Goal: Task Accomplishment & Management: Use online tool/utility

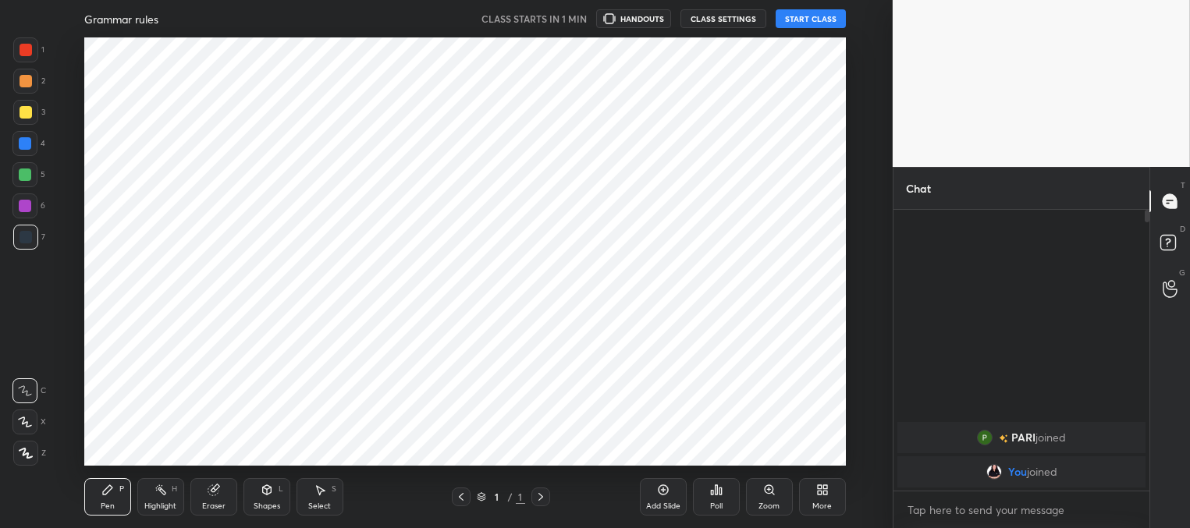
scroll to position [77574, 77174]
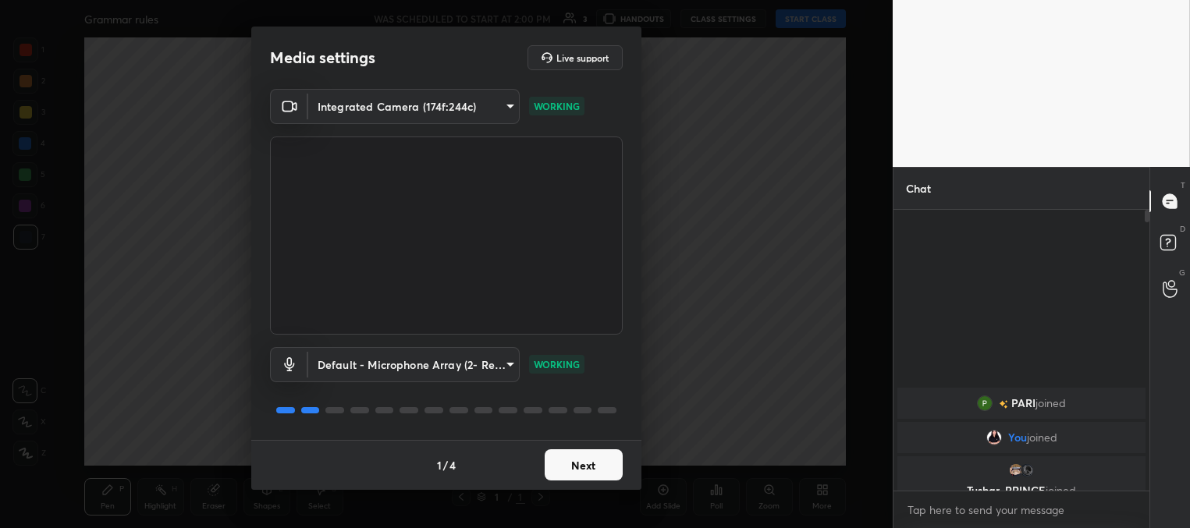
click at [573, 460] on button "Next" at bounding box center [583, 464] width 78 height 31
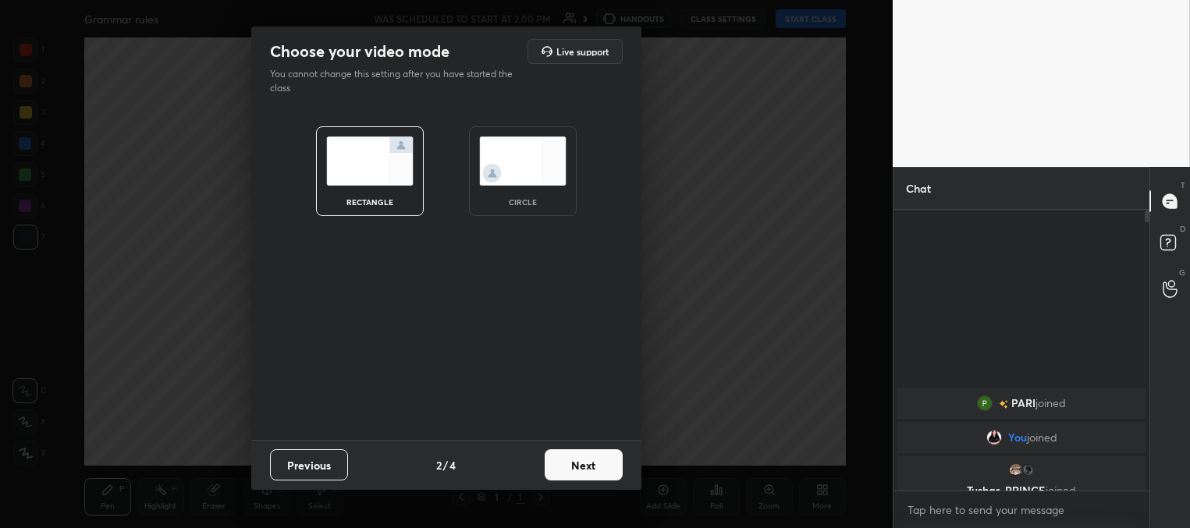
click at [573, 460] on button "Next" at bounding box center [583, 464] width 78 height 31
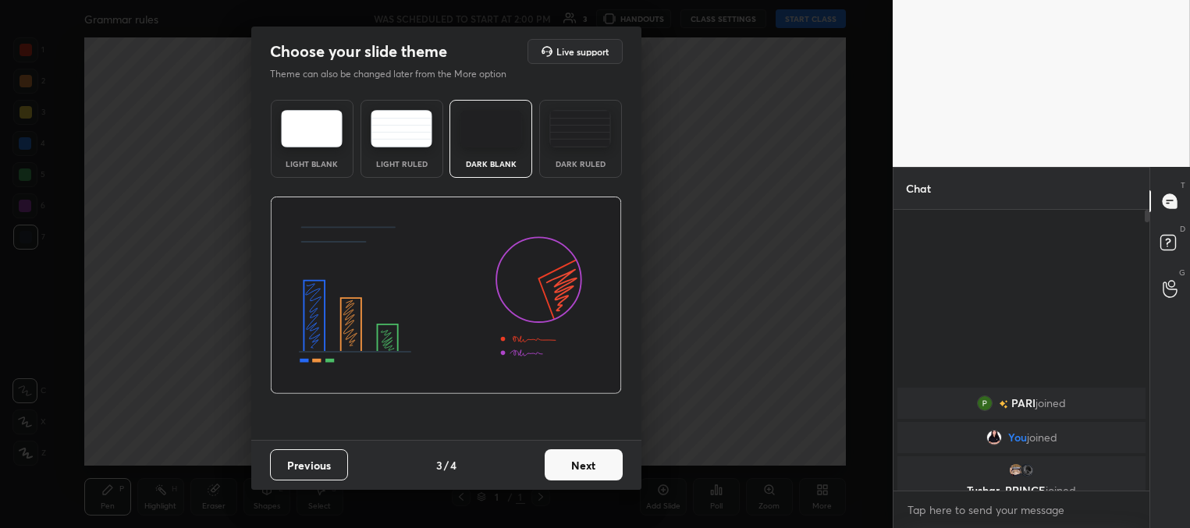
click at [584, 465] on button "Next" at bounding box center [583, 464] width 78 height 31
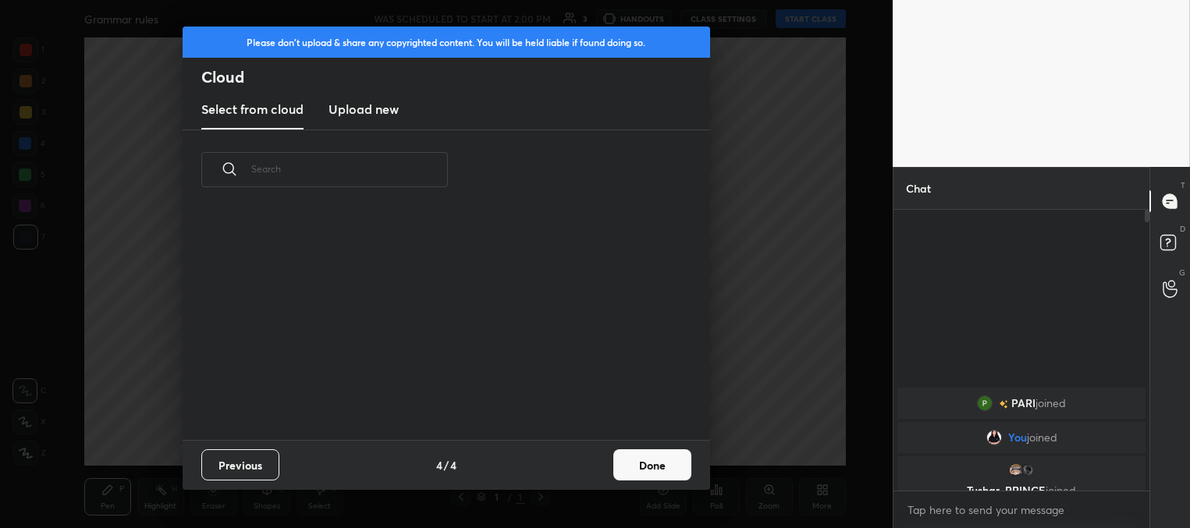
click at [663, 456] on button "Done" at bounding box center [652, 464] width 78 height 31
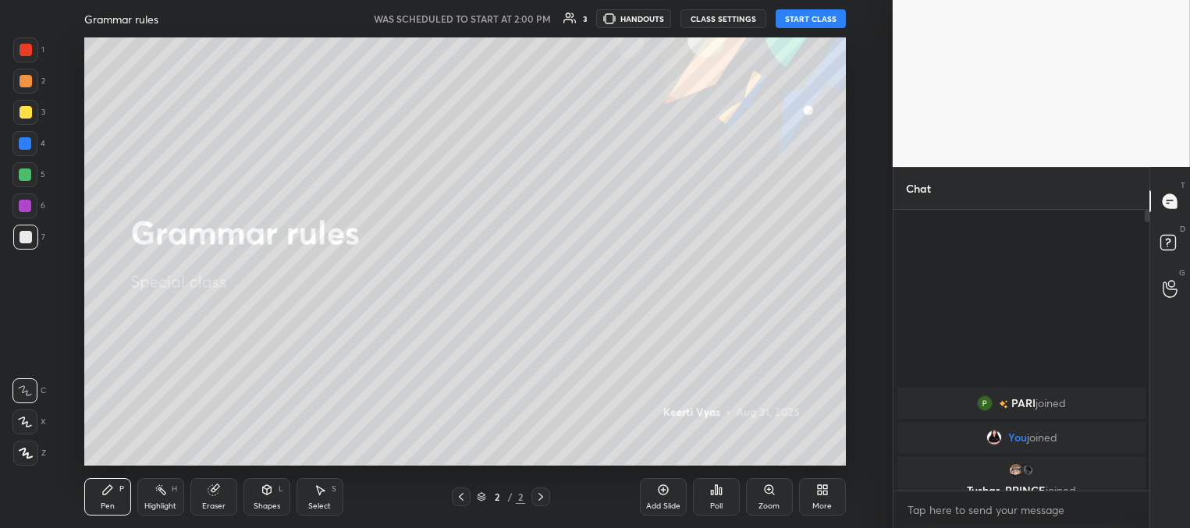
click at [809, 21] on button "START CLASS" at bounding box center [810, 18] width 70 height 19
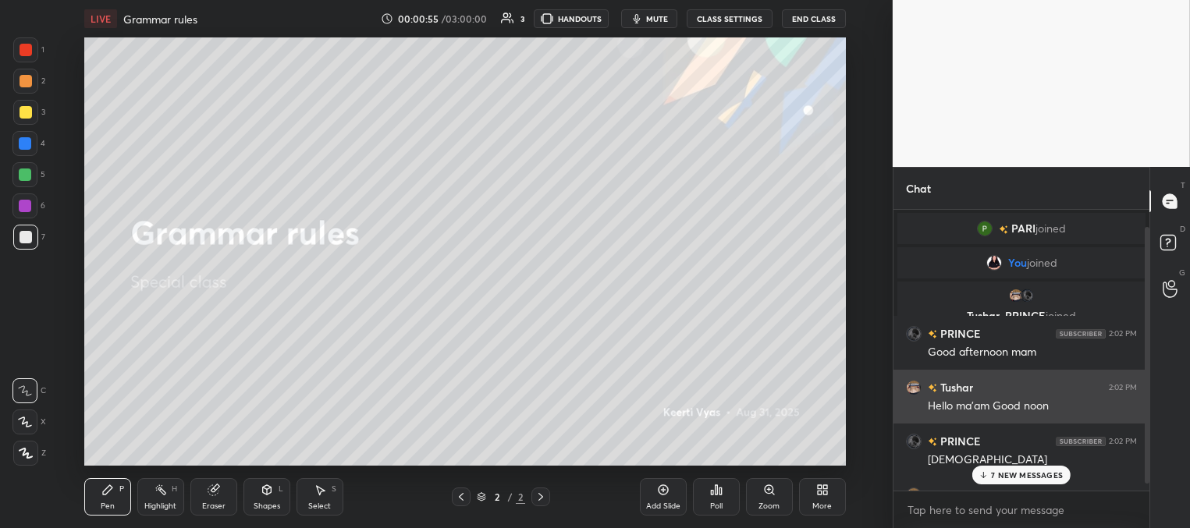
scroll to position [54, 0]
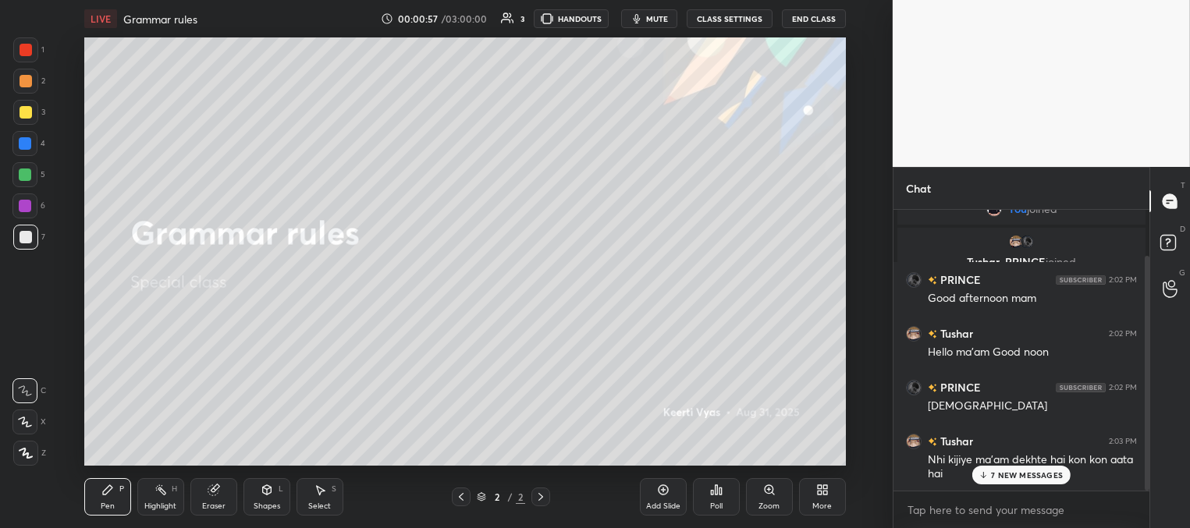
click at [1020, 472] on p "7 NEW MESSAGES" at bounding box center [1027, 474] width 72 height 9
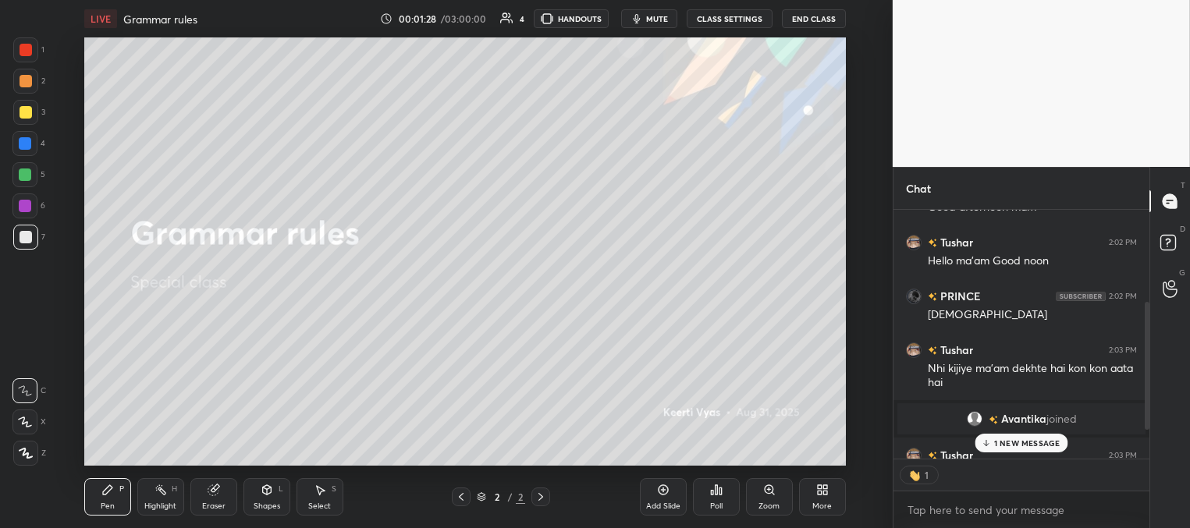
scroll to position [234, 0]
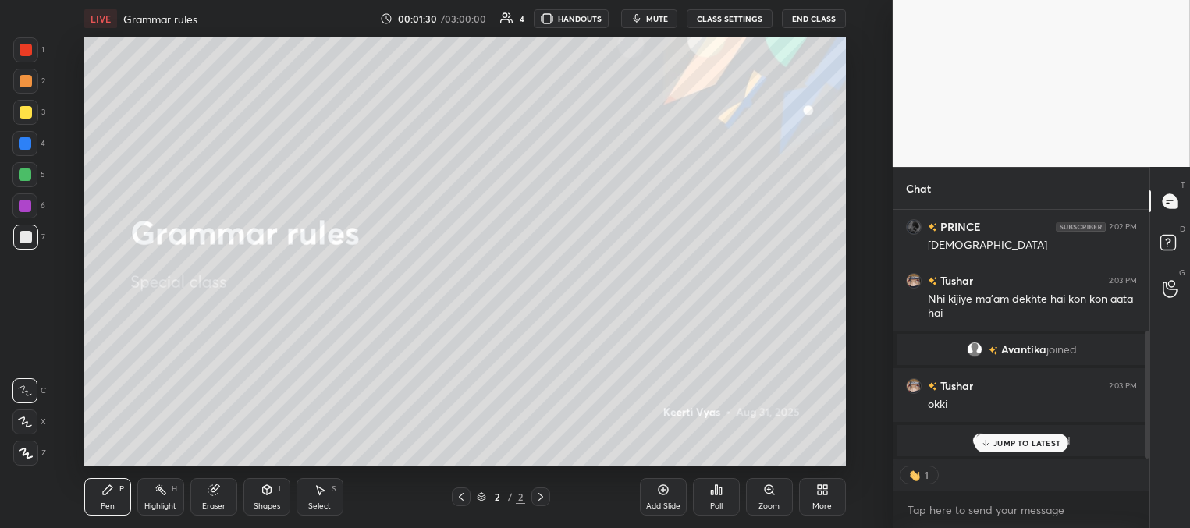
click at [988, 443] on icon at bounding box center [986, 442] width 10 height 9
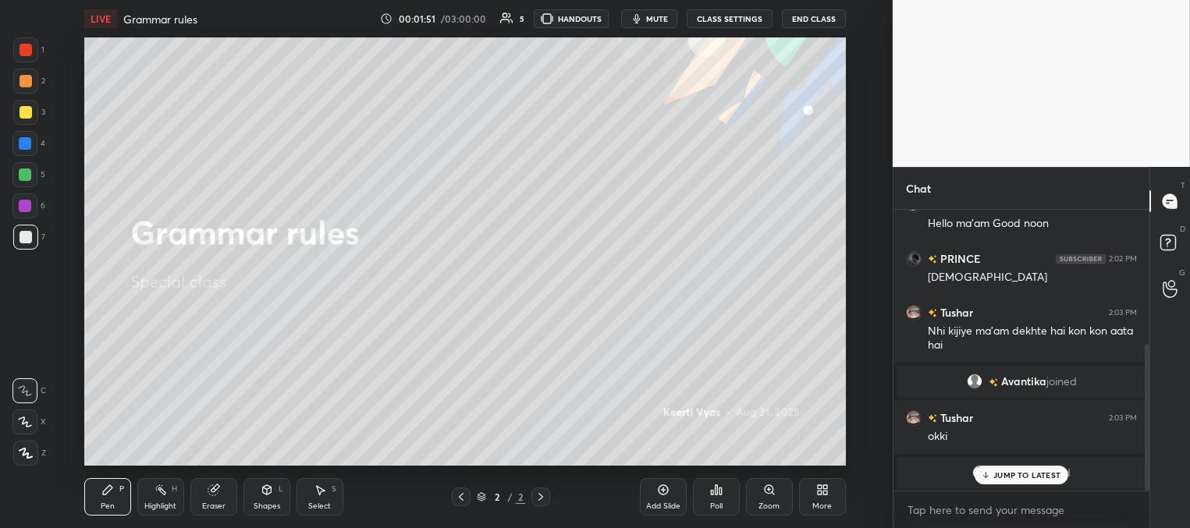
scroll to position [256, 0]
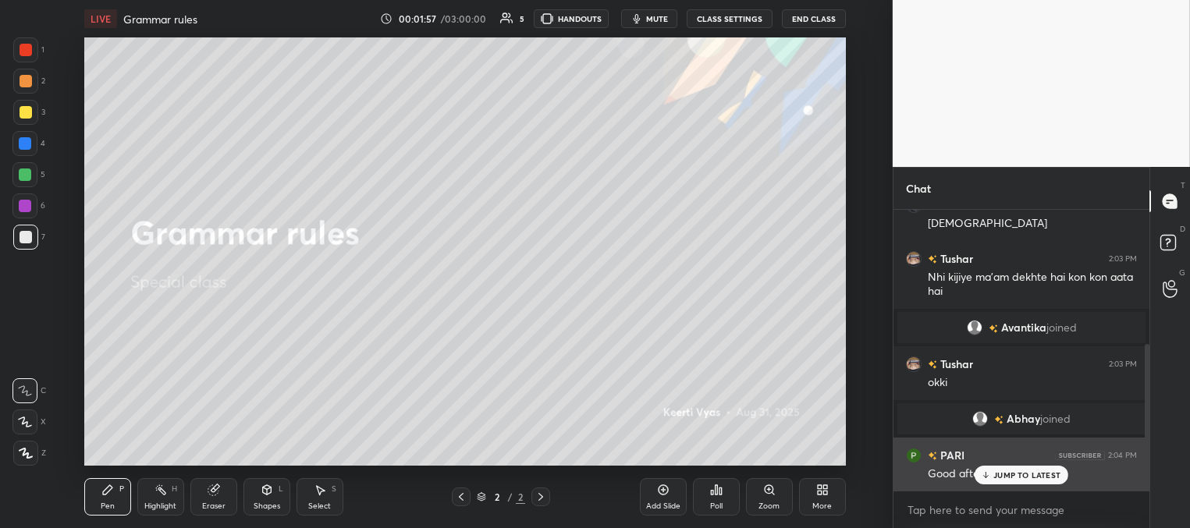
click at [1029, 473] on p "JUMP TO LATEST" at bounding box center [1026, 474] width 67 height 9
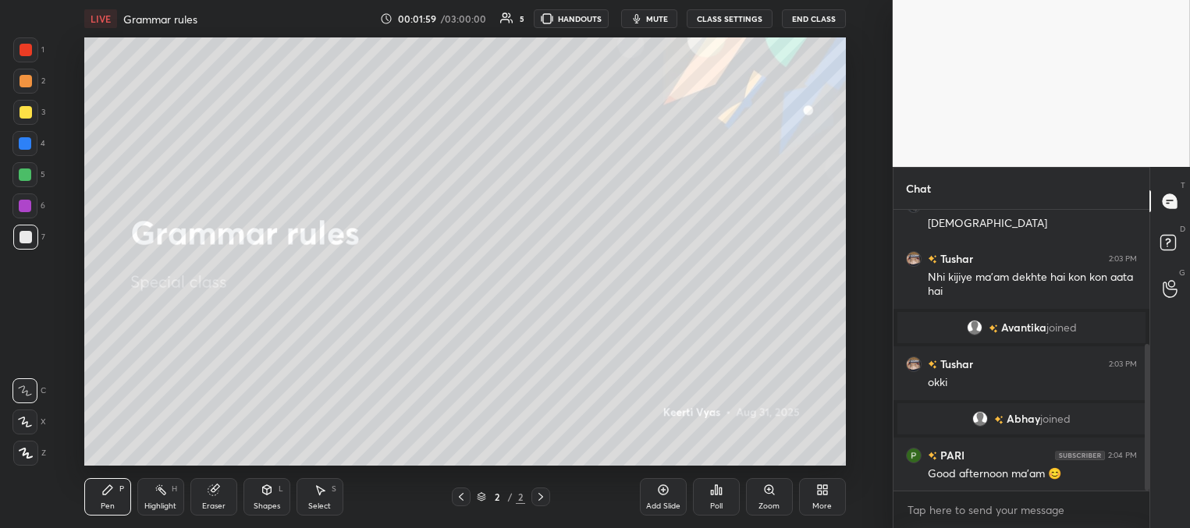
click at [30, 112] on div at bounding box center [26, 112] width 12 height 12
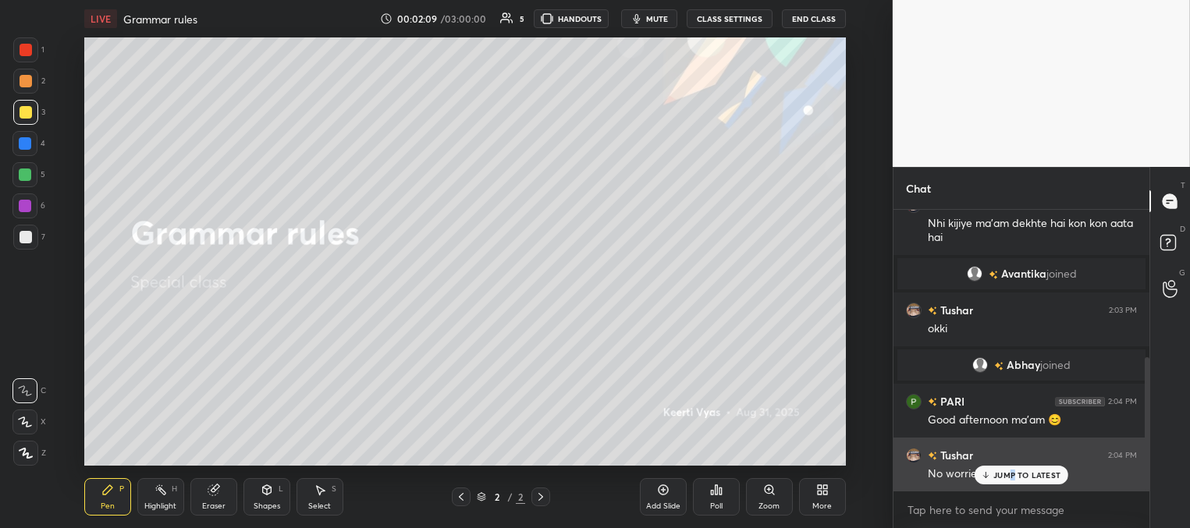
drag, startPoint x: 1012, startPoint y: 478, endPoint x: 984, endPoint y: 471, distance: 28.2
click at [1011, 478] on p "JUMP TO LATEST" at bounding box center [1026, 474] width 67 height 9
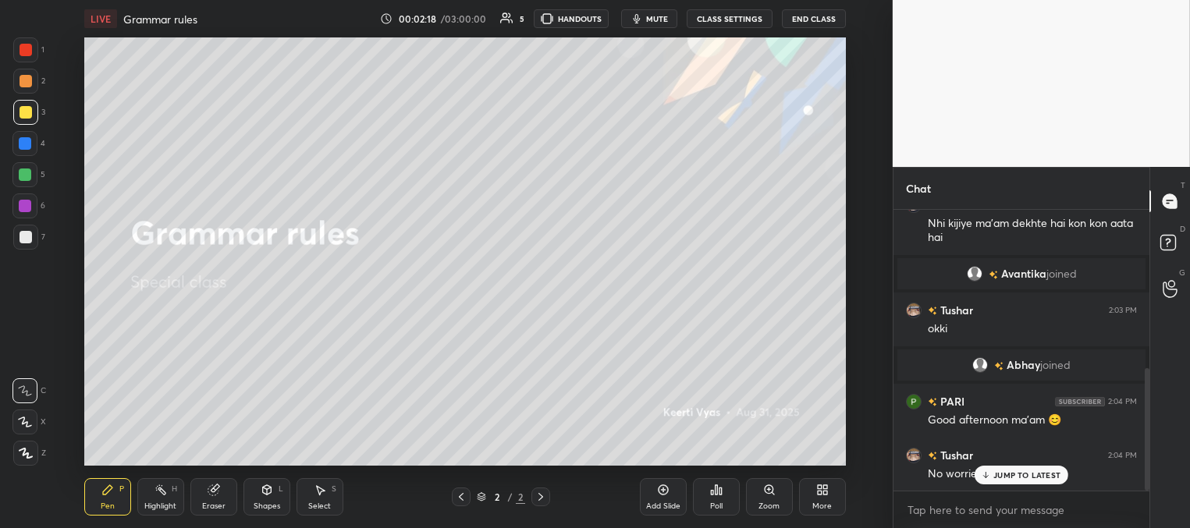
scroll to position [363, 0]
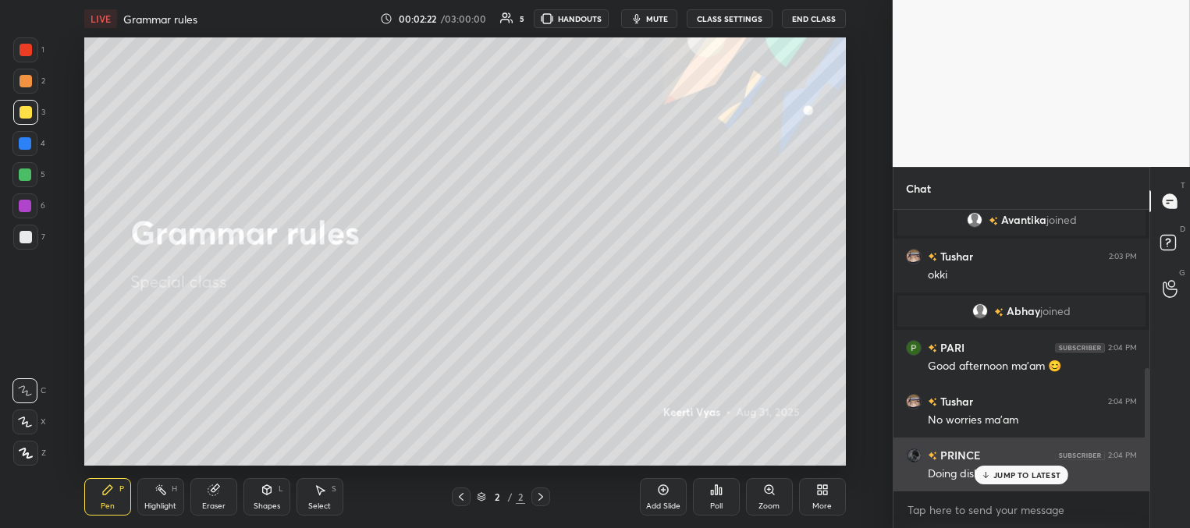
click at [991, 473] on div "JUMP TO LATEST" at bounding box center [1021, 475] width 94 height 19
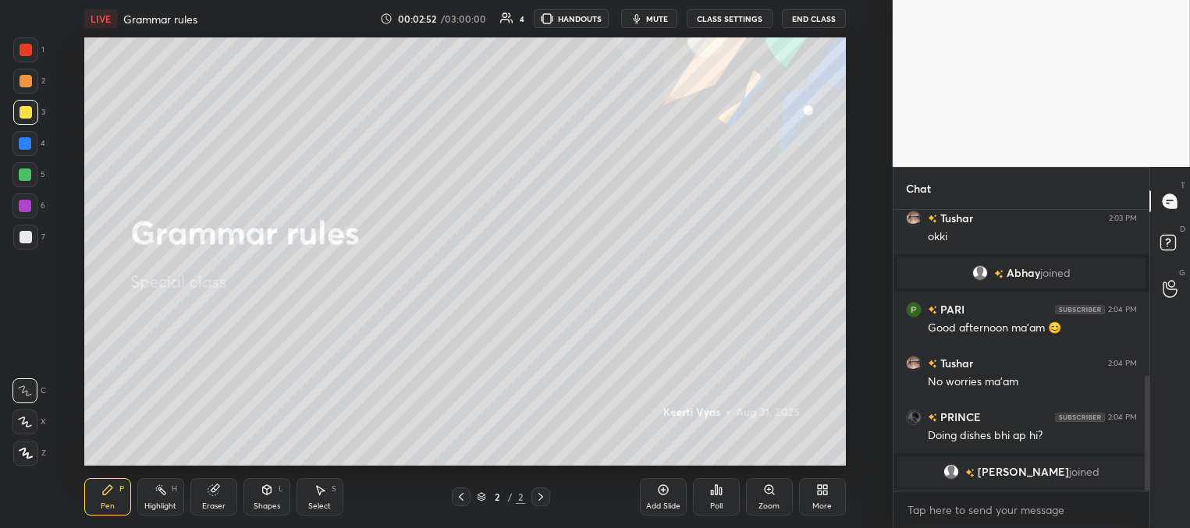
scroll to position [455, 0]
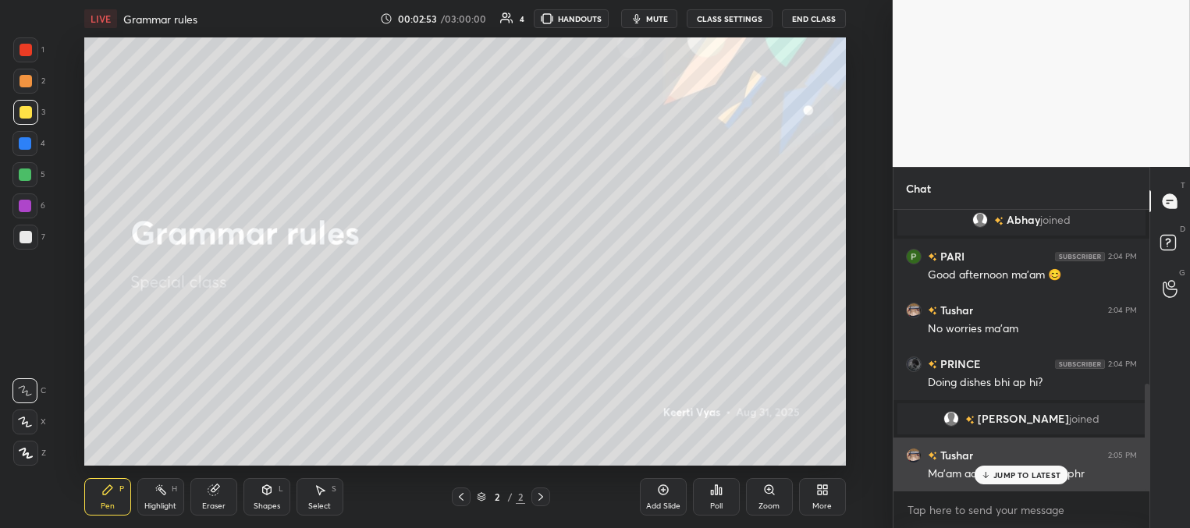
click at [991, 476] on div "JUMP TO LATEST" at bounding box center [1021, 475] width 94 height 19
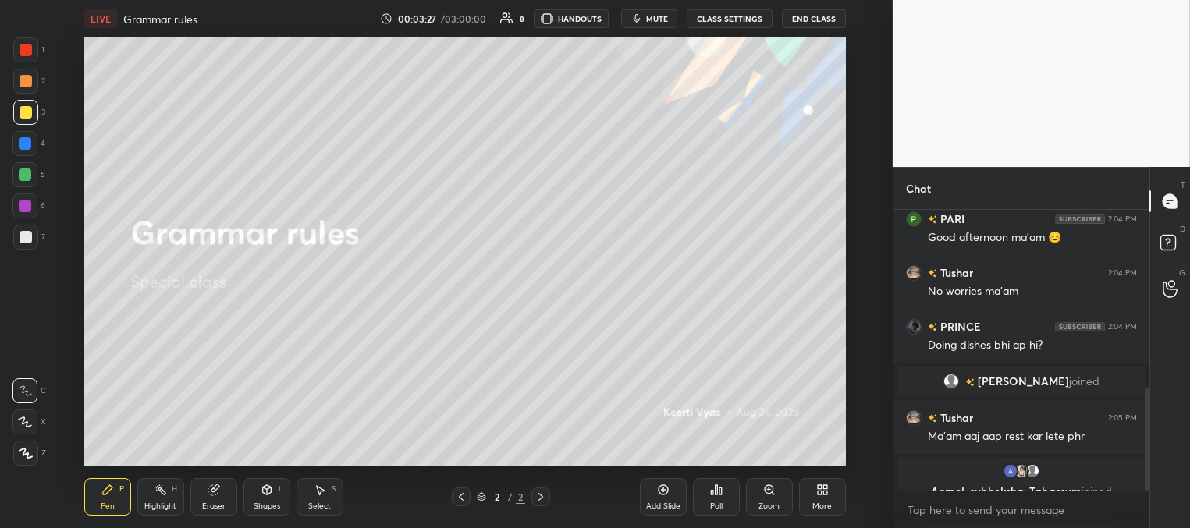
scroll to position [546, 0]
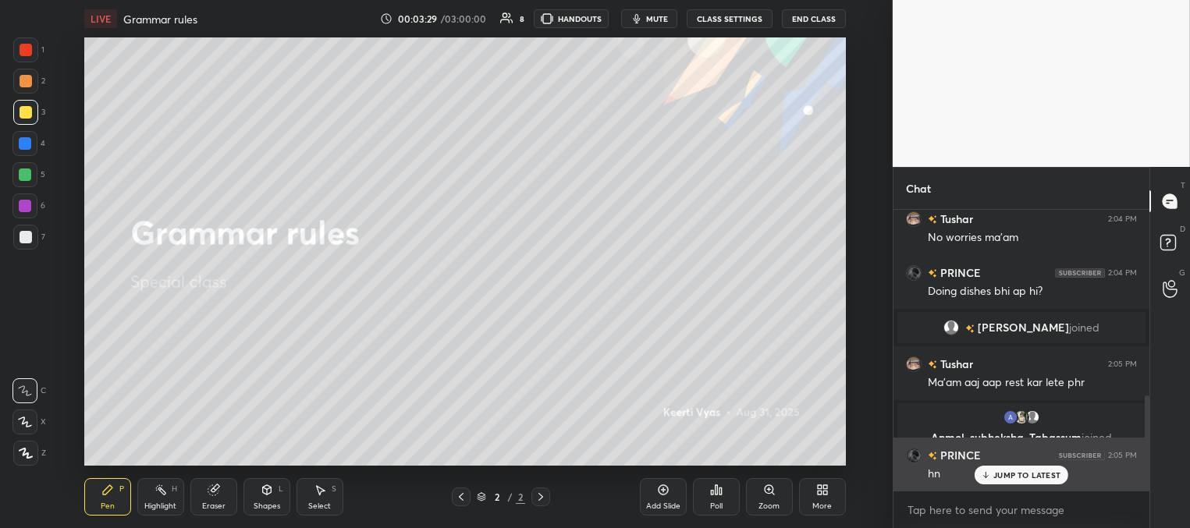
drag, startPoint x: 1018, startPoint y: 475, endPoint x: 995, endPoint y: 473, distance: 23.5
click at [1016, 478] on p "JUMP TO LATEST" at bounding box center [1026, 474] width 67 height 9
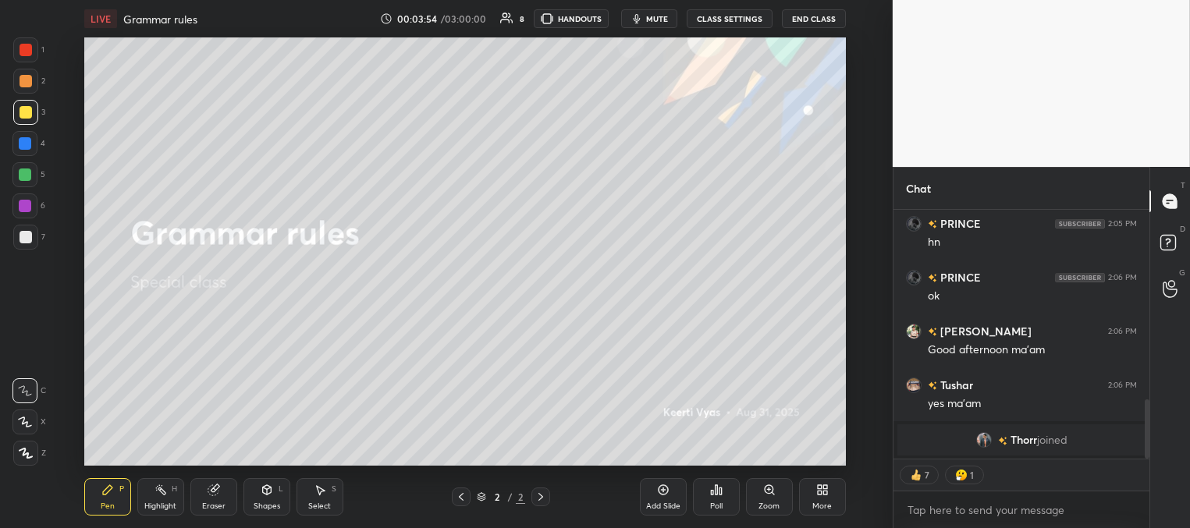
scroll to position [764, 0]
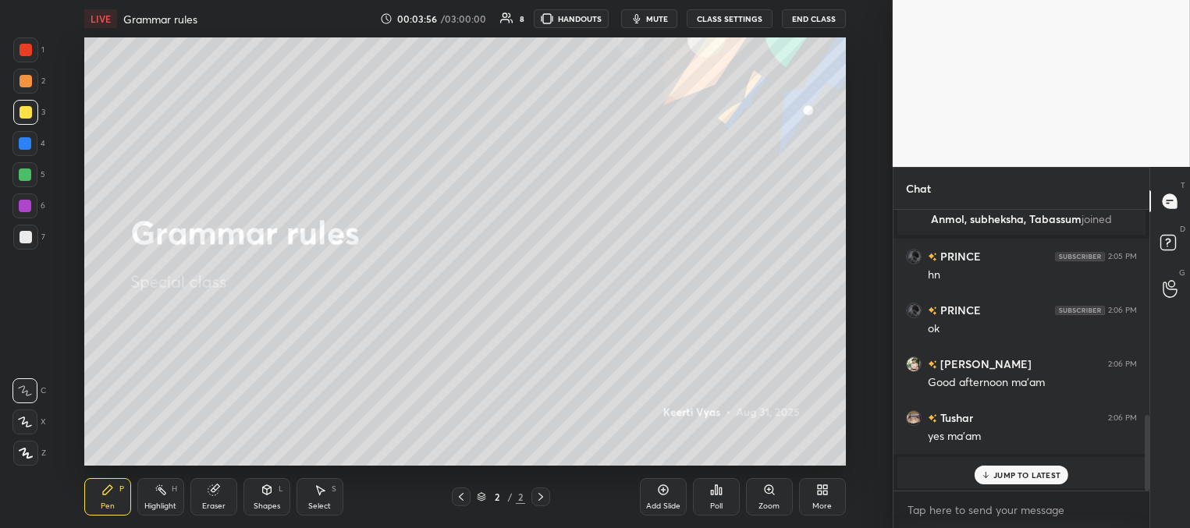
drag, startPoint x: 1009, startPoint y: 477, endPoint x: 991, endPoint y: 466, distance: 21.0
click at [1006, 478] on p "JUMP TO LATEST" at bounding box center [1026, 474] width 67 height 9
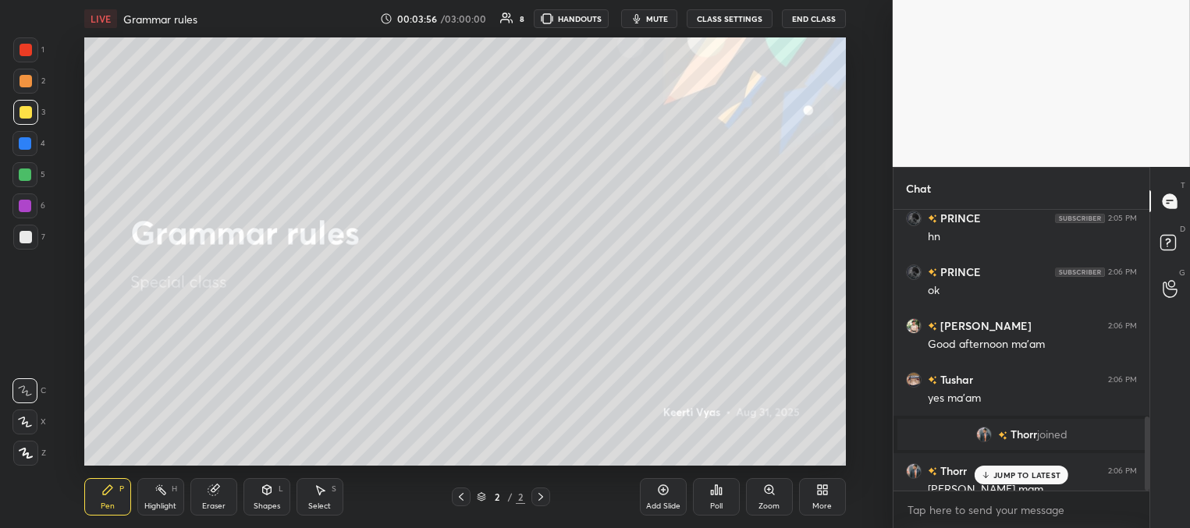
scroll to position [780, 0]
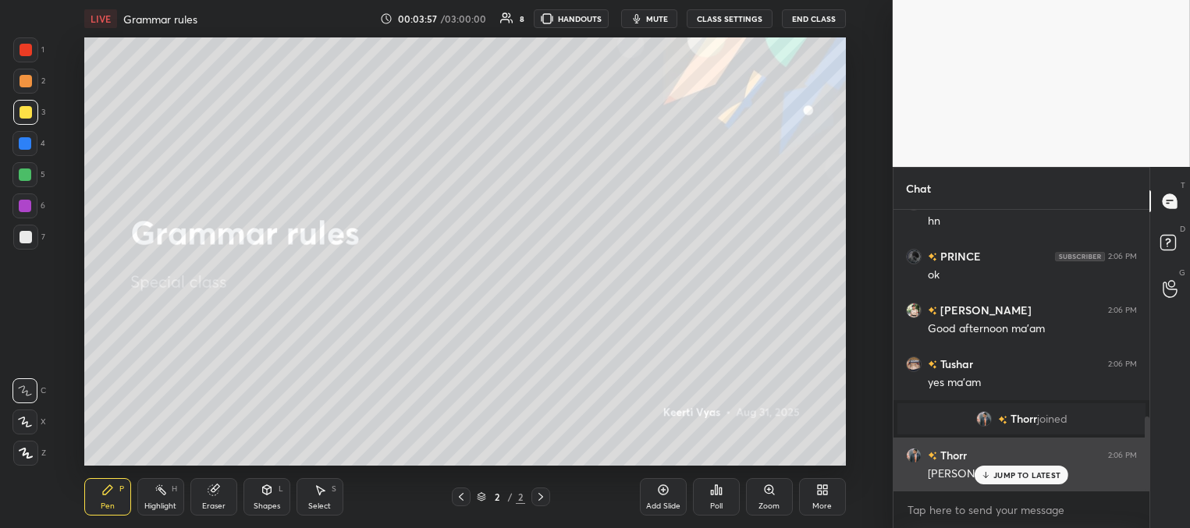
drag, startPoint x: 992, startPoint y: 473, endPoint x: 972, endPoint y: 466, distance: 21.5
click at [990, 474] on div "JUMP TO LATEST" at bounding box center [1021, 475] width 94 height 19
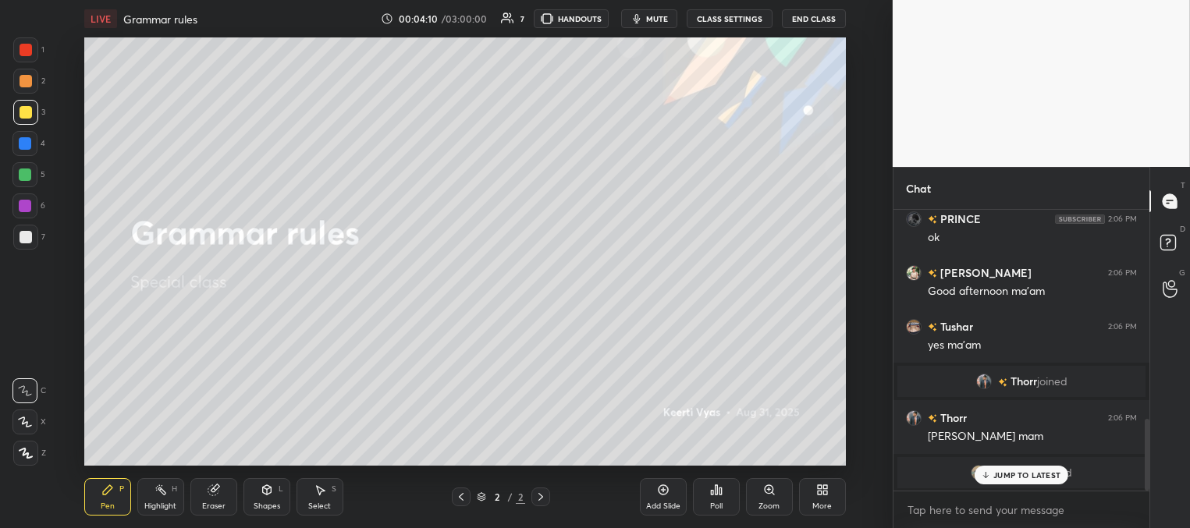
scroll to position [865, 0]
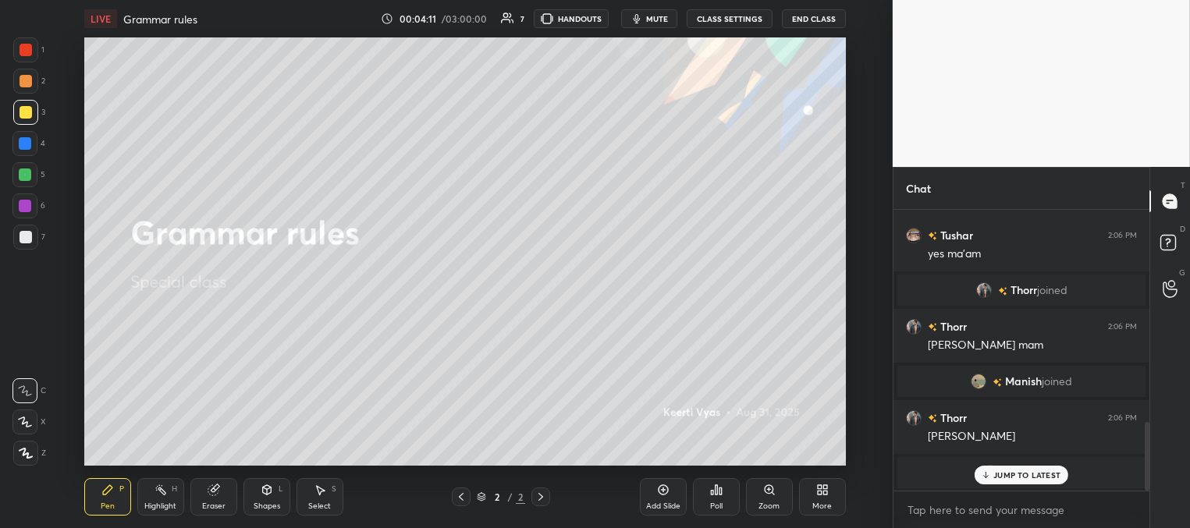
click at [993, 474] on p "JUMP TO LATEST" at bounding box center [1026, 474] width 67 height 9
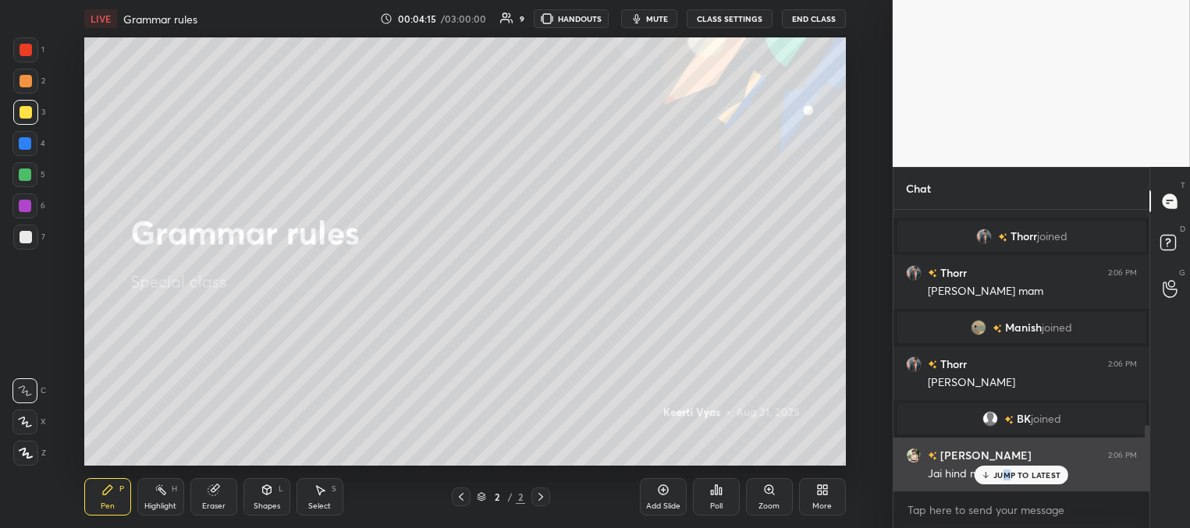
click at [1005, 477] on p "JUMP TO LATEST" at bounding box center [1026, 474] width 67 height 9
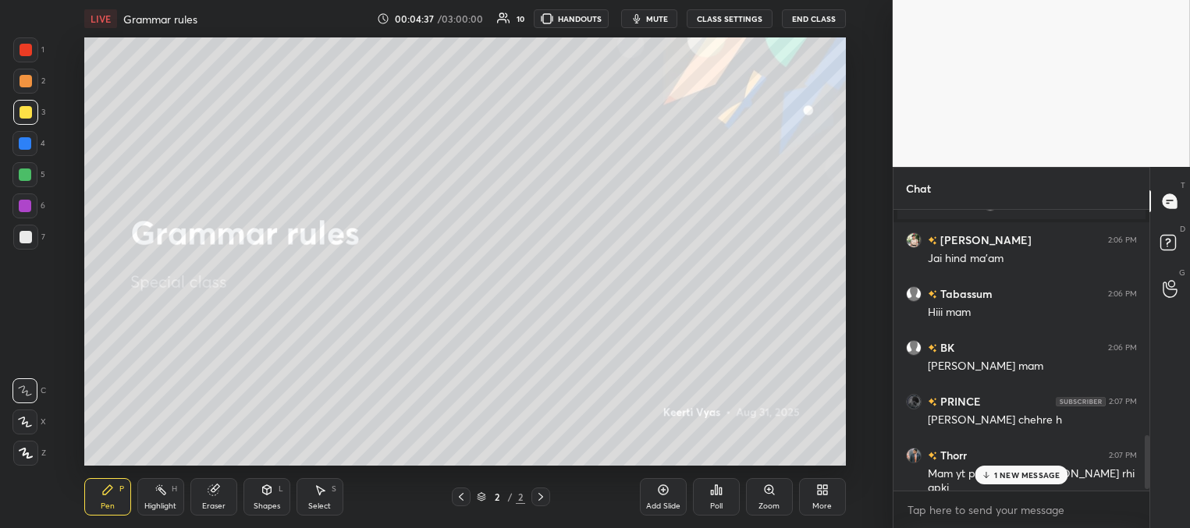
scroll to position [1188, 0]
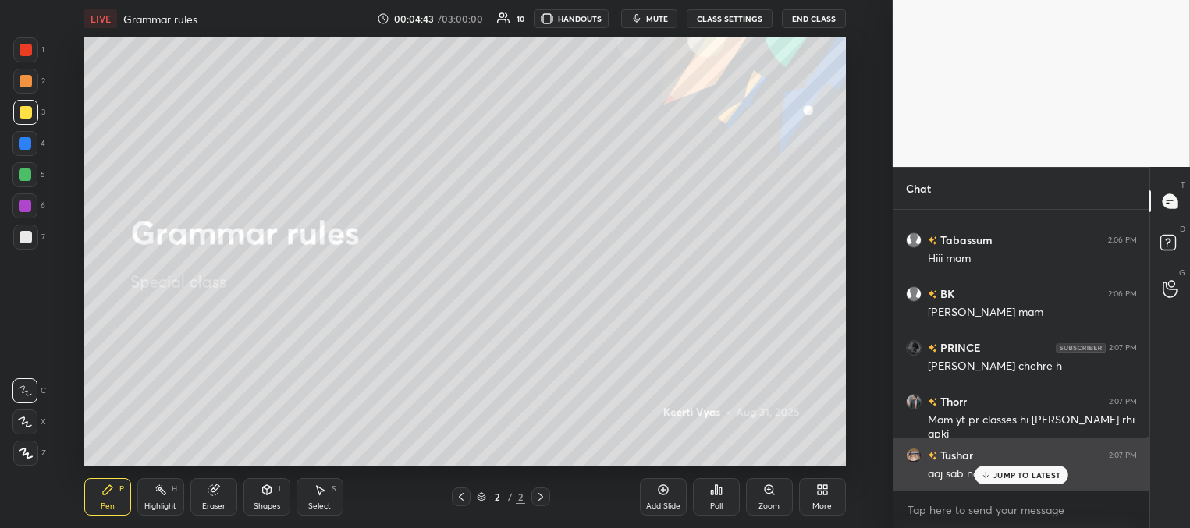
click at [1000, 477] on p "JUMP TO LATEST" at bounding box center [1026, 474] width 67 height 9
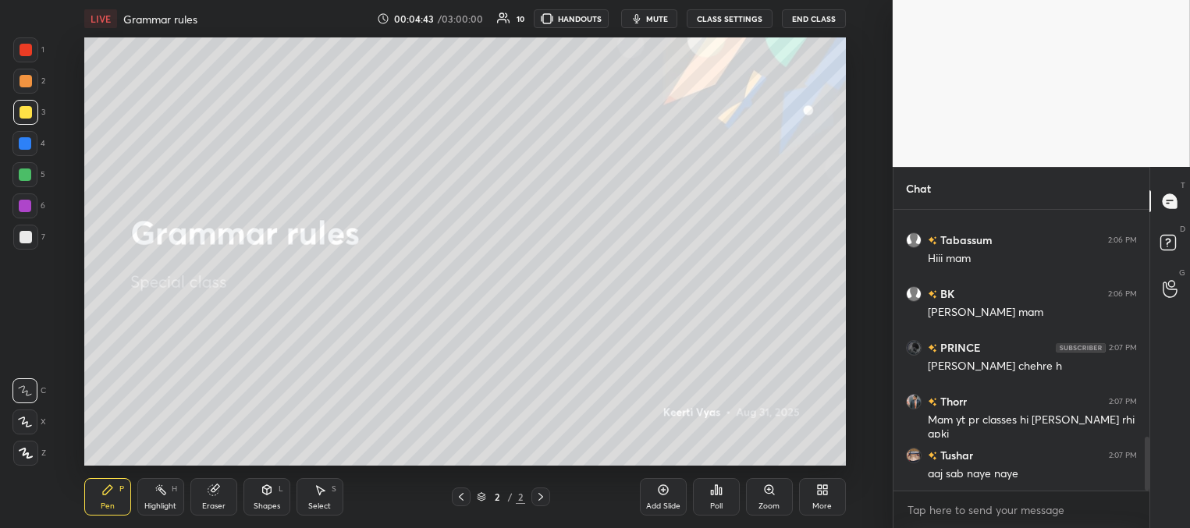
scroll to position [1242, 0]
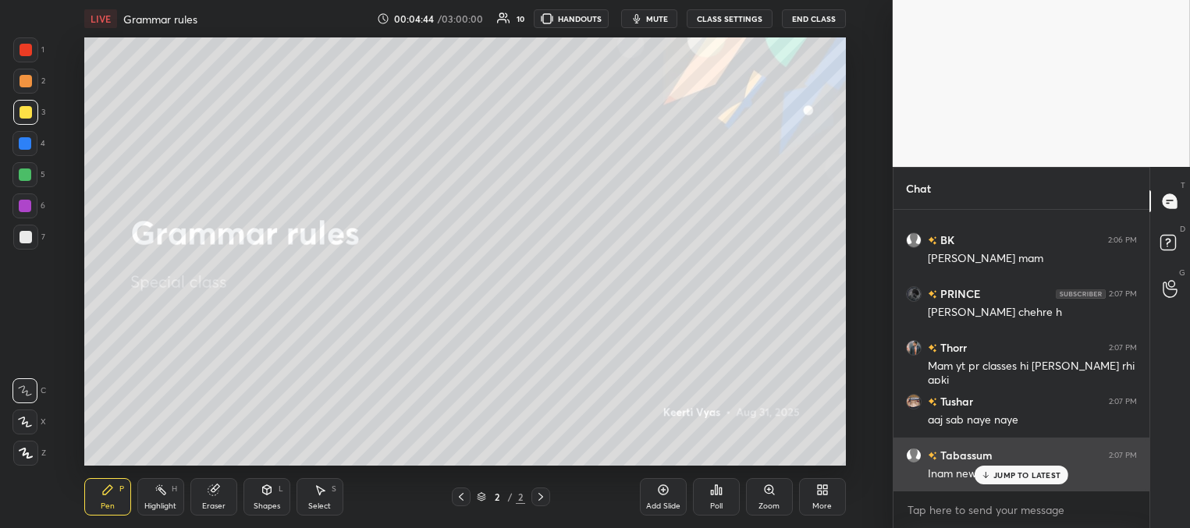
click at [1005, 477] on p "JUMP TO LATEST" at bounding box center [1026, 474] width 67 height 9
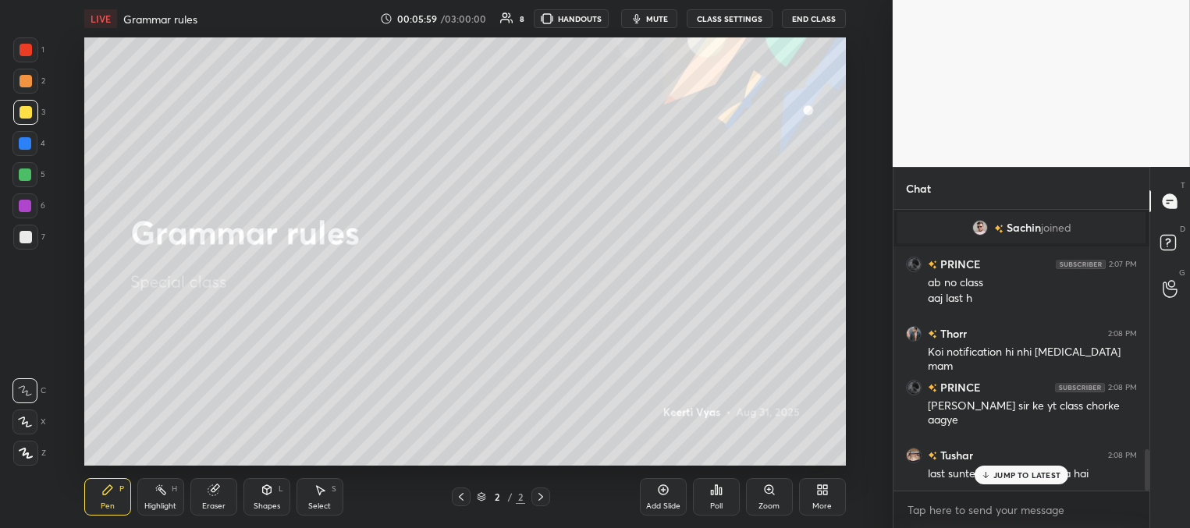
scroll to position [1686, 0]
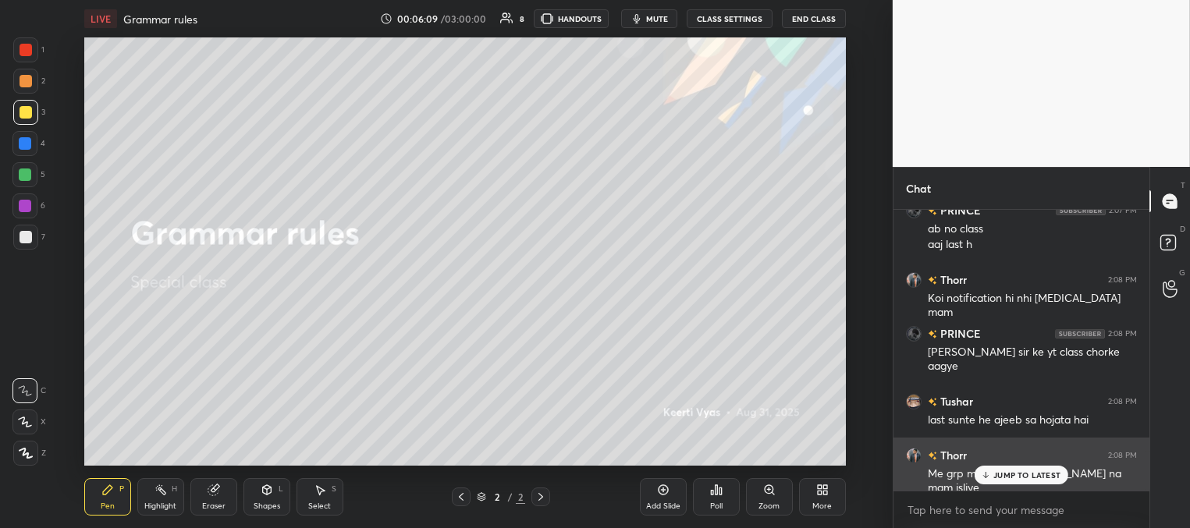
click at [990, 475] on icon at bounding box center [986, 474] width 10 height 9
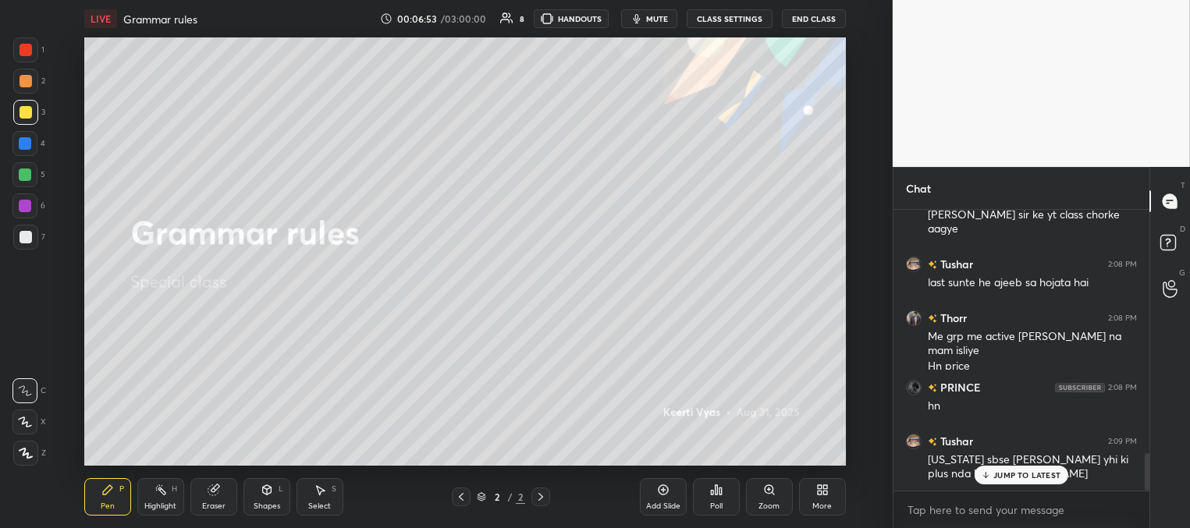
scroll to position [1877, 0]
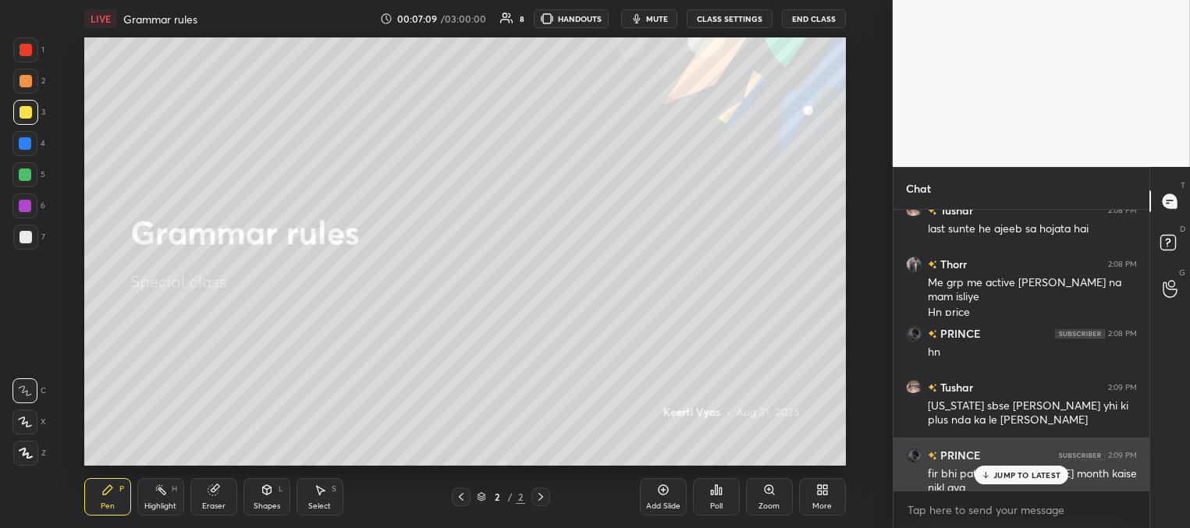
click at [1012, 477] on p "JUMP TO LATEST" at bounding box center [1026, 474] width 67 height 9
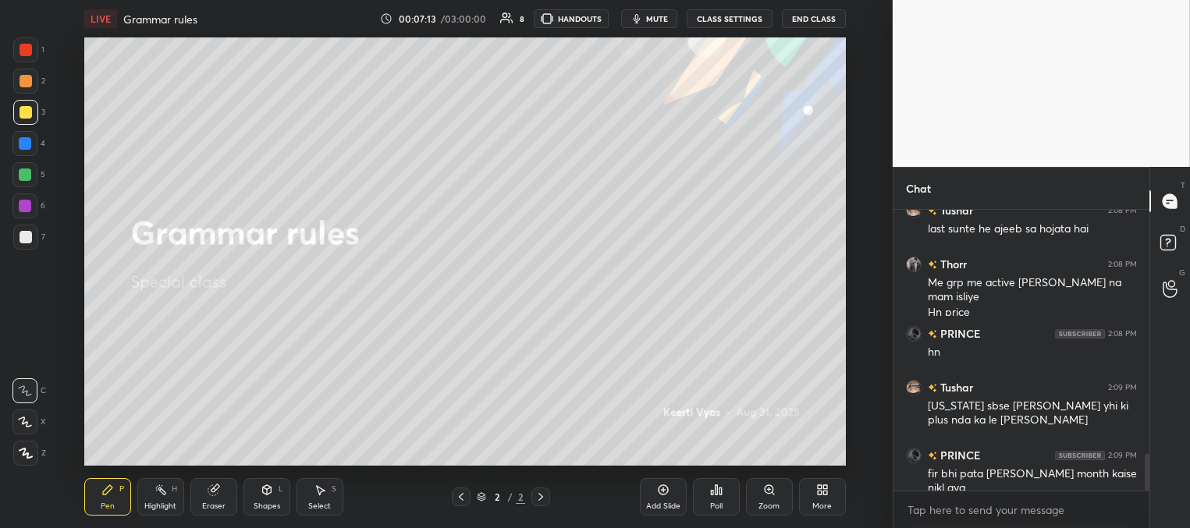
scroll to position [1931, 0]
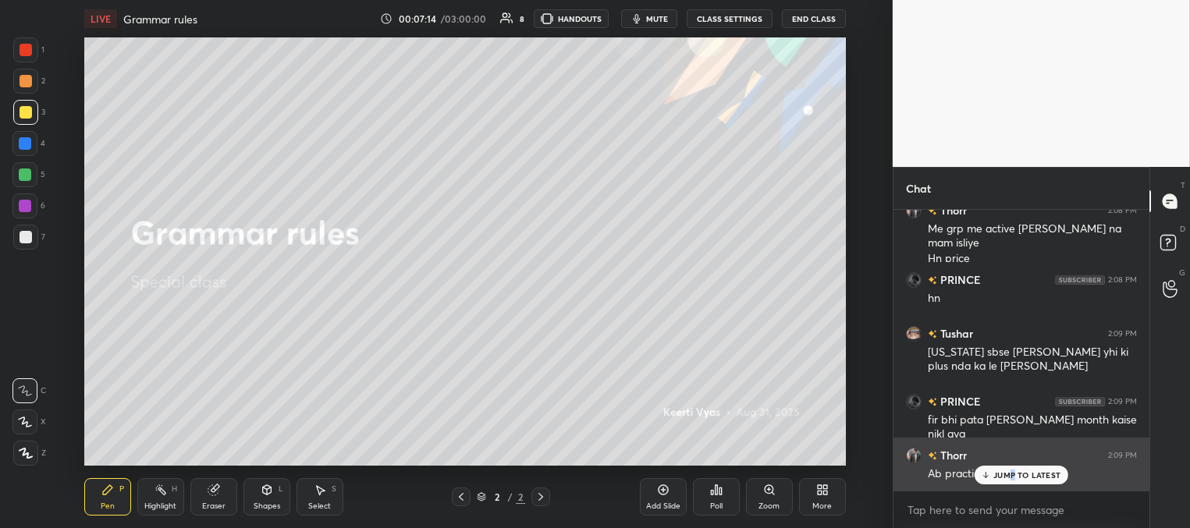
drag, startPoint x: 1012, startPoint y: 474, endPoint x: 944, endPoint y: 446, distance: 73.4
click at [1009, 473] on p "JUMP TO LATEST" at bounding box center [1026, 474] width 67 height 9
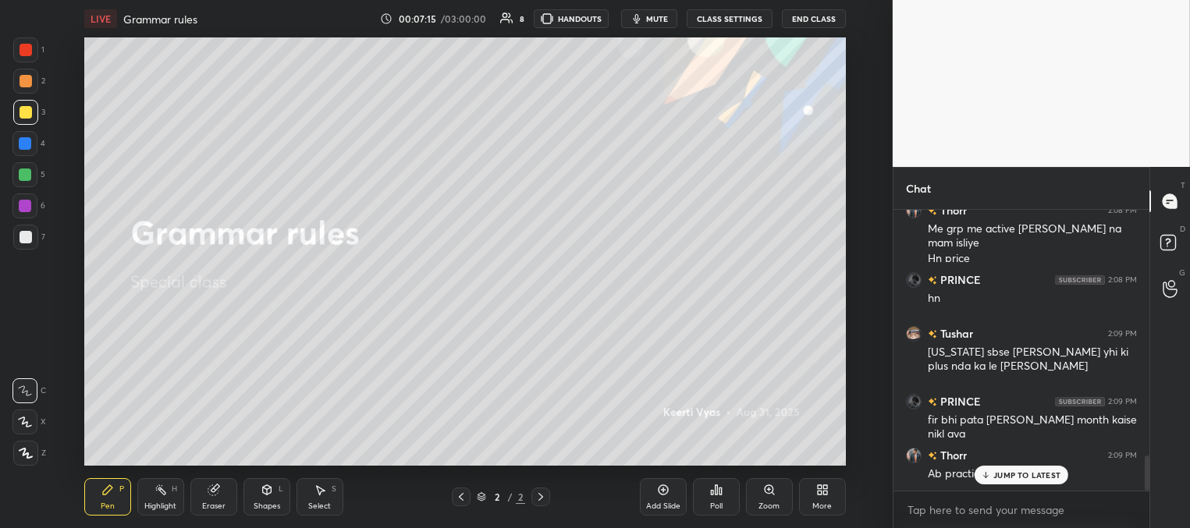
scroll to position [1984, 0]
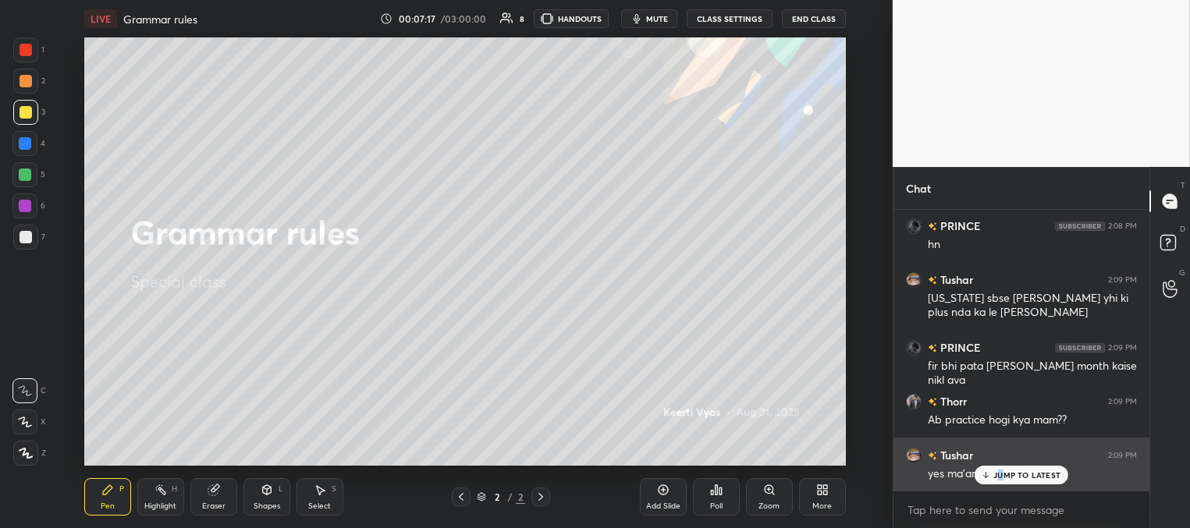
drag, startPoint x: 1001, startPoint y: 477, endPoint x: 988, endPoint y: 472, distance: 13.6
click at [998, 477] on p "JUMP TO LATEST" at bounding box center [1026, 474] width 67 height 9
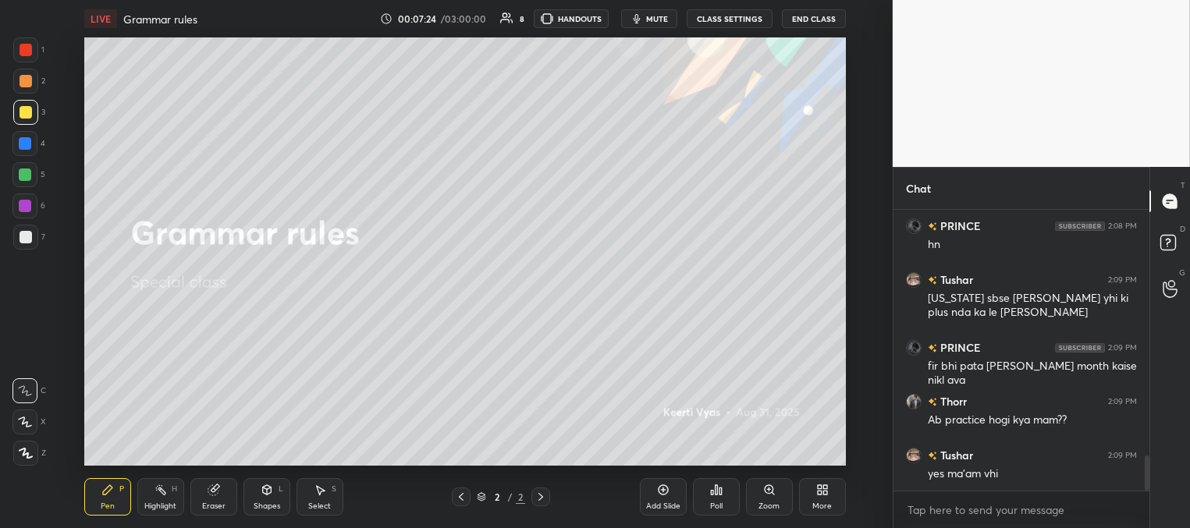
scroll to position [2038, 0]
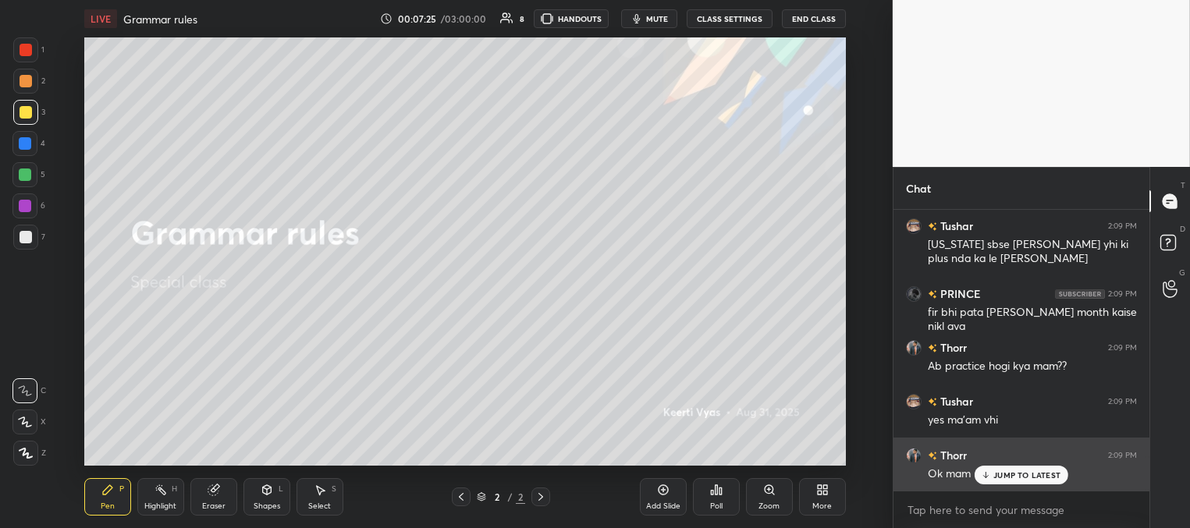
click at [996, 477] on p "JUMP TO LATEST" at bounding box center [1026, 474] width 67 height 9
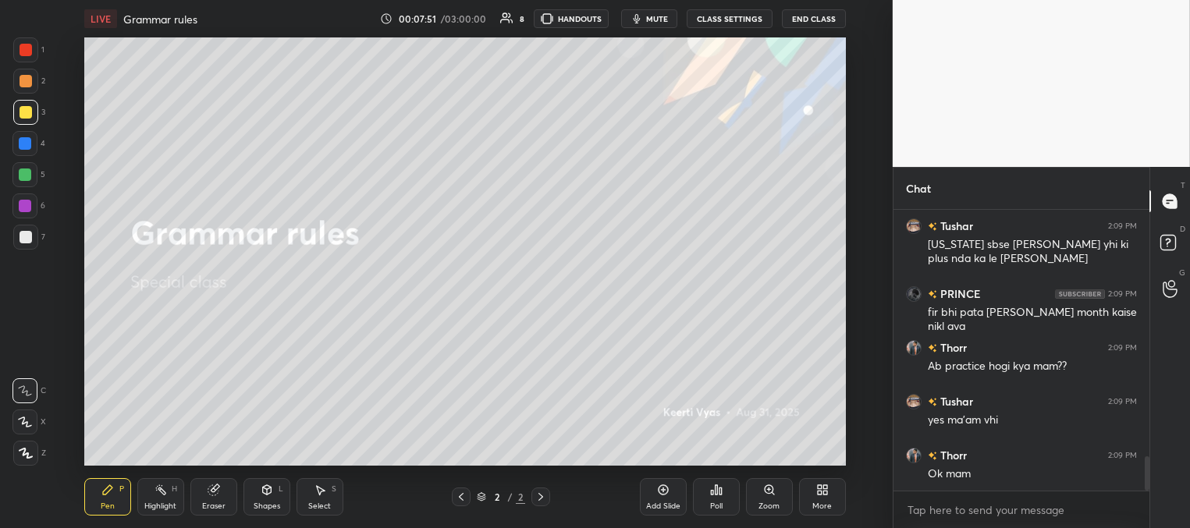
scroll to position [2092, 0]
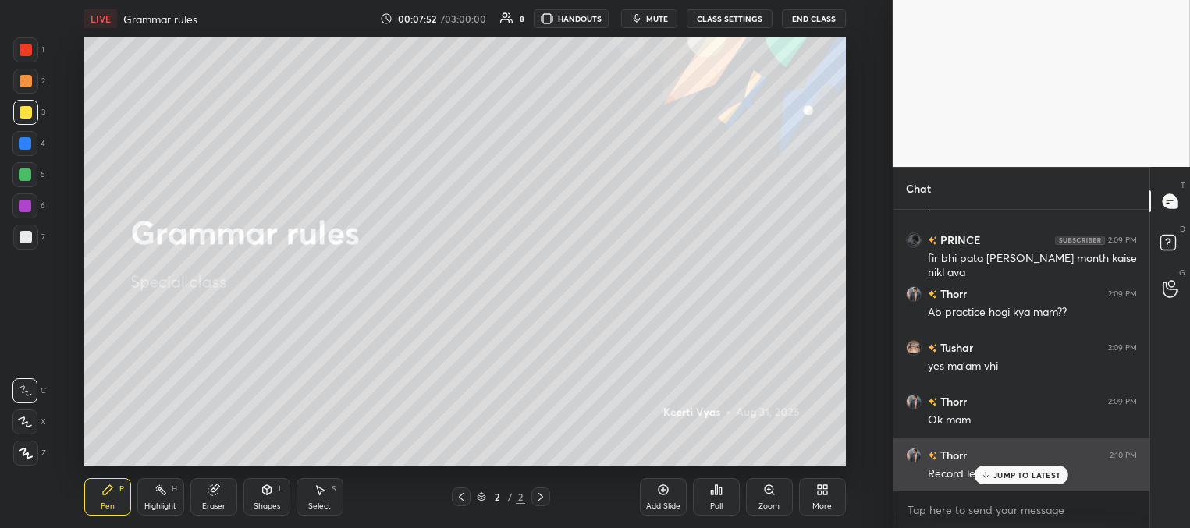
drag, startPoint x: 1001, startPoint y: 474, endPoint x: 961, endPoint y: 467, distance: 40.4
click at [999, 475] on p "JUMP TO LATEST" at bounding box center [1026, 474] width 67 height 9
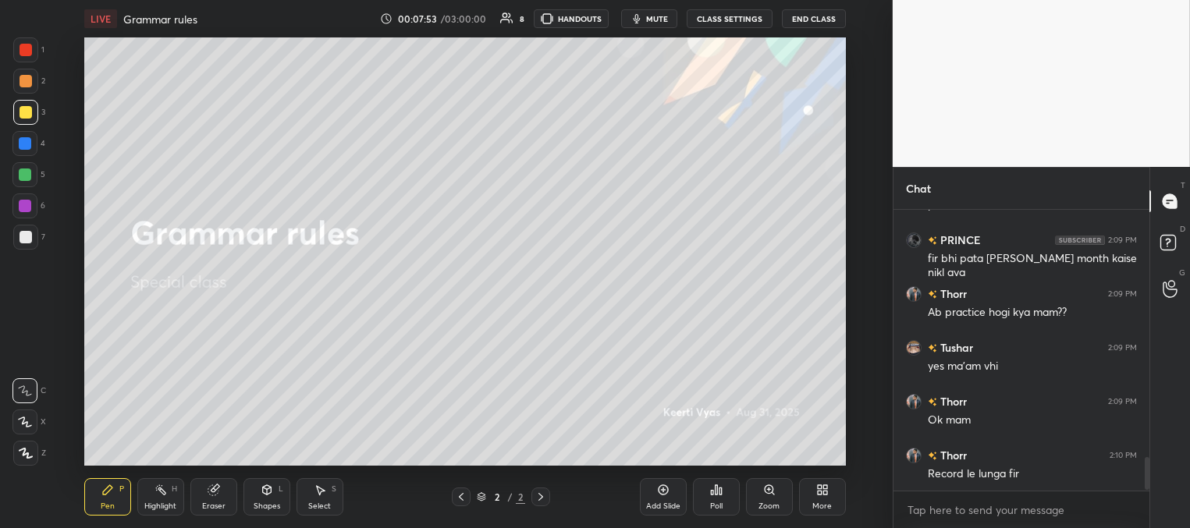
scroll to position [2146, 0]
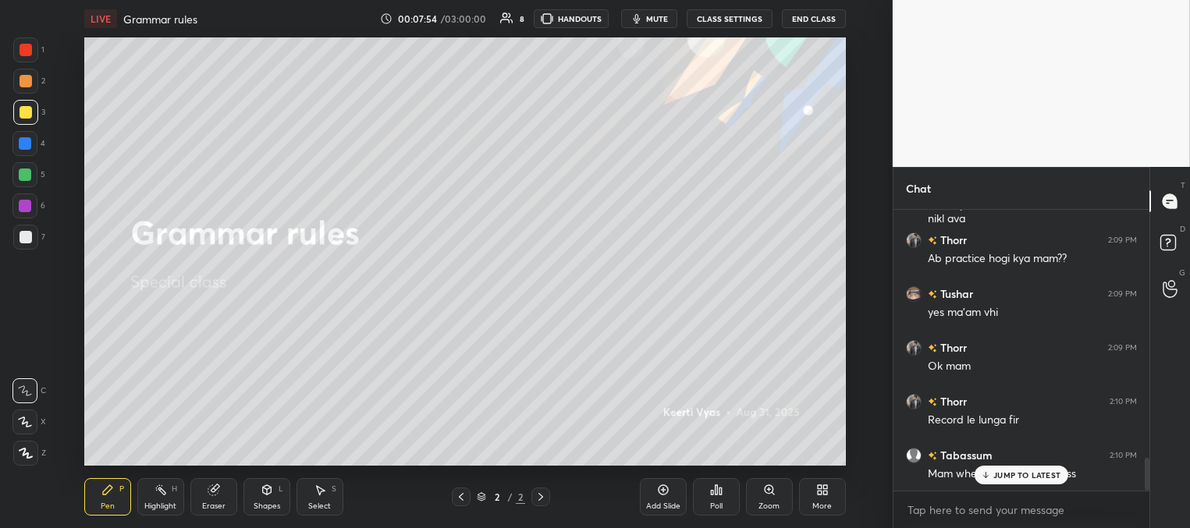
click at [991, 475] on div "JUMP TO LATEST" at bounding box center [1021, 475] width 94 height 19
drag, startPoint x: 654, startPoint y: 503, endPoint x: 637, endPoint y: 468, distance: 39.1
click at [652, 505] on div "Add Slide" at bounding box center [663, 506] width 34 height 8
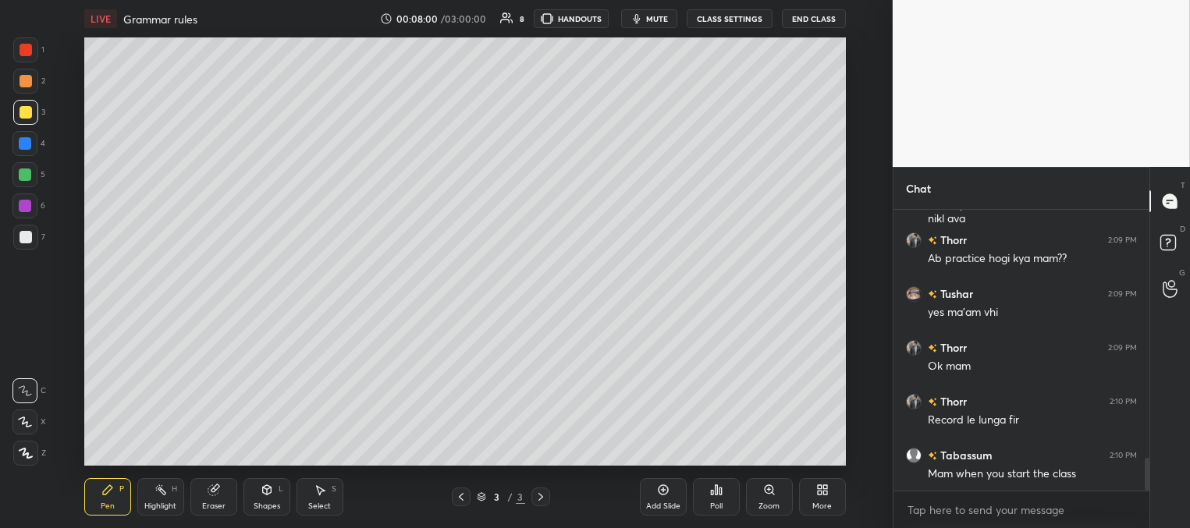
click at [28, 111] on div at bounding box center [26, 112] width 12 height 12
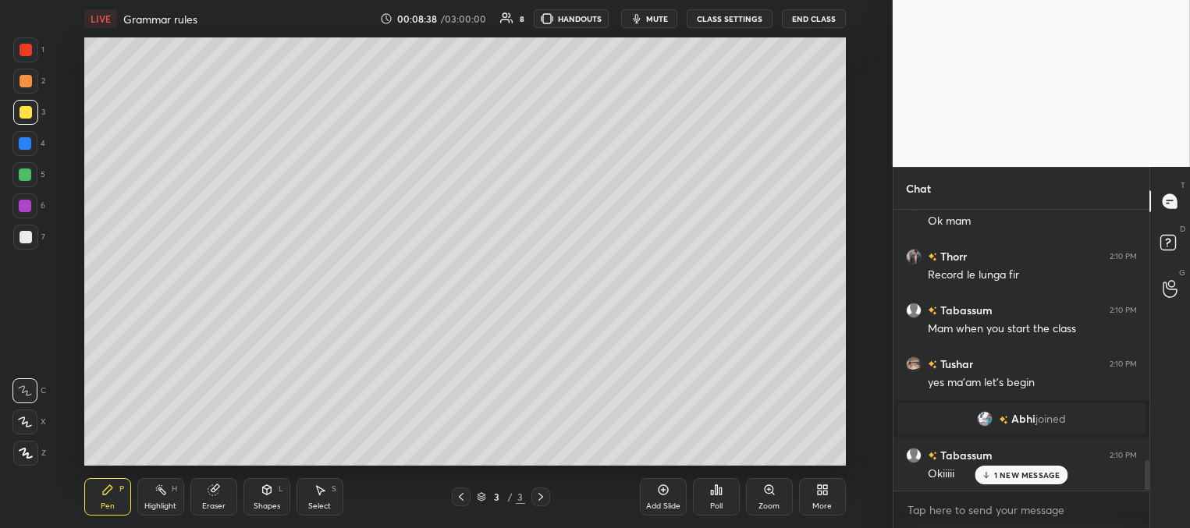
scroll to position [2345, 0]
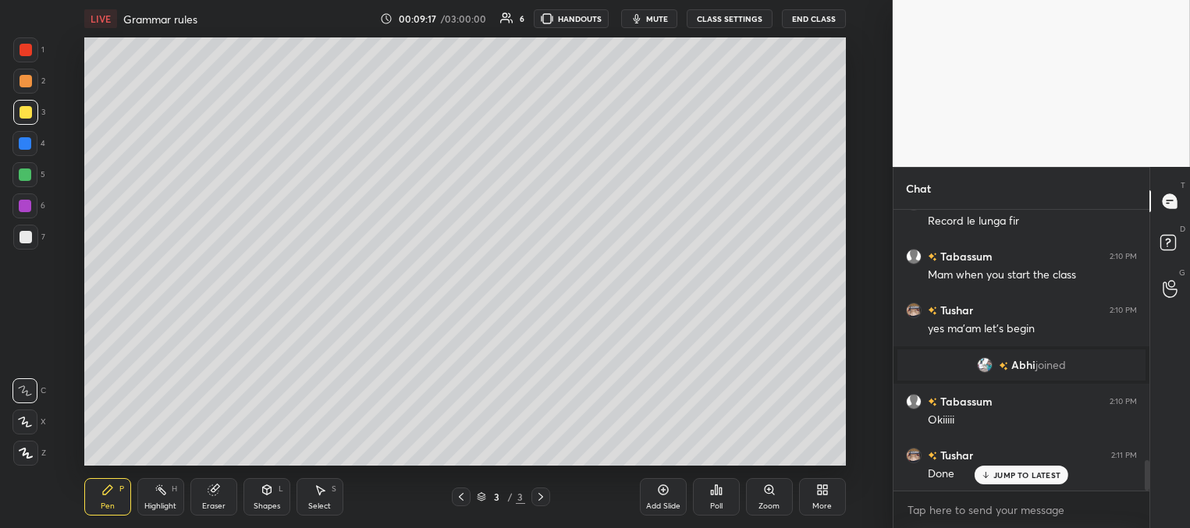
click at [30, 141] on div at bounding box center [25, 143] width 12 height 12
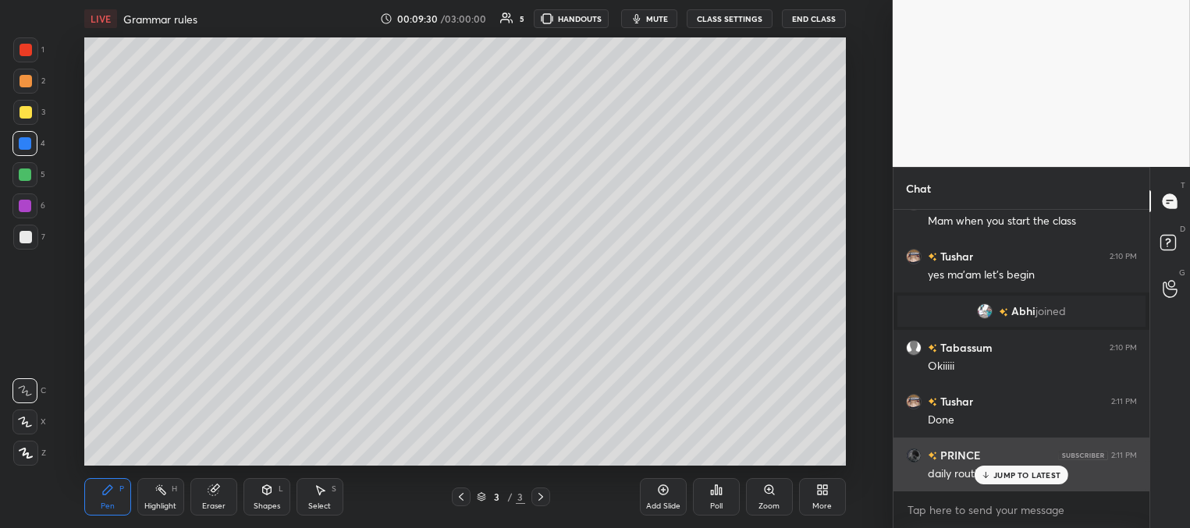
click at [981, 475] on icon at bounding box center [986, 474] width 10 height 9
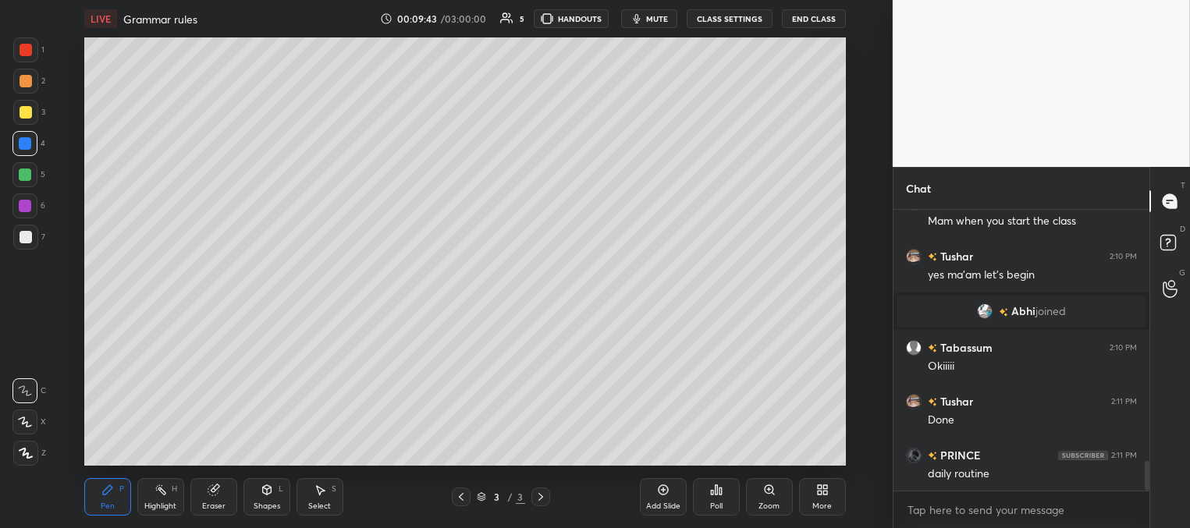
scroll to position [2452, 0]
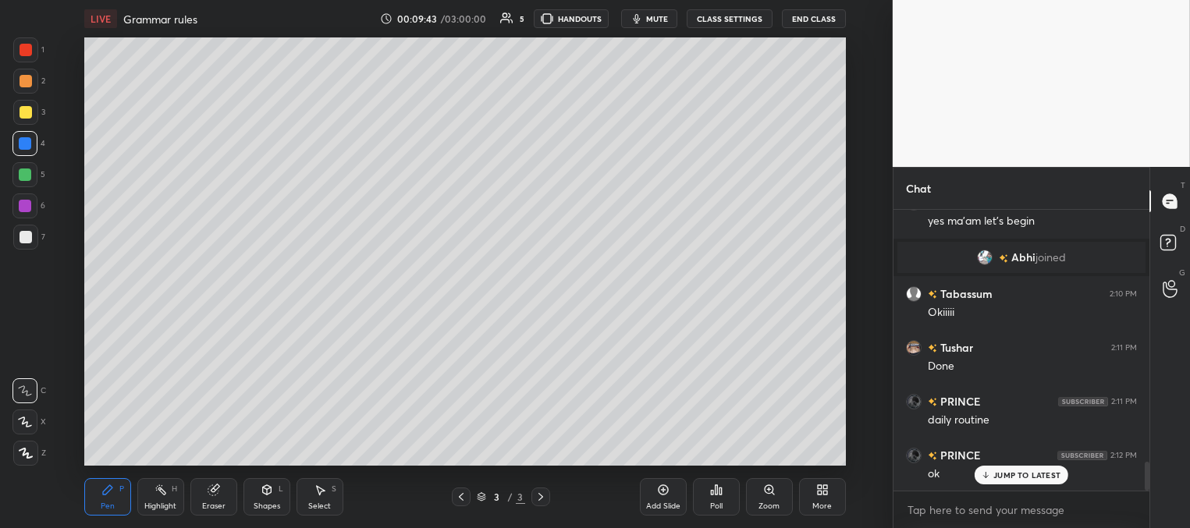
click at [29, 179] on div at bounding box center [25, 174] width 12 height 12
click at [26, 144] on div at bounding box center [25, 143] width 12 height 12
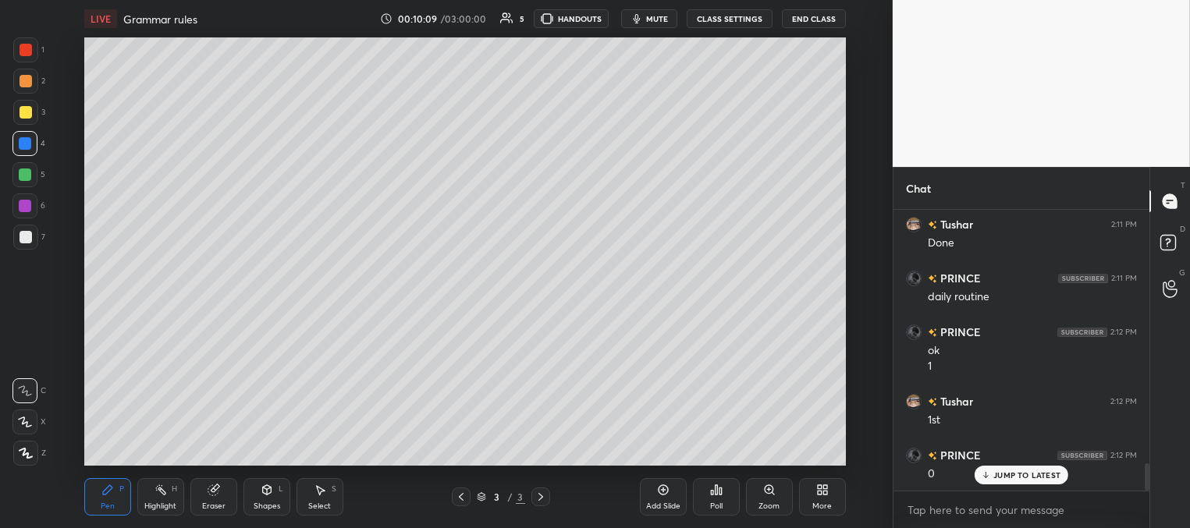
scroll to position [2629, 0]
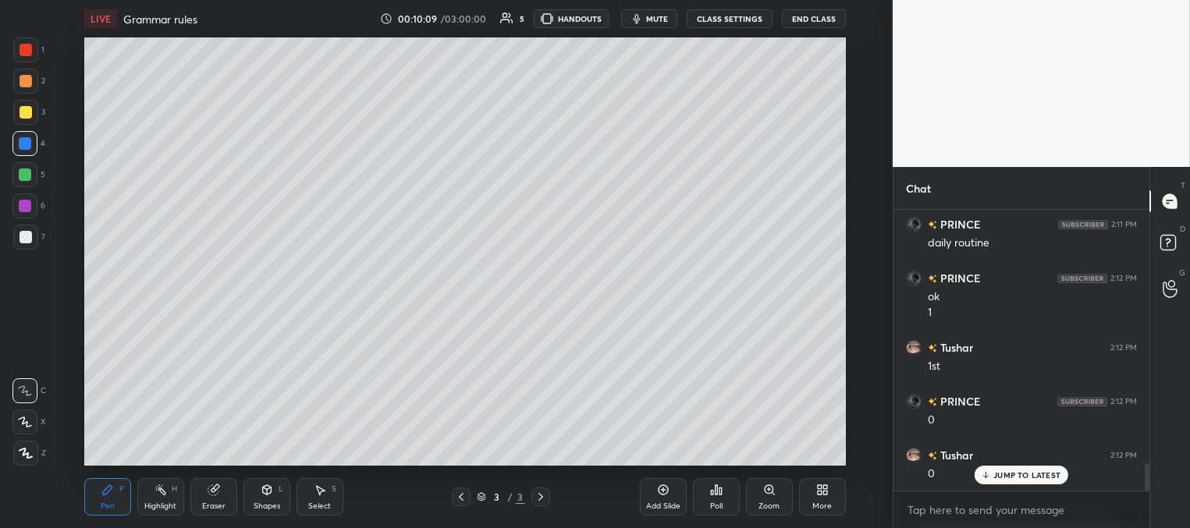
drag, startPoint x: 22, startPoint y: 175, endPoint x: 32, endPoint y: 182, distance: 12.3
click at [23, 176] on div at bounding box center [25, 174] width 12 height 12
click at [25, 51] on div at bounding box center [26, 50] width 12 height 12
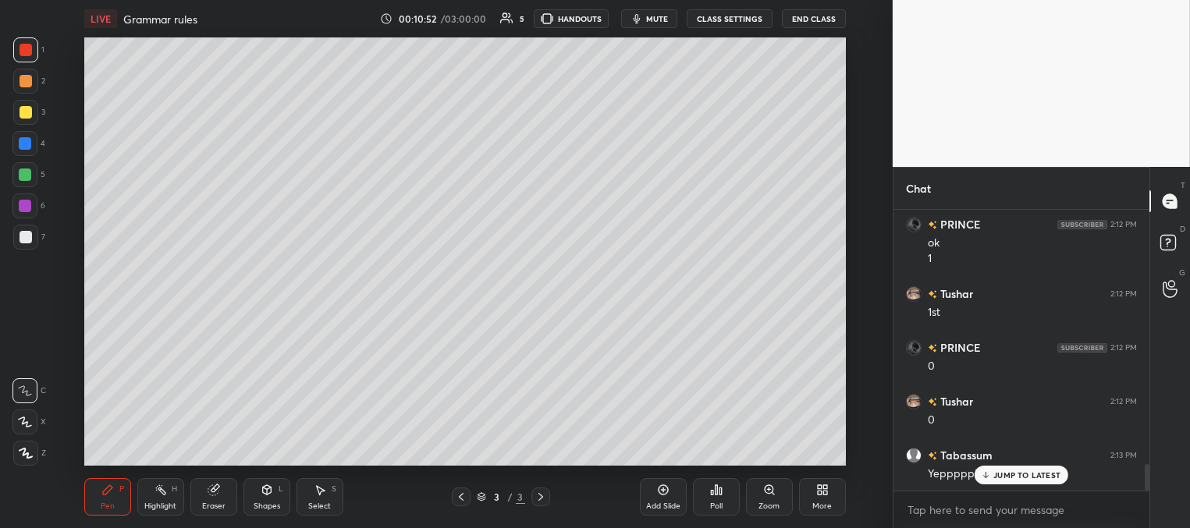
click at [215, 499] on div "Eraser" at bounding box center [213, 496] width 47 height 37
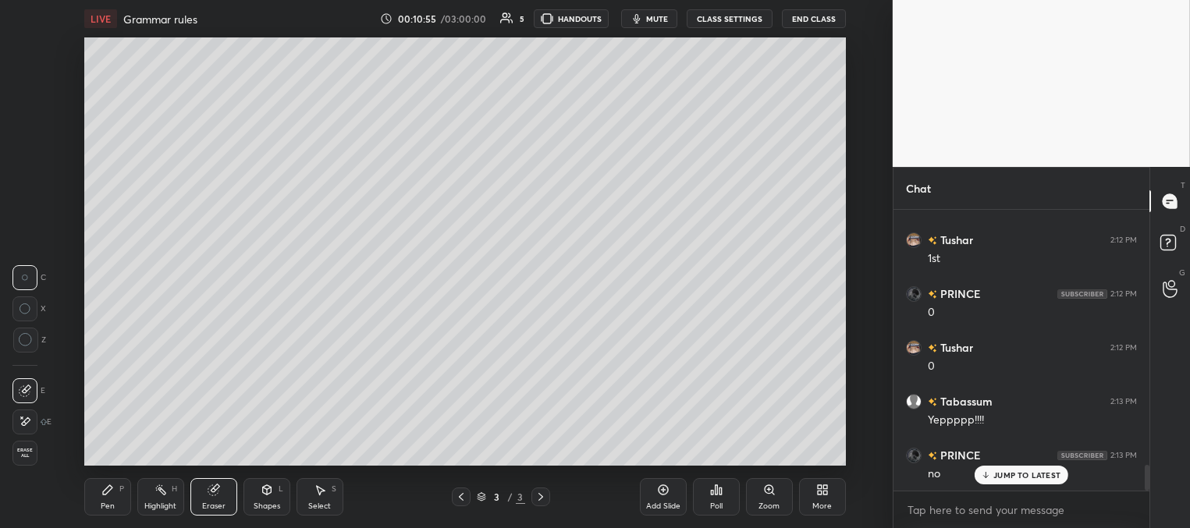
drag, startPoint x: 118, startPoint y: 495, endPoint x: 135, endPoint y: 484, distance: 20.8
click at [119, 501] on div "Pen P" at bounding box center [107, 496] width 47 height 37
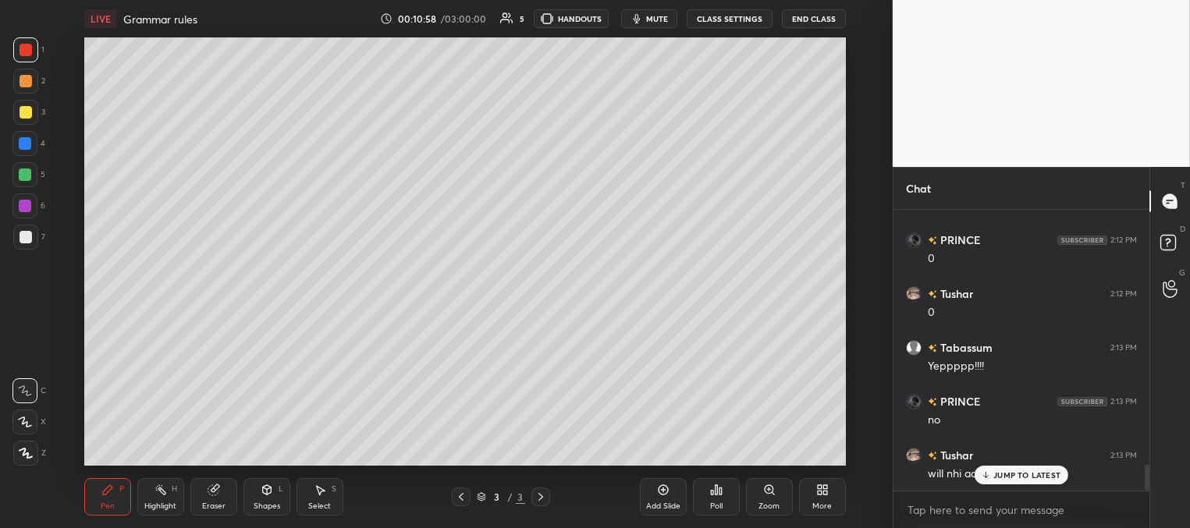
click at [989, 473] on icon at bounding box center [986, 474] width 10 height 9
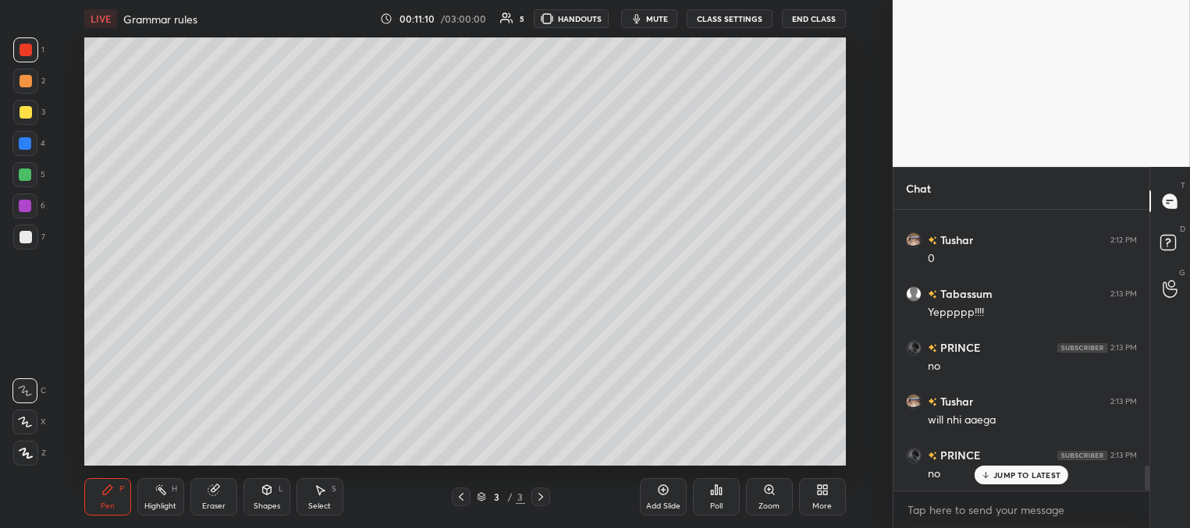
click at [27, 176] on div at bounding box center [25, 174] width 12 height 12
drag, startPoint x: 27, startPoint y: 47, endPoint x: 35, endPoint y: 44, distance: 8.1
click at [27, 47] on div at bounding box center [26, 50] width 12 height 12
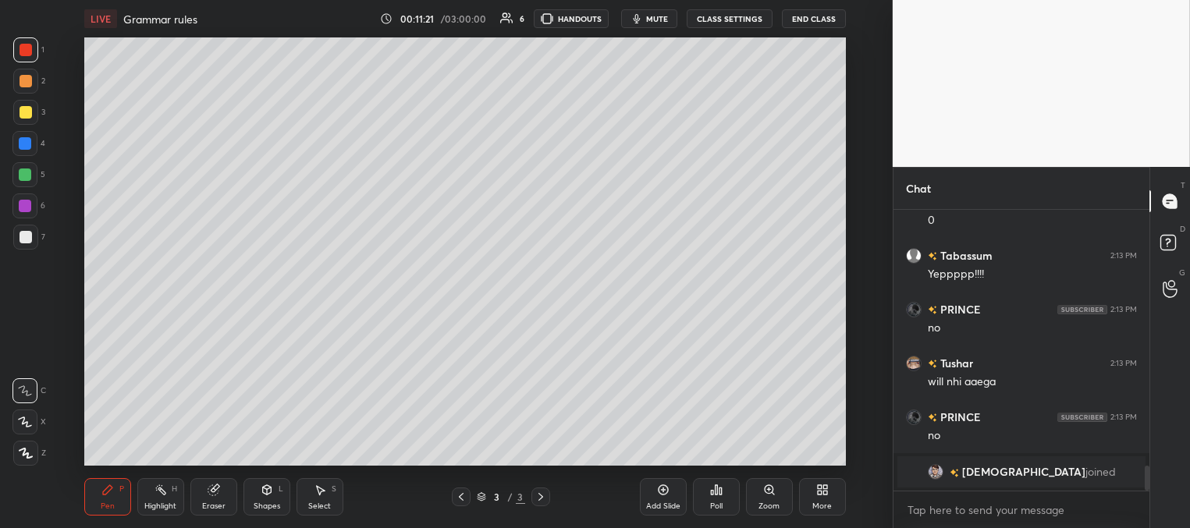
click at [23, 115] on div at bounding box center [26, 112] width 12 height 12
click at [215, 498] on div "Eraser" at bounding box center [213, 496] width 47 height 37
click at [107, 498] on div "Pen P" at bounding box center [107, 496] width 47 height 37
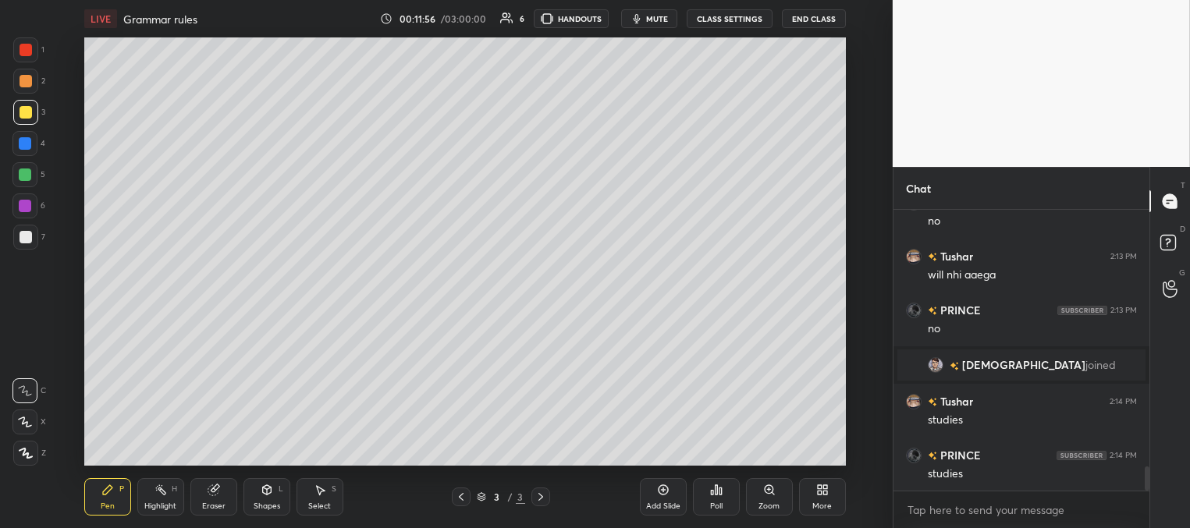
scroll to position [3044, 0]
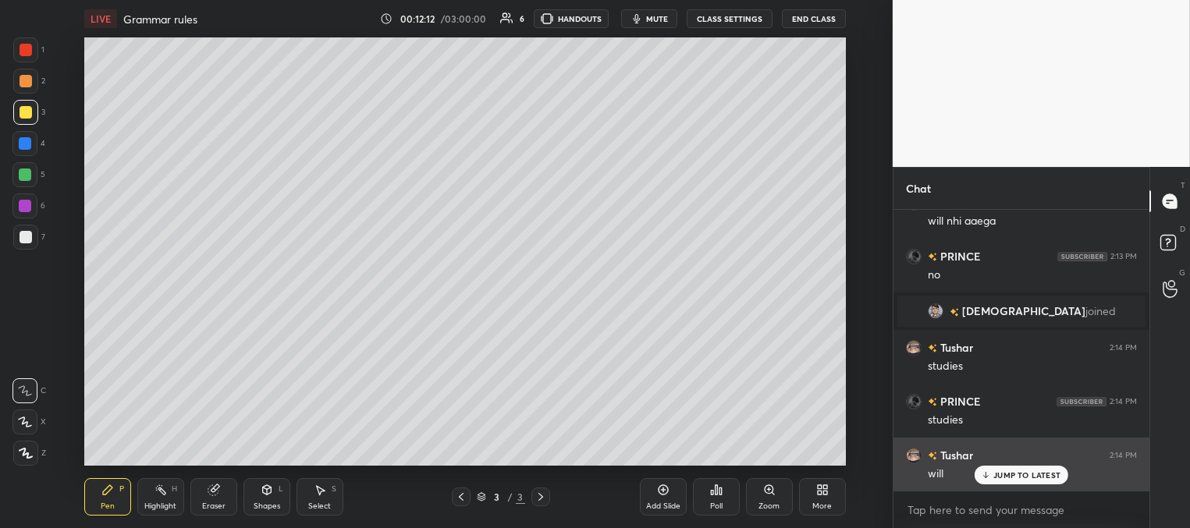
drag, startPoint x: 997, startPoint y: 475, endPoint x: 960, endPoint y: 462, distance: 39.0
click at [995, 475] on p "JUMP TO LATEST" at bounding box center [1026, 474] width 67 height 9
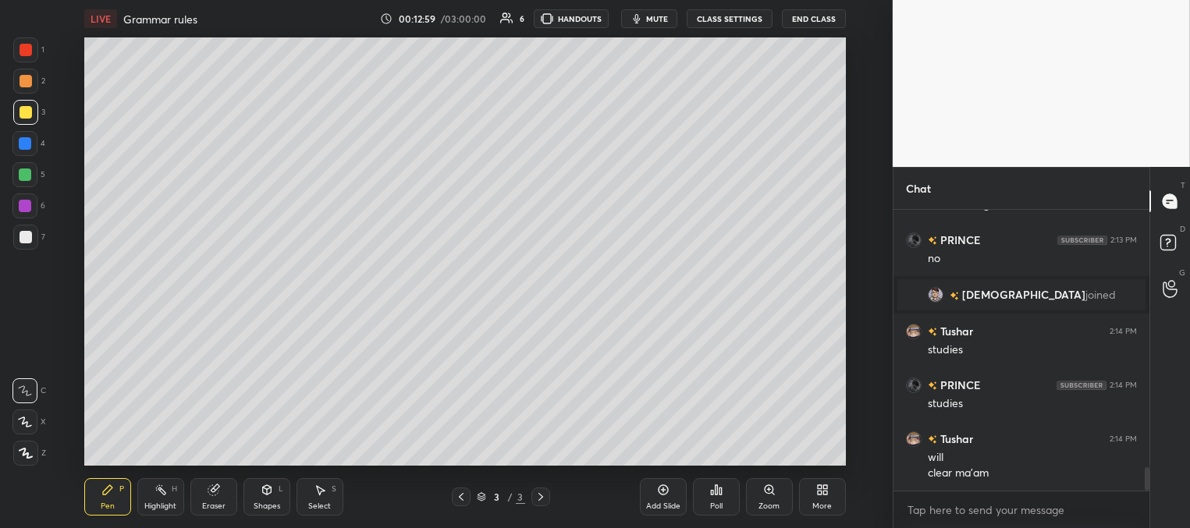
scroll to position [3097, 0]
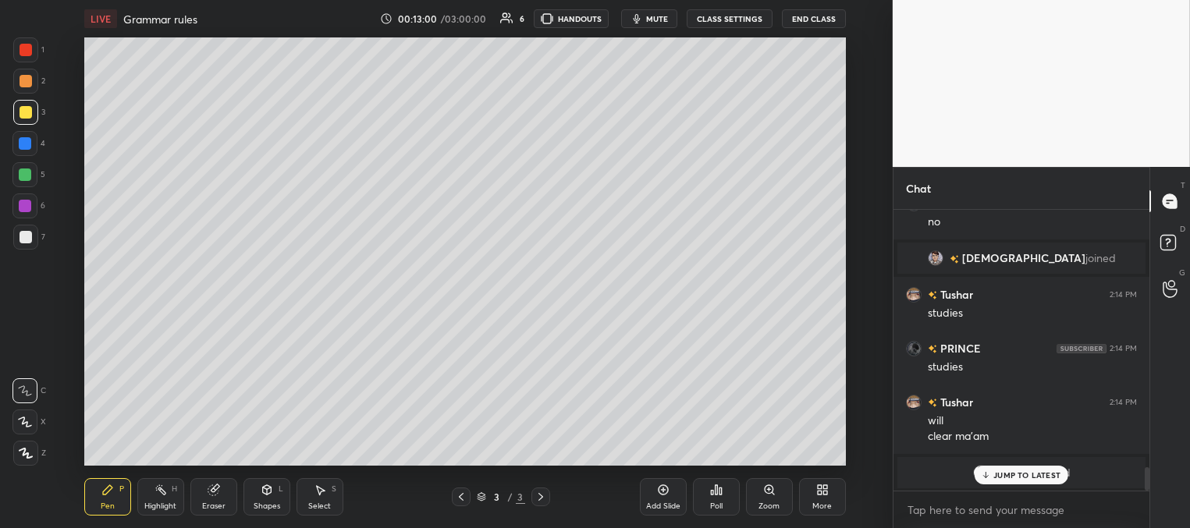
click at [1014, 472] on p "JUMP TO LATEST" at bounding box center [1026, 474] width 67 height 9
drag, startPoint x: 676, startPoint y: 497, endPoint x: 675, endPoint y: 472, distance: 25.0
click at [673, 499] on div "Add Slide" at bounding box center [663, 496] width 47 height 37
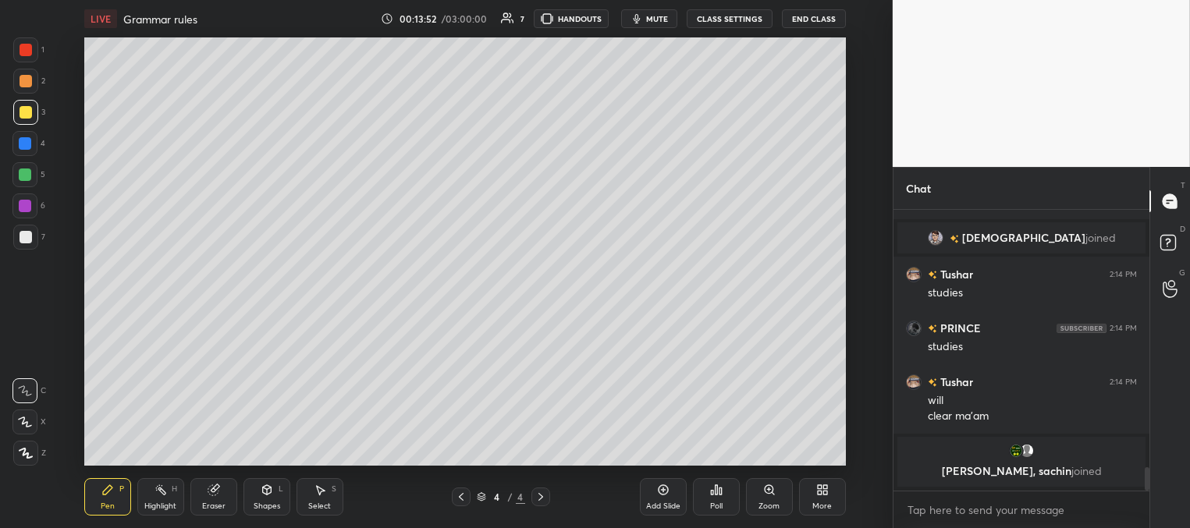
scroll to position [2615, 0]
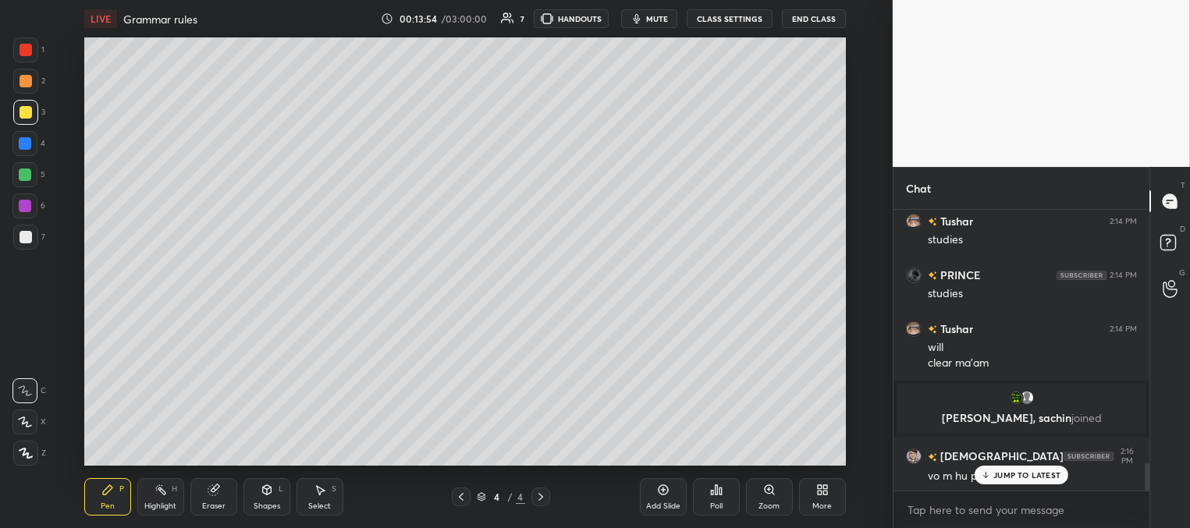
click at [995, 477] on p "JUMP TO LATEST" at bounding box center [1026, 474] width 67 height 9
drag, startPoint x: 662, startPoint y: 23, endPoint x: 646, endPoint y: 36, distance: 21.1
click at [661, 23] on span "mute" at bounding box center [657, 18] width 22 height 11
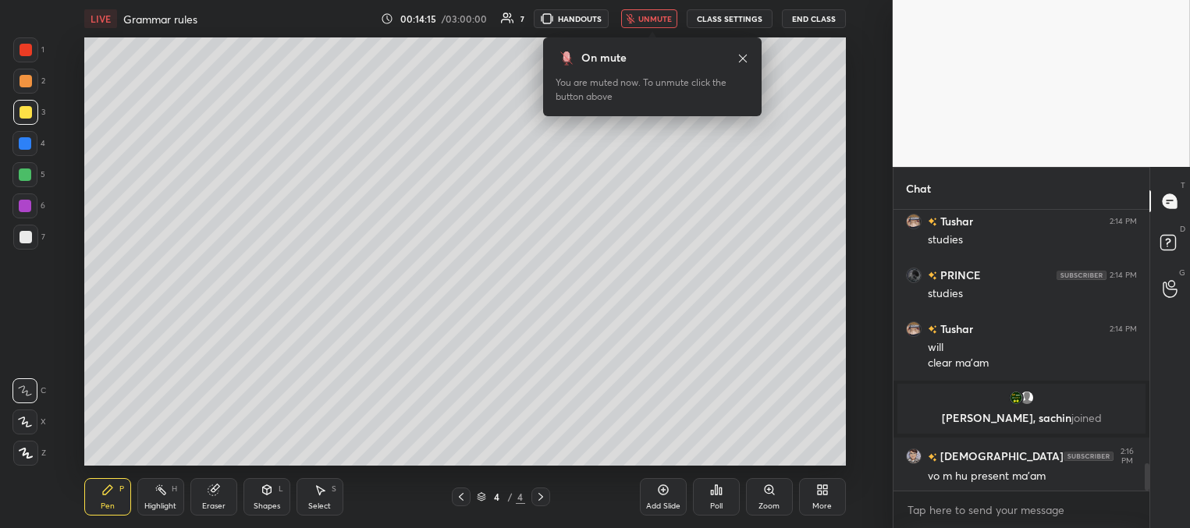
drag, startPoint x: 651, startPoint y: 23, endPoint x: 640, endPoint y: 31, distance: 13.3
click at [651, 23] on span "unmute" at bounding box center [655, 18] width 34 height 11
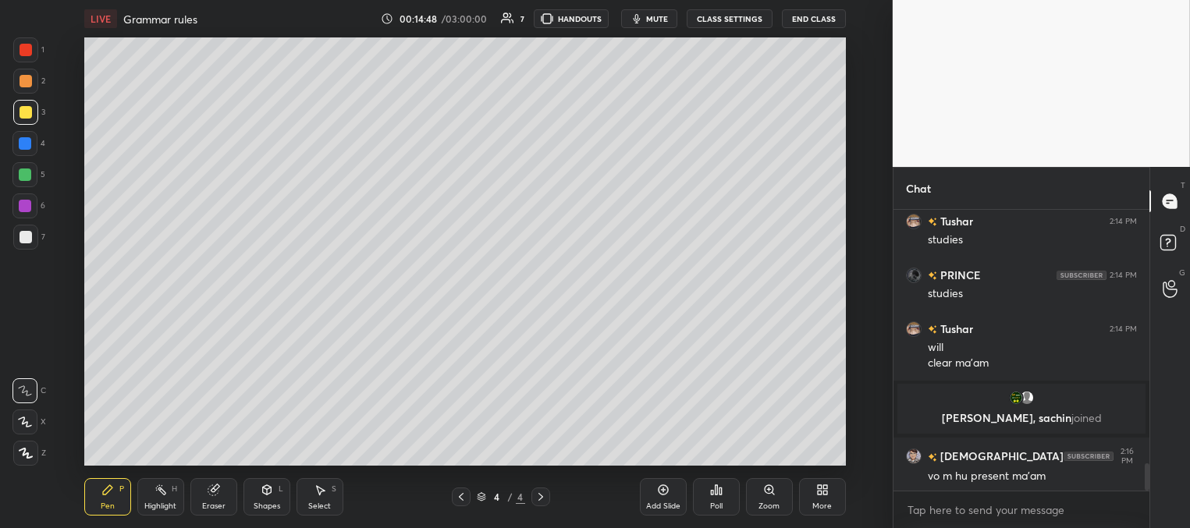
scroll to position [2668, 0]
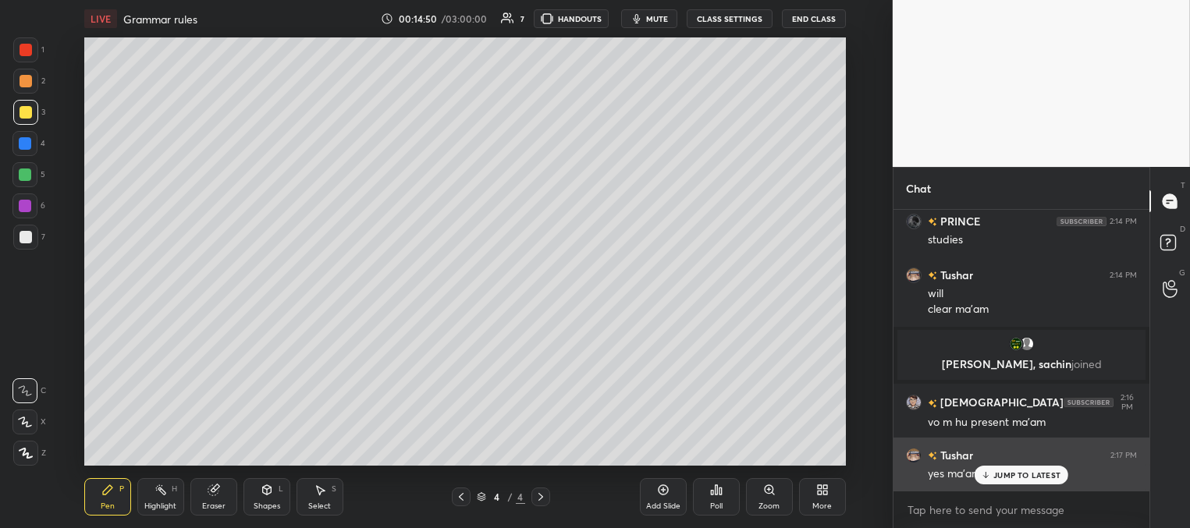
click at [1000, 470] on p "JUMP TO LATEST" at bounding box center [1026, 474] width 67 height 9
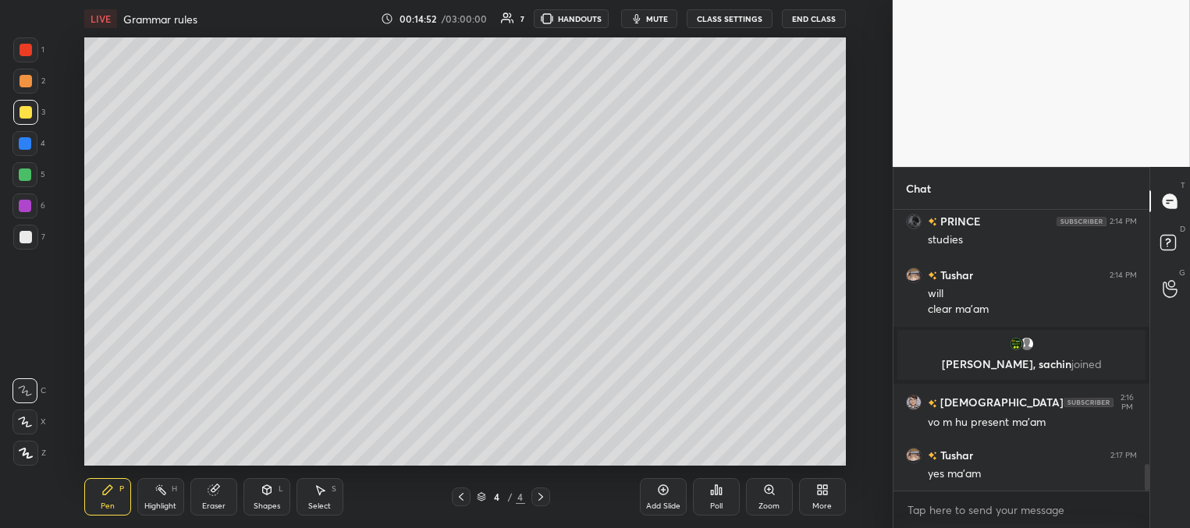
scroll to position [2722, 0]
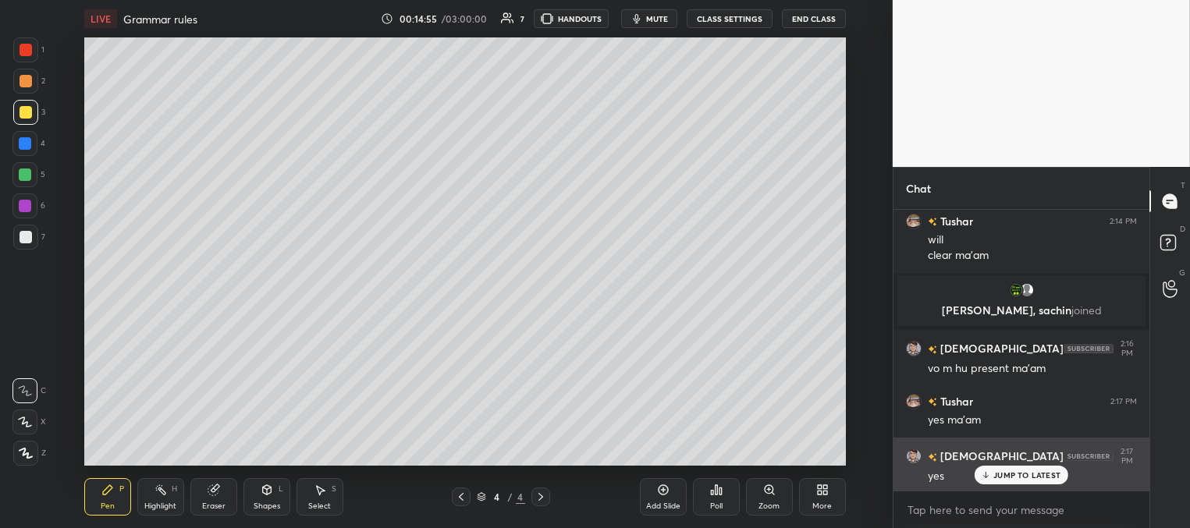
drag, startPoint x: 993, startPoint y: 474, endPoint x: 903, endPoint y: 460, distance: 90.8
click at [993, 474] on p "JUMP TO LATEST" at bounding box center [1026, 474] width 67 height 9
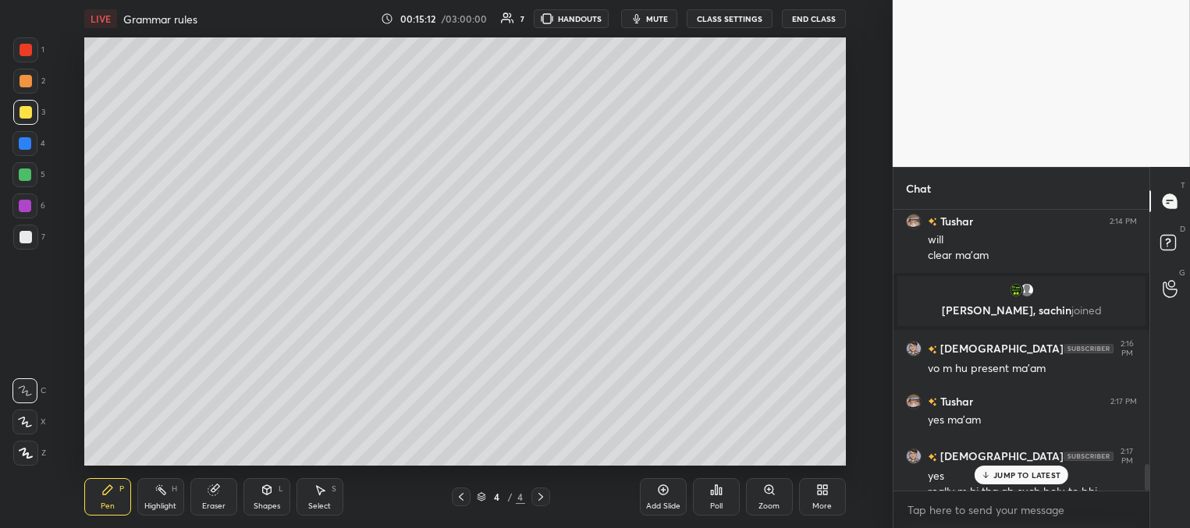
scroll to position [2738, 0]
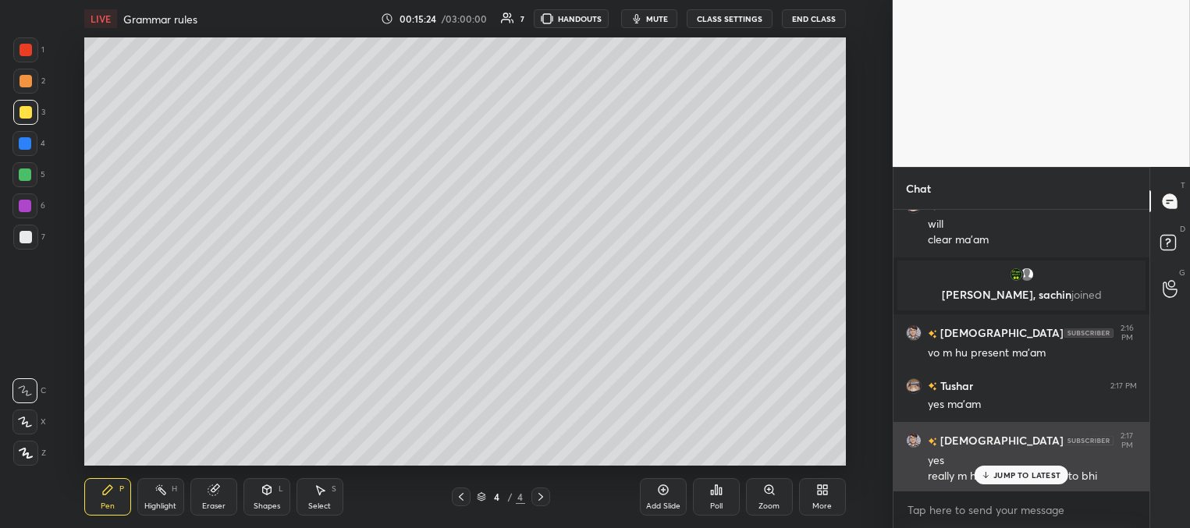
drag, startPoint x: 1005, startPoint y: 478, endPoint x: 906, endPoint y: 476, distance: 99.9
click at [1002, 478] on p "JUMP TO LATEST" at bounding box center [1026, 474] width 67 height 9
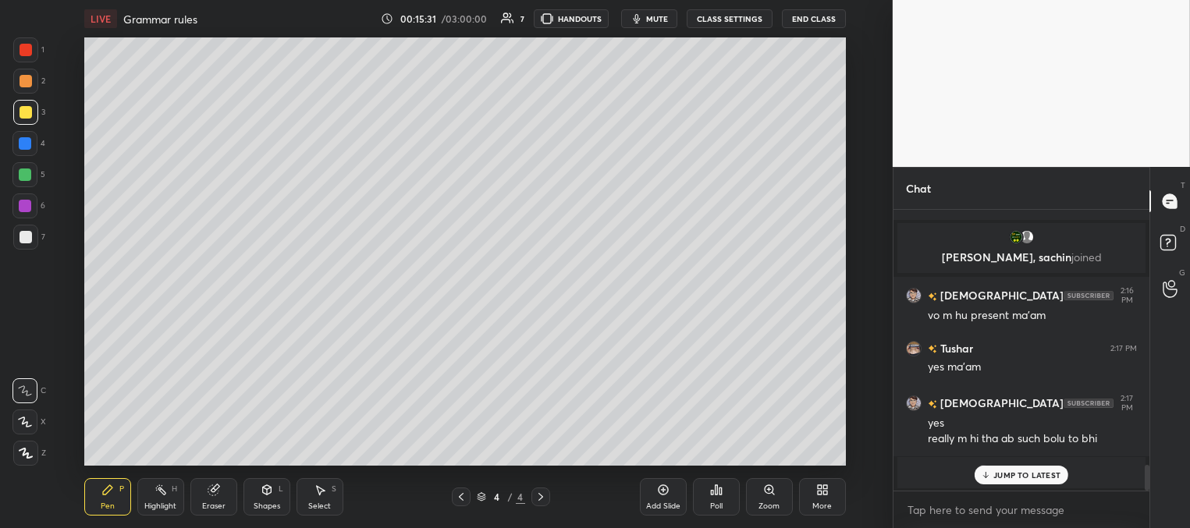
scroll to position [2755, 0]
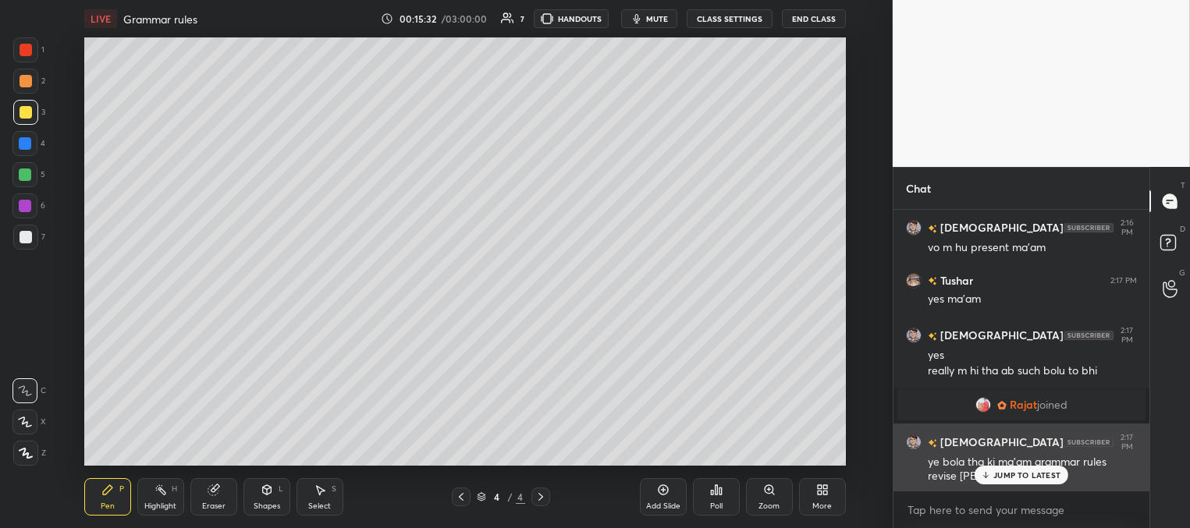
drag, startPoint x: 1001, startPoint y: 476, endPoint x: 993, endPoint y: 473, distance: 8.4
click at [1000, 476] on p "JUMP TO LATEST" at bounding box center [1026, 474] width 67 height 9
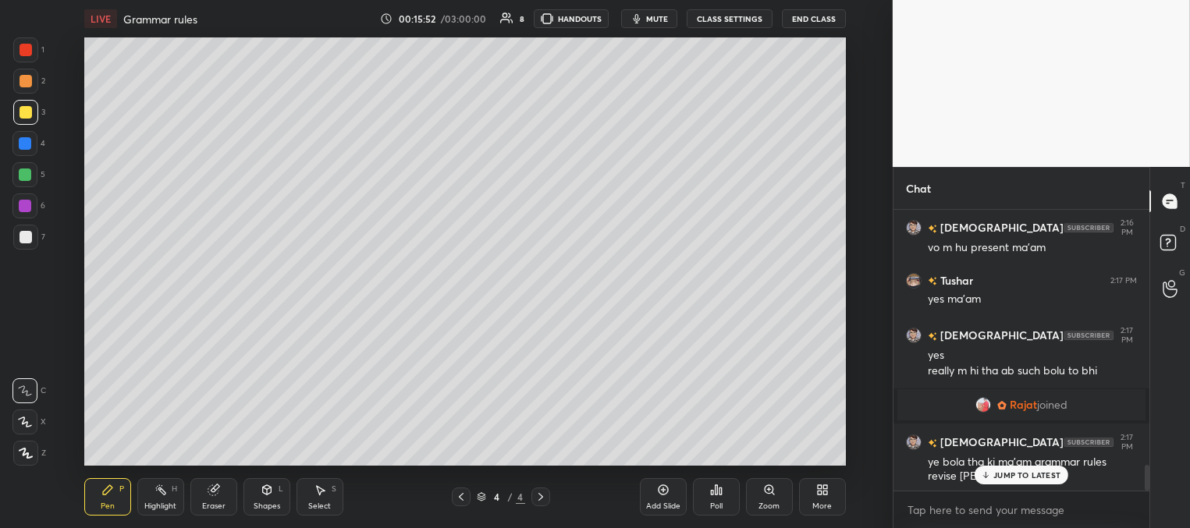
scroll to position [2809, 0]
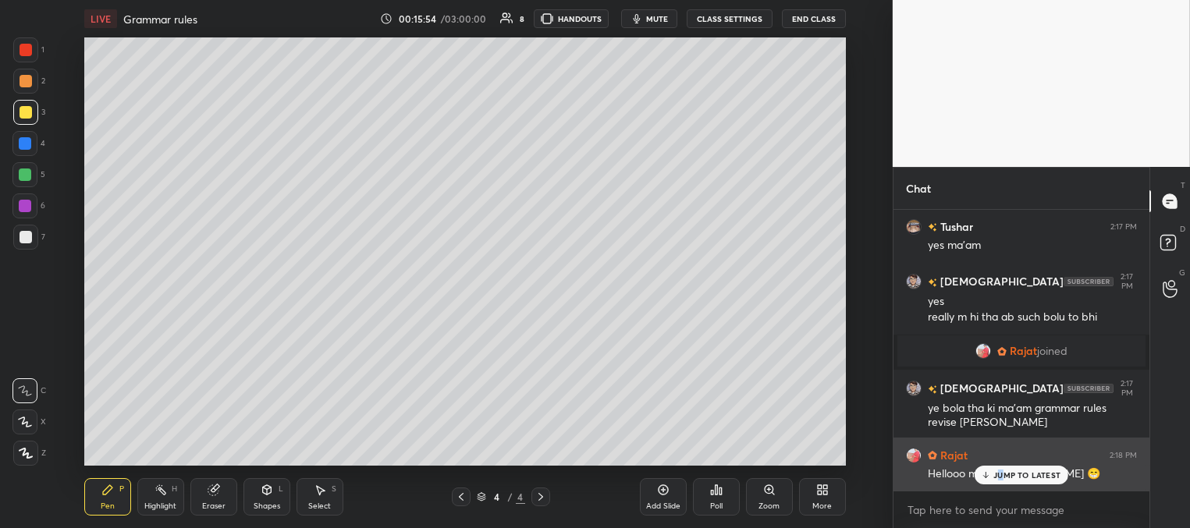
click at [998, 470] on div "JUMP TO LATEST" at bounding box center [1021, 475] width 94 height 19
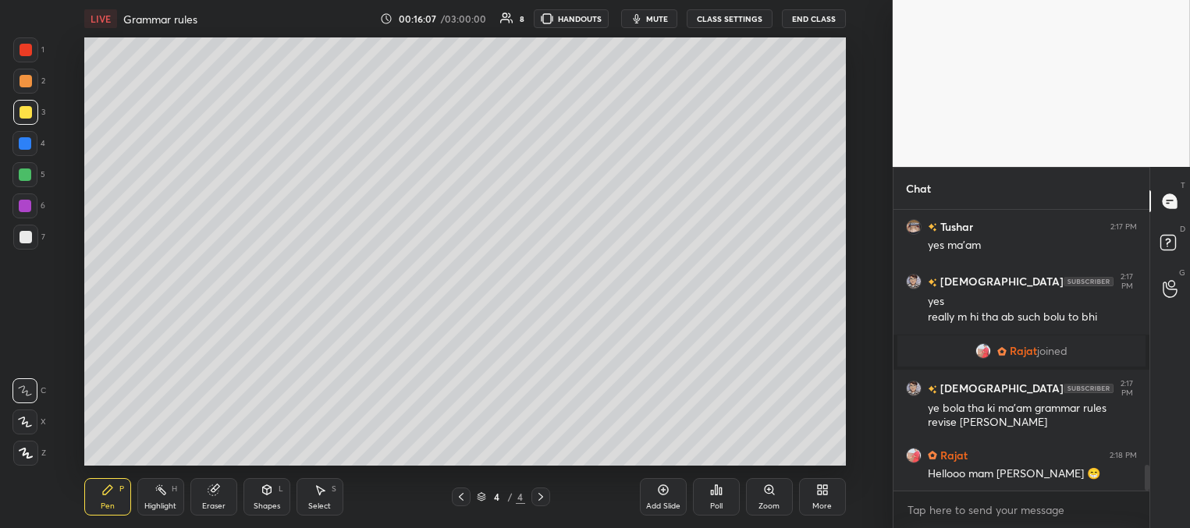
scroll to position [2863, 0]
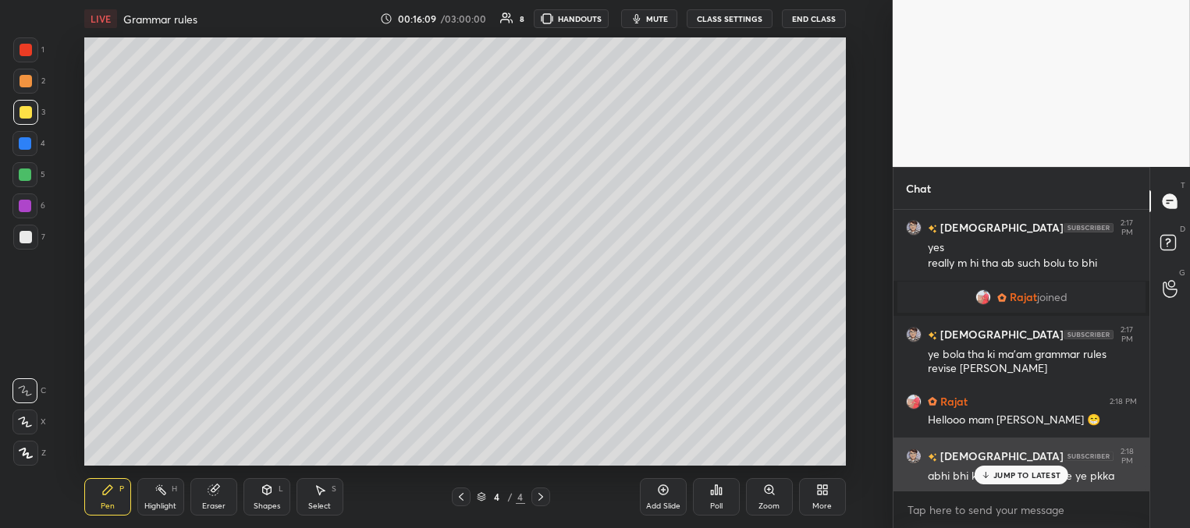
drag, startPoint x: 993, startPoint y: 473, endPoint x: 954, endPoint y: 442, distance: 49.9
click at [991, 473] on div "JUMP TO LATEST" at bounding box center [1021, 475] width 94 height 19
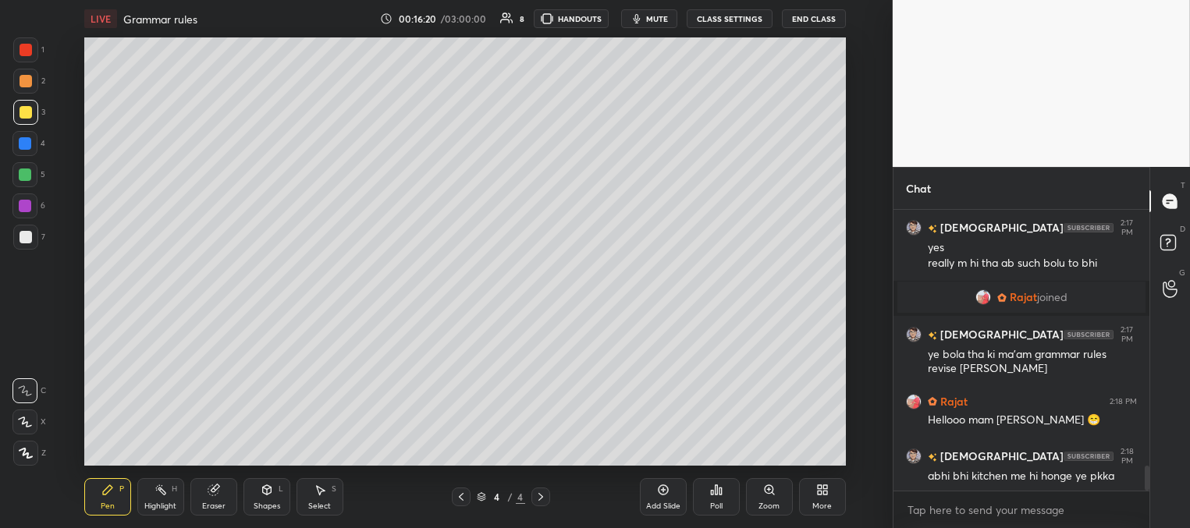
scroll to position [2917, 0]
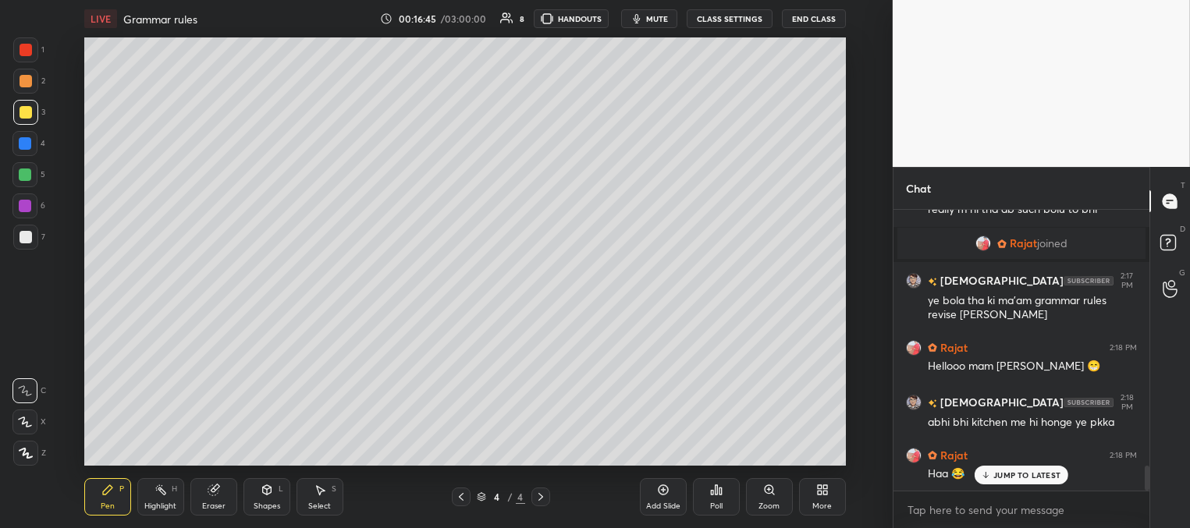
click at [25, 143] on div at bounding box center [25, 143] width 12 height 12
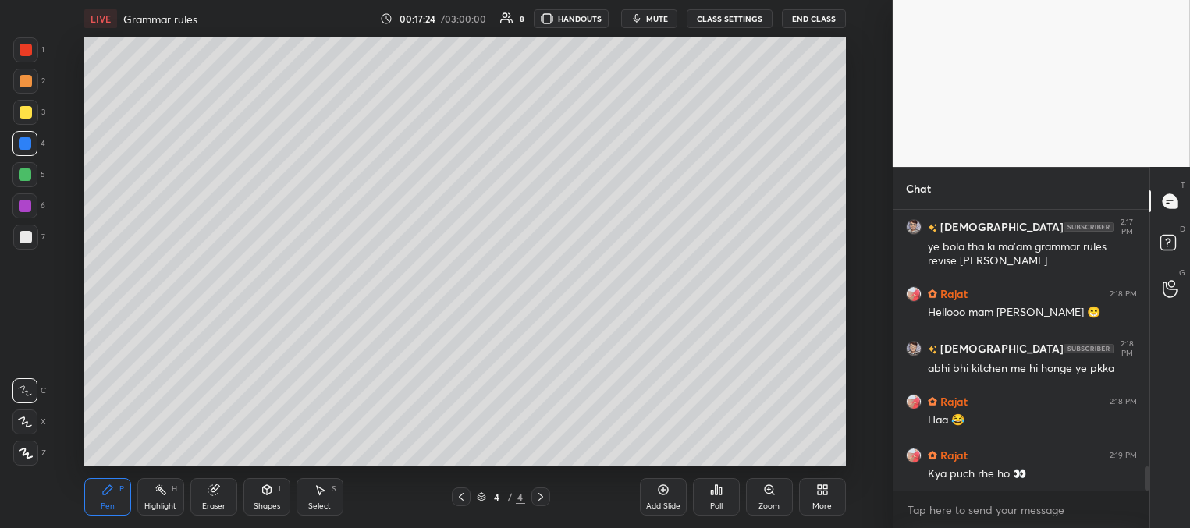
drag, startPoint x: 27, startPoint y: 172, endPoint x: 54, endPoint y: 163, distance: 28.1
click at [27, 173] on div at bounding box center [25, 174] width 12 height 12
click at [325, 498] on div "Select S" at bounding box center [319, 496] width 47 height 37
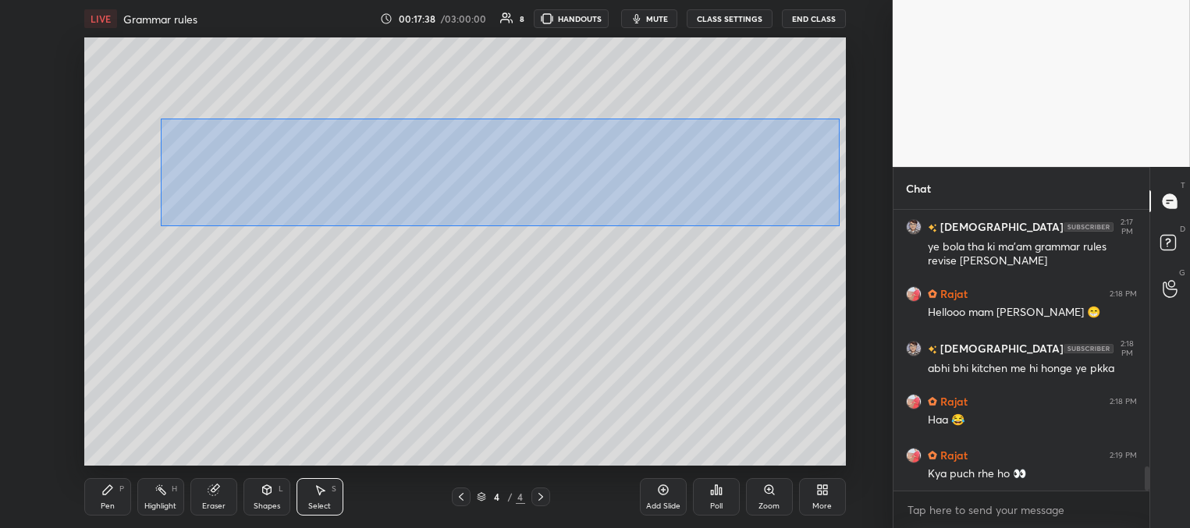
drag, startPoint x: 168, startPoint y: 123, endPoint x: 793, endPoint y: 229, distance: 633.8
click at [837, 225] on div "0 ° Undo Copy Duplicate Duplicate to new slide Delete" at bounding box center [464, 251] width 761 height 428
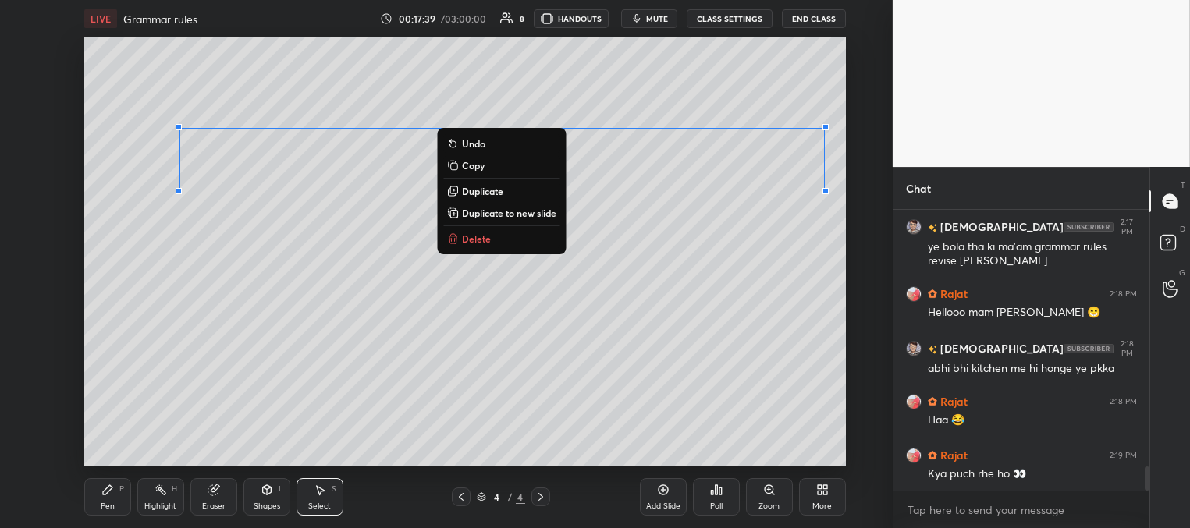
scroll to position [3024, 0]
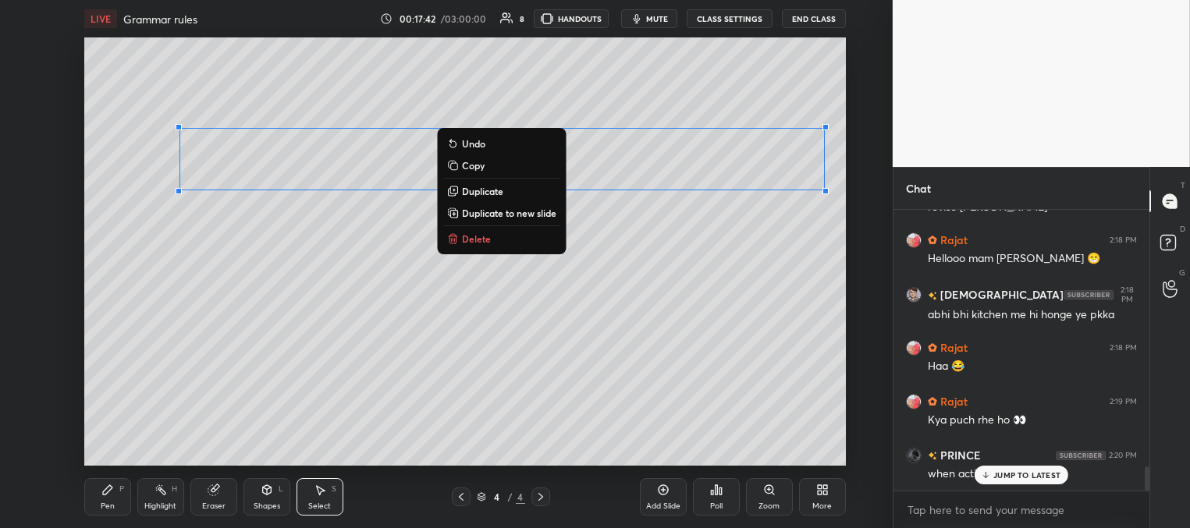
click at [486, 238] on p "Delete" at bounding box center [476, 238] width 29 height 12
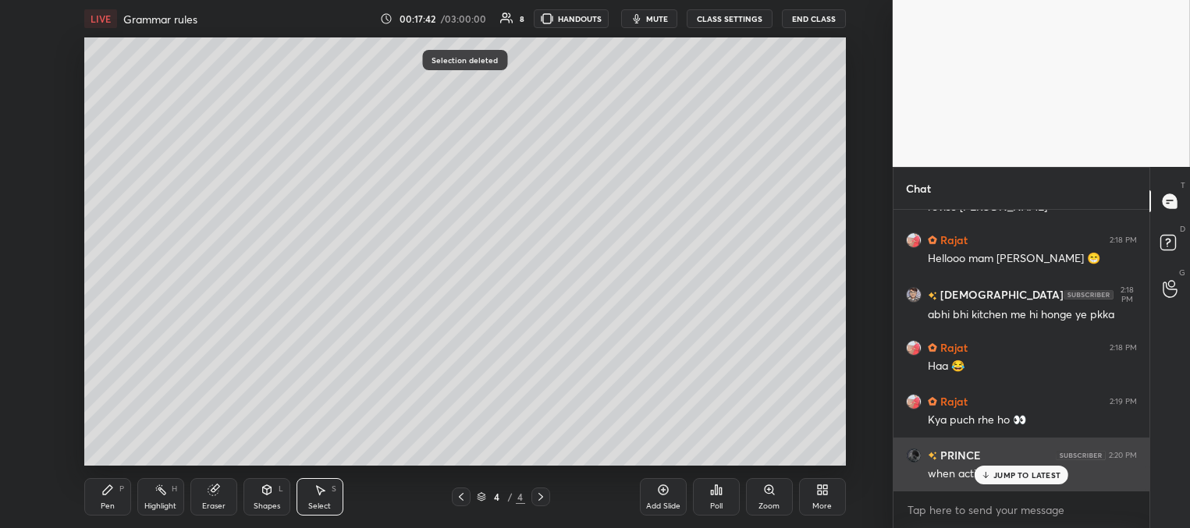
drag, startPoint x: 998, startPoint y: 471, endPoint x: 916, endPoint y: 446, distance: 86.4
click at [998, 472] on p "JUMP TO LATEST" at bounding box center [1026, 474] width 67 height 9
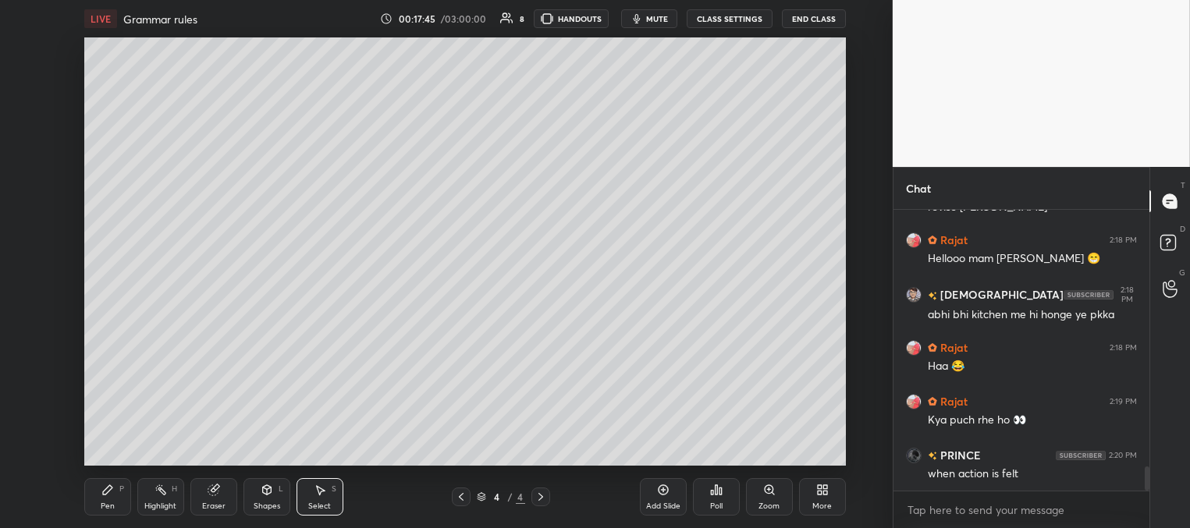
drag, startPoint x: 103, startPoint y: 491, endPoint x: 105, endPoint y: 475, distance: 15.7
click at [105, 491] on icon at bounding box center [107, 490] width 12 height 12
click at [25, 147] on div at bounding box center [25, 143] width 12 height 12
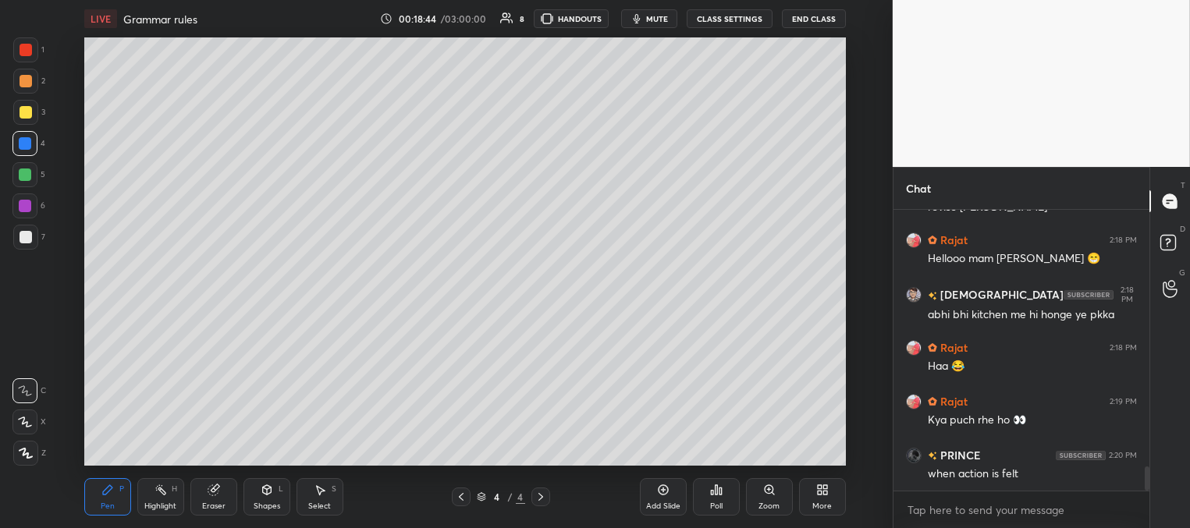
scroll to position [3062, 0]
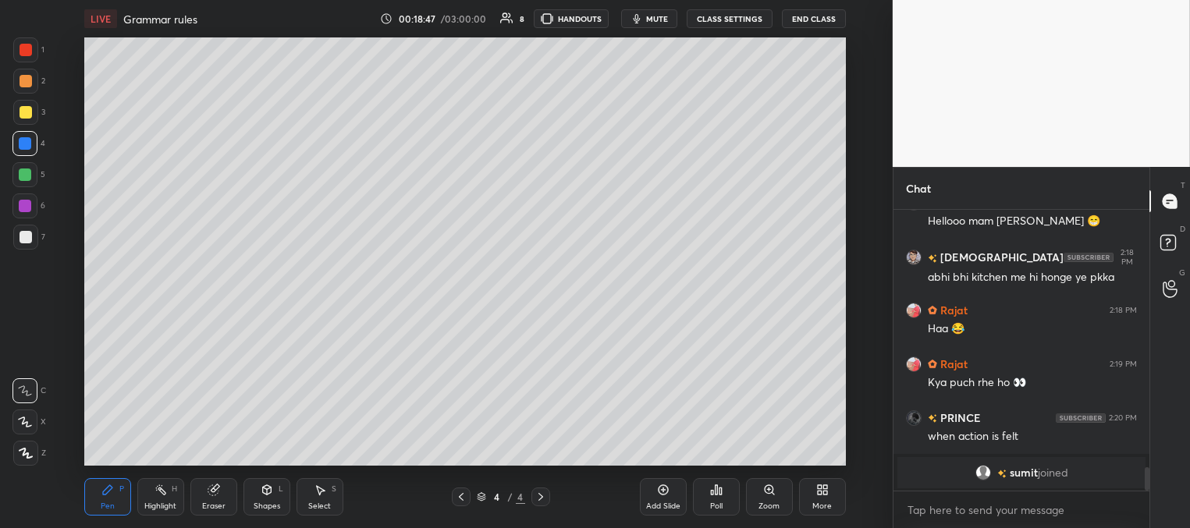
click at [30, 176] on div at bounding box center [25, 174] width 12 height 12
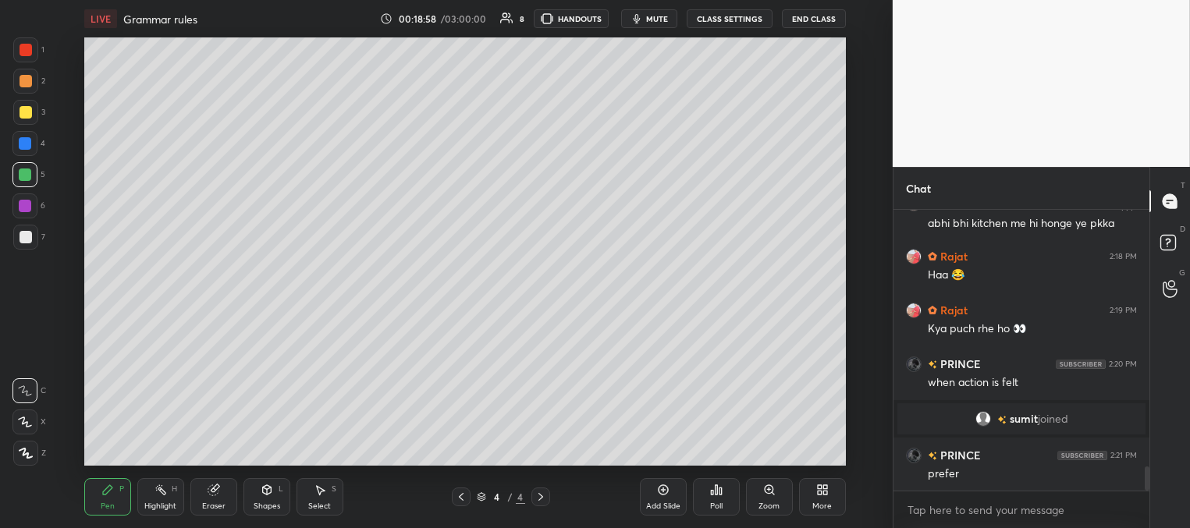
scroll to position [3066, 0]
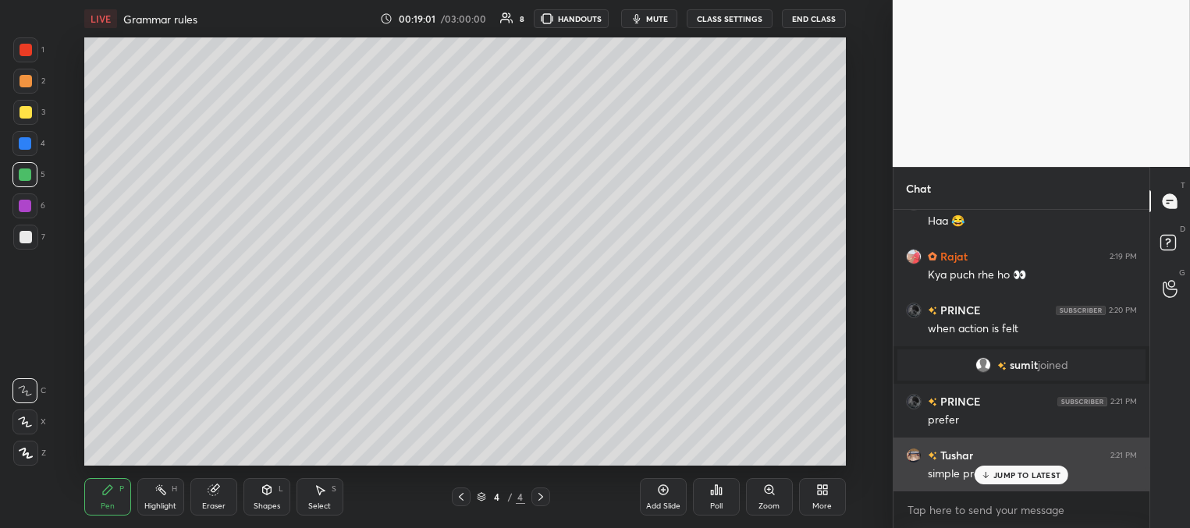
click at [990, 477] on div "JUMP TO LATEST" at bounding box center [1021, 475] width 94 height 19
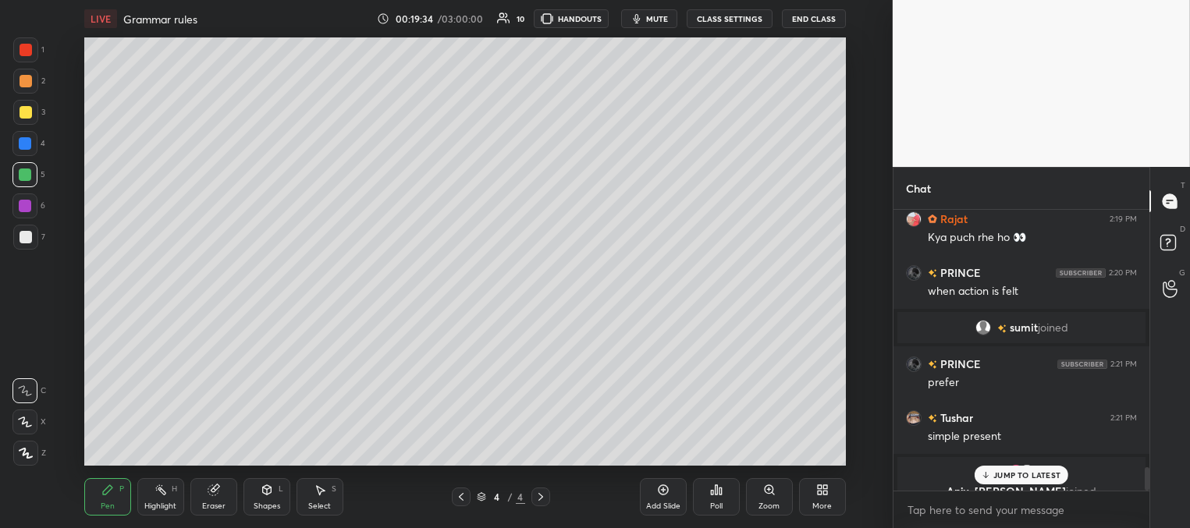
scroll to position [3122, 0]
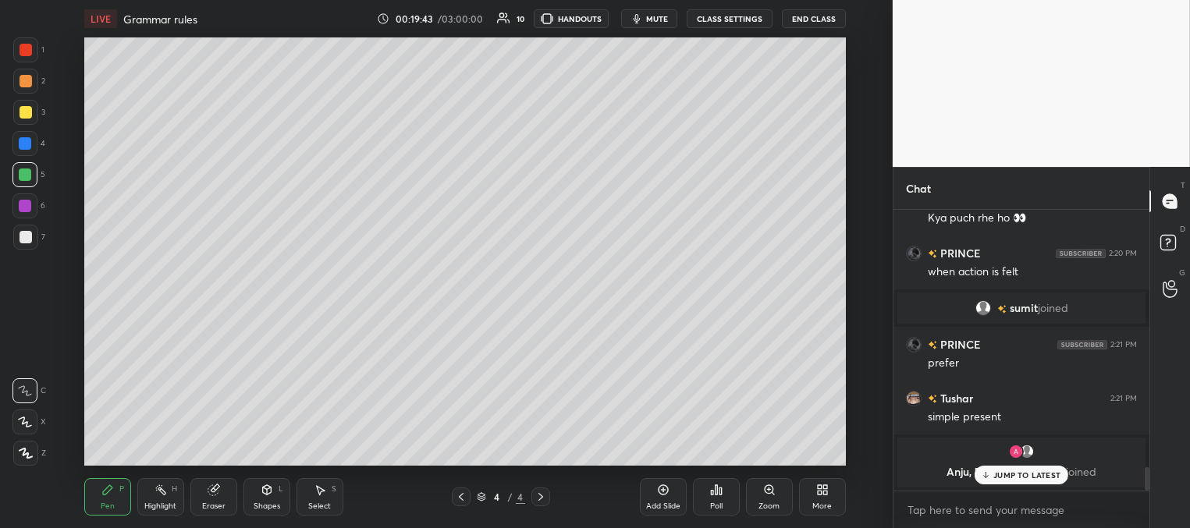
click at [27, 144] on div at bounding box center [25, 143] width 12 height 12
click at [27, 115] on div at bounding box center [26, 112] width 12 height 12
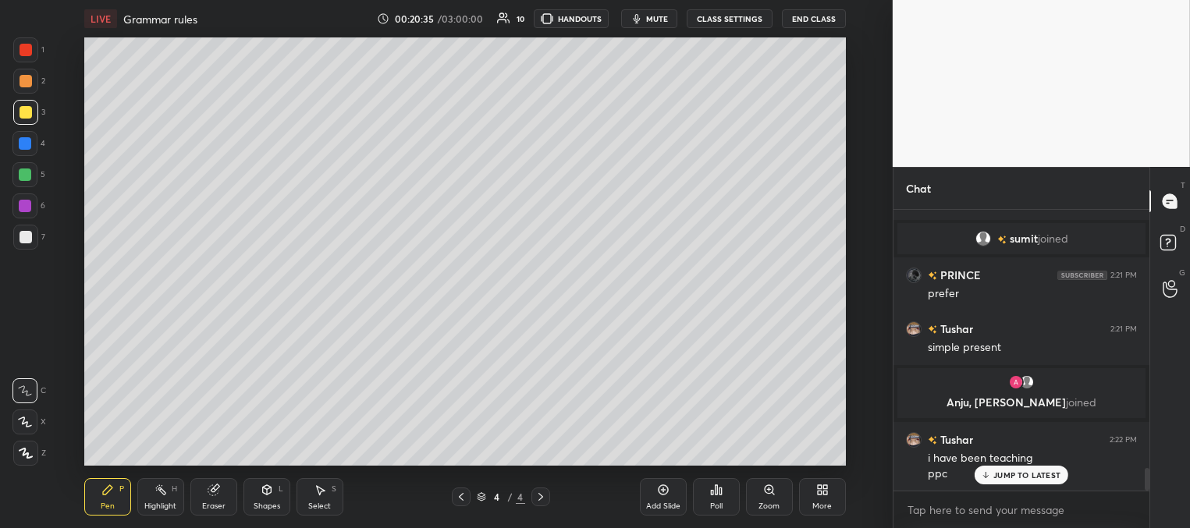
scroll to position [3218, 0]
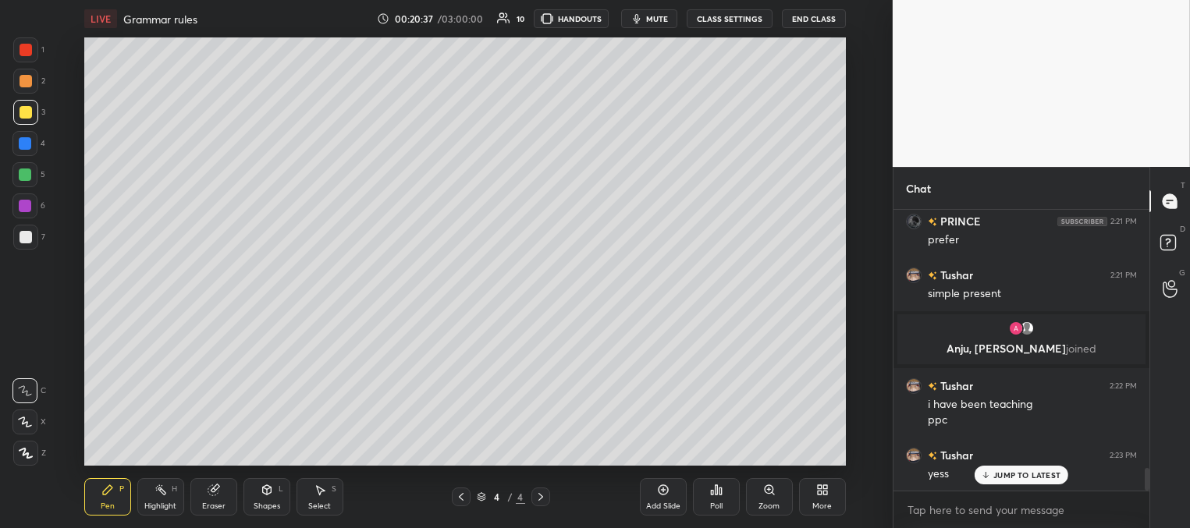
drag, startPoint x: 665, startPoint y: 498, endPoint x: 654, endPoint y: 471, distance: 29.1
click at [662, 498] on div "Add Slide" at bounding box center [663, 496] width 47 height 37
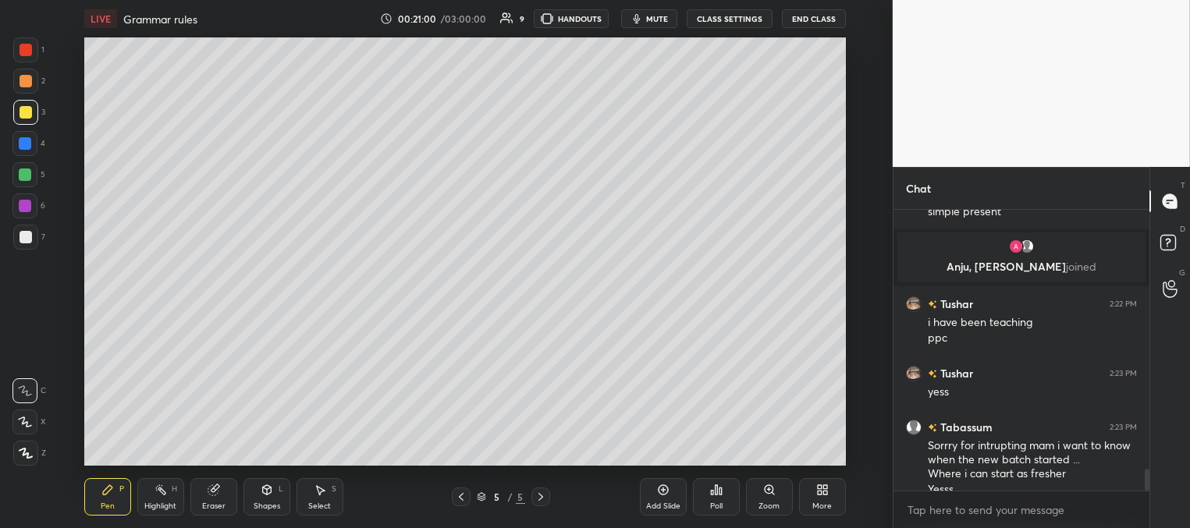
scroll to position [3315, 0]
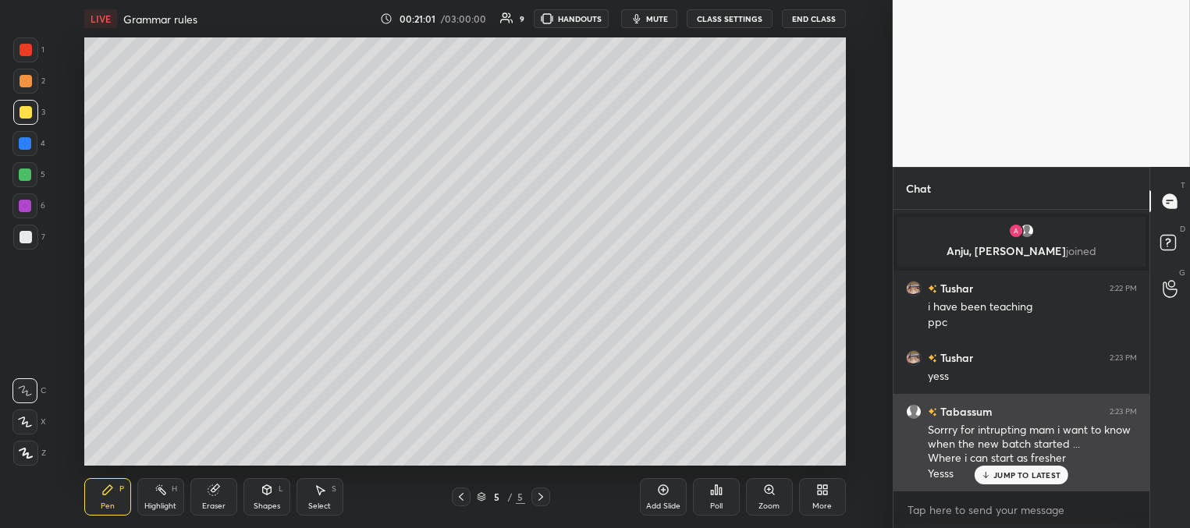
drag, startPoint x: 998, startPoint y: 477, endPoint x: 990, endPoint y: 470, distance: 10.5
click at [995, 477] on p "JUMP TO LATEST" at bounding box center [1026, 474] width 67 height 9
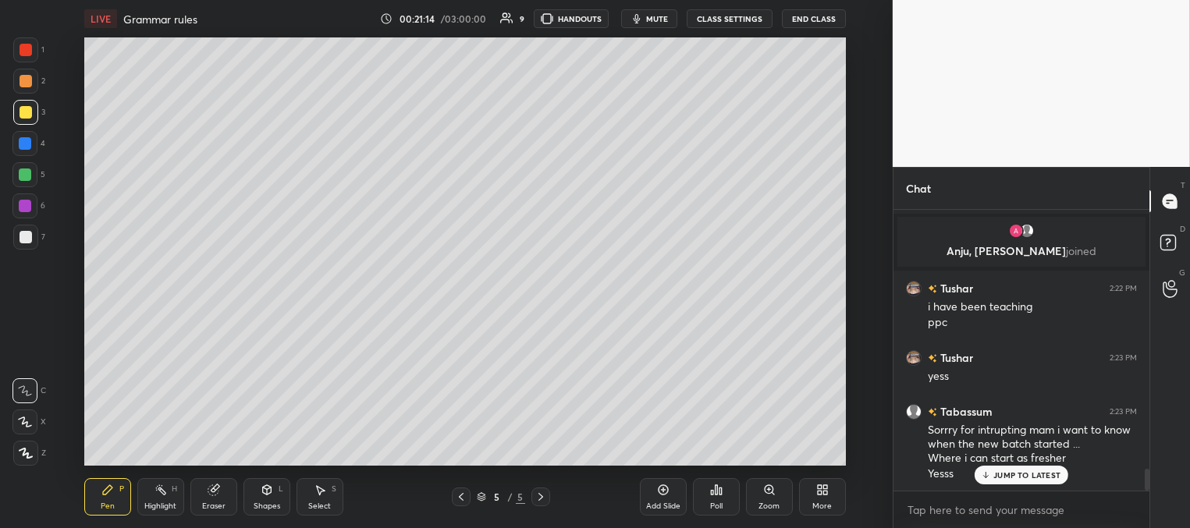
scroll to position [3353, 0]
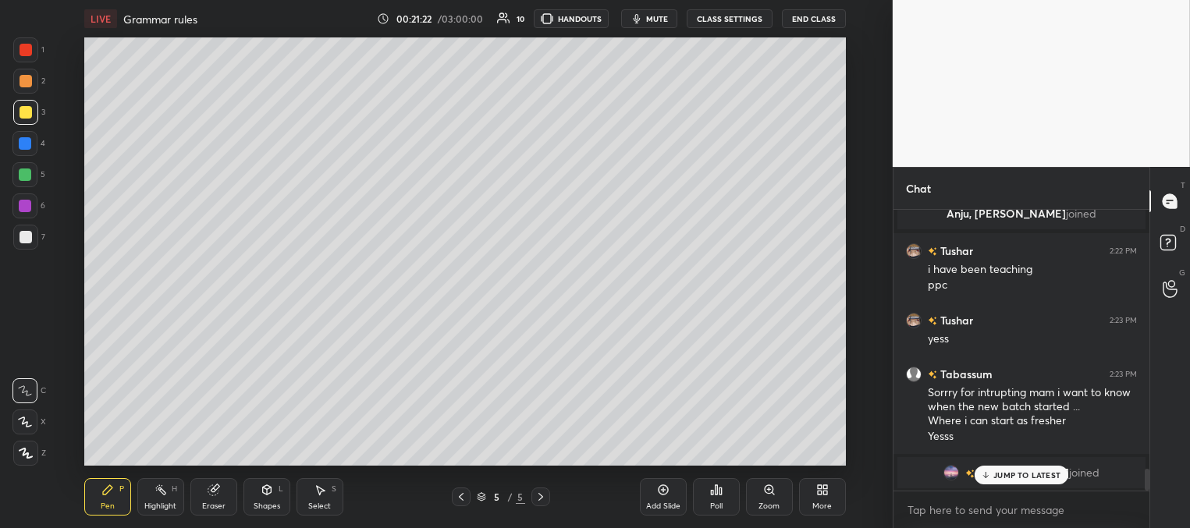
drag, startPoint x: 999, startPoint y: 475, endPoint x: 988, endPoint y: 472, distance: 11.4
click at [998, 476] on p "JUMP TO LATEST" at bounding box center [1026, 474] width 67 height 9
click at [27, 142] on div at bounding box center [25, 143] width 12 height 12
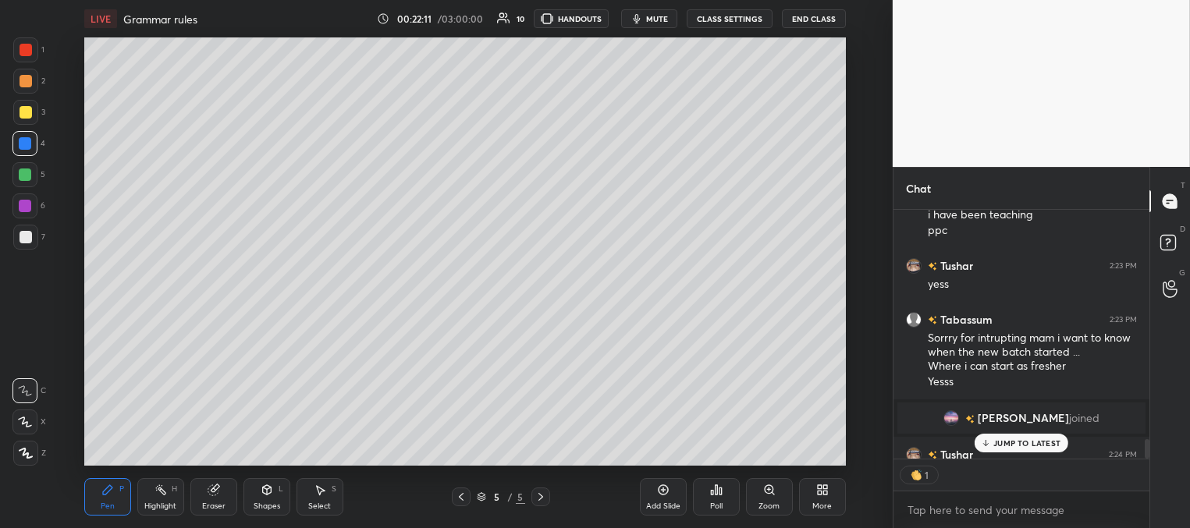
scroll to position [3298, 0]
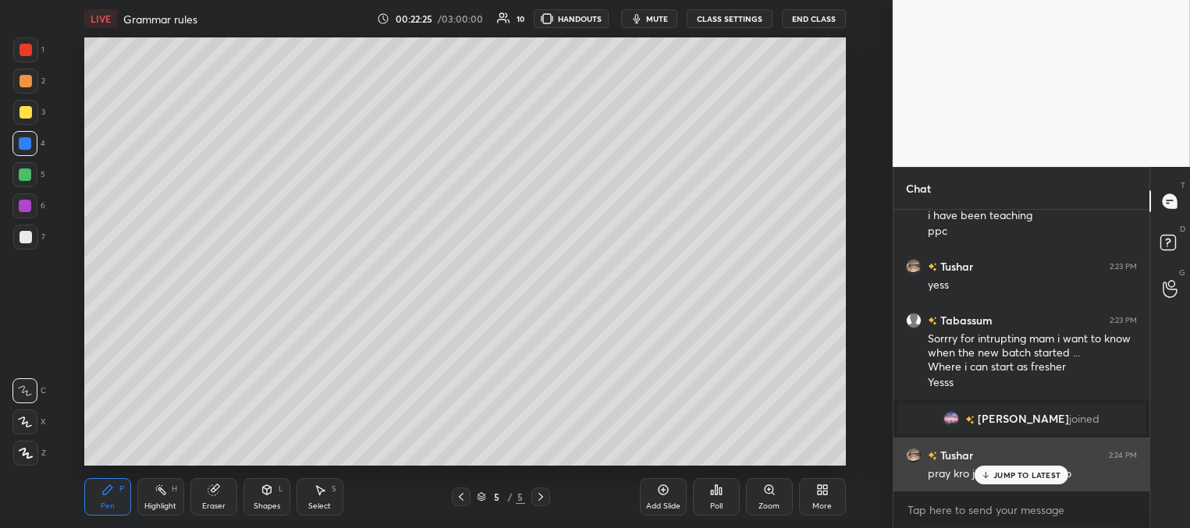
click at [994, 473] on p "JUMP TO LATEST" at bounding box center [1026, 474] width 67 height 9
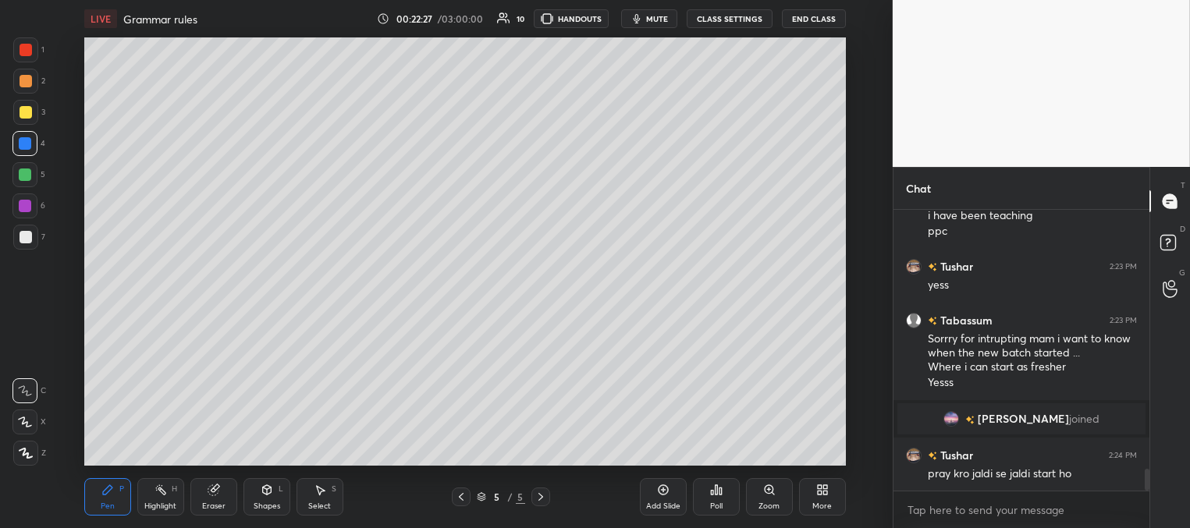
scroll to position [3366, 0]
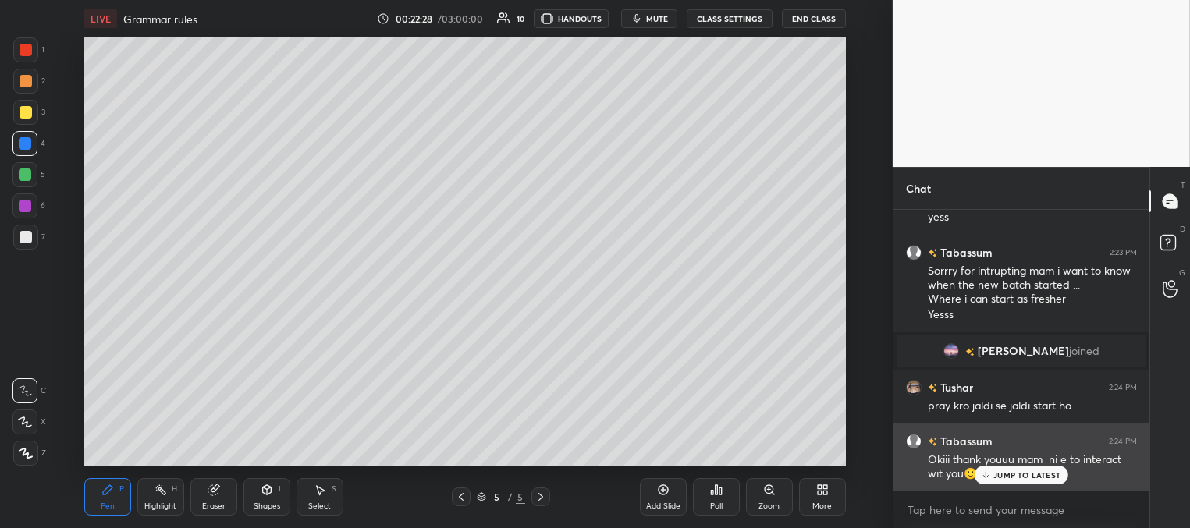
drag, startPoint x: 1014, startPoint y: 470, endPoint x: 995, endPoint y: 466, distance: 19.3
click at [1012, 471] on p "JUMP TO LATEST" at bounding box center [1026, 474] width 67 height 9
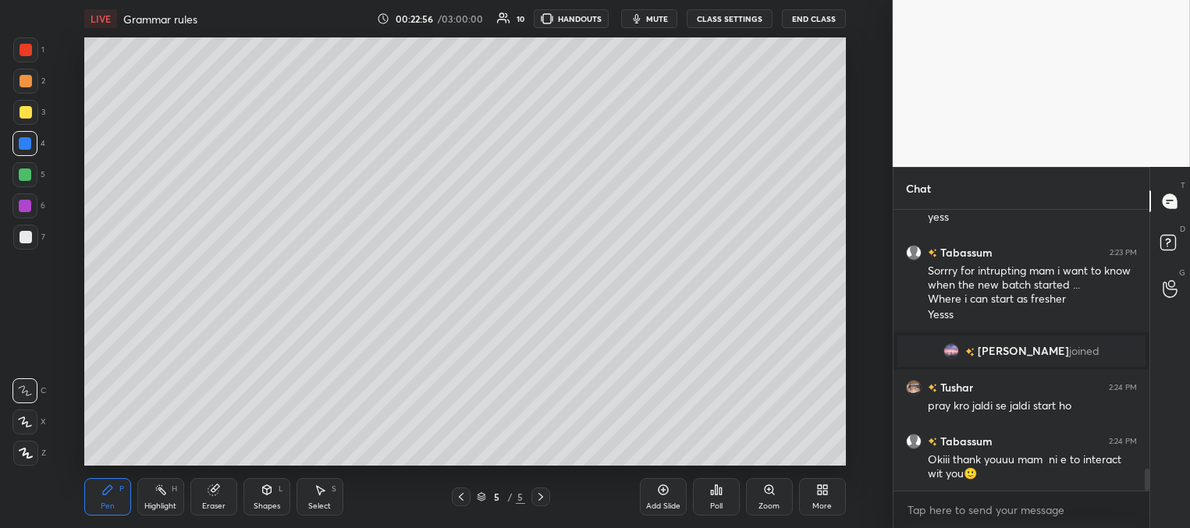
scroll to position [3403, 0]
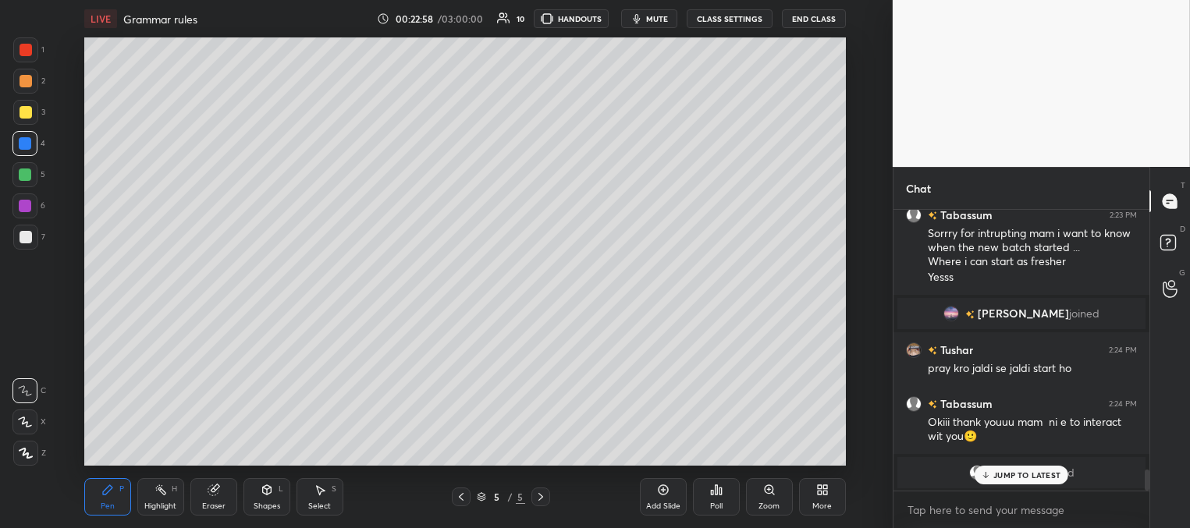
click at [991, 473] on div "JUMP TO LATEST" at bounding box center [1021, 475] width 94 height 19
drag, startPoint x: 27, startPoint y: 175, endPoint x: 59, endPoint y: 197, distance: 39.4
click at [29, 174] on div at bounding box center [25, 174] width 12 height 12
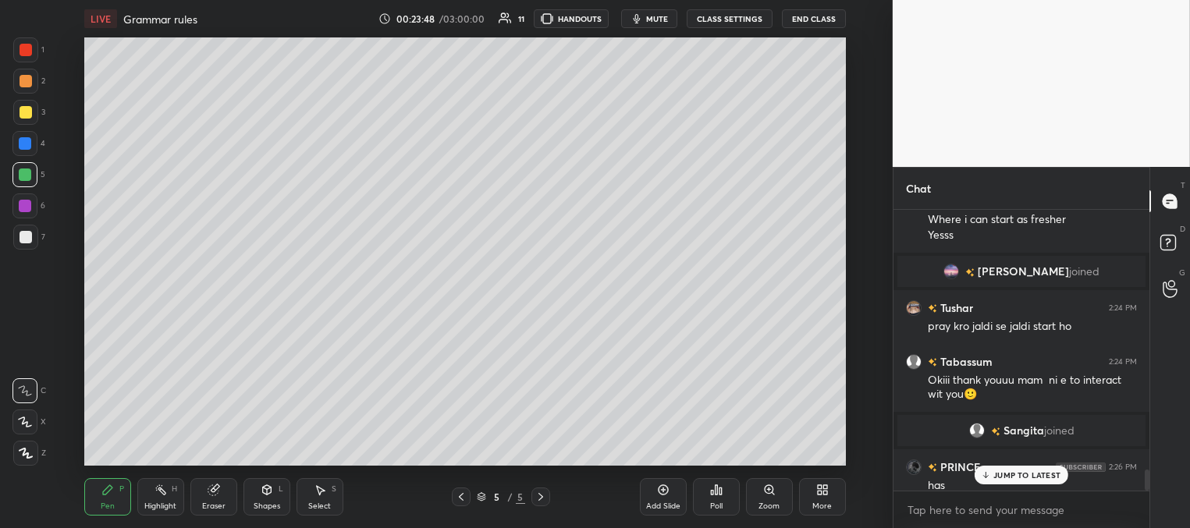
scroll to position [3415, 0]
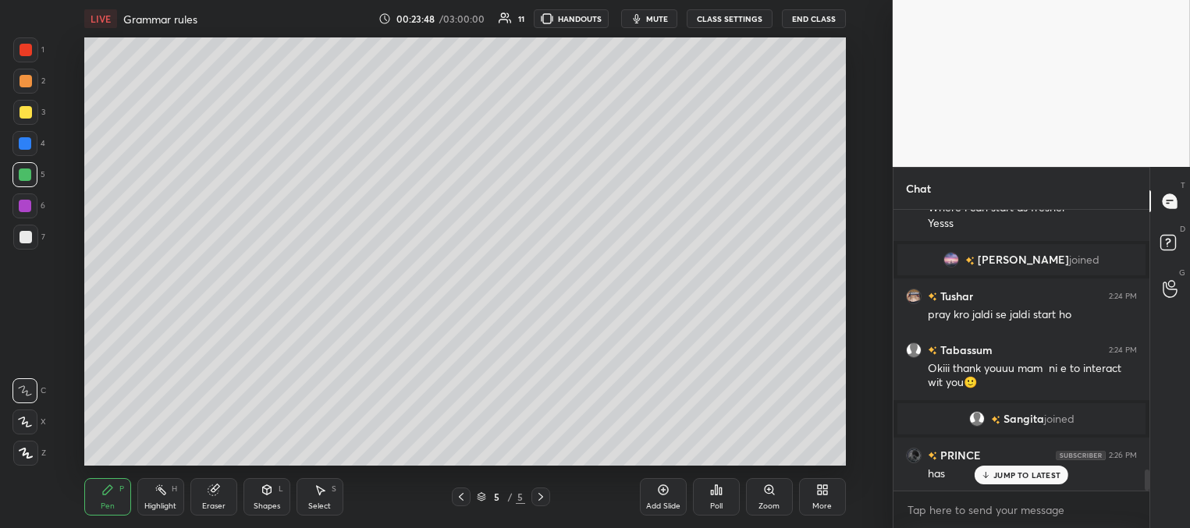
click at [30, 80] on div at bounding box center [26, 81] width 12 height 12
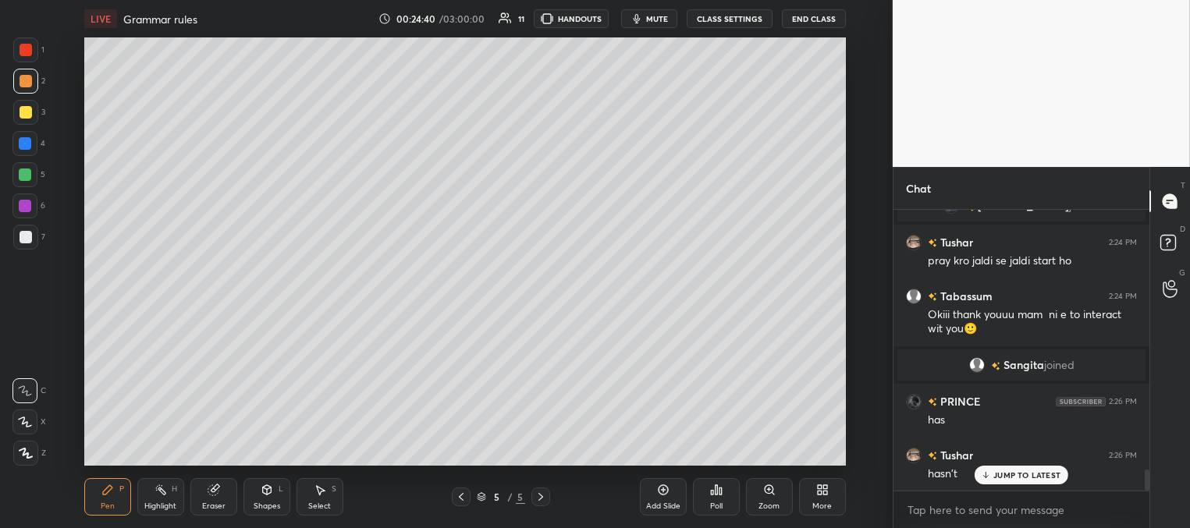
scroll to position [3523, 0]
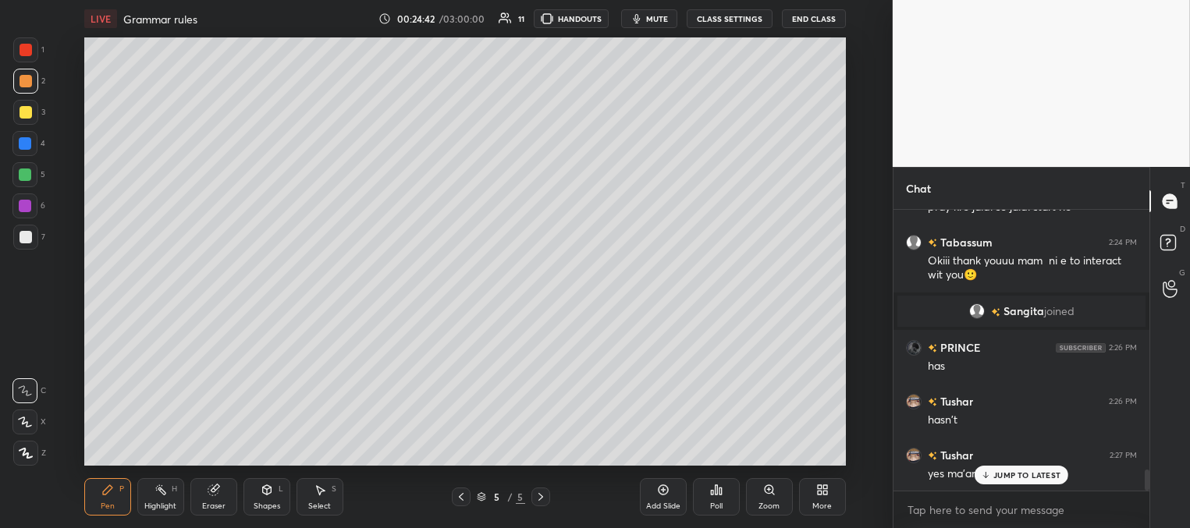
click at [998, 467] on div "JUMP TO LATEST" at bounding box center [1021, 475] width 94 height 19
click at [23, 176] on div at bounding box center [25, 174] width 12 height 12
click at [27, 109] on div at bounding box center [26, 112] width 12 height 12
click at [25, 52] on div at bounding box center [26, 50] width 12 height 12
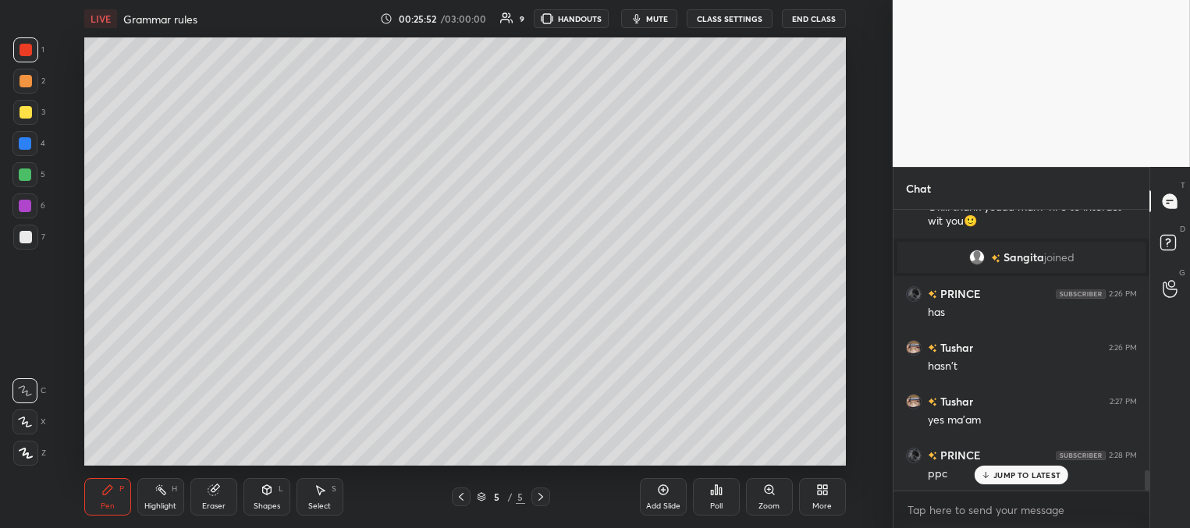
scroll to position [3630, 0]
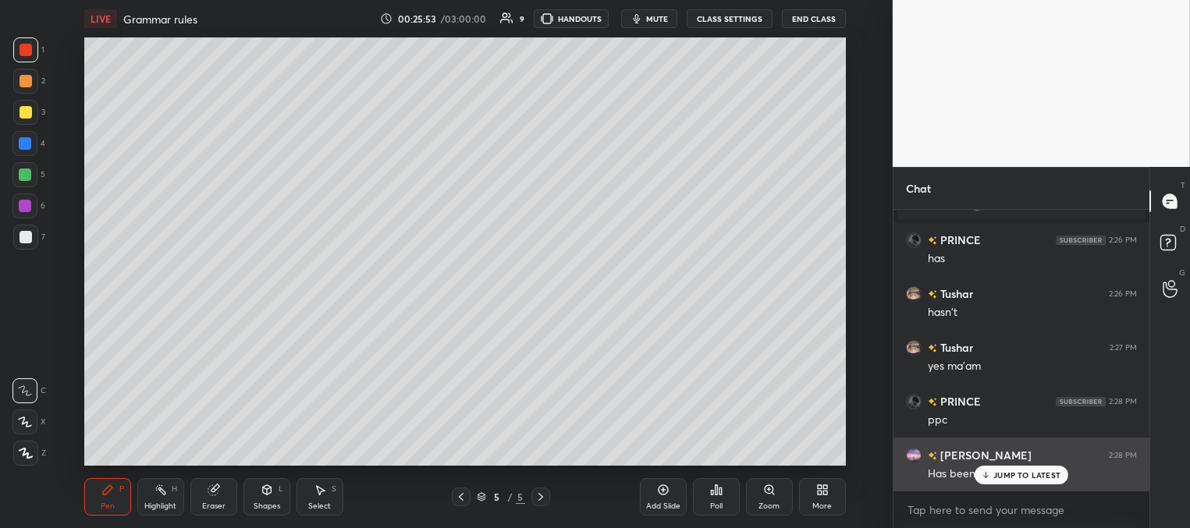
click at [984, 470] on div "JUMP TO LATEST" at bounding box center [1021, 475] width 94 height 19
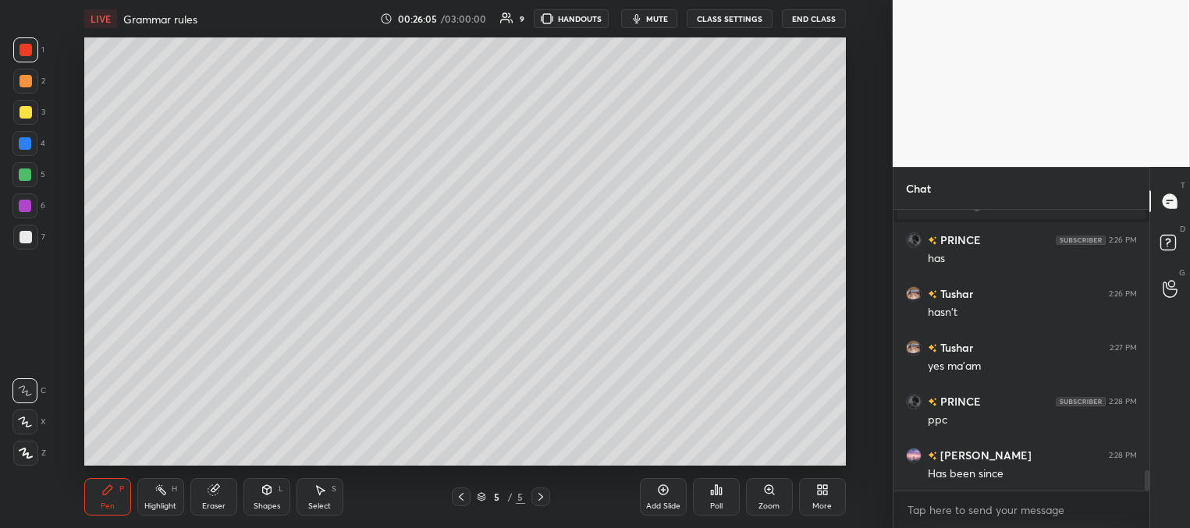
scroll to position [3684, 0]
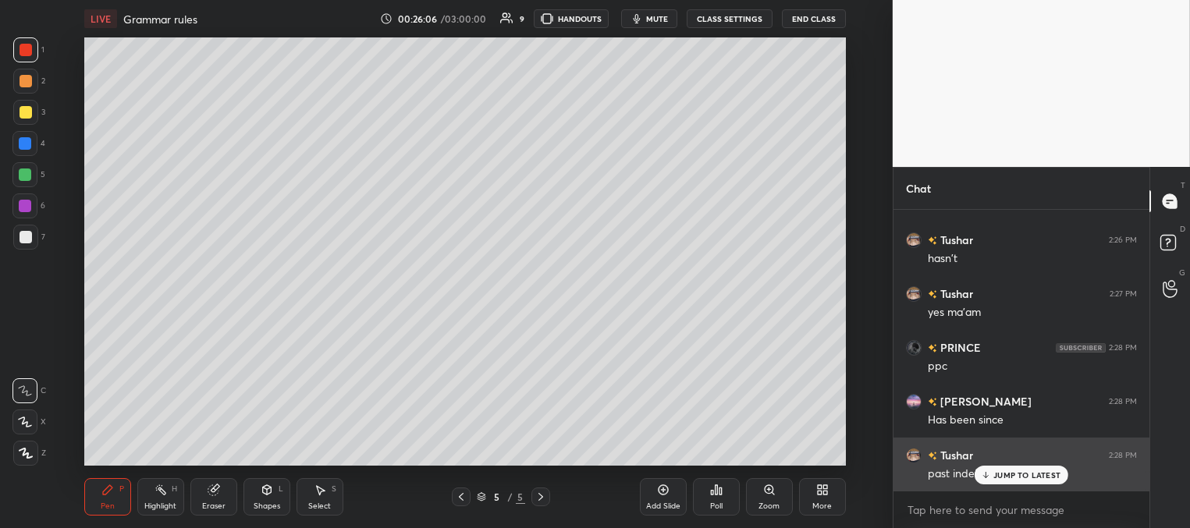
click at [1002, 473] on p "JUMP TO LATEST" at bounding box center [1026, 474] width 67 height 9
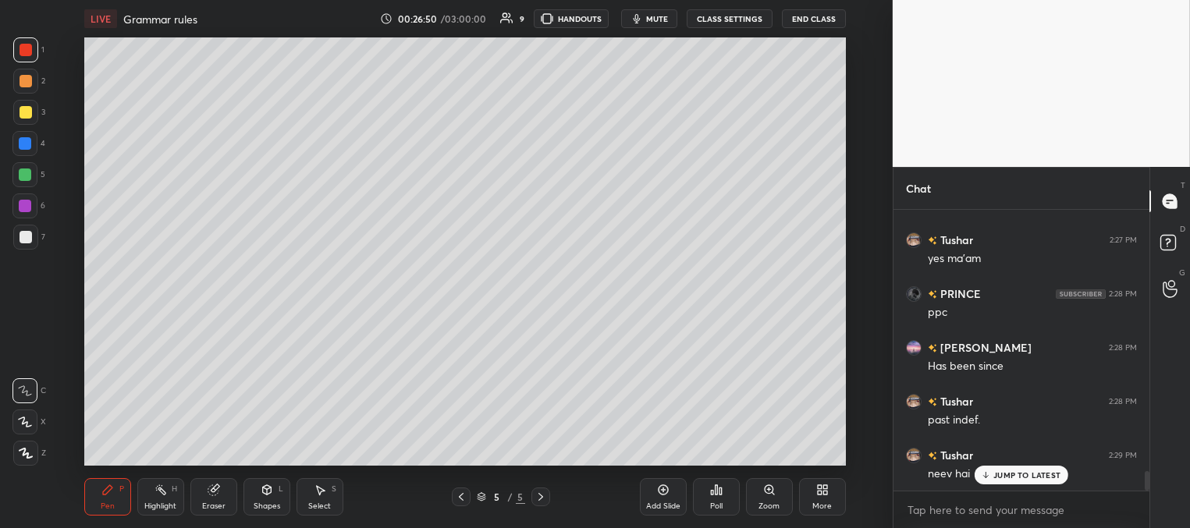
scroll to position [3792, 0]
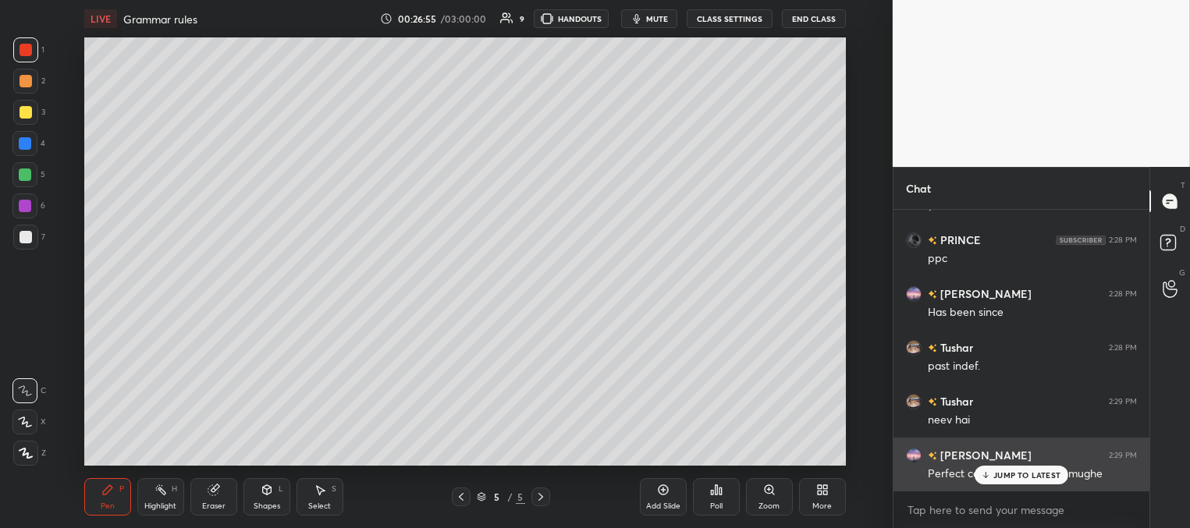
drag, startPoint x: 991, startPoint y: 476, endPoint x: 979, endPoint y: 466, distance: 16.1
click at [990, 476] on div "JUMP TO LATEST" at bounding box center [1021, 475] width 94 height 19
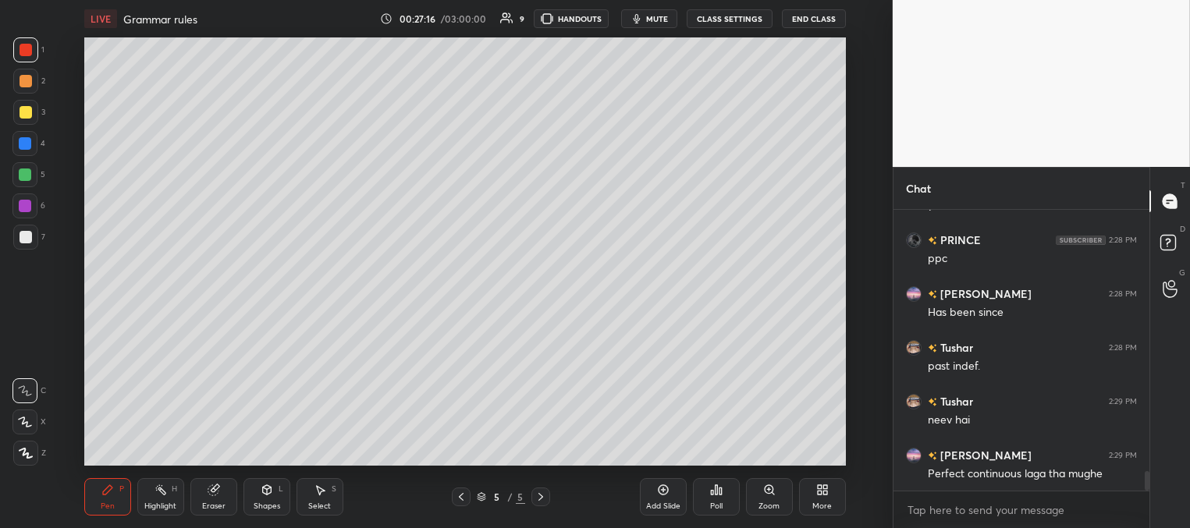
drag, startPoint x: 665, startPoint y: 498, endPoint x: 658, endPoint y: 494, distance: 8.4
click at [662, 498] on div "Add Slide" at bounding box center [663, 496] width 47 height 37
drag, startPoint x: 26, startPoint y: 106, endPoint x: 42, endPoint y: 126, distance: 25.5
click at [26, 107] on div at bounding box center [26, 112] width 12 height 12
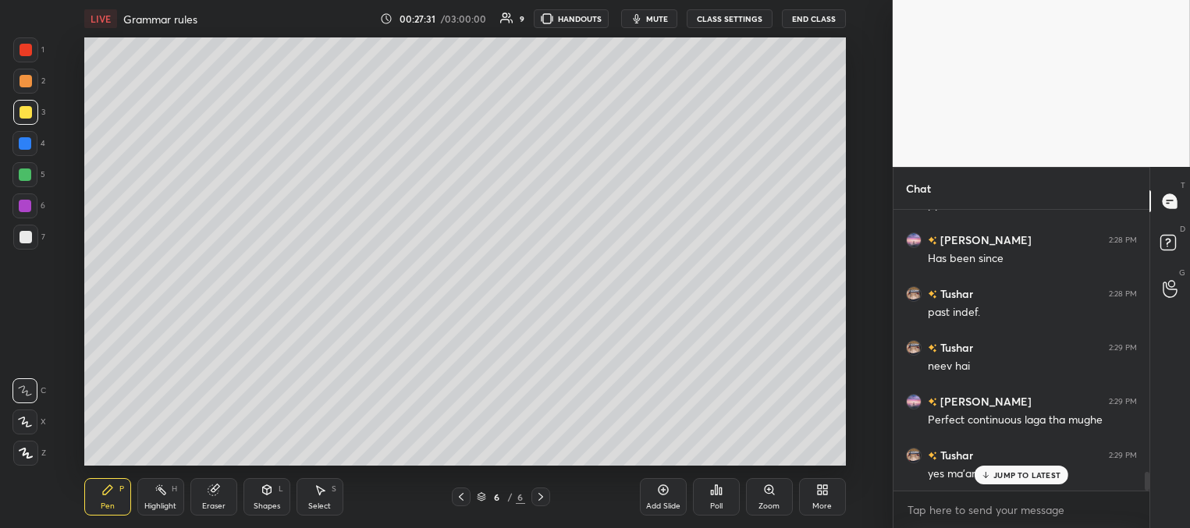
click at [462, 497] on icon at bounding box center [461, 497] width 12 height 12
click at [461, 498] on icon at bounding box center [461, 497] width 12 height 12
click at [544, 494] on icon at bounding box center [540, 497] width 12 height 12
click at [548, 495] on div at bounding box center [540, 497] width 19 height 19
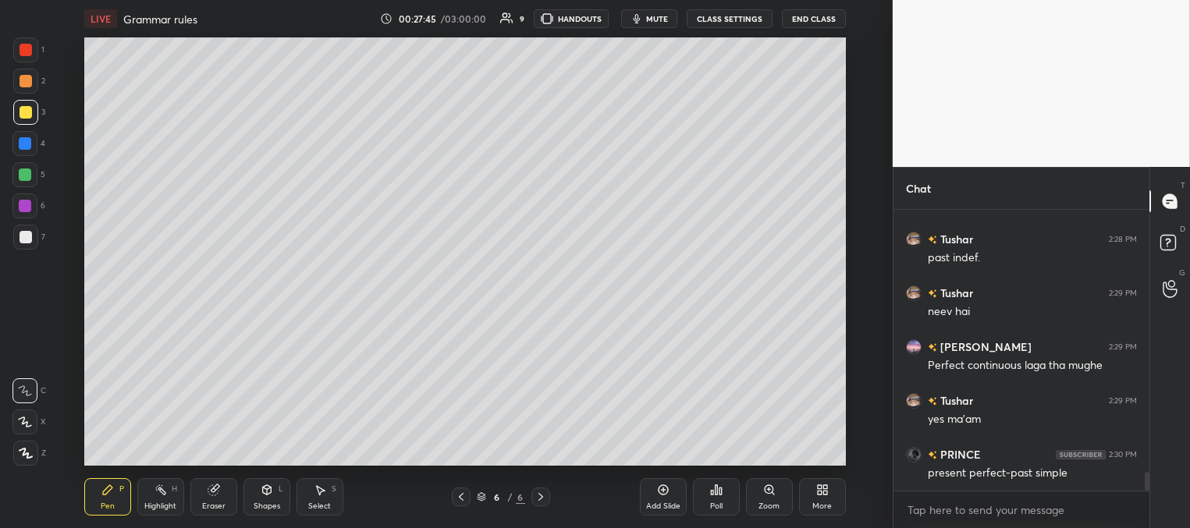
click at [27, 144] on div at bounding box center [25, 143] width 12 height 12
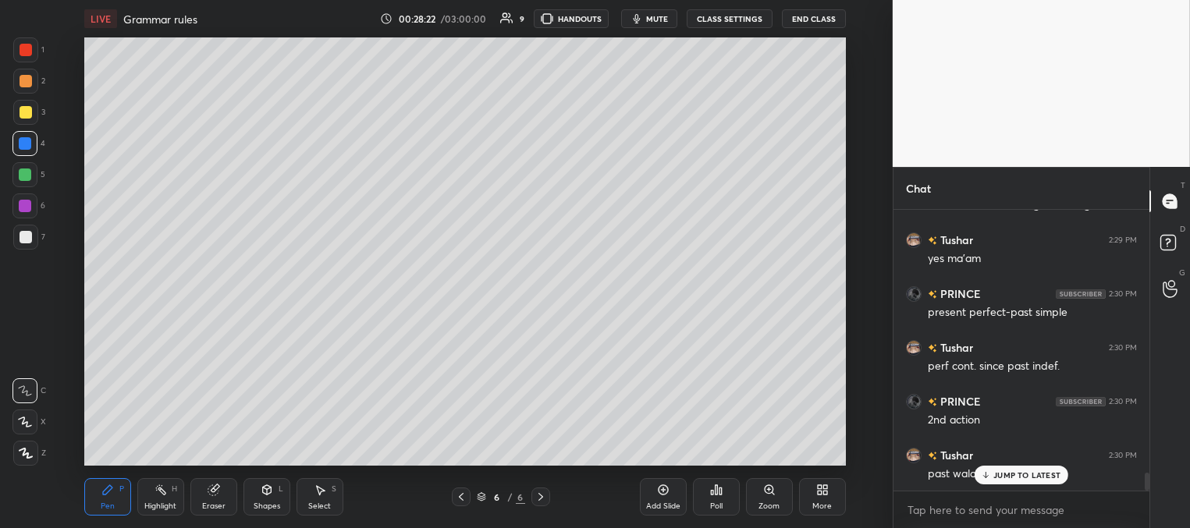
scroll to position [4115, 0]
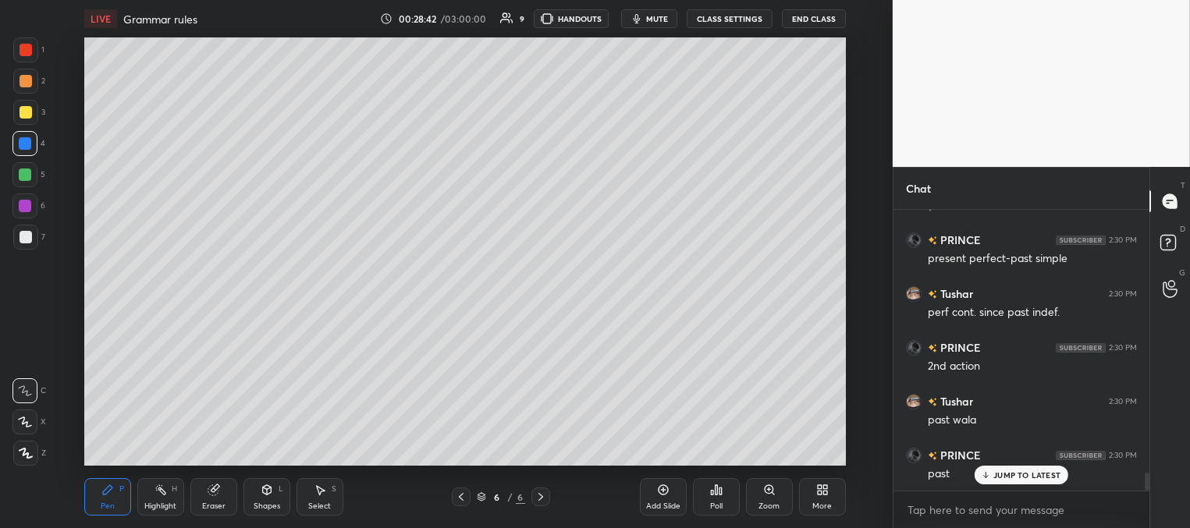
click at [25, 170] on div at bounding box center [25, 174] width 12 height 12
click at [28, 112] on div at bounding box center [26, 112] width 12 height 12
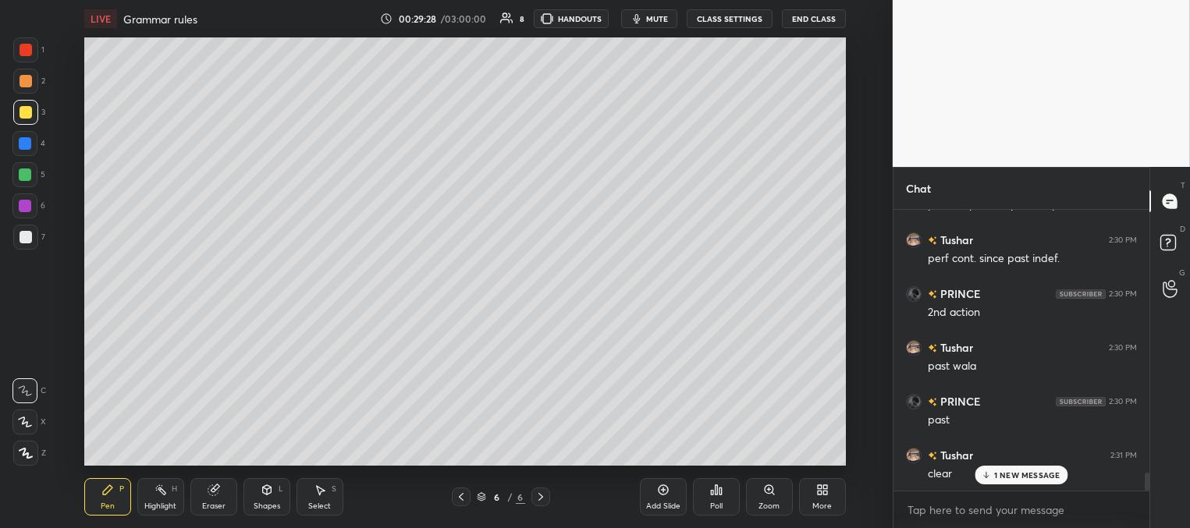
scroll to position [4222, 0]
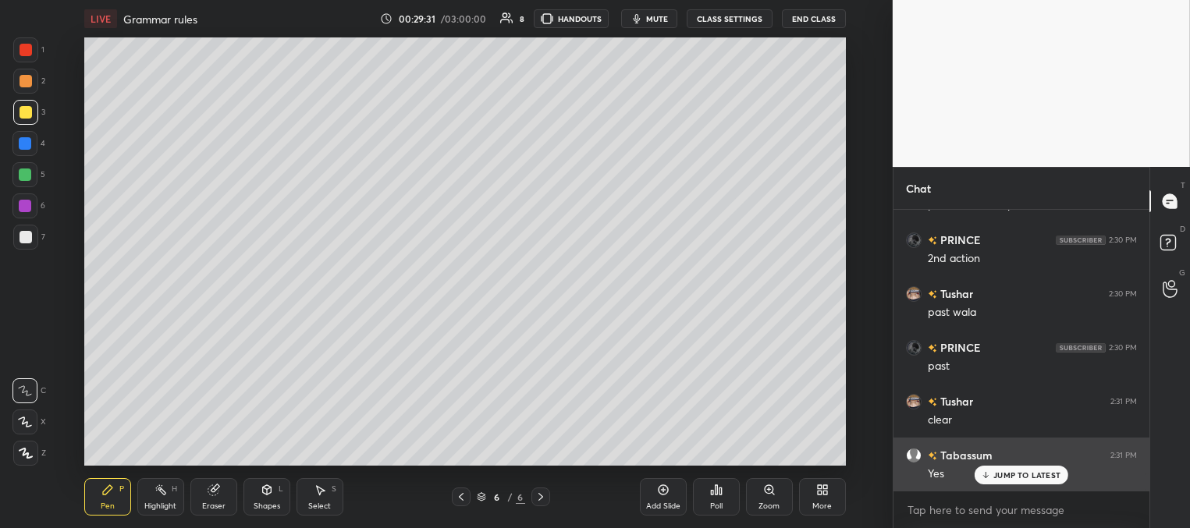
click at [1012, 478] on p "JUMP TO LATEST" at bounding box center [1026, 474] width 67 height 9
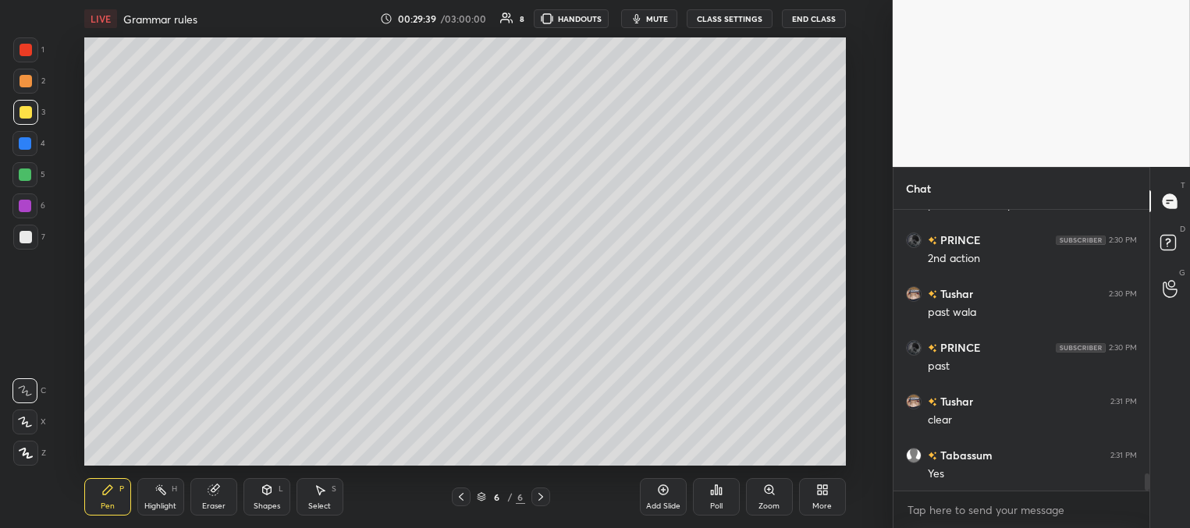
drag, startPoint x: 460, startPoint y: 496, endPoint x: 462, endPoint y: 488, distance: 8.7
click at [459, 498] on icon at bounding box center [461, 497] width 12 height 12
click at [537, 497] on icon at bounding box center [540, 497] width 12 height 12
click at [657, 499] on div "Add Slide" at bounding box center [663, 496] width 47 height 37
click at [460, 497] on icon at bounding box center [461, 497] width 12 height 12
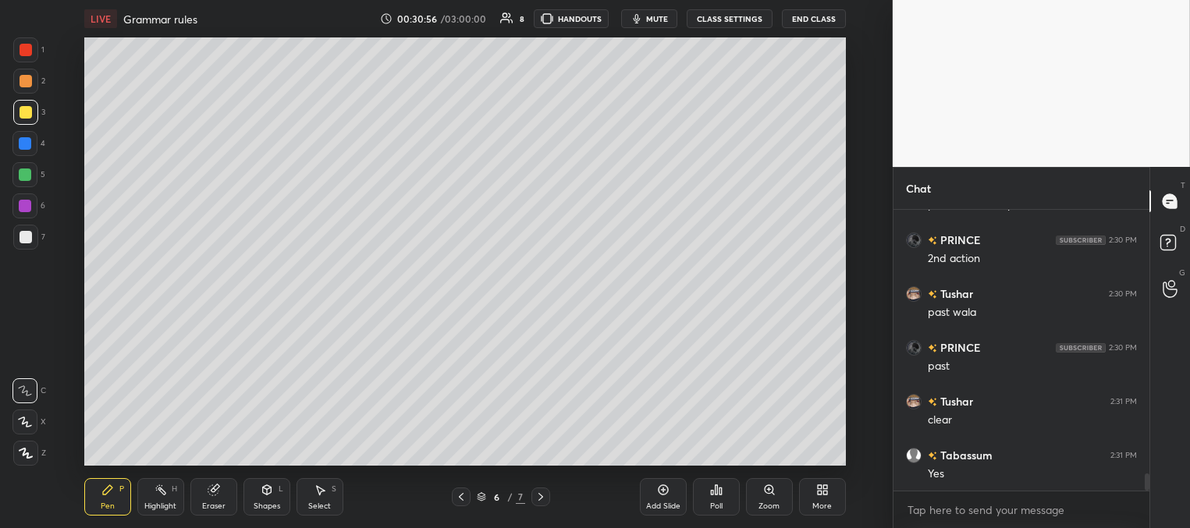
click at [539, 496] on icon at bounding box center [540, 497] width 12 height 12
click at [18, 145] on div at bounding box center [24, 143] width 25 height 25
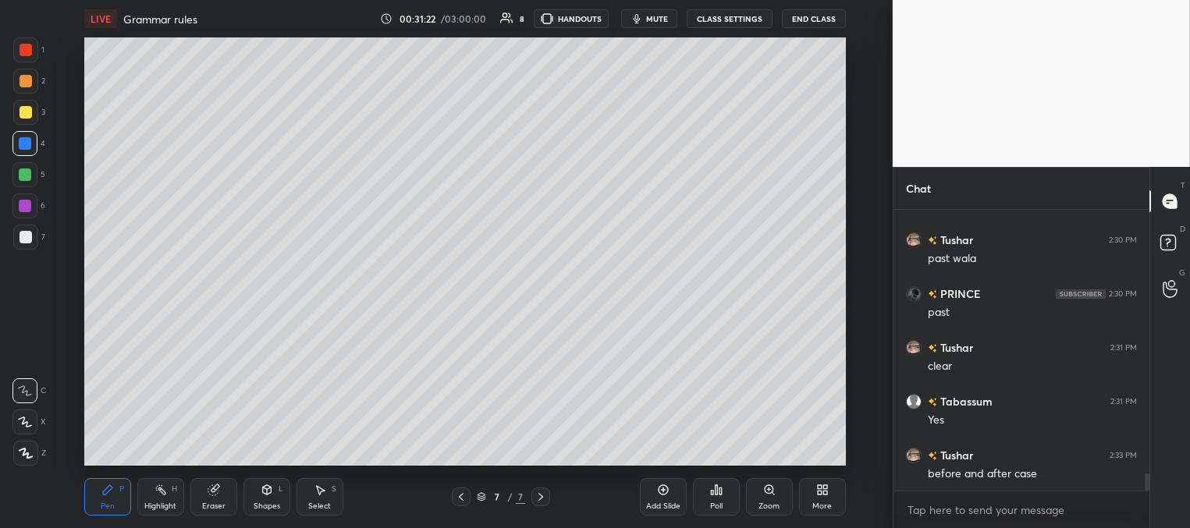
drag, startPoint x: 27, startPoint y: 109, endPoint x: 36, endPoint y: 119, distance: 13.2
click at [27, 112] on div at bounding box center [26, 112] width 12 height 12
click at [21, 172] on div at bounding box center [25, 174] width 12 height 12
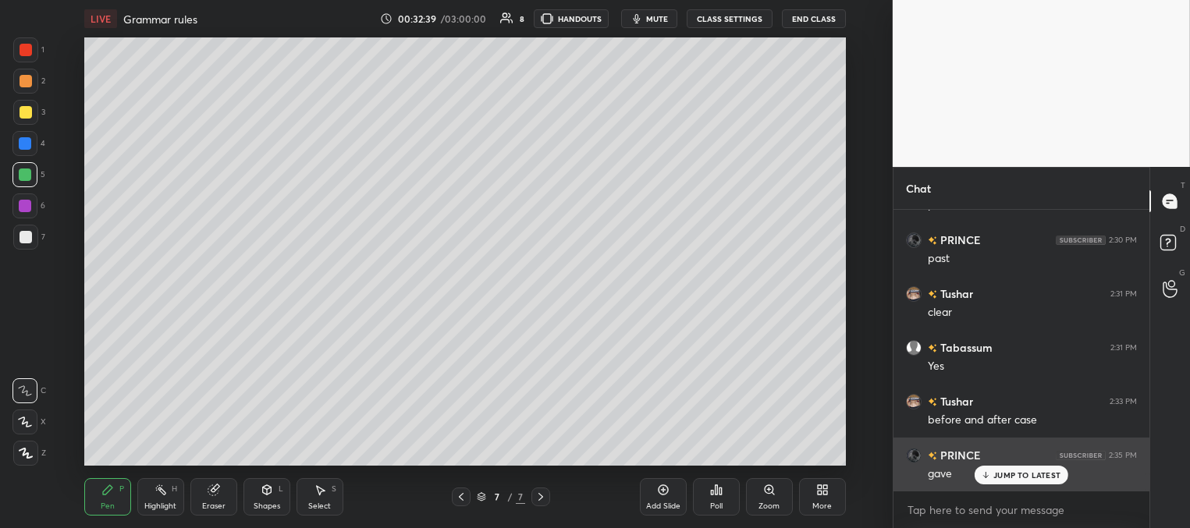
click at [999, 480] on div "JUMP TO LATEST" at bounding box center [1021, 475] width 94 height 19
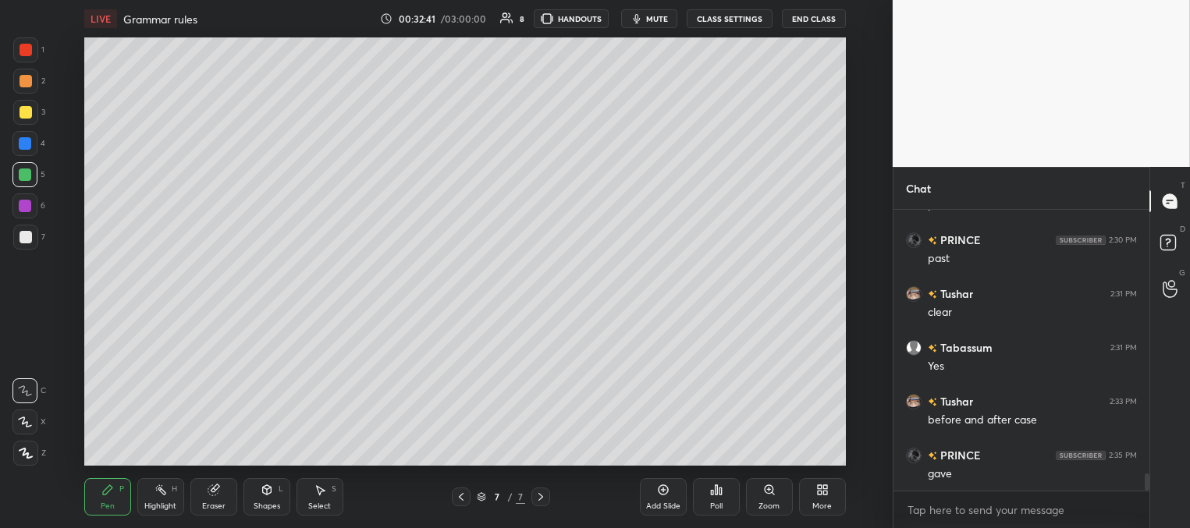
click at [27, 143] on div at bounding box center [25, 143] width 12 height 12
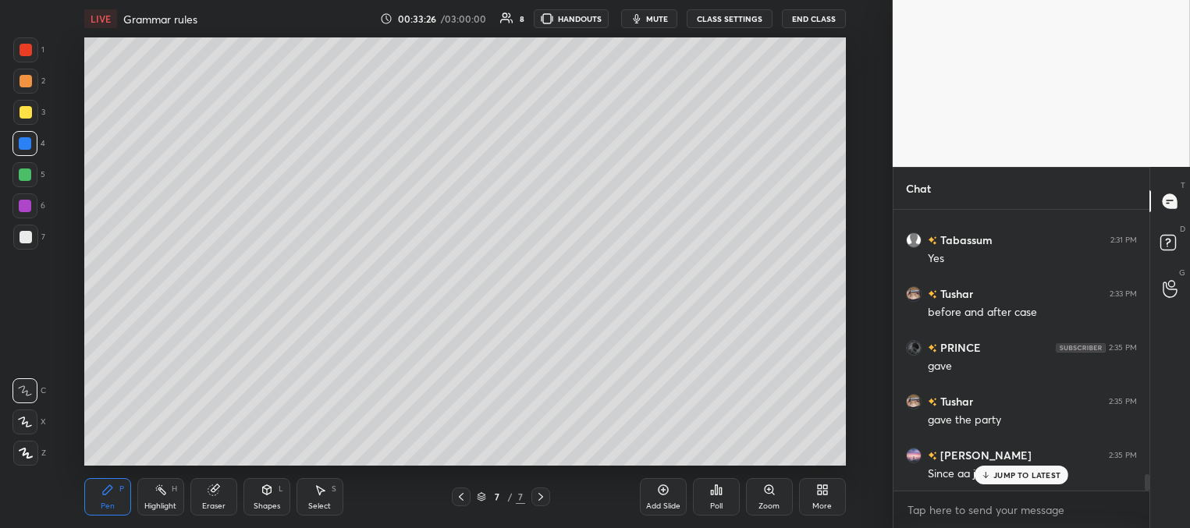
scroll to position [4491, 0]
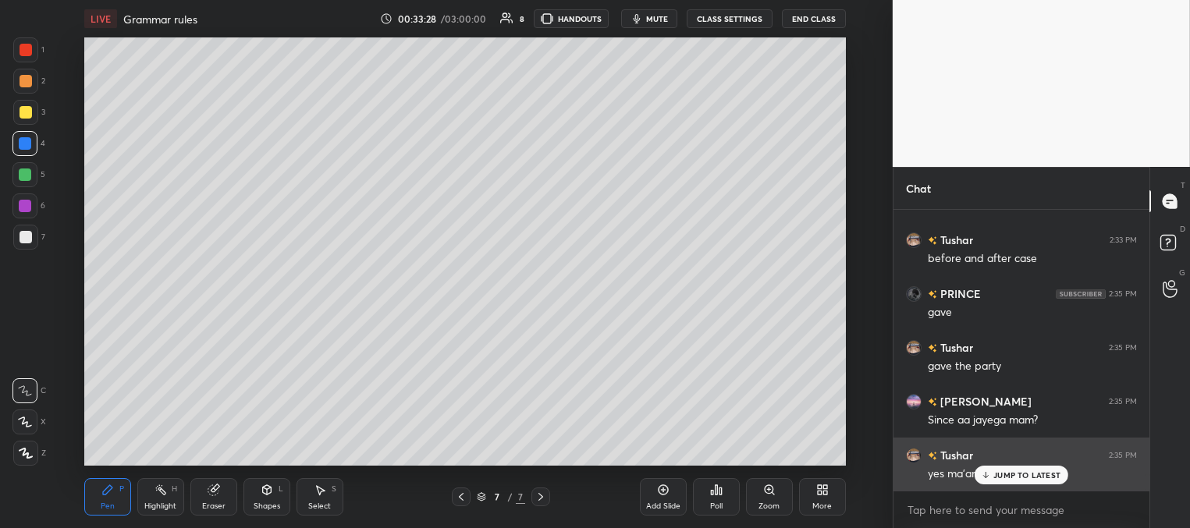
click at [999, 477] on p "JUMP TO LATEST" at bounding box center [1026, 474] width 67 height 9
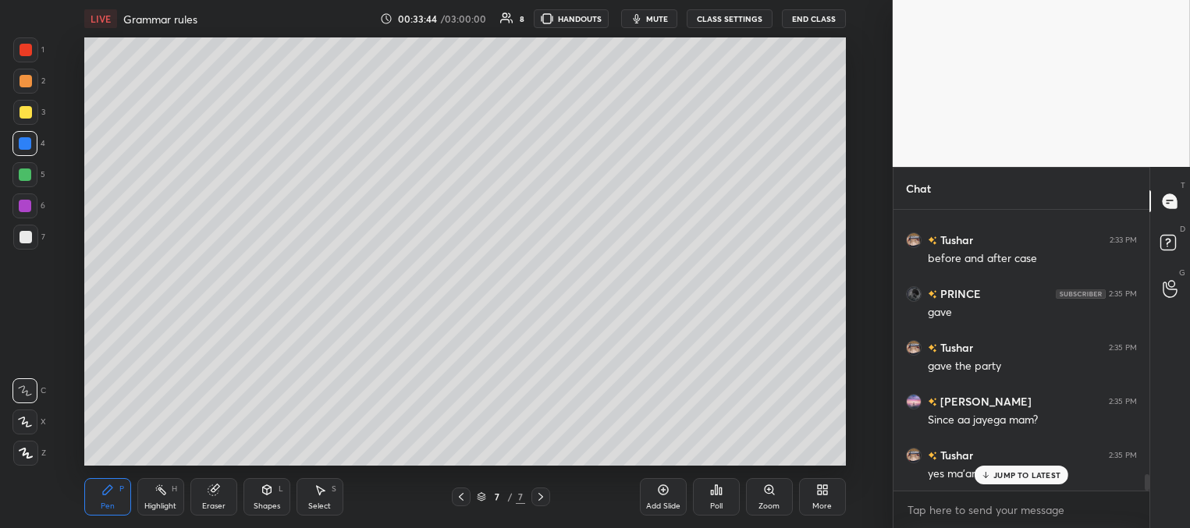
scroll to position [4545, 0]
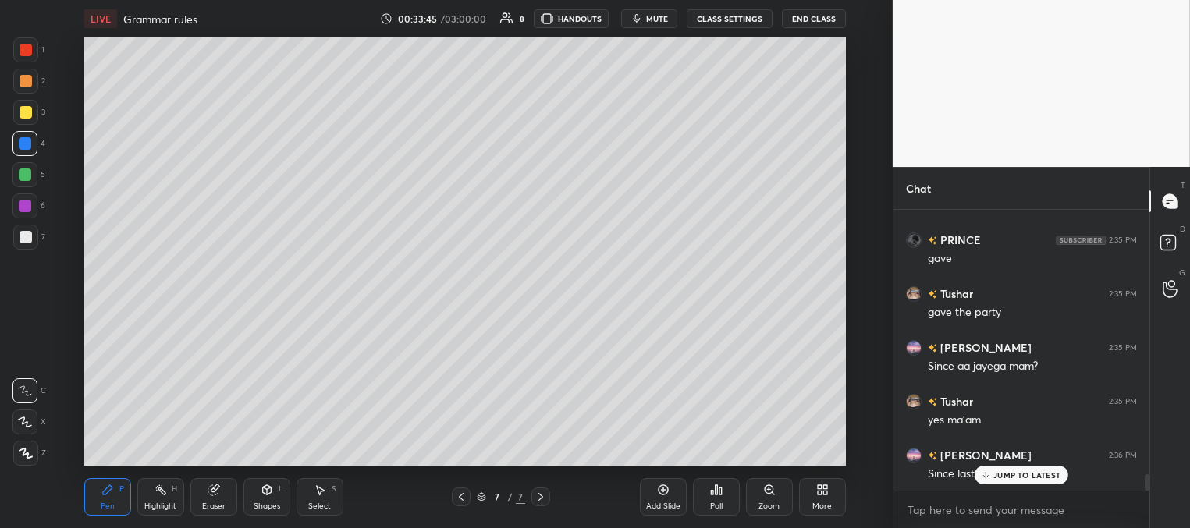
click at [984, 473] on icon at bounding box center [986, 474] width 10 height 9
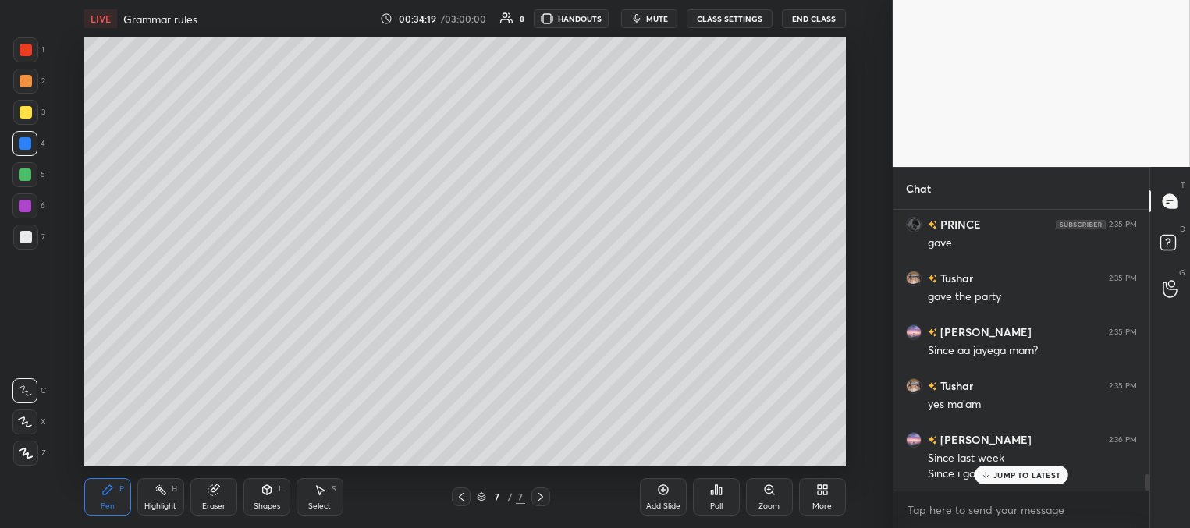
click at [997, 478] on p "JUMP TO LATEST" at bounding box center [1026, 474] width 67 height 9
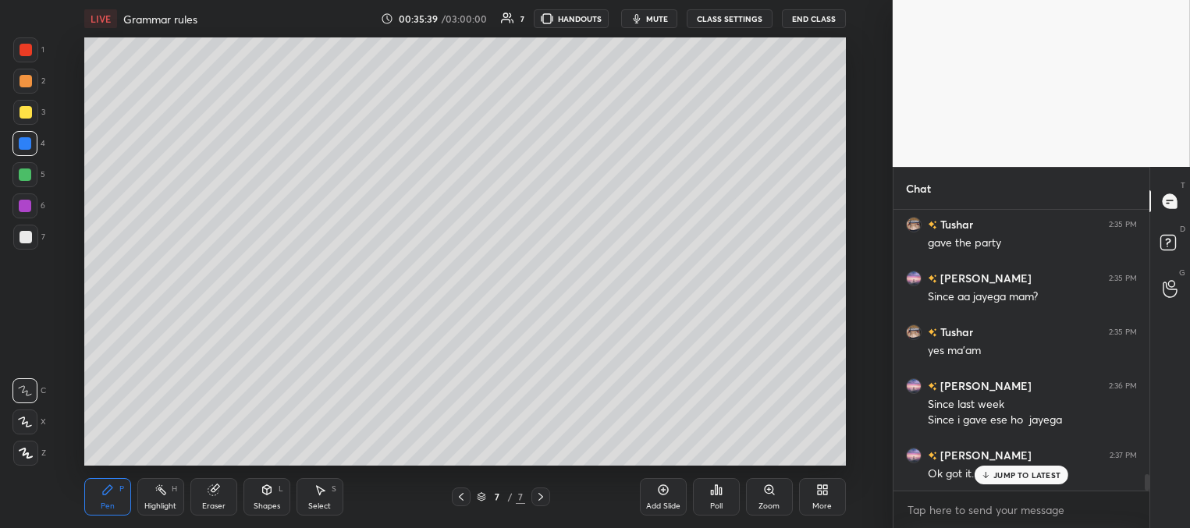
click at [664, 496] on div "Add Slide" at bounding box center [663, 496] width 47 height 37
drag, startPoint x: 23, startPoint y: 115, endPoint x: 44, endPoint y: 98, distance: 27.2
click at [23, 116] on div at bounding box center [26, 112] width 12 height 12
drag, startPoint x: 27, startPoint y: 145, endPoint x: 39, endPoint y: 133, distance: 17.1
click at [27, 146] on div at bounding box center [25, 143] width 12 height 12
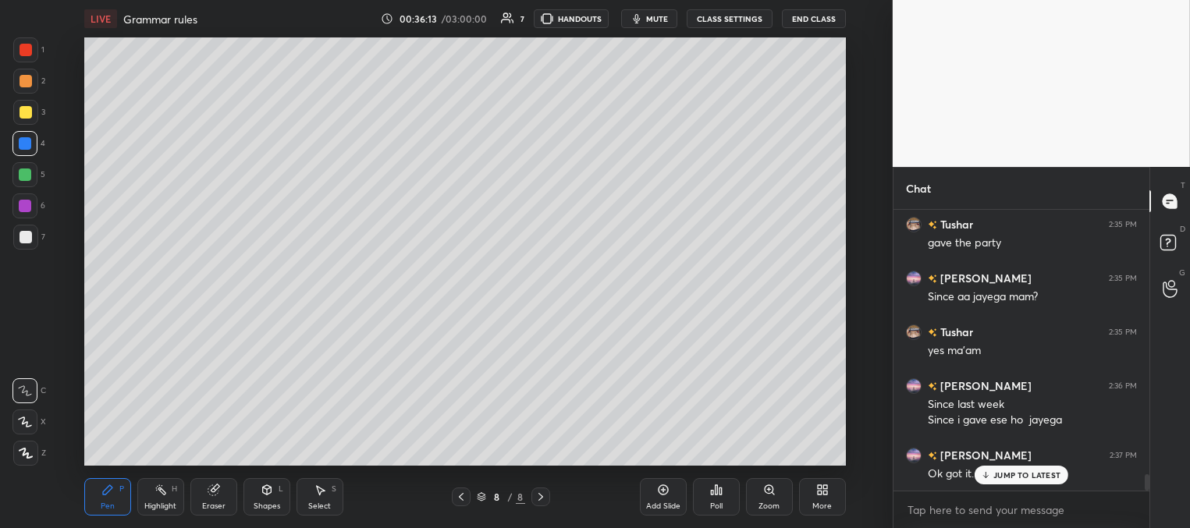
drag, startPoint x: 20, startPoint y: 109, endPoint x: 64, endPoint y: 119, distance: 44.8
click at [20, 111] on div at bounding box center [26, 112] width 12 height 12
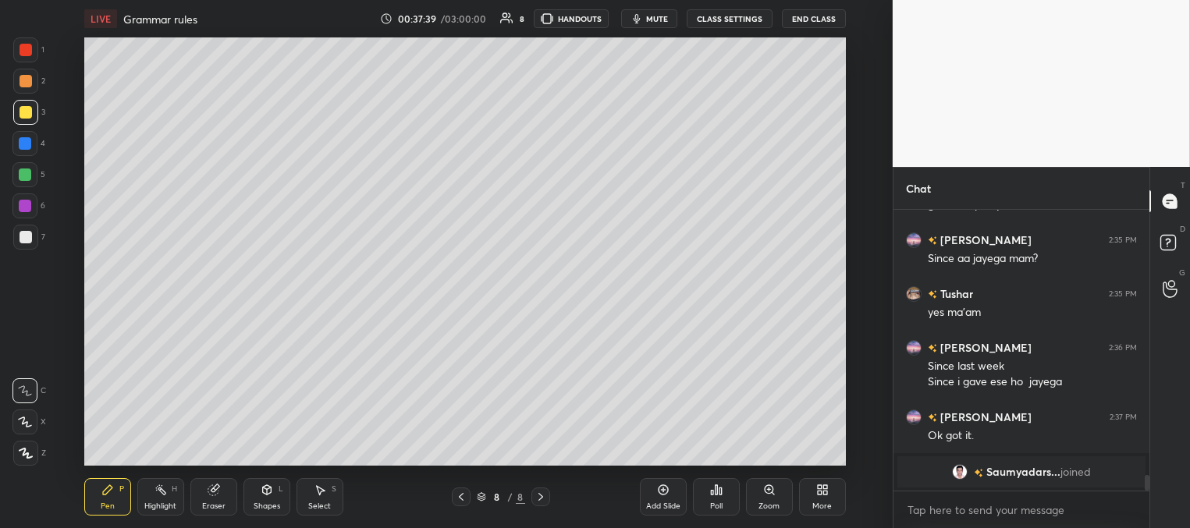
drag, startPoint x: 27, startPoint y: 169, endPoint x: 71, endPoint y: 192, distance: 49.9
click at [28, 170] on div at bounding box center [25, 174] width 12 height 12
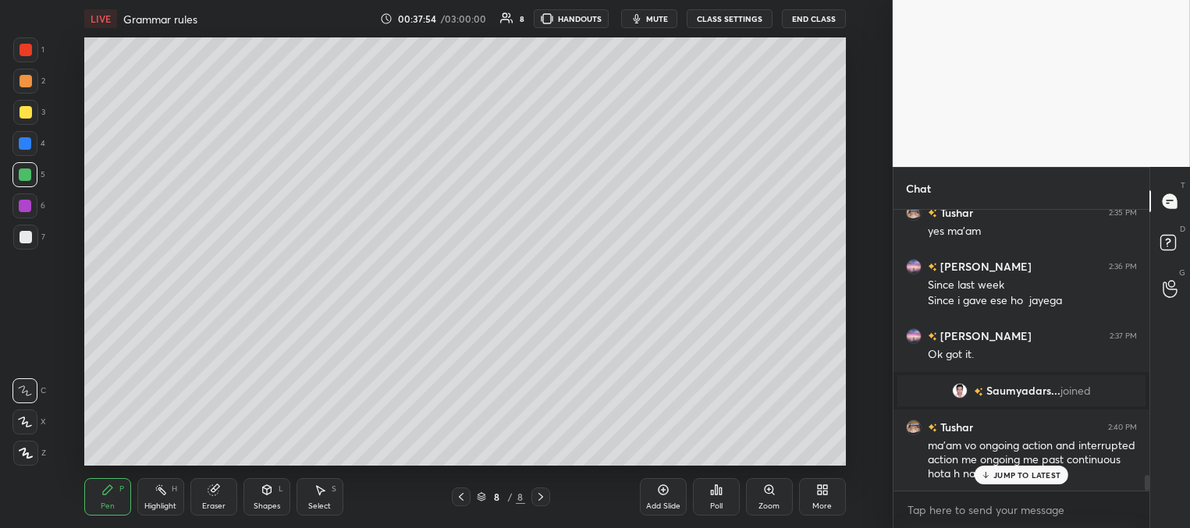
scroll to position [4788, 0]
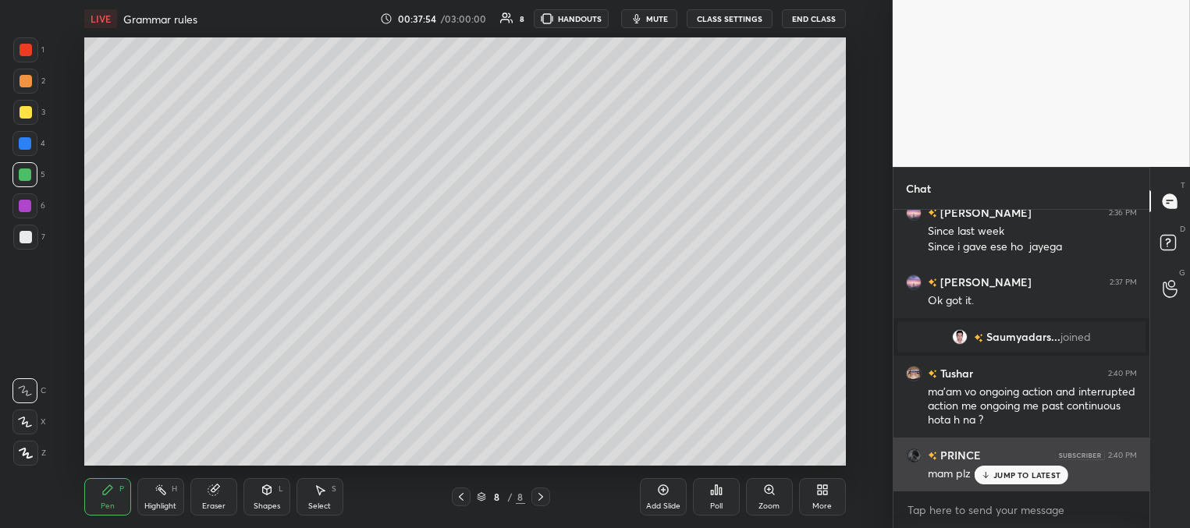
drag, startPoint x: 1008, startPoint y: 475, endPoint x: 996, endPoint y: 467, distance: 14.1
click at [1009, 476] on p "JUMP TO LATEST" at bounding box center [1026, 474] width 67 height 9
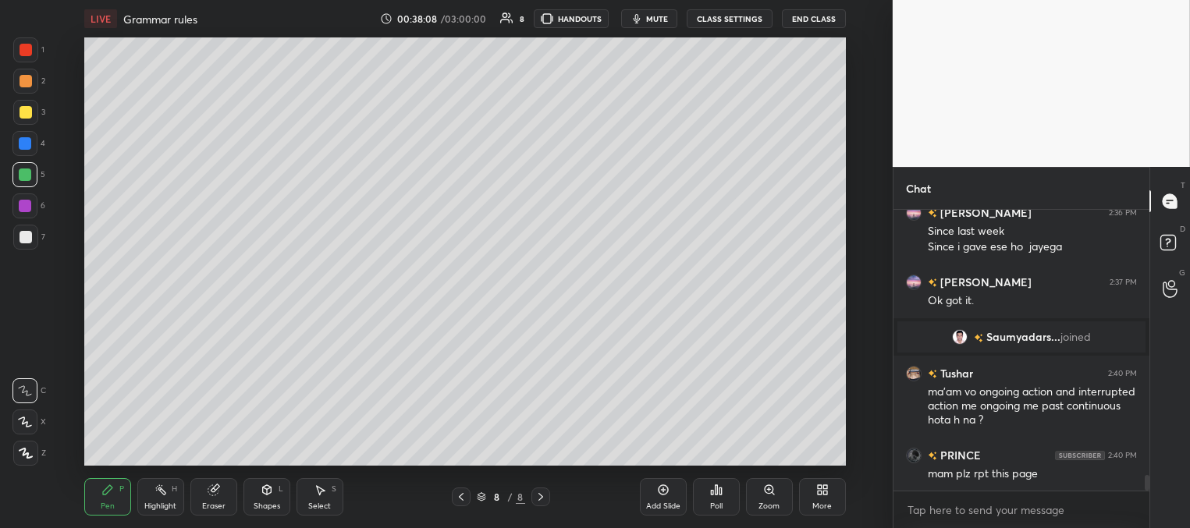
scroll to position [4803, 0]
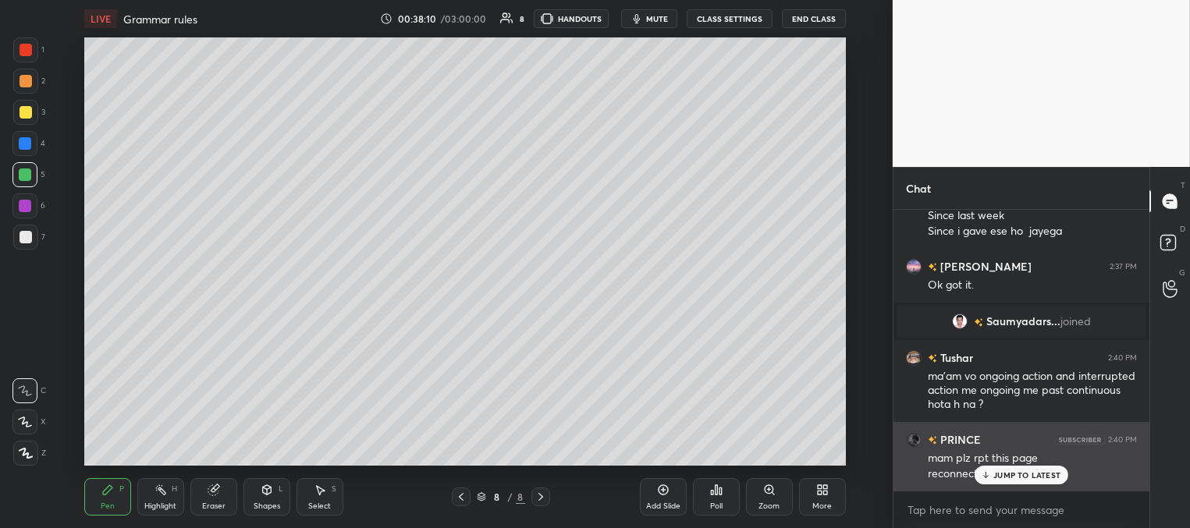
drag, startPoint x: 996, startPoint y: 476, endPoint x: 987, endPoint y: 473, distance: 9.6
click at [996, 476] on p "JUMP TO LATEST" at bounding box center [1026, 474] width 67 height 9
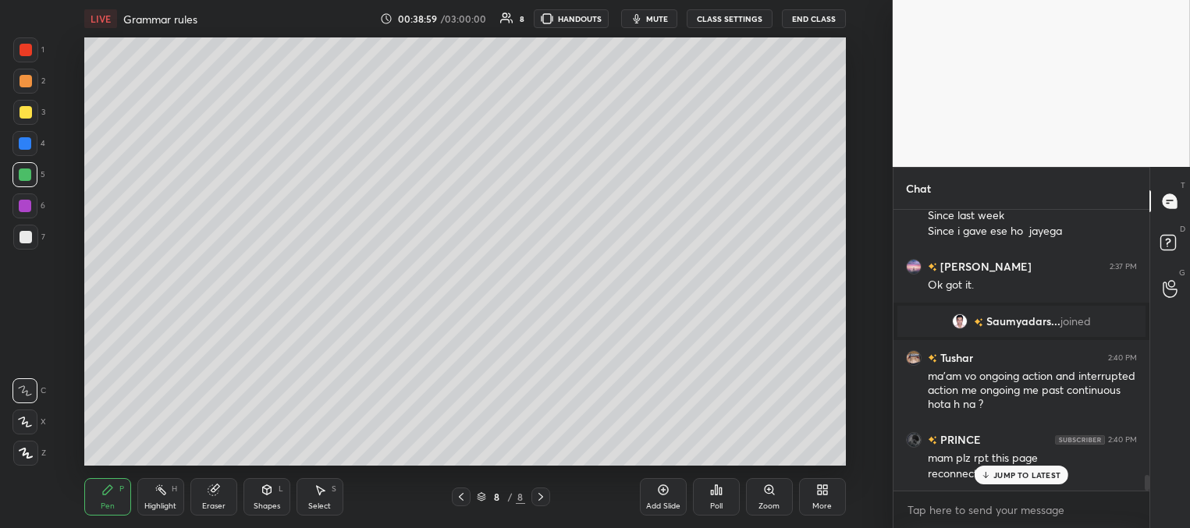
scroll to position [4857, 0]
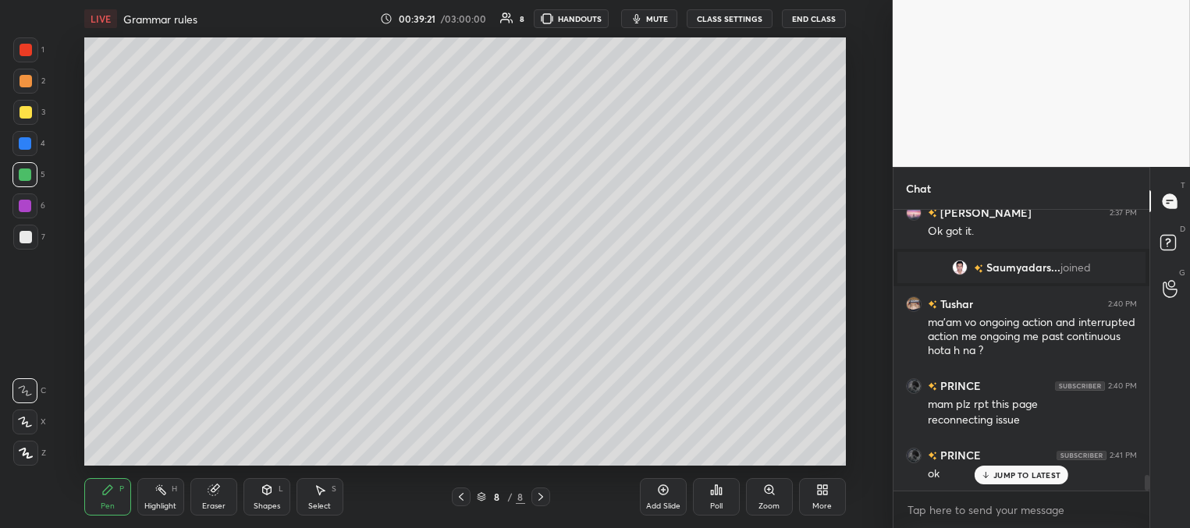
drag, startPoint x: 27, startPoint y: 113, endPoint x: 37, endPoint y: 105, distance: 13.3
click at [27, 112] on div at bounding box center [26, 112] width 12 height 12
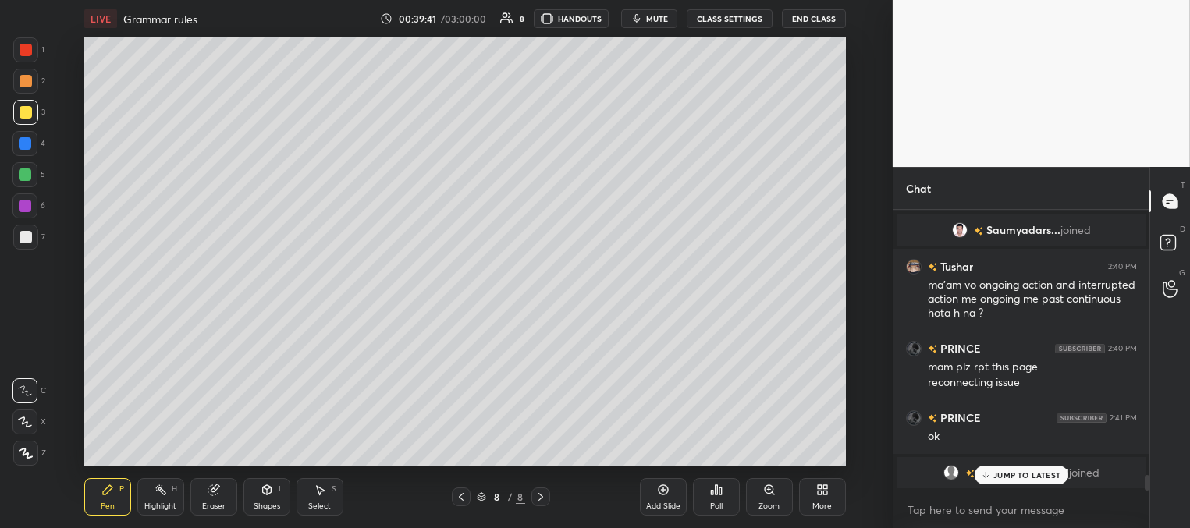
scroll to position [4949, 0]
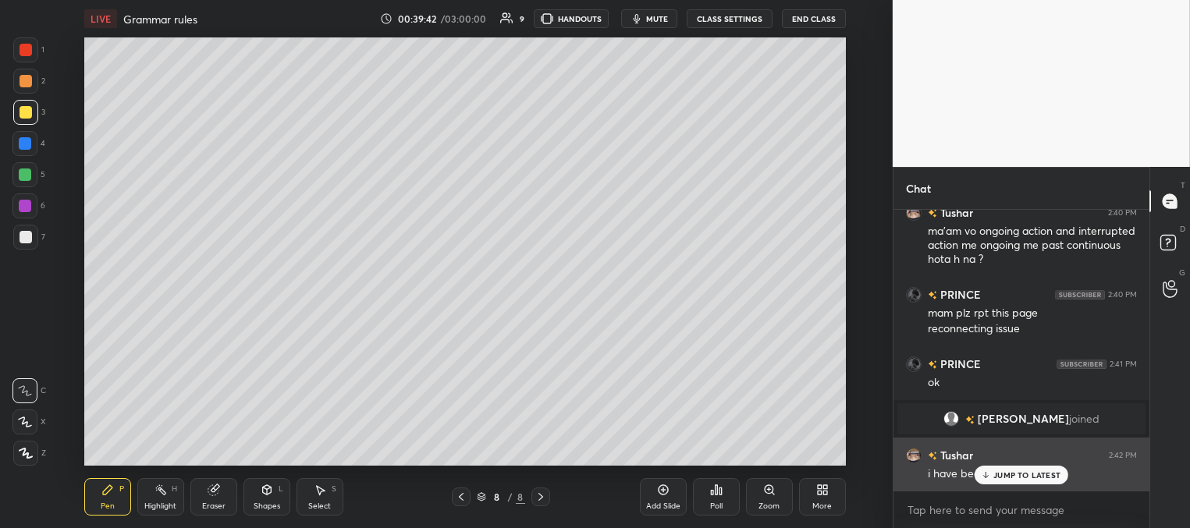
click at [999, 472] on p "JUMP TO LATEST" at bounding box center [1026, 474] width 67 height 9
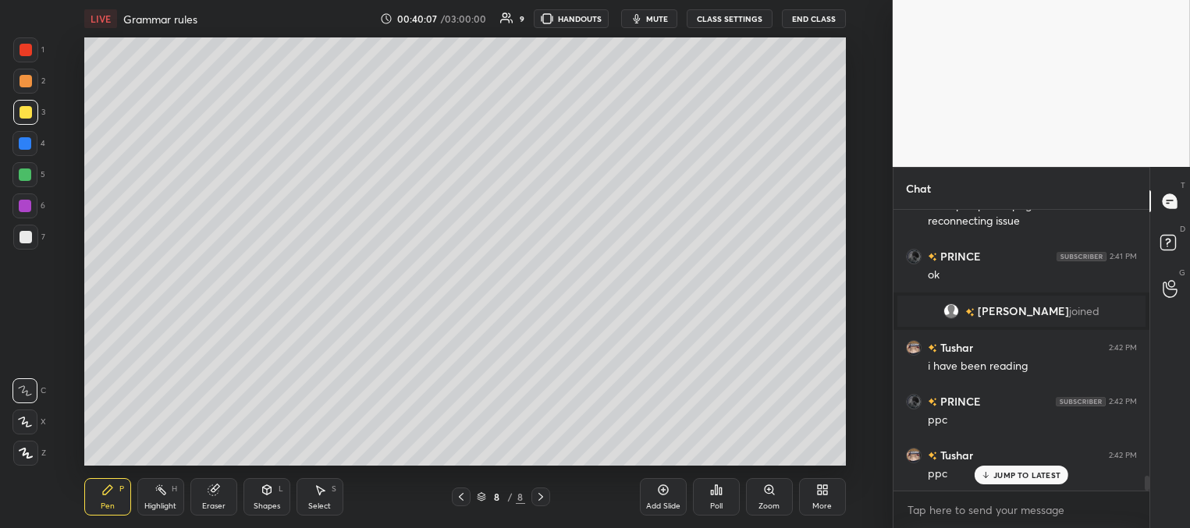
scroll to position [5110, 0]
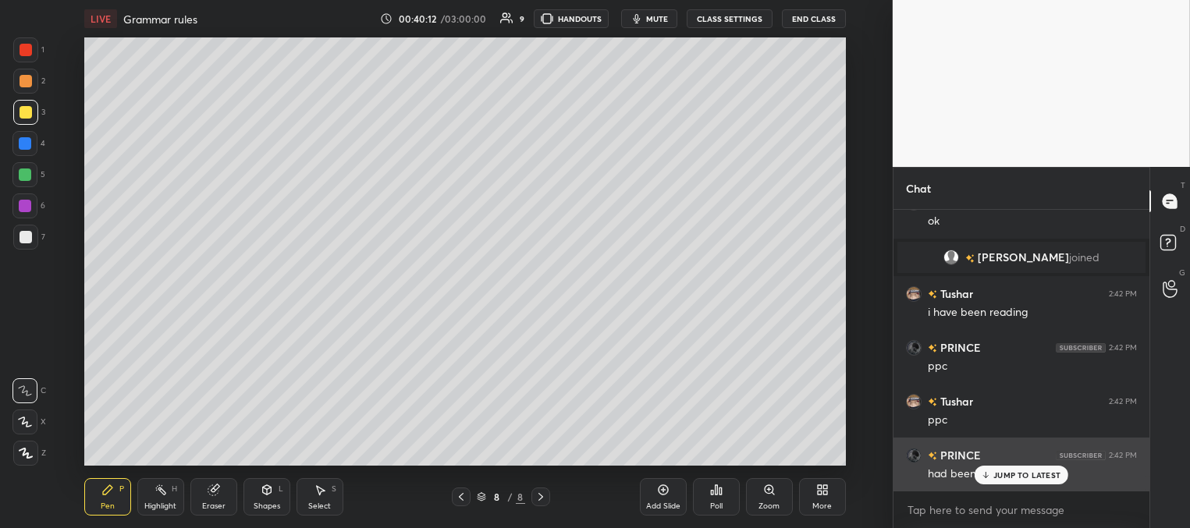
drag, startPoint x: 995, startPoint y: 473, endPoint x: 959, endPoint y: 465, distance: 36.7
click at [994, 472] on p "JUMP TO LATEST" at bounding box center [1026, 474] width 67 height 9
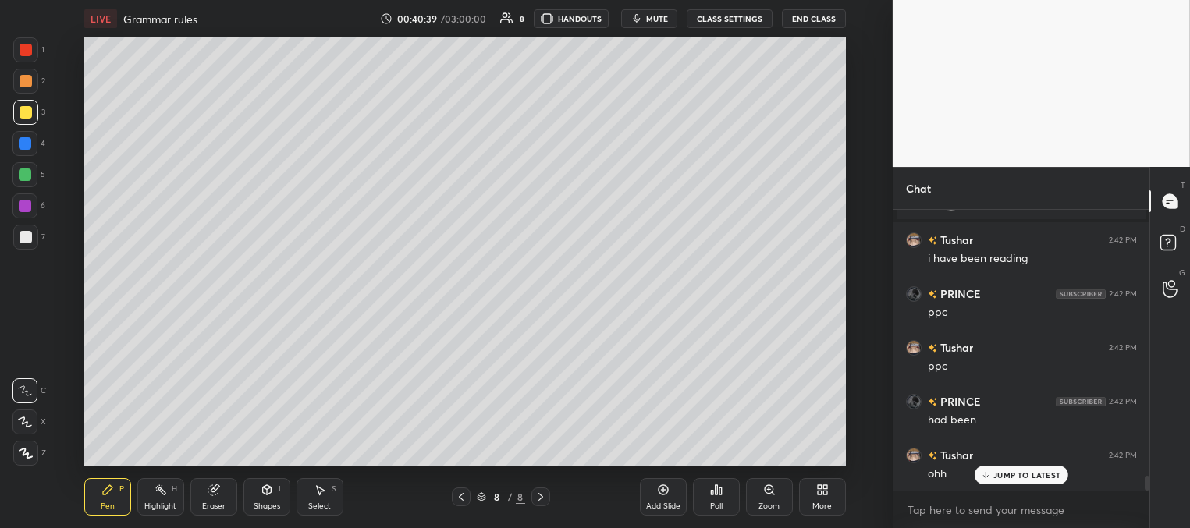
scroll to position [5218, 0]
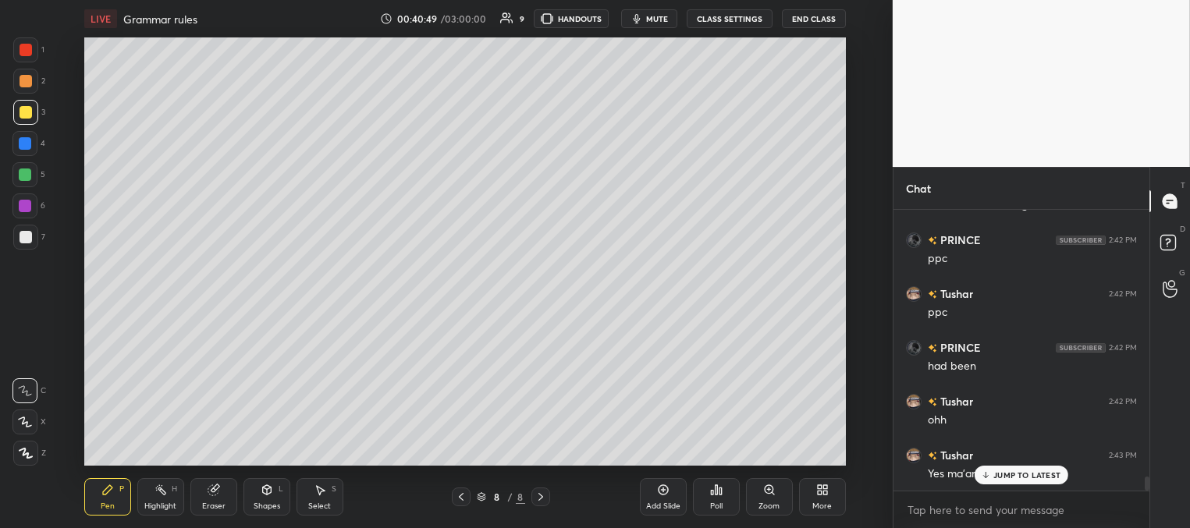
click at [665, 498] on div "Add Slide" at bounding box center [663, 496] width 47 height 37
click at [29, 144] on div at bounding box center [25, 143] width 12 height 12
click at [27, 108] on div at bounding box center [26, 112] width 12 height 12
drag, startPoint x: 30, startPoint y: 141, endPoint x: 6, endPoint y: 163, distance: 32.0
click at [30, 142] on div at bounding box center [25, 143] width 12 height 12
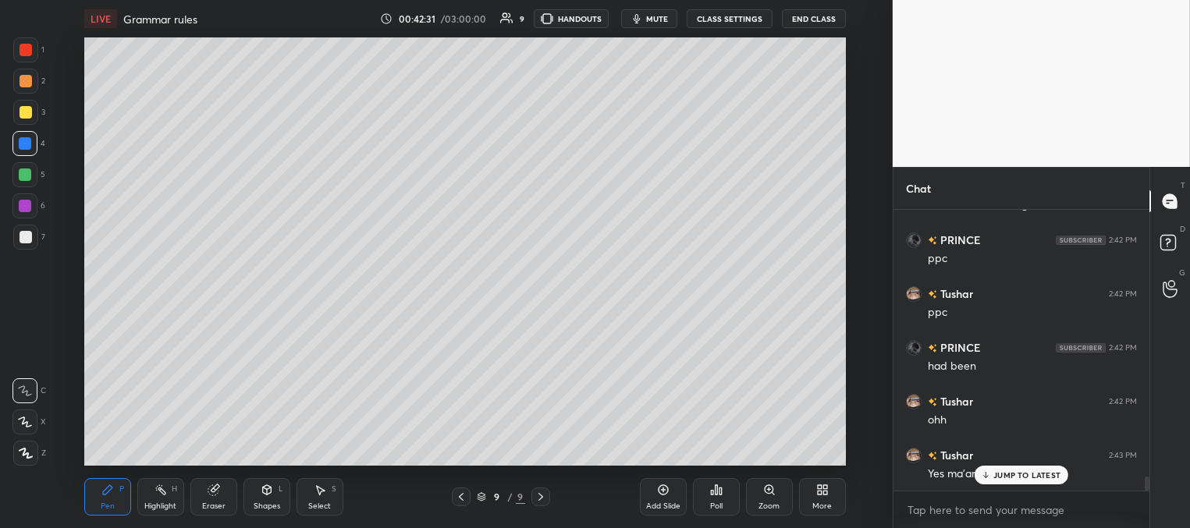
click at [26, 240] on div at bounding box center [26, 237] width 12 height 12
click at [462, 498] on icon at bounding box center [461, 497] width 12 height 12
click at [461, 498] on icon at bounding box center [461, 497] width 12 height 12
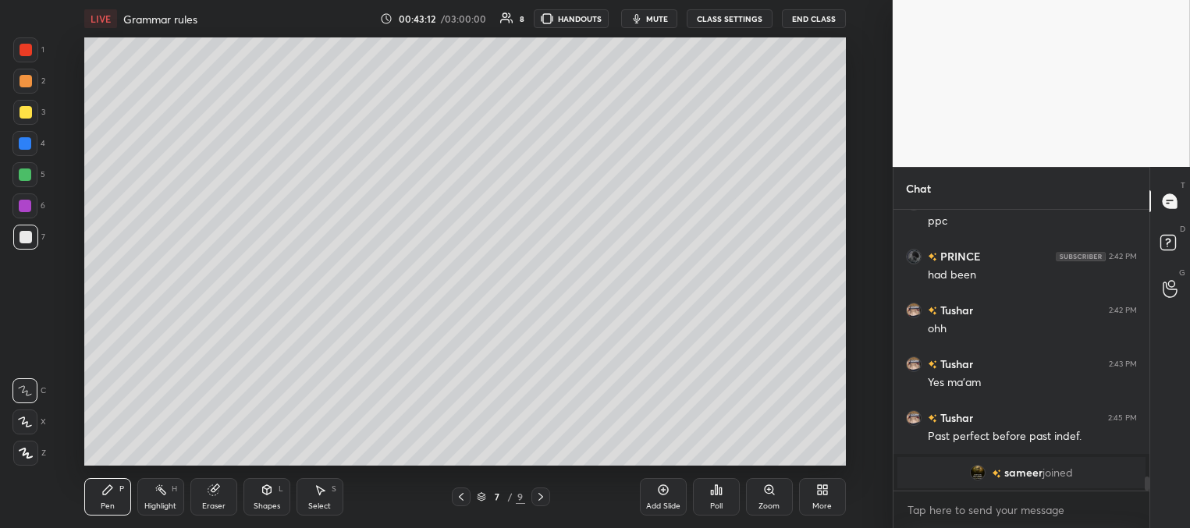
click at [543, 495] on icon at bounding box center [540, 497] width 12 height 12
drag, startPoint x: 546, startPoint y: 493, endPoint x: 548, endPoint y: 485, distance: 8.1
click at [546, 493] on div at bounding box center [540, 497] width 19 height 19
drag, startPoint x: 23, startPoint y: 171, endPoint x: 33, endPoint y: 197, distance: 27.4
click at [23, 172] on div at bounding box center [25, 174] width 12 height 12
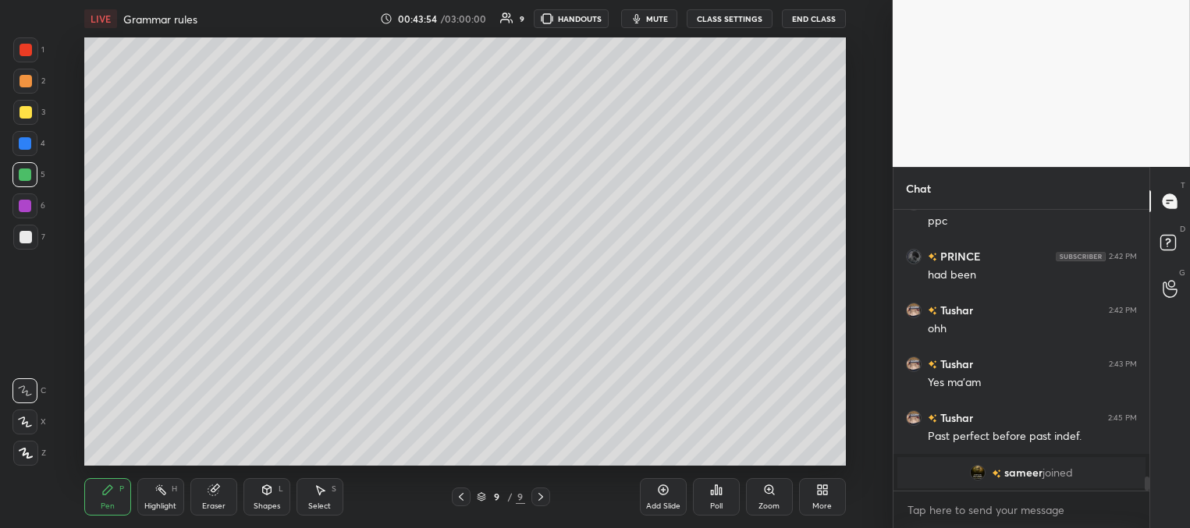
drag, startPoint x: 27, startPoint y: 112, endPoint x: 20, endPoint y: 114, distance: 8.0
click at [26, 112] on div at bounding box center [26, 112] width 12 height 12
click at [23, 236] on div at bounding box center [26, 237] width 12 height 12
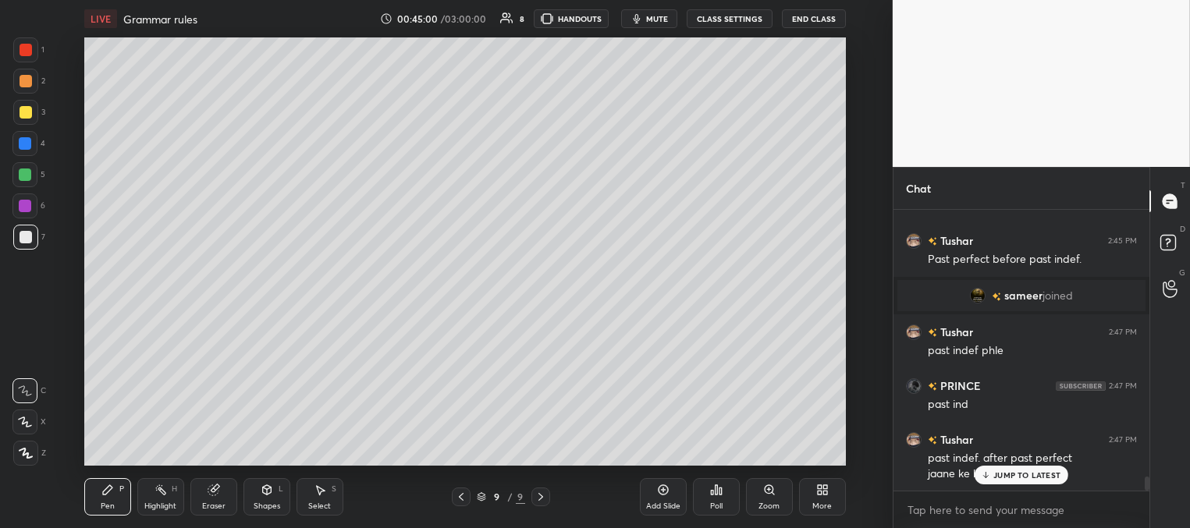
scroll to position [5540, 0]
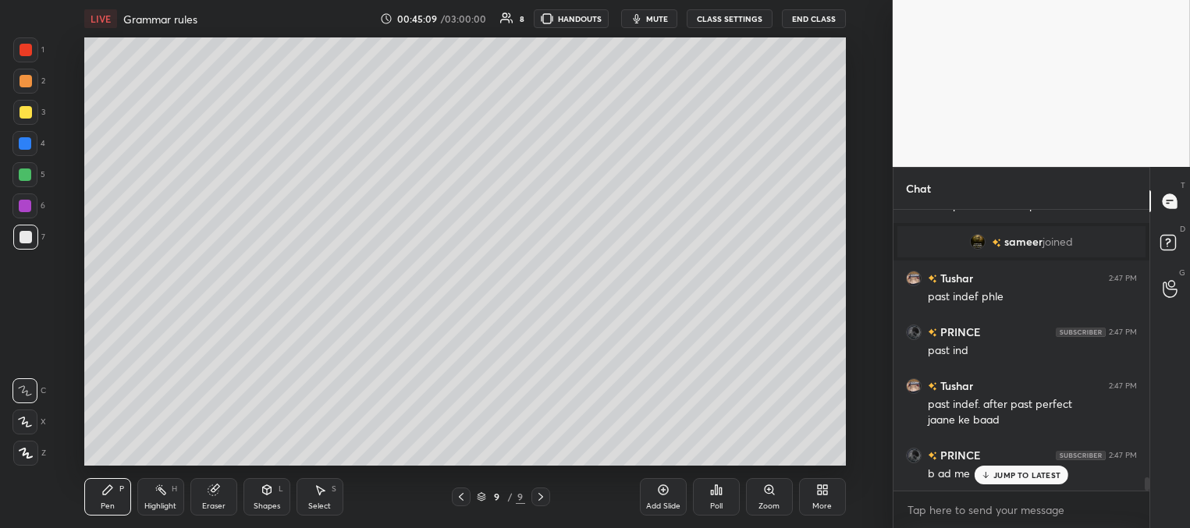
click at [23, 172] on div at bounding box center [25, 174] width 12 height 12
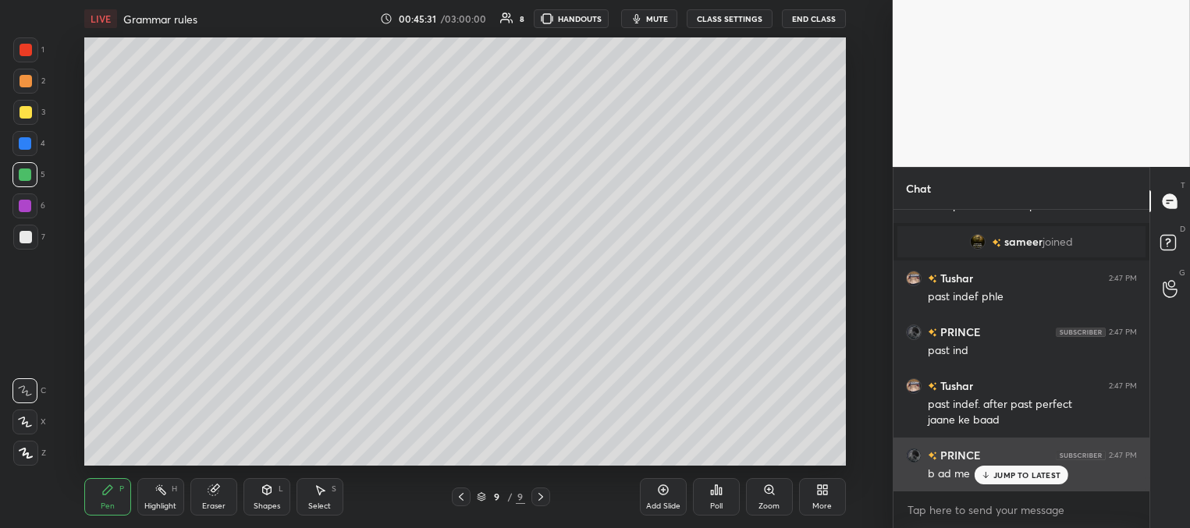
drag, startPoint x: 997, startPoint y: 475, endPoint x: 975, endPoint y: 471, distance: 22.2
click at [997, 476] on p "JUMP TO LATEST" at bounding box center [1026, 474] width 67 height 9
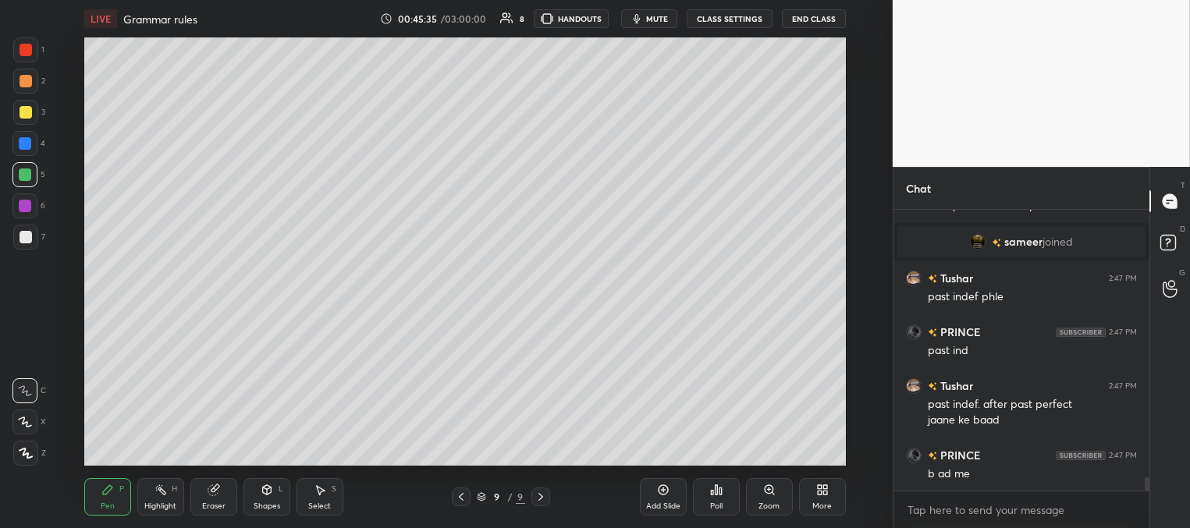
drag, startPoint x: 24, startPoint y: 240, endPoint x: 57, endPoint y: 264, distance: 40.7
click at [24, 239] on div at bounding box center [26, 237] width 12 height 12
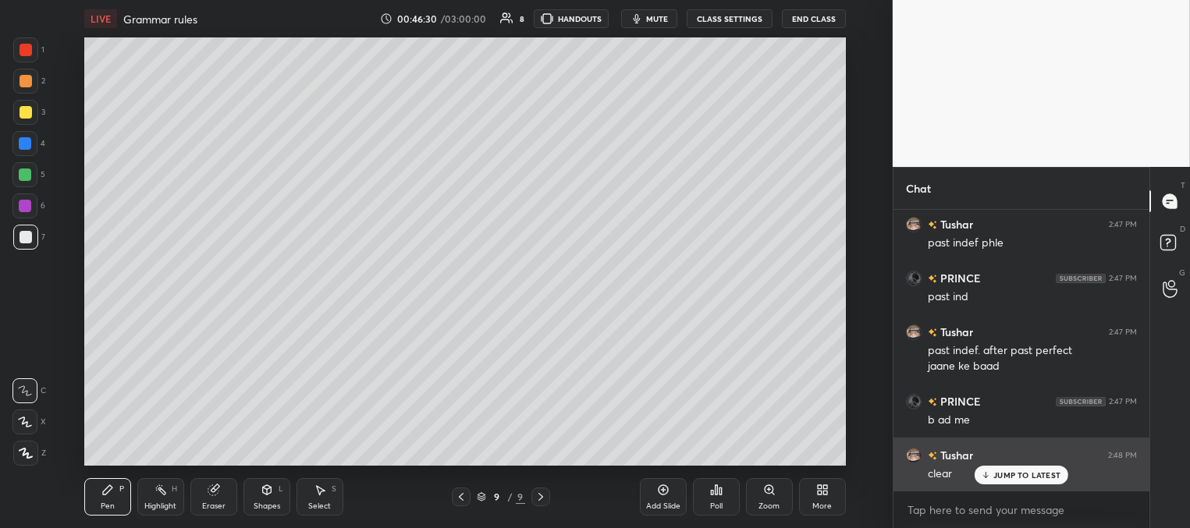
drag, startPoint x: 1022, startPoint y: 478, endPoint x: 1011, endPoint y: 472, distance: 12.6
click at [1020, 478] on p "JUMP TO LATEST" at bounding box center [1026, 474] width 67 height 9
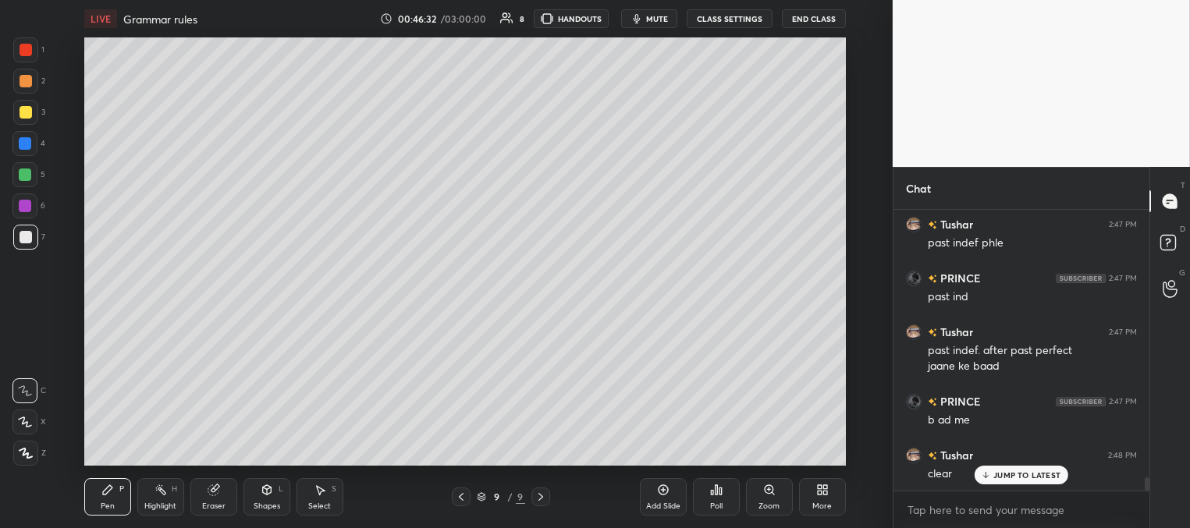
scroll to position [5647, 0]
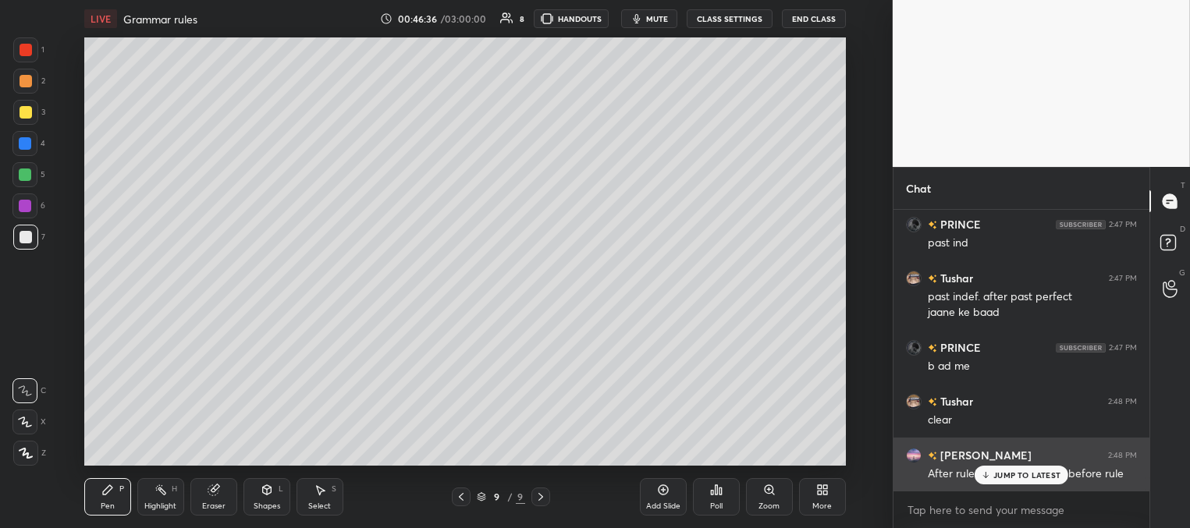
click at [1005, 475] on p "JUMP TO LATEST" at bounding box center [1026, 474] width 67 height 9
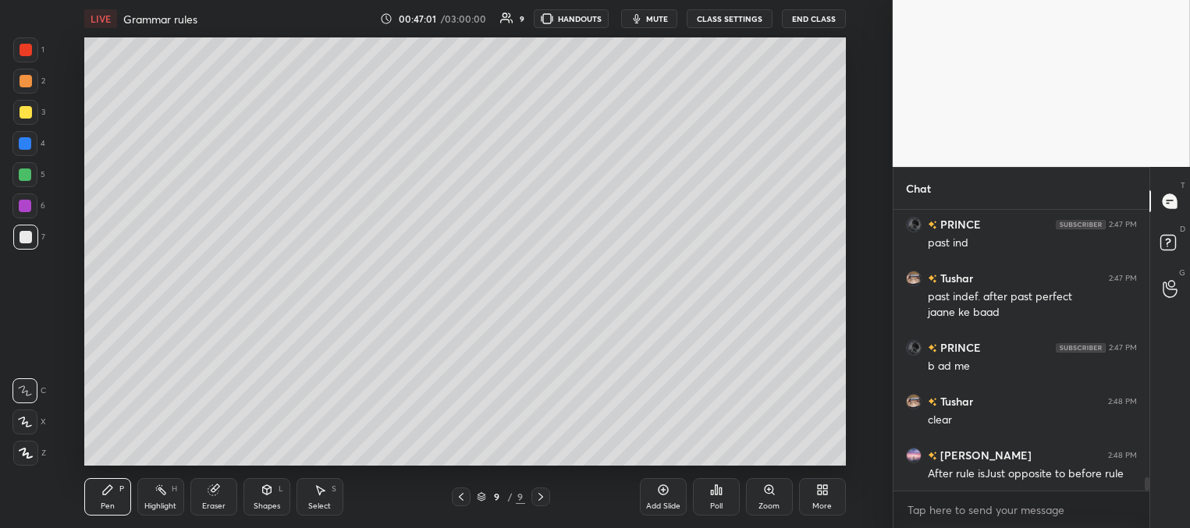
scroll to position [5715, 0]
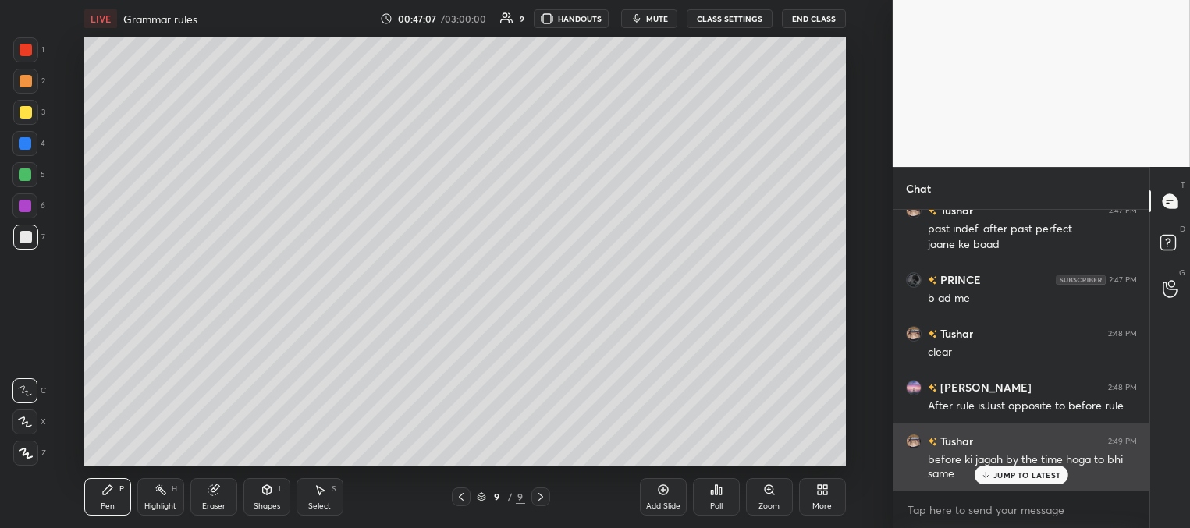
click at [1015, 472] on p "JUMP TO LATEST" at bounding box center [1026, 474] width 67 height 9
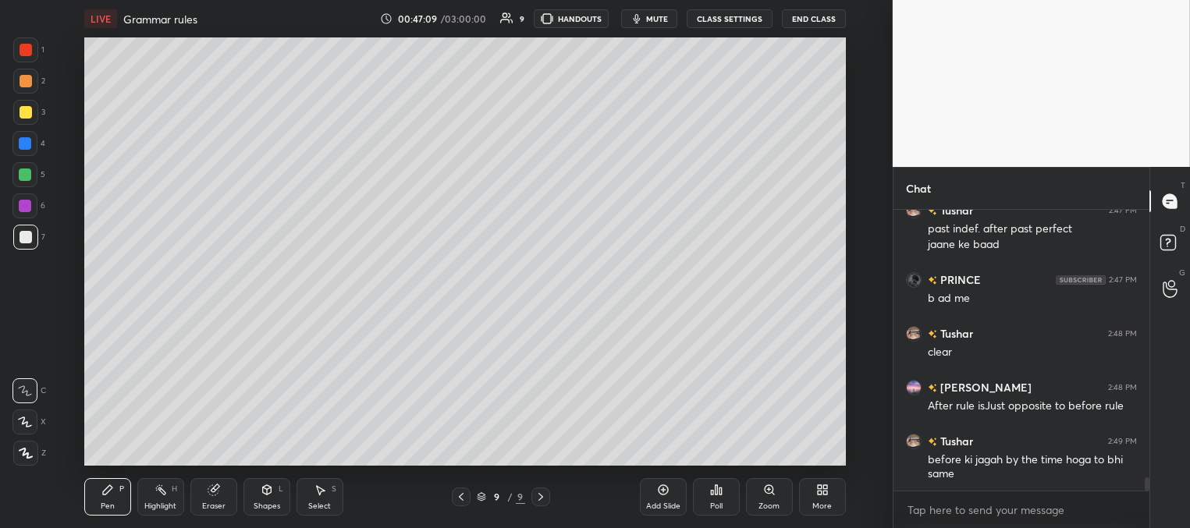
click at [663, 502] on div "Add Slide" at bounding box center [663, 506] width 34 height 8
click at [22, 115] on div at bounding box center [26, 112] width 12 height 12
click at [30, 175] on div at bounding box center [25, 174] width 12 height 12
click at [30, 56] on div at bounding box center [25, 49] width 25 height 25
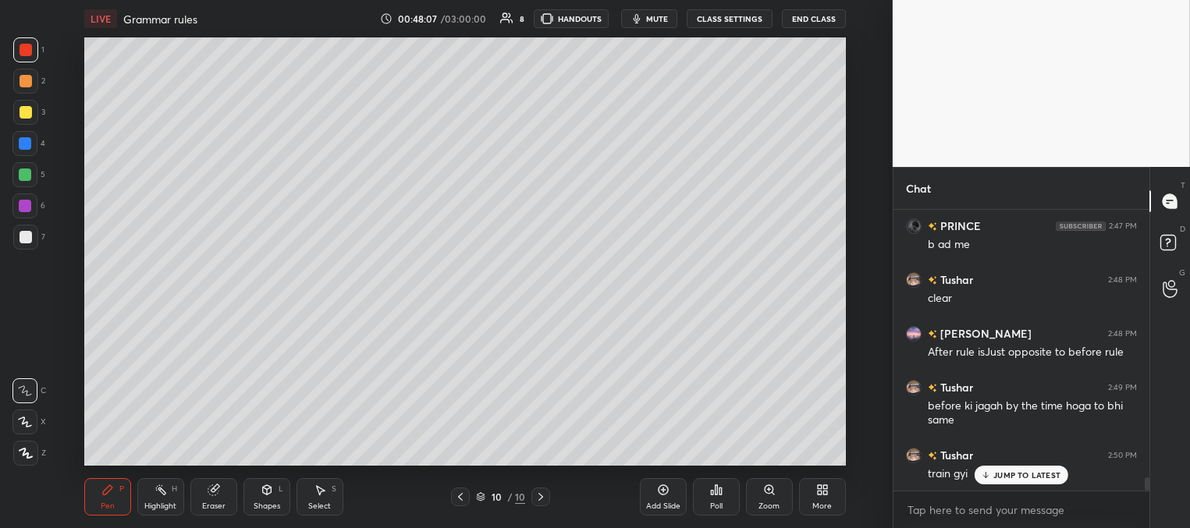
click at [27, 232] on div at bounding box center [25, 237] width 25 height 25
click at [20, 120] on div at bounding box center [25, 112] width 25 height 25
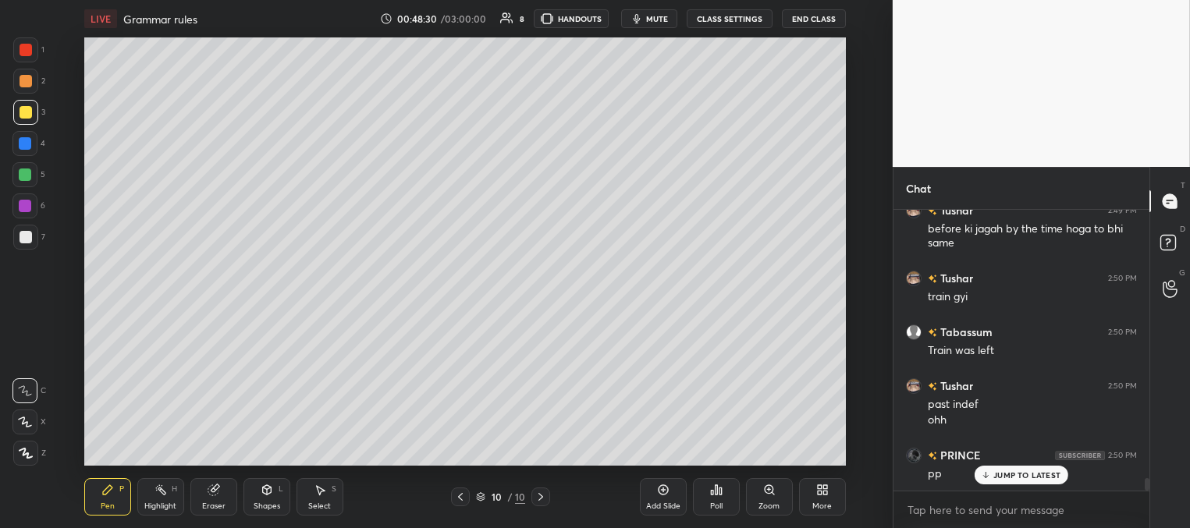
scroll to position [6000, 0]
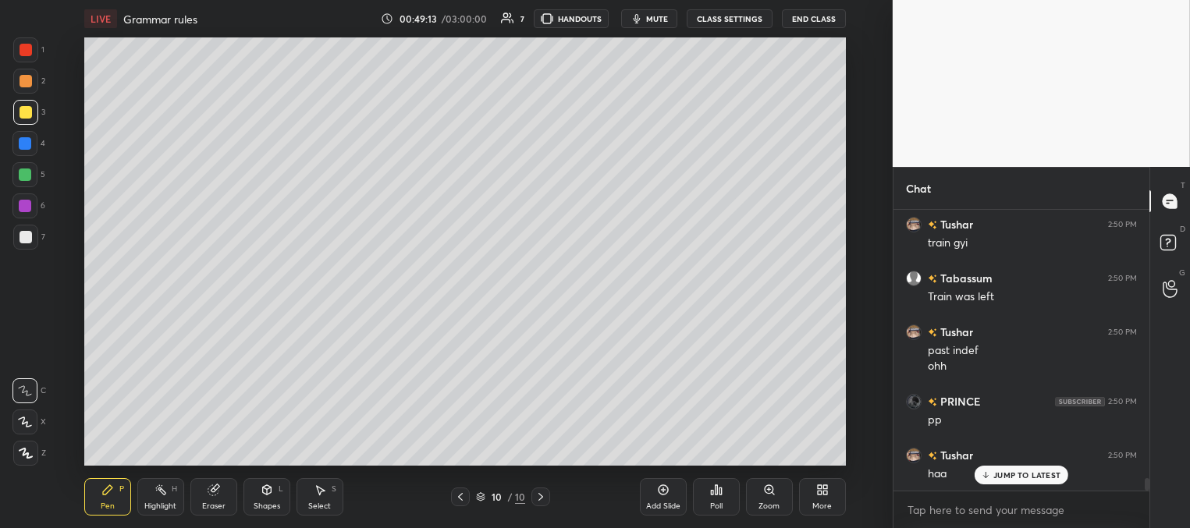
drag, startPoint x: 326, startPoint y: 502, endPoint x: 332, endPoint y: 474, distance: 28.6
click at [324, 502] on div "Select" at bounding box center [319, 506] width 23 height 8
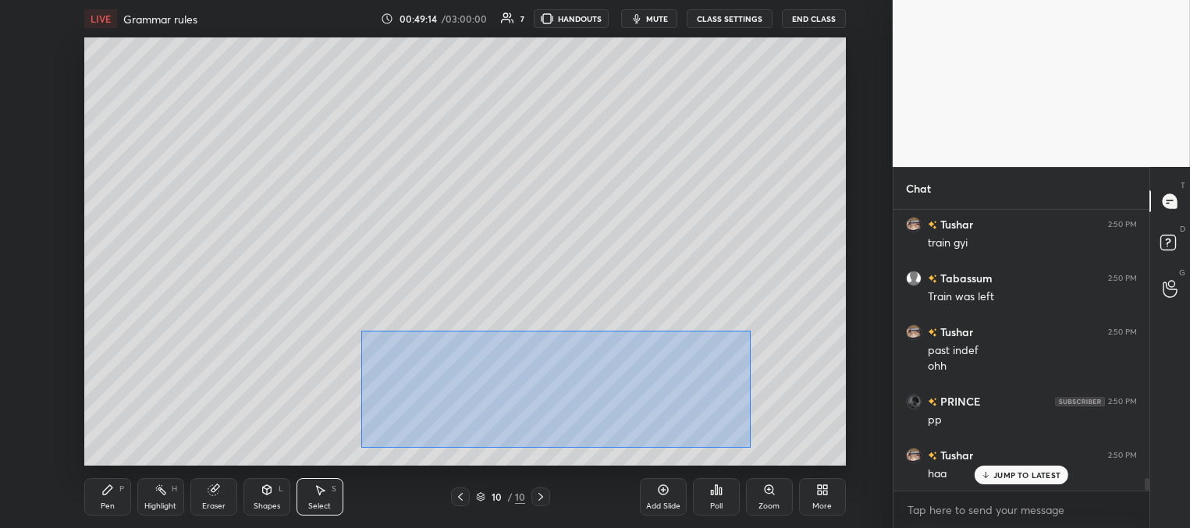
drag, startPoint x: 360, startPoint y: 330, endPoint x: 755, endPoint y: 424, distance: 405.6
click at [747, 449] on div "0 ° Undo Copy Duplicate Duplicate to new slide Delete" at bounding box center [464, 251] width 761 height 428
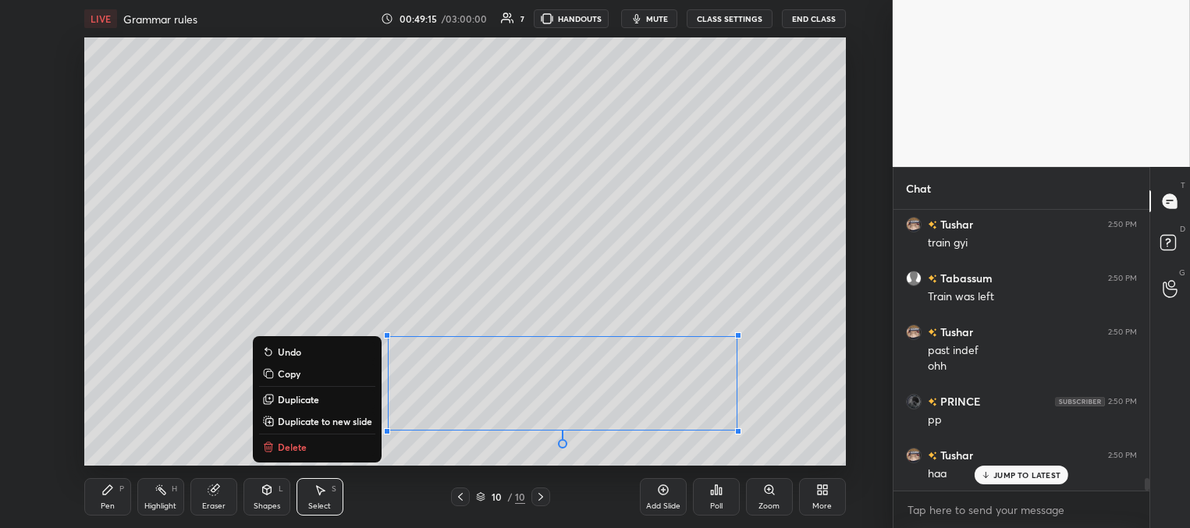
drag, startPoint x: 342, startPoint y: 447, endPoint x: 307, endPoint y: 459, distance: 36.5
click at [342, 449] on button "Delete" at bounding box center [317, 447] width 116 height 19
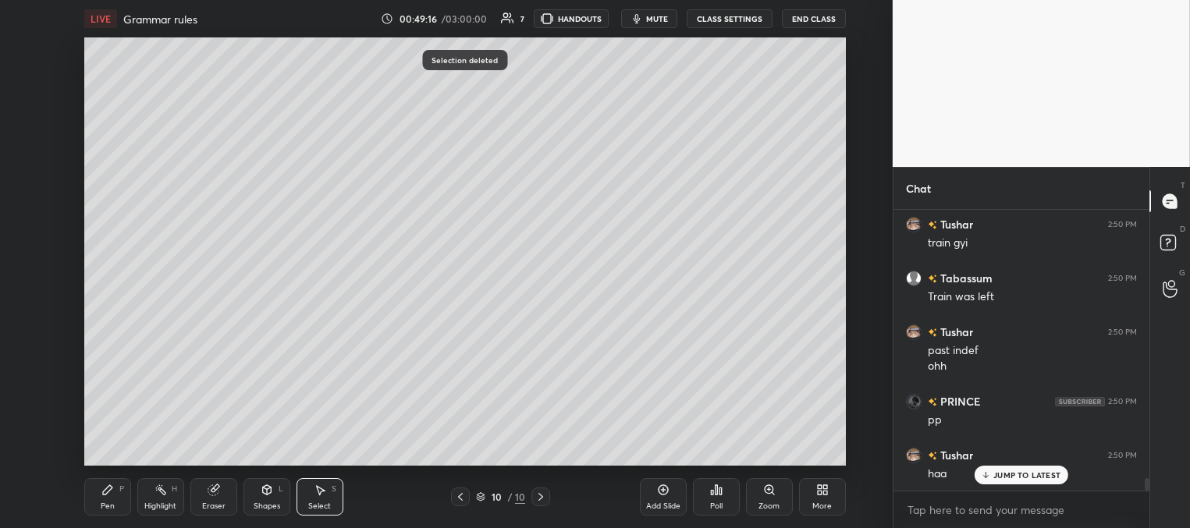
click at [111, 513] on div "Pen P Highlight H Eraser Shapes L Select S 10 / 10 Add Slide Poll Zoom More" at bounding box center [464, 497] width 761 height 62
click at [115, 496] on div "Pen P" at bounding box center [107, 496] width 47 height 37
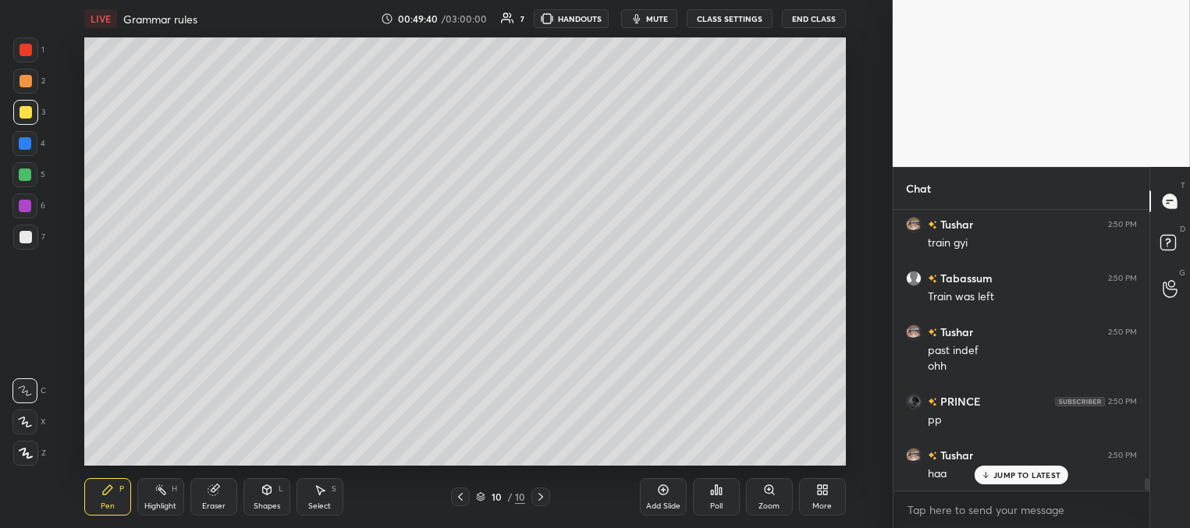
click at [27, 236] on div at bounding box center [26, 237] width 12 height 12
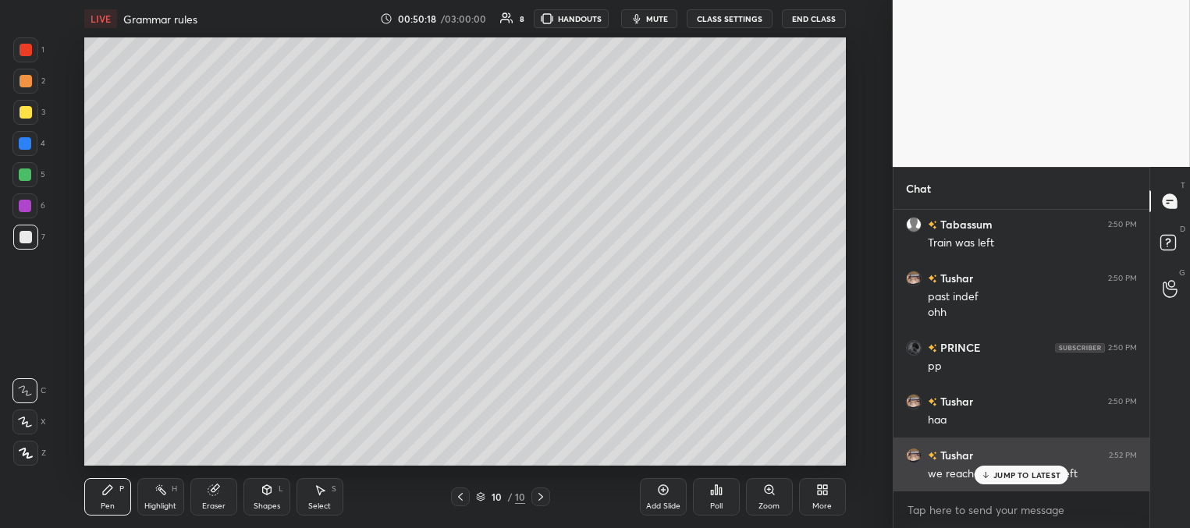
click at [998, 472] on p "JUMP TO LATEST" at bounding box center [1026, 474] width 67 height 9
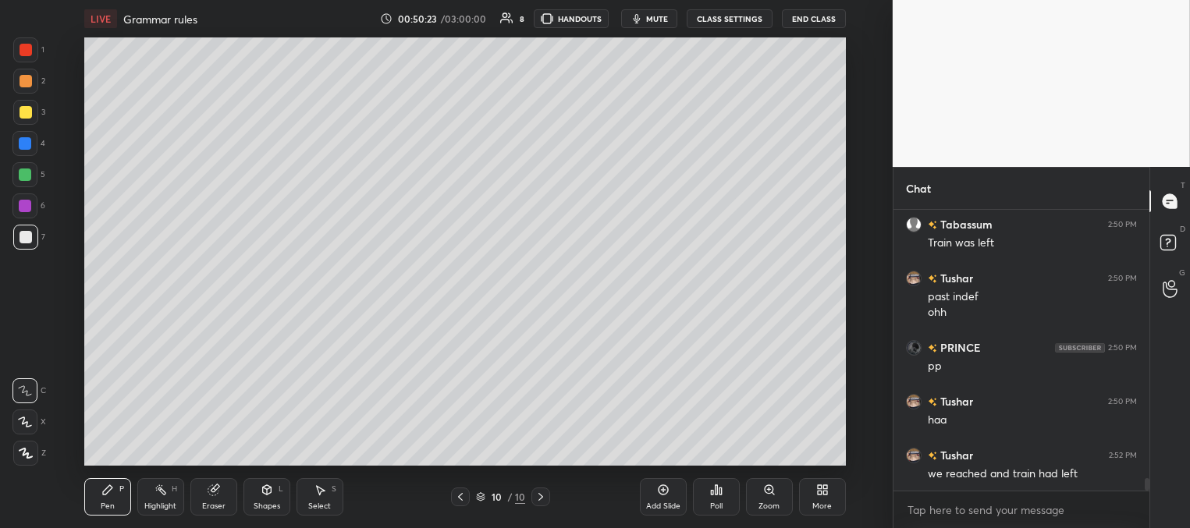
click at [30, 46] on div at bounding box center [26, 50] width 12 height 12
drag, startPoint x: 27, startPoint y: 232, endPoint x: 5, endPoint y: 241, distance: 22.7
click at [24, 233] on div at bounding box center [26, 237] width 12 height 12
click at [464, 496] on icon at bounding box center [460, 497] width 12 height 12
click at [462, 498] on icon at bounding box center [460, 497] width 12 height 12
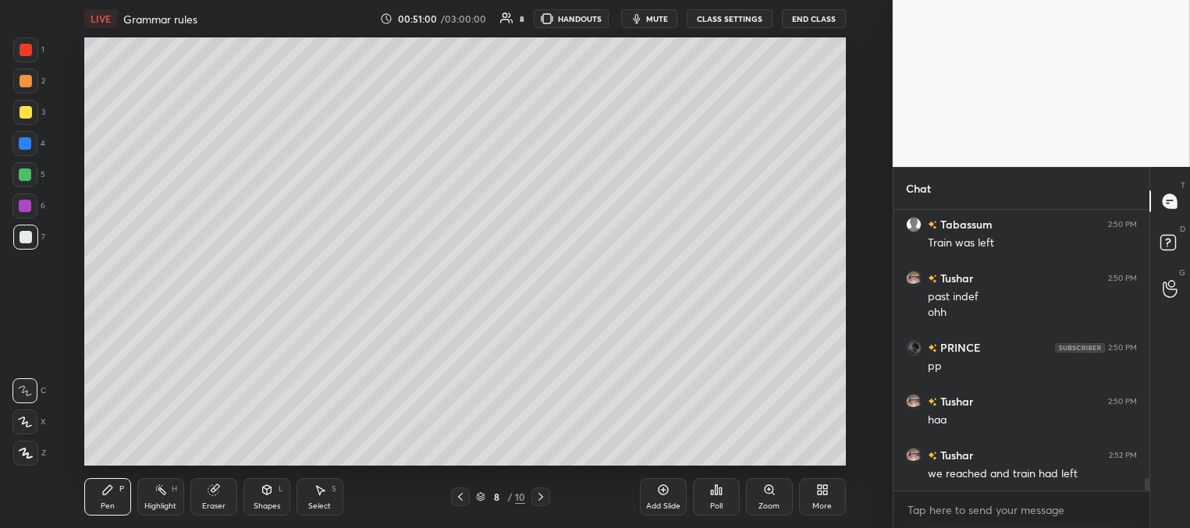
click at [461, 496] on icon at bounding box center [460, 497] width 12 height 12
click at [460, 495] on icon at bounding box center [460, 497] width 12 height 12
click at [459, 496] on icon at bounding box center [460, 497] width 12 height 12
drag, startPoint x: 24, startPoint y: 137, endPoint x: 32, endPoint y: 140, distance: 8.1
click at [24, 140] on div at bounding box center [25, 143] width 12 height 12
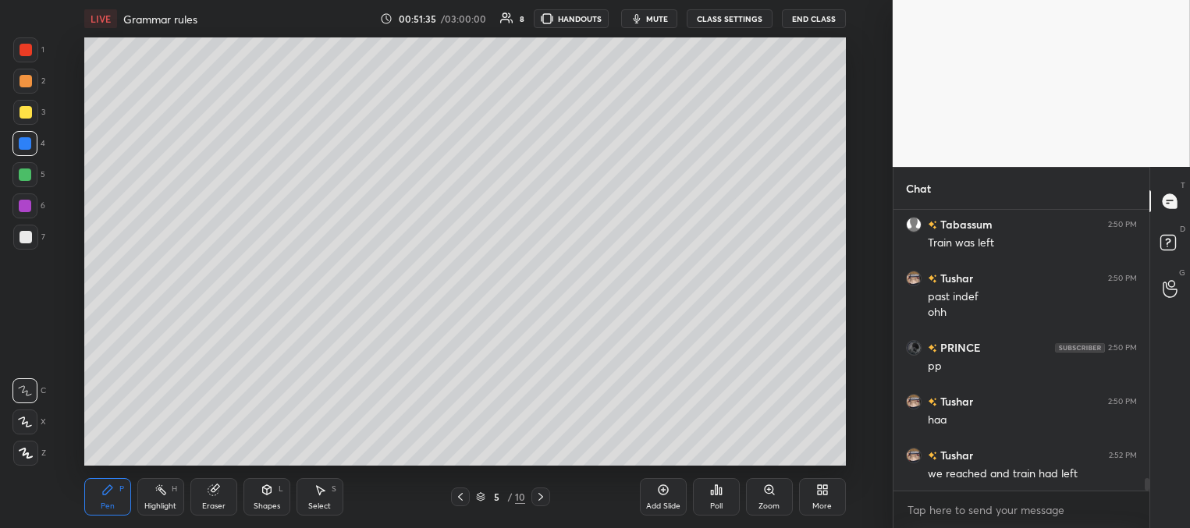
click at [534, 492] on icon at bounding box center [540, 497] width 12 height 12
click at [543, 491] on icon at bounding box center [540, 497] width 12 height 12
click at [544, 491] on icon at bounding box center [540, 497] width 12 height 12
click at [545, 494] on icon at bounding box center [540, 497] width 12 height 12
click at [544, 495] on icon at bounding box center [540, 497] width 12 height 12
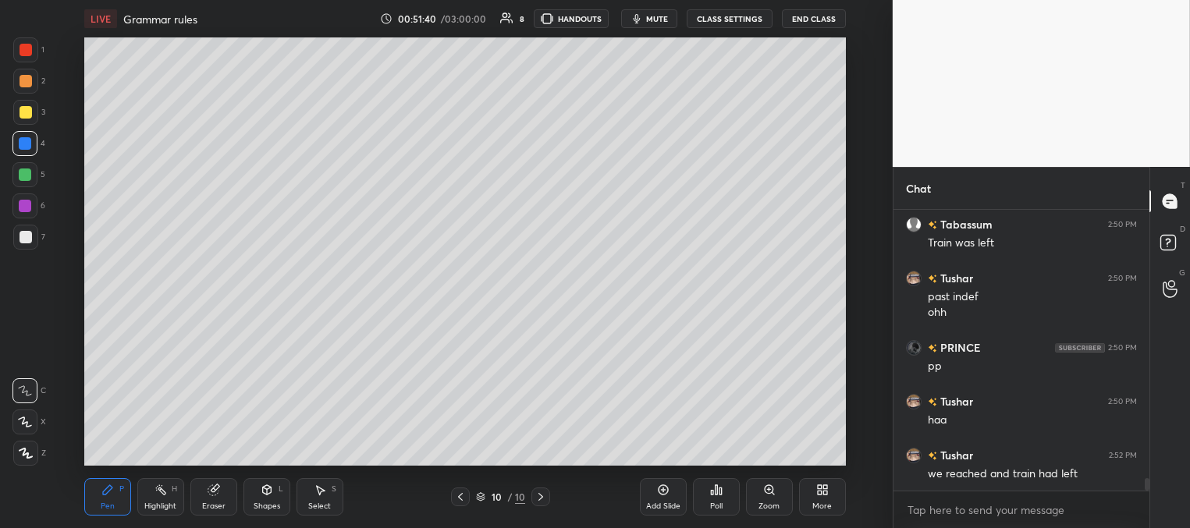
drag, startPoint x: 24, startPoint y: 109, endPoint x: 67, endPoint y: 180, distance: 82.9
click at [23, 109] on div at bounding box center [26, 112] width 12 height 12
click at [463, 496] on icon at bounding box center [460, 497] width 12 height 12
click at [538, 496] on icon at bounding box center [540, 497] width 12 height 12
drag, startPoint x: 22, startPoint y: 175, endPoint x: 12, endPoint y: 190, distance: 17.5
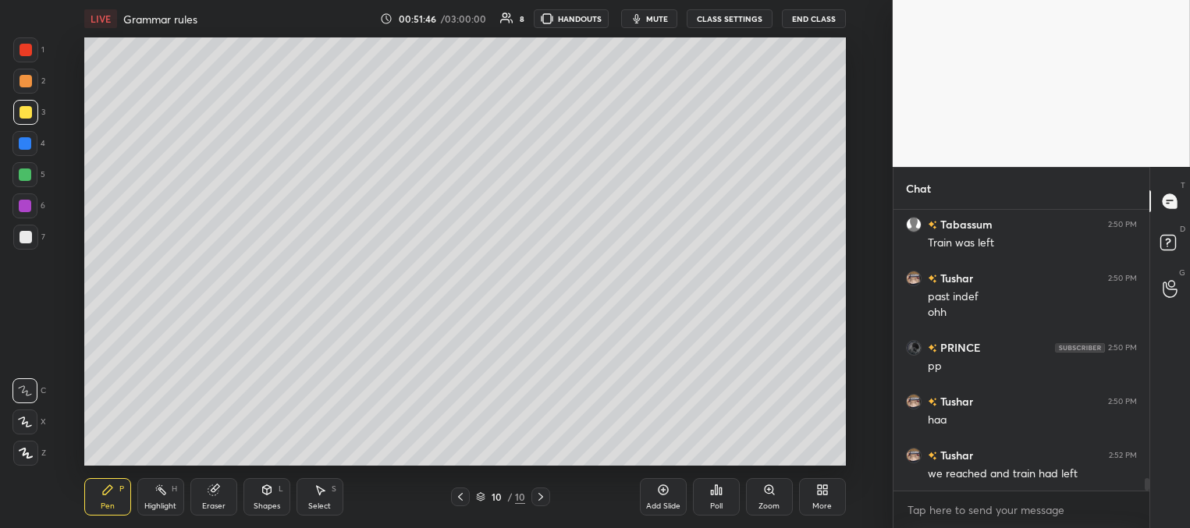
click at [22, 176] on div at bounding box center [25, 174] width 12 height 12
click at [27, 112] on div at bounding box center [26, 112] width 12 height 12
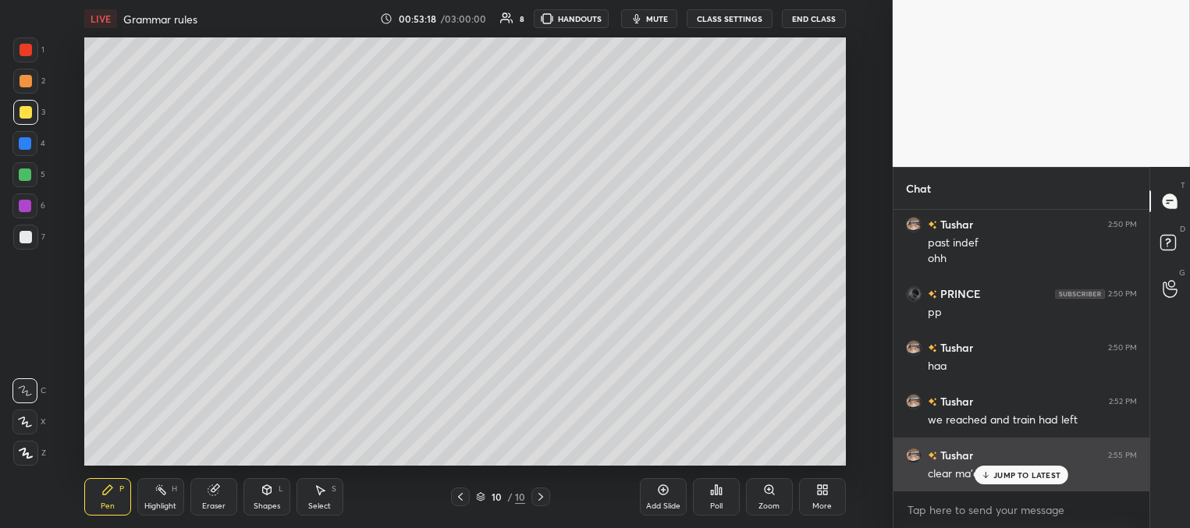
drag, startPoint x: 1025, startPoint y: 475, endPoint x: 939, endPoint y: 453, distance: 88.5
click at [1023, 474] on p "JUMP TO LATEST" at bounding box center [1026, 474] width 67 height 9
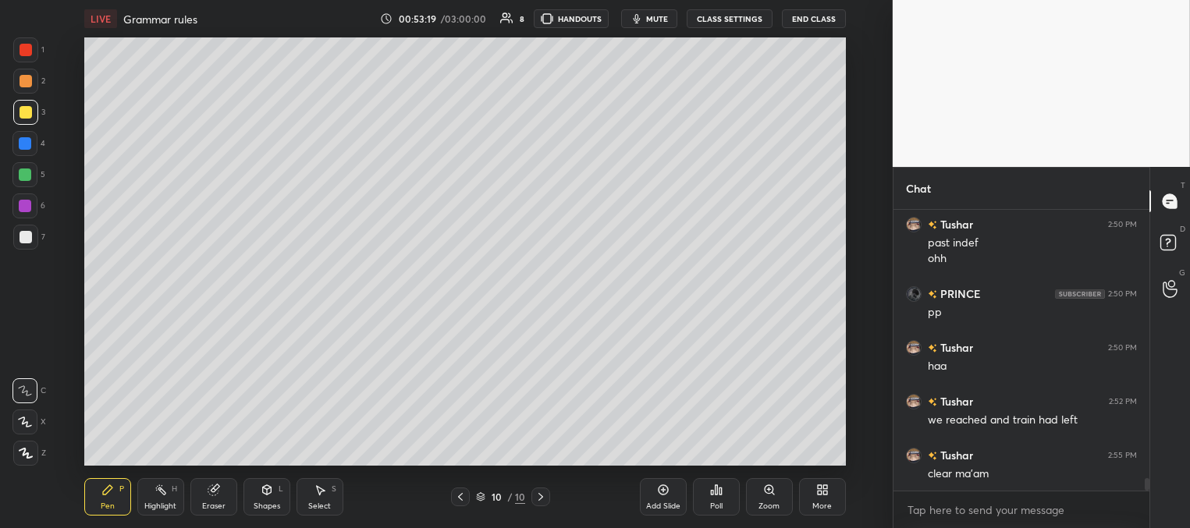
click at [665, 496] on div "Add Slide" at bounding box center [663, 496] width 47 height 37
drag, startPoint x: 27, startPoint y: 232, endPoint x: 44, endPoint y: 218, distance: 23.3
click at [27, 235] on div at bounding box center [26, 237] width 12 height 12
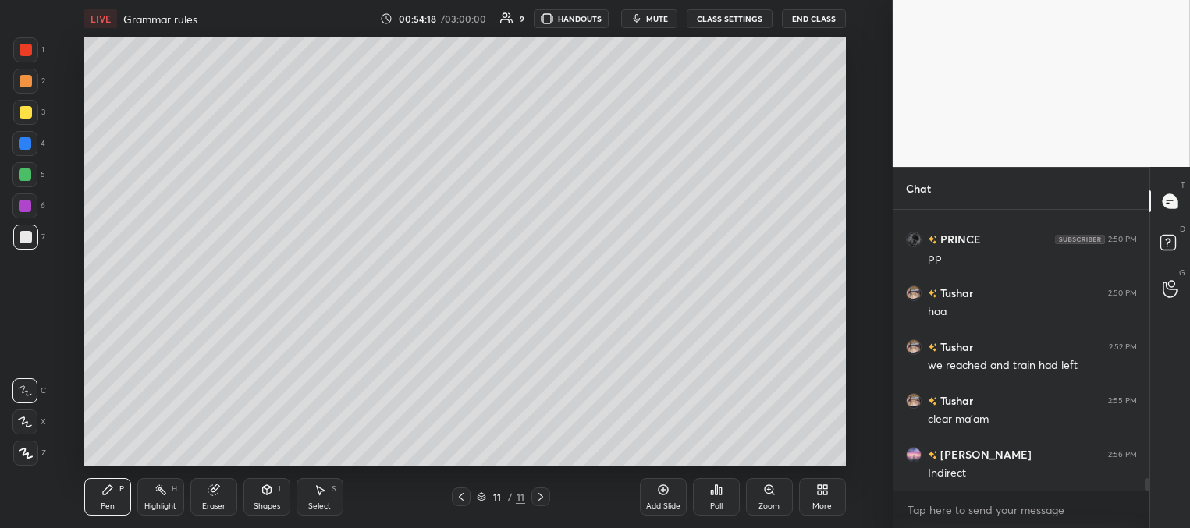
scroll to position [6216, 0]
drag, startPoint x: 25, startPoint y: 112, endPoint x: 41, endPoint y: 110, distance: 16.5
click at [24, 112] on div at bounding box center [26, 112] width 12 height 12
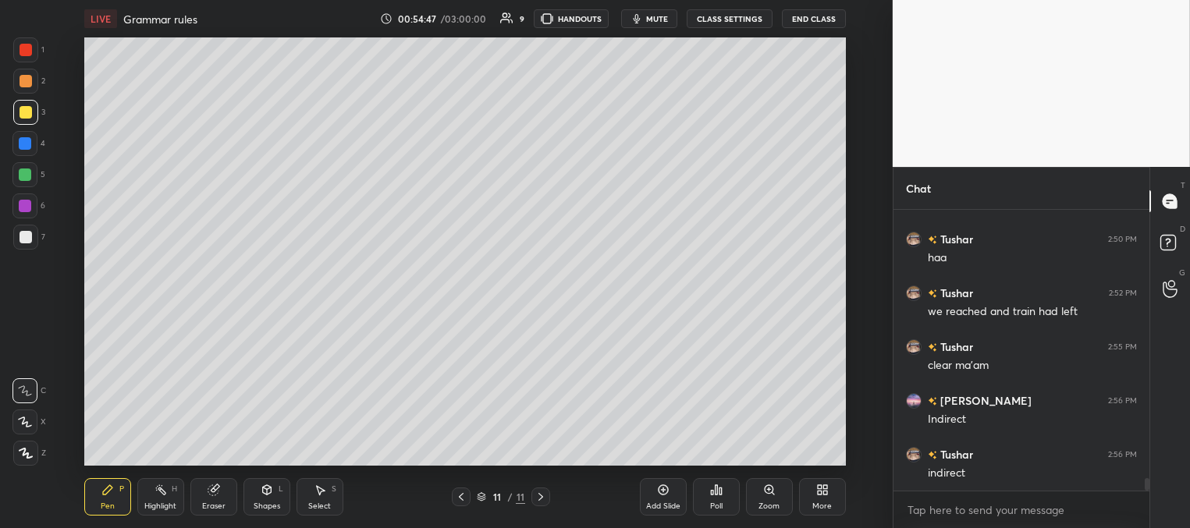
click at [24, 143] on div at bounding box center [25, 143] width 12 height 12
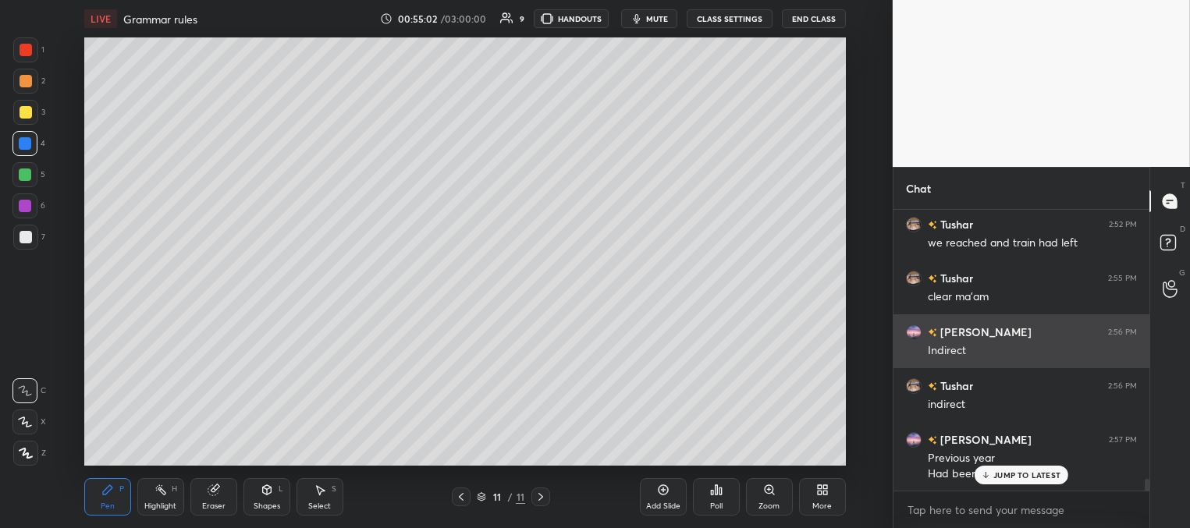
scroll to position [6339, 0]
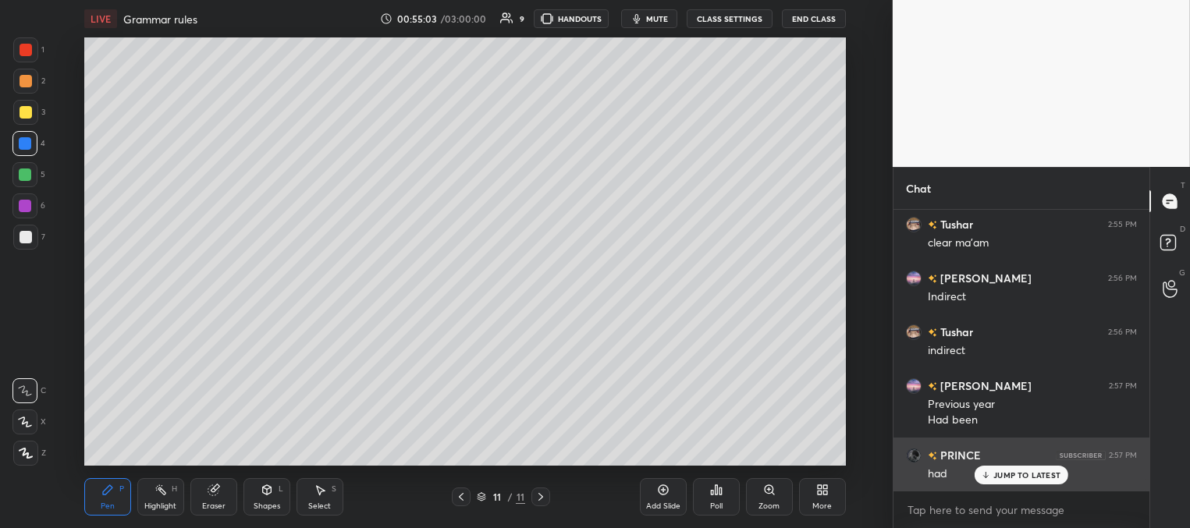
drag, startPoint x: 1007, startPoint y: 475, endPoint x: 915, endPoint y: 441, distance: 98.2
click at [1005, 475] on p "JUMP TO LATEST" at bounding box center [1026, 474] width 67 height 9
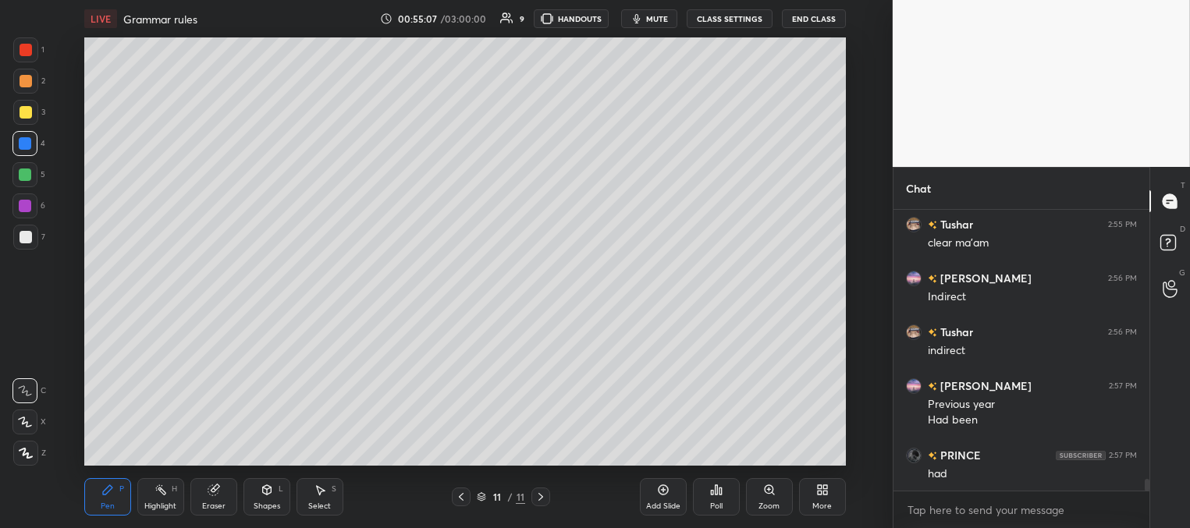
scroll to position [6393, 0]
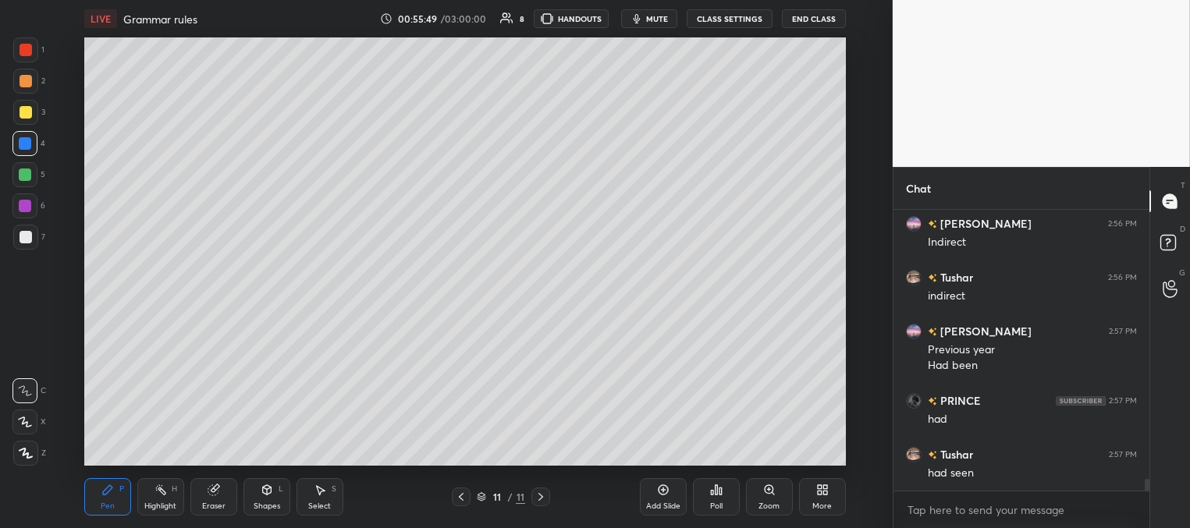
click at [224, 494] on div "Eraser" at bounding box center [213, 496] width 47 height 37
click at [108, 491] on icon at bounding box center [107, 490] width 12 height 12
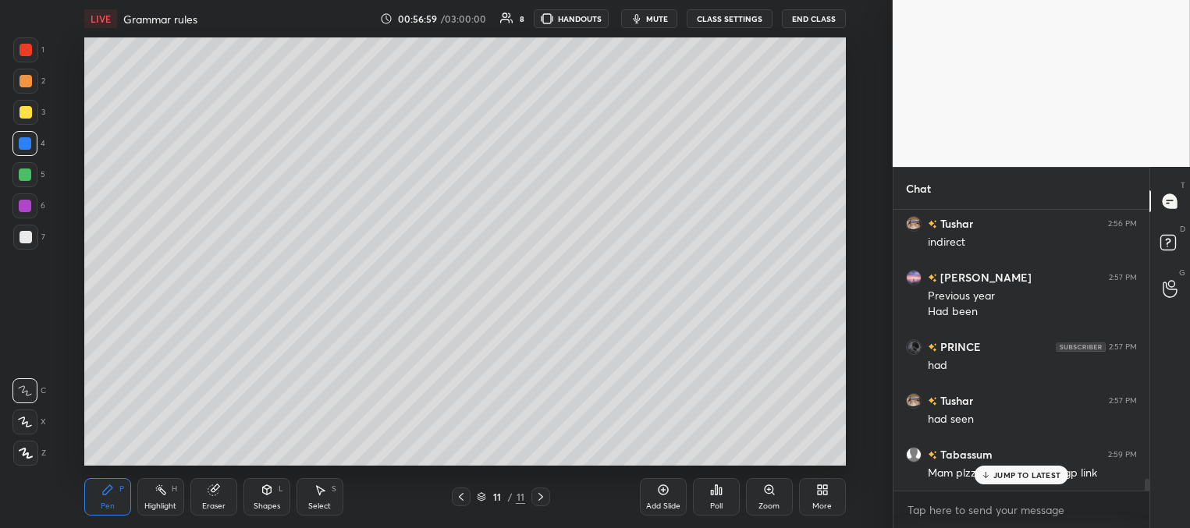
scroll to position [6500, 0]
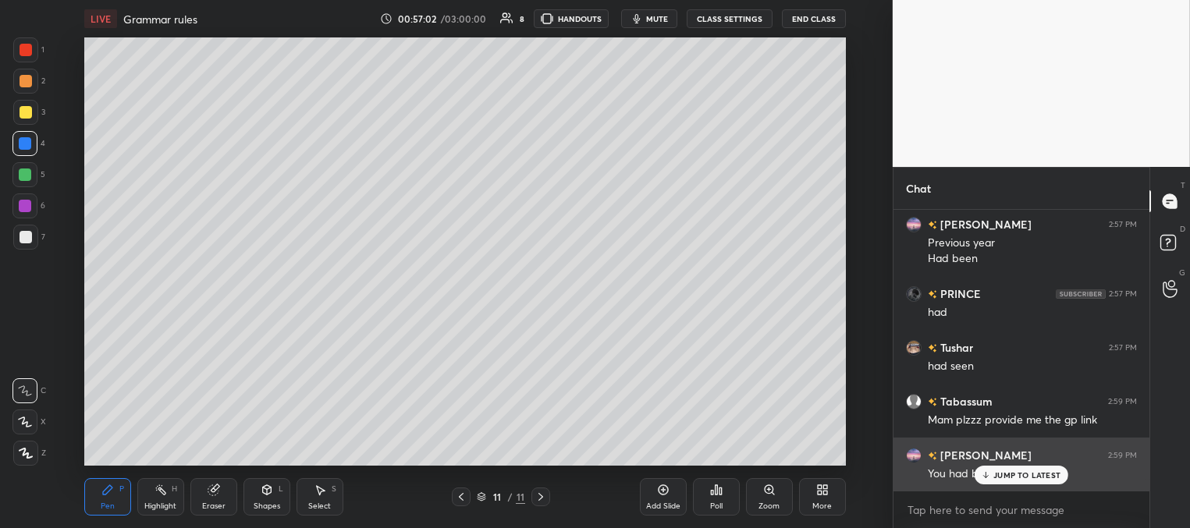
click at [993, 475] on p "JUMP TO LATEST" at bounding box center [1026, 474] width 67 height 9
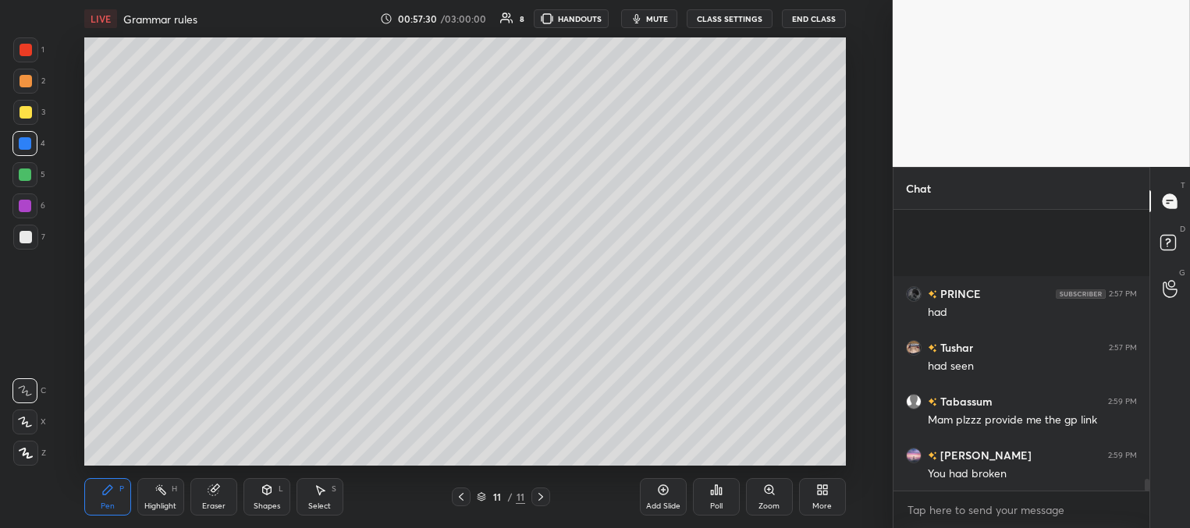
scroll to position [6624, 0]
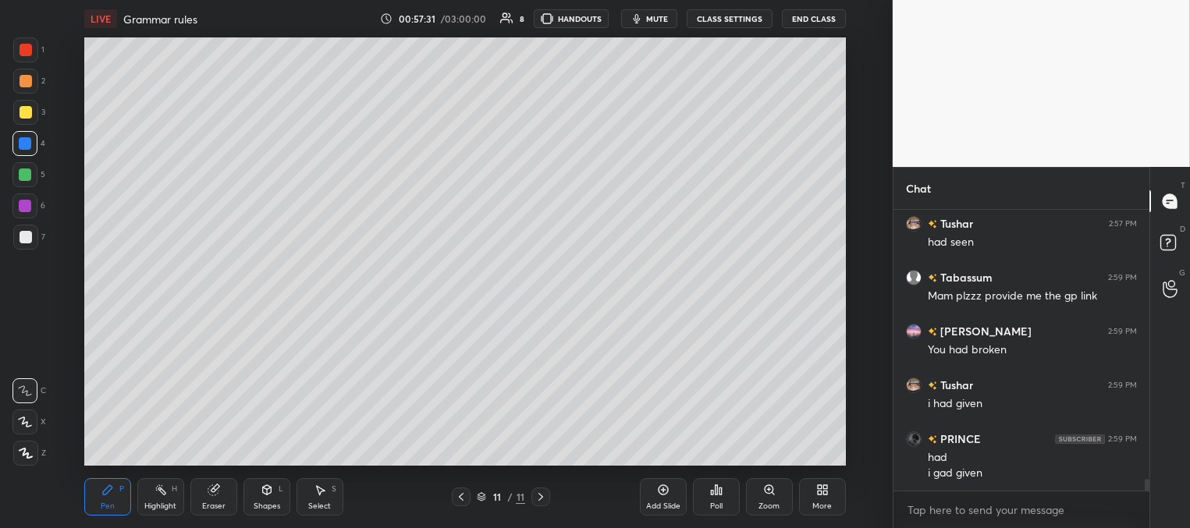
click at [958, 509] on body "1 2 3 4 5 6 7 C X Z C X Z E E Erase all H H LIVE Grammar rules 00:57:31 / 03:00…" at bounding box center [595, 264] width 1190 height 528
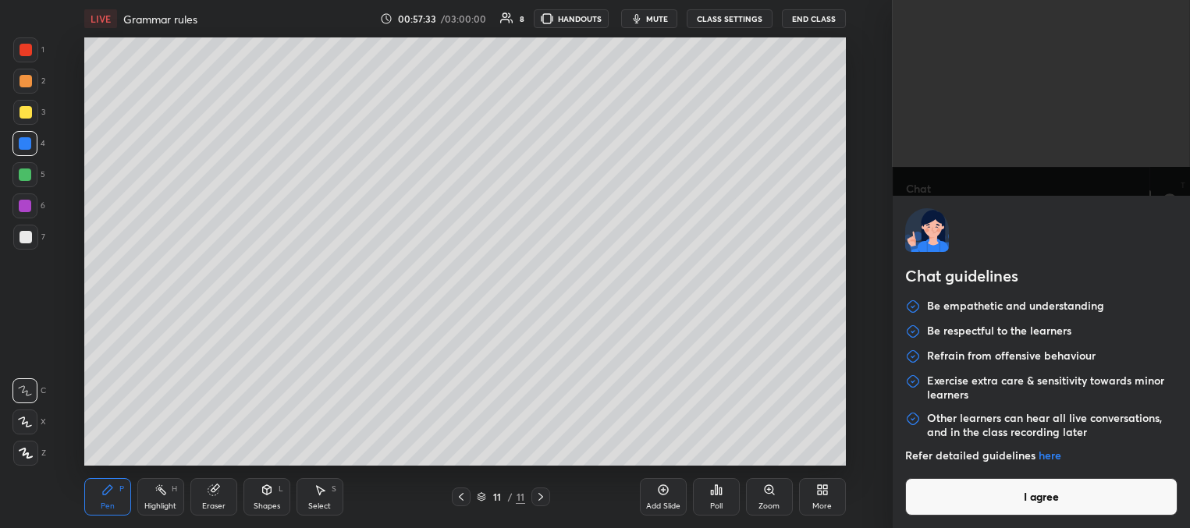
click at [966, 512] on button "I agree" at bounding box center [1041, 496] width 272 height 37
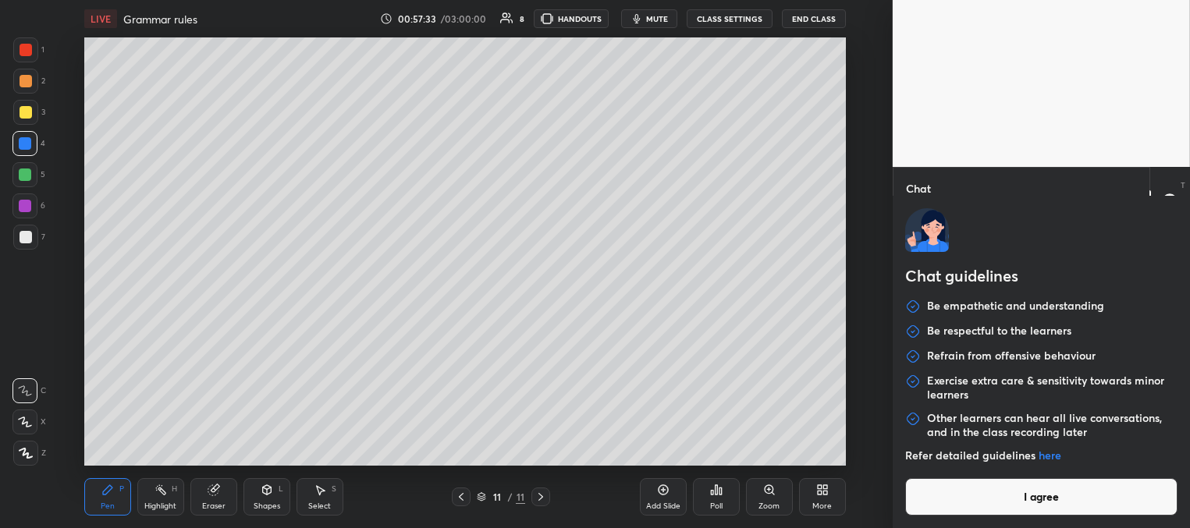
type textarea "x"
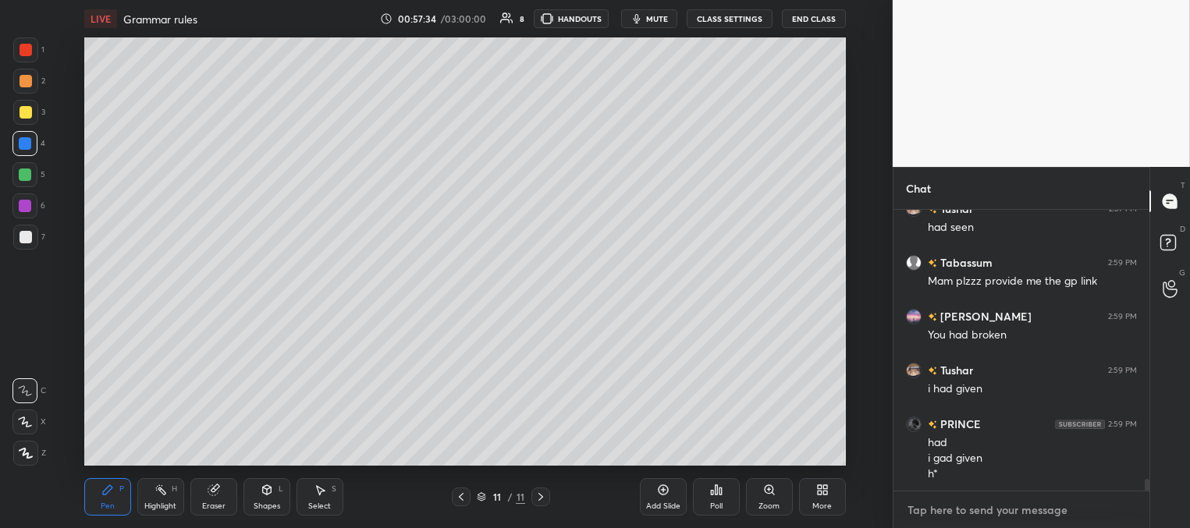
paste textarea "[URL][DOMAIN_NAME]"
type textarea "[URL][DOMAIN_NAME]"
type textarea "x"
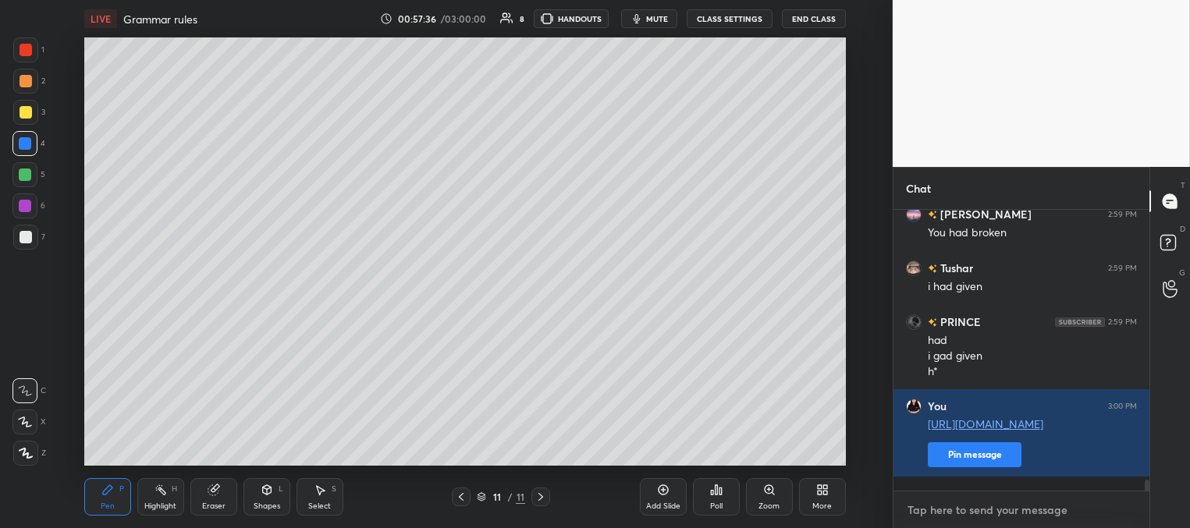
scroll to position [6794, 0]
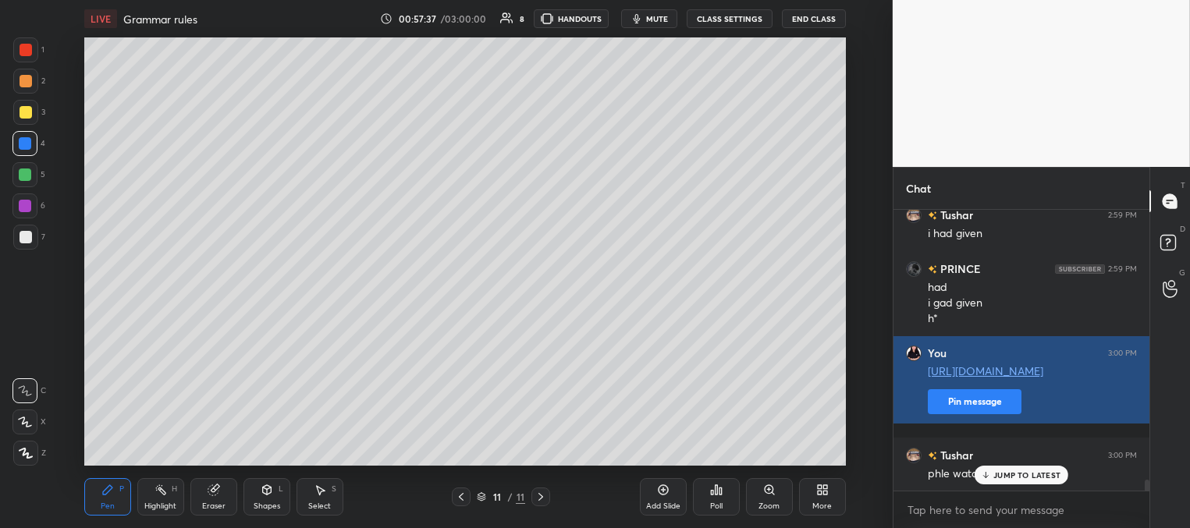
click at [967, 414] on button "Pin message" at bounding box center [974, 401] width 94 height 25
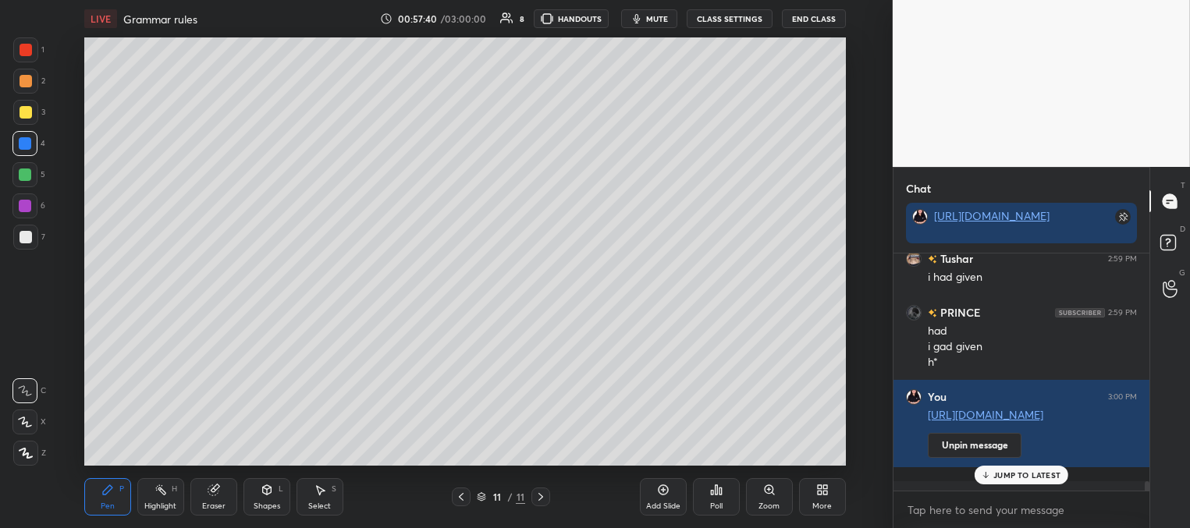
scroll to position [6892, 0]
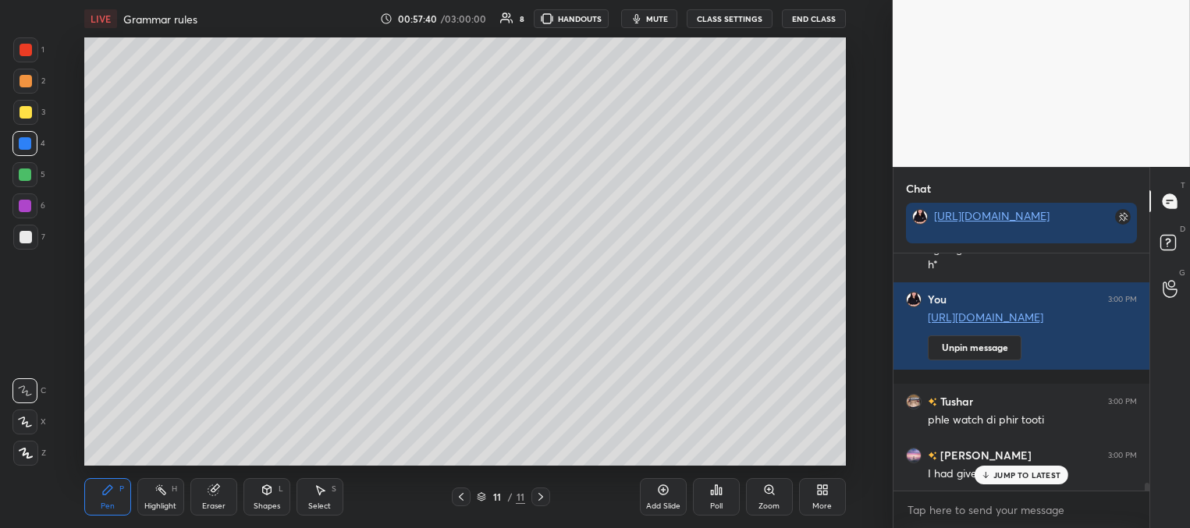
click at [1002, 474] on p "JUMP TO LATEST" at bounding box center [1026, 474] width 67 height 9
click at [29, 113] on div at bounding box center [26, 112] width 12 height 12
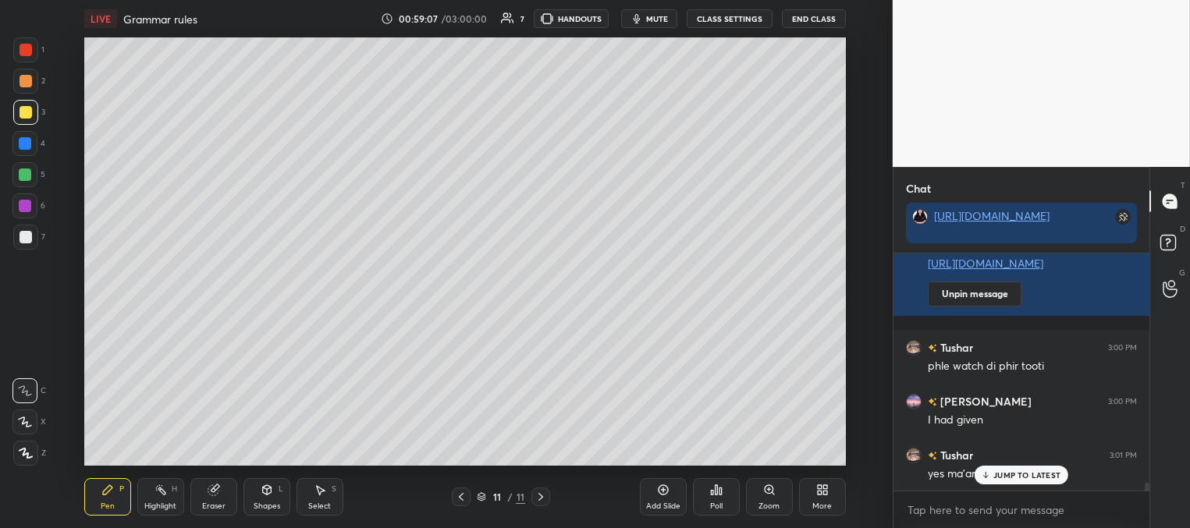
click at [654, 20] on span "mute" at bounding box center [657, 18] width 22 height 11
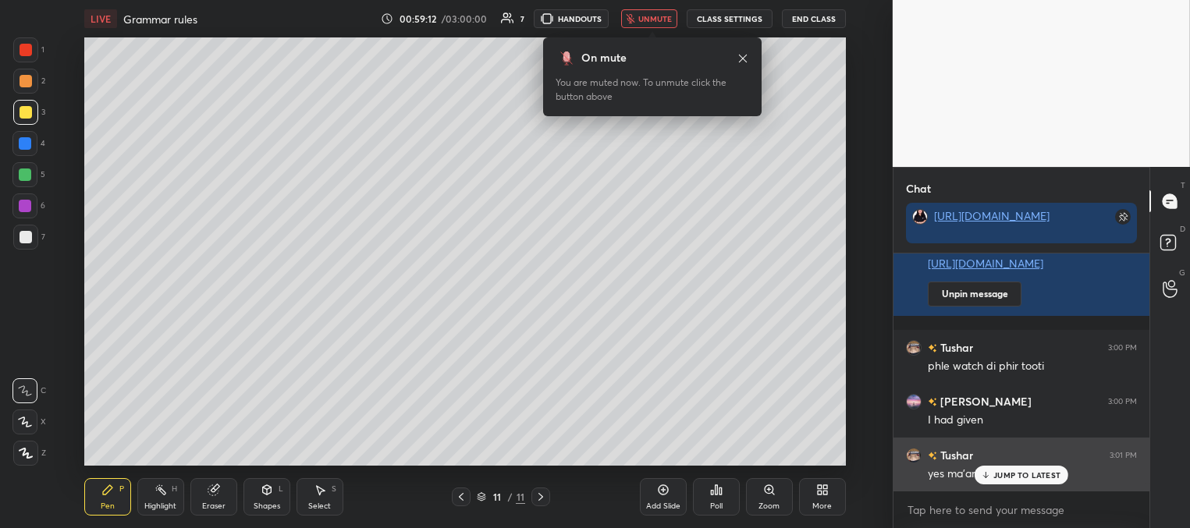
click at [993, 472] on p "JUMP TO LATEST" at bounding box center [1026, 474] width 67 height 9
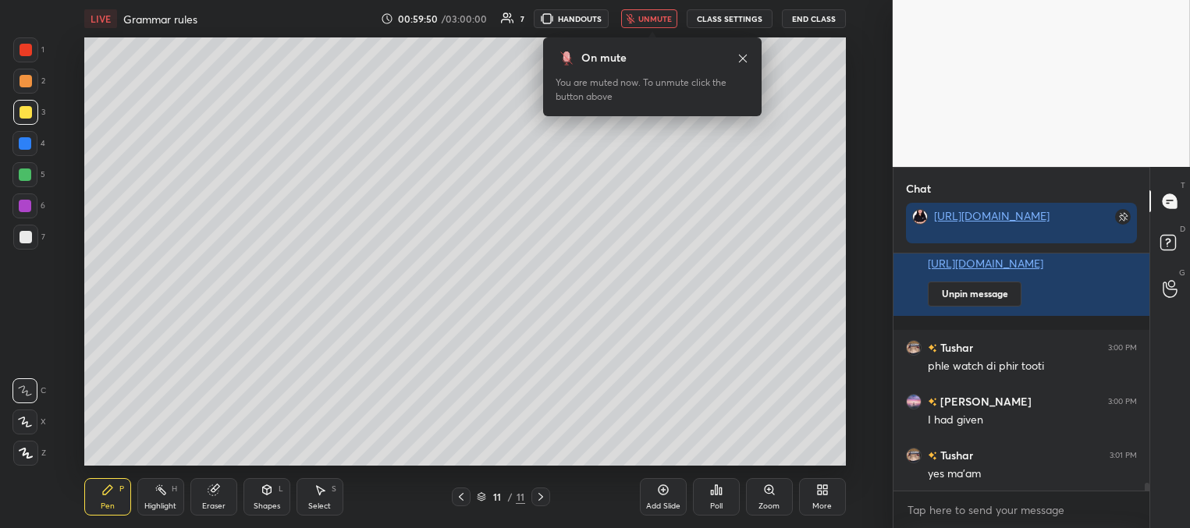
click at [650, 23] on span "unmute" at bounding box center [655, 18] width 34 height 11
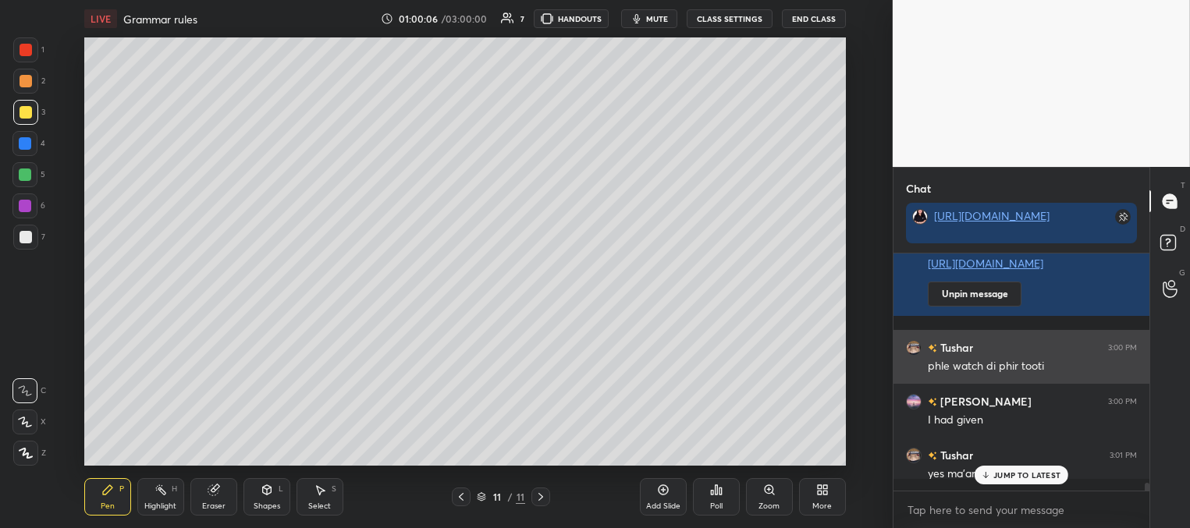
scroll to position [232, 251]
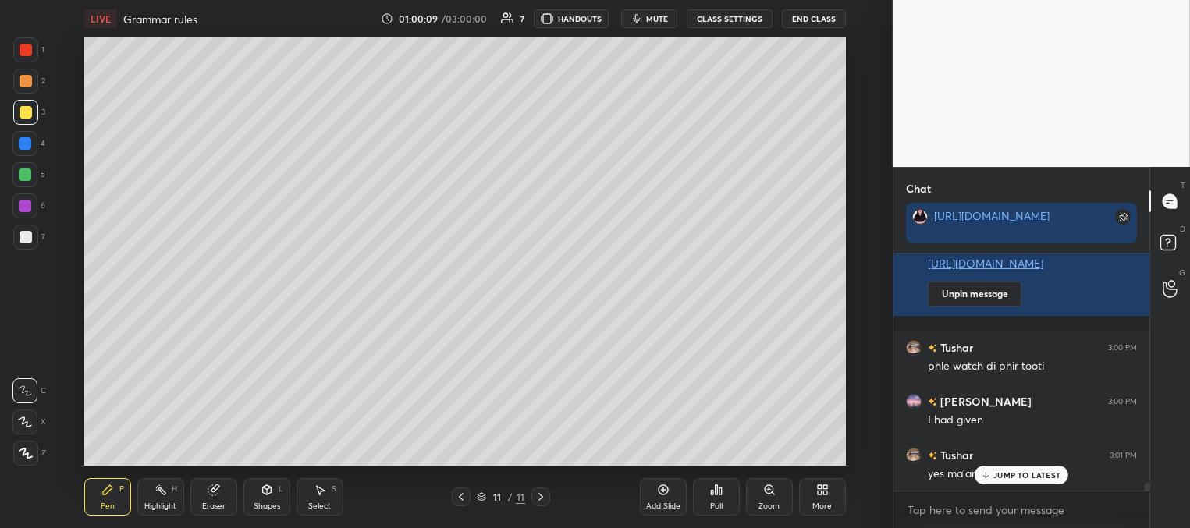
click at [665, 496] on div "Add Slide" at bounding box center [663, 496] width 47 height 37
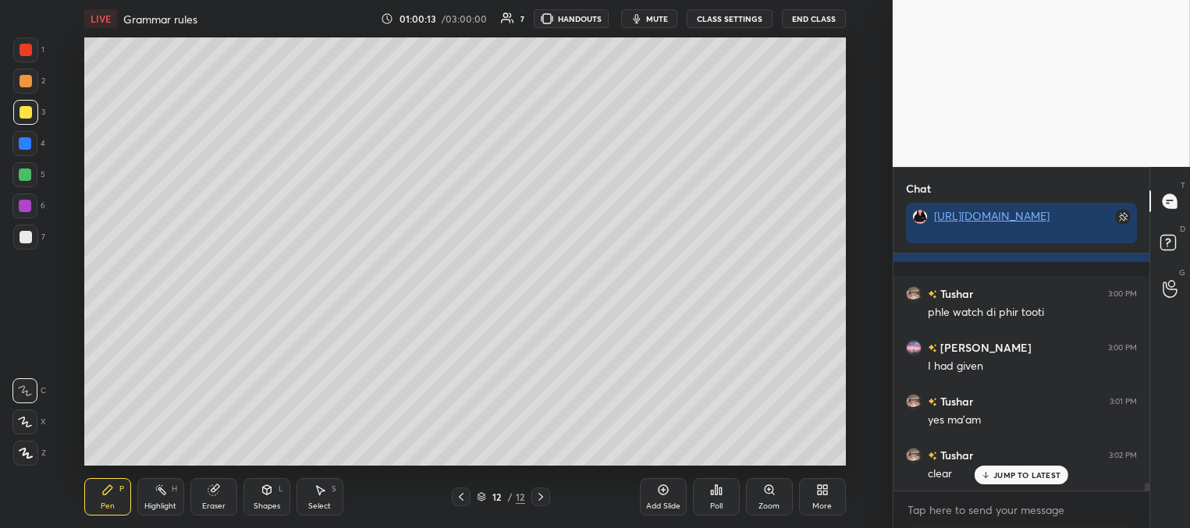
scroll to position [7053, 0]
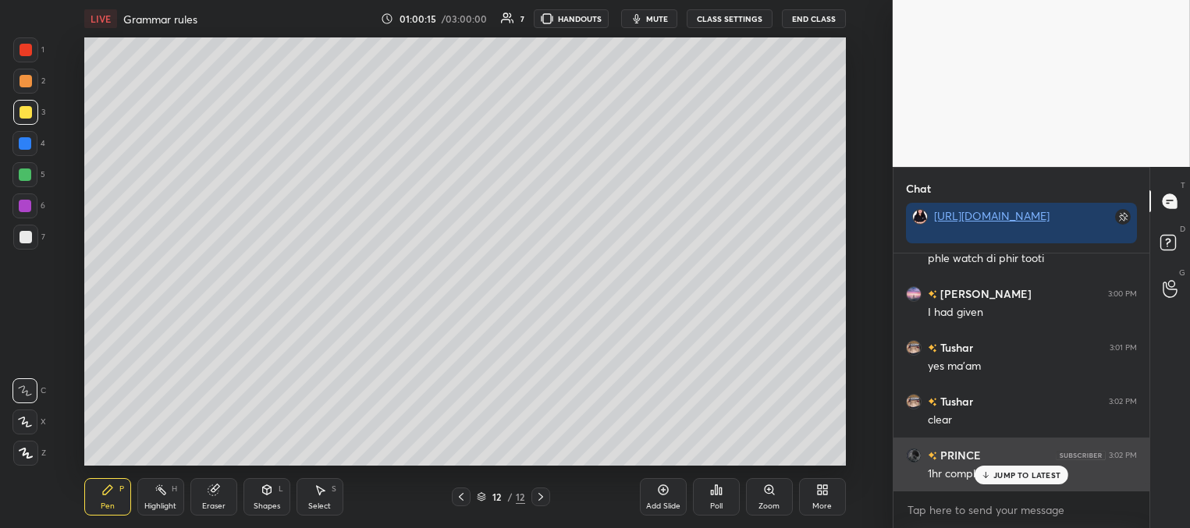
click at [992, 473] on div "JUMP TO LATEST" at bounding box center [1021, 475] width 94 height 19
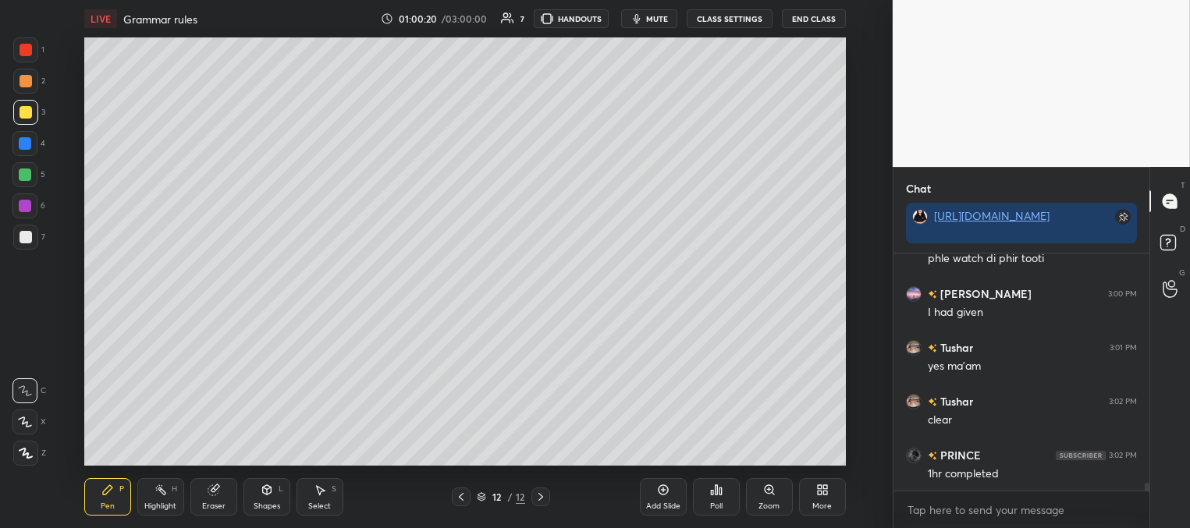
scroll to position [7069, 0]
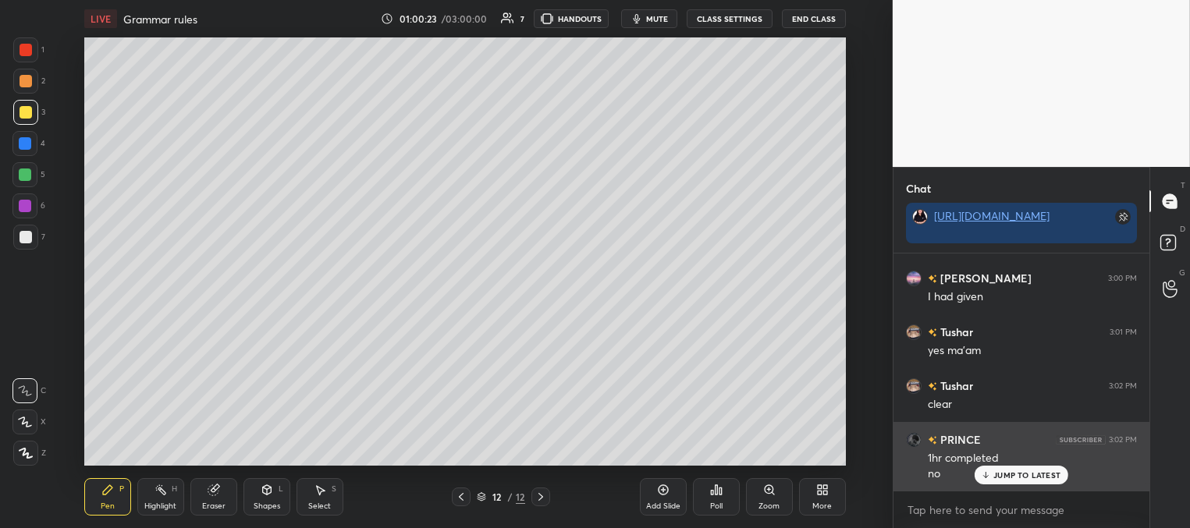
click at [996, 474] on p "JUMP TO LATEST" at bounding box center [1026, 474] width 67 height 9
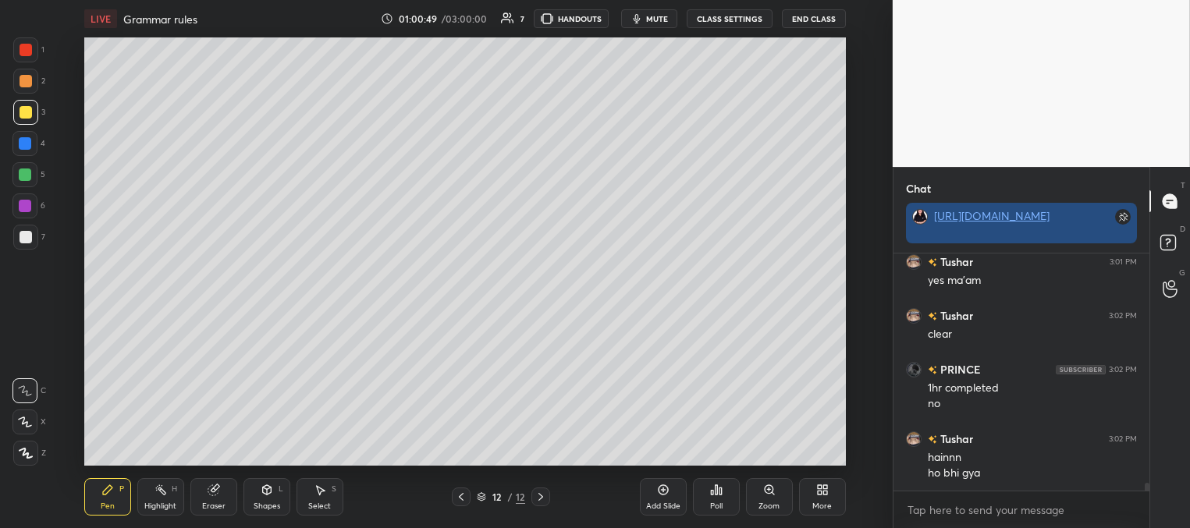
scroll to position [7192, 0]
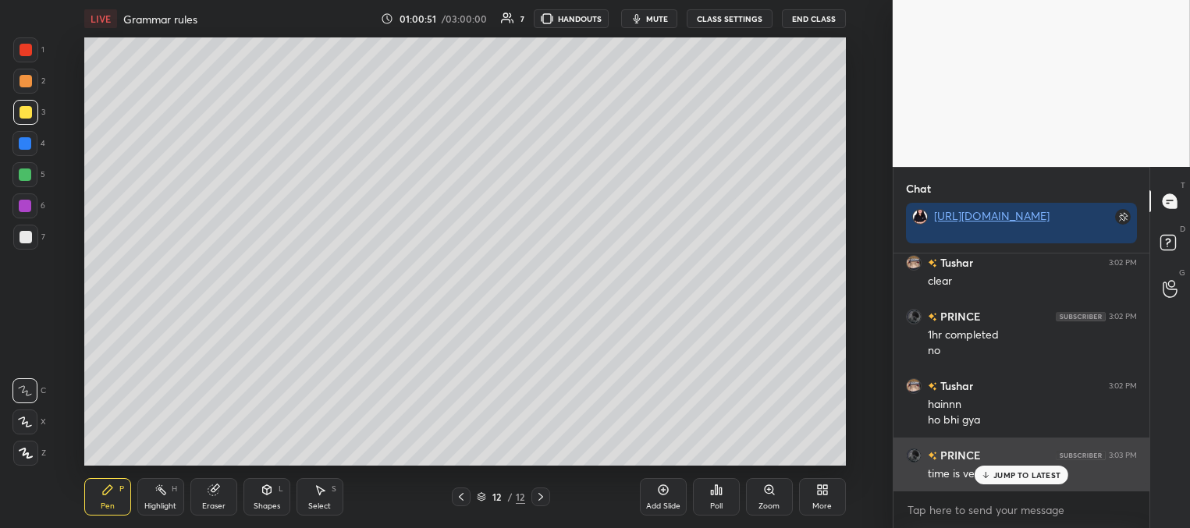
drag, startPoint x: 993, startPoint y: 477, endPoint x: 955, endPoint y: 470, distance: 38.9
click at [991, 478] on div "JUMP TO LATEST" at bounding box center [1021, 475] width 94 height 19
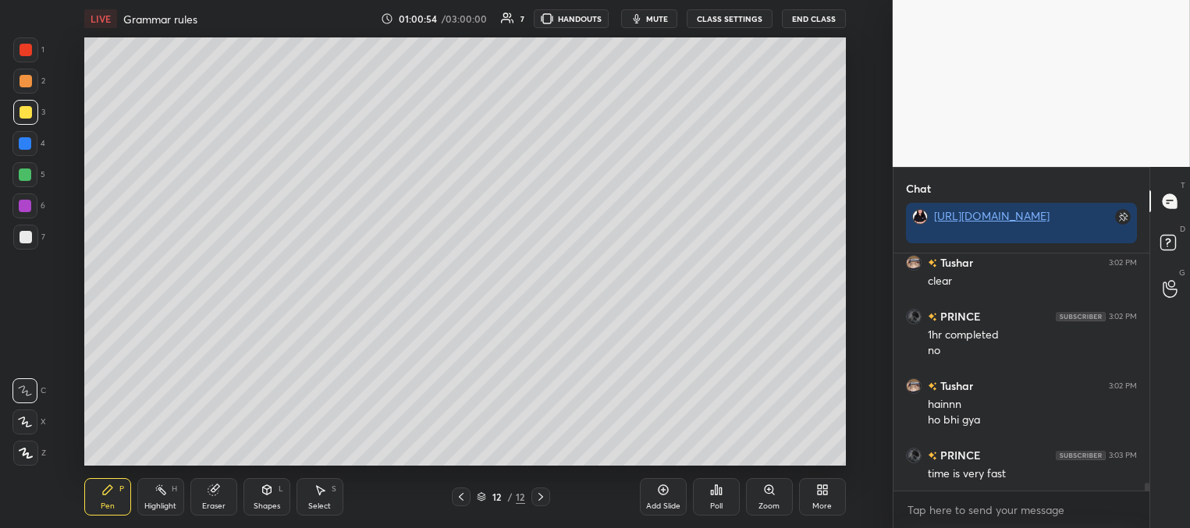
click at [20, 112] on div at bounding box center [26, 112] width 12 height 12
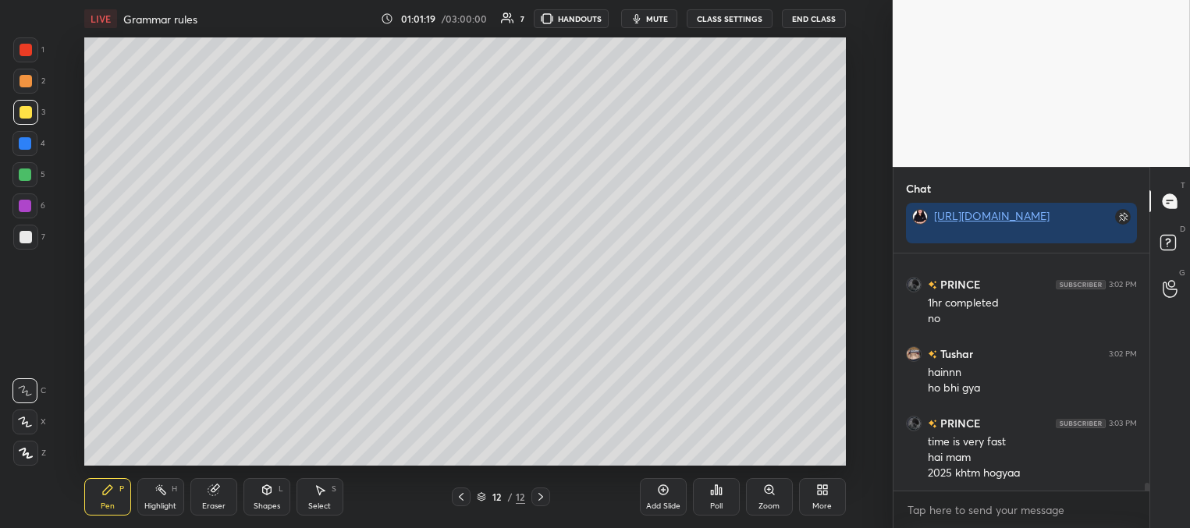
scroll to position [7278, 0]
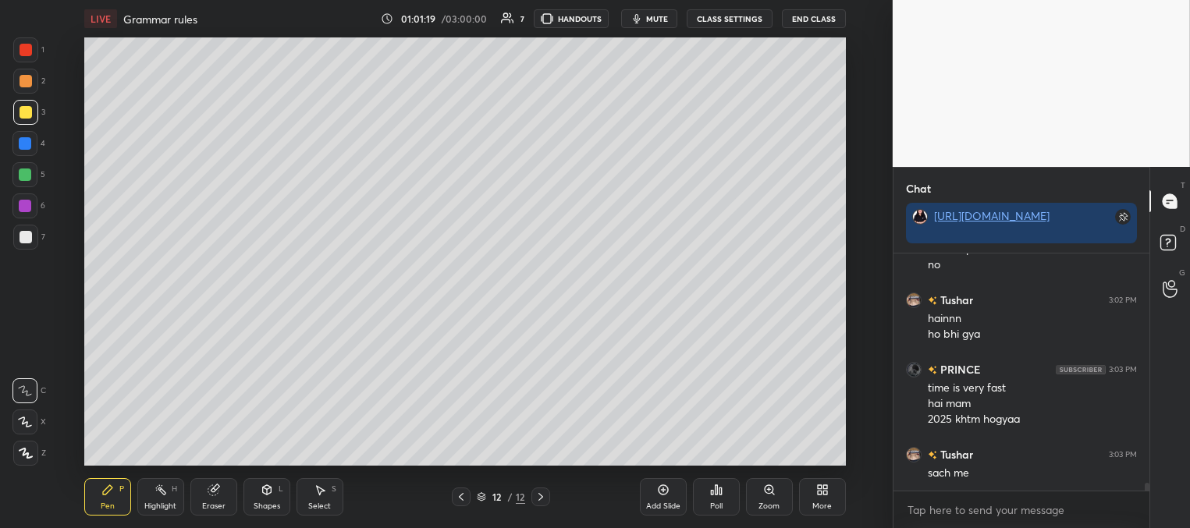
click at [30, 112] on div at bounding box center [25, 112] width 25 height 25
drag, startPoint x: 26, startPoint y: 239, endPoint x: 75, endPoint y: 204, distance: 60.4
click at [26, 239] on div at bounding box center [26, 237] width 12 height 12
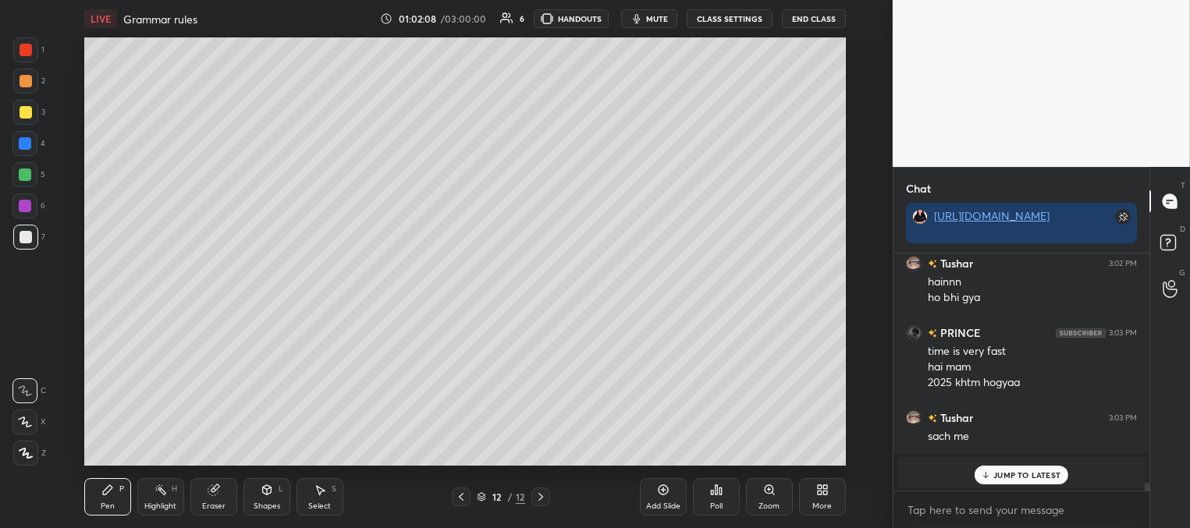
scroll to position [6233, 0]
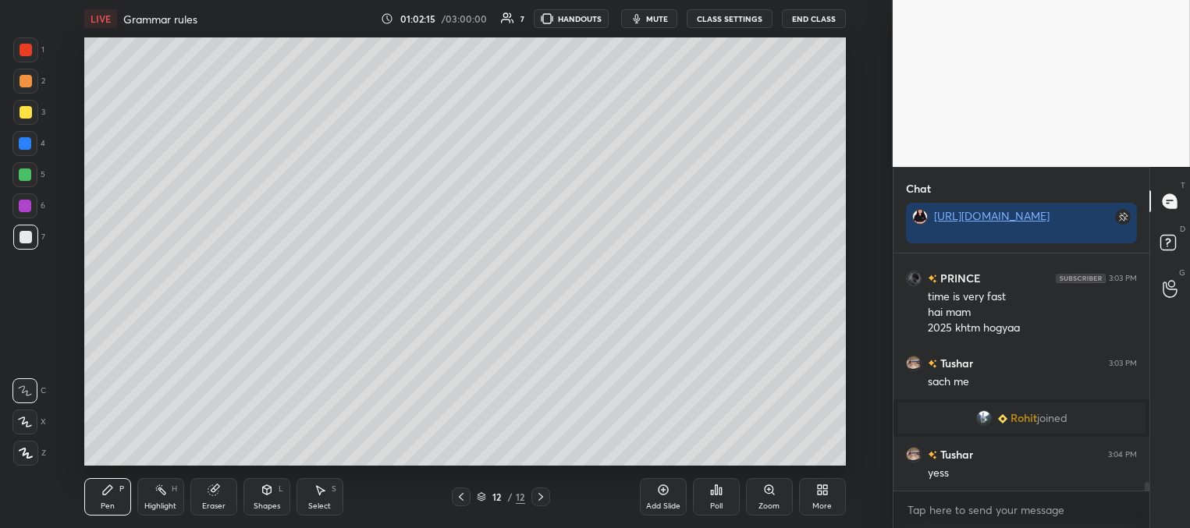
click at [27, 143] on div at bounding box center [25, 143] width 12 height 12
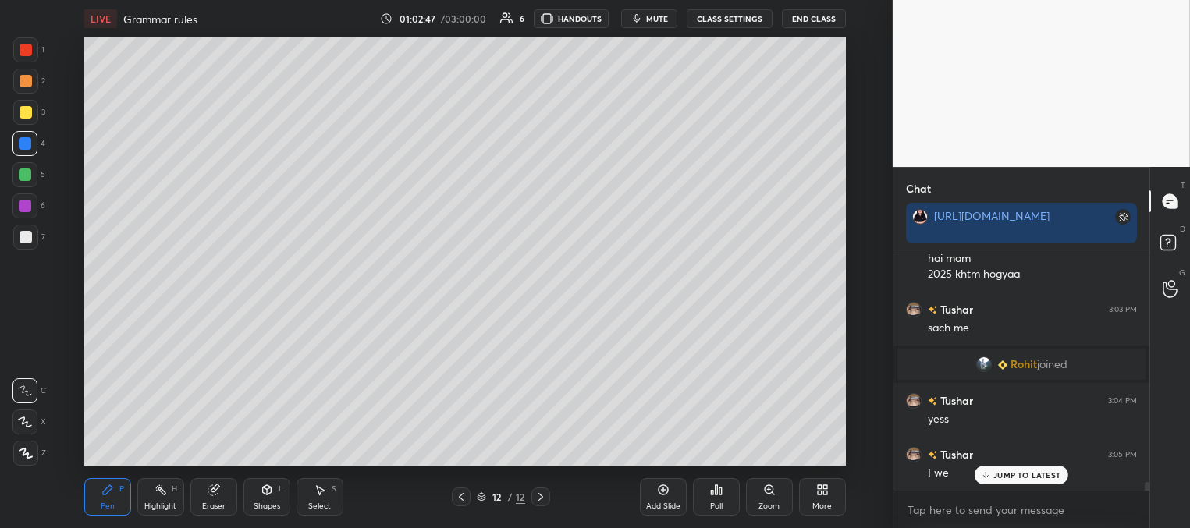
scroll to position [6324, 0]
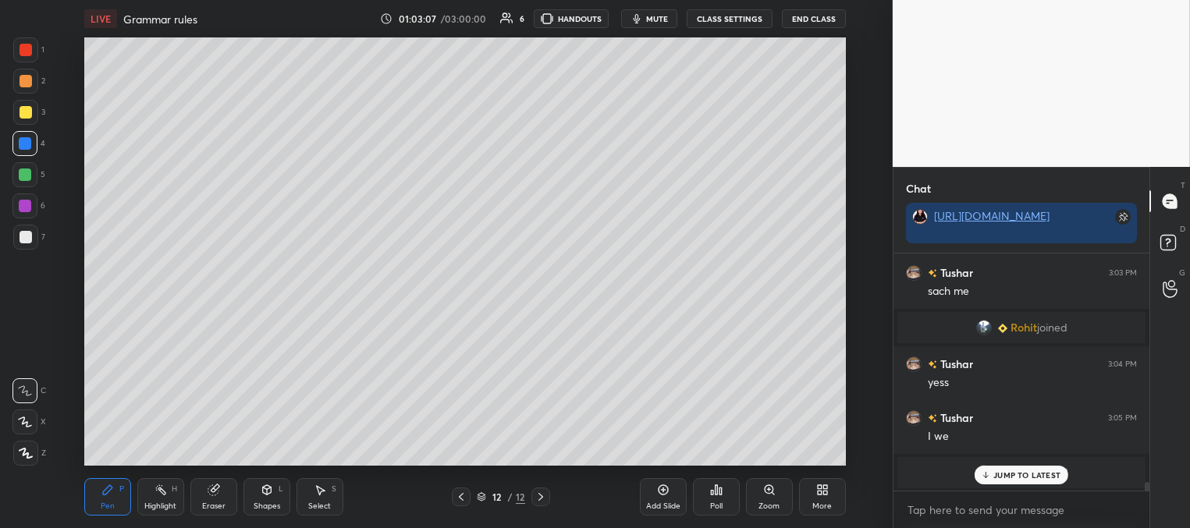
click at [665, 491] on icon at bounding box center [663, 490] width 12 height 12
click at [27, 109] on div at bounding box center [26, 112] width 12 height 12
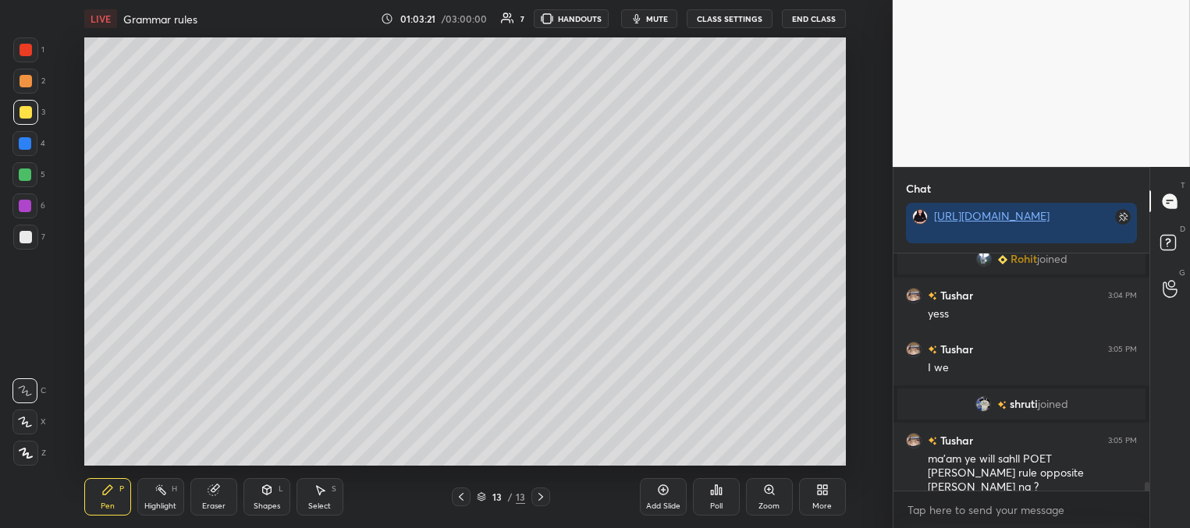
scroll to position [6431, 0]
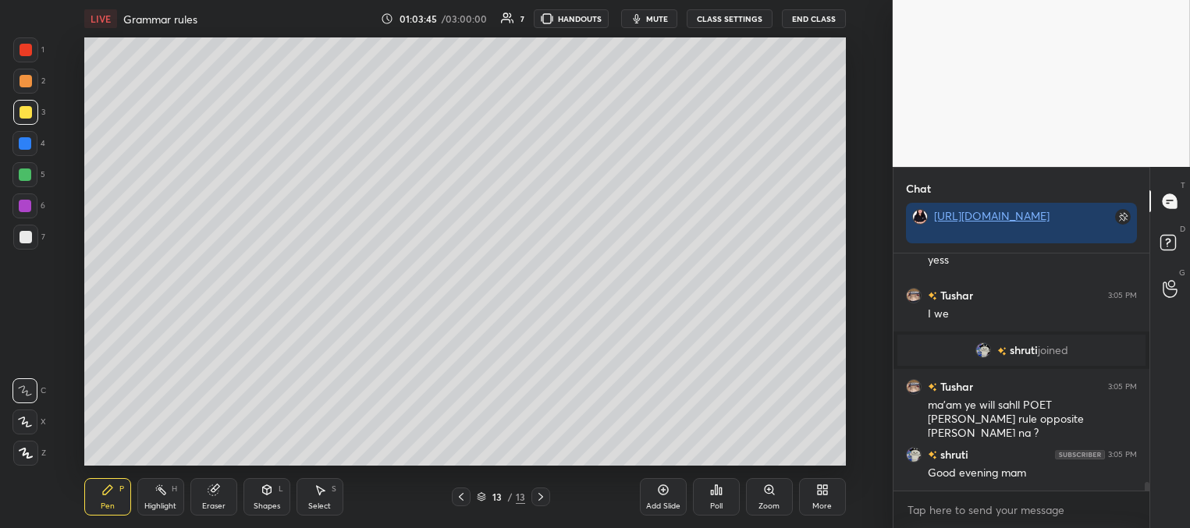
click at [23, 172] on div at bounding box center [25, 174] width 12 height 12
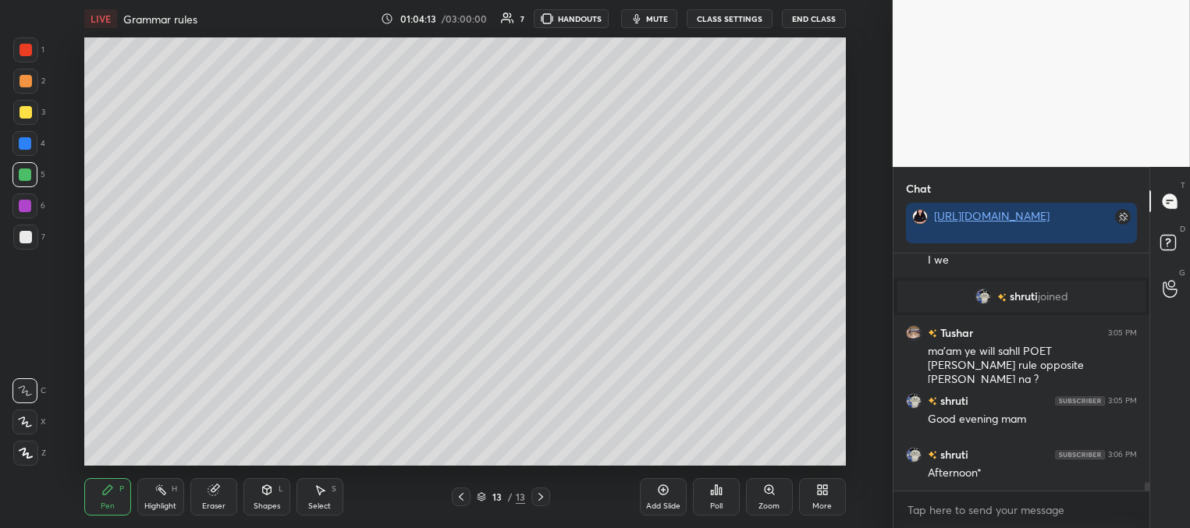
click at [23, 105] on div at bounding box center [25, 112] width 25 height 25
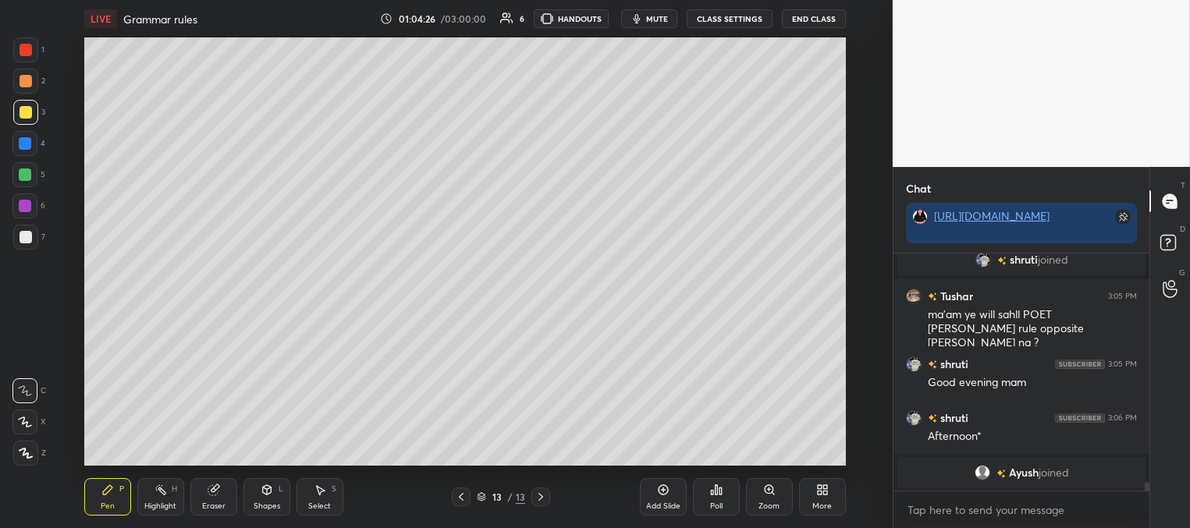
click at [26, 174] on div at bounding box center [25, 174] width 12 height 12
click at [27, 144] on div at bounding box center [25, 143] width 12 height 12
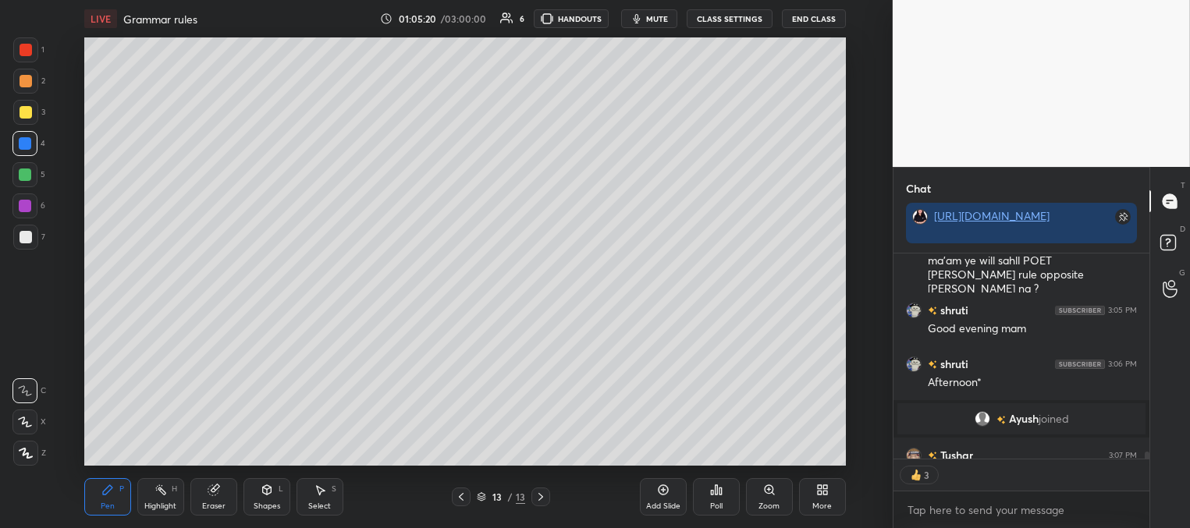
scroll to position [6438, 0]
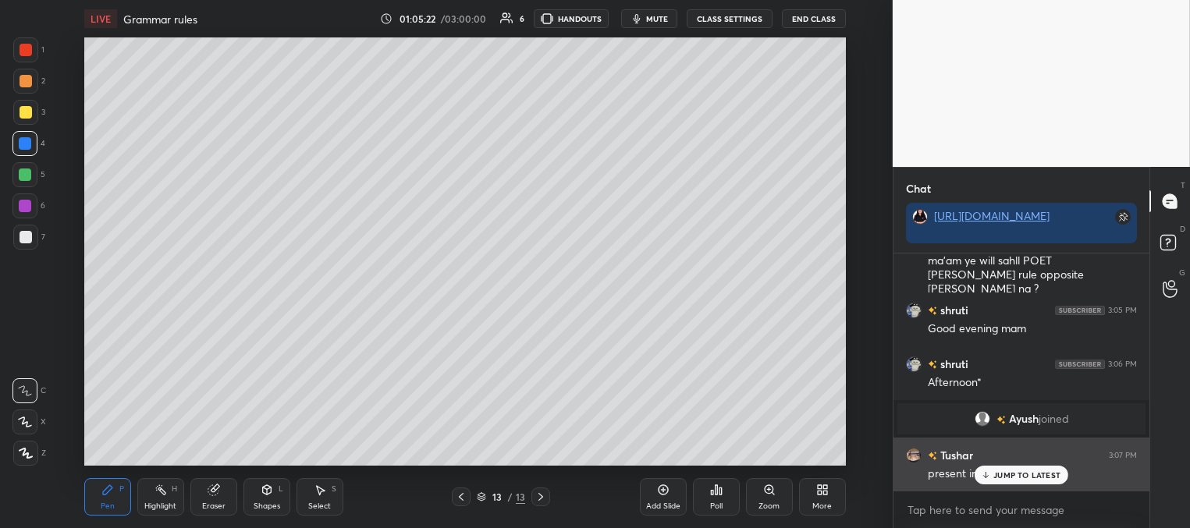
drag, startPoint x: 1004, startPoint y: 475, endPoint x: 924, endPoint y: 457, distance: 82.3
click at [1005, 475] on p "JUMP TO LATEST" at bounding box center [1026, 474] width 67 height 9
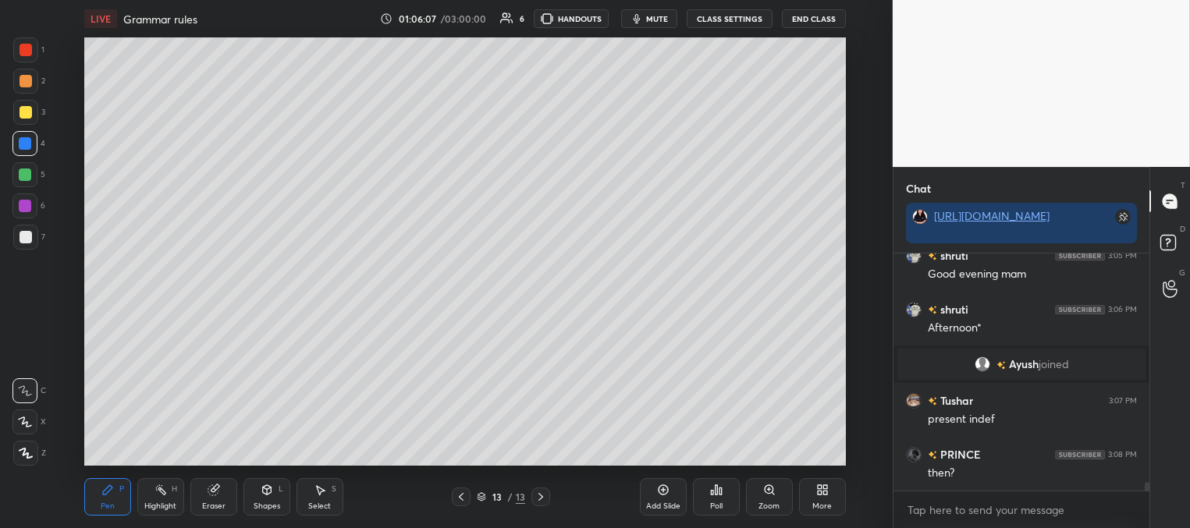
scroll to position [6546, 0]
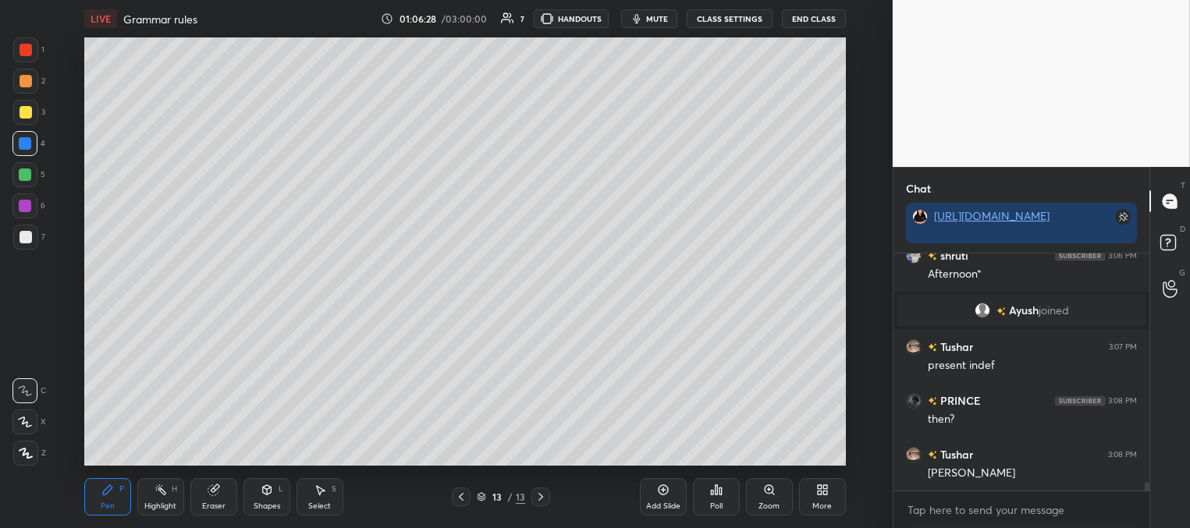
click at [459, 501] on icon at bounding box center [461, 497] width 12 height 12
click at [462, 496] on icon at bounding box center [461, 497] width 12 height 12
click at [461, 496] on icon at bounding box center [461, 497] width 12 height 12
click at [463, 496] on icon at bounding box center [461, 497] width 12 height 12
click at [464, 496] on icon at bounding box center [461, 497] width 12 height 12
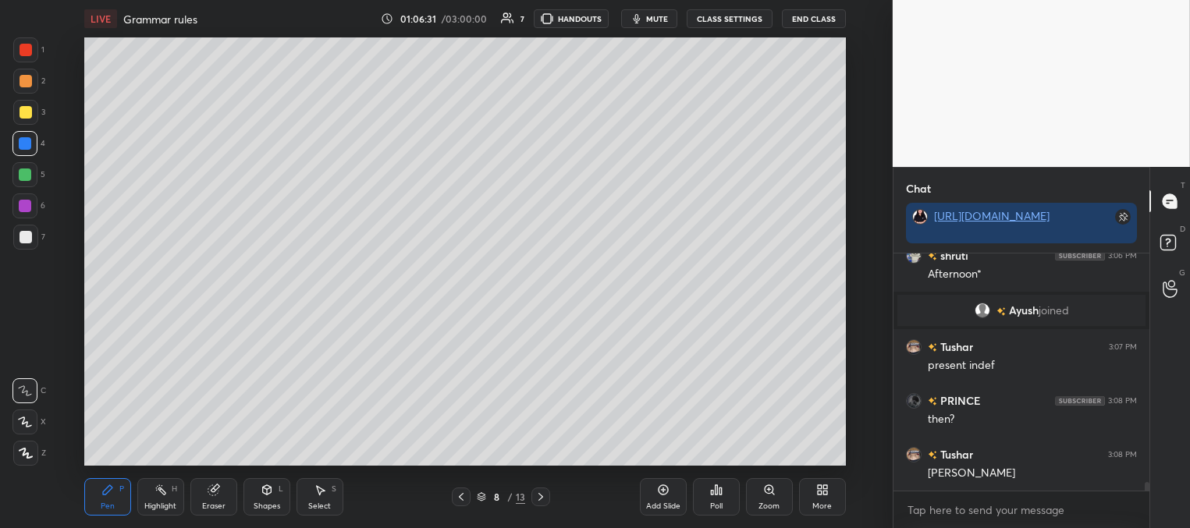
click at [465, 495] on icon at bounding box center [461, 497] width 12 height 12
click at [462, 496] on icon at bounding box center [461, 497] width 12 height 12
click at [459, 495] on icon at bounding box center [461, 497] width 12 height 12
click at [543, 495] on icon at bounding box center [540, 497] width 12 height 12
click at [541, 491] on icon at bounding box center [540, 497] width 12 height 12
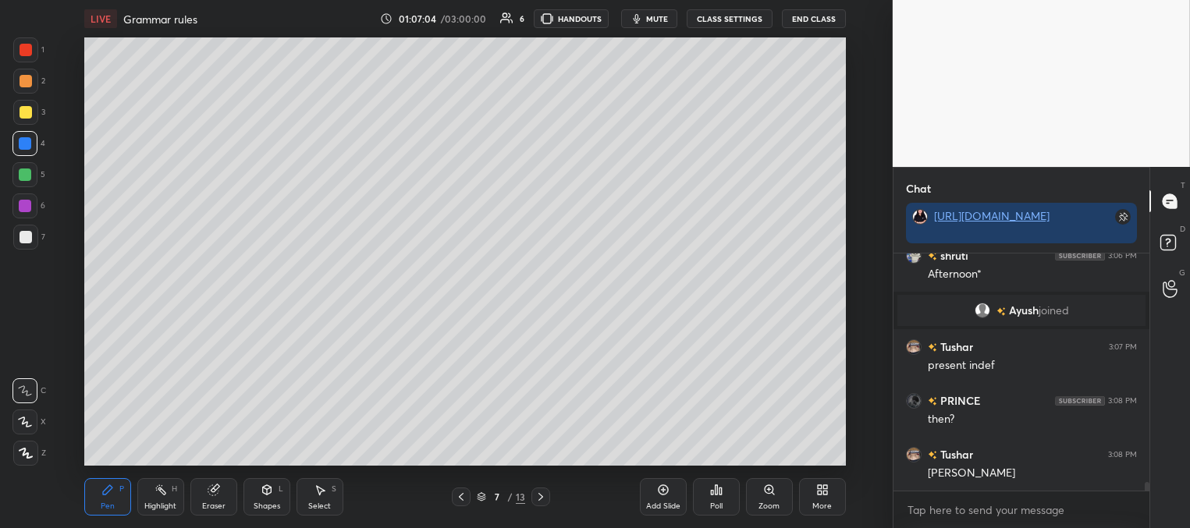
click at [538, 492] on icon at bounding box center [540, 497] width 12 height 12
click at [539, 492] on icon at bounding box center [540, 497] width 12 height 12
click at [543, 493] on icon at bounding box center [540, 497] width 12 height 12
click at [541, 491] on icon at bounding box center [540, 497] width 12 height 12
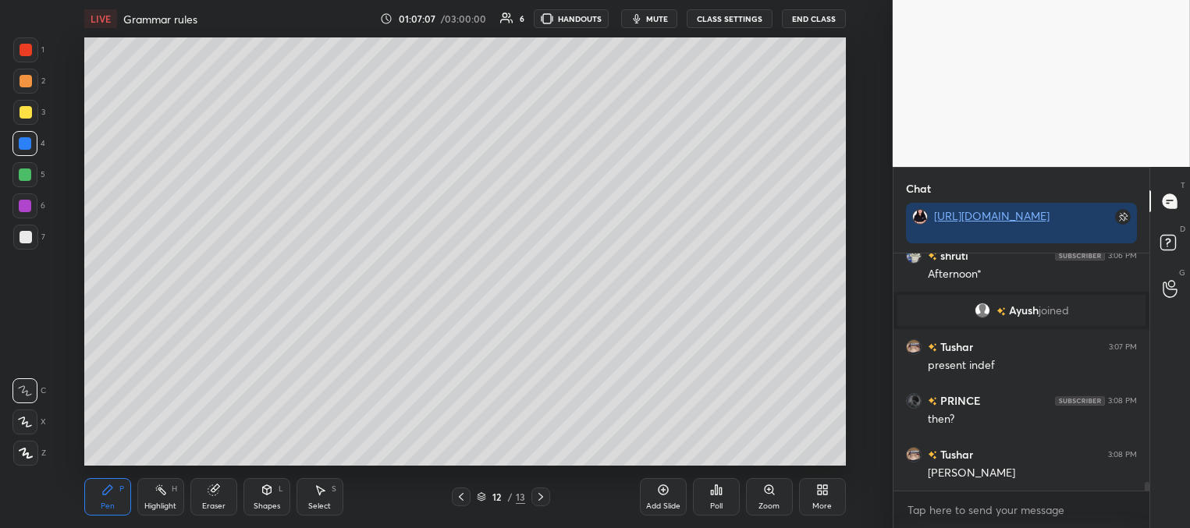
click at [540, 491] on icon at bounding box center [540, 497] width 12 height 12
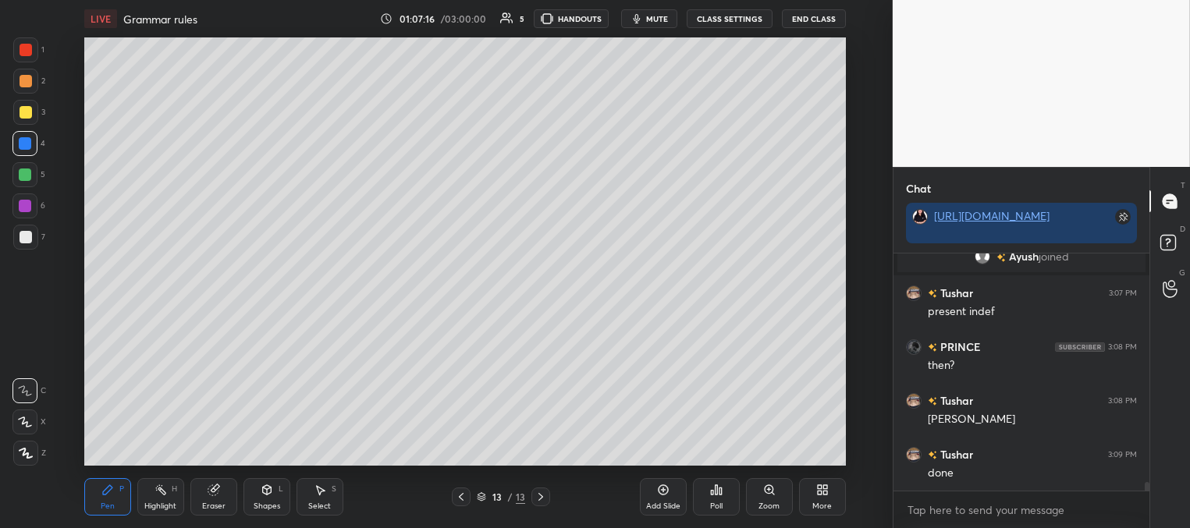
click at [23, 103] on div at bounding box center [25, 112] width 25 height 25
click at [23, 140] on div at bounding box center [25, 143] width 12 height 12
click at [654, 20] on span "mute" at bounding box center [657, 18] width 22 height 11
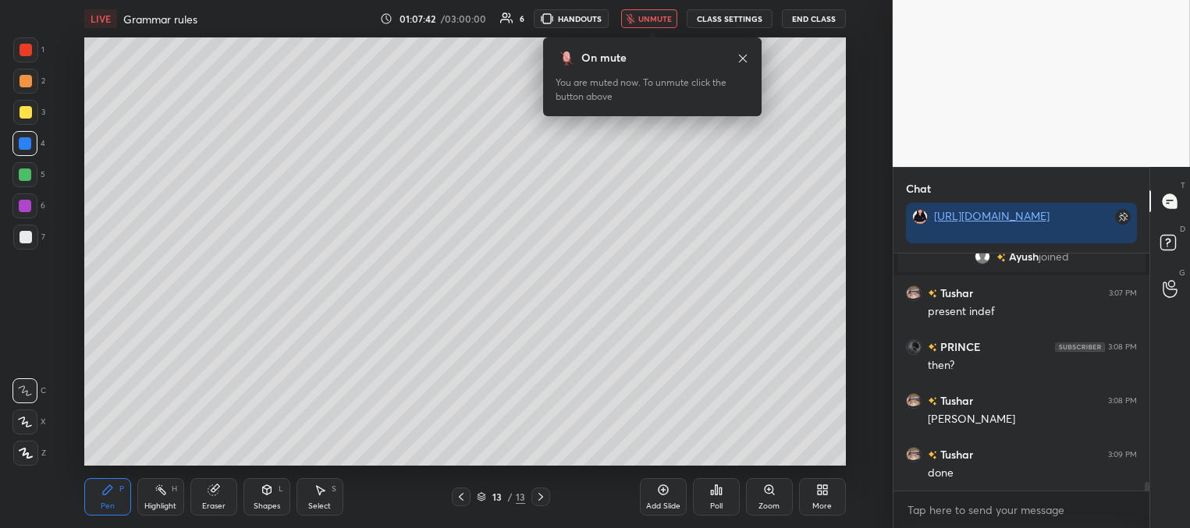
click at [744, 55] on icon at bounding box center [743, 58] width 8 height 8
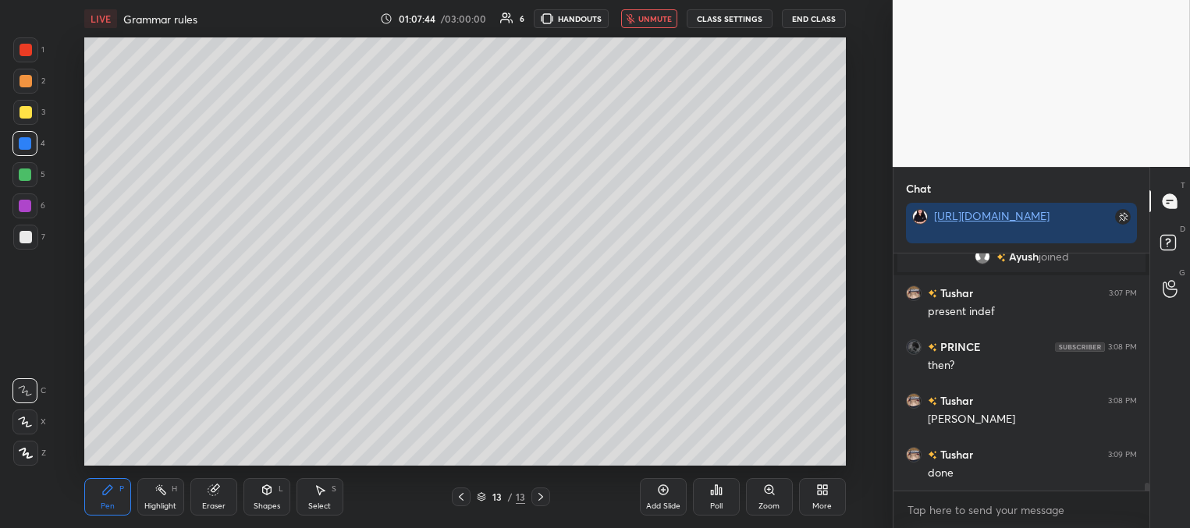
scroll to position [6654, 0]
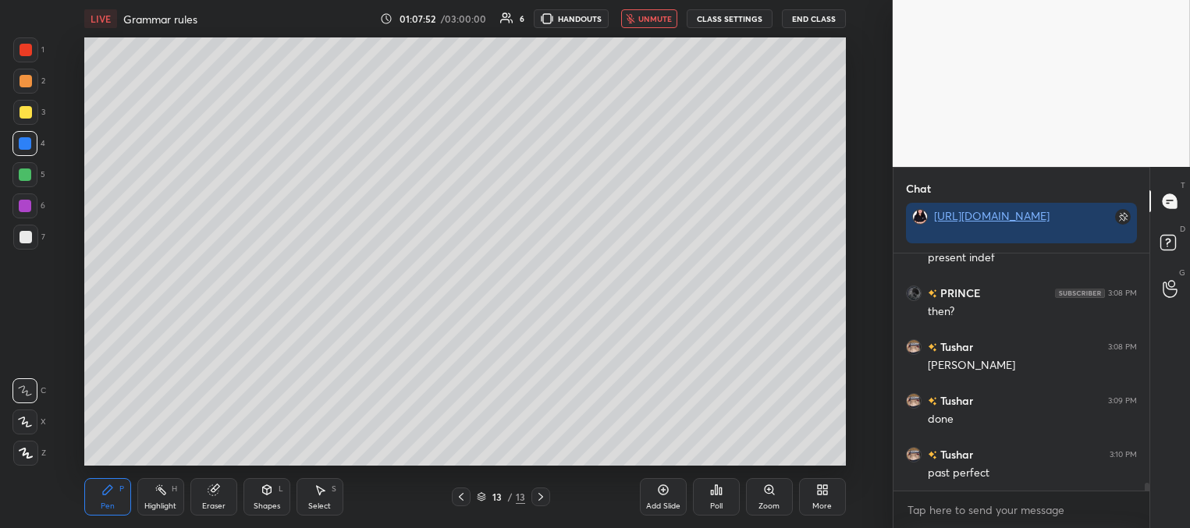
drag, startPoint x: 655, startPoint y: 22, endPoint x: 646, endPoint y: 20, distance: 9.6
click at [654, 23] on span "unmute" at bounding box center [655, 18] width 34 height 11
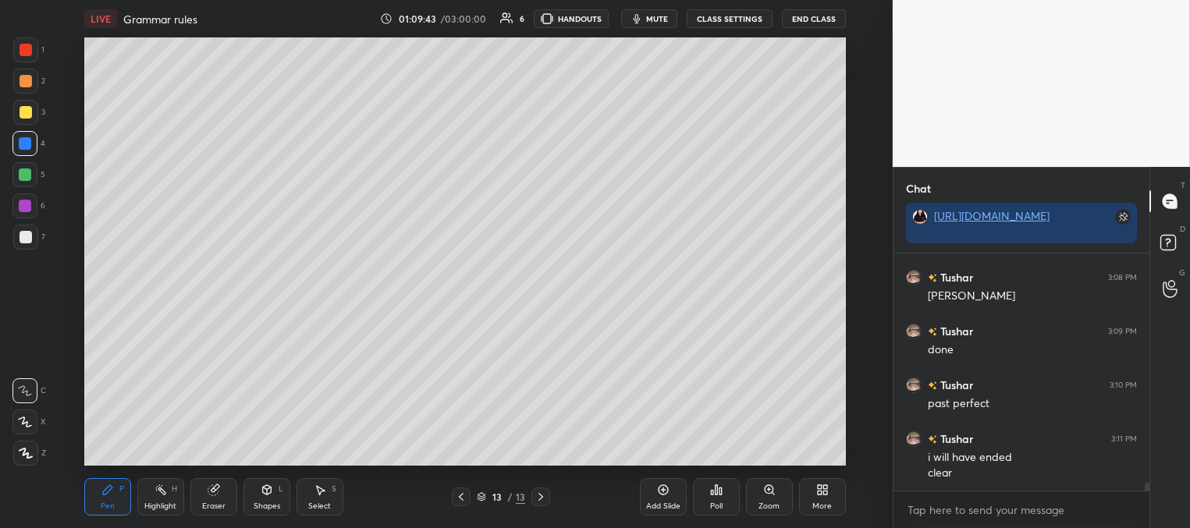
click at [462, 494] on icon at bounding box center [461, 497] width 12 height 12
click at [541, 492] on icon at bounding box center [540, 497] width 12 height 12
click at [666, 502] on div "Add Slide" at bounding box center [663, 506] width 34 height 8
drag, startPoint x: 30, startPoint y: 108, endPoint x: 69, endPoint y: 104, distance: 39.2
click at [28, 108] on div at bounding box center [26, 112] width 12 height 12
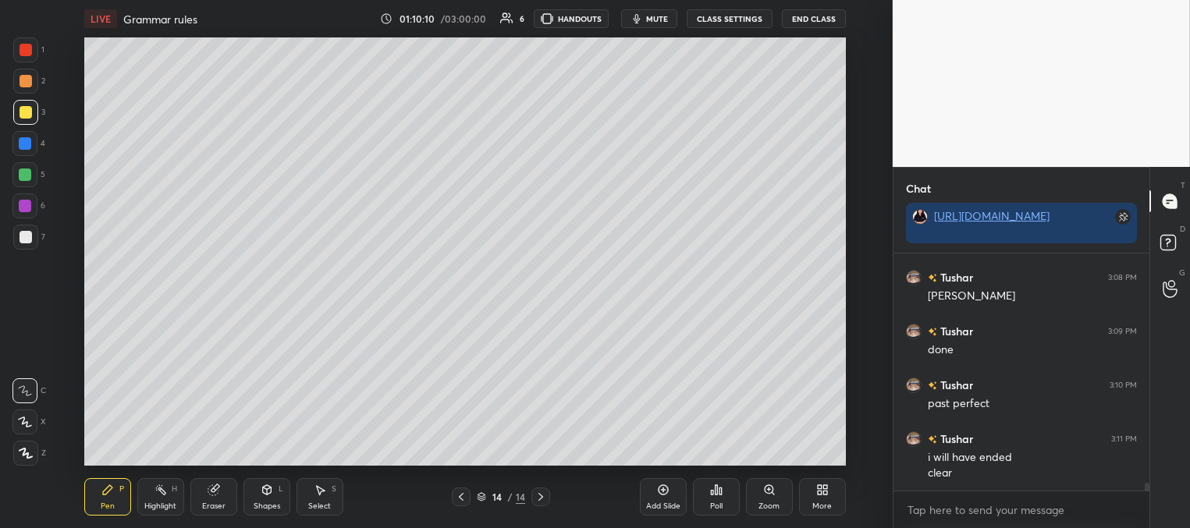
click at [27, 238] on div at bounding box center [26, 237] width 12 height 12
click at [461, 498] on icon at bounding box center [461, 497] width 12 height 12
click at [473, 496] on div "13 / 14" at bounding box center [501, 497] width 98 height 19
click at [473, 493] on div "13 / 14" at bounding box center [501, 497] width 98 height 19
click at [460, 495] on icon at bounding box center [461, 497] width 12 height 12
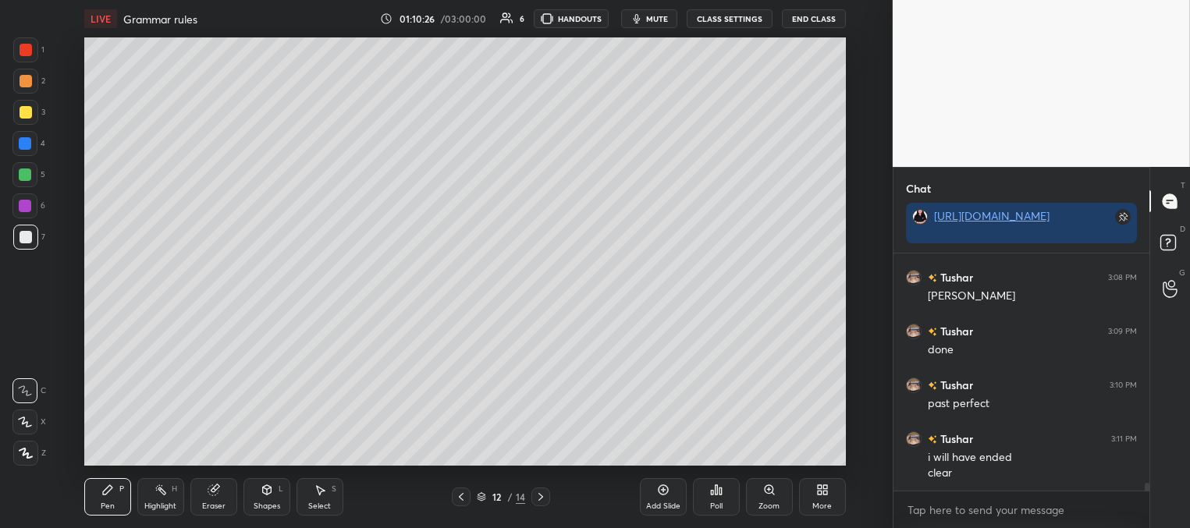
click at [462, 495] on icon at bounding box center [461, 497] width 12 height 12
click at [462, 494] on icon at bounding box center [461, 497] width 12 height 12
click at [461, 494] on icon at bounding box center [461, 497] width 12 height 12
click at [459, 493] on icon at bounding box center [461, 497] width 12 height 12
click at [536, 496] on icon at bounding box center [540, 497] width 12 height 12
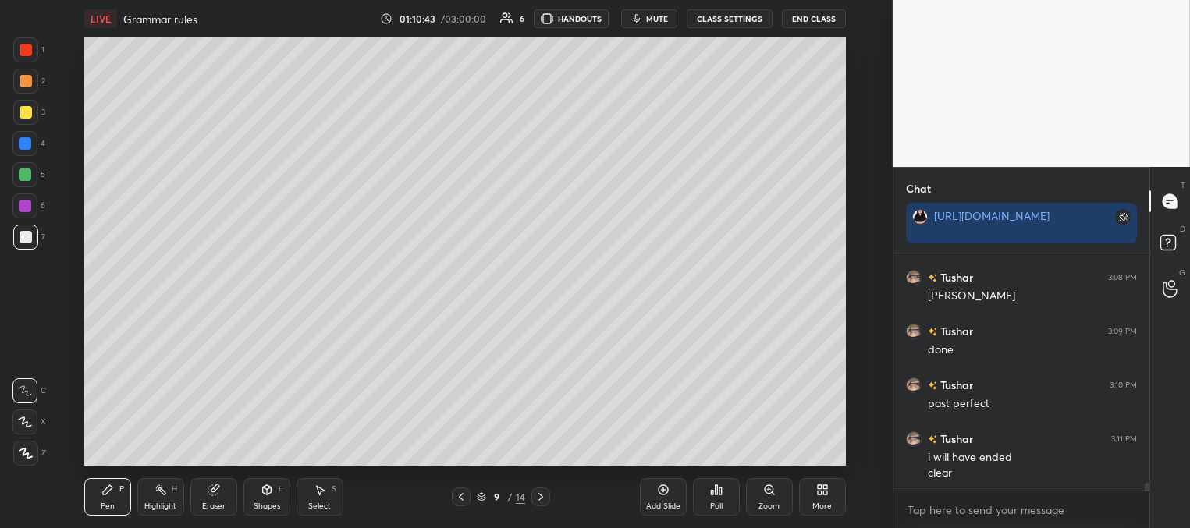
click at [537, 497] on icon at bounding box center [540, 497] width 12 height 12
click at [541, 496] on icon at bounding box center [540, 497] width 12 height 12
click at [543, 495] on icon at bounding box center [540, 497] width 12 height 12
click at [544, 495] on icon at bounding box center [540, 497] width 12 height 12
click at [544, 494] on icon at bounding box center [540, 497] width 12 height 12
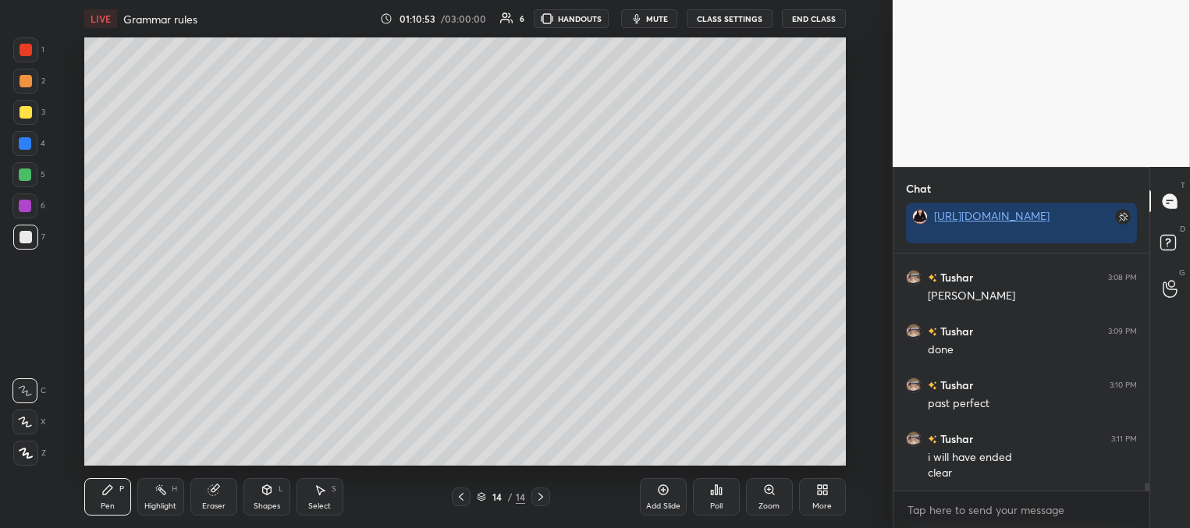
click at [29, 145] on div at bounding box center [25, 143] width 12 height 12
drag, startPoint x: 210, startPoint y: 495, endPoint x: 213, endPoint y: 484, distance: 11.4
click at [211, 495] on div "Eraser" at bounding box center [213, 496] width 47 height 37
click at [101, 492] on icon at bounding box center [107, 490] width 12 height 12
drag, startPoint x: 27, startPoint y: 236, endPoint x: 34, endPoint y: 229, distance: 9.9
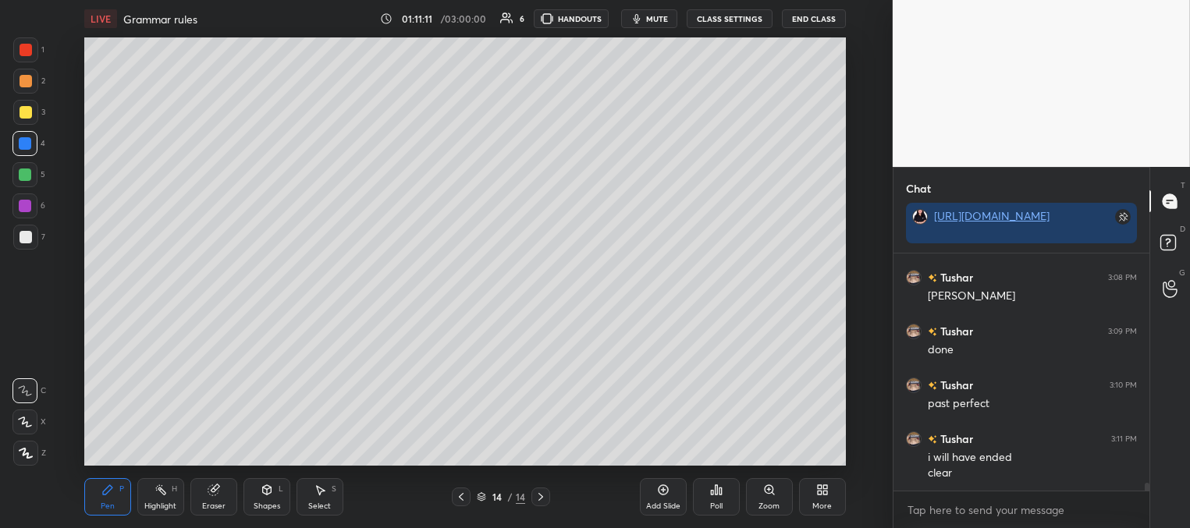
click at [28, 239] on div at bounding box center [26, 237] width 12 height 12
click at [32, 49] on div at bounding box center [25, 49] width 25 height 25
drag, startPoint x: 20, startPoint y: 137, endPoint x: 10, endPoint y: 167, distance: 32.1
click at [20, 137] on div at bounding box center [25, 143] width 12 height 12
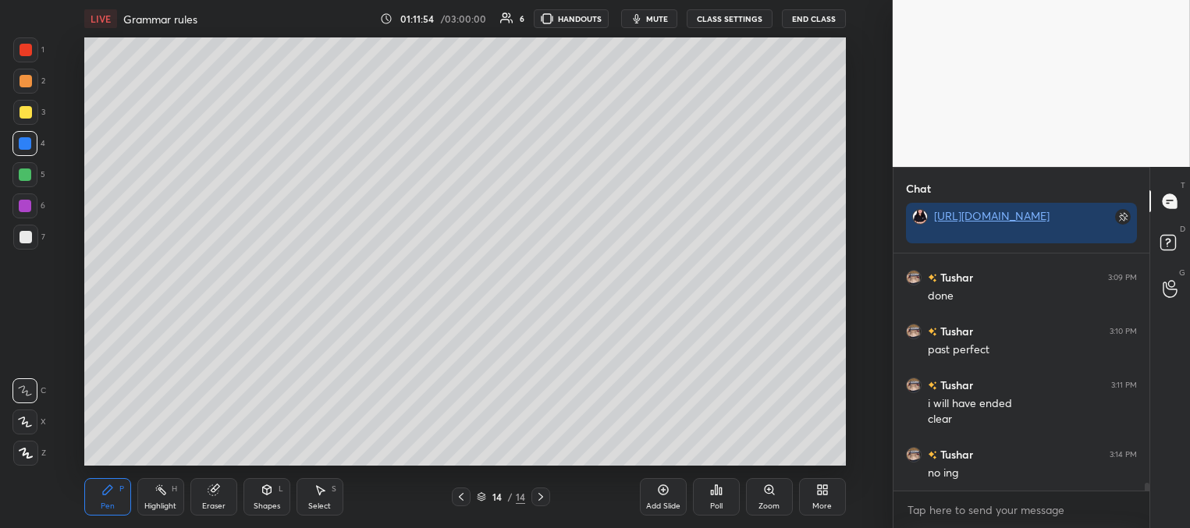
click at [21, 175] on div at bounding box center [25, 174] width 12 height 12
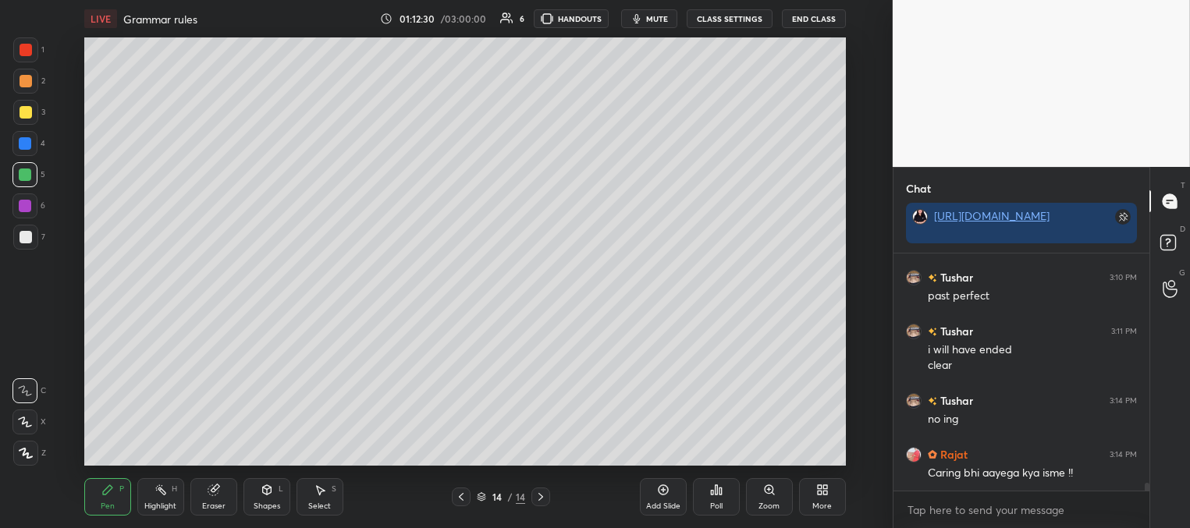
drag, startPoint x: 31, startPoint y: 51, endPoint x: 46, endPoint y: 105, distance: 55.8
click at [33, 52] on div at bounding box center [25, 49] width 25 height 25
click at [27, 171] on div at bounding box center [25, 174] width 12 height 12
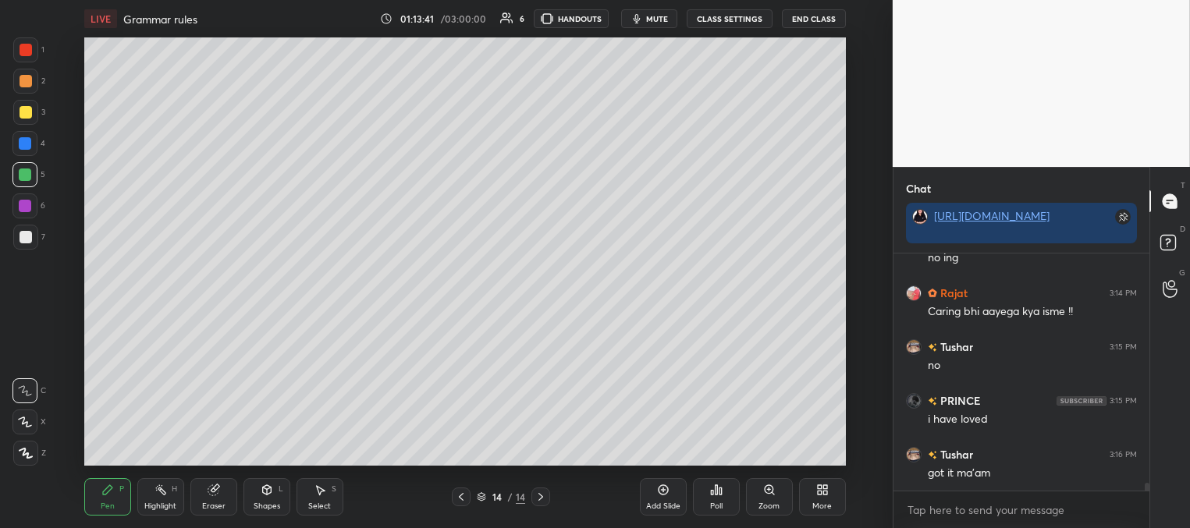
scroll to position [7046, 0]
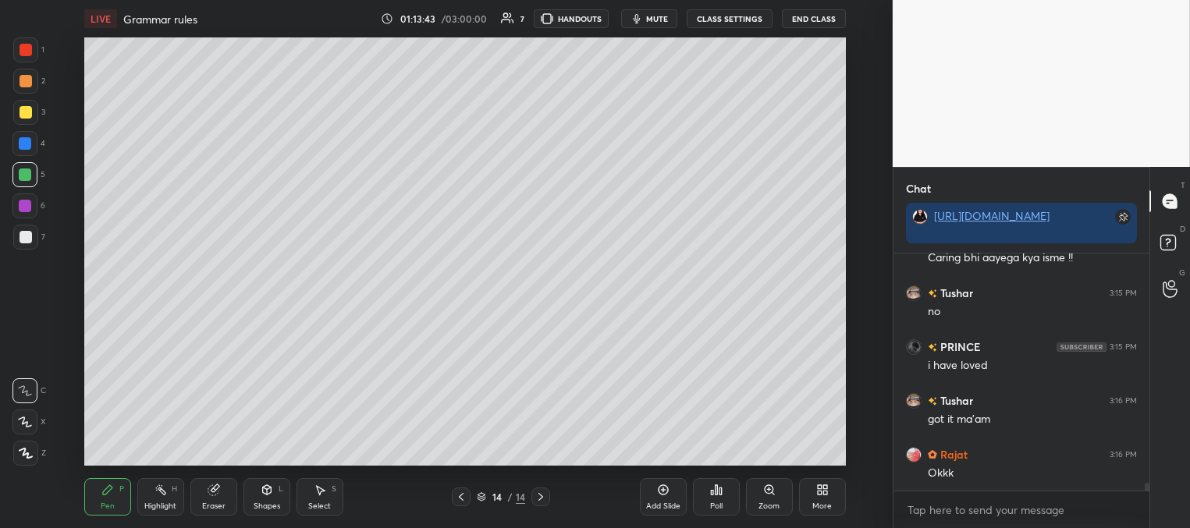
click at [673, 497] on div "Add Slide" at bounding box center [663, 496] width 47 height 37
click at [25, 114] on div at bounding box center [26, 112] width 12 height 12
drag, startPoint x: 30, startPoint y: 233, endPoint x: 66, endPoint y: 222, distance: 37.7
click at [34, 237] on div at bounding box center [25, 237] width 25 height 25
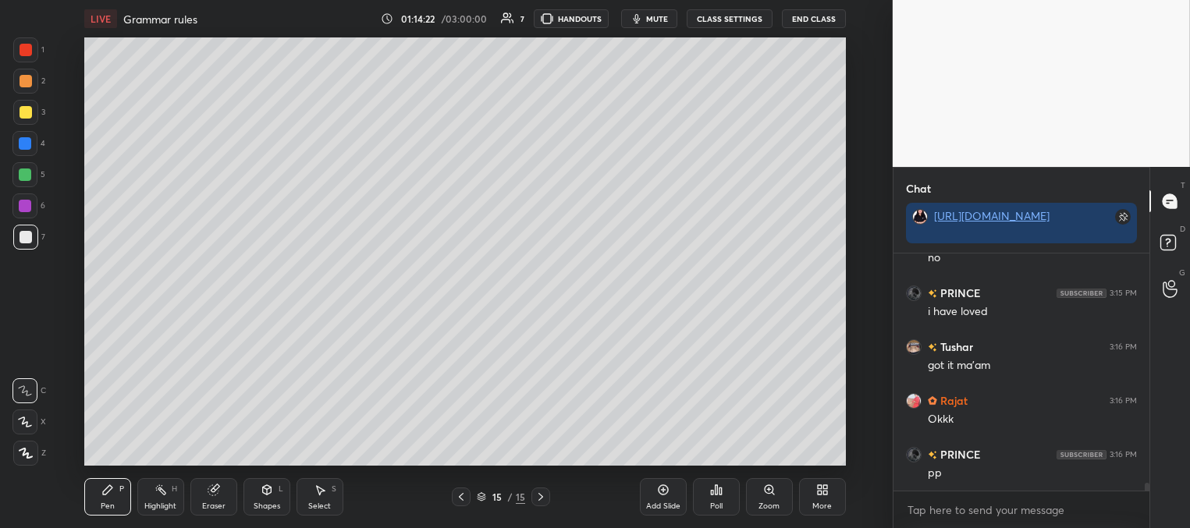
scroll to position [7153, 0]
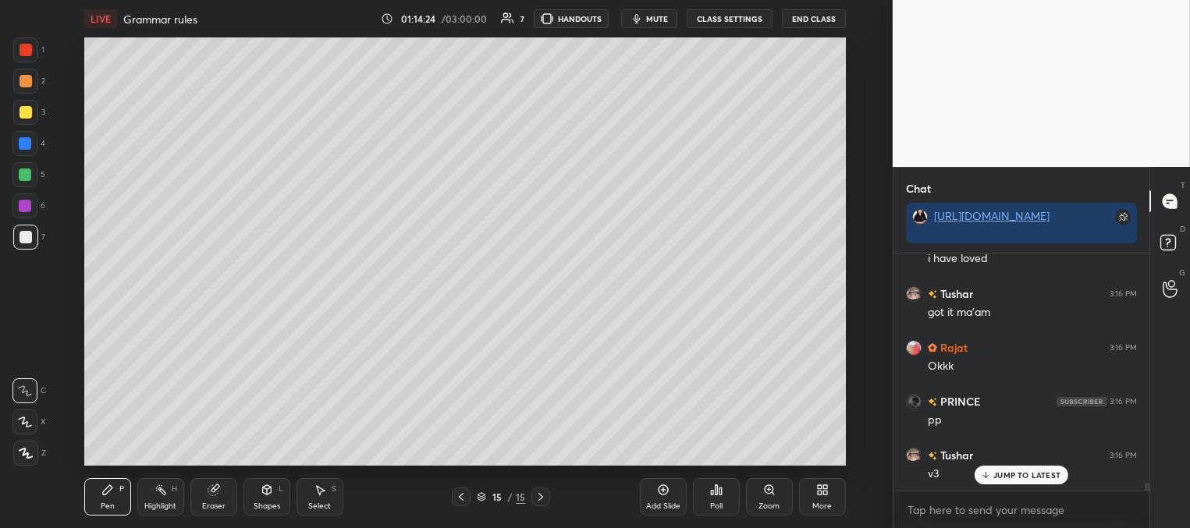
drag, startPoint x: 31, startPoint y: 49, endPoint x: 39, endPoint y: 53, distance: 8.7
click at [32, 51] on div at bounding box center [25, 49] width 25 height 25
click at [27, 231] on div at bounding box center [26, 237] width 12 height 12
click at [27, 173] on div at bounding box center [25, 174] width 12 height 12
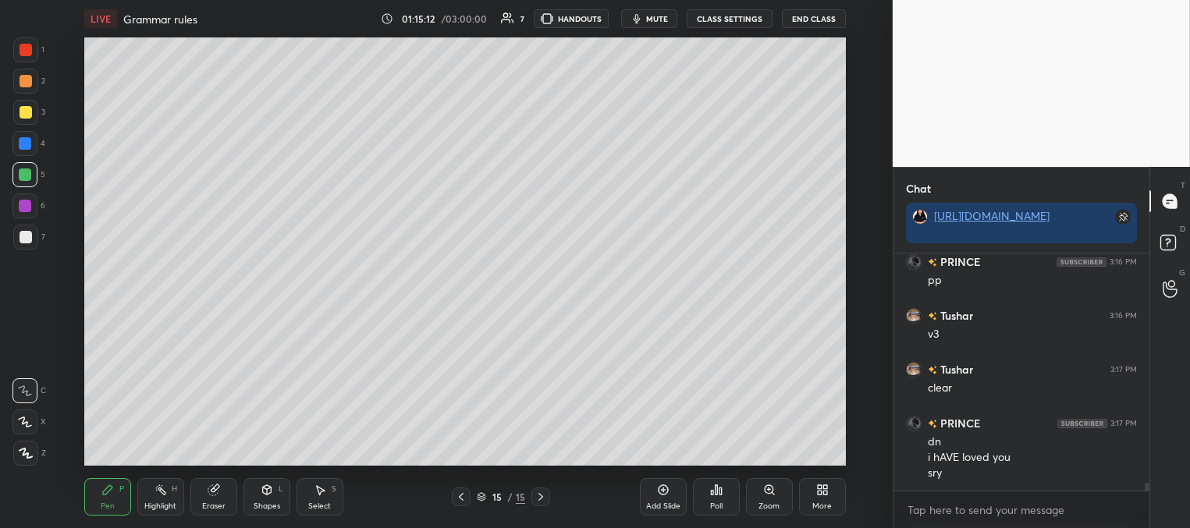
scroll to position [7346, 0]
drag, startPoint x: 647, startPoint y: 494, endPoint x: 644, endPoint y: 484, distance: 10.4
click at [647, 491] on div "Add Slide" at bounding box center [663, 496] width 47 height 37
click at [27, 112] on div at bounding box center [26, 112] width 12 height 12
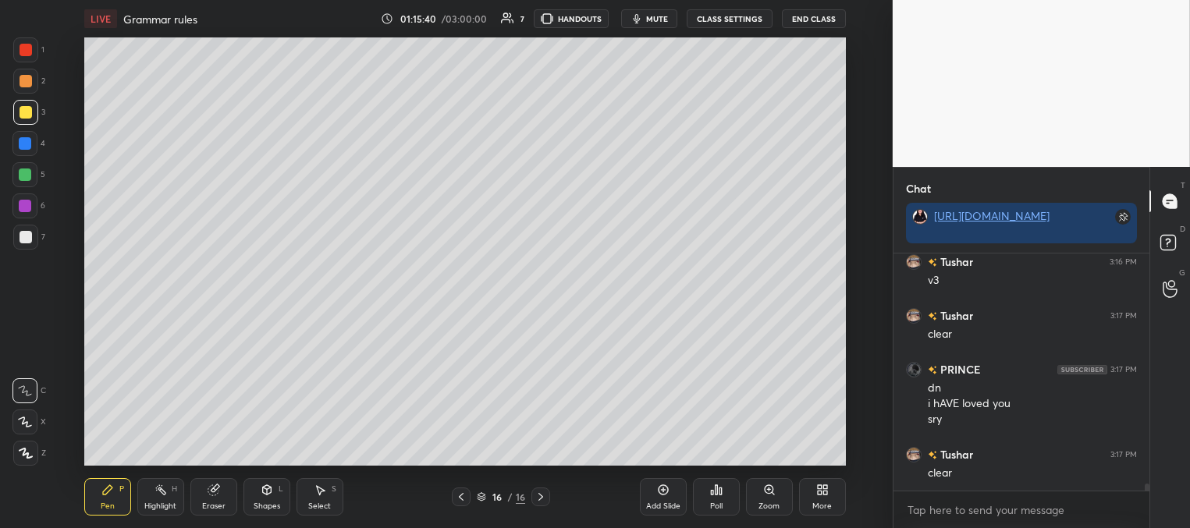
click at [30, 236] on div at bounding box center [26, 237] width 12 height 12
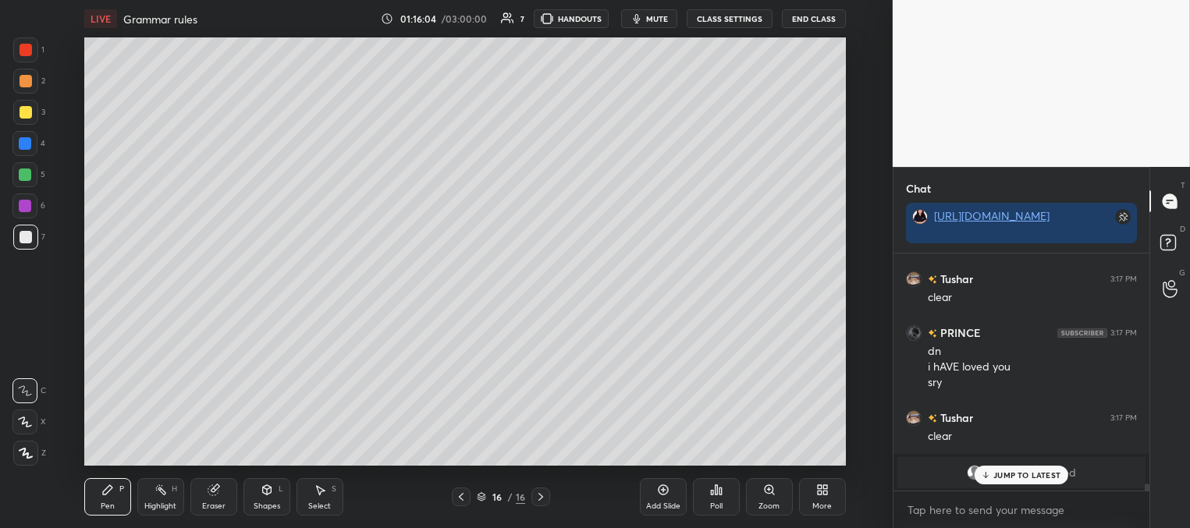
click at [30, 144] on div at bounding box center [25, 143] width 12 height 12
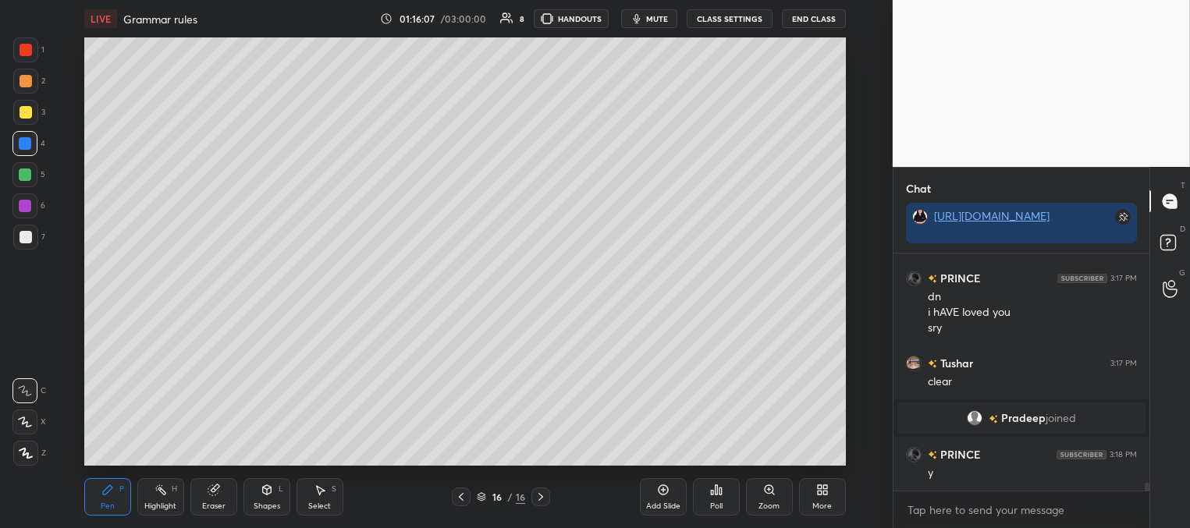
scroll to position [7128, 0]
click at [463, 489] on div at bounding box center [461, 497] width 19 height 19
click at [464, 497] on icon at bounding box center [461, 497] width 12 height 12
click at [538, 494] on icon at bounding box center [540, 497] width 5 height 8
click at [537, 492] on icon at bounding box center [540, 497] width 12 height 12
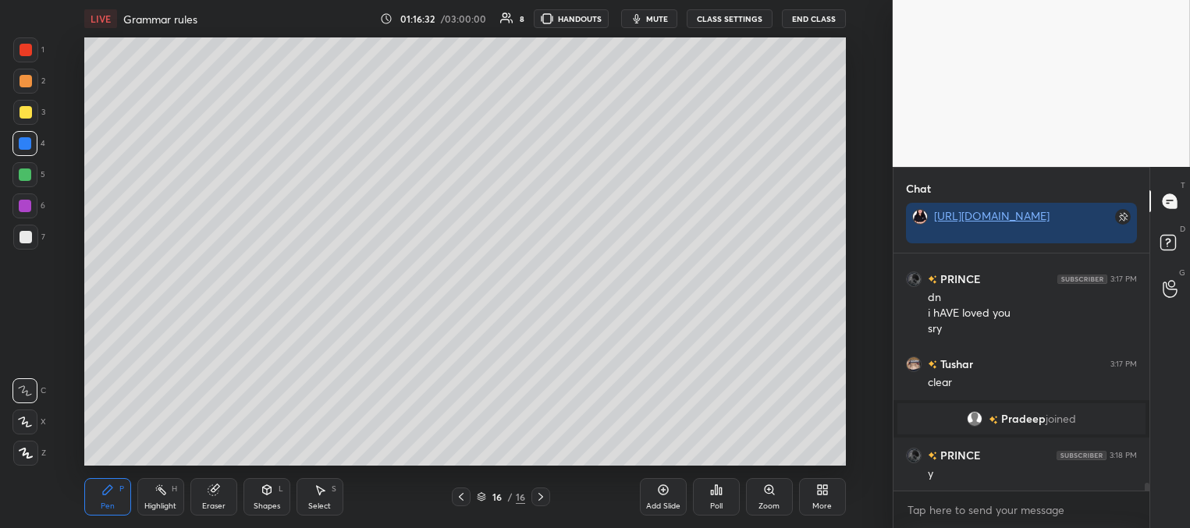
click at [23, 176] on div at bounding box center [25, 174] width 12 height 12
click at [28, 83] on div at bounding box center [26, 81] width 12 height 12
drag, startPoint x: 24, startPoint y: 170, endPoint x: 36, endPoint y: 178, distance: 14.1
click at [23, 169] on div at bounding box center [25, 174] width 12 height 12
drag, startPoint x: 24, startPoint y: 37, endPoint x: 33, endPoint y: 52, distance: 17.1
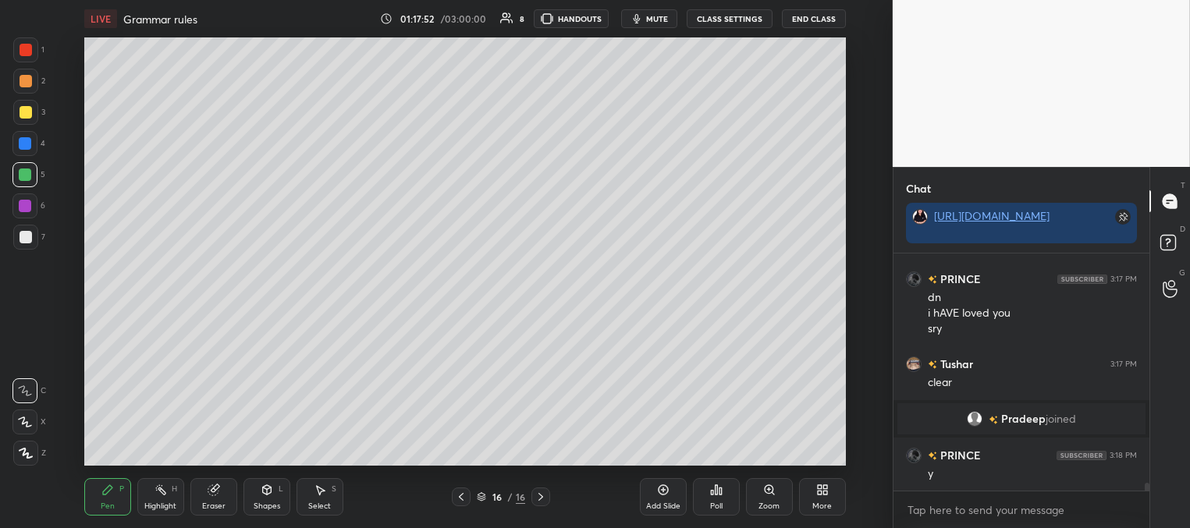
click at [25, 41] on div at bounding box center [25, 49] width 25 height 25
click at [27, 83] on div at bounding box center [26, 81] width 12 height 12
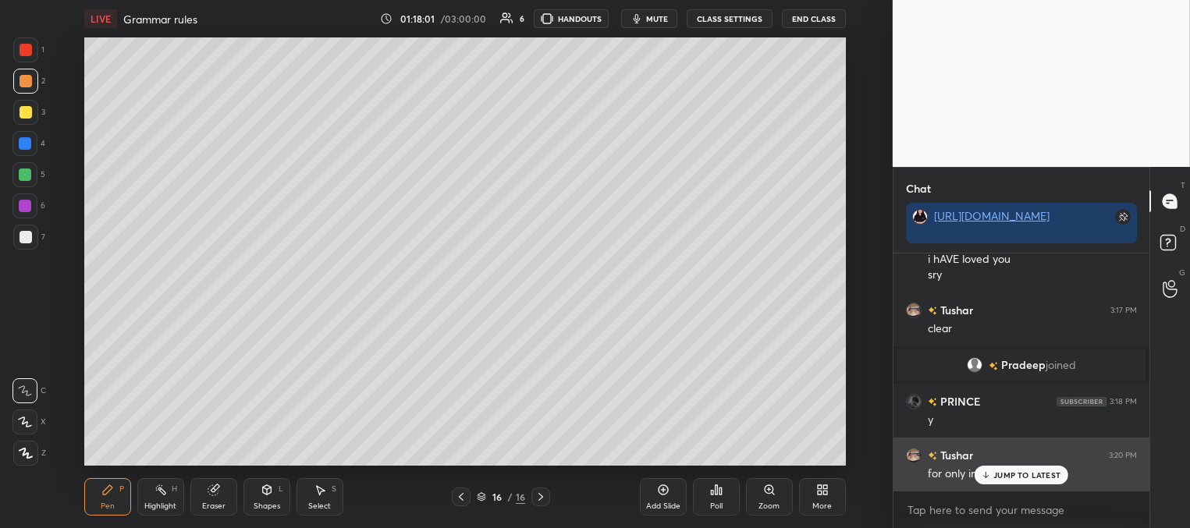
click at [991, 473] on div "JUMP TO LATEST" at bounding box center [1021, 475] width 94 height 19
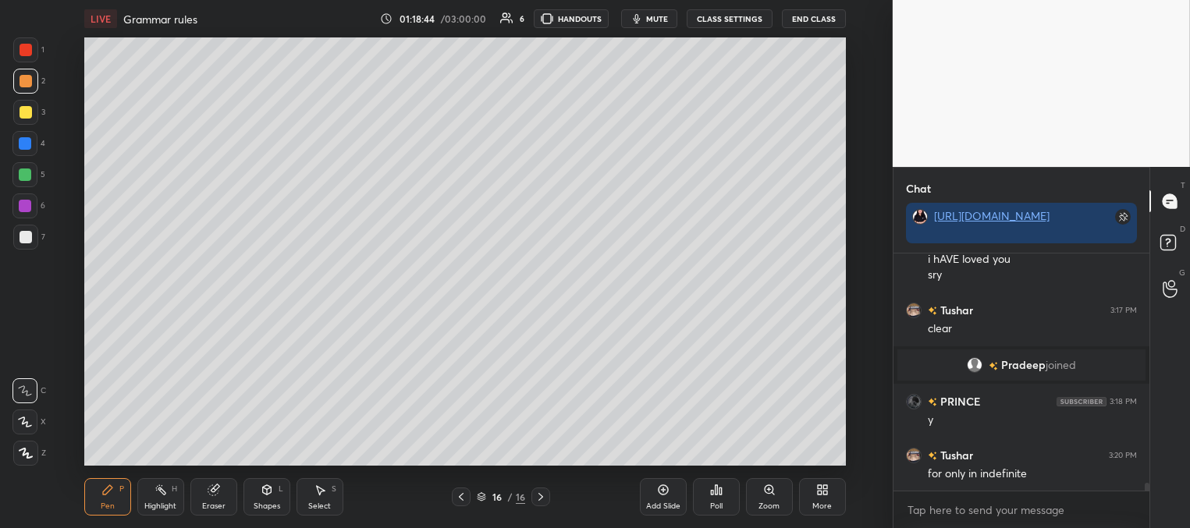
scroll to position [7236, 0]
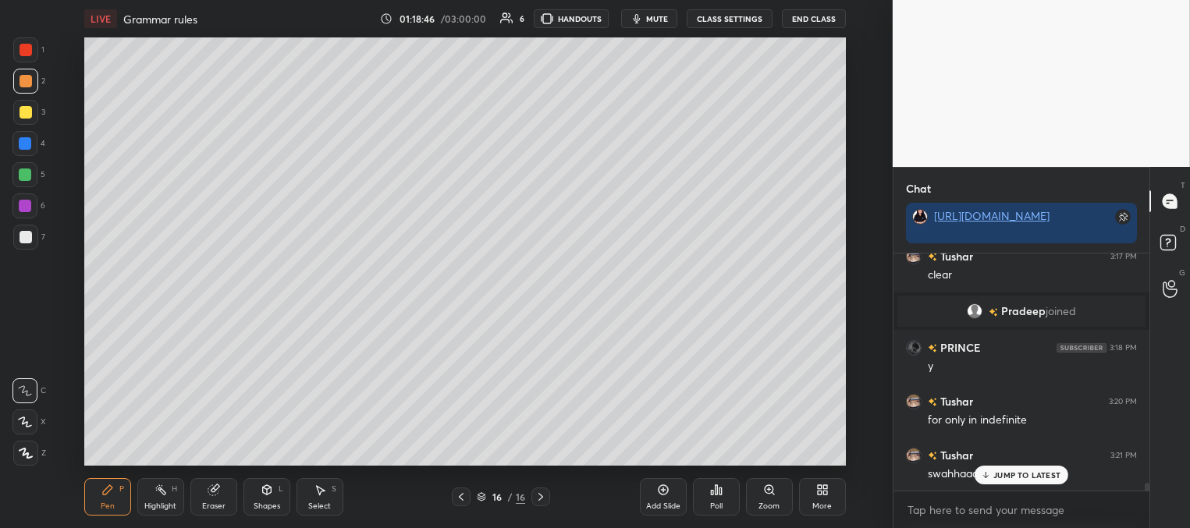
drag, startPoint x: 1005, startPoint y: 477, endPoint x: 878, endPoint y: 436, distance: 133.0
click at [1003, 478] on p "JUMP TO LATEST" at bounding box center [1026, 474] width 67 height 9
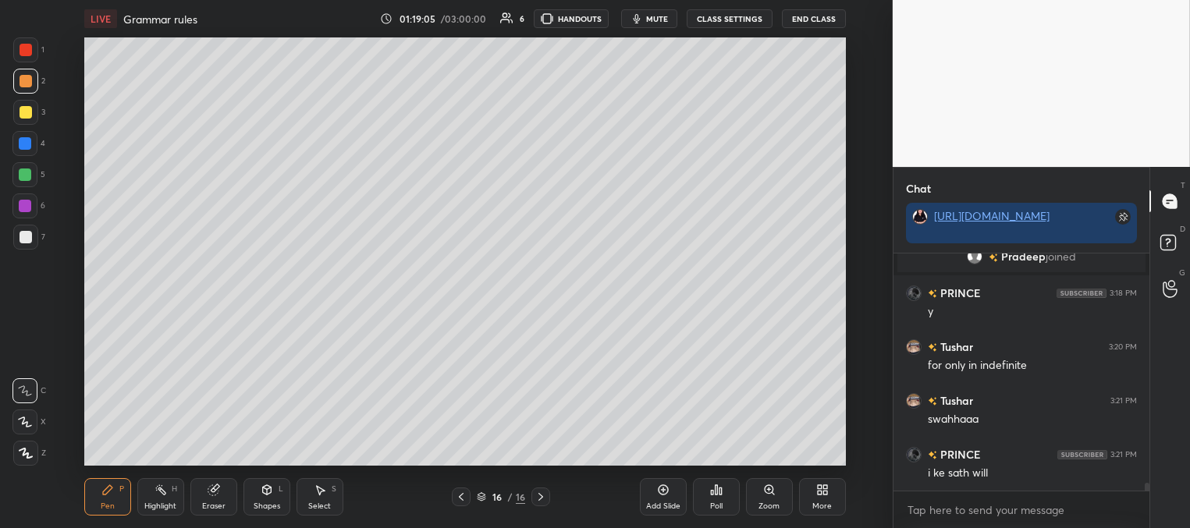
scroll to position [7305, 0]
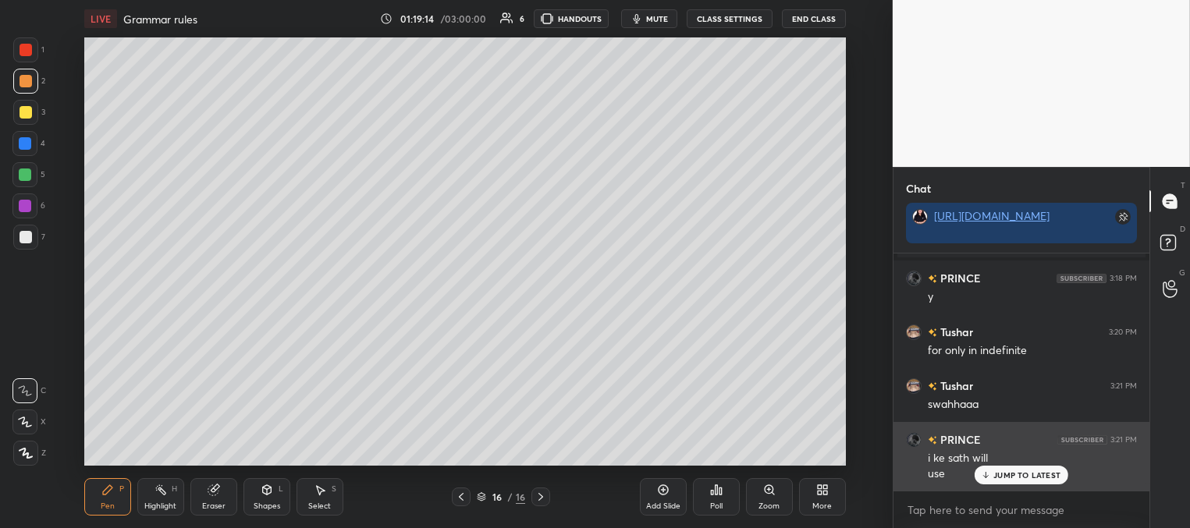
click at [1012, 470] on p "JUMP TO LATEST" at bounding box center [1026, 474] width 67 height 9
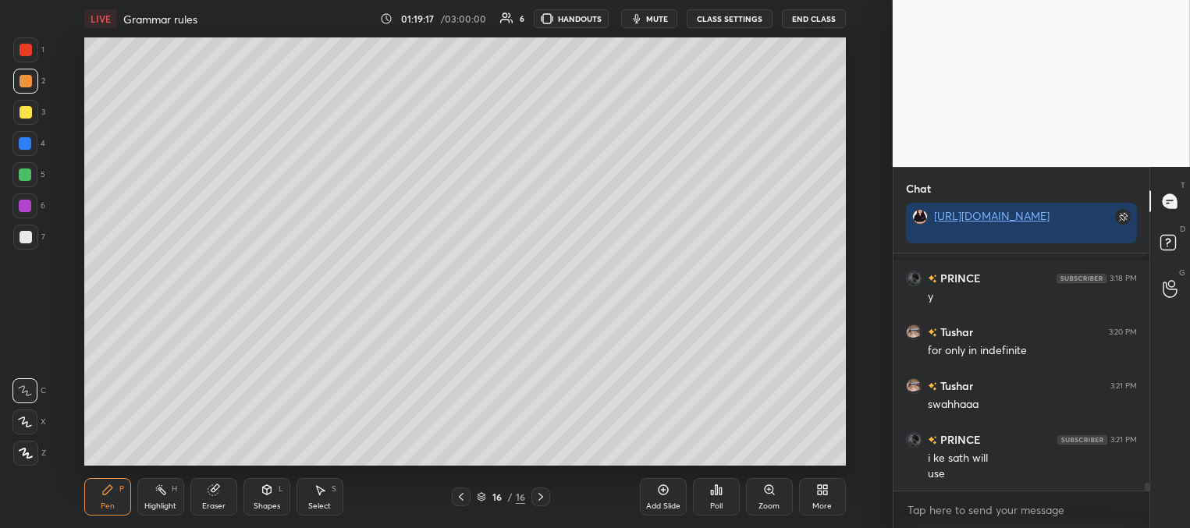
scroll to position [7321, 0]
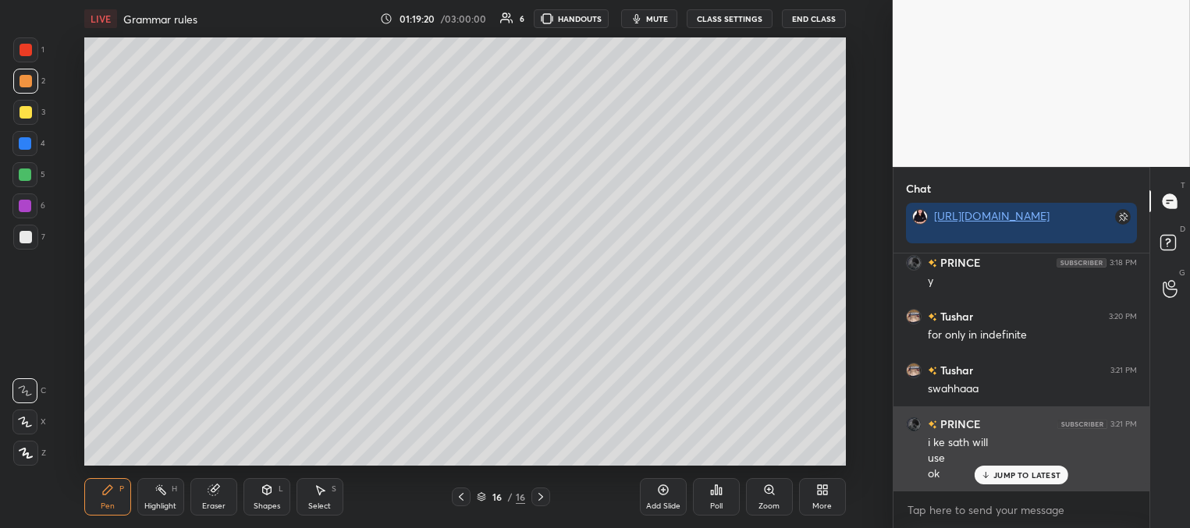
drag, startPoint x: 1009, startPoint y: 473, endPoint x: 953, endPoint y: 463, distance: 56.2
click at [1008, 473] on p "JUMP TO LATEST" at bounding box center [1026, 474] width 67 height 9
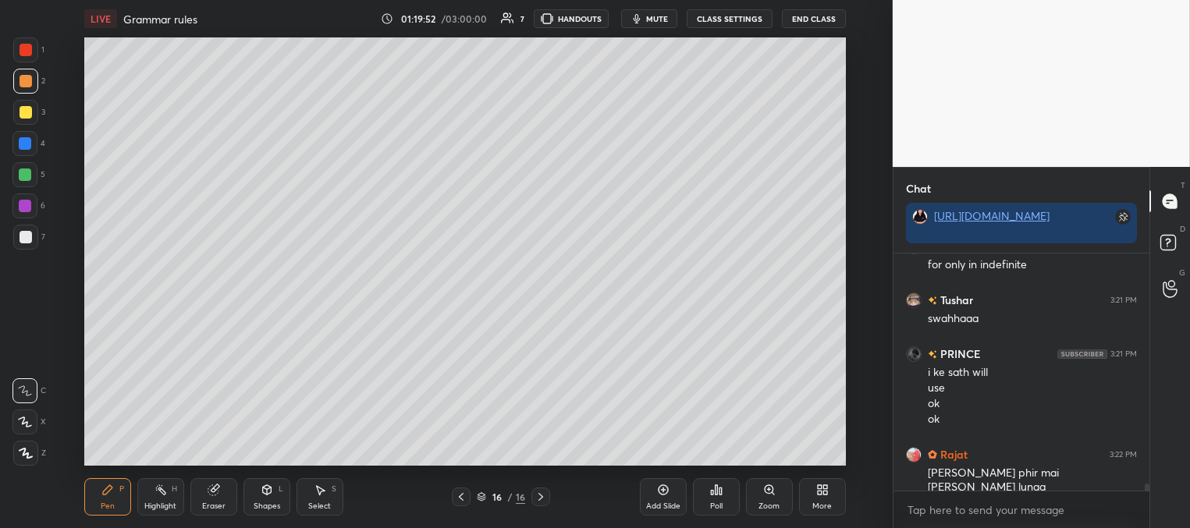
scroll to position [7444, 0]
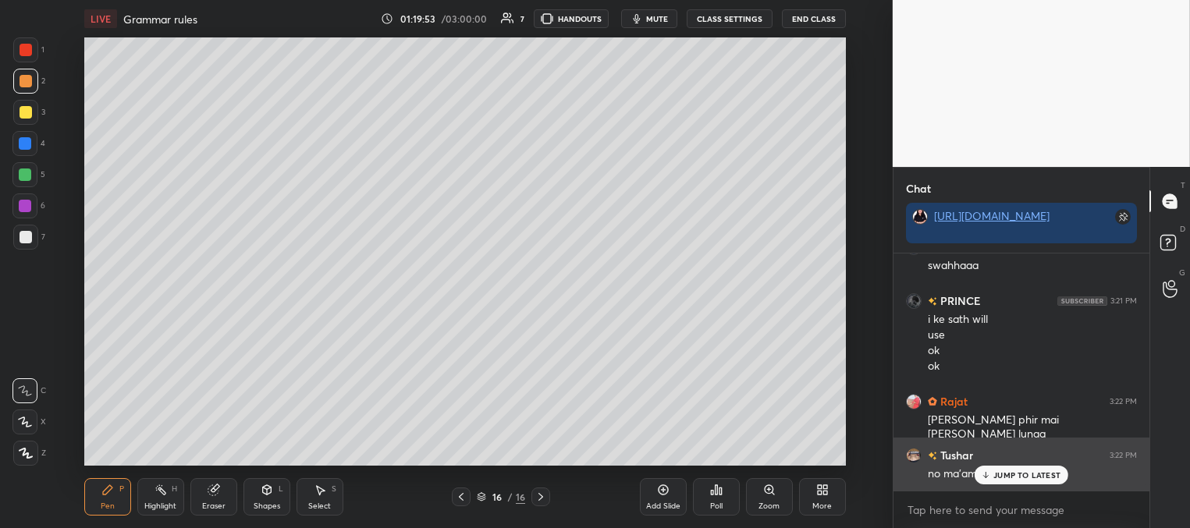
drag, startPoint x: 1002, startPoint y: 478, endPoint x: 991, endPoint y: 467, distance: 15.4
click at [1001, 479] on p "JUMP TO LATEST" at bounding box center [1026, 474] width 67 height 9
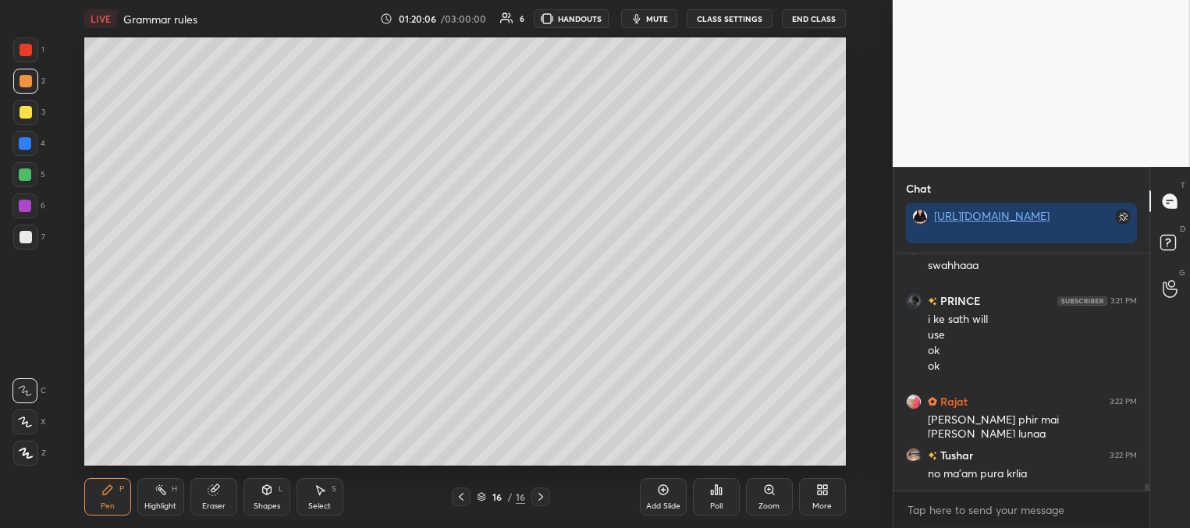
click at [668, 496] on div "Add Slide" at bounding box center [663, 496] width 47 height 37
click at [30, 112] on div at bounding box center [26, 112] width 12 height 12
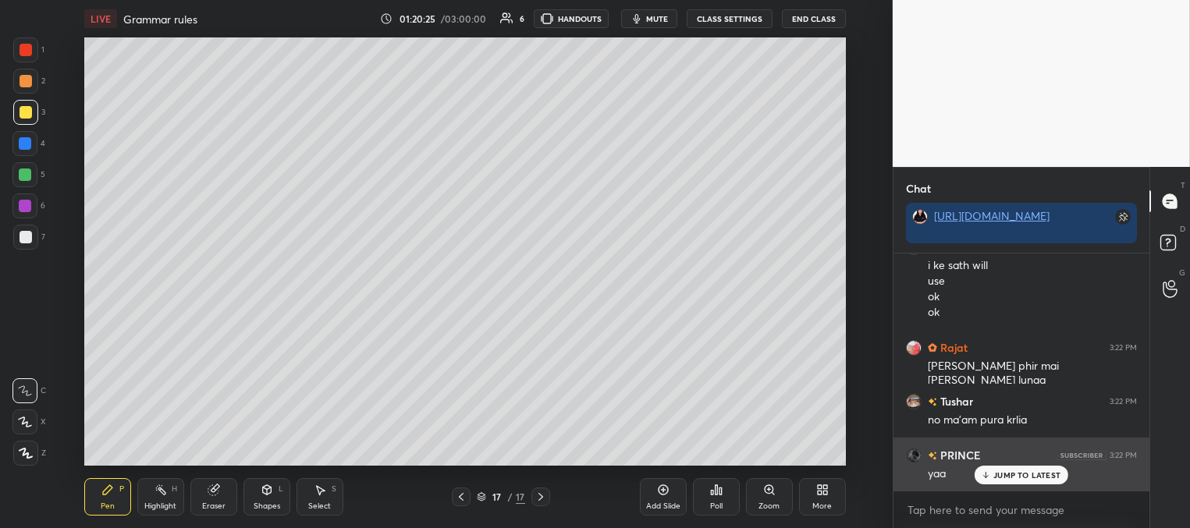
drag, startPoint x: 1010, startPoint y: 470, endPoint x: 998, endPoint y: 470, distance: 11.7
click at [1010, 473] on div "JUMP TO LATEST" at bounding box center [1021, 475] width 94 height 19
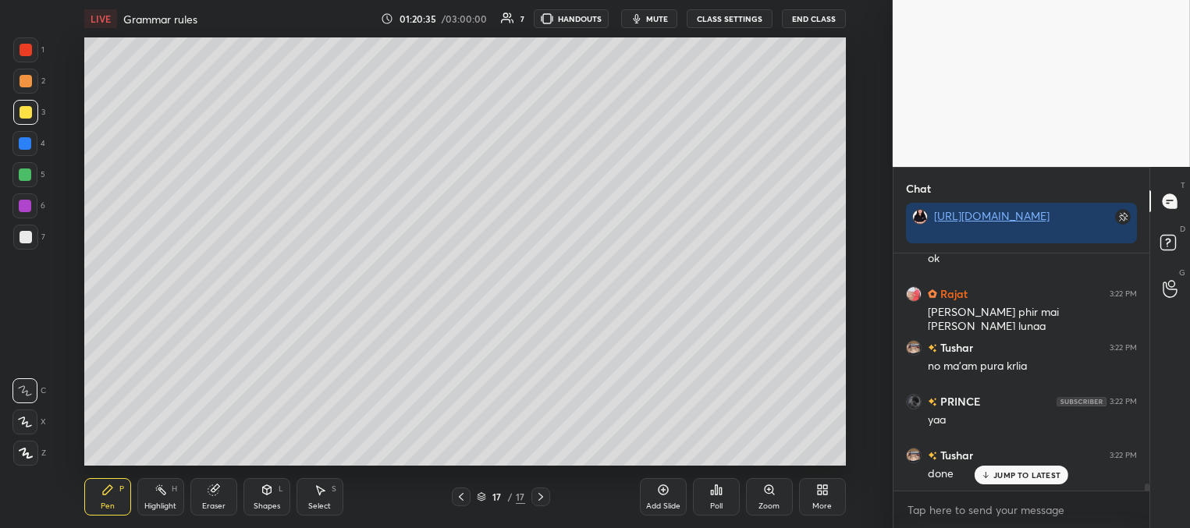
scroll to position [7605, 0]
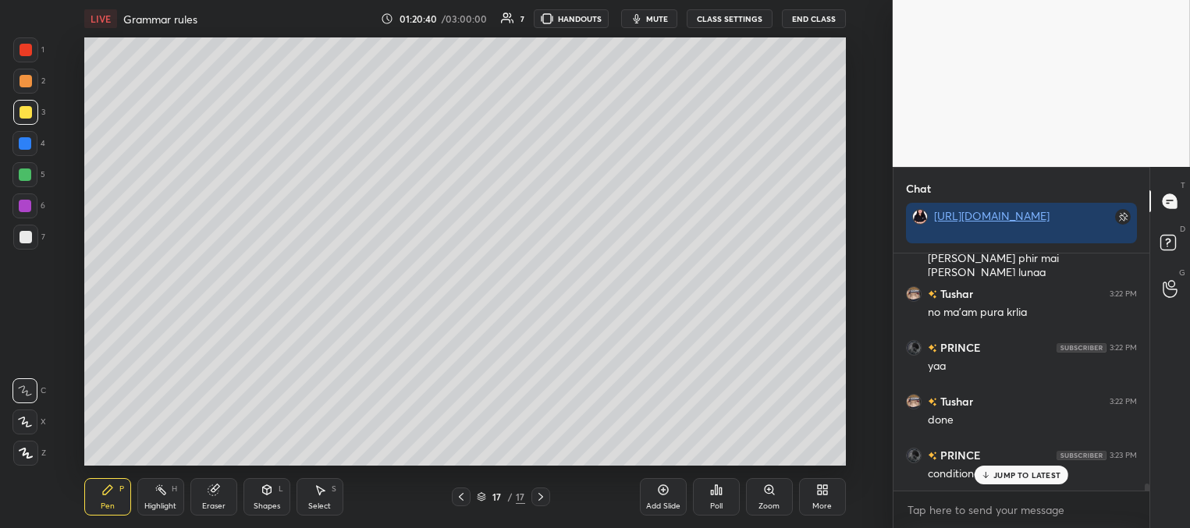
click at [20, 143] on div at bounding box center [25, 143] width 12 height 12
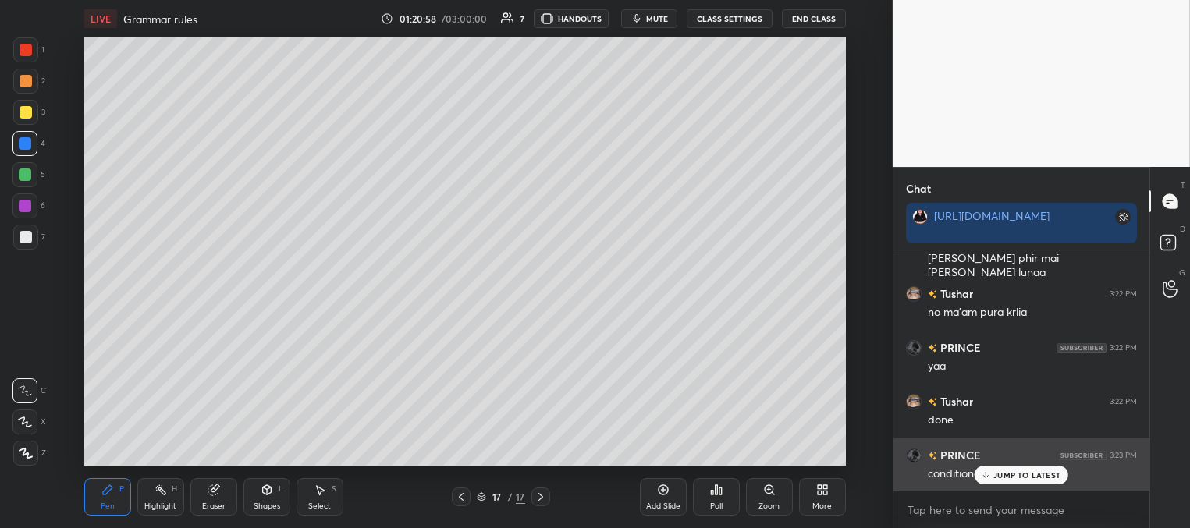
drag, startPoint x: 996, startPoint y: 473, endPoint x: 924, endPoint y: 453, distance: 75.1
click at [996, 471] on p "JUMP TO LATEST" at bounding box center [1026, 474] width 67 height 9
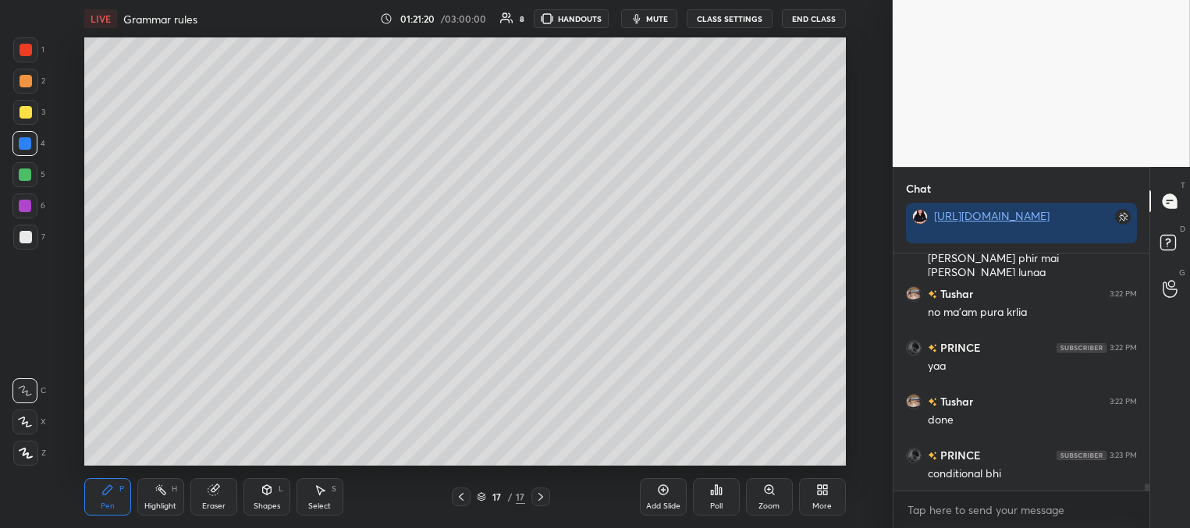
drag, startPoint x: 23, startPoint y: 245, endPoint x: 57, endPoint y: 218, distance: 43.2
click at [23, 245] on div at bounding box center [25, 237] width 25 height 25
click at [27, 172] on div at bounding box center [25, 174] width 12 height 12
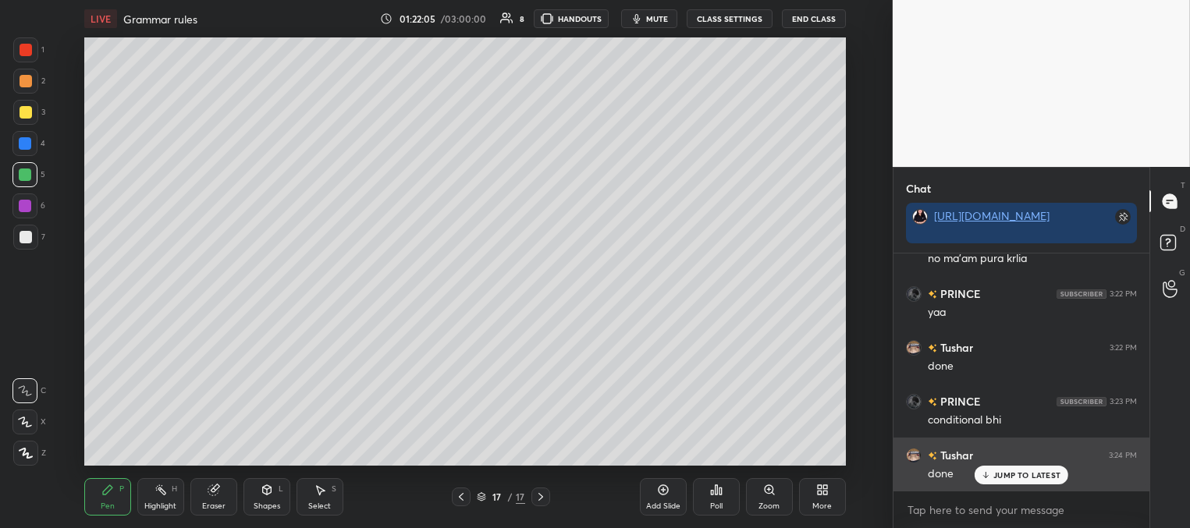
click at [1005, 466] on div "JUMP TO LATEST" at bounding box center [1021, 475] width 94 height 19
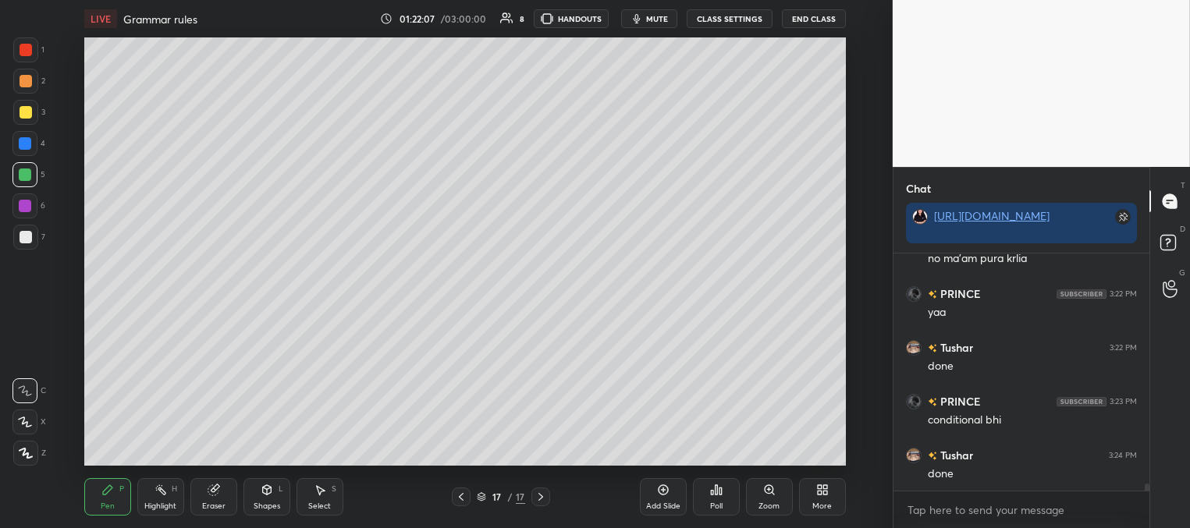
click at [29, 238] on div at bounding box center [26, 237] width 12 height 12
click at [23, 112] on div at bounding box center [26, 112] width 12 height 12
click at [23, 172] on div at bounding box center [25, 174] width 12 height 12
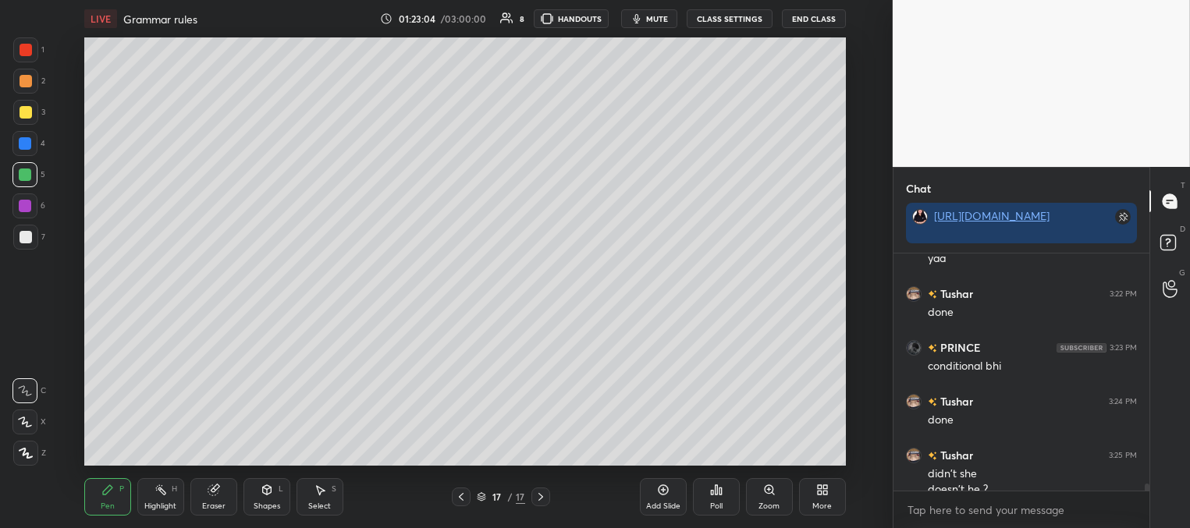
scroll to position [7729, 0]
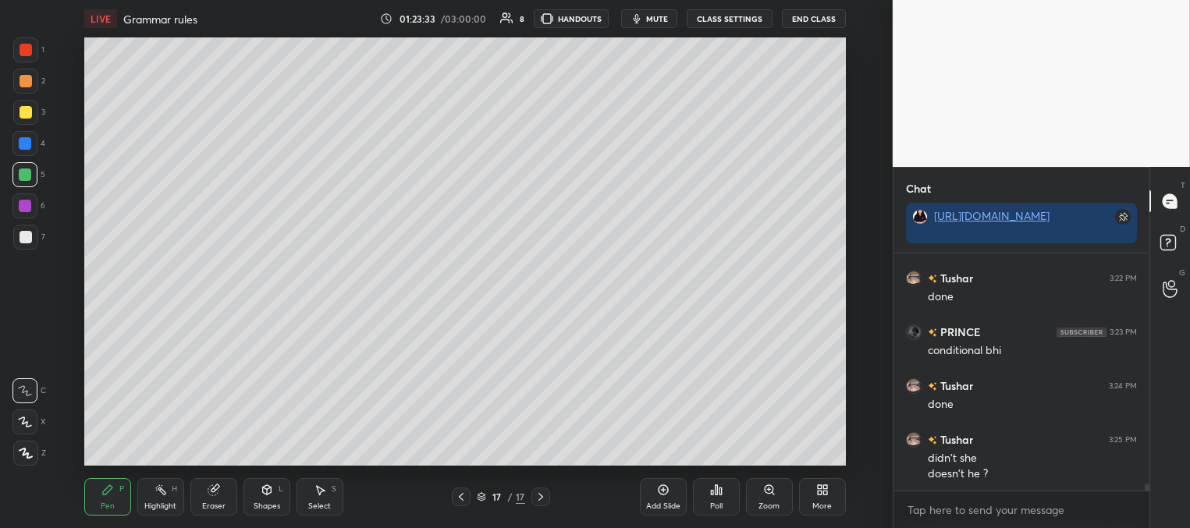
click at [81, 123] on div "Setting up your live class Poll for secs No correct answer Start poll" at bounding box center [465, 251] width 830 height 428
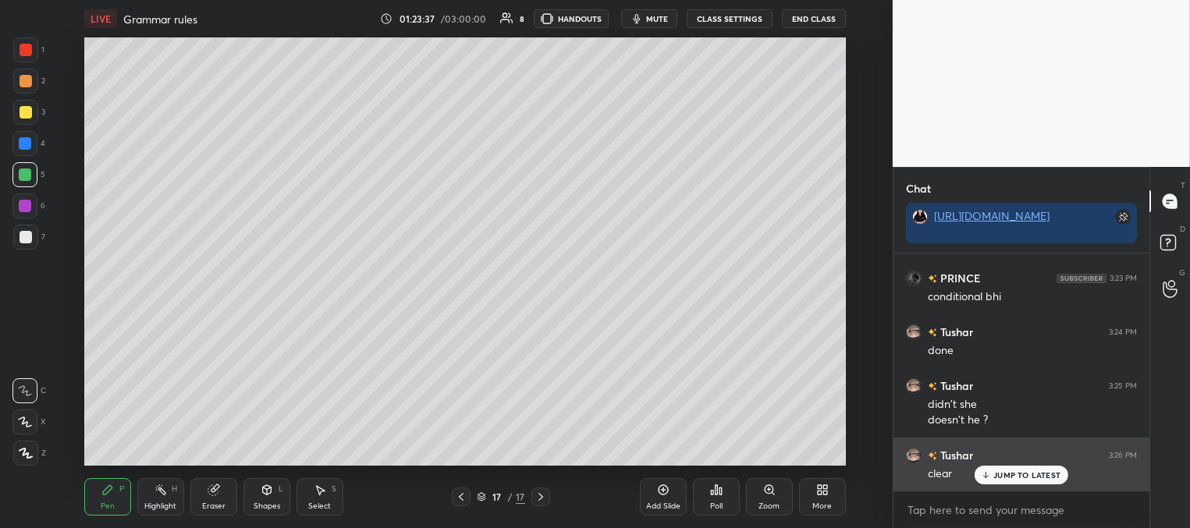
click at [1009, 472] on p "JUMP TO LATEST" at bounding box center [1026, 474] width 67 height 9
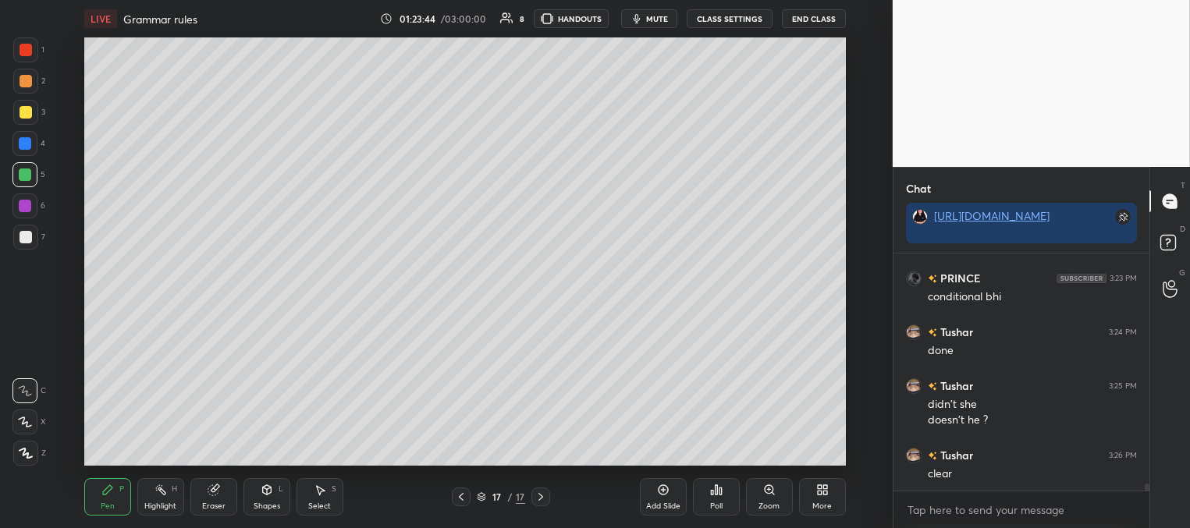
click at [664, 495] on div "Add Slide" at bounding box center [663, 496] width 47 height 37
drag, startPoint x: 25, startPoint y: 109, endPoint x: 45, endPoint y: 106, distance: 20.5
click at [27, 110] on div at bounding box center [26, 112] width 12 height 12
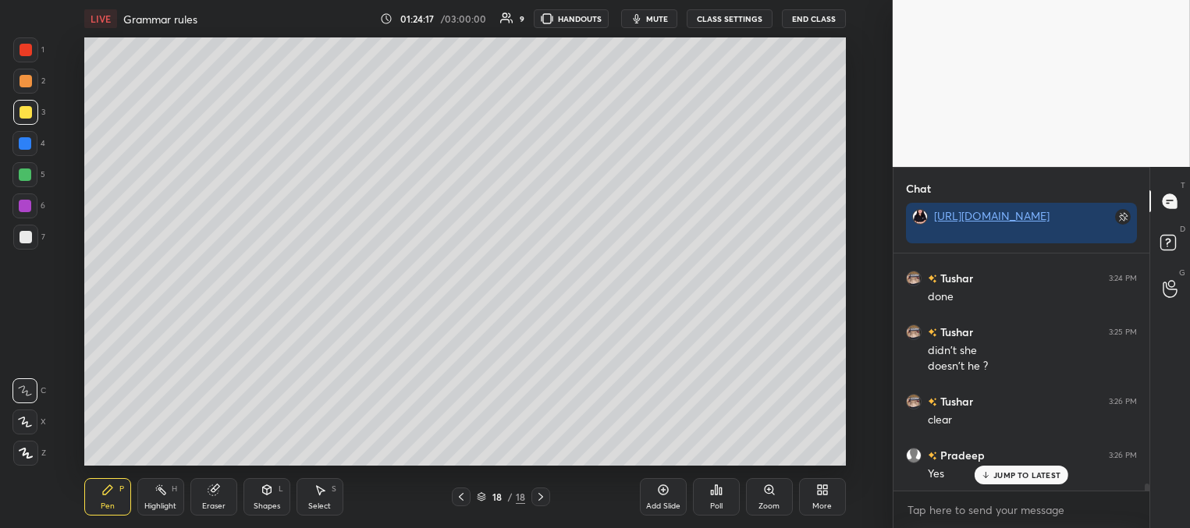
click at [29, 176] on div at bounding box center [25, 174] width 12 height 12
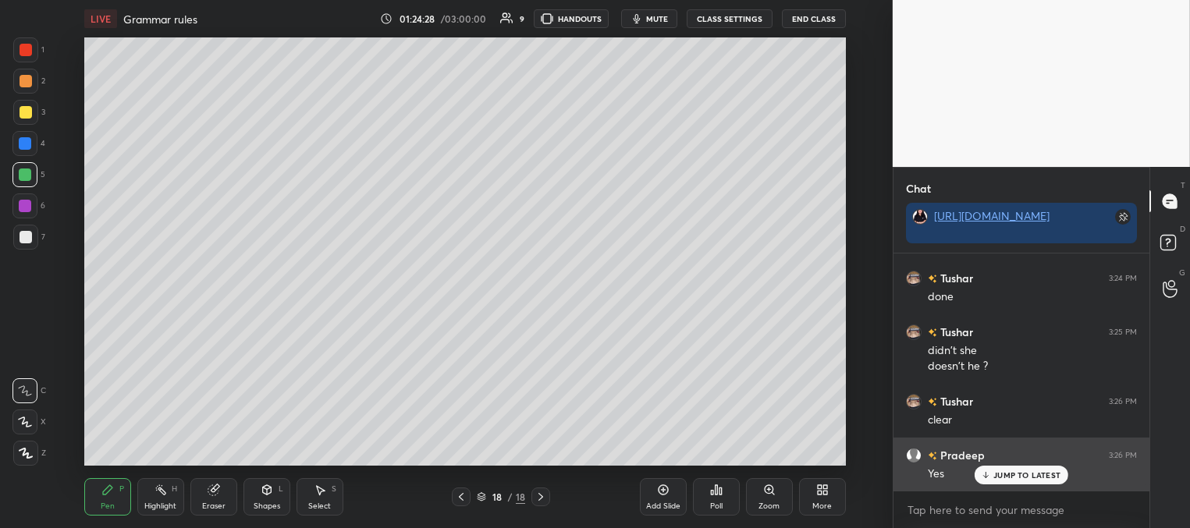
click at [1002, 469] on div "JUMP TO LATEST" at bounding box center [1021, 475] width 94 height 19
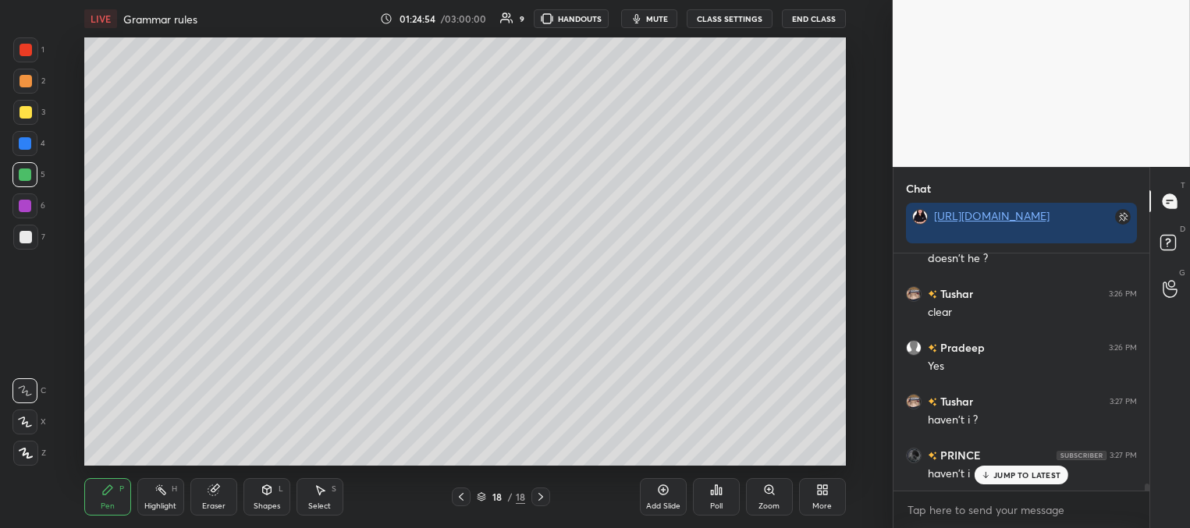
scroll to position [7998, 0]
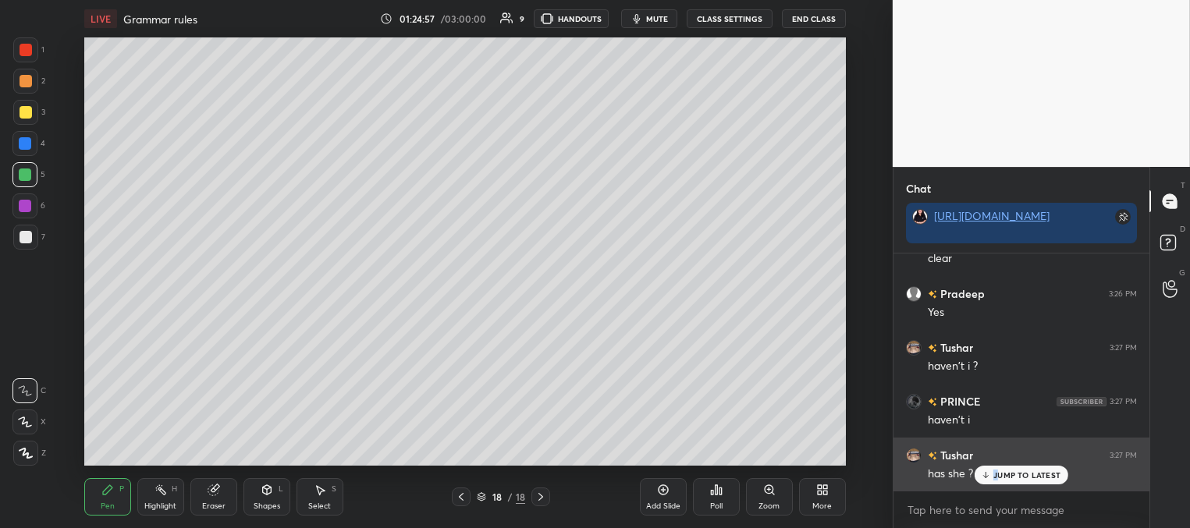
click at [995, 475] on p "JUMP TO LATEST" at bounding box center [1026, 474] width 67 height 9
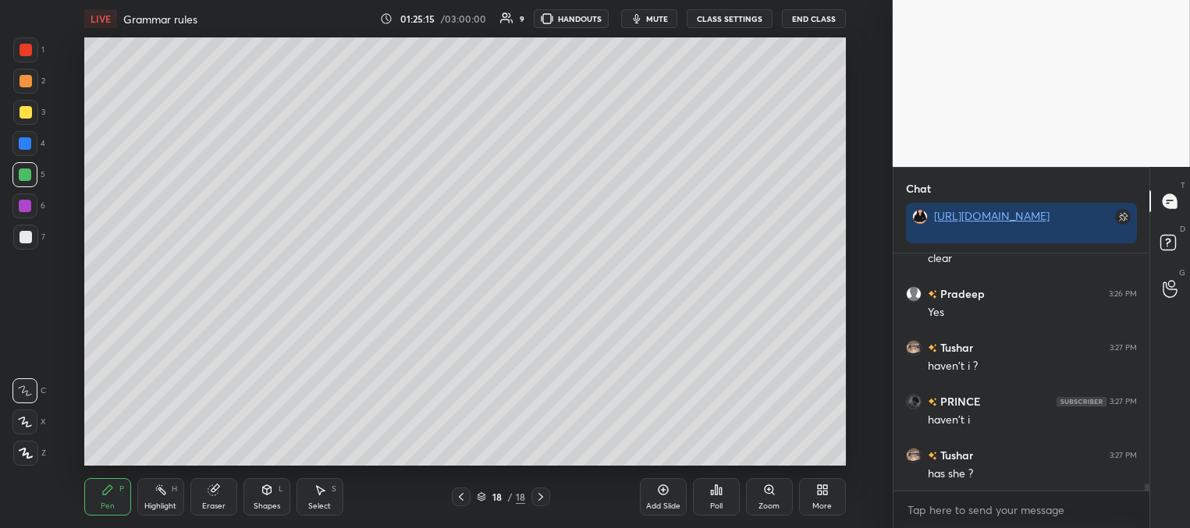
drag, startPoint x: 24, startPoint y: 110, endPoint x: 20, endPoint y: 119, distance: 9.4
click at [24, 112] on div at bounding box center [26, 112] width 12 height 12
drag, startPoint x: 28, startPoint y: 48, endPoint x: 80, endPoint y: 93, distance: 68.0
click at [30, 49] on div at bounding box center [26, 50] width 12 height 12
click at [23, 236] on div at bounding box center [26, 237] width 12 height 12
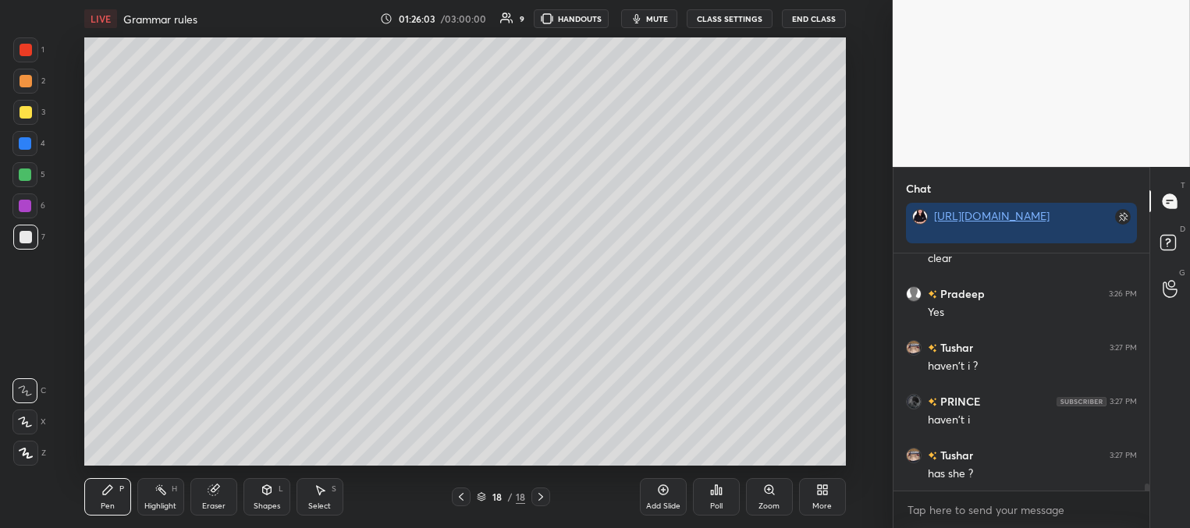
scroll to position [8052, 0]
click at [30, 114] on div at bounding box center [26, 112] width 12 height 12
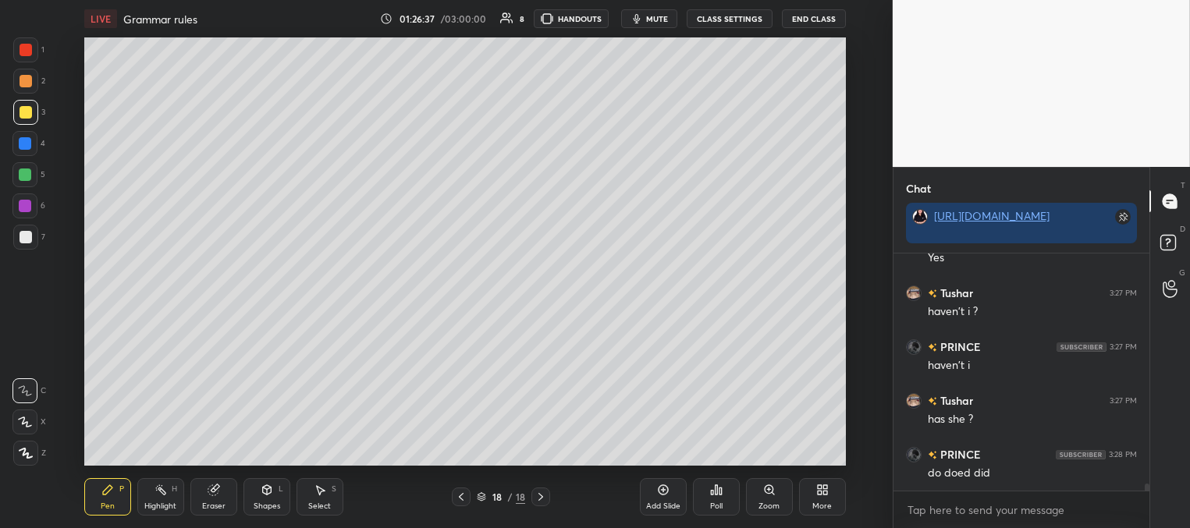
scroll to position [8106, 0]
click at [29, 179] on div at bounding box center [25, 174] width 12 height 12
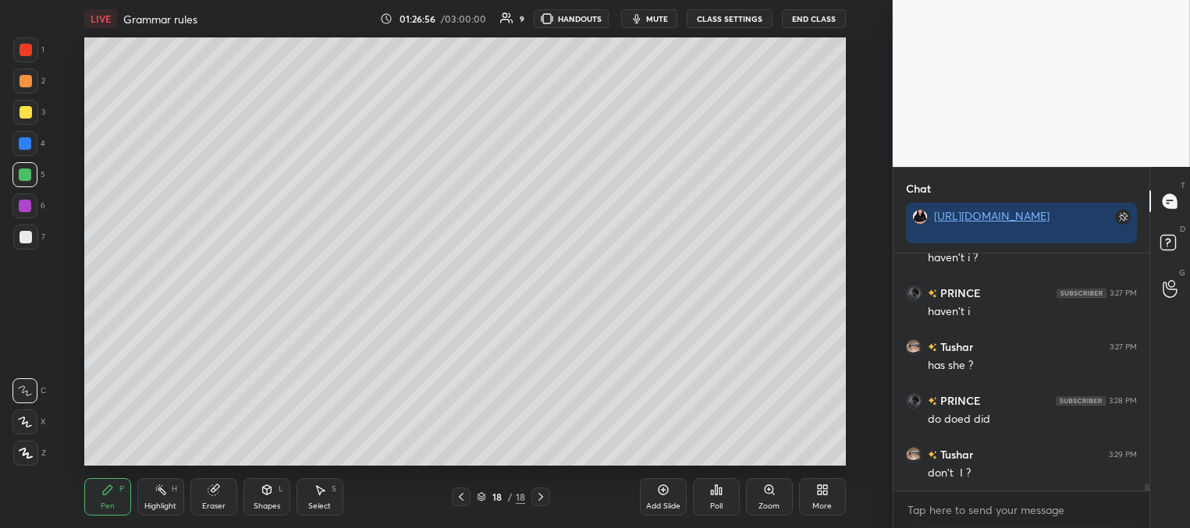
scroll to position [8121, 0]
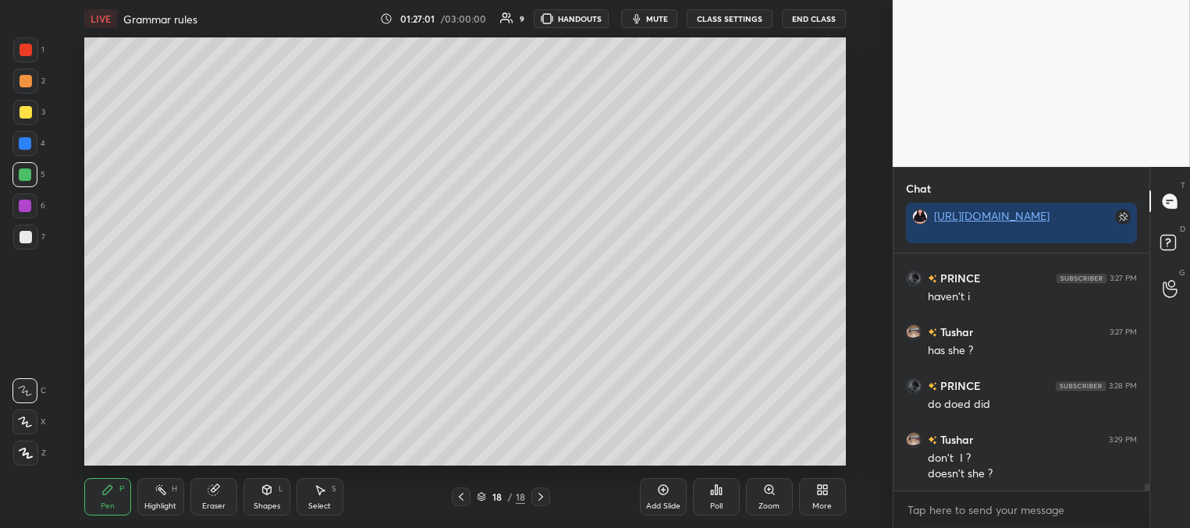
drag, startPoint x: 218, startPoint y: 498, endPoint x: 285, endPoint y: 473, distance: 70.8
click at [223, 497] on div "Eraser" at bounding box center [213, 496] width 47 height 37
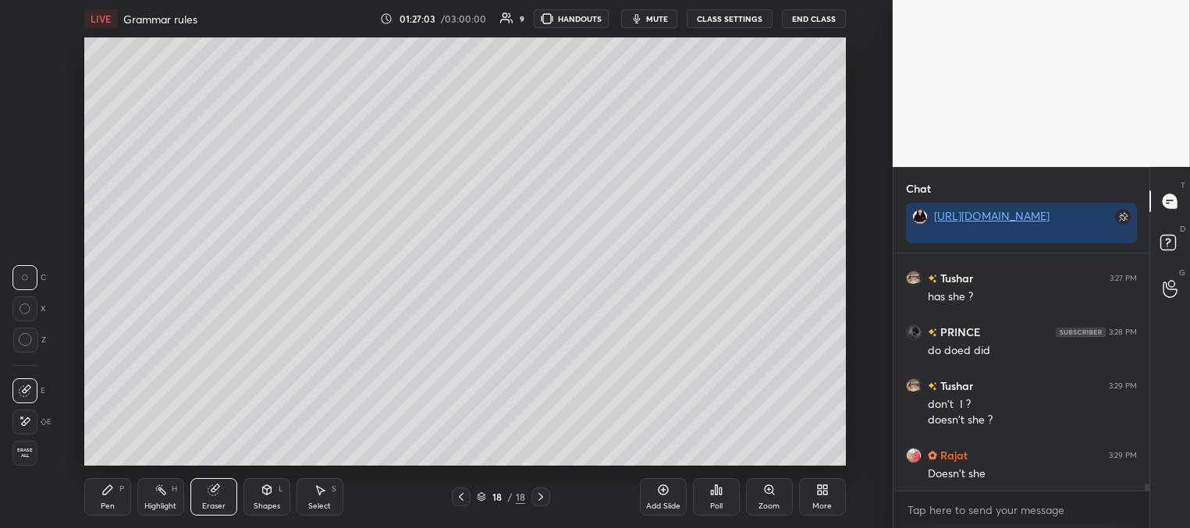
scroll to position [8229, 0]
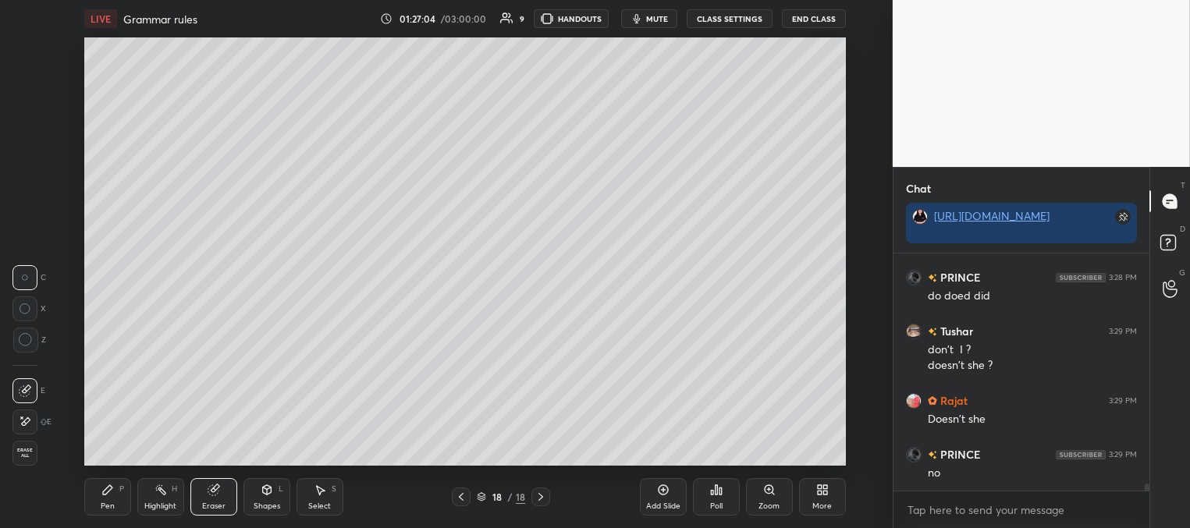
click at [112, 491] on icon at bounding box center [107, 490] width 12 height 12
click at [26, 173] on div at bounding box center [25, 174] width 12 height 12
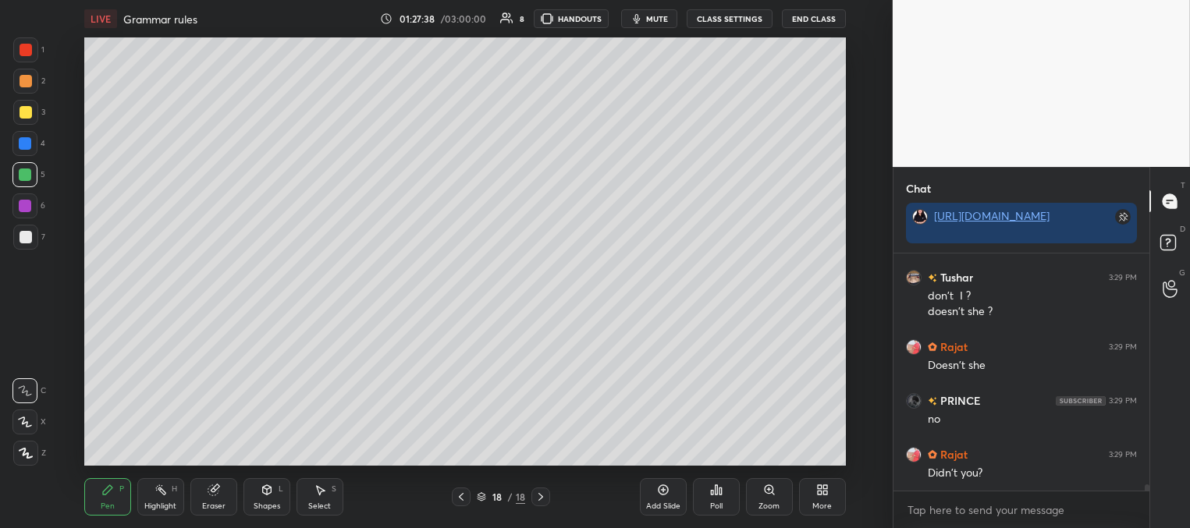
scroll to position [8337, 0]
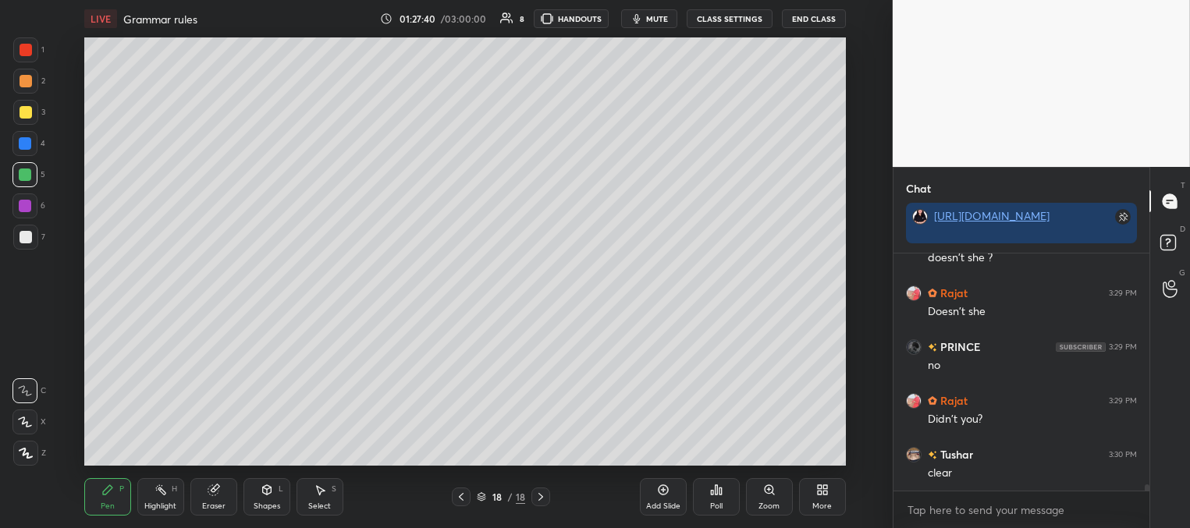
click at [665, 502] on div "Add Slide" at bounding box center [663, 506] width 34 height 8
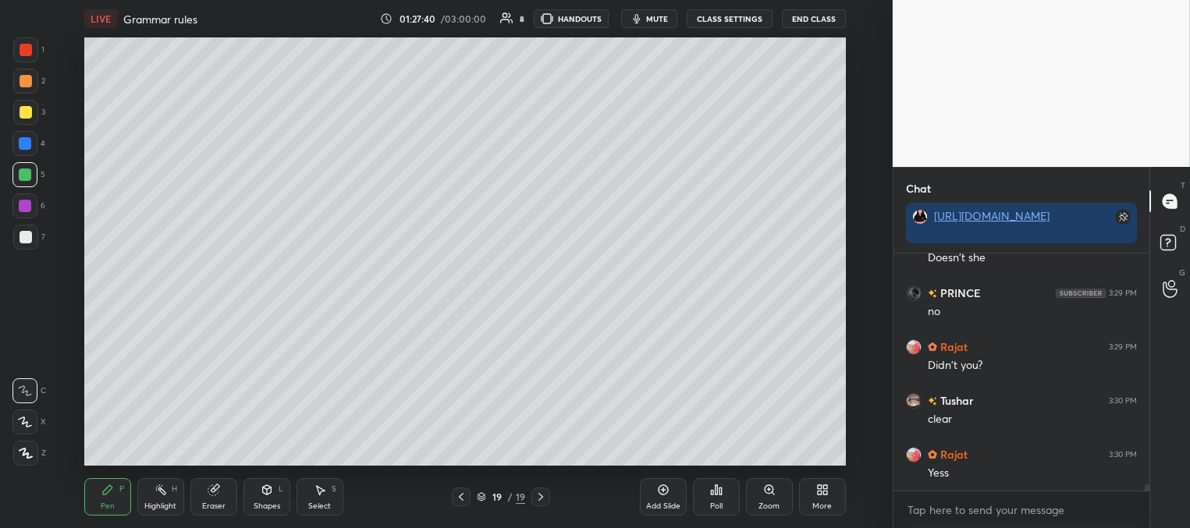
click at [27, 106] on div at bounding box center [26, 112] width 12 height 12
click at [26, 174] on div at bounding box center [25, 174] width 12 height 12
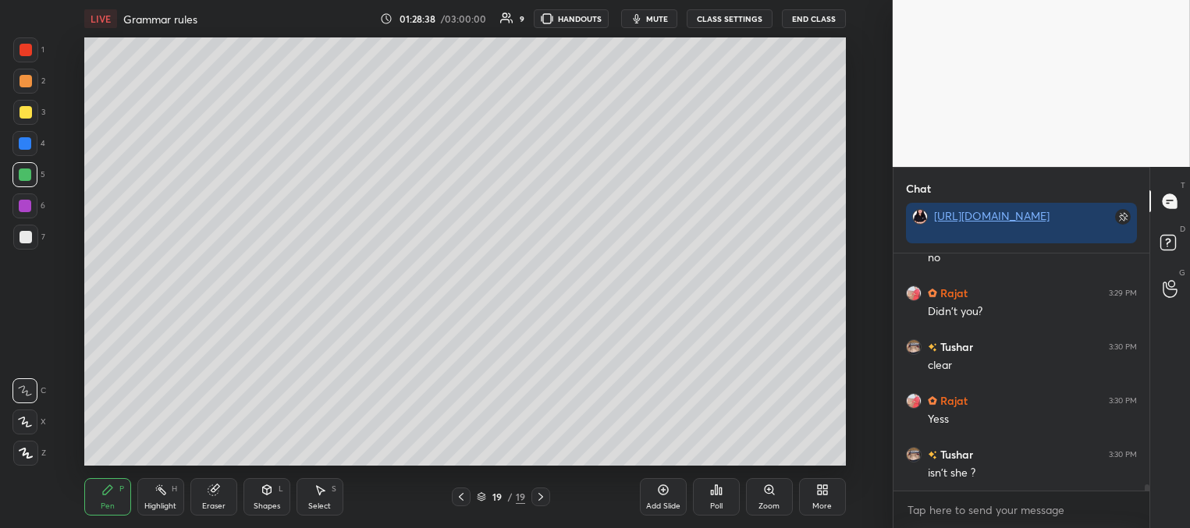
scroll to position [8498, 0]
click at [16, 111] on div at bounding box center [25, 112] width 25 height 25
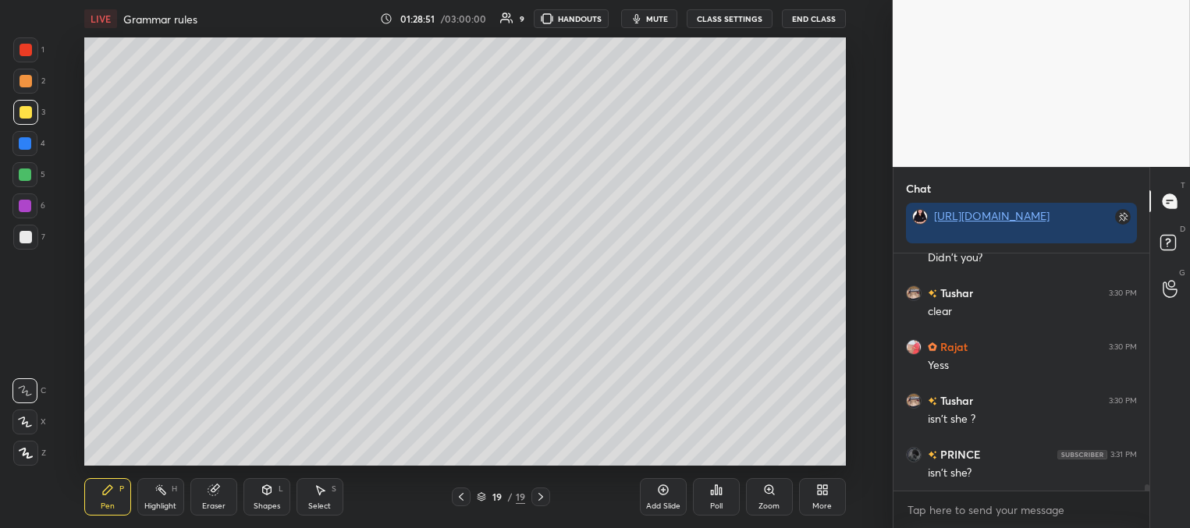
drag, startPoint x: 23, startPoint y: 176, endPoint x: 39, endPoint y: 187, distance: 19.0
click at [24, 177] on div at bounding box center [25, 174] width 12 height 12
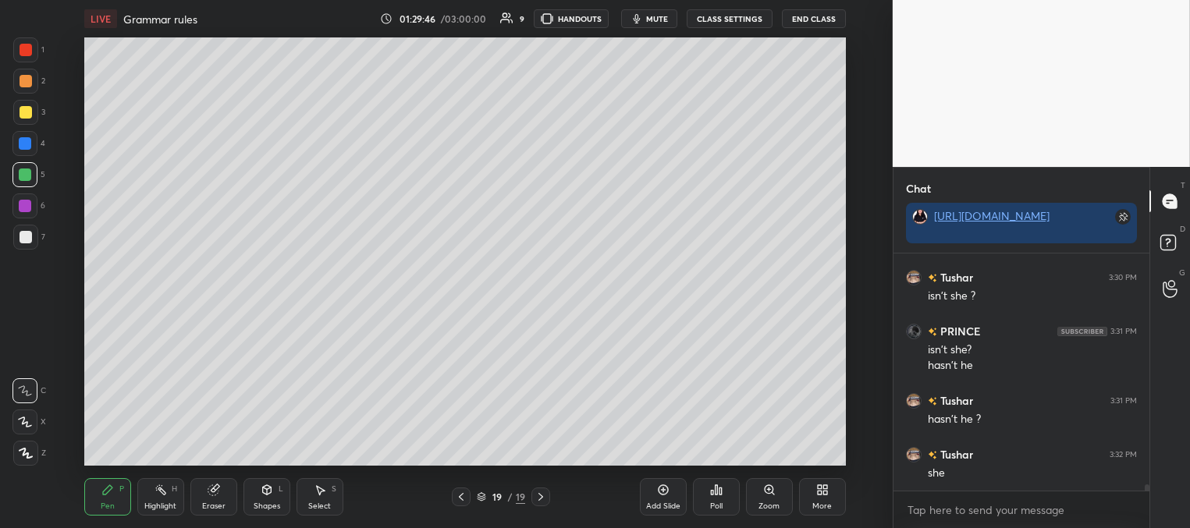
scroll to position [8637, 0]
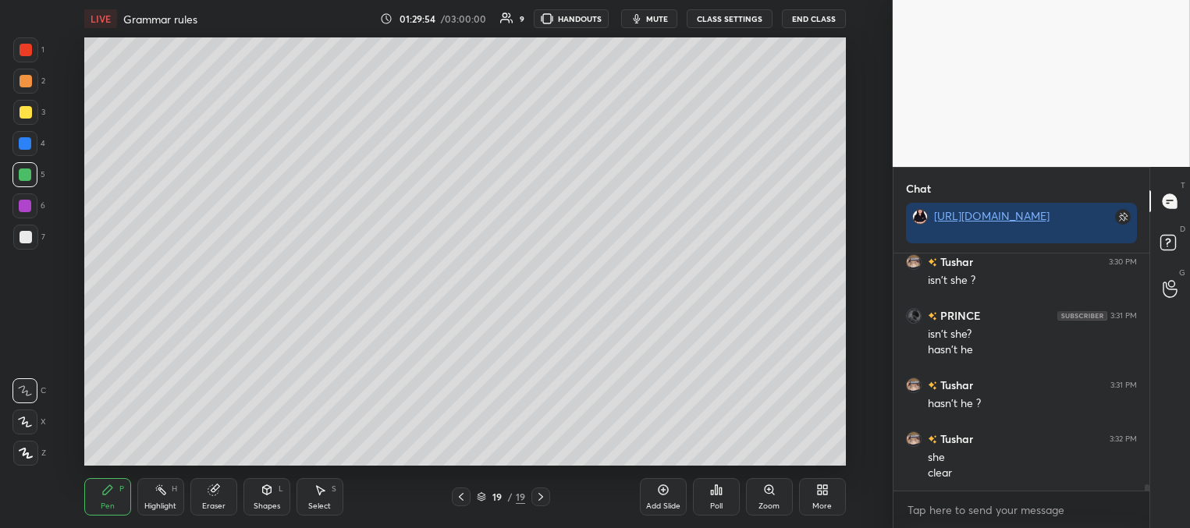
click at [658, 491] on icon at bounding box center [663, 490] width 12 height 12
click at [33, 115] on div at bounding box center [25, 112] width 25 height 25
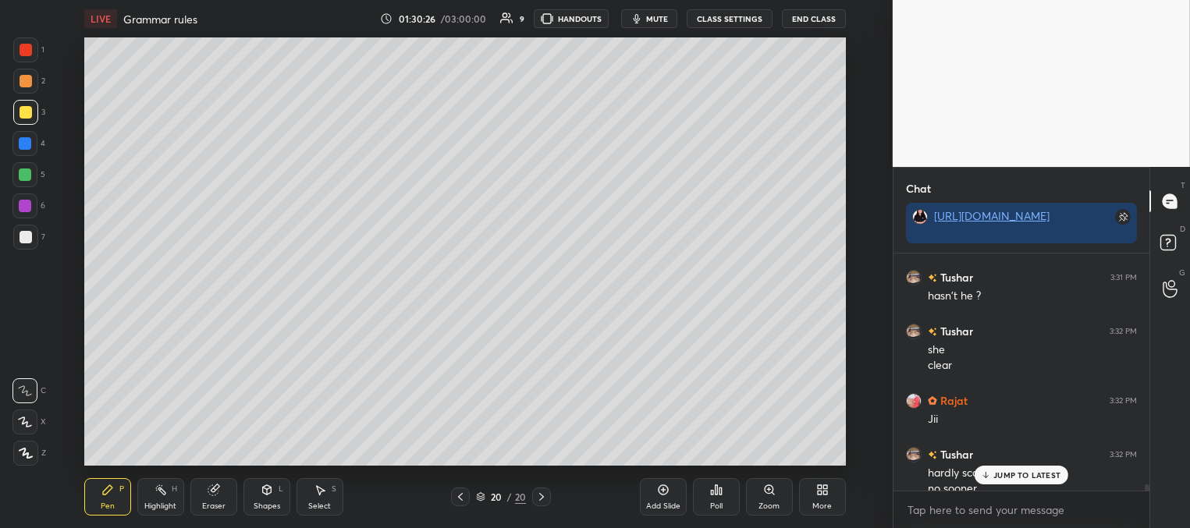
scroll to position [8760, 0]
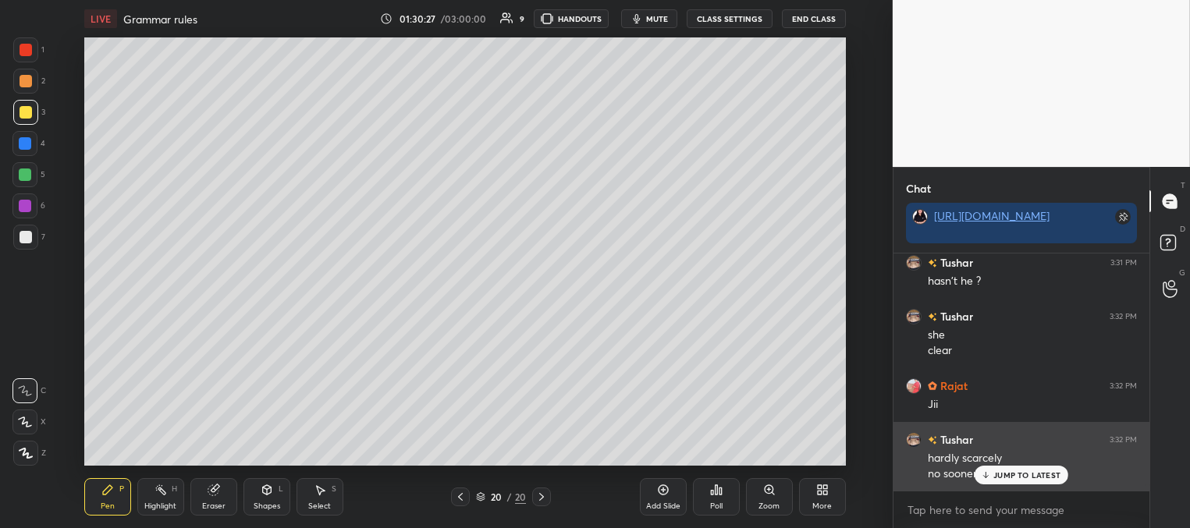
click at [998, 473] on p "JUMP TO LATEST" at bounding box center [1026, 474] width 67 height 9
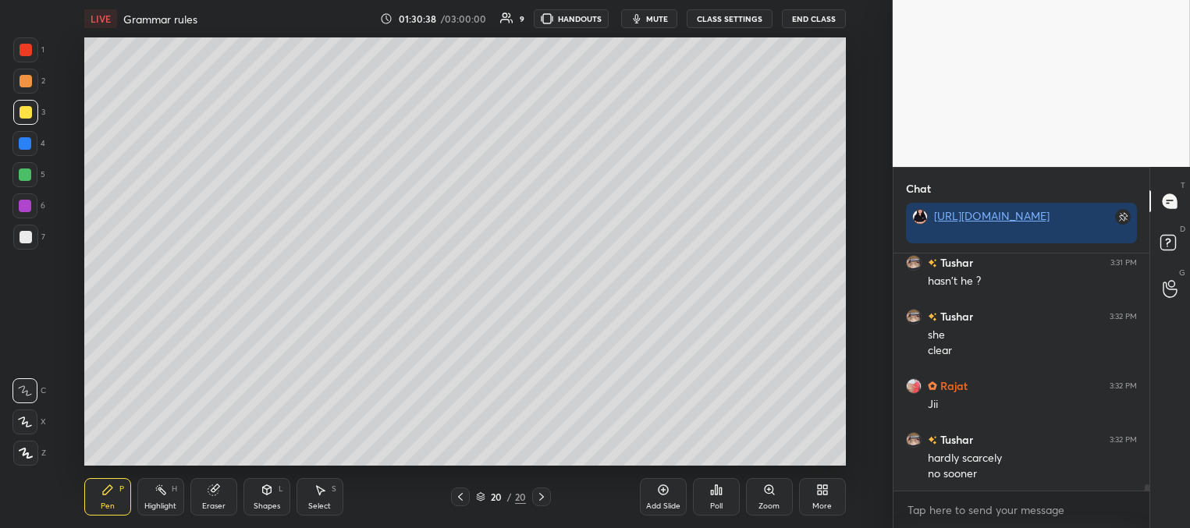
scroll to position [8814, 0]
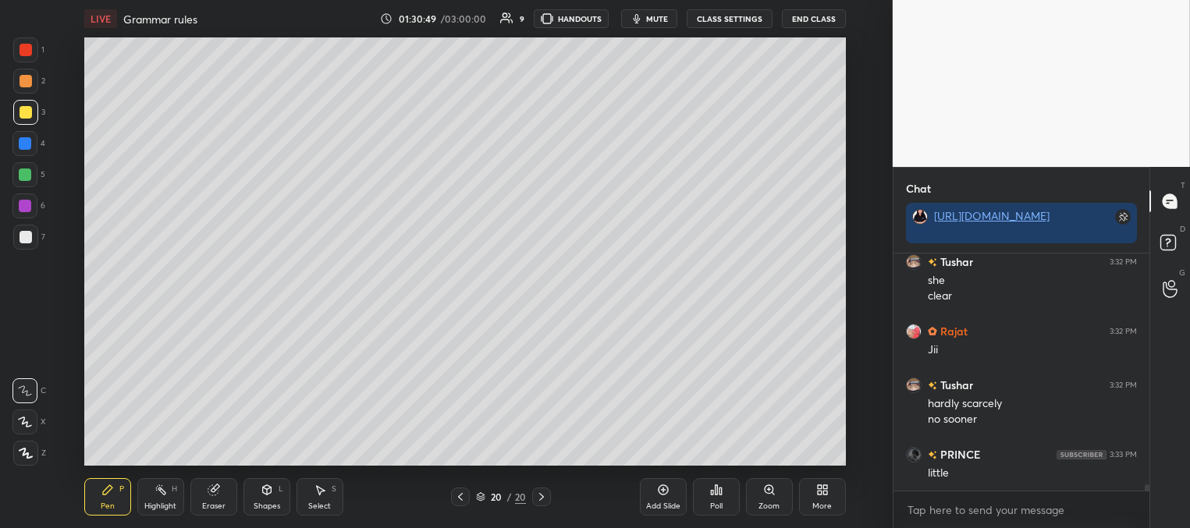
drag, startPoint x: 24, startPoint y: 173, endPoint x: 51, endPoint y: 163, distance: 29.1
click at [29, 176] on div at bounding box center [25, 174] width 12 height 12
click at [30, 239] on div at bounding box center [26, 237] width 12 height 12
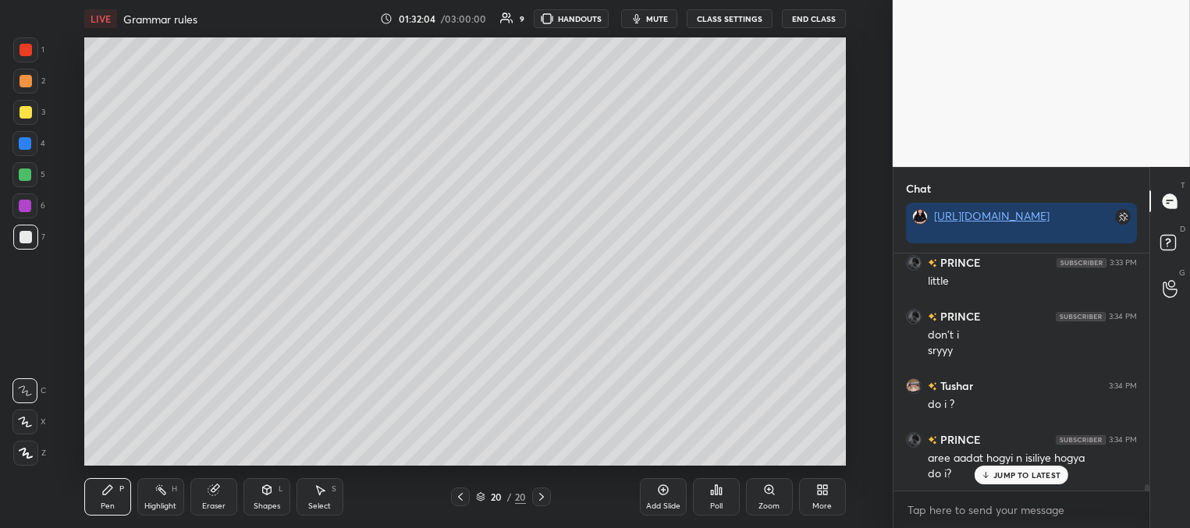
scroll to position [9060, 0]
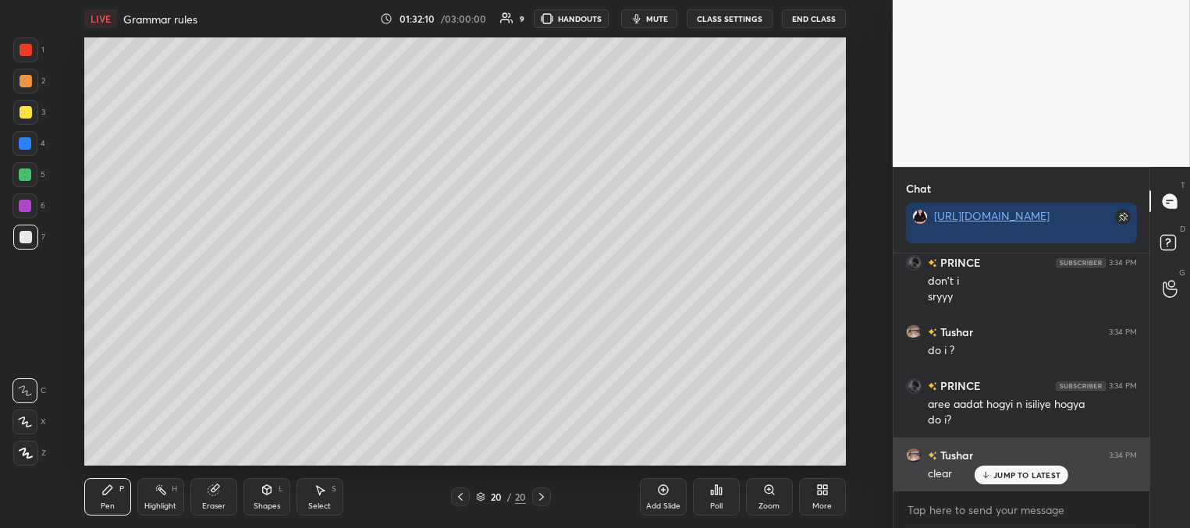
drag, startPoint x: 1012, startPoint y: 473, endPoint x: 987, endPoint y: 463, distance: 27.7
click at [1009, 472] on p "JUMP TO LATEST" at bounding box center [1026, 474] width 67 height 9
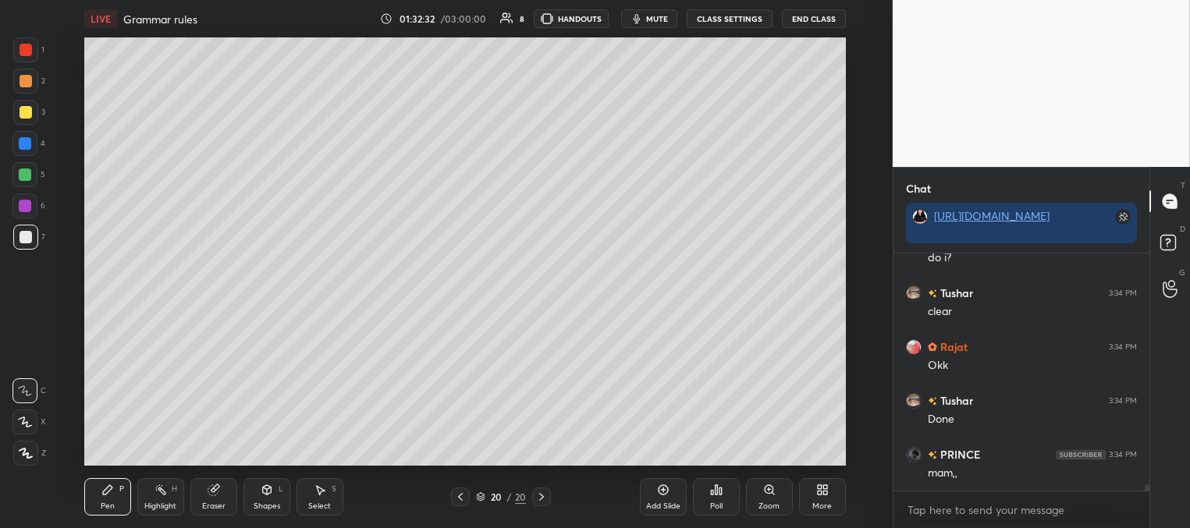
scroll to position [9237, 0]
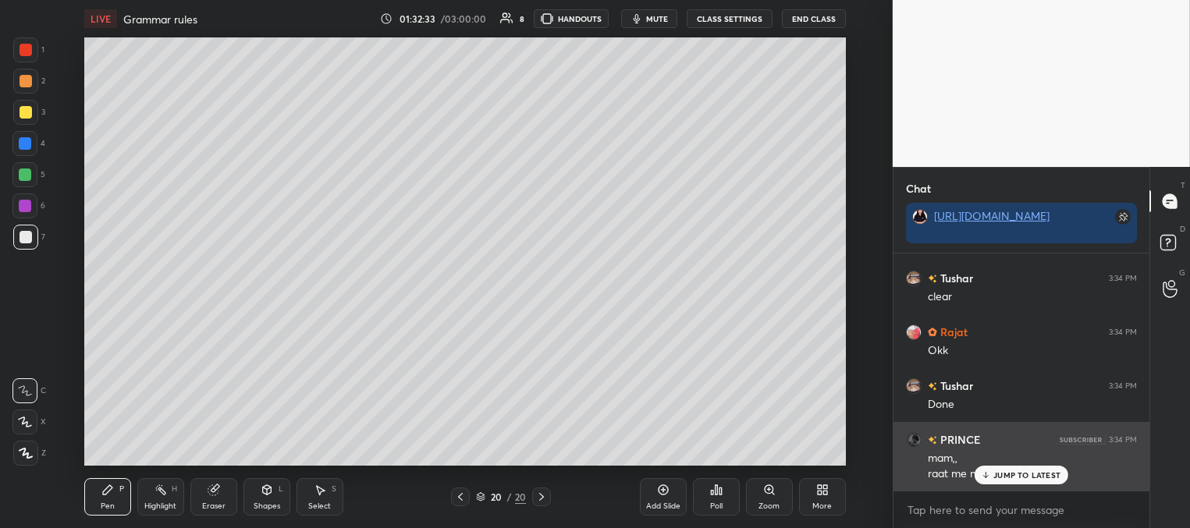
click at [1008, 471] on p "JUMP TO LATEST" at bounding box center [1026, 474] width 67 height 9
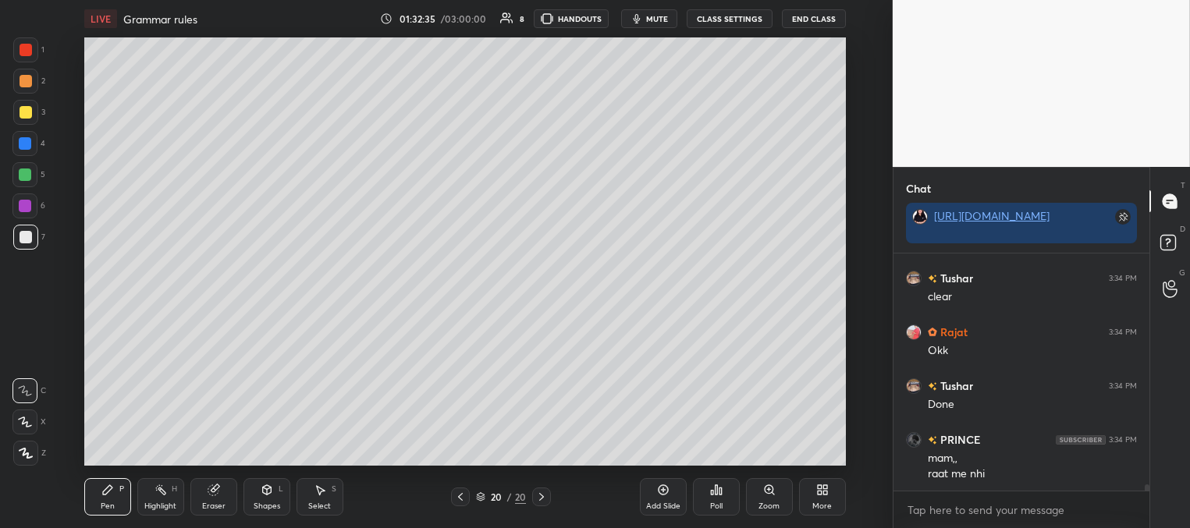
scroll to position [9291, 0]
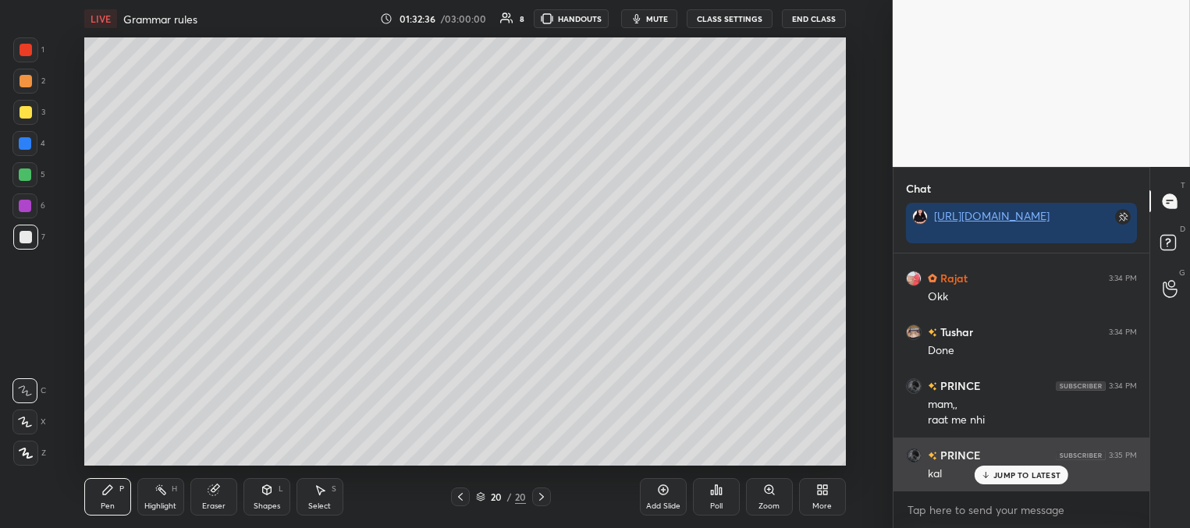
click at [1011, 473] on p "JUMP TO LATEST" at bounding box center [1026, 474] width 67 height 9
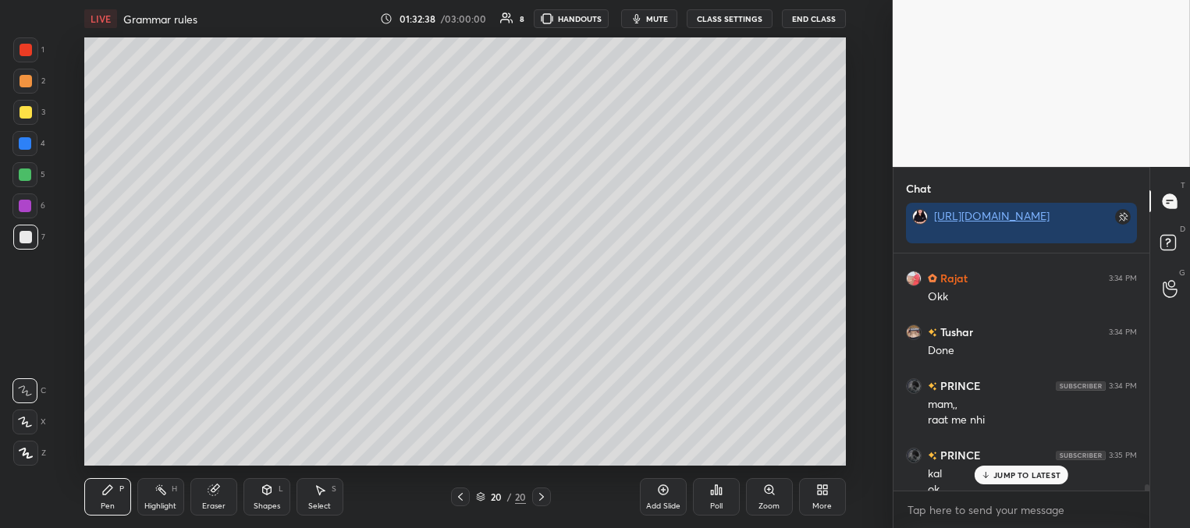
scroll to position [9307, 0]
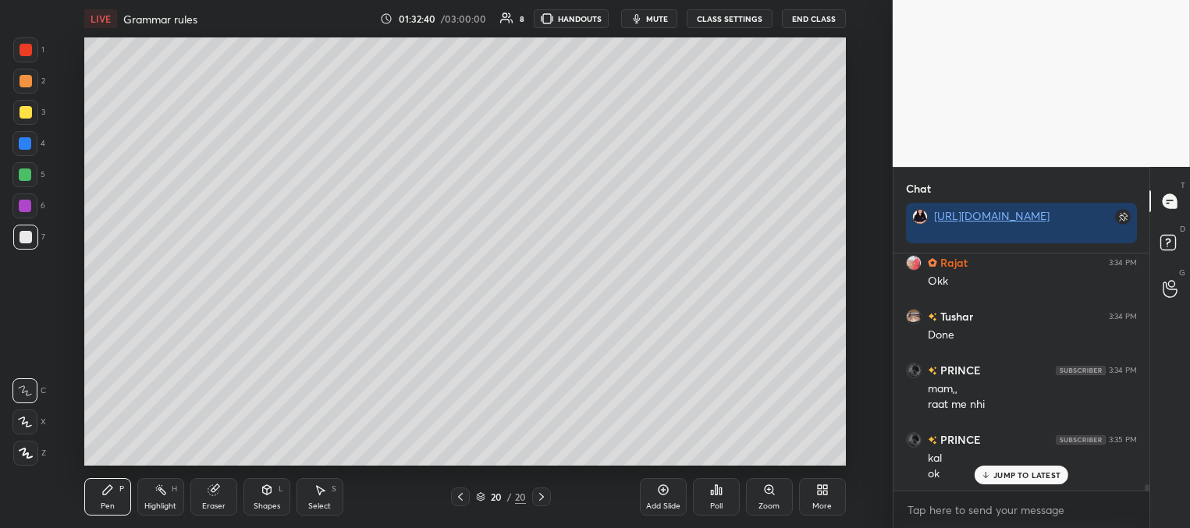
click at [998, 473] on p "JUMP TO LATEST" at bounding box center [1026, 474] width 67 height 9
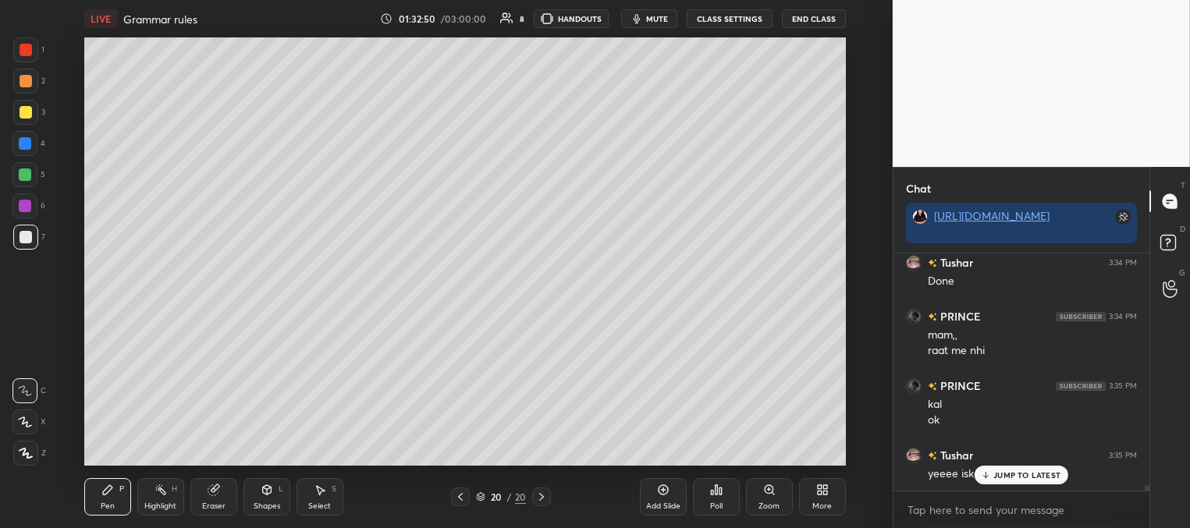
scroll to position [9414, 0]
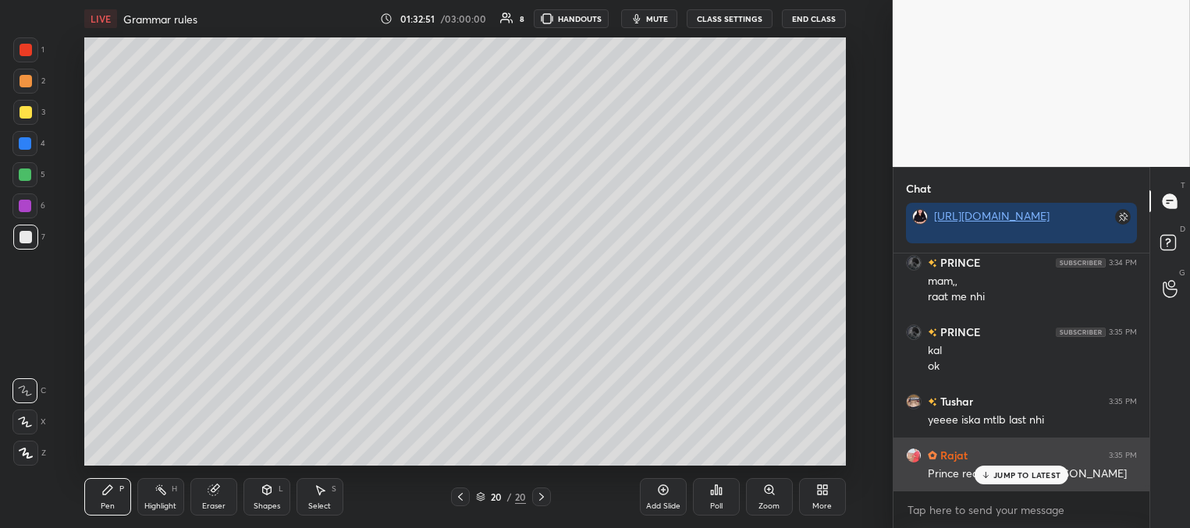
click at [997, 476] on p "JUMP TO LATEST" at bounding box center [1026, 474] width 67 height 9
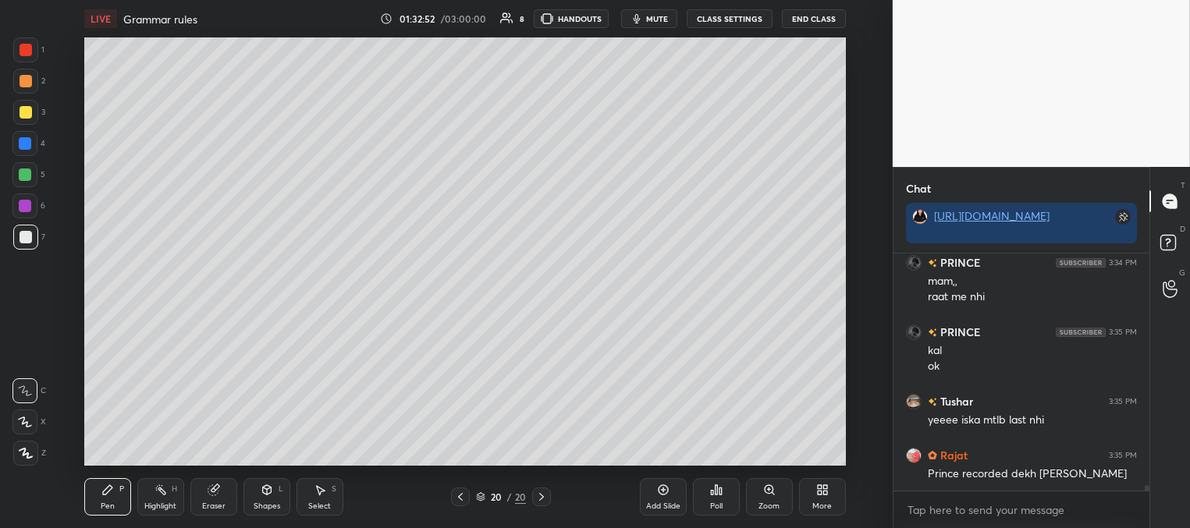
scroll to position [9468, 0]
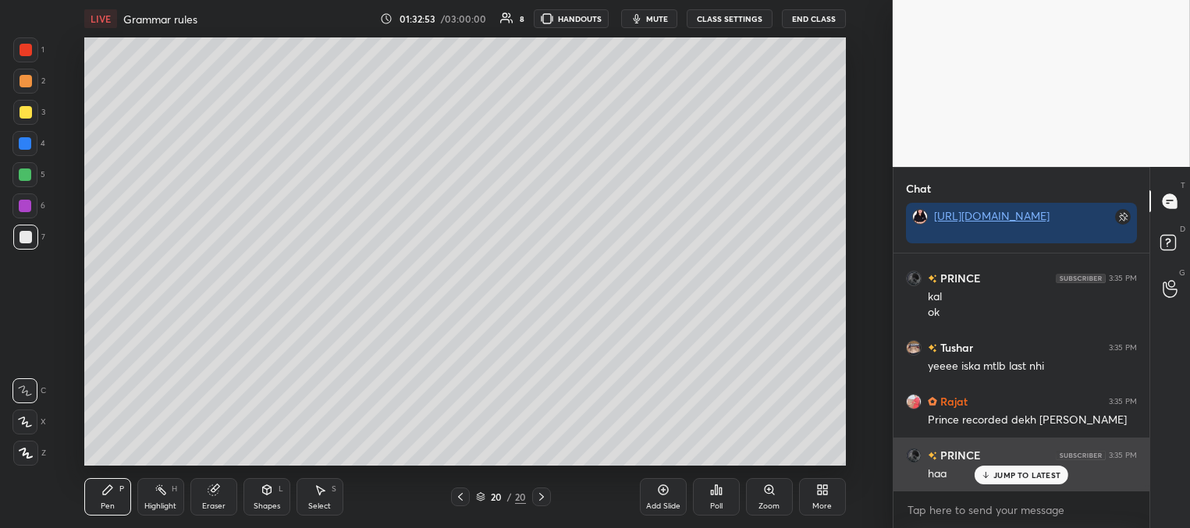
click at [1005, 475] on p "JUMP TO LATEST" at bounding box center [1026, 474] width 67 height 9
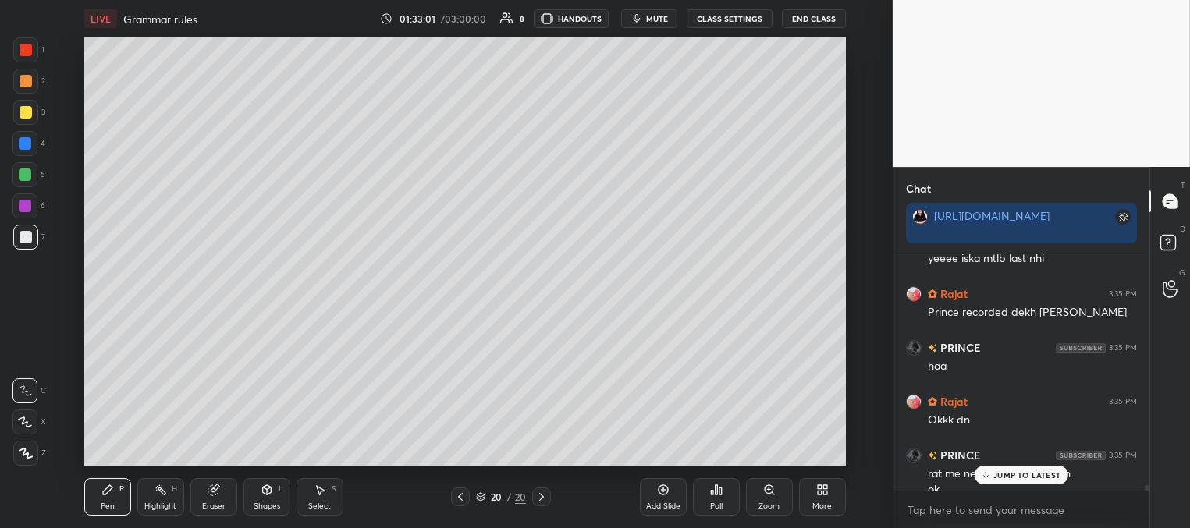
scroll to position [9591, 0]
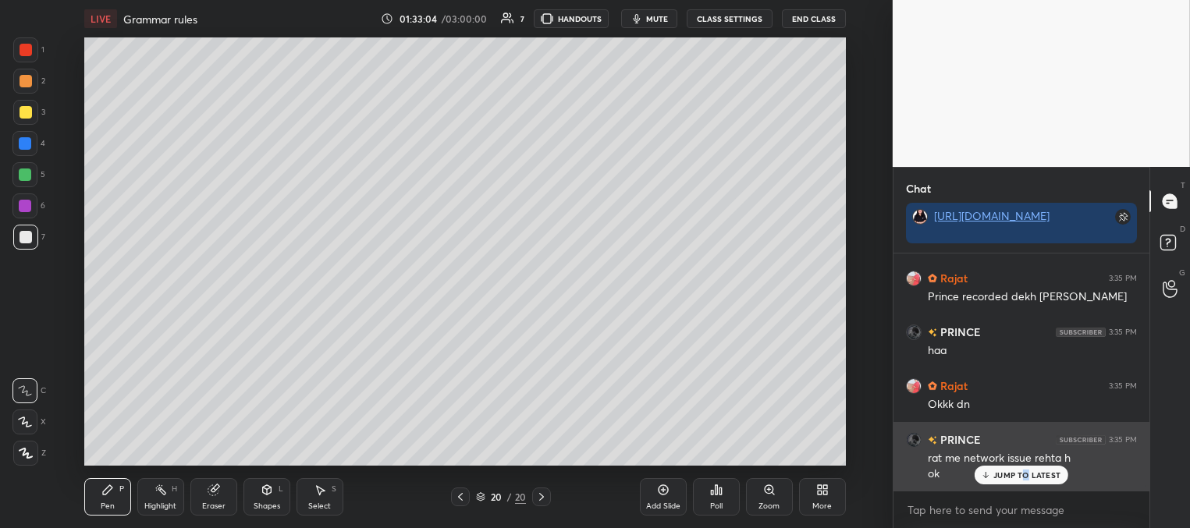
drag, startPoint x: 1023, startPoint y: 475, endPoint x: 1012, endPoint y: 469, distance: 12.6
click at [1023, 476] on p "JUMP TO LATEST" at bounding box center [1026, 474] width 67 height 9
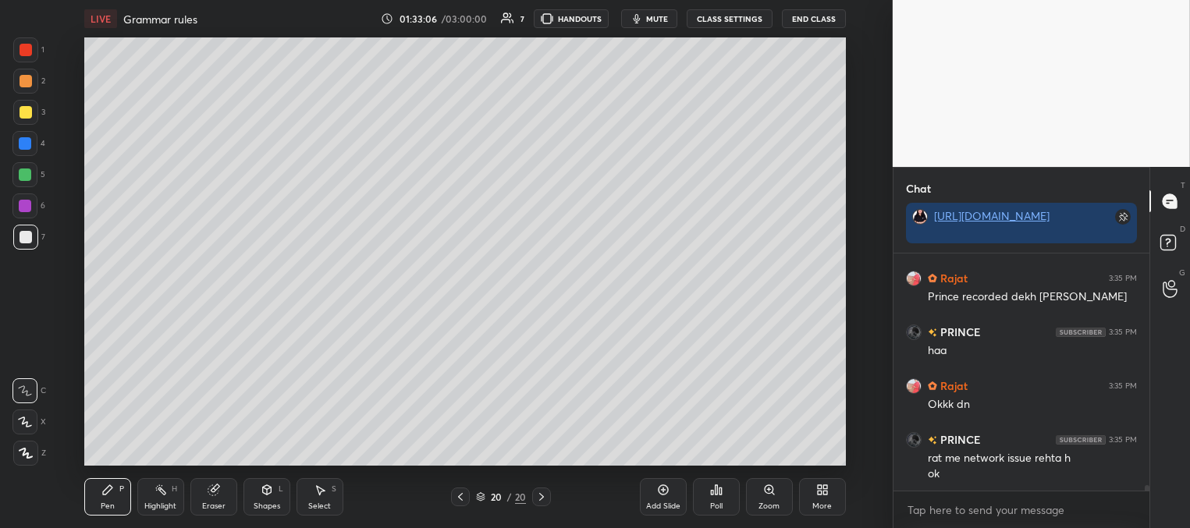
scroll to position [9607, 0]
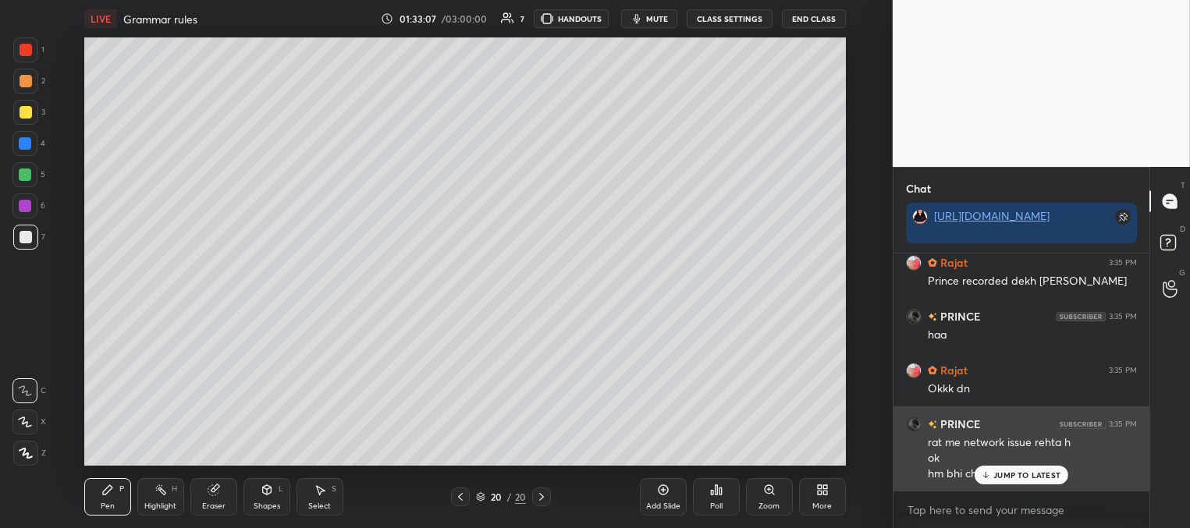
click at [1007, 466] on div "JUMP TO LATEST" at bounding box center [1021, 475] width 94 height 19
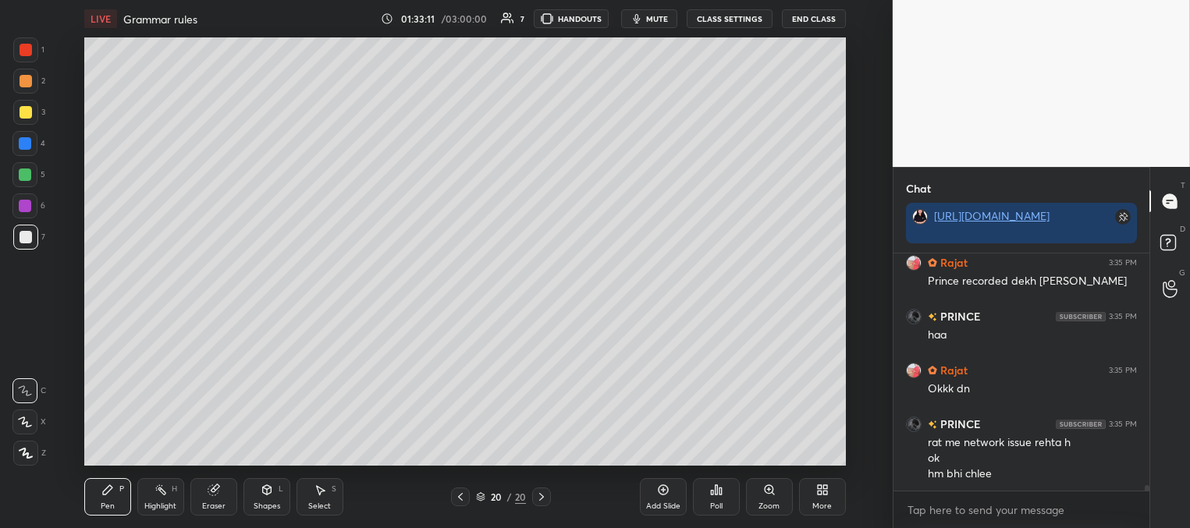
scroll to position [9661, 0]
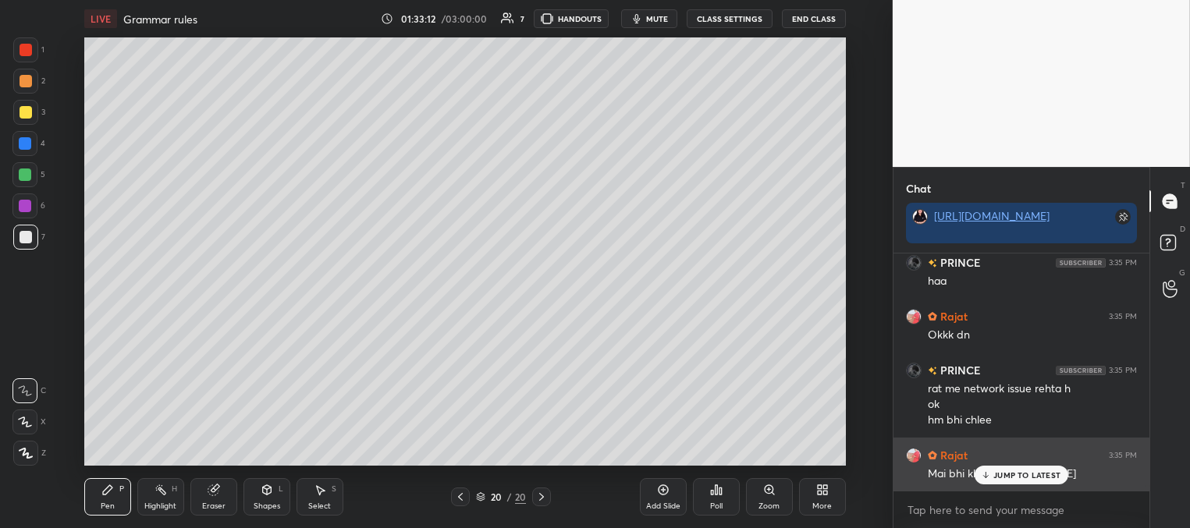
click at [1016, 476] on p "JUMP TO LATEST" at bounding box center [1026, 474] width 67 height 9
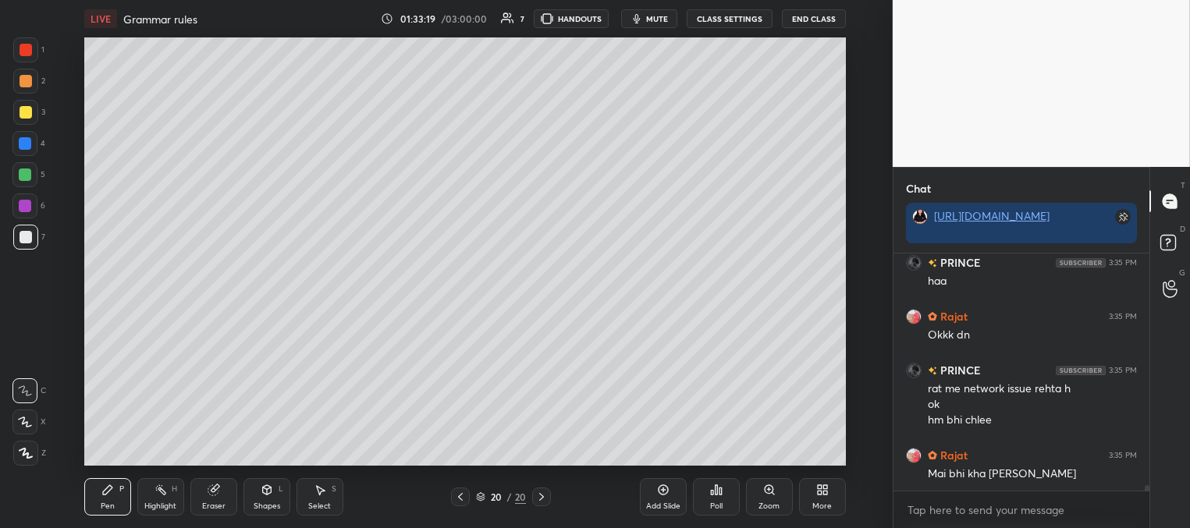
click at [651, 19] on span "mute" at bounding box center [657, 18] width 22 height 11
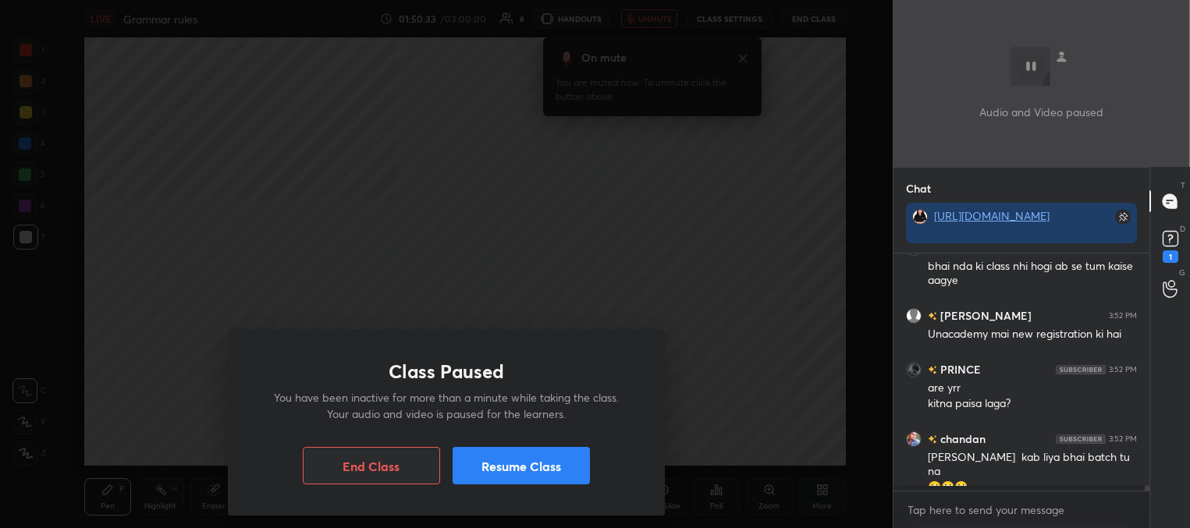
scroll to position [5, 5]
click at [528, 473] on button "Resume Class" at bounding box center [520, 465] width 137 height 37
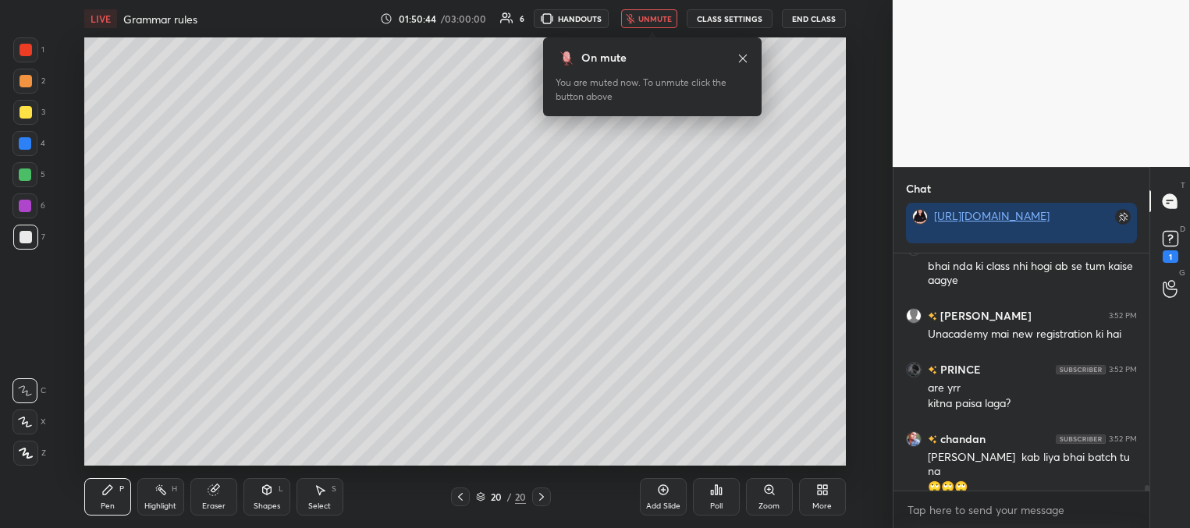
click at [654, 28] on div "On mute You are muted now. To unmute click the button above" at bounding box center [652, 72] width 218 height 88
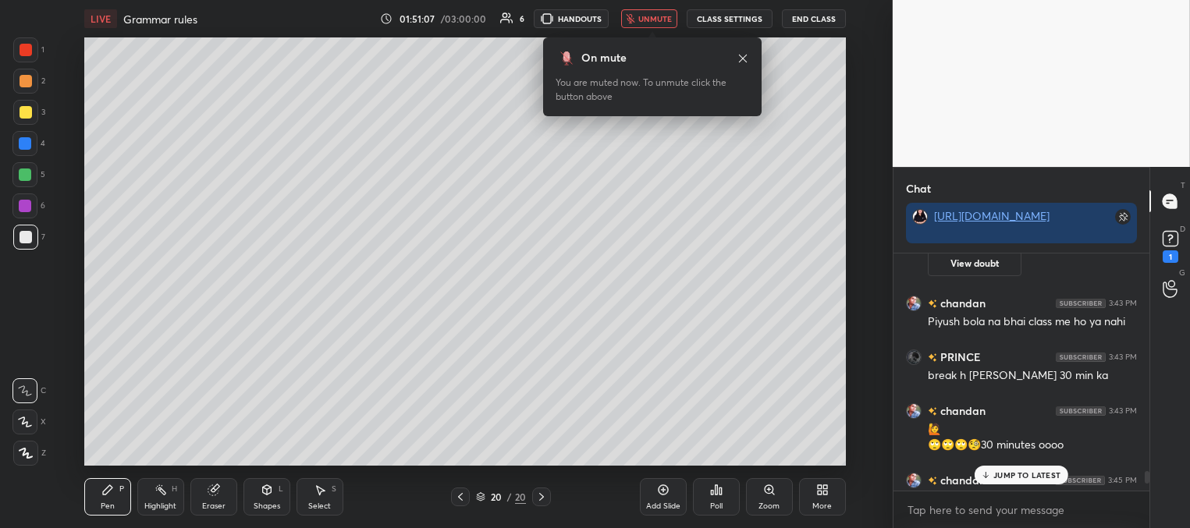
scroll to position [9208, 0]
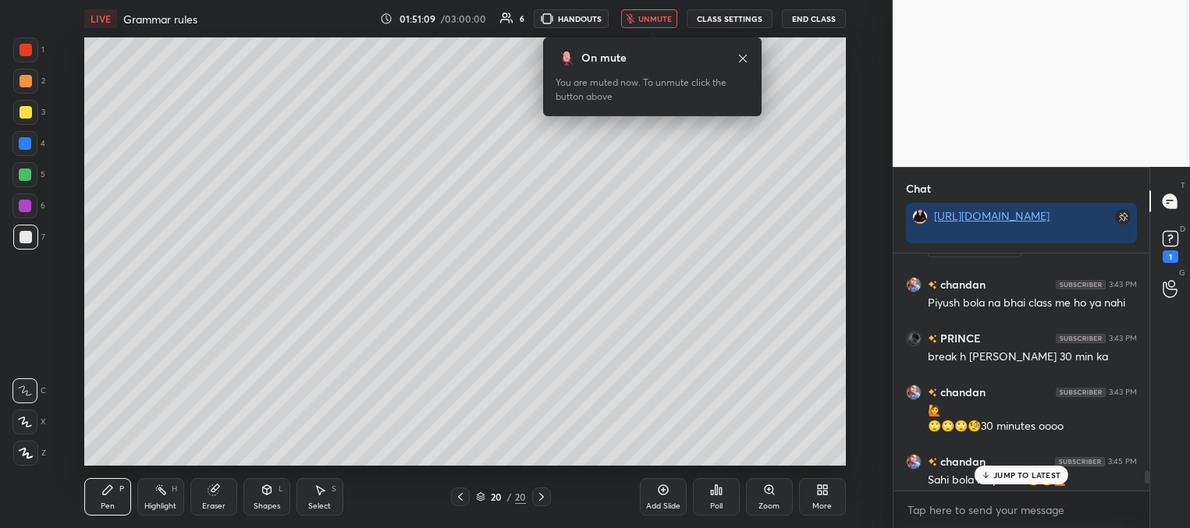
click at [629, 14] on icon "button" at bounding box center [630, 18] width 9 height 9
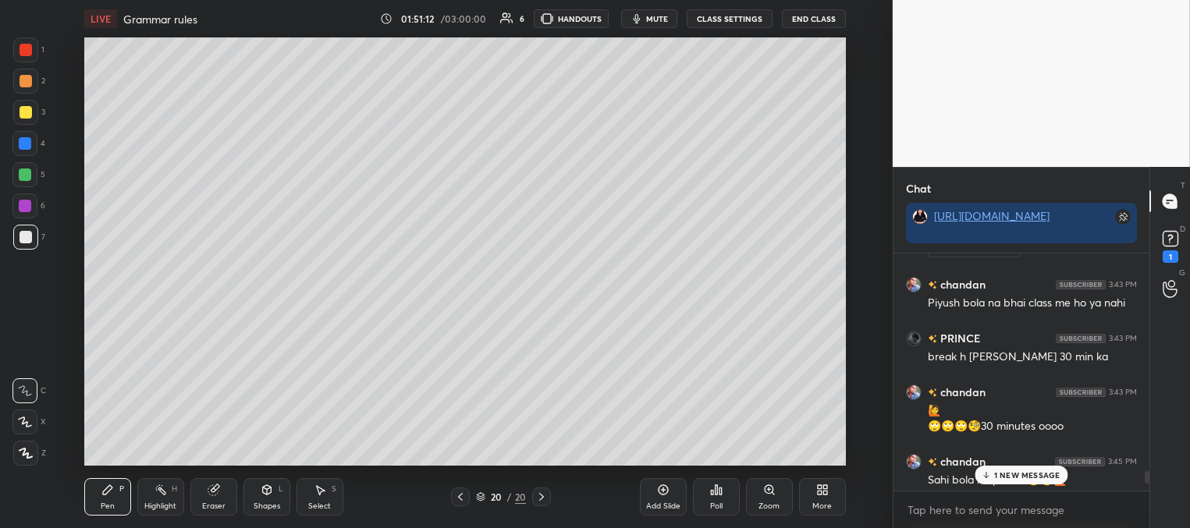
click at [1012, 473] on p "1 NEW MESSAGE" at bounding box center [1027, 474] width 66 height 9
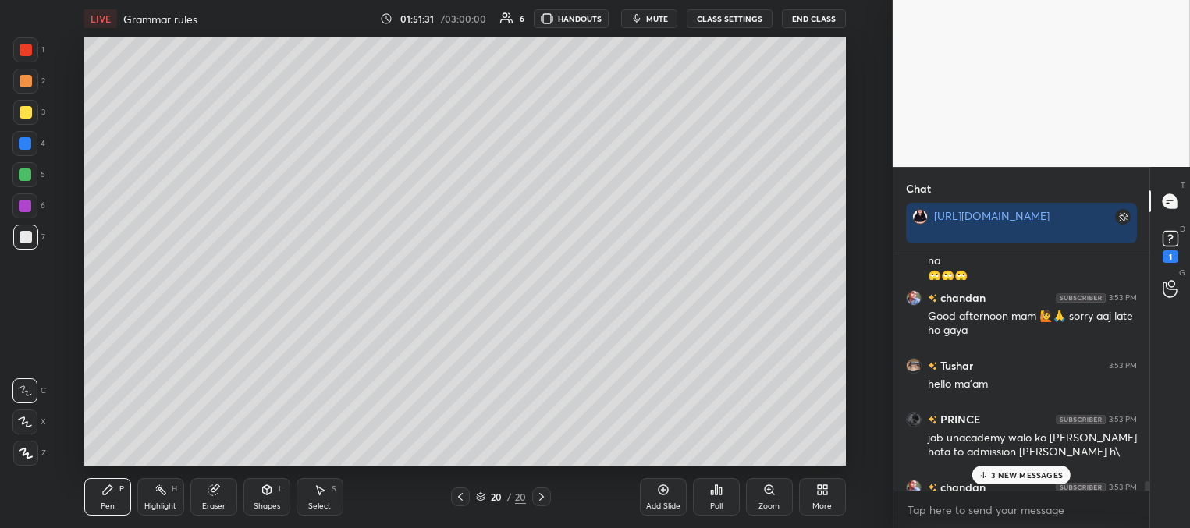
scroll to position [10047, 0]
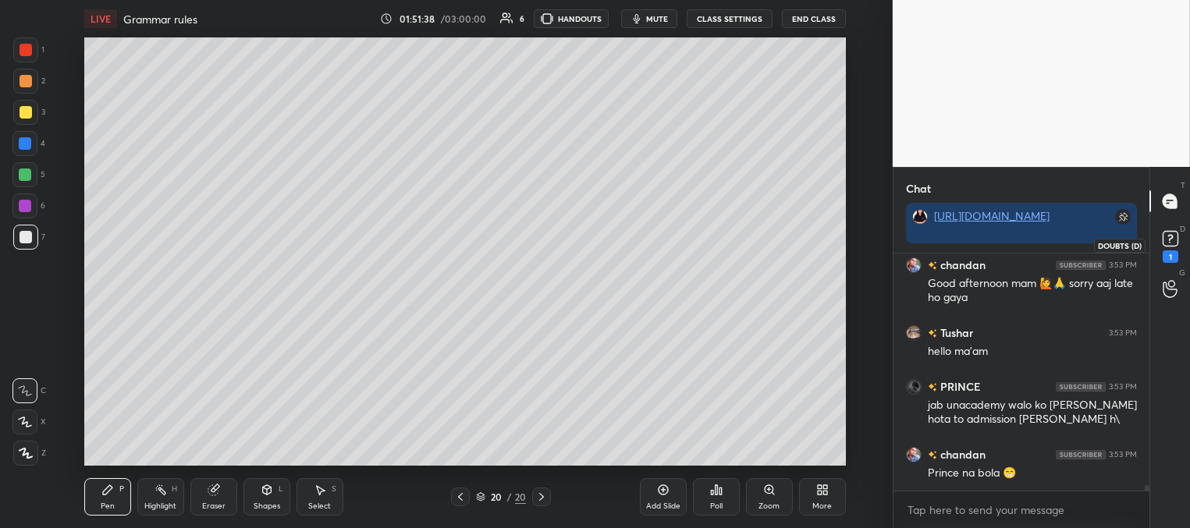
click at [1167, 250] on div "1" at bounding box center [1170, 256] width 16 height 12
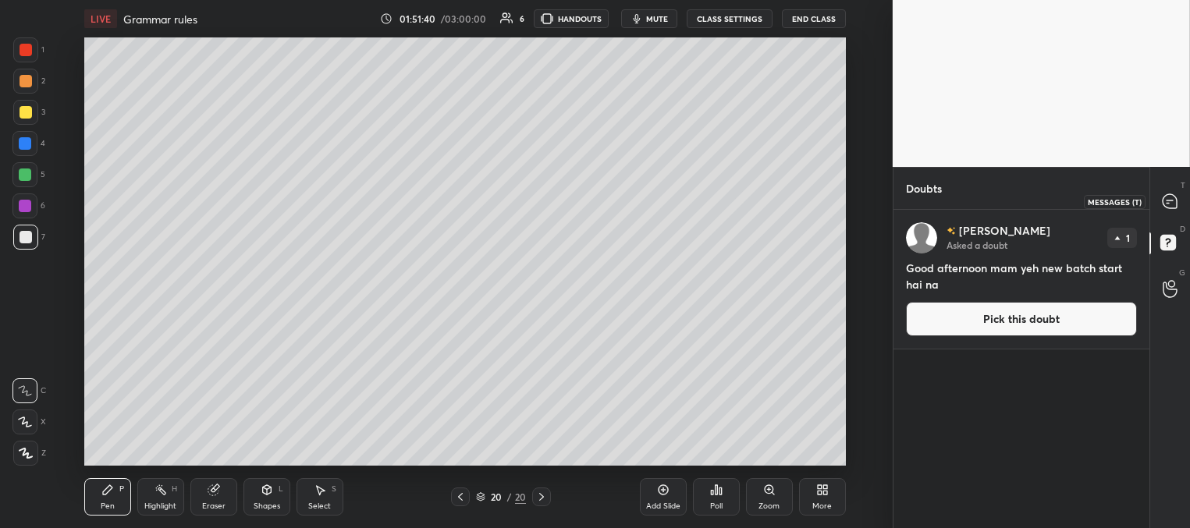
click at [1168, 200] on icon at bounding box center [1169, 201] width 14 height 14
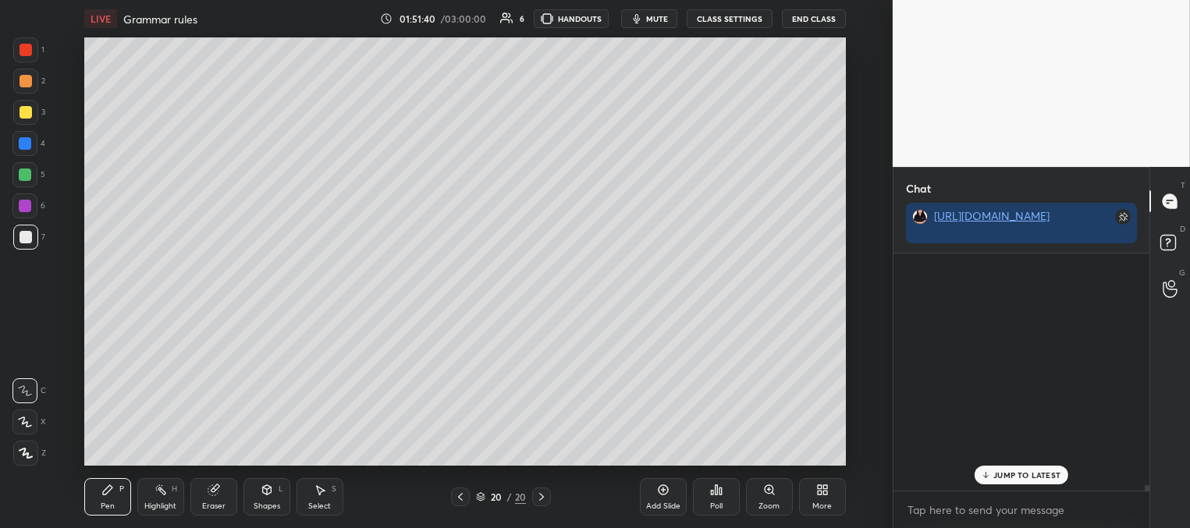
scroll to position [232, 251]
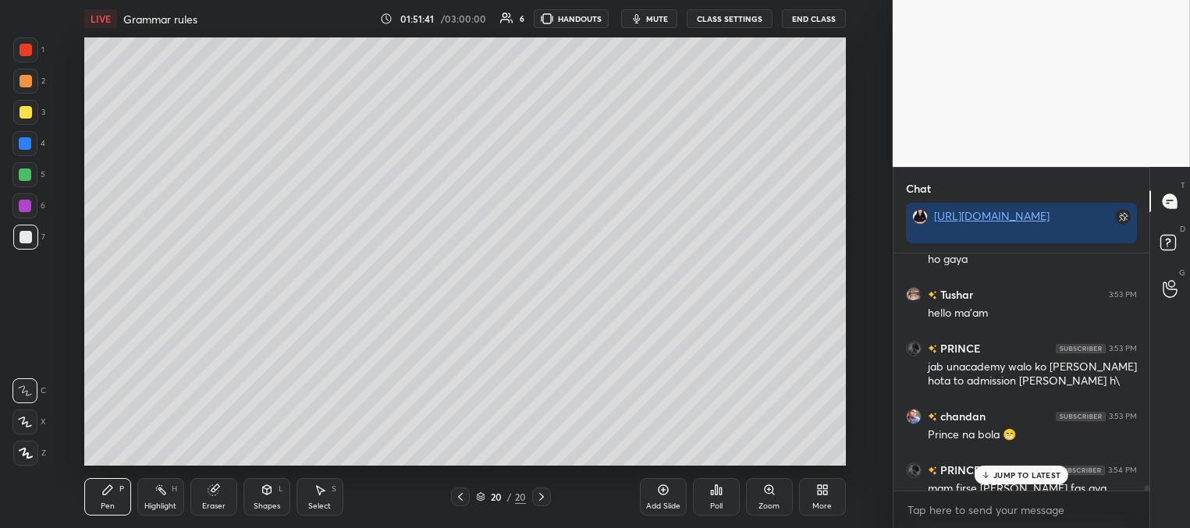
click at [998, 473] on p "JUMP TO LATEST" at bounding box center [1026, 474] width 67 height 9
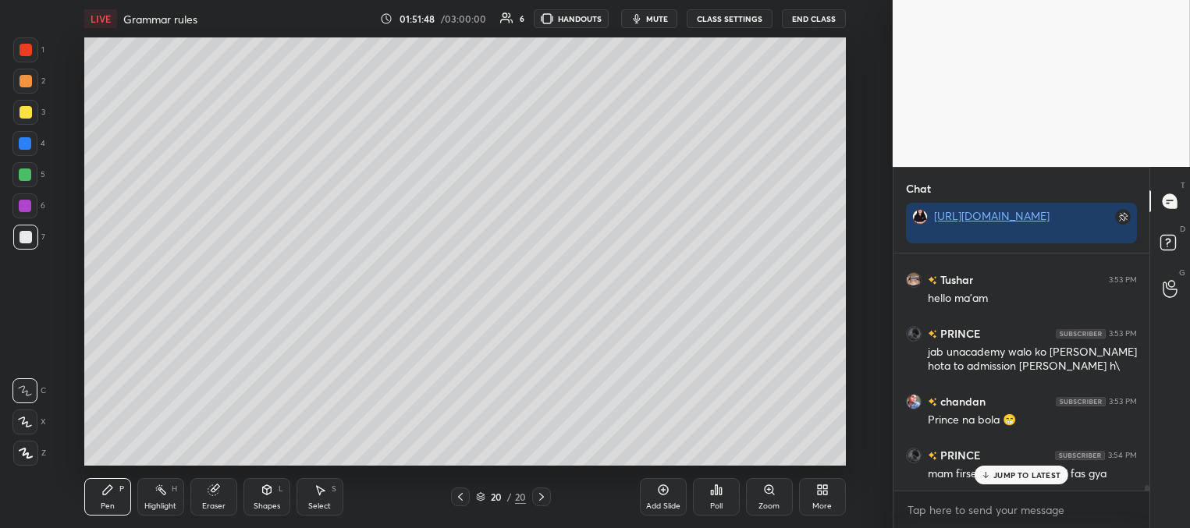
click at [1008, 478] on p "JUMP TO LATEST" at bounding box center [1026, 474] width 67 height 9
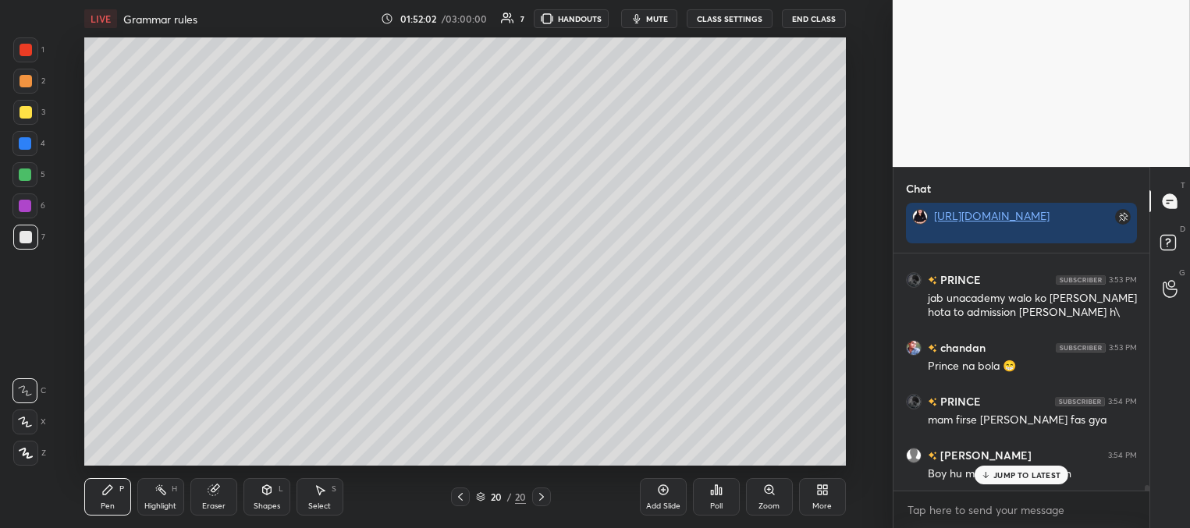
click at [1002, 473] on p "JUMP TO LATEST" at bounding box center [1026, 474] width 67 height 9
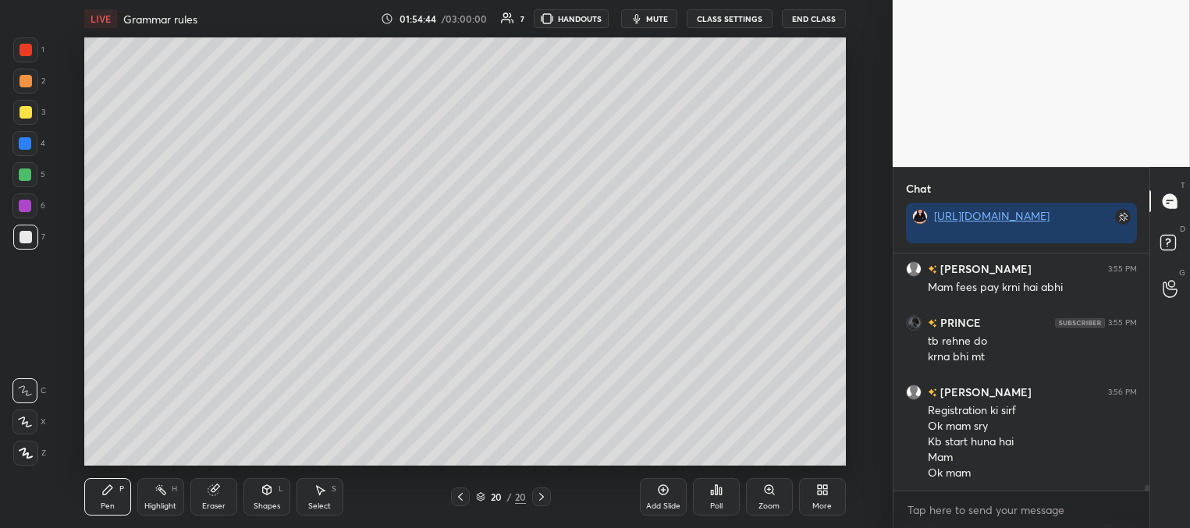
scroll to position [10836, 0]
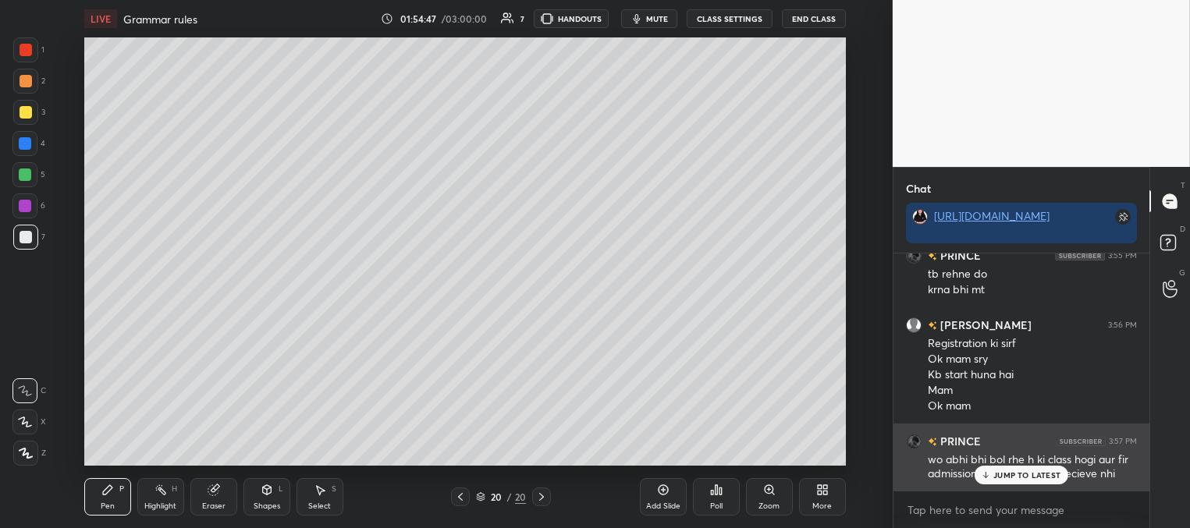
click at [996, 473] on p "JUMP TO LATEST" at bounding box center [1026, 474] width 67 height 9
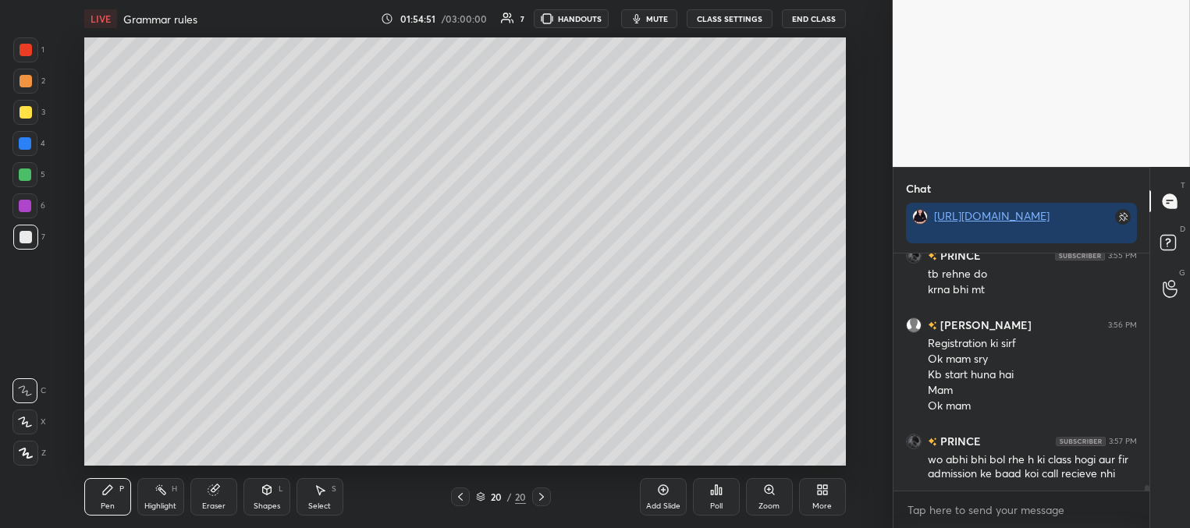
scroll to position [10890, 0]
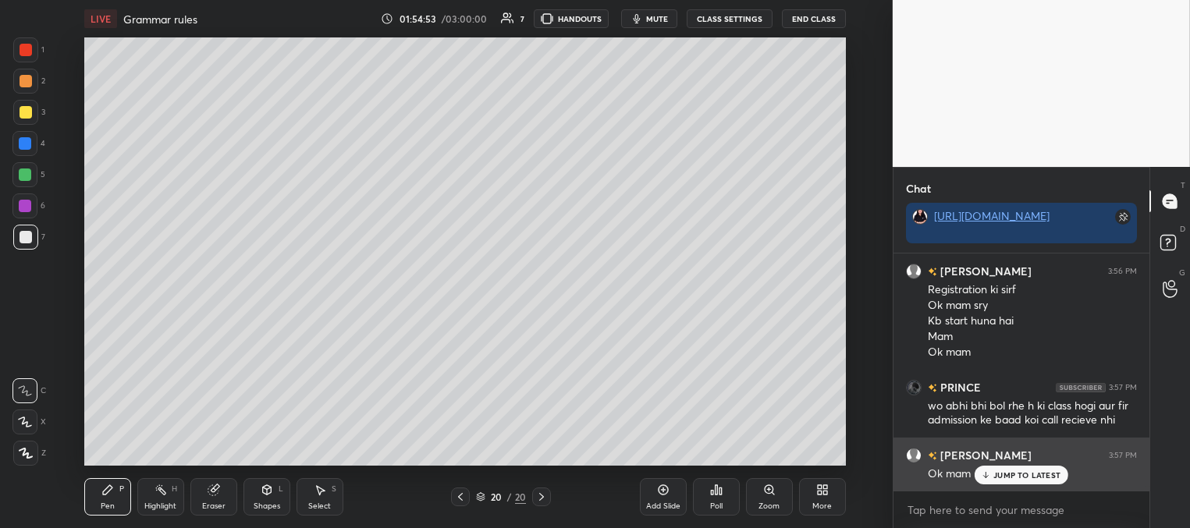
drag, startPoint x: 993, startPoint y: 475, endPoint x: 969, endPoint y: 469, distance: 25.0
click at [991, 475] on div "JUMP TO LATEST" at bounding box center [1021, 475] width 94 height 19
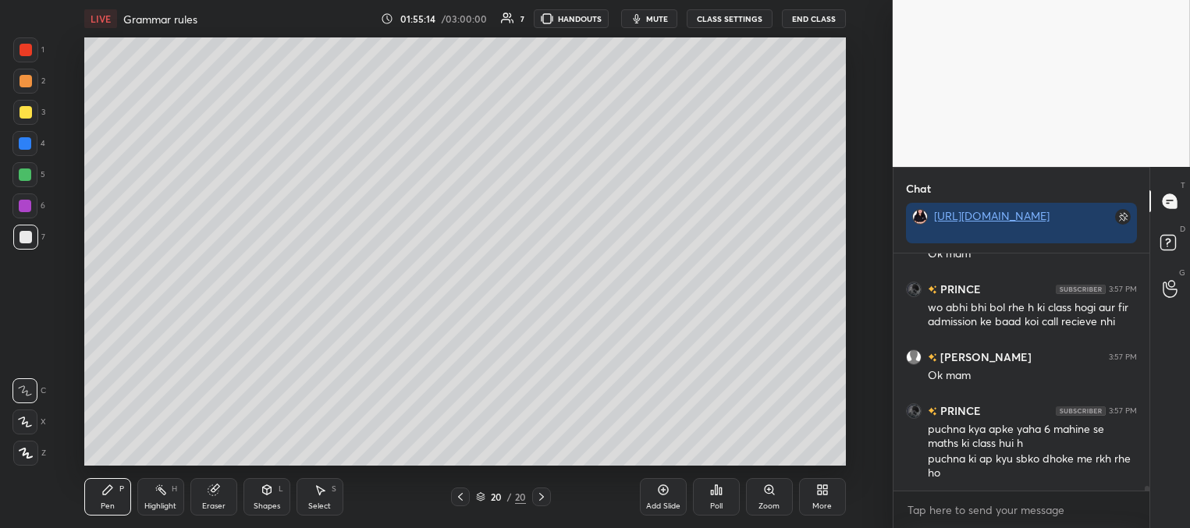
scroll to position [11004, 0]
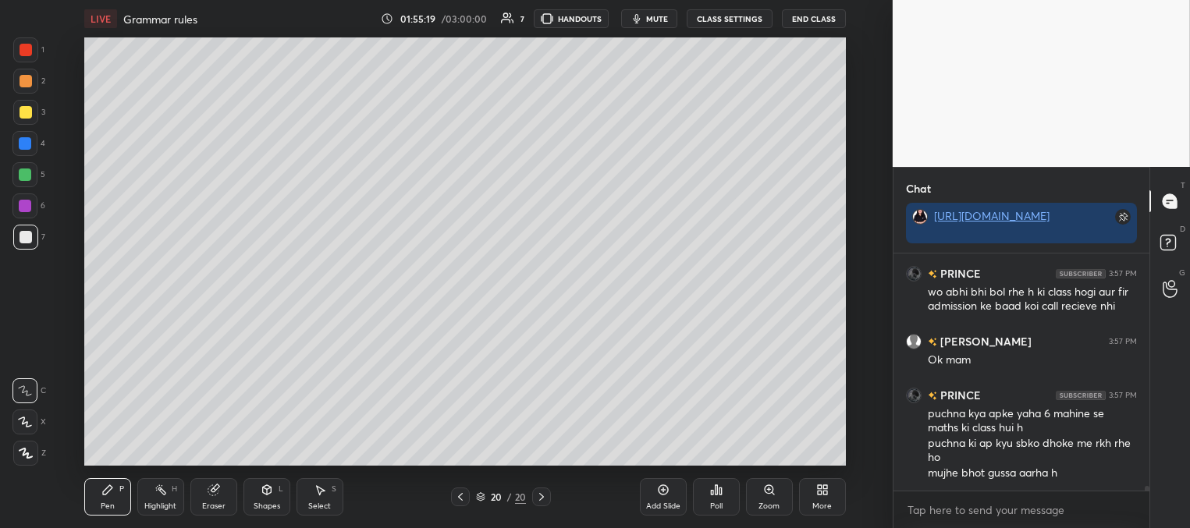
click at [672, 494] on div "Add Slide" at bounding box center [663, 496] width 47 height 37
click at [27, 105] on div at bounding box center [25, 112] width 25 height 25
drag, startPoint x: 216, startPoint y: 502, endPoint x: 218, endPoint y: 495, distance: 8.0
click at [217, 498] on div "Eraser" at bounding box center [213, 496] width 47 height 37
drag, startPoint x: 105, startPoint y: 502, endPoint x: 102, endPoint y: 466, distance: 36.0
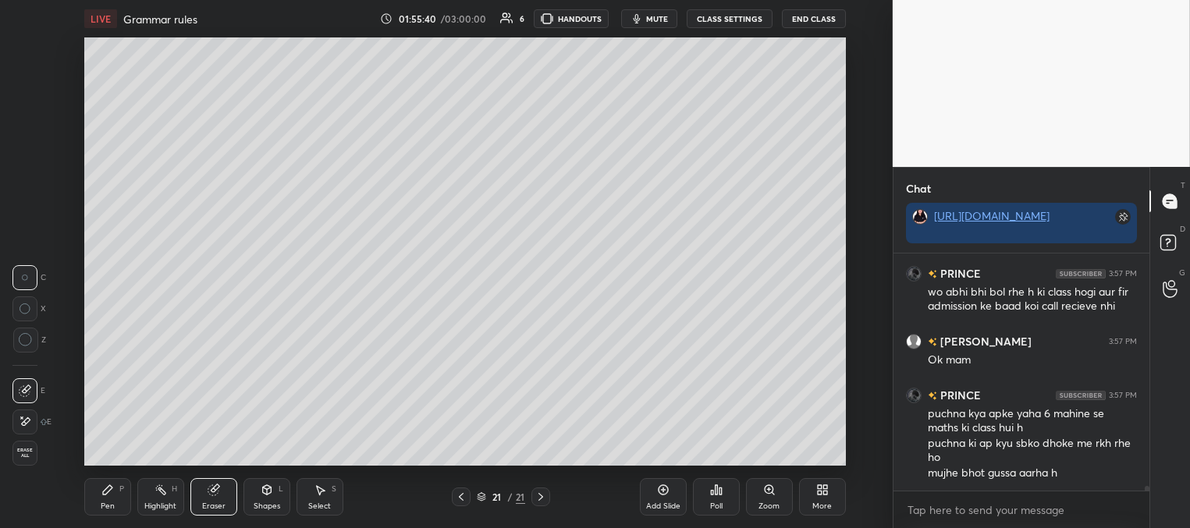
click at [105, 503] on div "Pen" at bounding box center [108, 506] width 14 height 8
drag, startPoint x: 23, startPoint y: 234, endPoint x: 51, endPoint y: 200, distance: 43.9
click at [25, 236] on div at bounding box center [26, 237] width 12 height 12
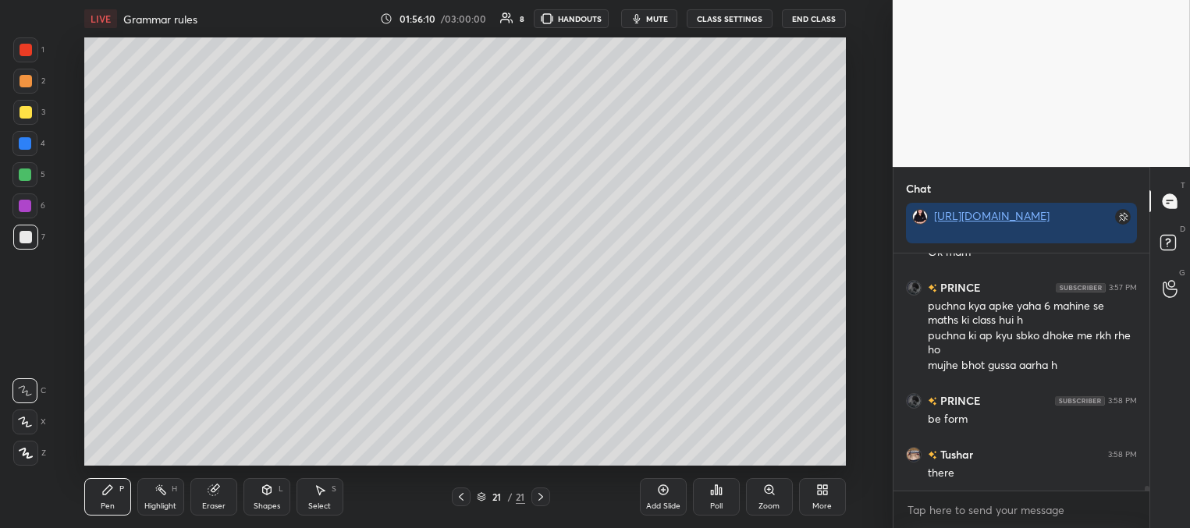
scroll to position [11165, 0]
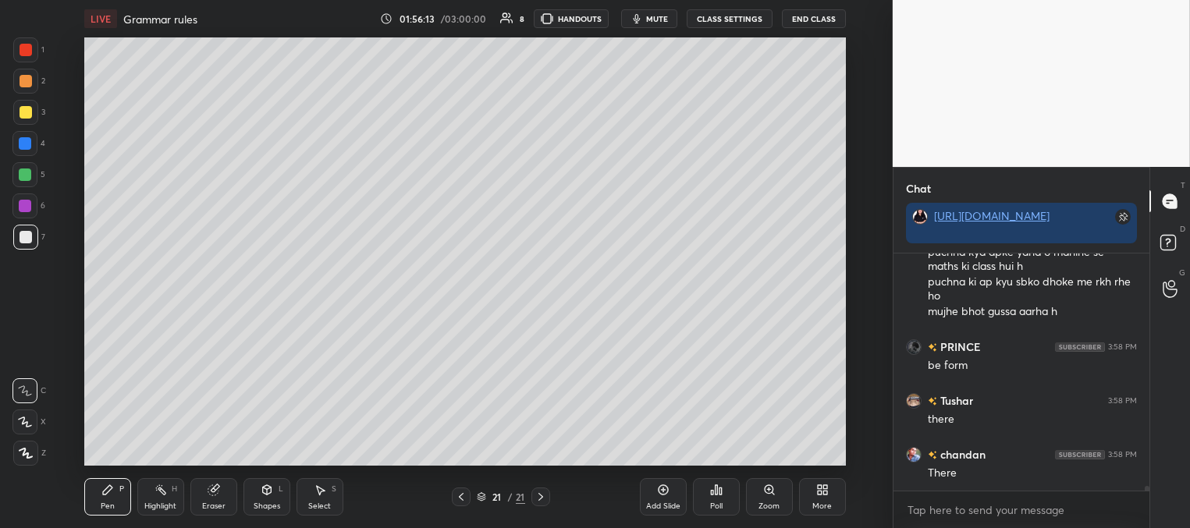
drag, startPoint x: 20, startPoint y: 171, endPoint x: 75, endPoint y: 165, distance: 54.9
click at [20, 172] on div at bounding box center [25, 174] width 12 height 12
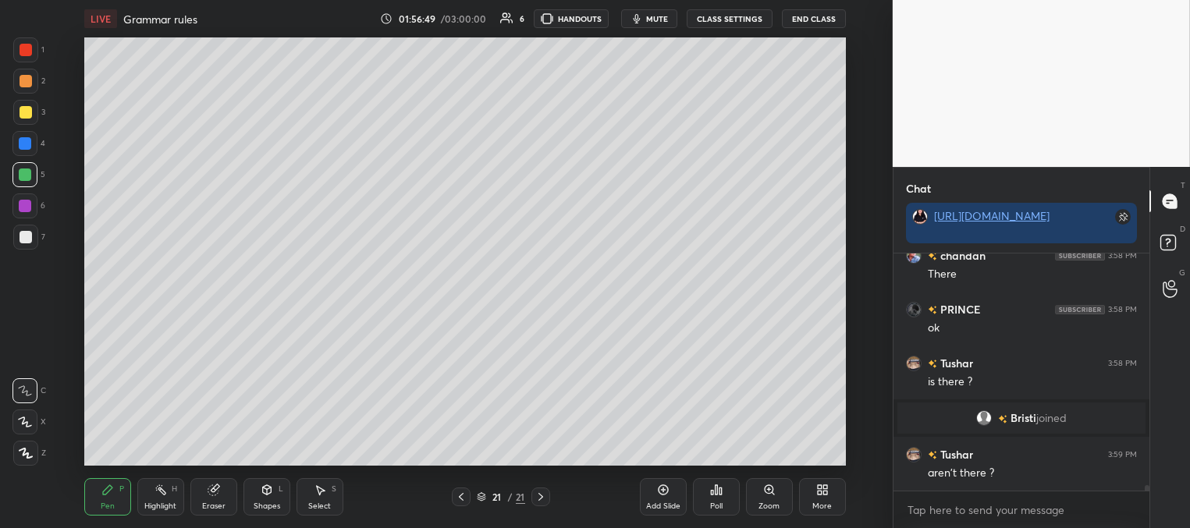
scroll to position [10520, 0]
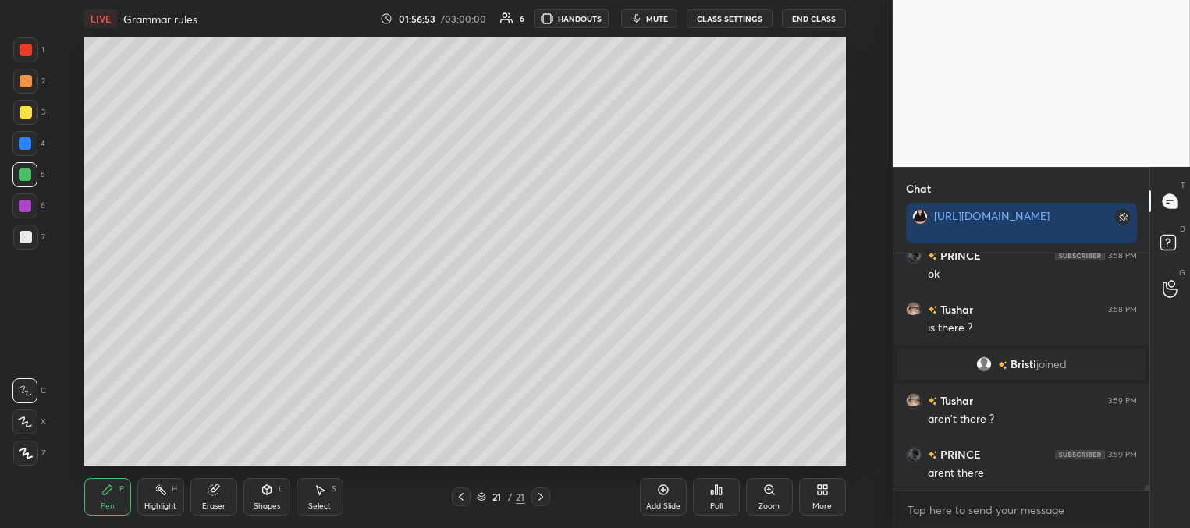
click at [461, 499] on icon at bounding box center [461, 497] width 5 height 8
click at [463, 498] on icon at bounding box center [461, 497] width 12 height 12
click at [466, 498] on icon at bounding box center [461, 497] width 12 height 12
click at [464, 499] on icon at bounding box center [461, 497] width 12 height 12
click at [25, 112] on div at bounding box center [26, 112] width 12 height 12
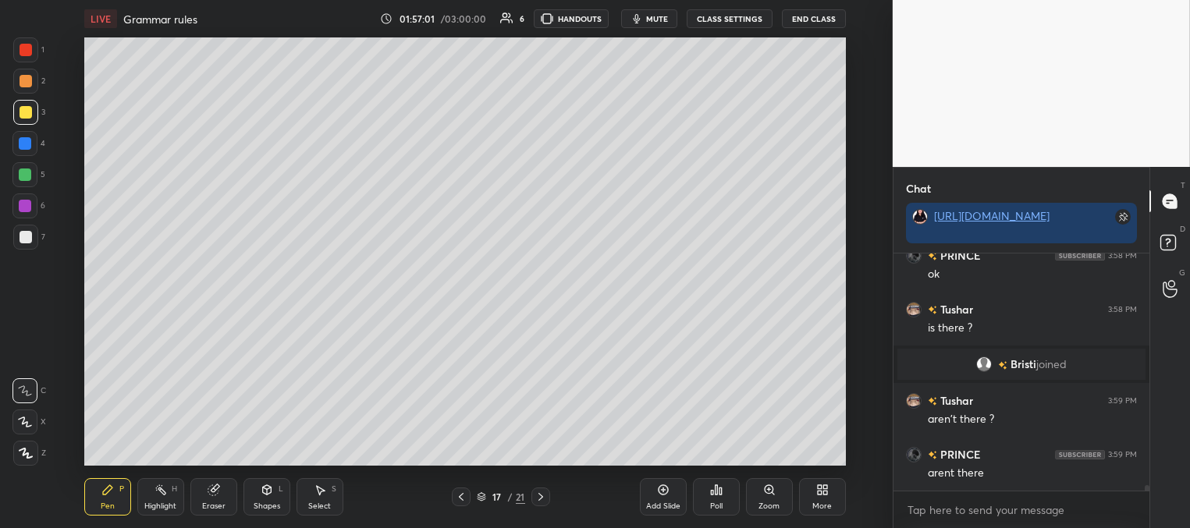
scroll to position [10536, 0]
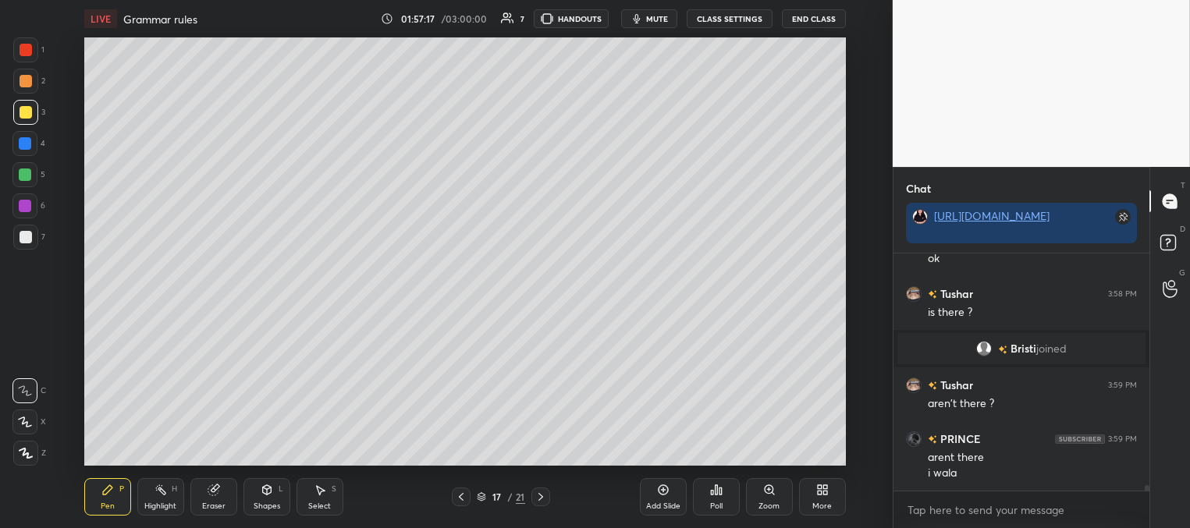
click at [22, 178] on div at bounding box center [25, 174] width 12 height 12
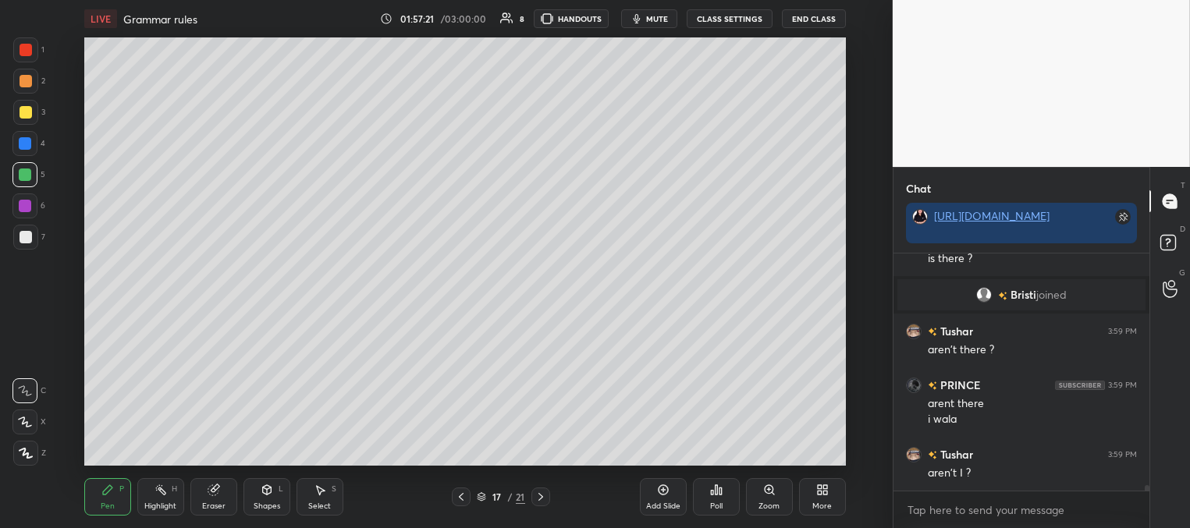
scroll to position [10644, 0]
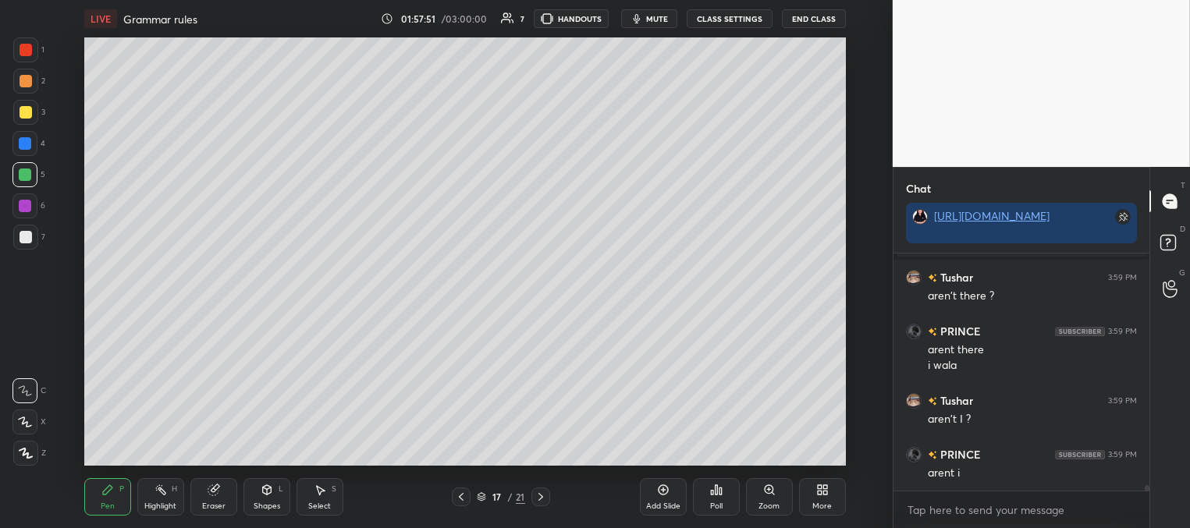
click at [543, 494] on icon at bounding box center [540, 497] width 12 height 12
click at [542, 494] on icon at bounding box center [540, 497] width 12 height 12
click at [543, 494] on icon at bounding box center [540, 497] width 12 height 12
click at [545, 498] on icon at bounding box center [540, 497] width 12 height 12
click at [30, 236] on div at bounding box center [26, 237] width 12 height 12
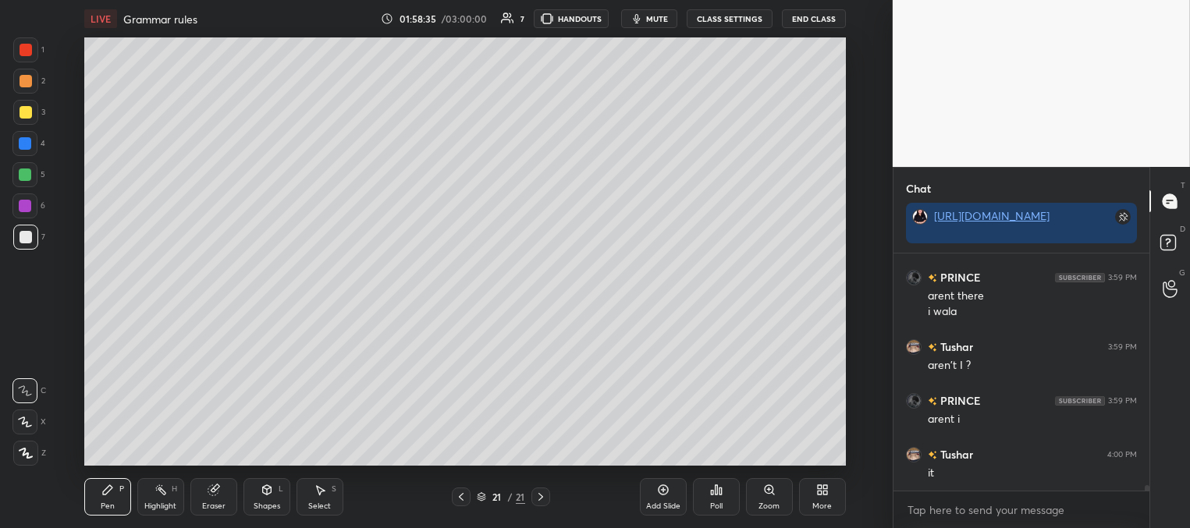
scroll to position [10734, 0]
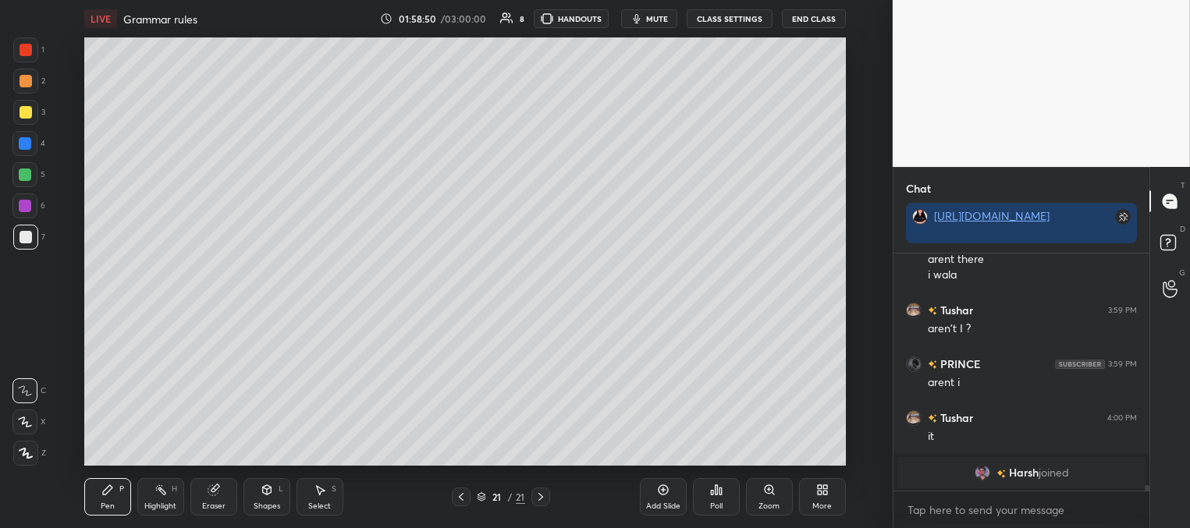
drag, startPoint x: 23, startPoint y: 168, endPoint x: 15, endPoint y: 176, distance: 11.6
click at [21, 170] on div at bounding box center [25, 174] width 12 height 12
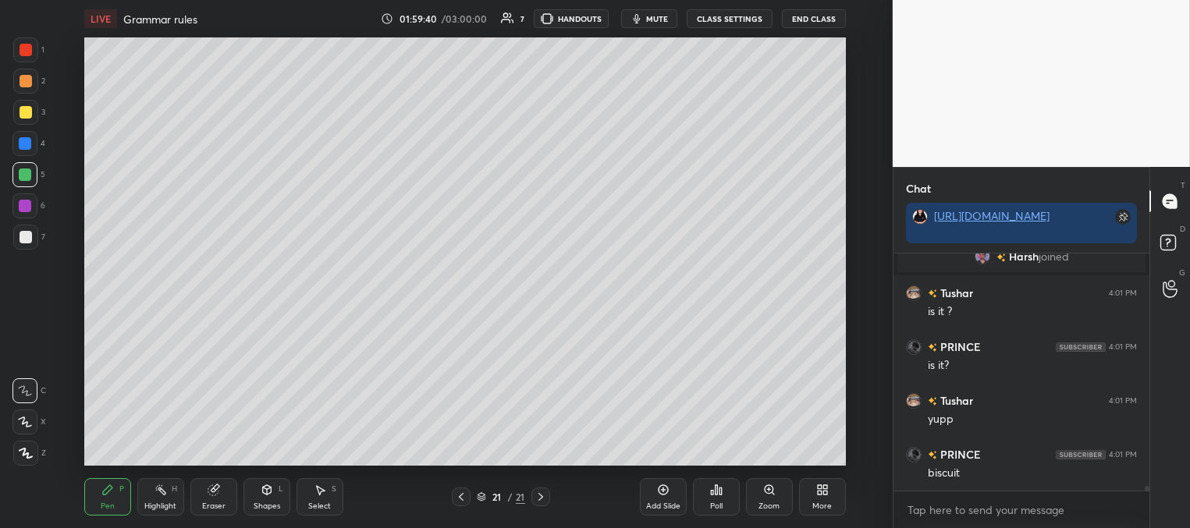
scroll to position [10944, 0]
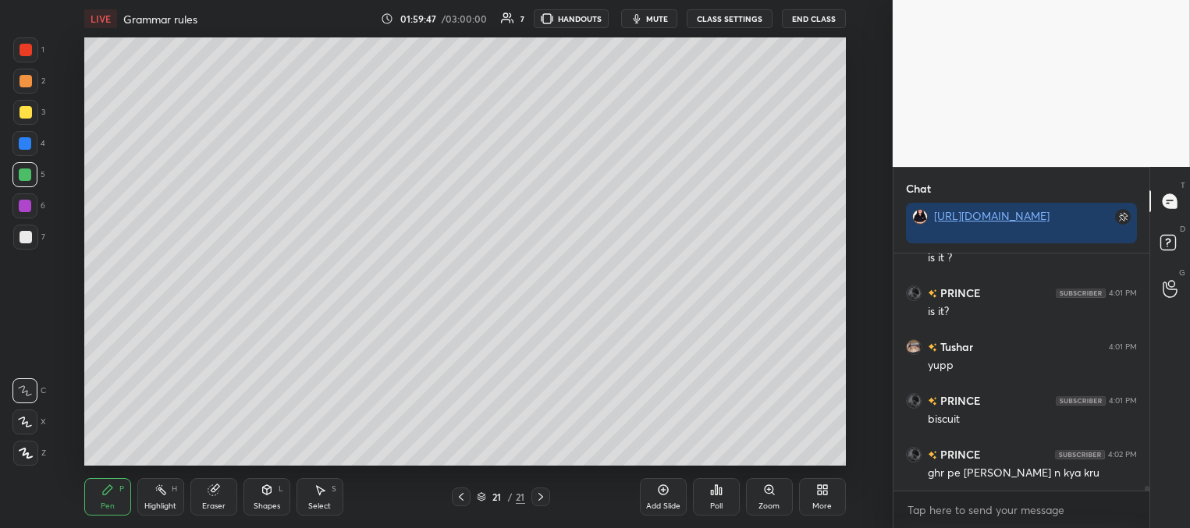
drag, startPoint x: 652, startPoint y: 499, endPoint x: 653, endPoint y: 488, distance: 11.7
click at [652, 499] on div "Add Slide" at bounding box center [663, 496] width 47 height 37
click at [32, 113] on div at bounding box center [25, 112] width 25 height 25
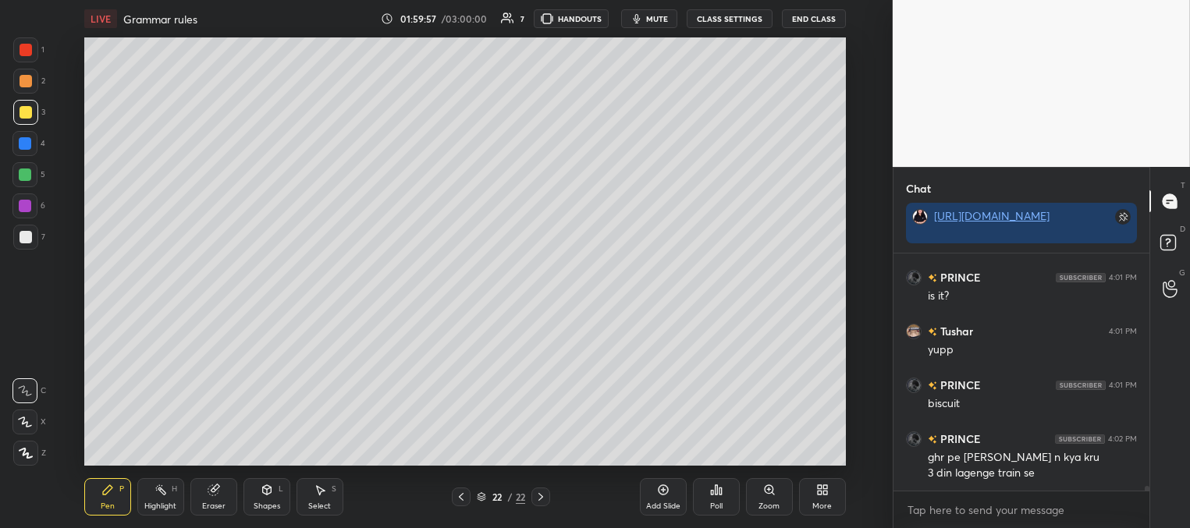
click at [27, 141] on div at bounding box center [25, 143] width 12 height 12
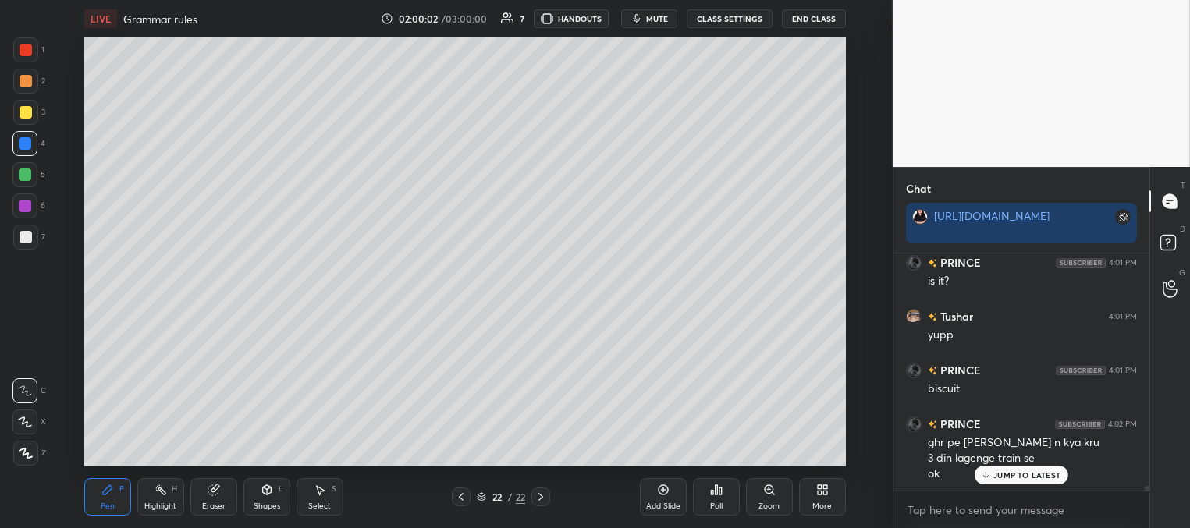
click at [25, 231] on div at bounding box center [26, 237] width 12 height 12
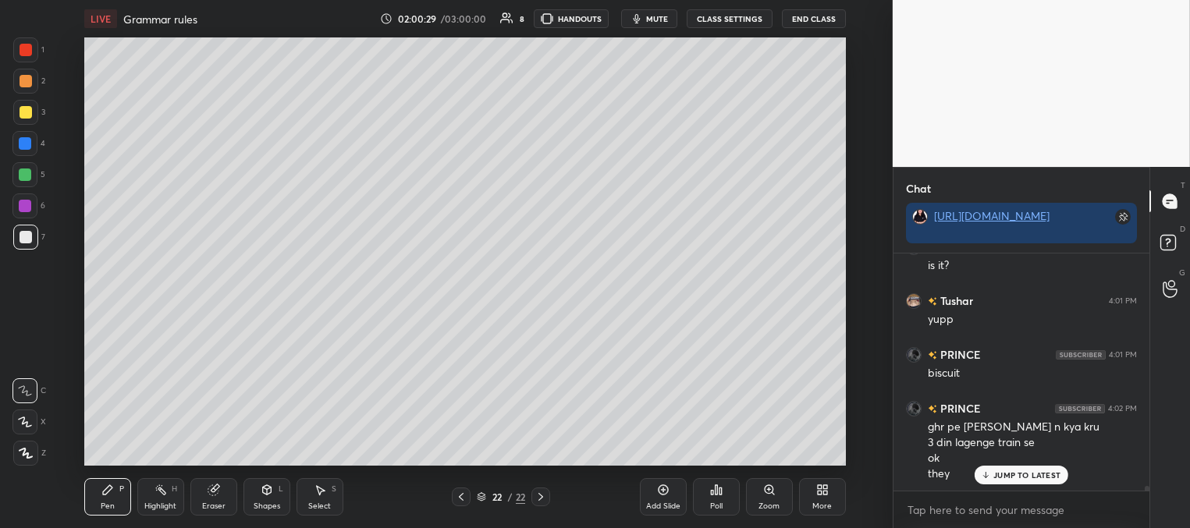
scroll to position [11044, 0]
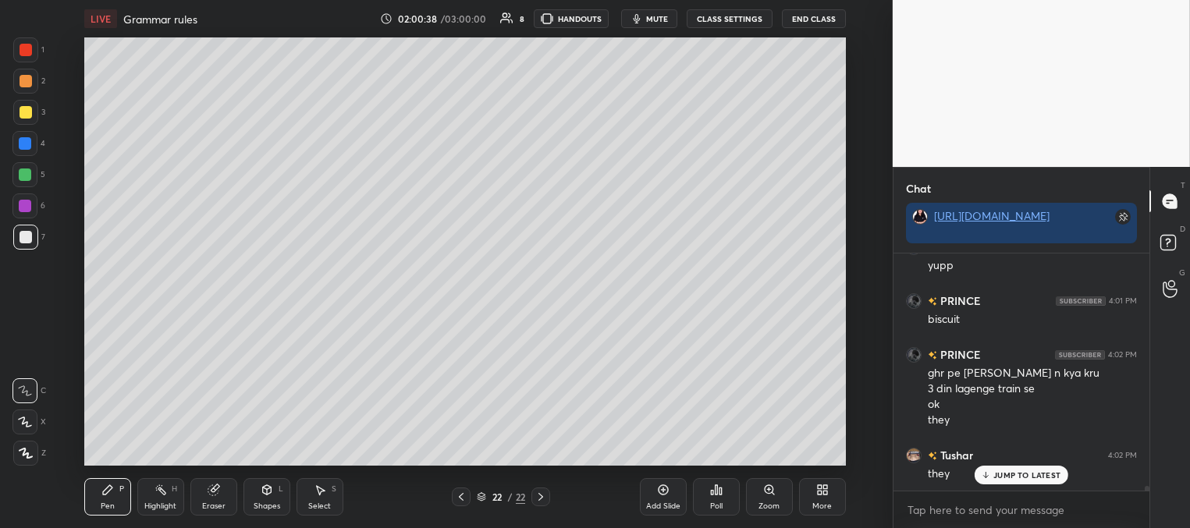
click at [27, 114] on div at bounding box center [26, 112] width 12 height 12
click at [19, 180] on div at bounding box center [24, 174] width 25 height 25
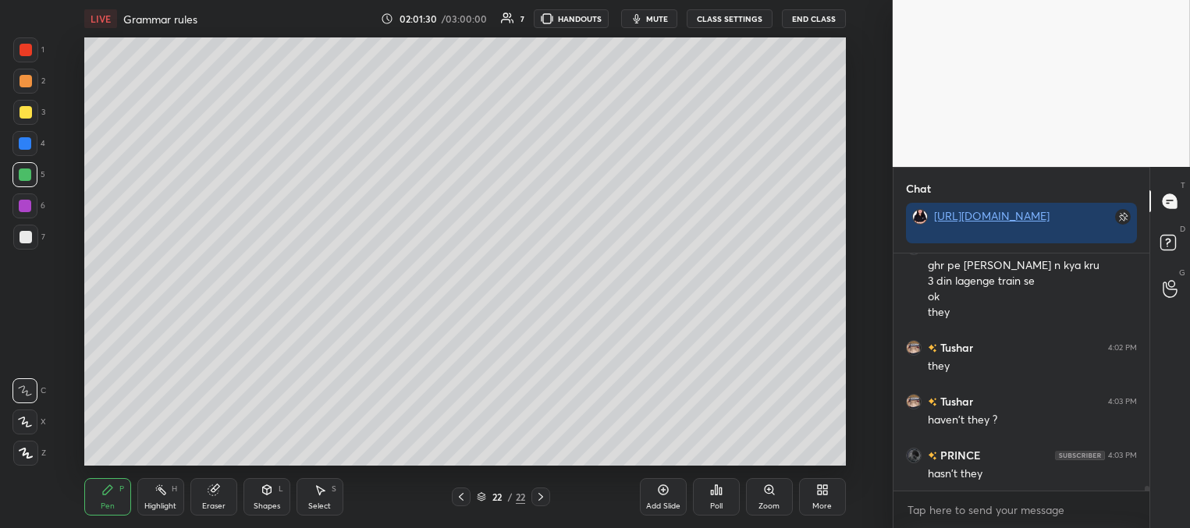
scroll to position [11167, 0]
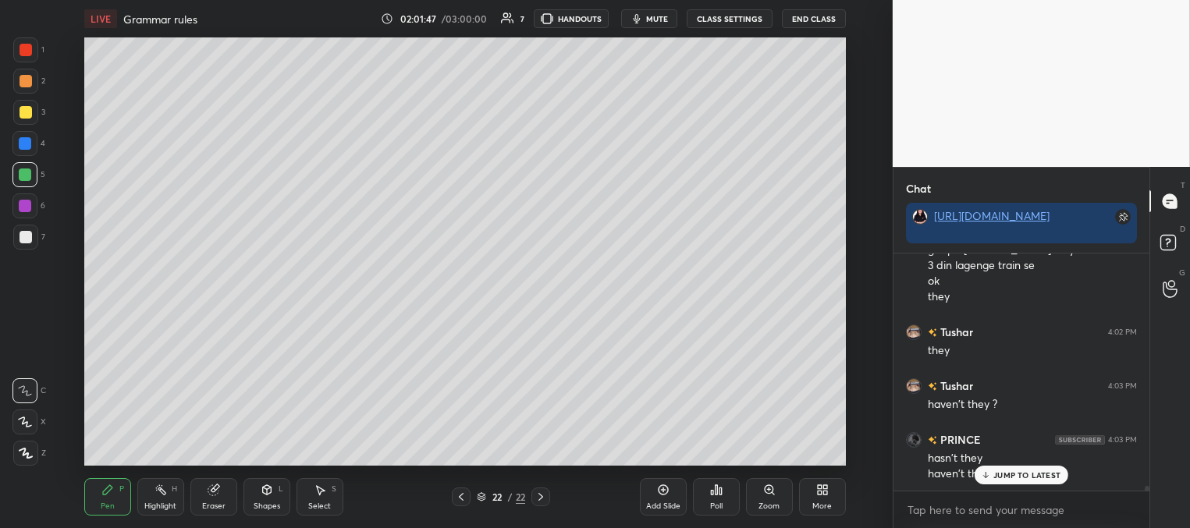
drag, startPoint x: 668, startPoint y: 490, endPoint x: 654, endPoint y: 488, distance: 14.2
click at [666, 493] on icon at bounding box center [663, 490] width 10 height 10
click at [27, 103] on div at bounding box center [25, 112] width 25 height 25
click at [29, 145] on div at bounding box center [25, 143] width 12 height 12
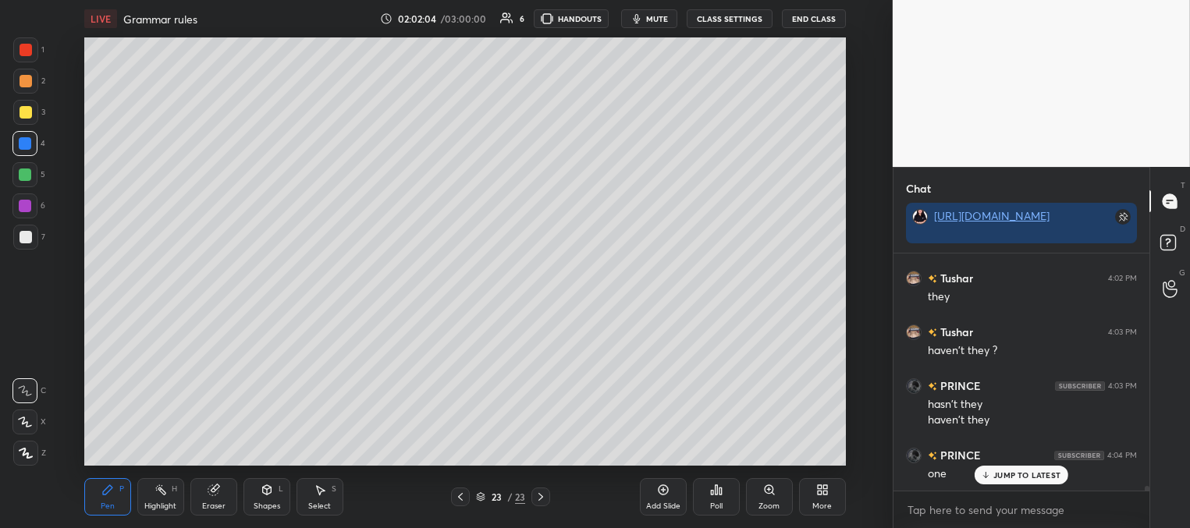
scroll to position [11237, 0]
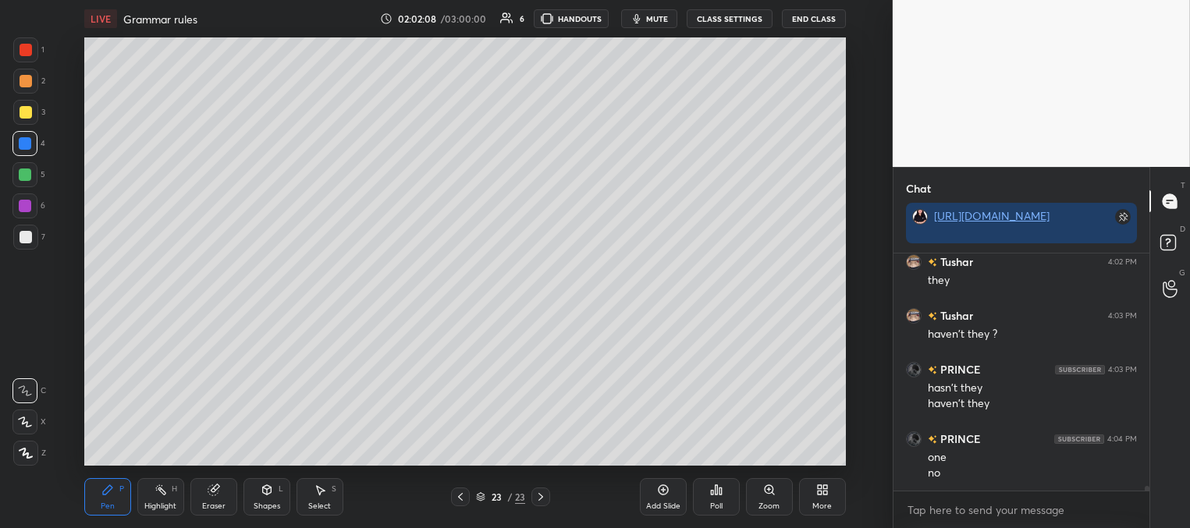
click at [23, 178] on div at bounding box center [25, 174] width 12 height 12
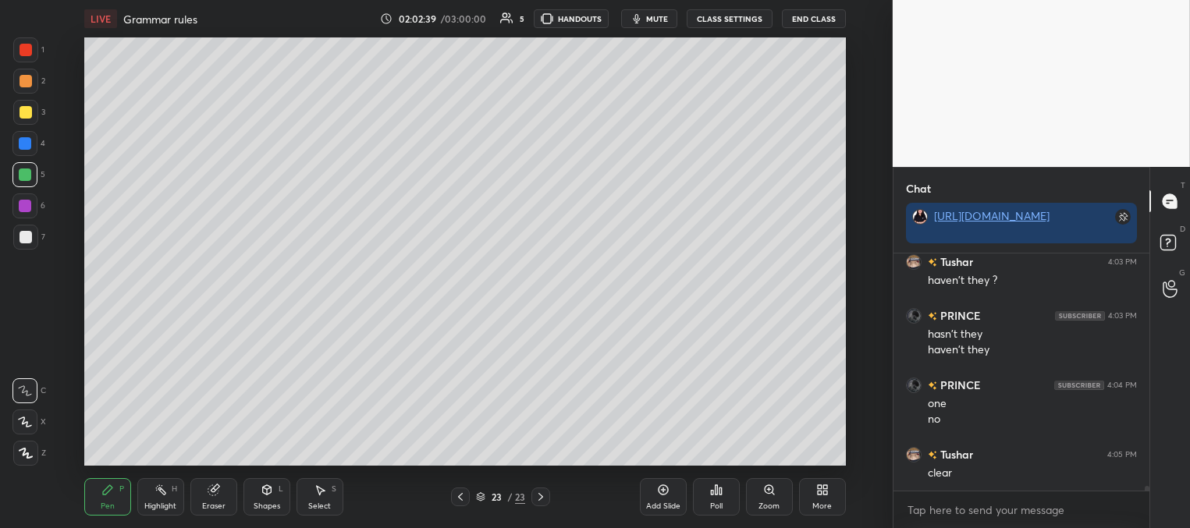
click at [27, 112] on div at bounding box center [26, 112] width 12 height 12
click at [30, 176] on div at bounding box center [25, 174] width 12 height 12
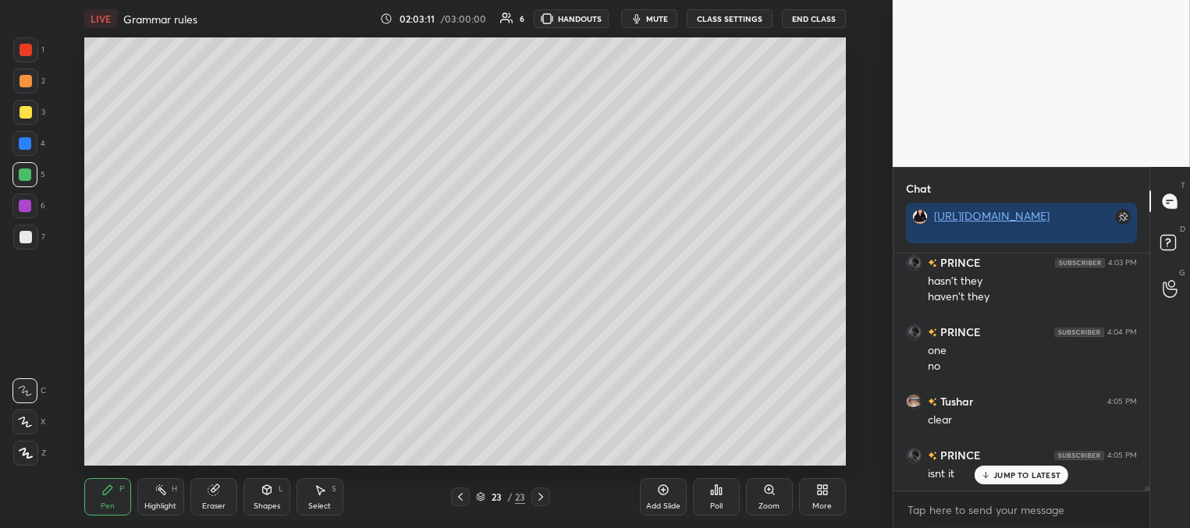
scroll to position [11398, 0]
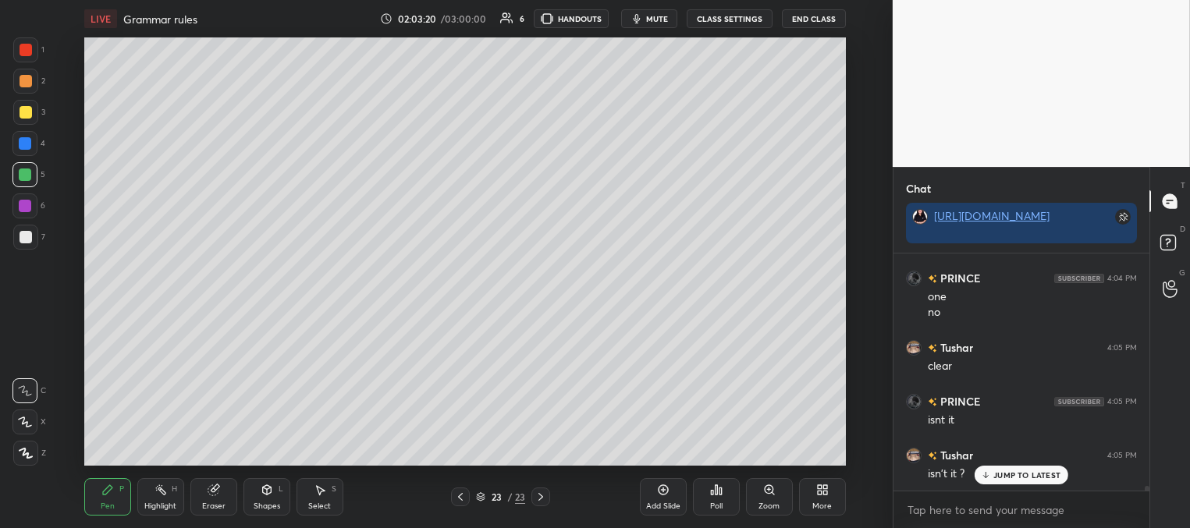
click at [24, 242] on div at bounding box center [26, 237] width 12 height 12
drag, startPoint x: 36, startPoint y: 113, endPoint x: 54, endPoint y: 106, distance: 19.3
click at [37, 112] on div "3" at bounding box center [29, 112] width 32 height 25
drag, startPoint x: 30, startPoint y: 172, endPoint x: 66, endPoint y: 168, distance: 36.2
click at [30, 170] on div at bounding box center [25, 174] width 12 height 12
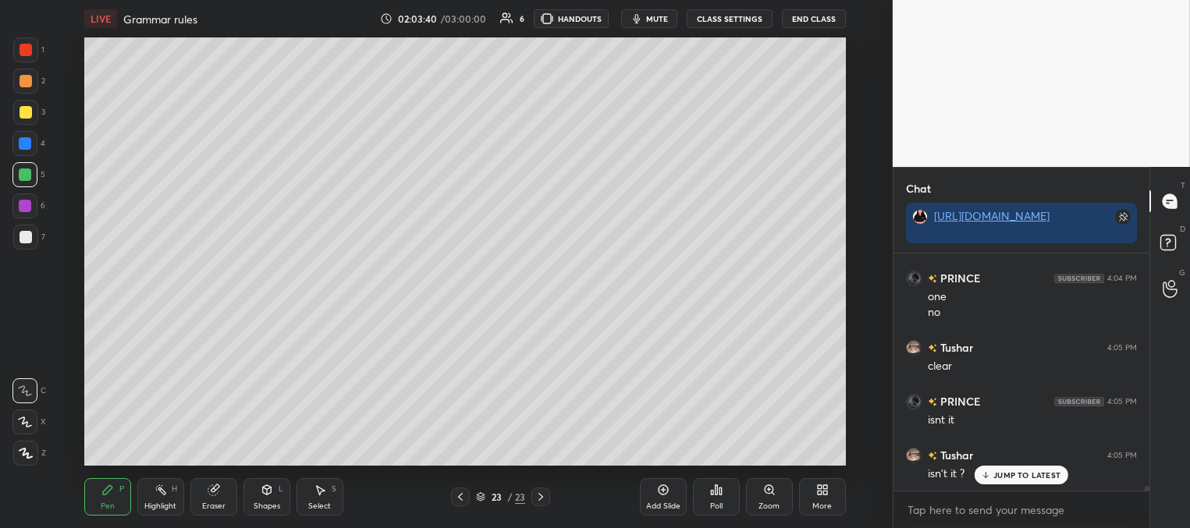
click at [21, 142] on div at bounding box center [25, 143] width 12 height 12
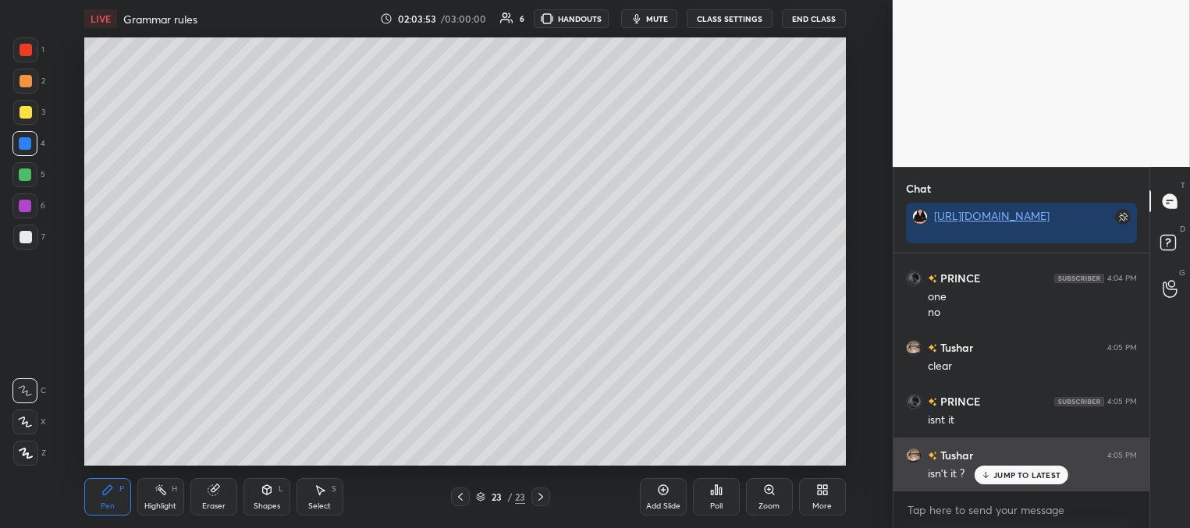
drag, startPoint x: 1012, startPoint y: 476, endPoint x: 959, endPoint y: 466, distance: 53.2
click at [1009, 476] on p "JUMP TO LATEST" at bounding box center [1026, 474] width 67 height 9
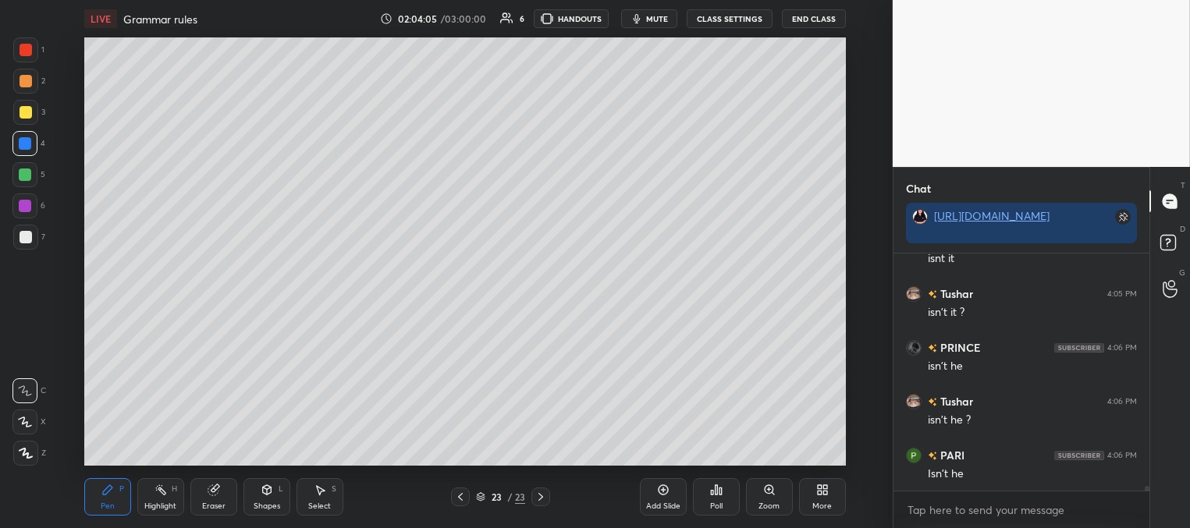
scroll to position [11613, 0]
click at [668, 499] on div "Add Slide" at bounding box center [663, 496] width 47 height 37
click at [25, 110] on div at bounding box center [26, 112] width 12 height 12
drag, startPoint x: 25, startPoint y: 144, endPoint x: 0, endPoint y: 188, distance: 51.0
click at [25, 144] on div at bounding box center [25, 143] width 12 height 12
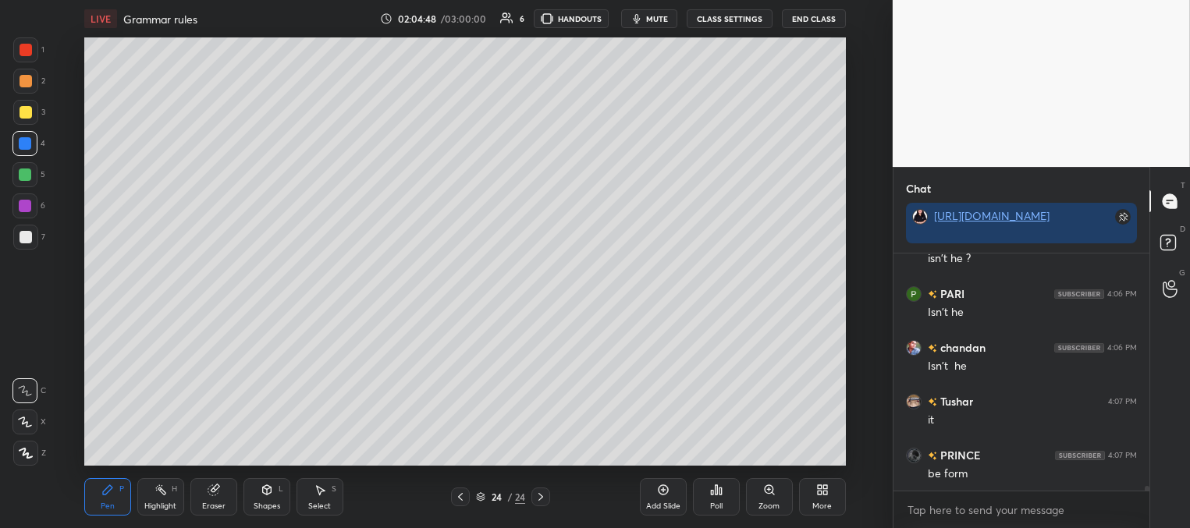
scroll to position [11775, 0]
click at [30, 111] on div at bounding box center [26, 112] width 12 height 12
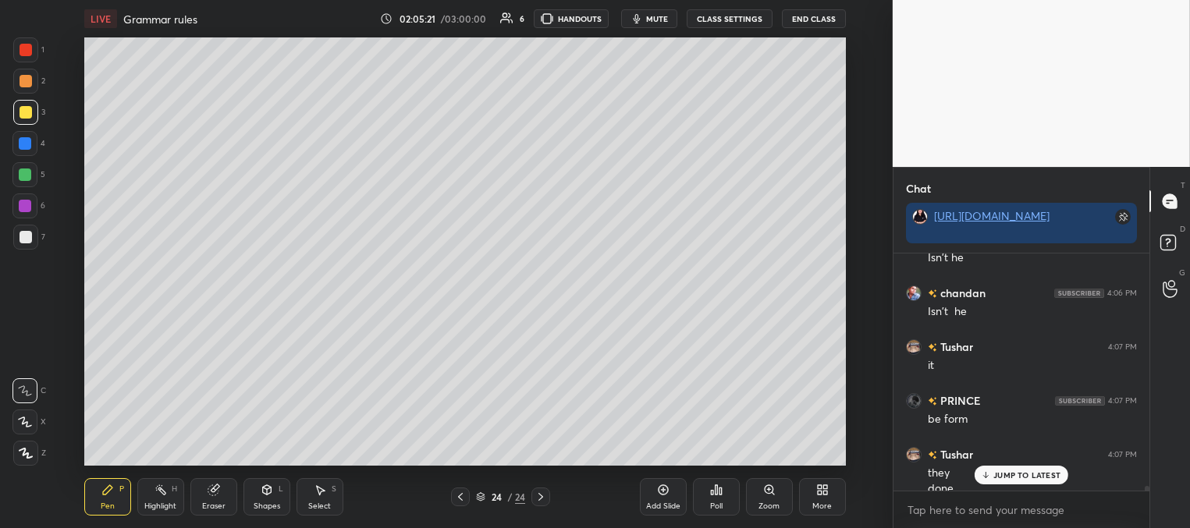
scroll to position [11790, 0]
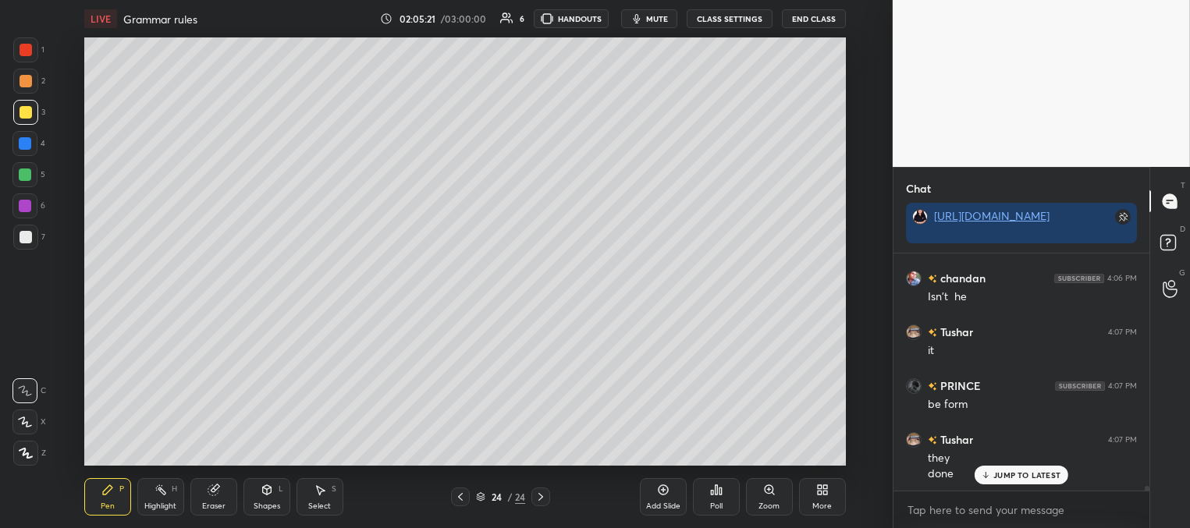
click at [28, 143] on div at bounding box center [25, 143] width 12 height 12
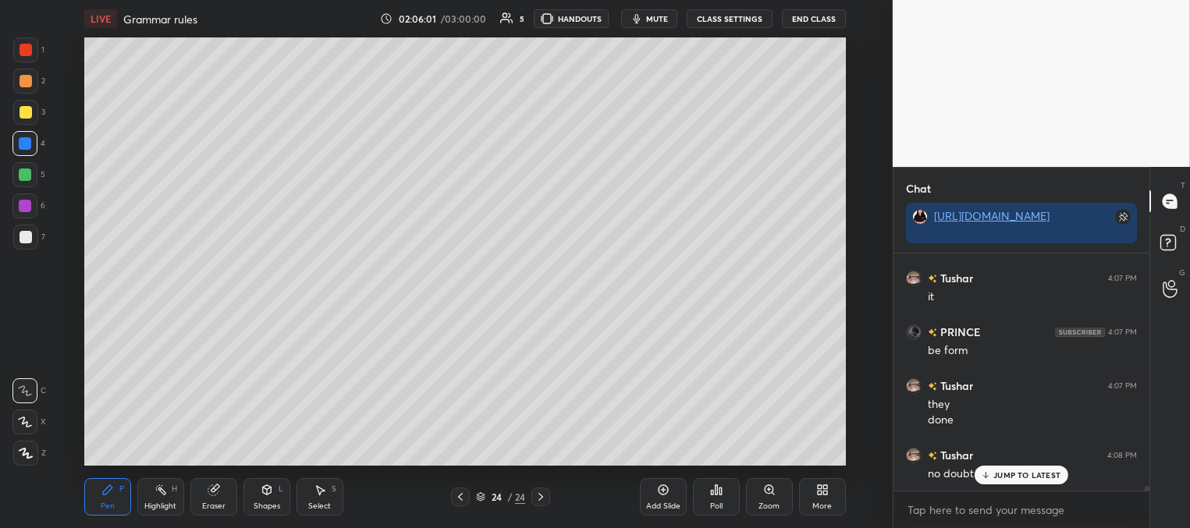
drag, startPoint x: 672, startPoint y: 505, endPoint x: 658, endPoint y: 490, distance: 21.5
click at [672, 505] on div "Add Slide" at bounding box center [663, 506] width 34 height 8
click at [27, 111] on div at bounding box center [26, 112] width 12 height 12
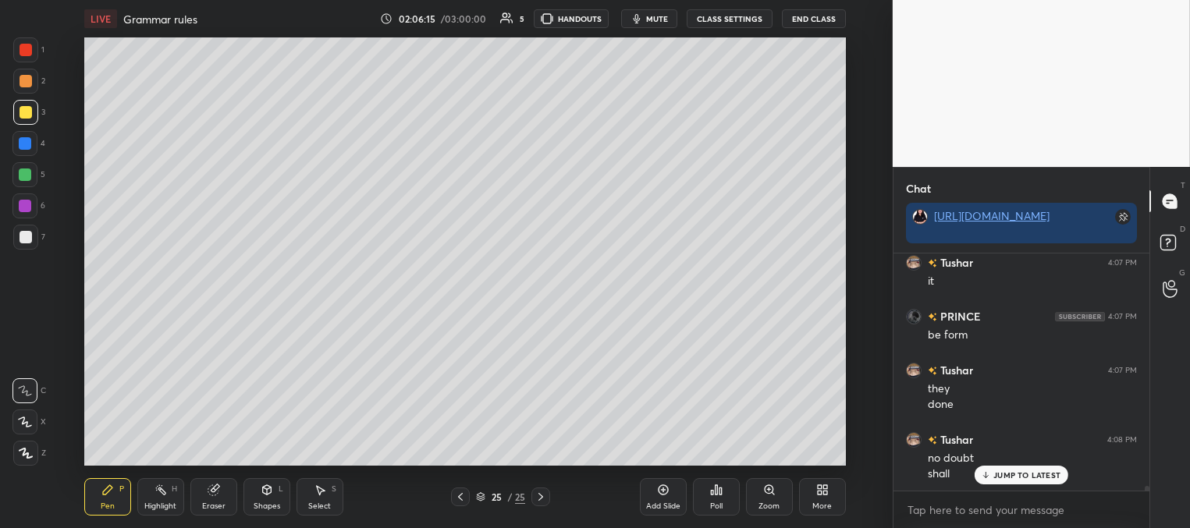
drag, startPoint x: 13, startPoint y: 144, endPoint x: 69, endPoint y: 137, distance: 55.9
click at [16, 145] on div at bounding box center [24, 143] width 25 height 25
click at [29, 242] on div at bounding box center [26, 237] width 12 height 12
click at [24, 143] on div at bounding box center [25, 143] width 12 height 12
click at [24, 238] on div at bounding box center [26, 237] width 12 height 12
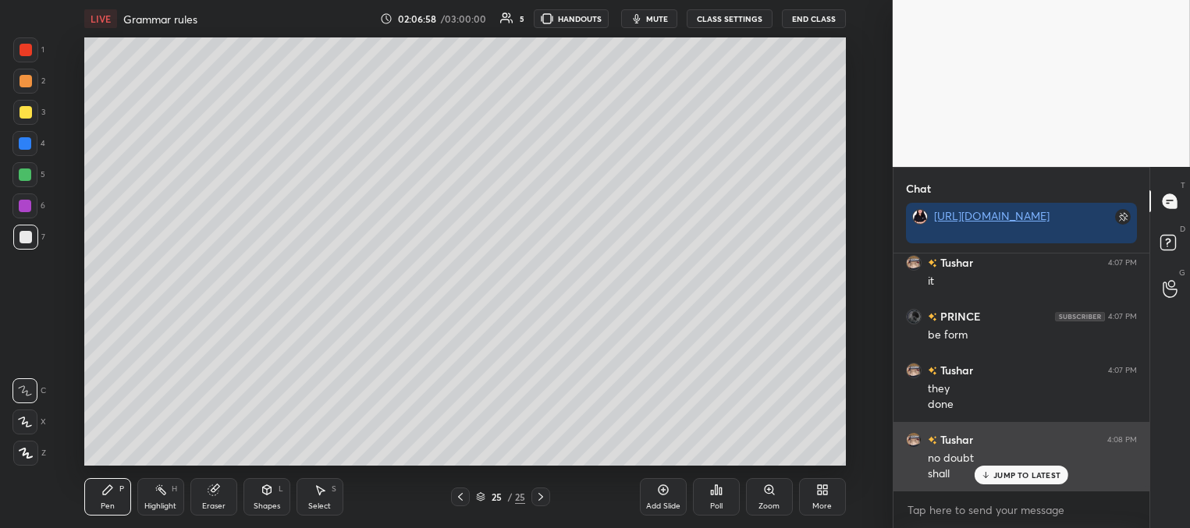
click at [1020, 476] on p "JUMP TO LATEST" at bounding box center [1026, 474] width 67 height 9
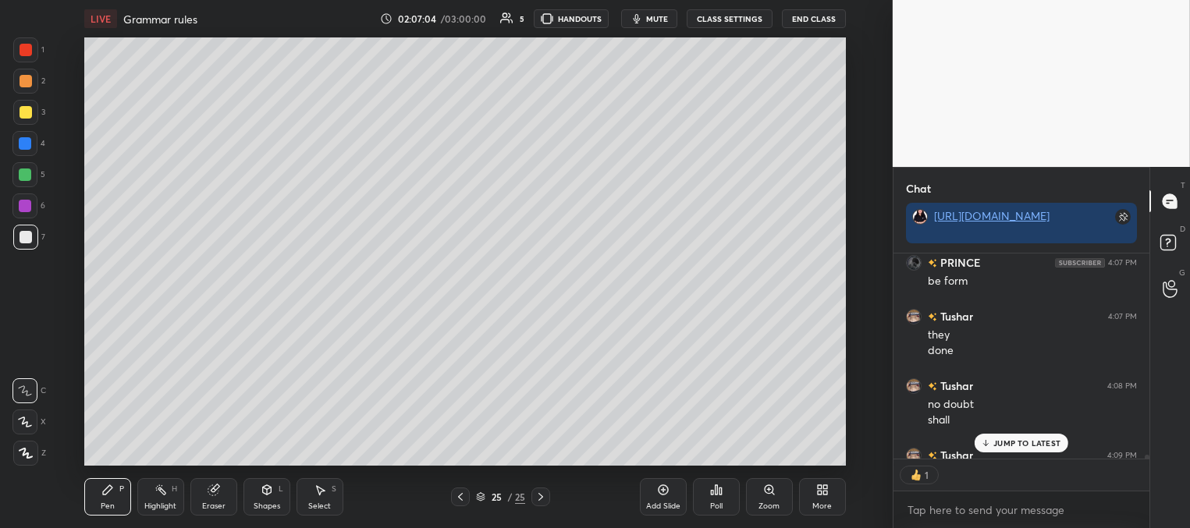
scroll to position [200, 251]
drag, startPoint x: 990, startPoint y: 444, endPoint x: 956, endPoint y: 427, distance: 37.7
click at [989, 442] on icon at bounding box center [986, 442] width 10 height 9
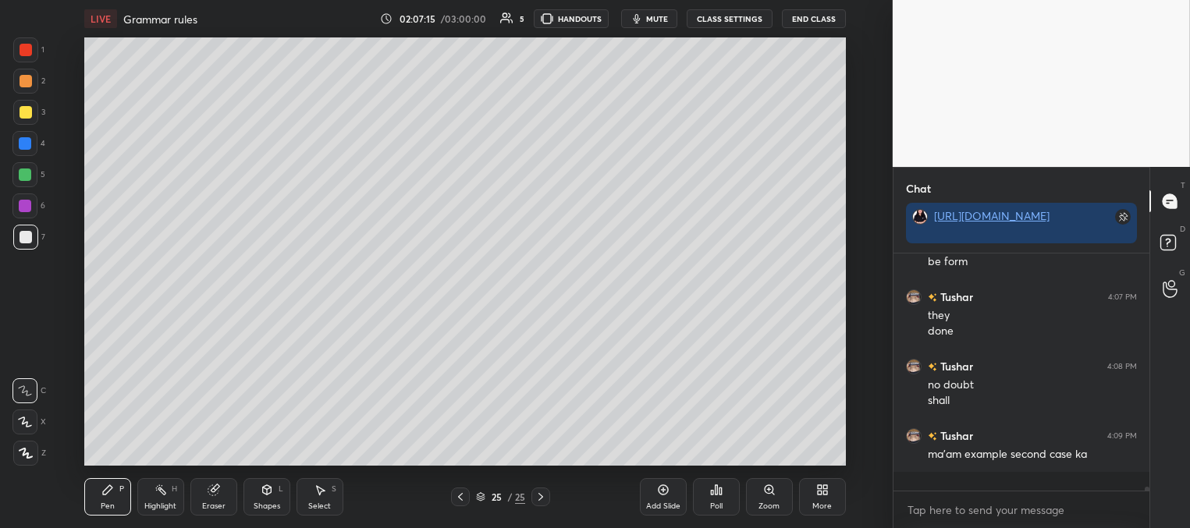
scroll to position [11913, 0]
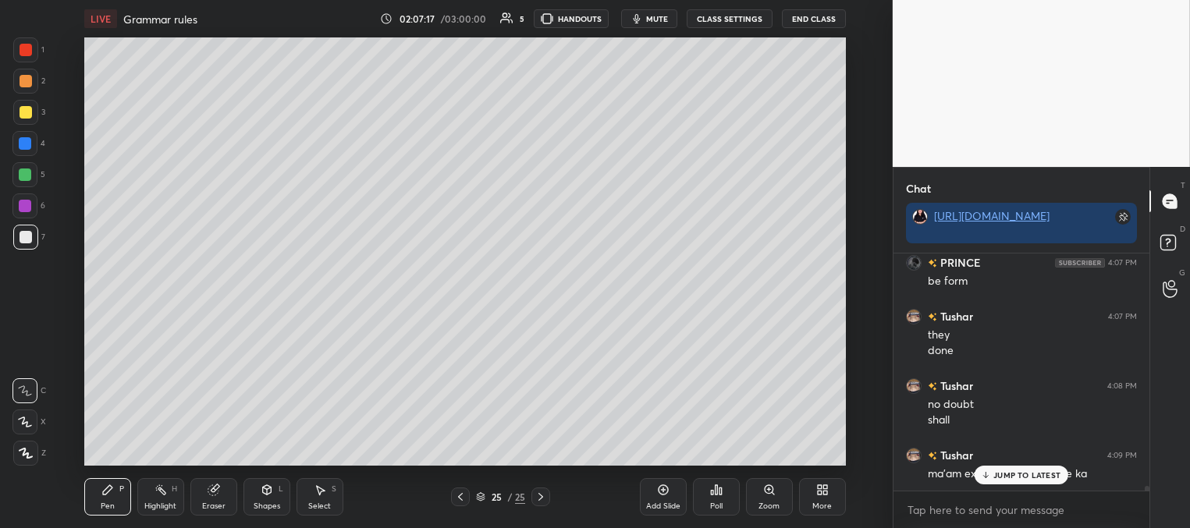
drag, startPoint x: 22, startPoint y: 172, endPoint x: 62, endPoint y: 226, distance: 66.9
click at [23, 173] on div at bounding box center [25, 174] width 12 height 12
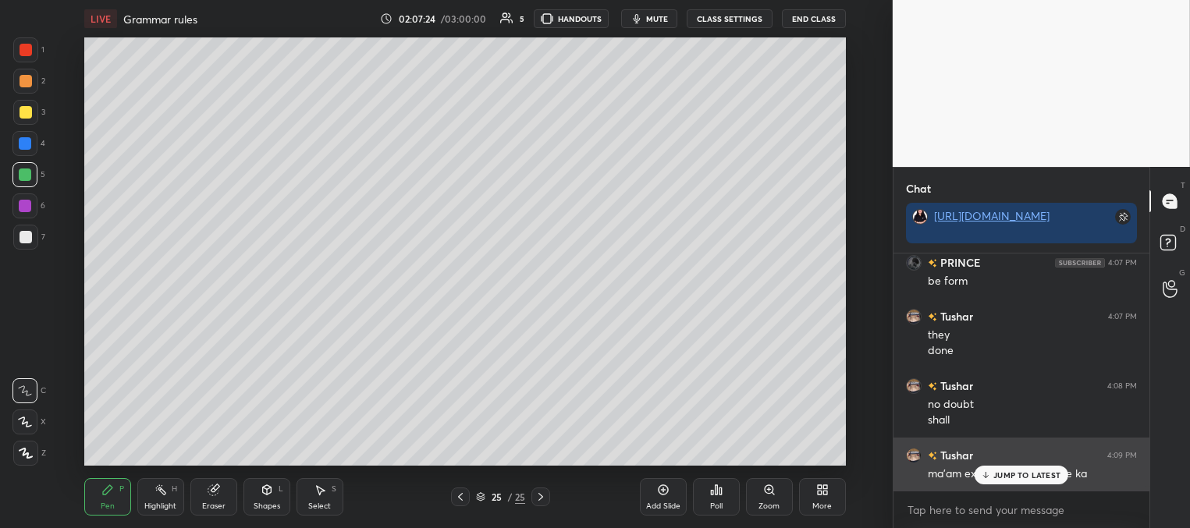
click at [1007, 470] on p "JUMP TO LATEST" at bounding box center [1026, 474] width 67 height 9
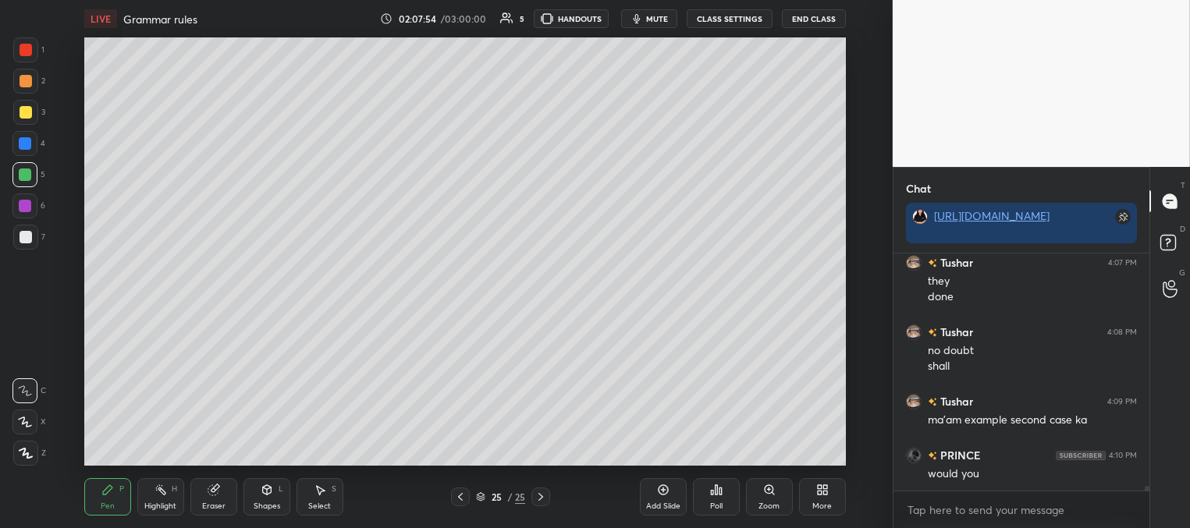
scroll to position [12021, 0]
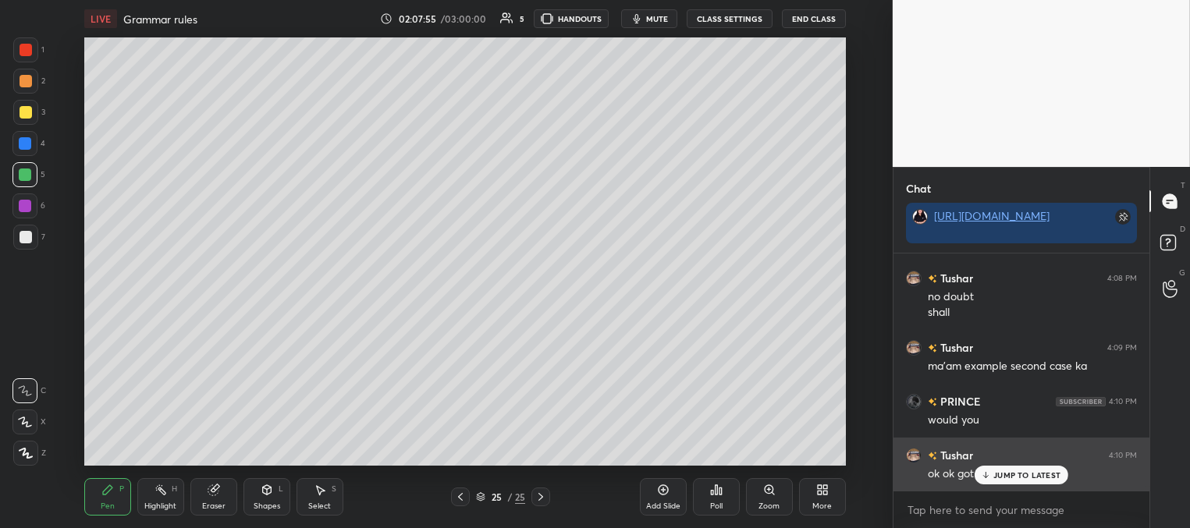
click at [990, 477] on icon at bounding box center [986, 474] width 10 height 9
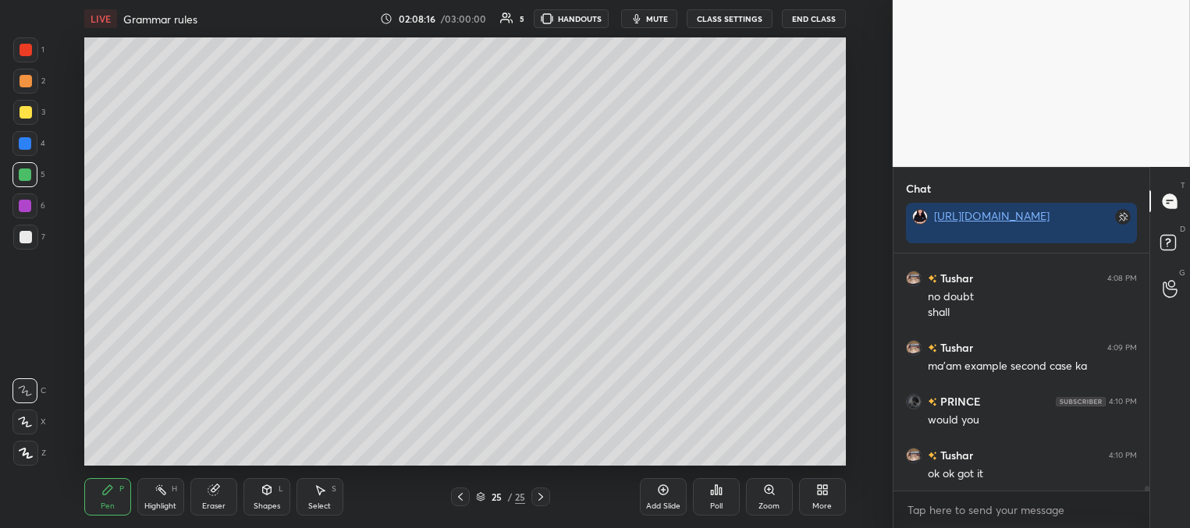
click at [663, 502] on div "Add Slide" at bounding box center [663, 506] width 34 height 8
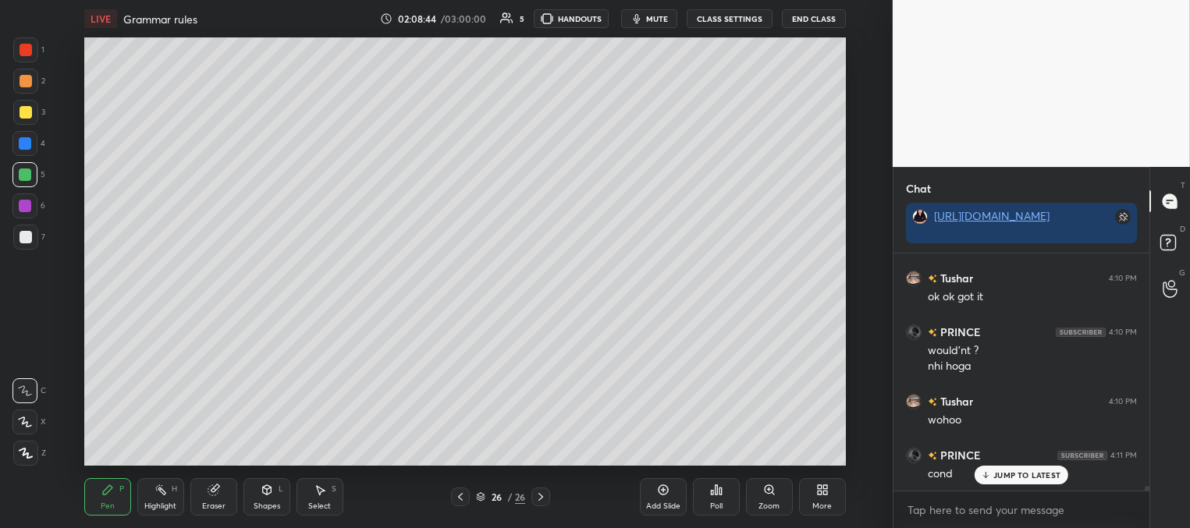
scroll to position [12252, 0]
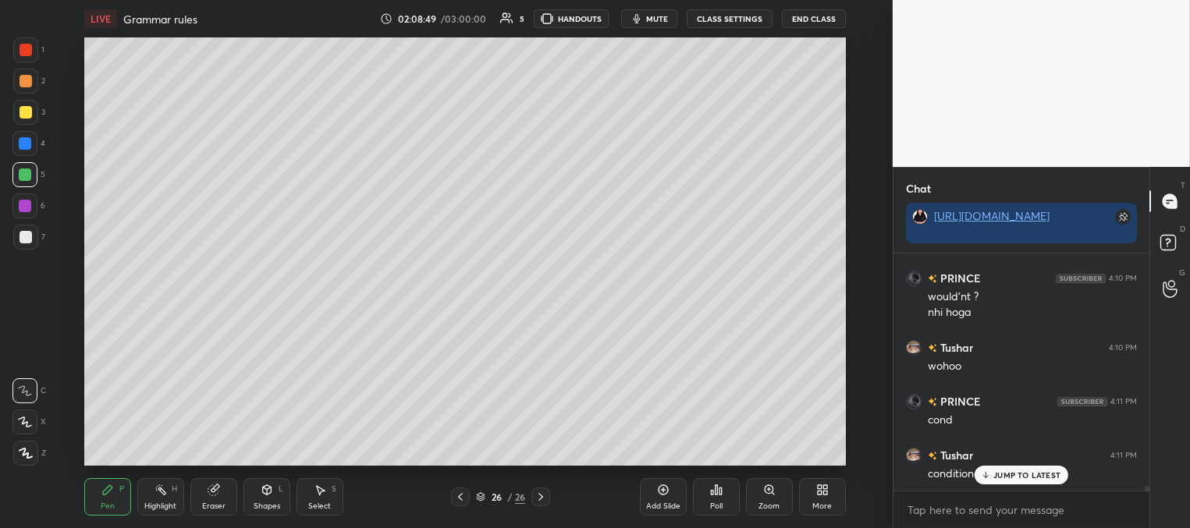
click at [27, 111] on div at bounding box center [26, 112] width 12 height 12
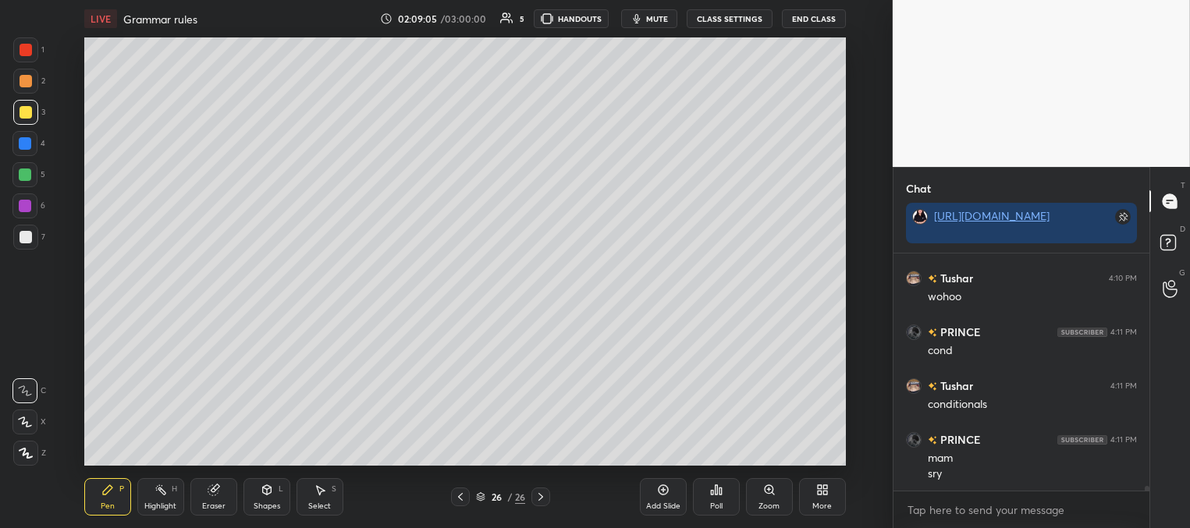
scroll to position [12337, 0]
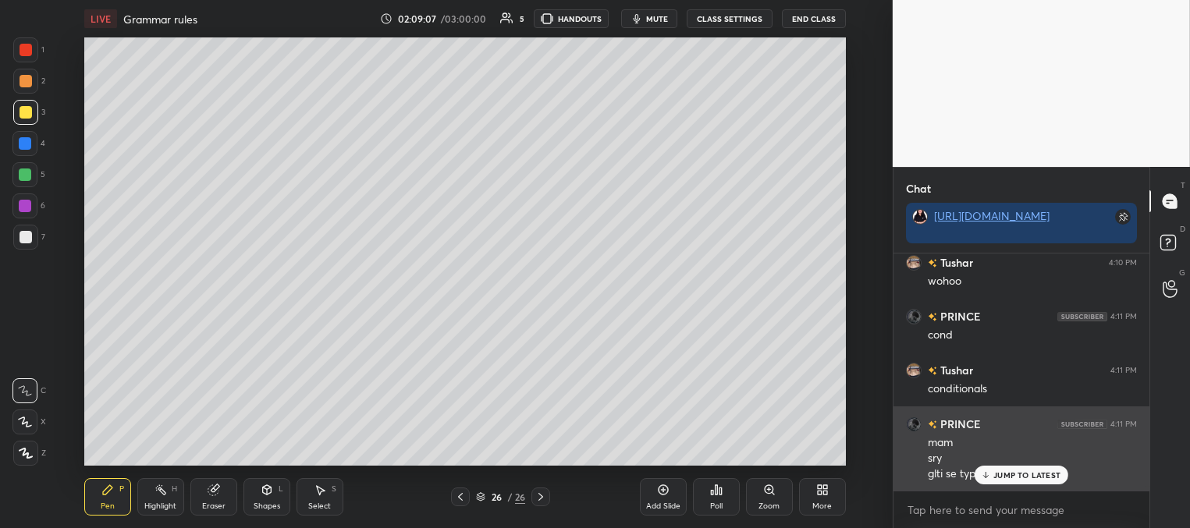
drag, startPoint x: 988, startPoint y: 477, endPoint x: 966, endPoint y: 473, distance: 22.1
click at [987, 477] on icon at bounding box center [986, 474] width 10 height 9
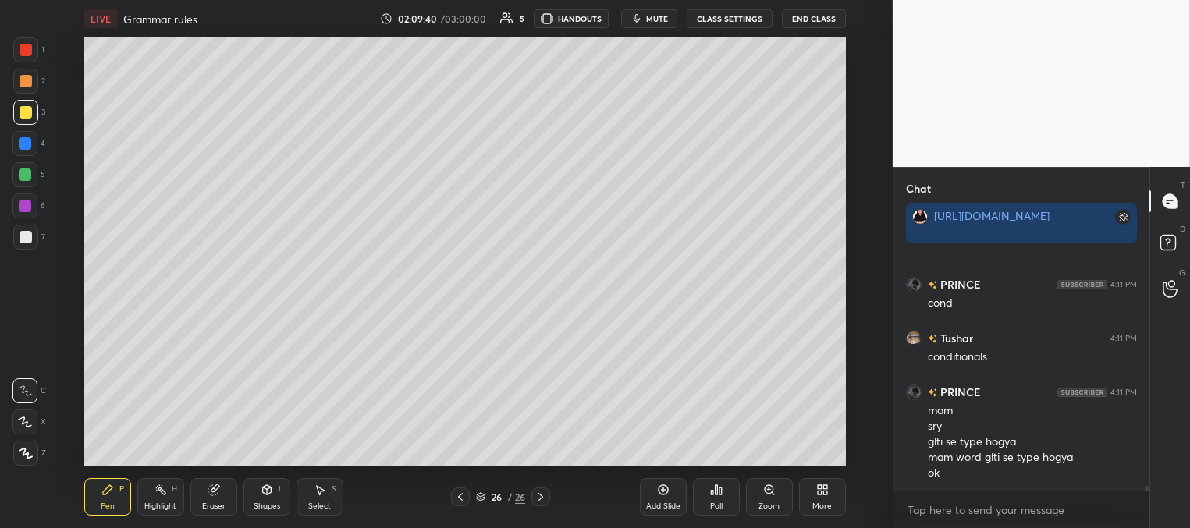
scroll to position [12423, 0]
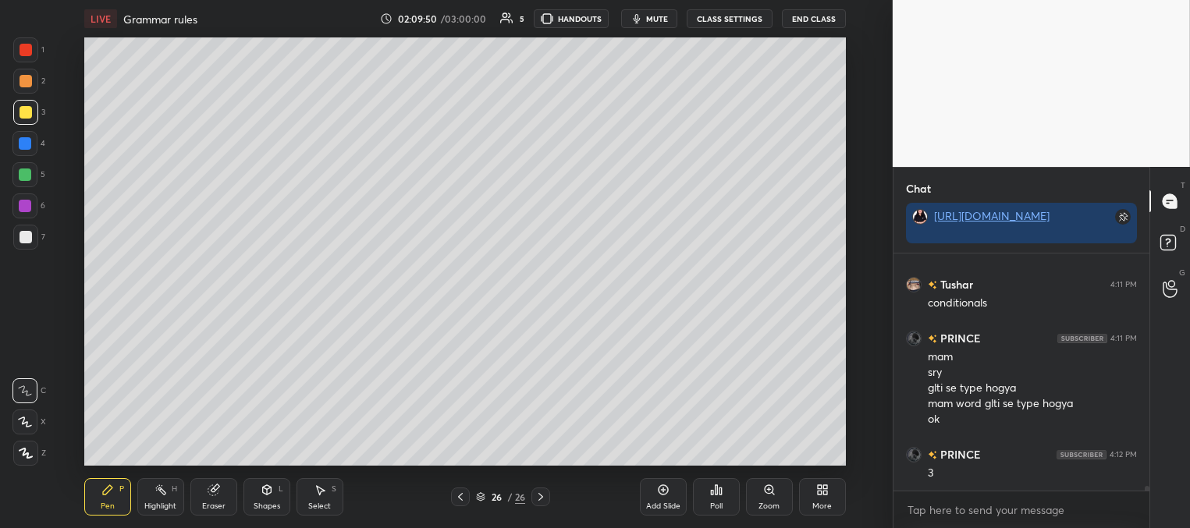
click at [29, 137] on div at bounding box center [24, 143] width 25 height 25
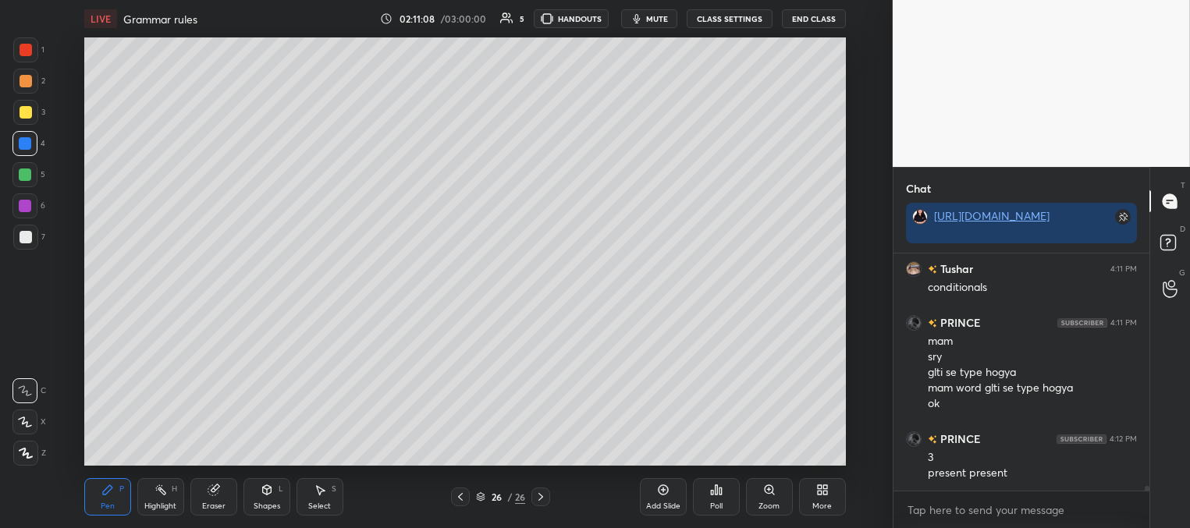
click at [21, 179] on div at bounding box center [25, 174] width 12 height 12
click at [31, 239] on div at bounding box center [25, 237] width 25 height 25
click at [27, 48] on div at bounding box center [26, 50] width 12 height 12
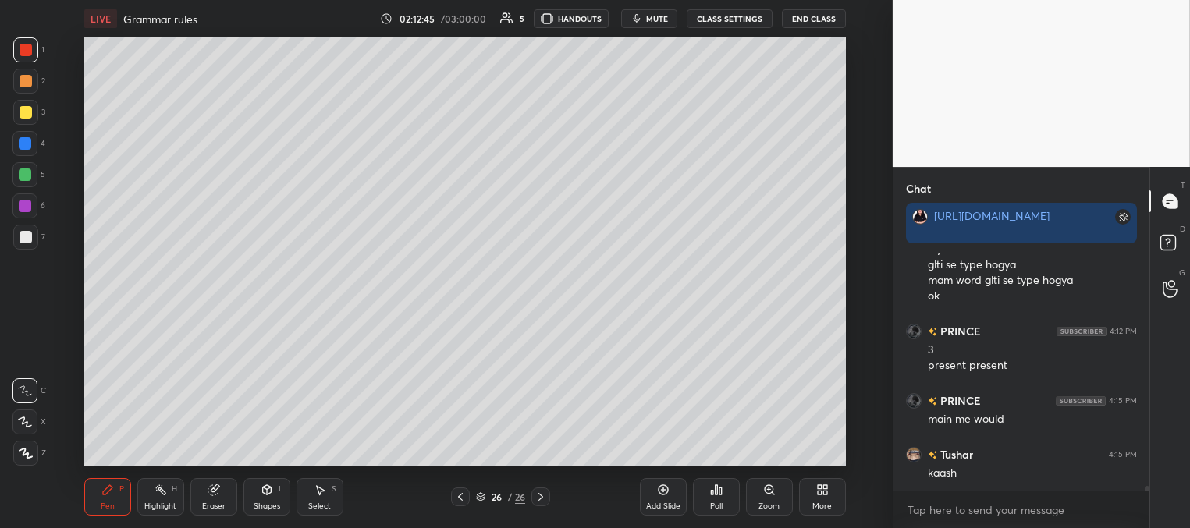
scroll to position [12600, 0]
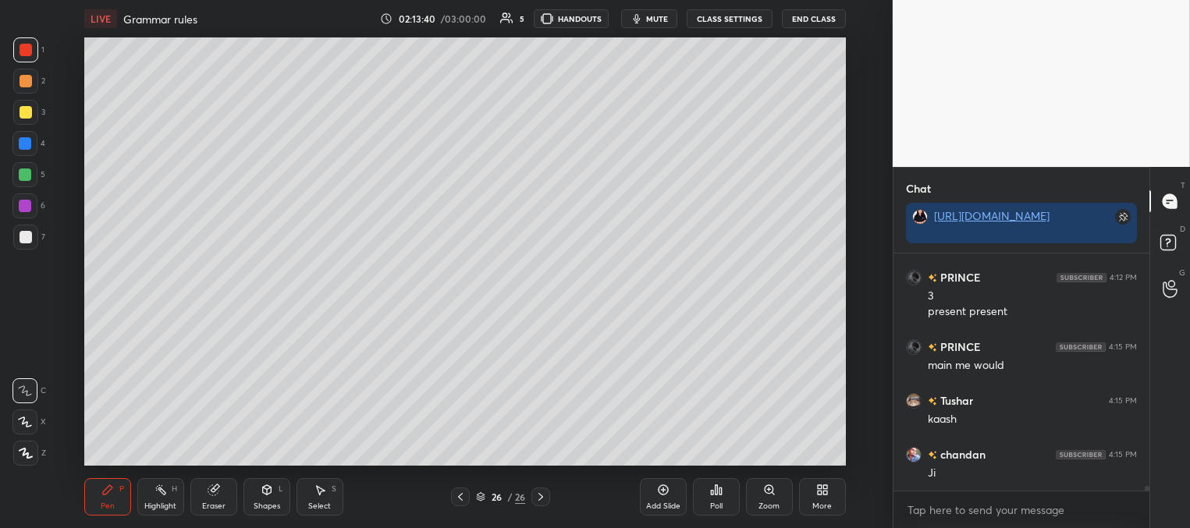
drag, startPoint x: 26, startPoint y: 206, endPoint x: 16, endPoint y: 210, distance: 10.9
click at [27, 206] on div at bounding box center [25, 206] width 12 height 12
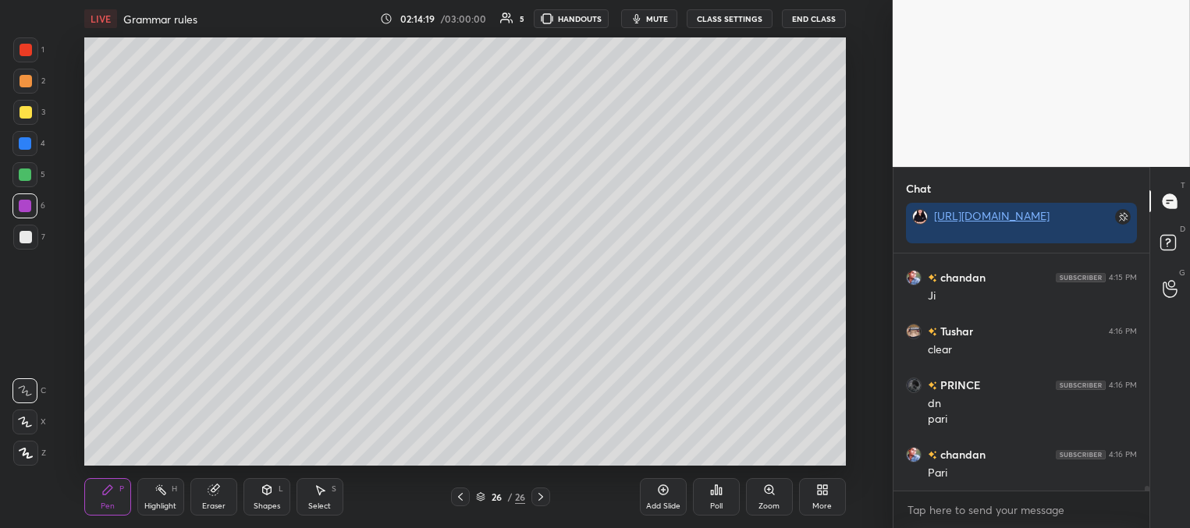
scroll to position [12831, 0]
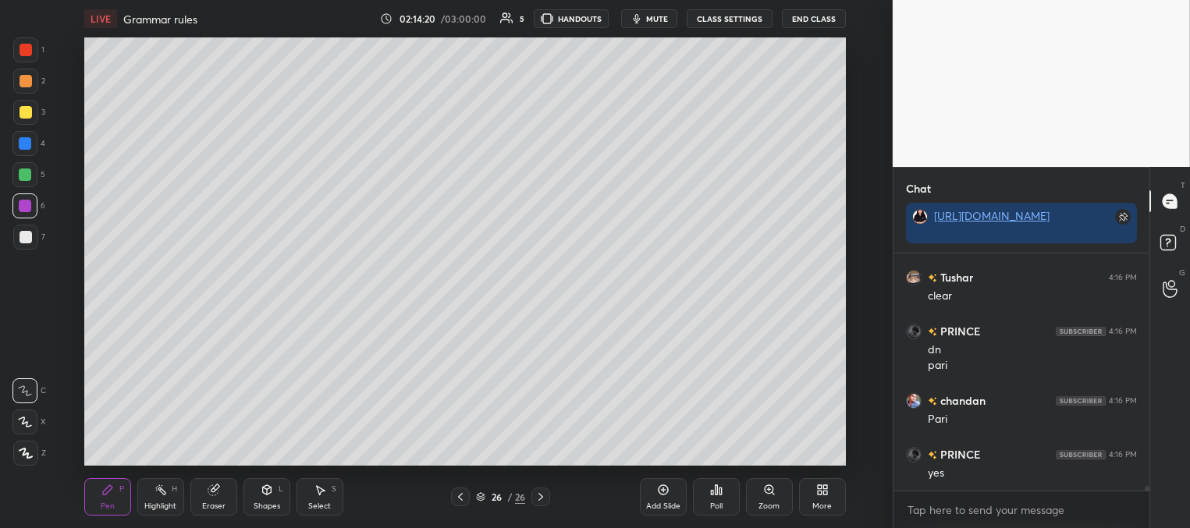
click at [23, 236] on div at bounding box center [26, 237] width 12 height 12
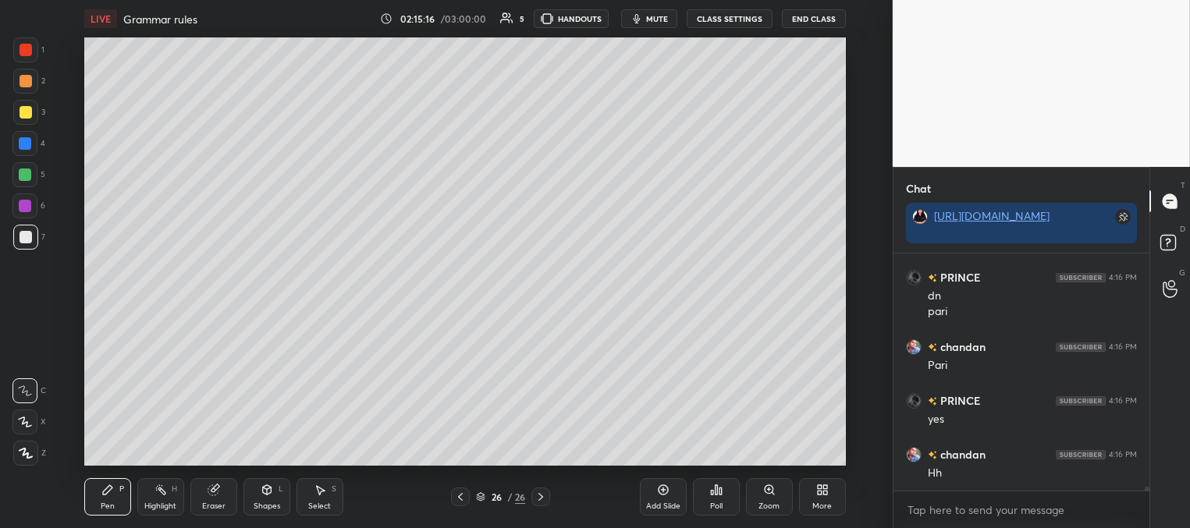
drag, startPoint x: 659, startPoint y: 491, endPoint x: 660, endPoint y: 467, distance: 24.2
click at [657, 491] on icon at bounding box center [663, 490] width 12 height 12
click at [26, 143] on div at bounding box center [25, 143] width 12 height 12
click at [26, 109] on div at bounding box center [26, 112] width 12 height 12
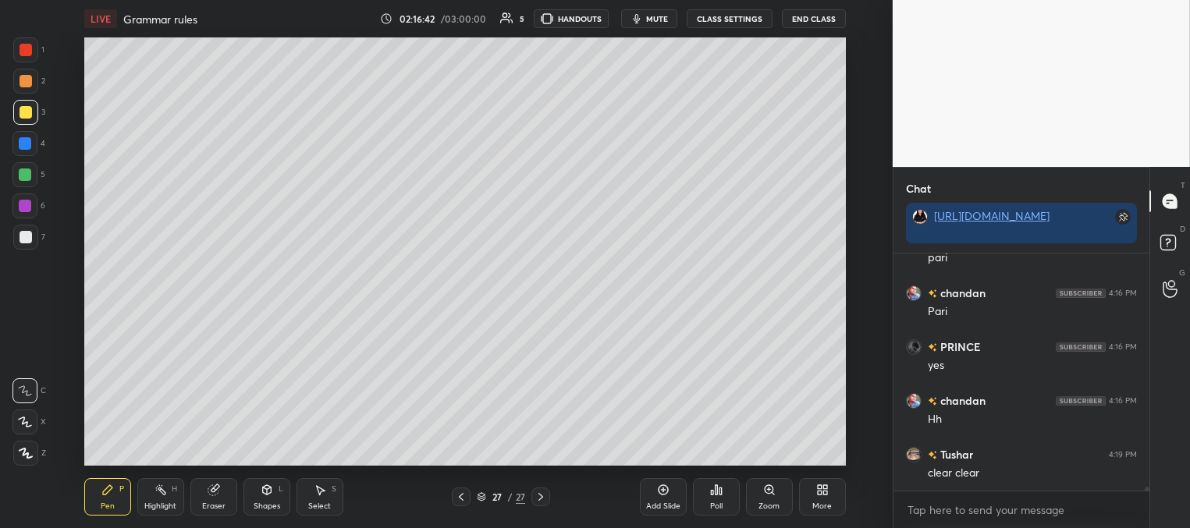
scroll to position [12992, 0]
click at [27, 179] on div at bounding box center [25, 174] width 12 height 12
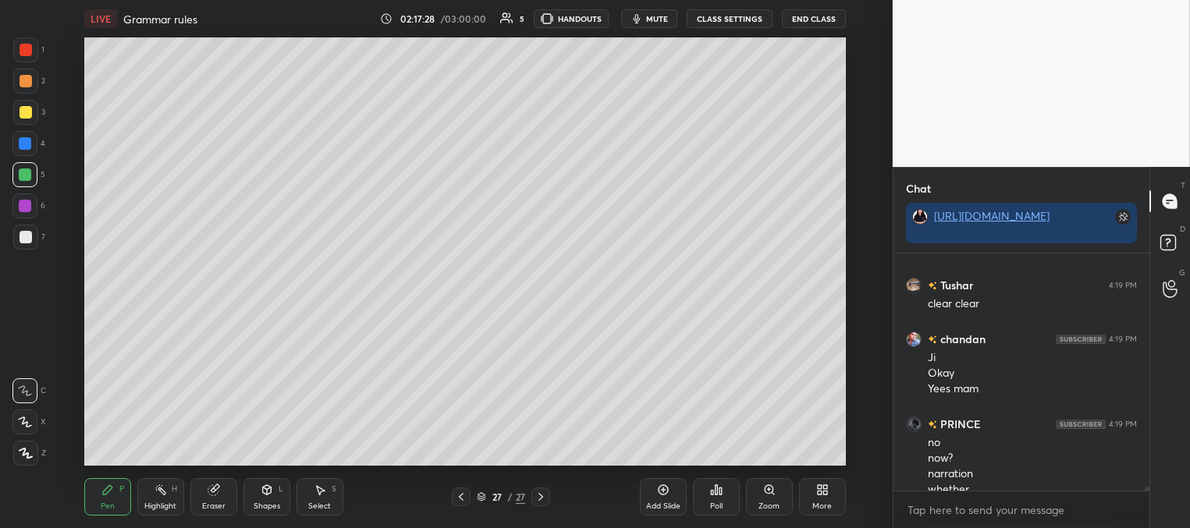
scroll to position [13124, 0]
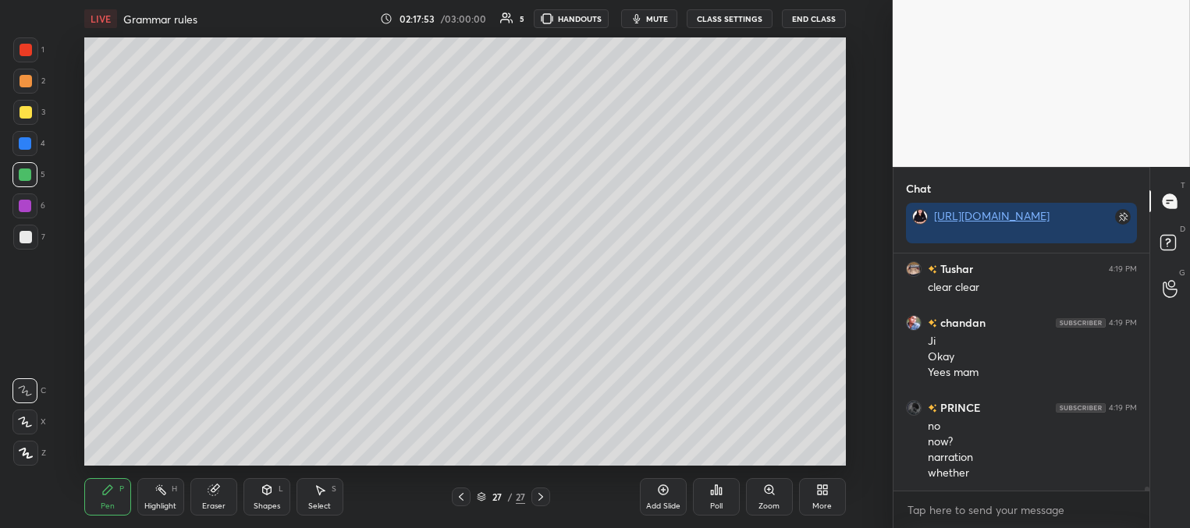
click at [465, 496] on icon at bounding box center [461, 497] width 12 height 12
click at [547, 498] on div at bounding box center [540, 497] width 19 height 19
drag, startPoint x: 660, startPoint y: 495, endPoint x: 648, endPoint y: 484, distance: 16.0
click at [660, 495] on icon at bounding box center [663, 490] width 12 height 12
click at [24, 113] on div at bounding box center [26, 112] width 12 height 12
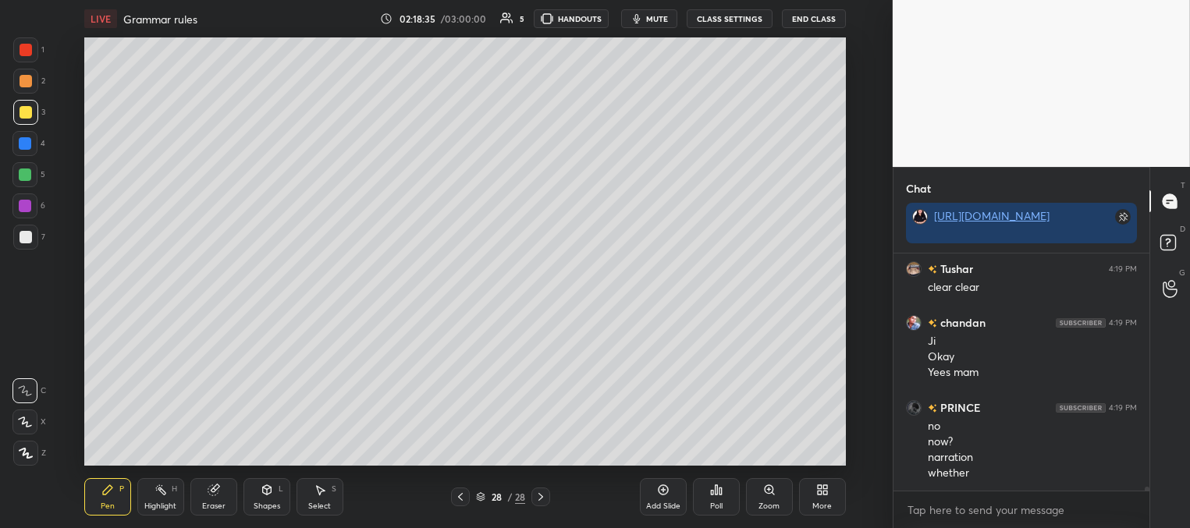
scroll to position [13177, 0]
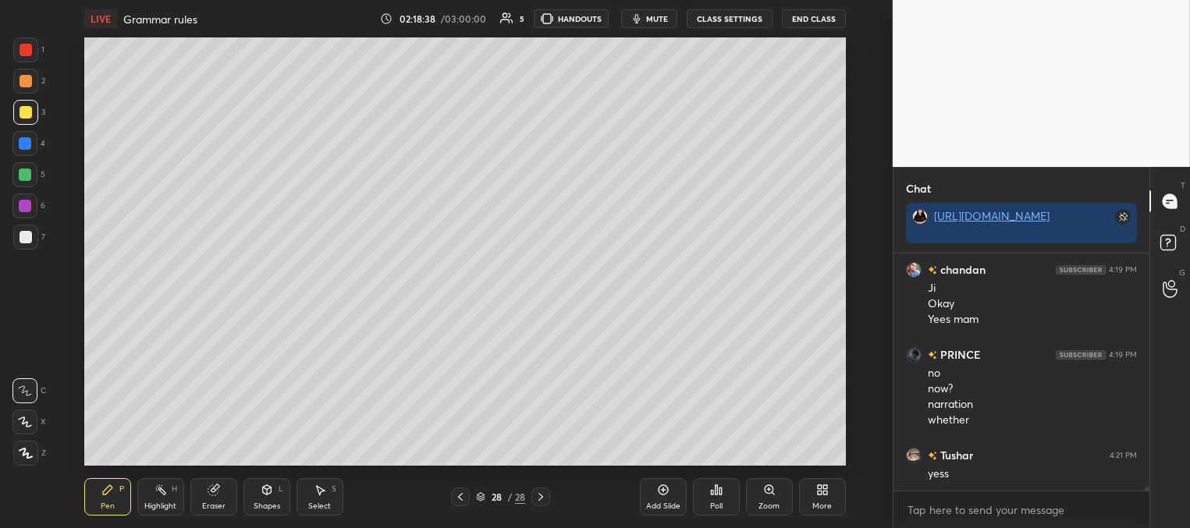
click at [24, 236] on div at bounding box center [26, 237] width 12 height 12
click at [29, 145] on div at bounding box center [25, 143] width 12 height 12
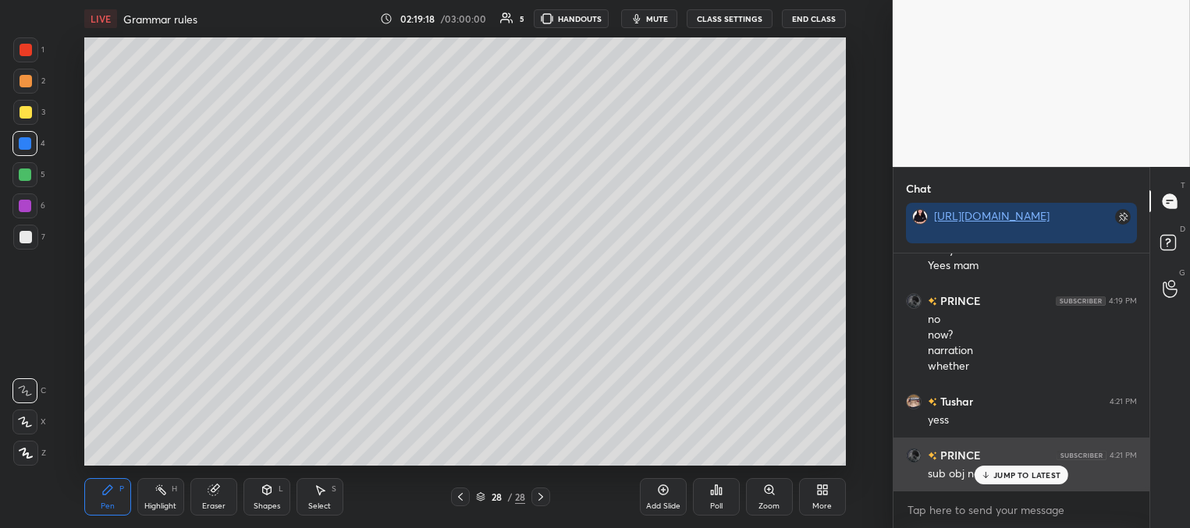
click at [1000, 472] on p "JUMP TO LATEST" at bounding box center [1026, 474] width 67 height 9
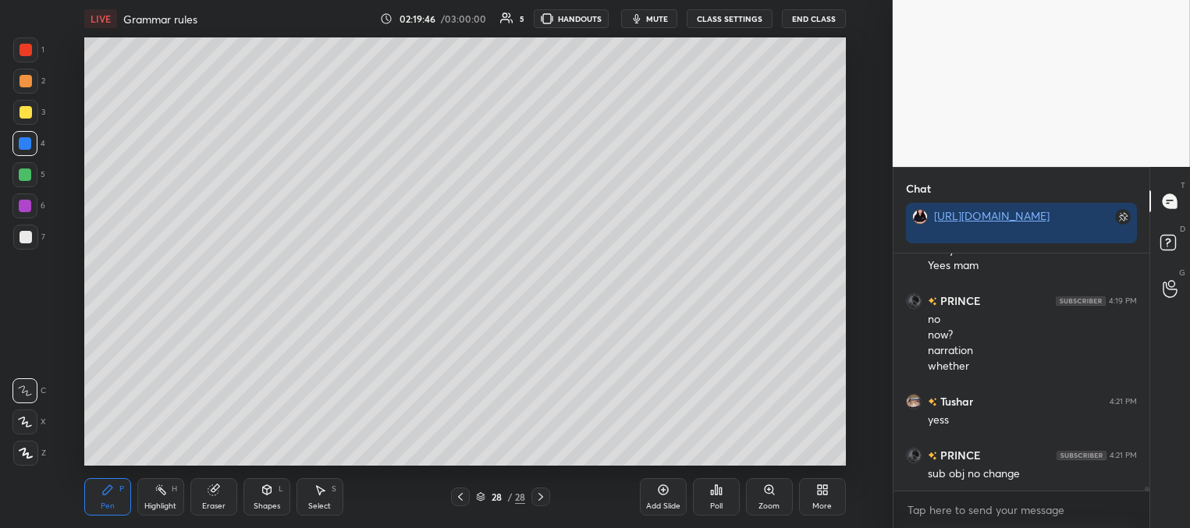
click at [29, 179] on div at bounding box center [25, 174] width 12 height 12
drag, startPoint x: 24, startPoint y: 165, endPoint x: 33, endPoint y: 172, distance: 11.6
click at [27, 166] on div at bounding box center [24, 174] width 25 height 25
drag, startPoint x: 217, startPoint y: 491, endPoint x: 225, endPoint y: 470, distance: 23.5
click at [218, 492] on icon at bounding box center [213, 490] width 12 height 12
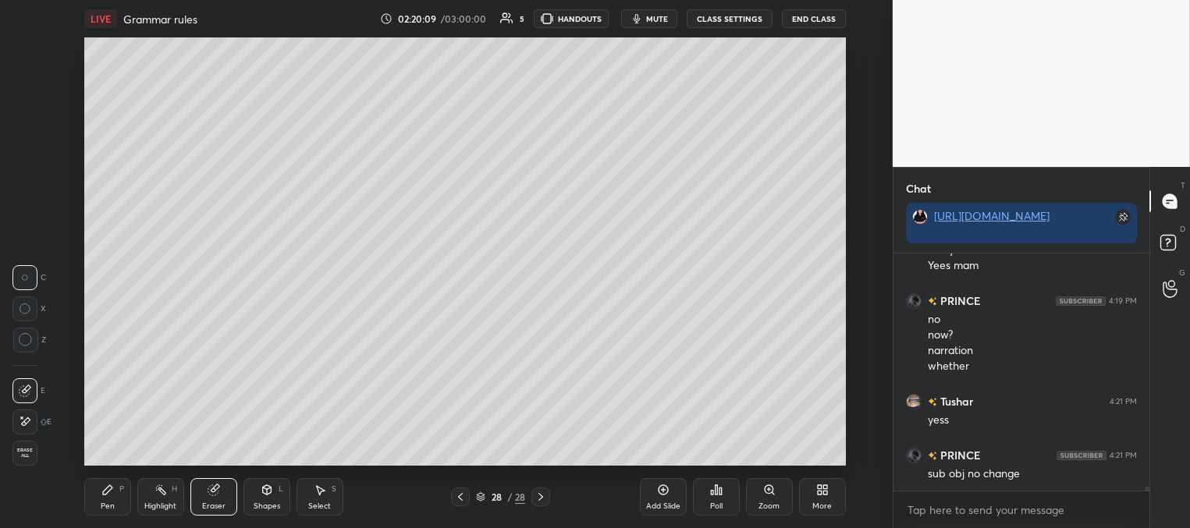
click at [107, 505] on div "Pen" at bounding box center [108, 506] width 14 height 8
click at [33, 80] on div at bounding box center [25, 81] width 25 height 25
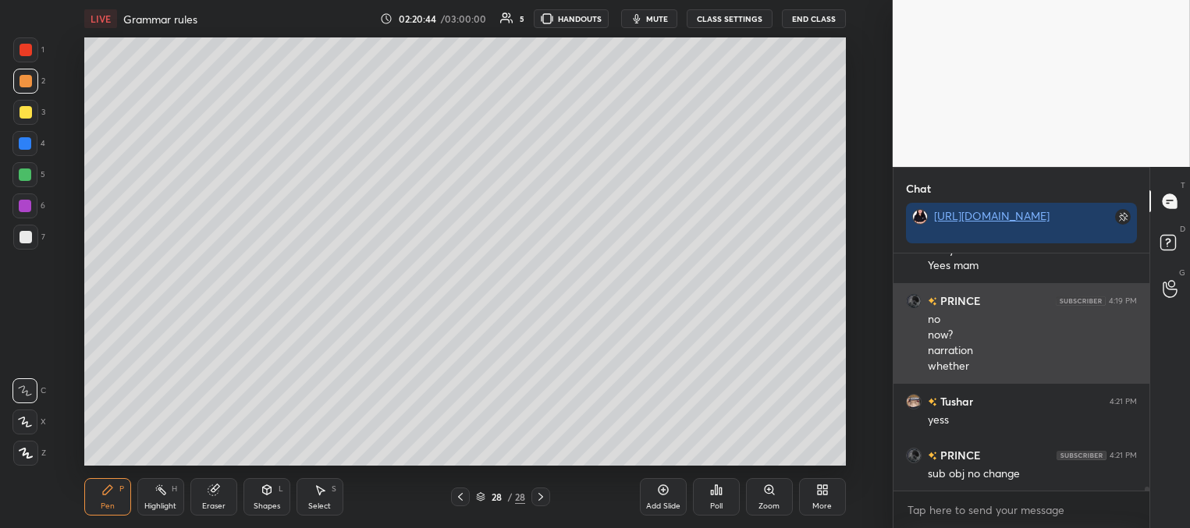
scroll to position [13285, 0]
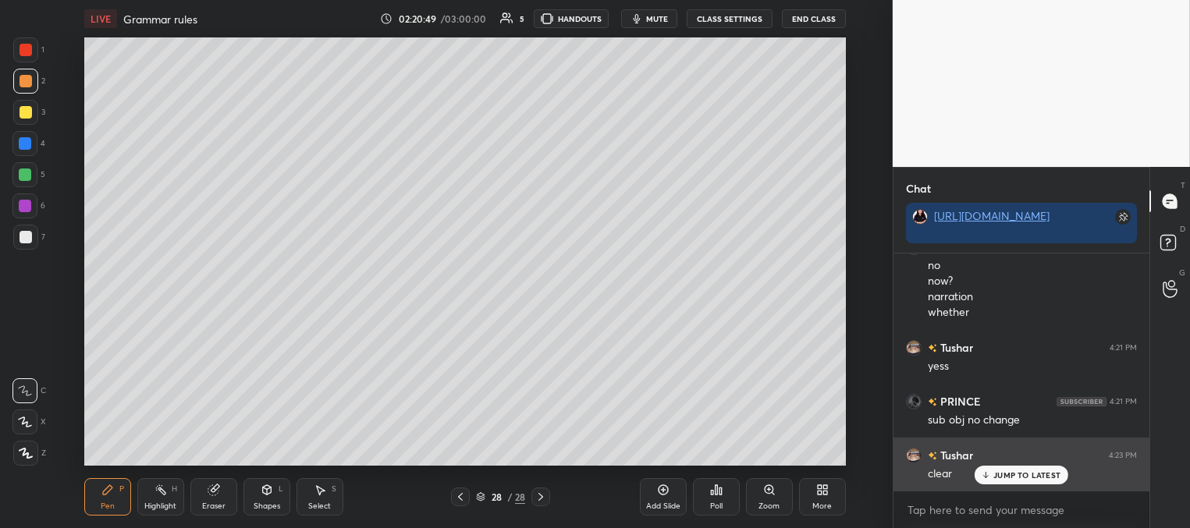
drag, startPoint x: 1002, startPoint y: 475, endPoint x: 974, endPoint y: 470, distance: 27.8
click at [1000, 474] on p "JUMP TO LATEST" at bounding box center [1026, 474] width 67 height 9
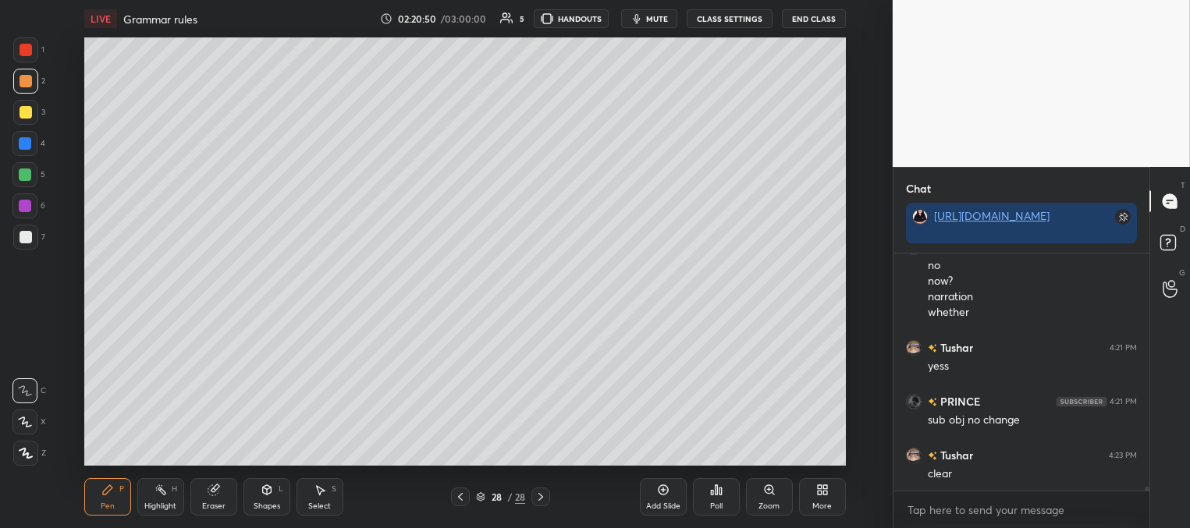
click at [668, 498] on div "Add Slide" at bounding box center [663, 496] width 47 height 37
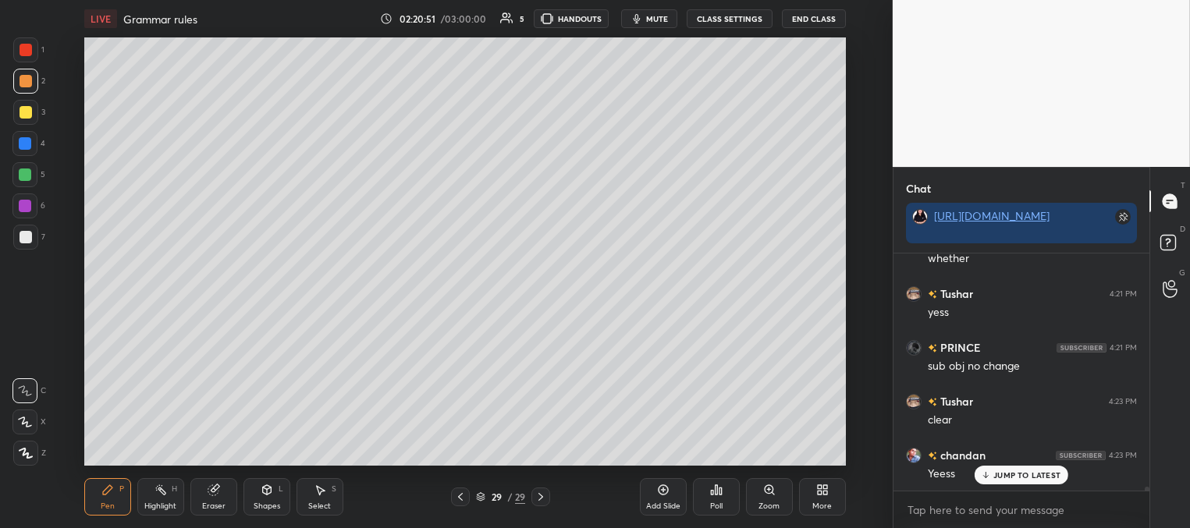
drag, startPoint x: 459, startPoint y: 495, endPoint x: 463, endPoint y: 465, distance: 30.0
click at [459, 495] on icon at bounding box center [460, 497] width 12 height 12
click at [542, 493] on icon at bounding box center [540, 497] width 12 height 12
drag, startPoint x: 25, startPoint y: 110, endPoint x: 76, endPoint y: 98, distance: 52.2
click at [27, 111] on div at bounding box center [26, 112] width 12 height 12
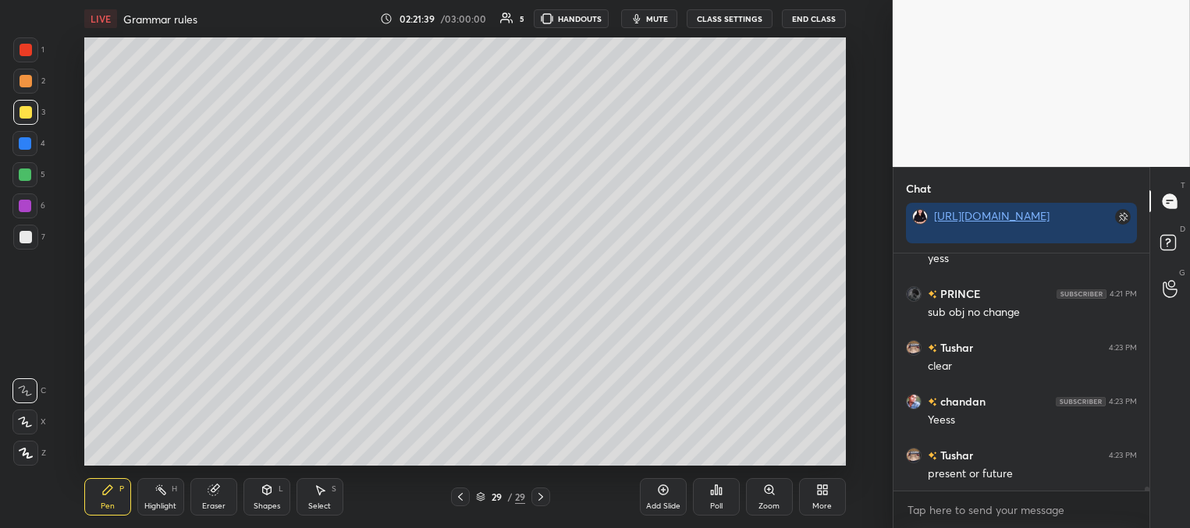
scroll to position [13446, 0]
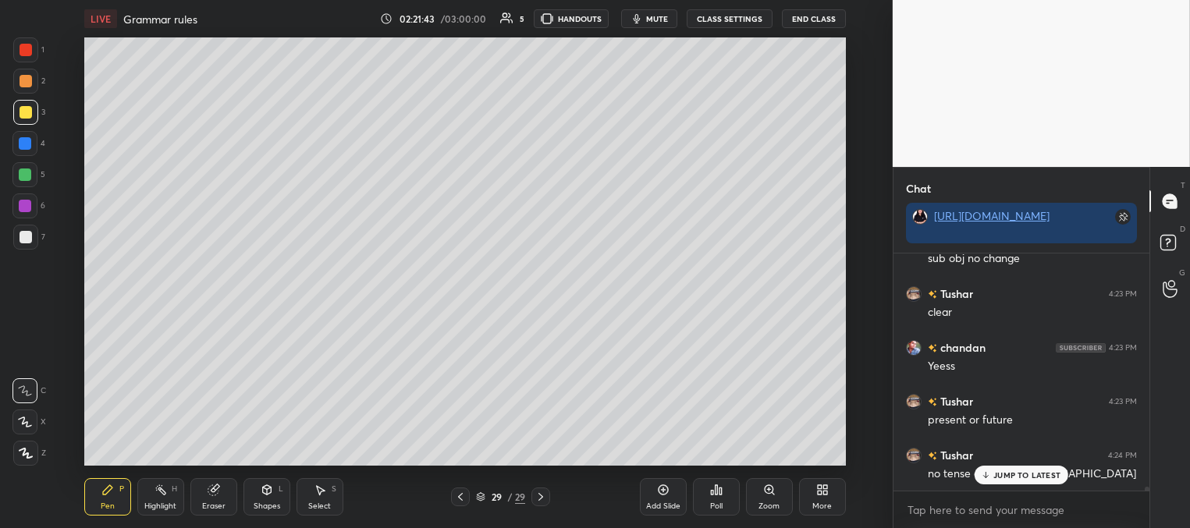
click at [27, 237] on div at bounding box center [26, 237] width 12 height 12
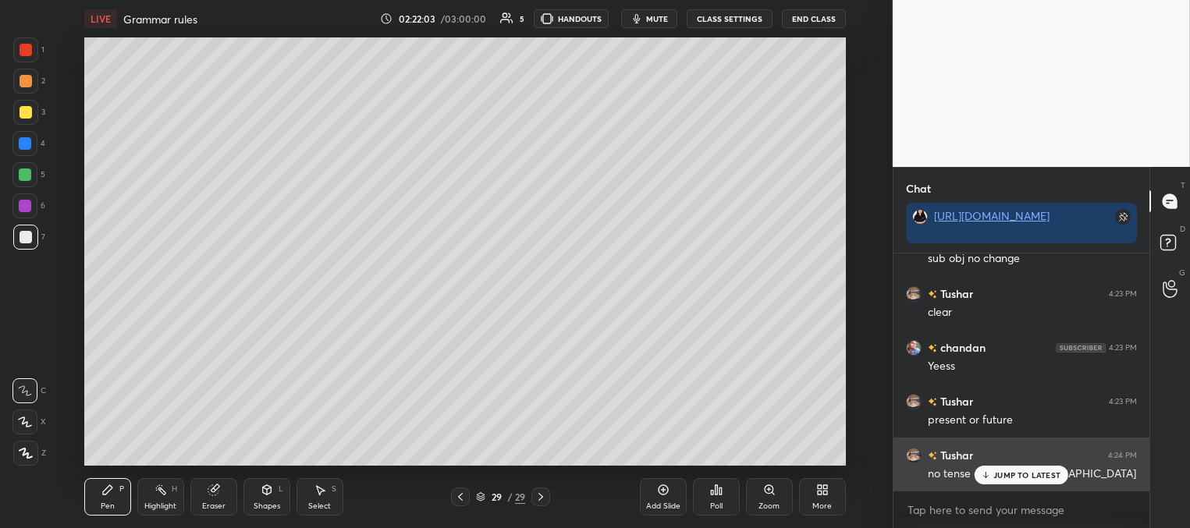
drag, startPoint x: 1001, startPoint y: 473, endPoint x: 909, endPoint y: 448, distance: 95.4
click at [998, 473] on p "JUMP TO LATEST" at bounding box center [1026, 474] width 67 height 9
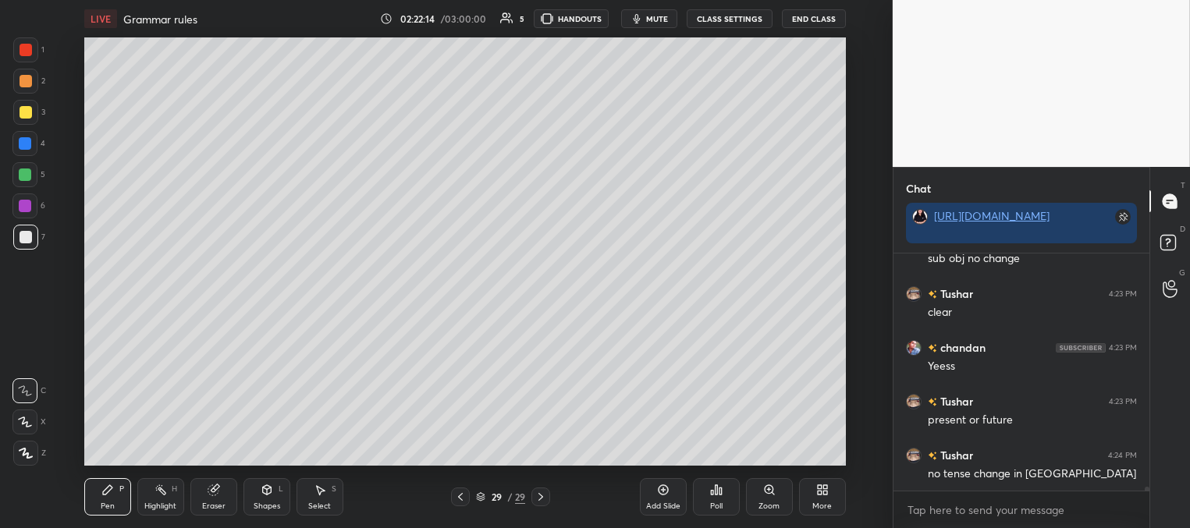
drag, startPoint x: 21, startPoint y: 109, endPoint x: 39, endPoint y: 127, distance: 25.4
click at [23, 110] on div at bounding box center [26, 112] width 12 height 12
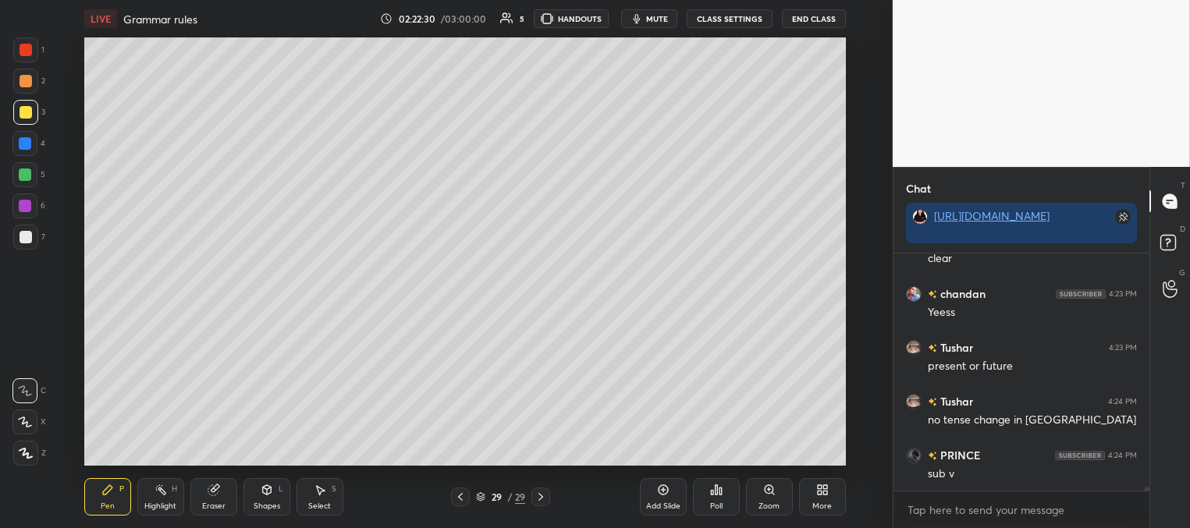
click at [25, 172] on div at bounding box center [25, 174] width 12 height 12
click at [643, 23] on icon "button" at bounding box center [636, 18] width 12 height 12
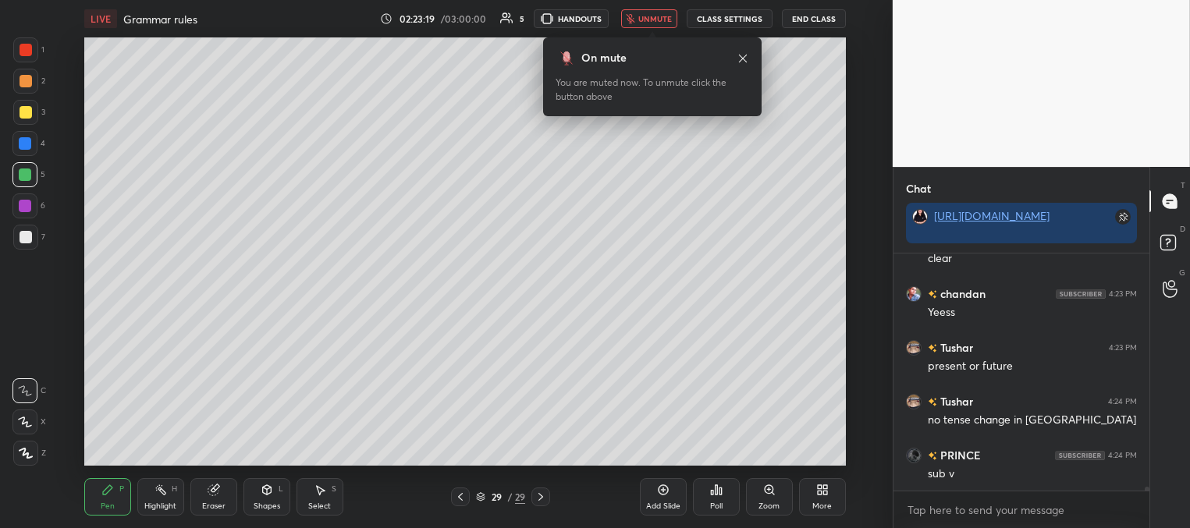
click at [647, 22] on span "unmute" at bounding box center [655, 18] width 34 height 11
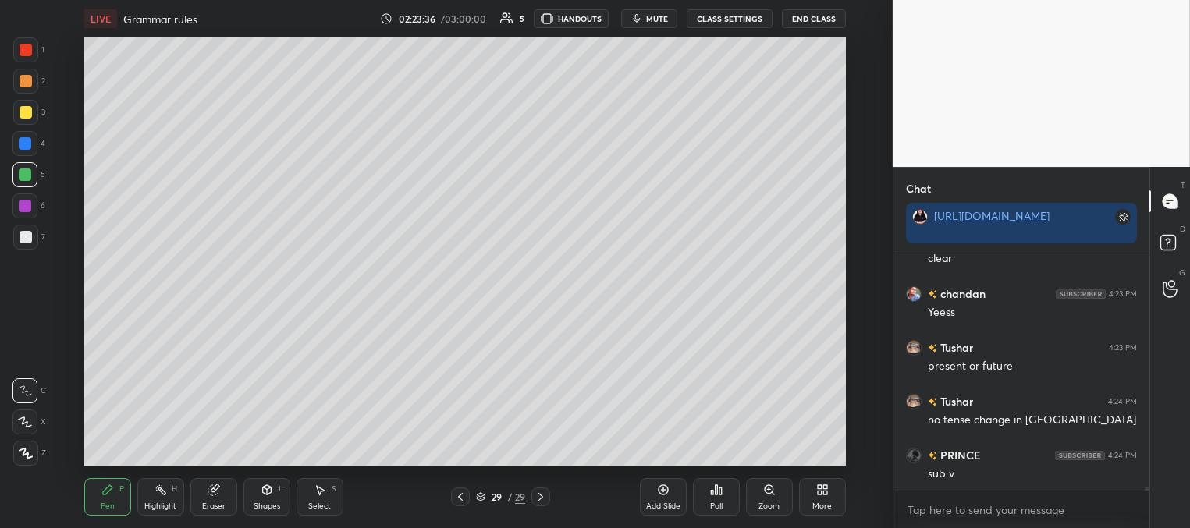
drag, startPoint x: 26, startPoint y: 144, endPoint x: 20, endPoint y: 176, distance: 32.6
click at [28, 144] on div at bounding box center [25, 143] width 12 height 12
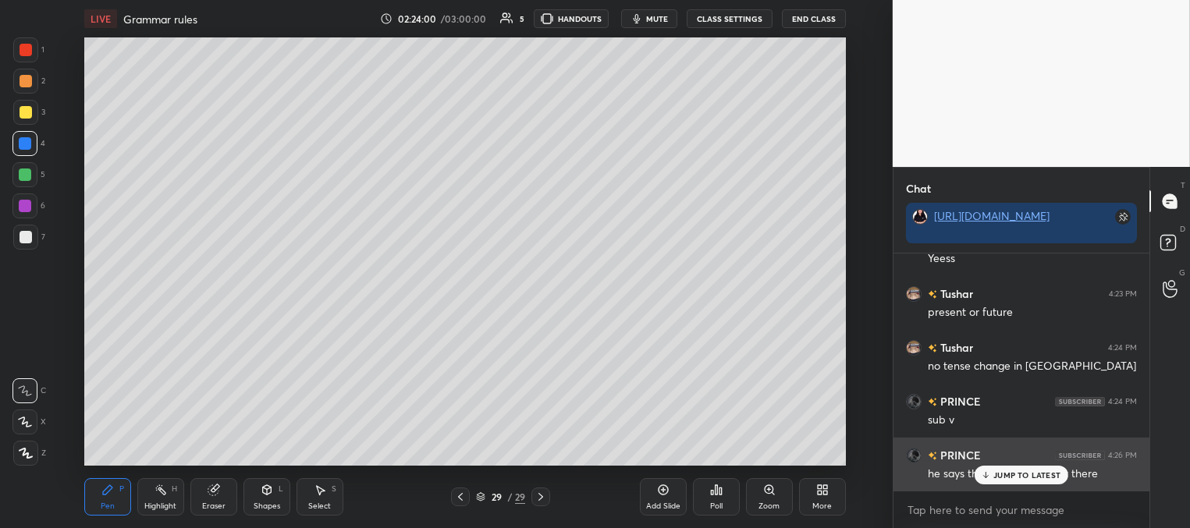
click at [1002, 470] on p "JUMP TO LATEST" at bounding box center [1026, 474] width 67 height 9
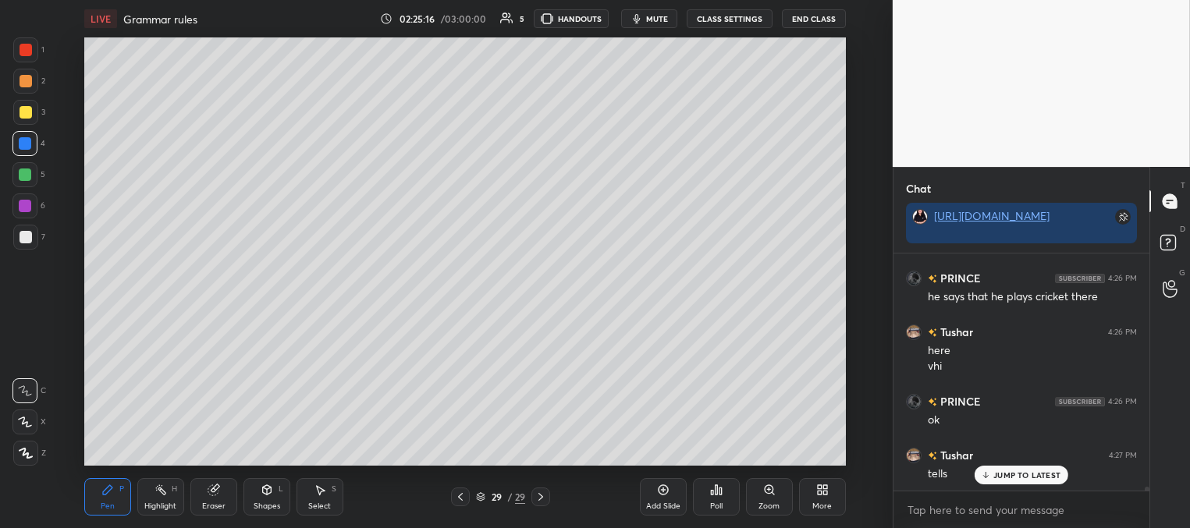
scroll to position [13747, 0]
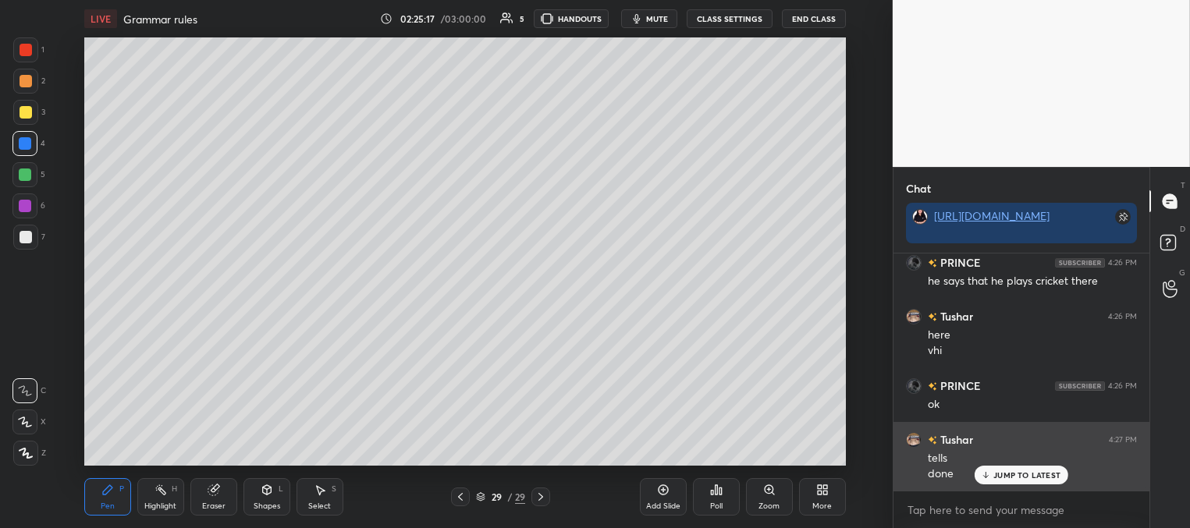
drag, startPoint x: 1003, startPoint y: 479, endPoint x: 988, endPoint y: 472, distance: 17.1
click at [1002, 479] on p "JUMP TO LATEST" at bounding box center [1026, 474] width 67 height 9
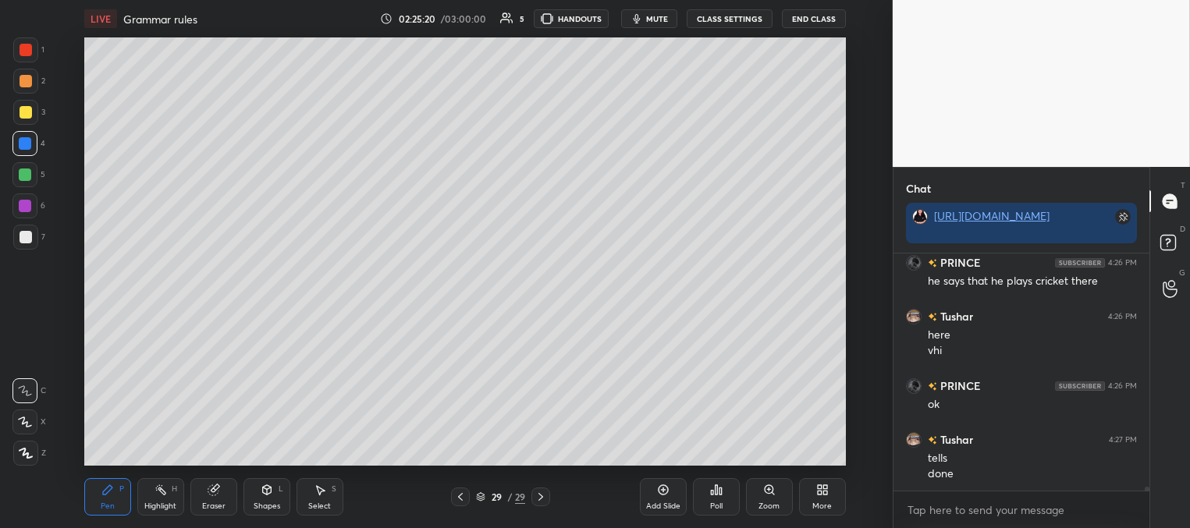
click at [466, 496] on icon at bounding box center [460, 497] width 12 height 12
click at [540, 494] on icon at bounding box center [540, 497] width 5 height 8
drag, startPoint x: 663, startPoint y: 505, endPoint x: 654, endPoint y: 502, distance: 8.9
click at [665, 504] on div "Add Slide" at bounding box center [663, 506] width 34 height 8
drag, startPoint x: 24, startPoint y: 109, endPoint x: 52, endPoint y: 98, distance: 30.1
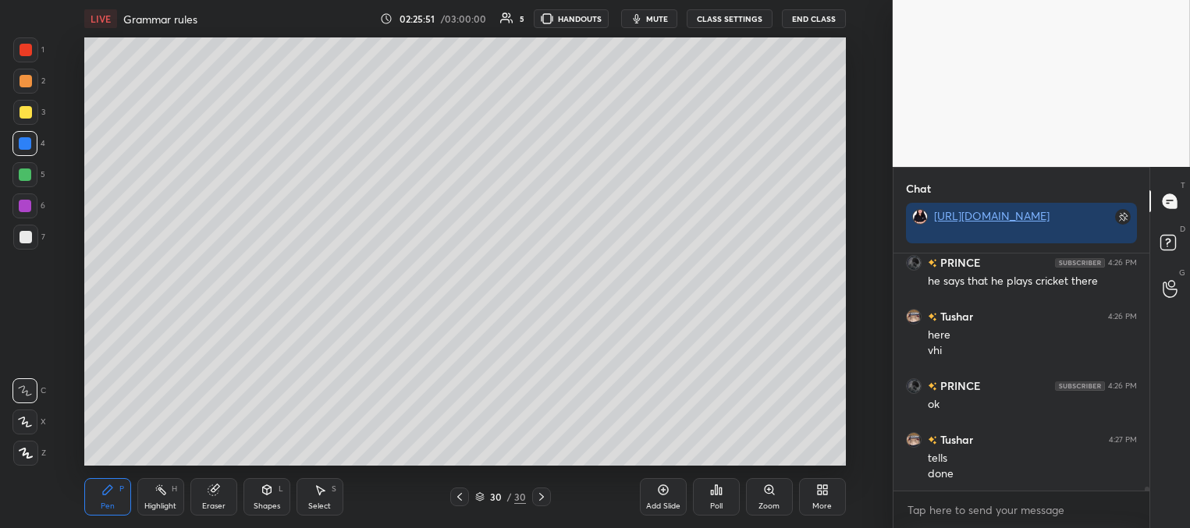
click at [27, 109] on div at bounding box center [26, 112] width 12 height 12
click at [24, 145] on div at bounding box center [25, 143] width 12 height 12
click at [24, 234] on div at bounding box center [26, 237] width 12 height 12
click at [25, 108] on div at bounding box center [26, 112] width 12 height 12
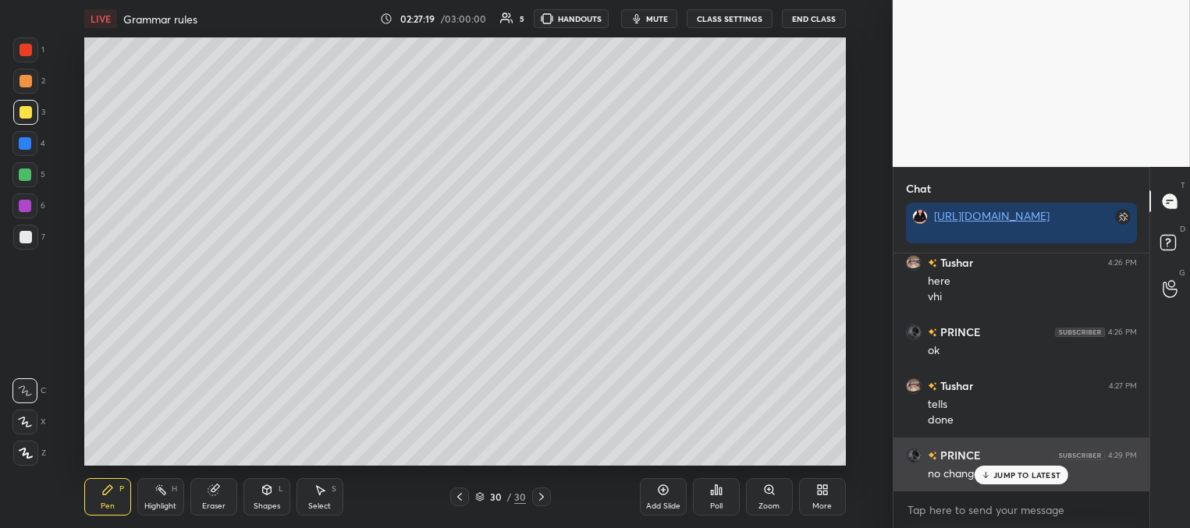
click at [992, 469] on div "JUMP TO LATEST" at bounding box center [1021, 475] width 94 height 19
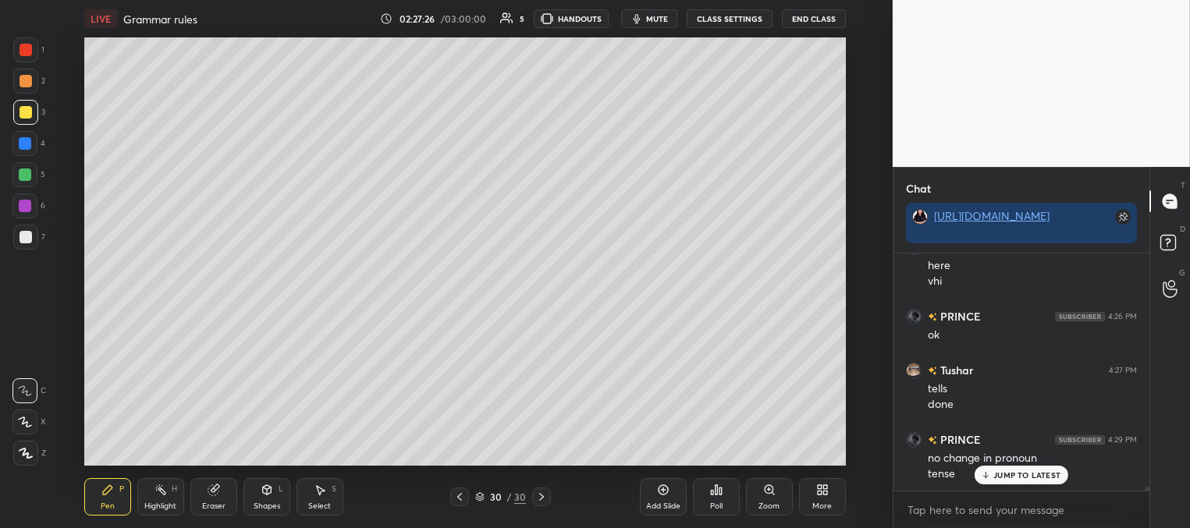
scroll to position [13832, 0]
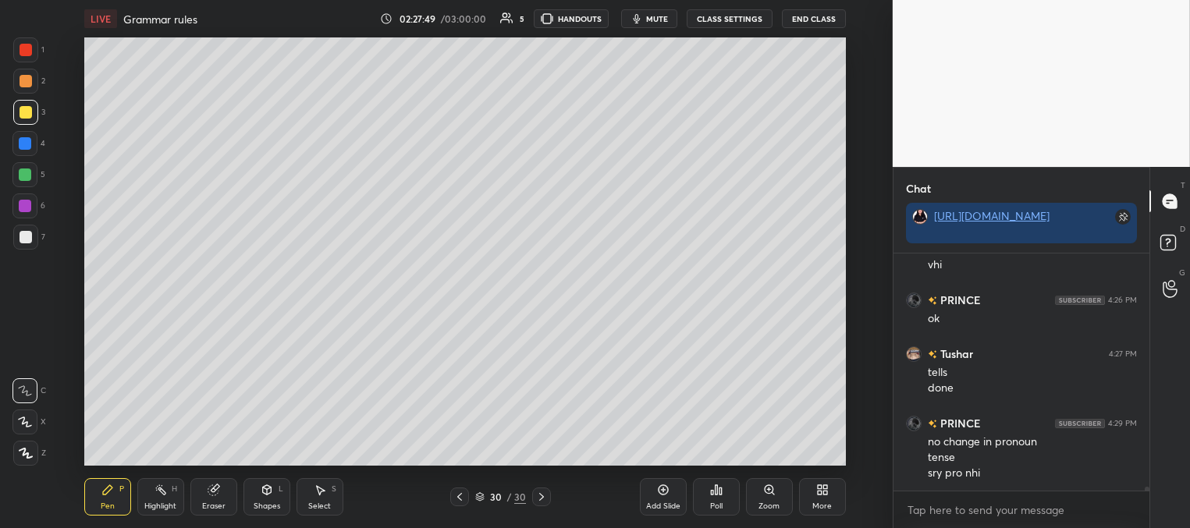
click at [26, 150] on div at bounding box center [24, 143] width 25 height 25
drag, startPoint x: 27, startPoint y: 176, endPoint x: 18, endPoint y: 172, distance: 9.4
click at [27, 176] on div at bounding box center [25, 174] width 12 height 12
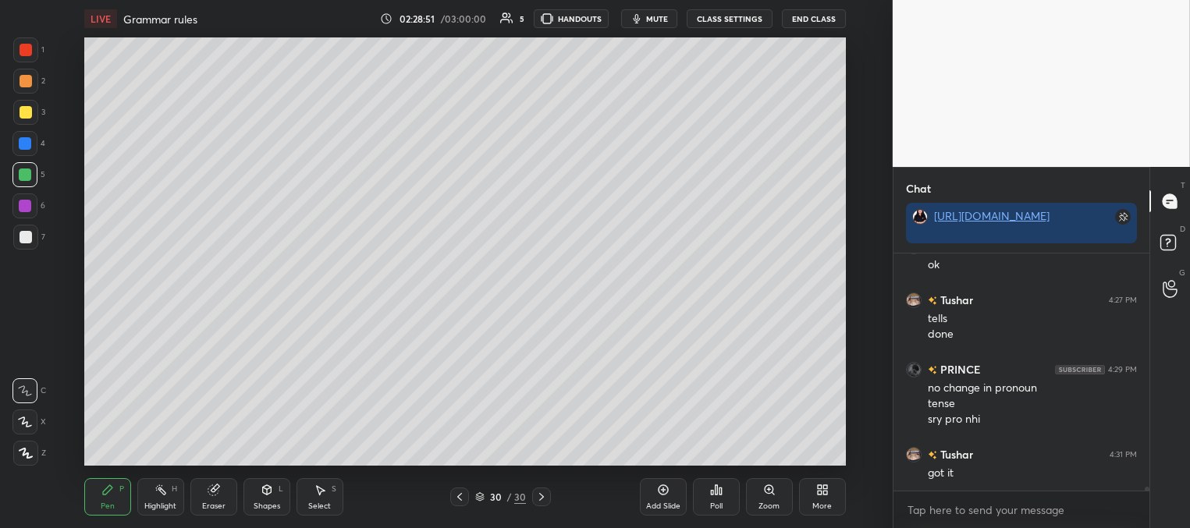
scroll to position [13939, 0]
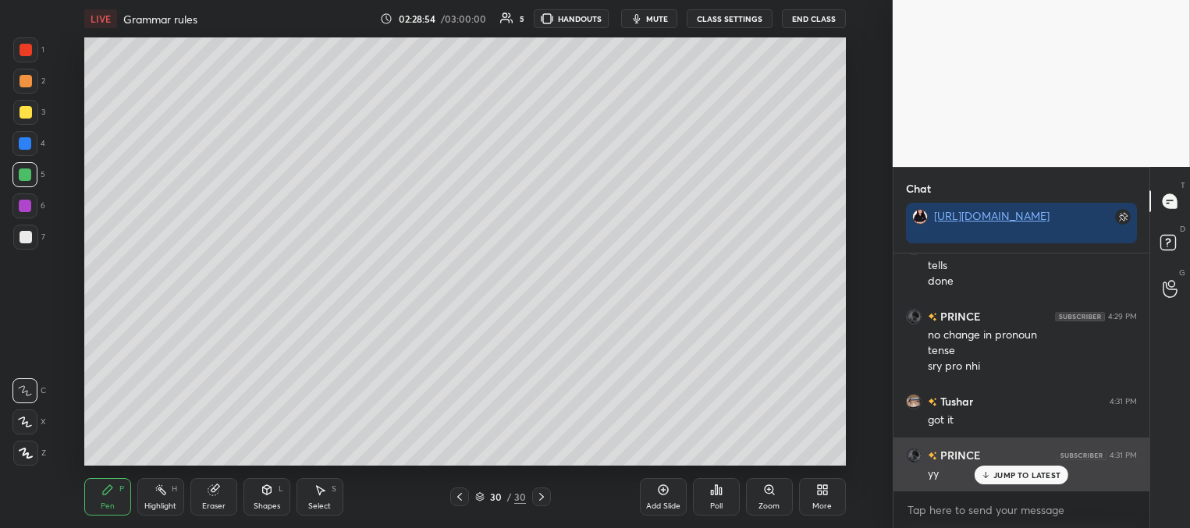
click at [994, 473] on p "JUMP TO LATEST" at bounding box center [1026, 474] width 67 height 9
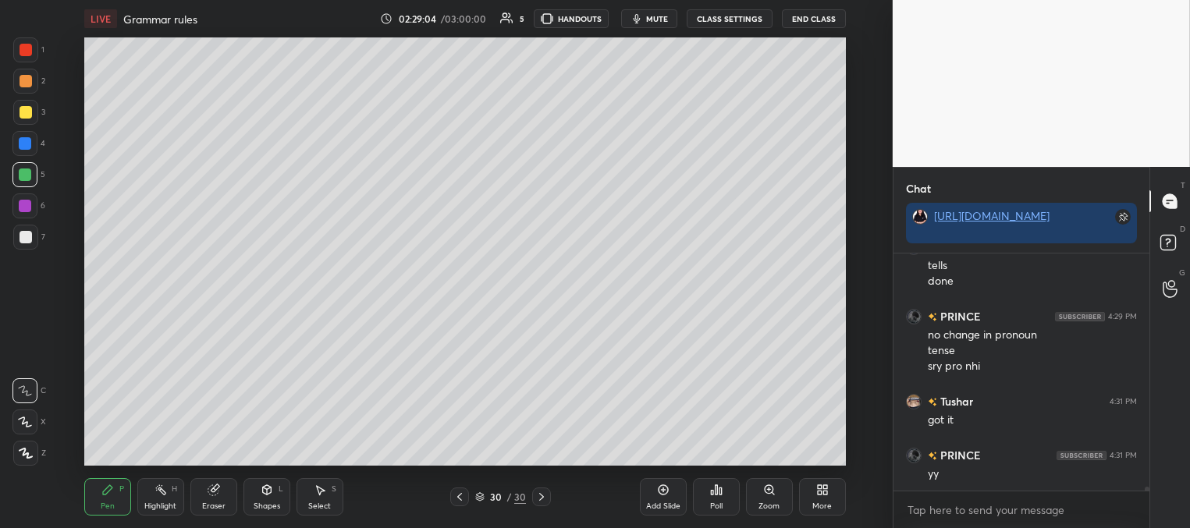
drag, startPoint x: 660, startPoint y: 499, endPoint x: 642, endPoint y: 460, distance: 42.9
click at [660, 498] on div "Add Slide" at bounding box center [663, 496] width 47 height 37
click at [27, 111] on div at bounding box center [26, 112] width 12 height 12
click at [20, 236] on div at bounding box center [26, 237] width 12 height 12
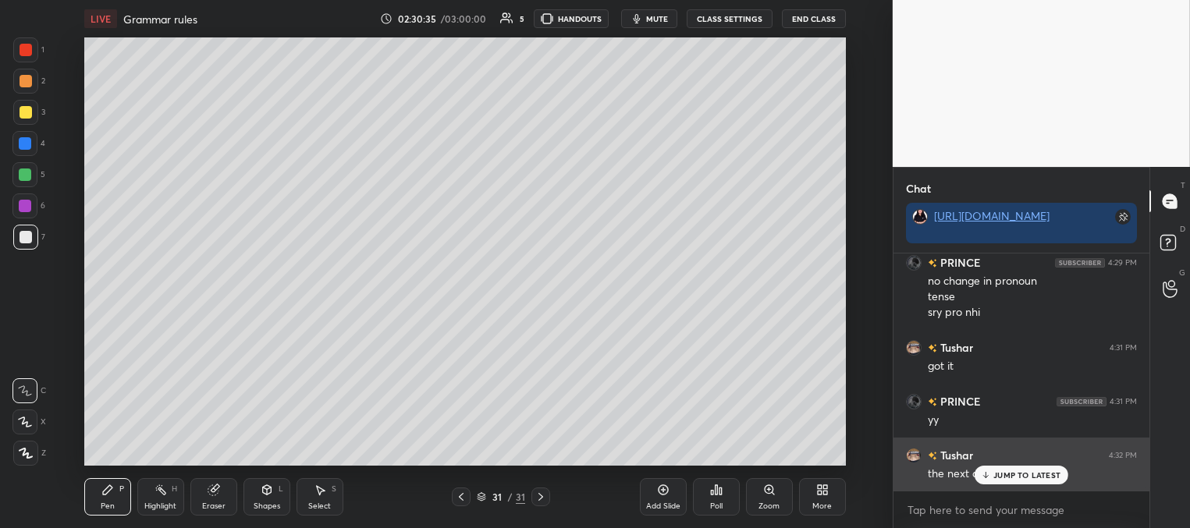
click at [1010, 477] on p "JUMP TO LATEST" at bounding box center [1026, 474] width 67 height 9
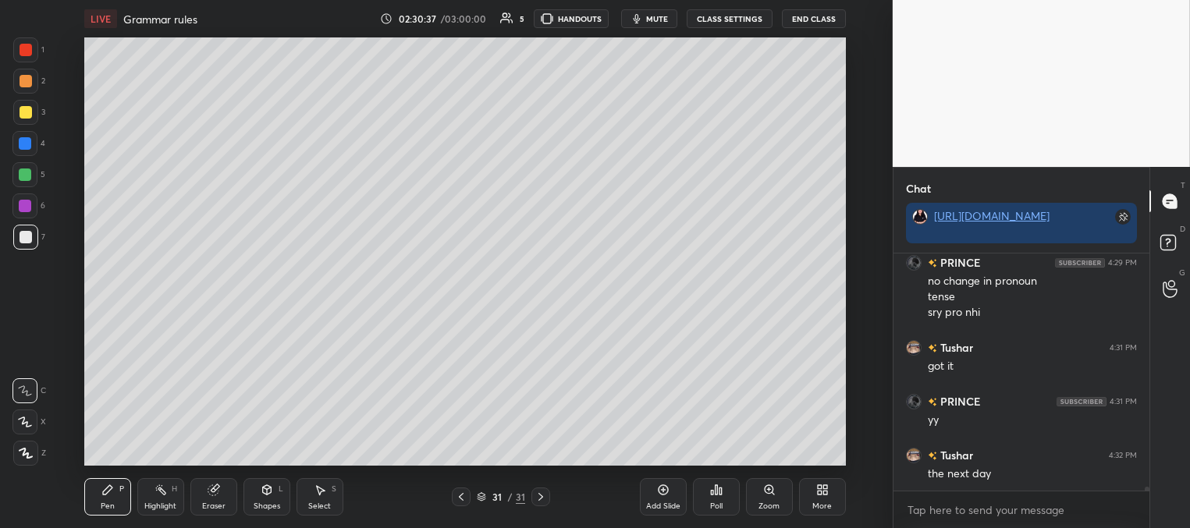
scroll to position [14047, 0]
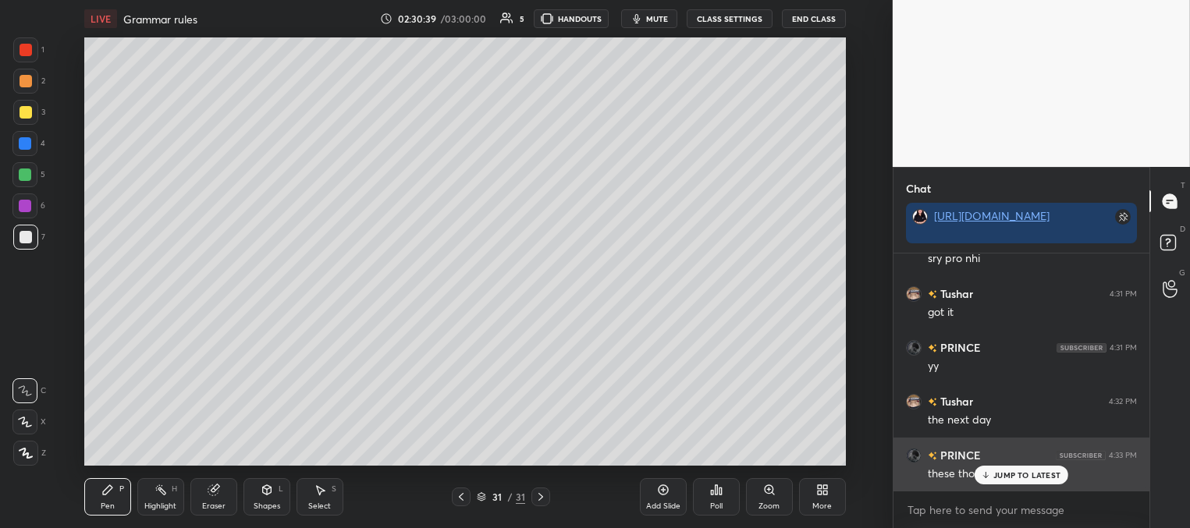
click at [991, 476] on div "JUMP TO LATEST" at bounding box center [1021, 475] width 94 height 19
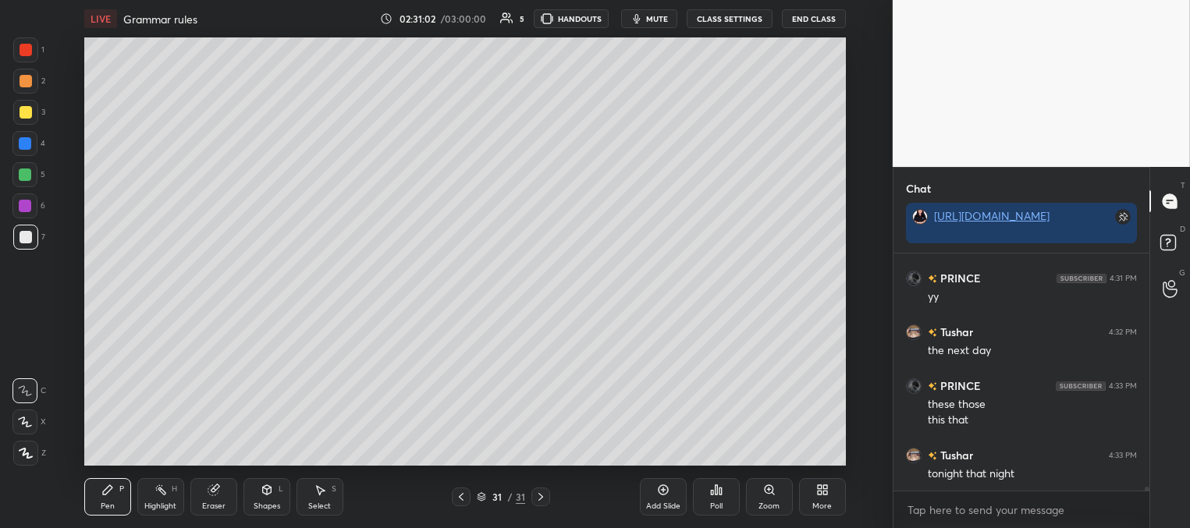
scroll to position [14133, 0]
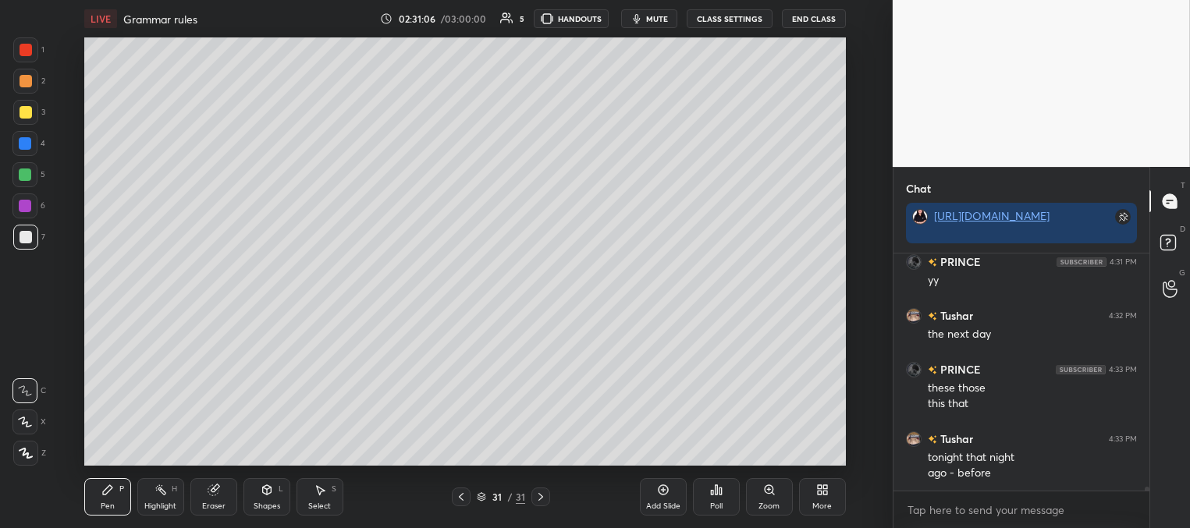
click at [653, 502] on div "Add Slide" at bounding box center [663, 506] width 34 height 8
drag, startPoint x: 27, startPoint y: 111, endPoint x: 37, endPoint y: 107, distance: 10.9
click at [28, 112] on div at bounding box center [26, 112] width 12 height 12
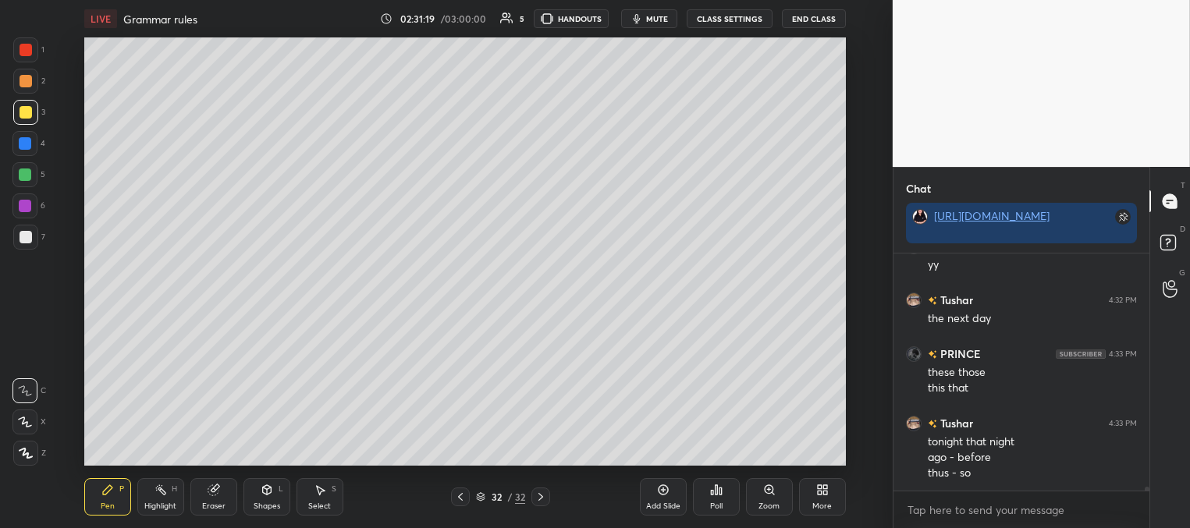
scroll to position [14202, 0]
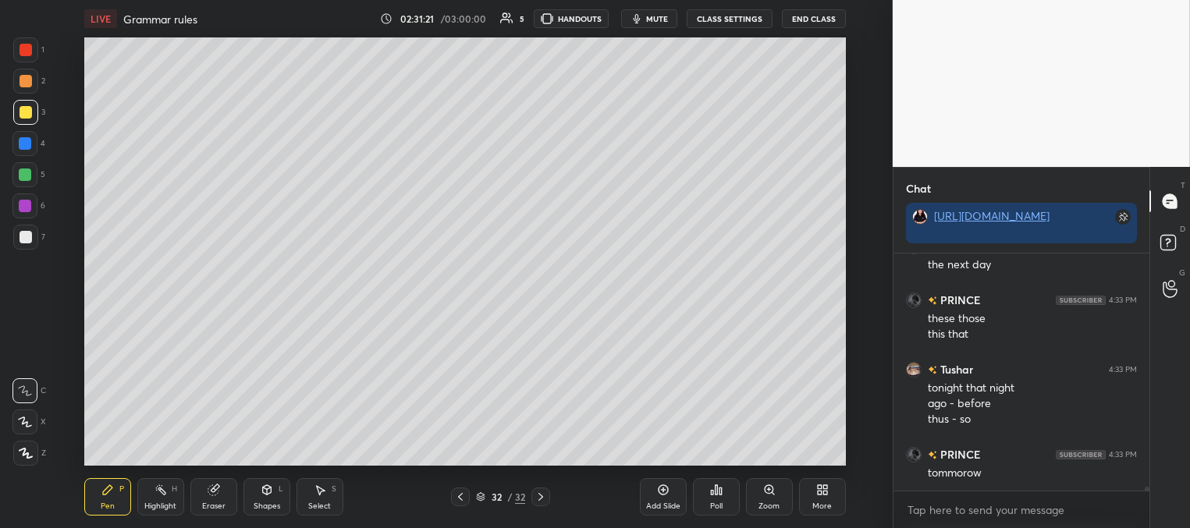
drag, startPoint x: 29, startPoint y: 172, endPoint x: 28, endPoint y: 164, distance: 7.8
click at [28, 172] on div at bounding box center [25, 174] width 12 height 12
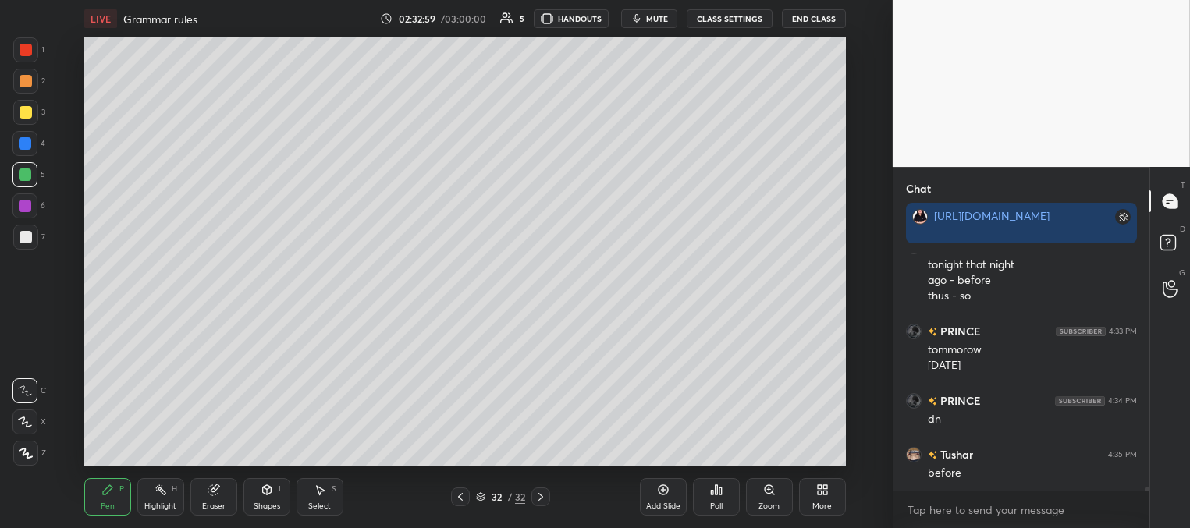
scroll to position [5, 5]
click at [30, 108] on div at bounding box center [26, 112] width 12 height 12
click at [21, 139] on div at bounding box center [25, 143] width 12 height 12
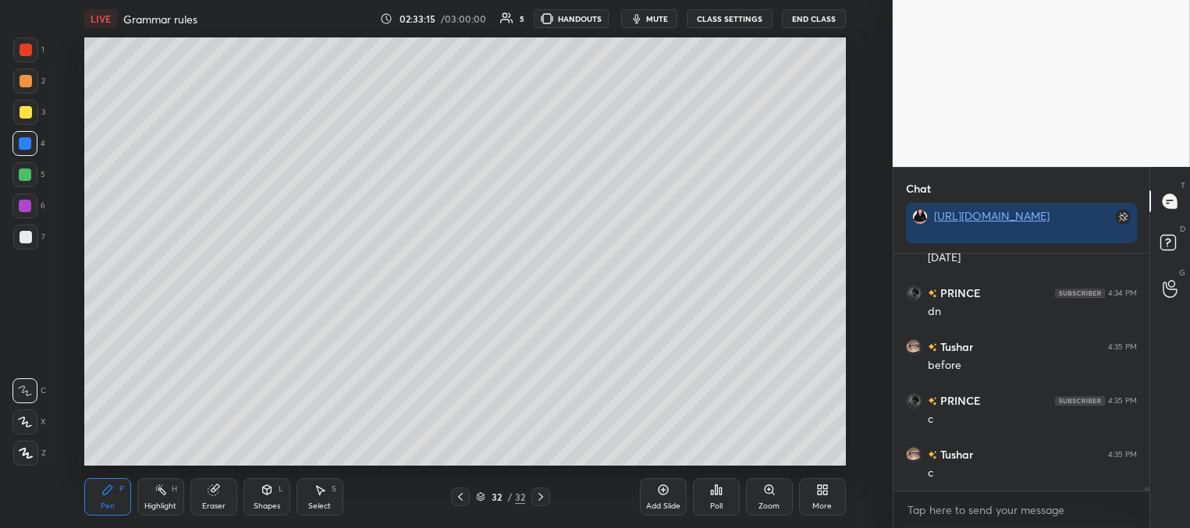
scroll to position [14487, 0]
click at [23, 115] on div at bounding box center [26, 112] width 12 height 12
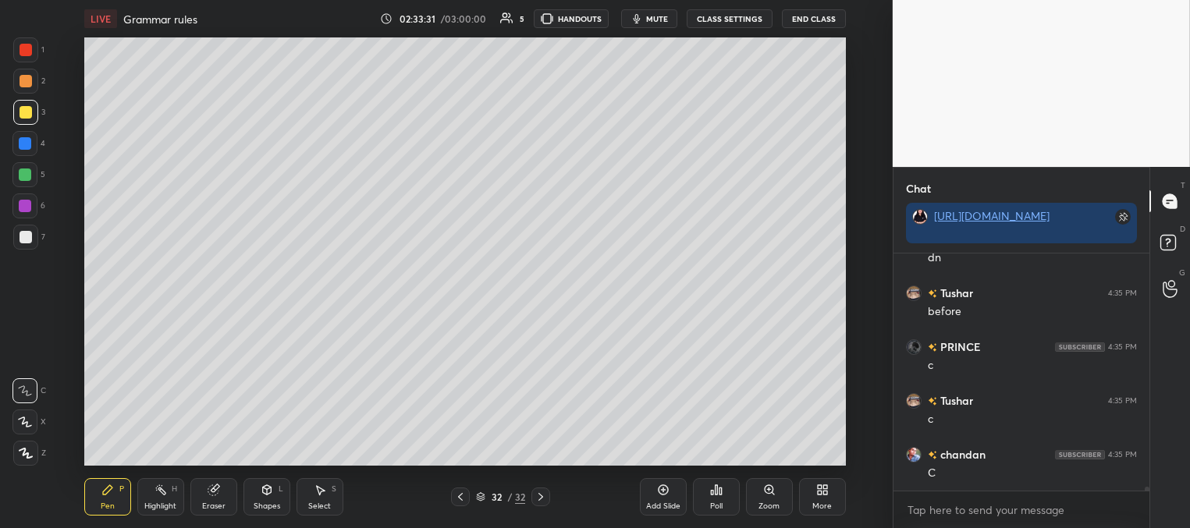
click at [465, 498] on icon at bounding box center [460, 497] width 12 height 12
click at [543, 494] on icon at bounding box center [540, 497] width 12 height 12
click at [33, 144] on div at bounding box center [24, 143] width 25 height 25
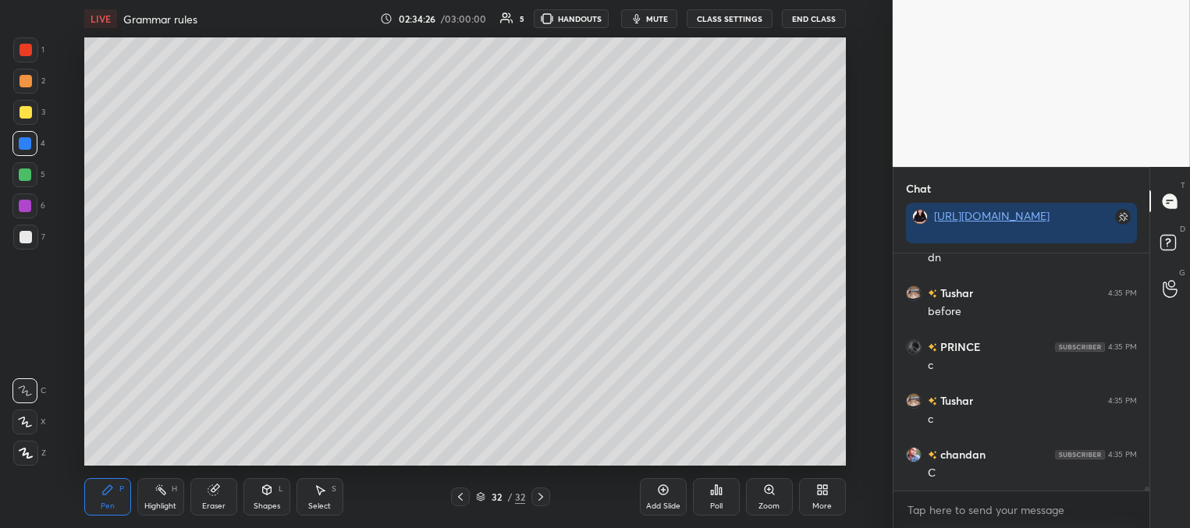
drag, startPoint x: 28, startPoint y: 235, endPoint x: 27, endPoint y: 226, distance: 8.7
click at [29, 238] on div at bounding box center [26, 237] width 12 height 12
click at [30, 85] on div at bounding box center [26, 81] width 12 height 12
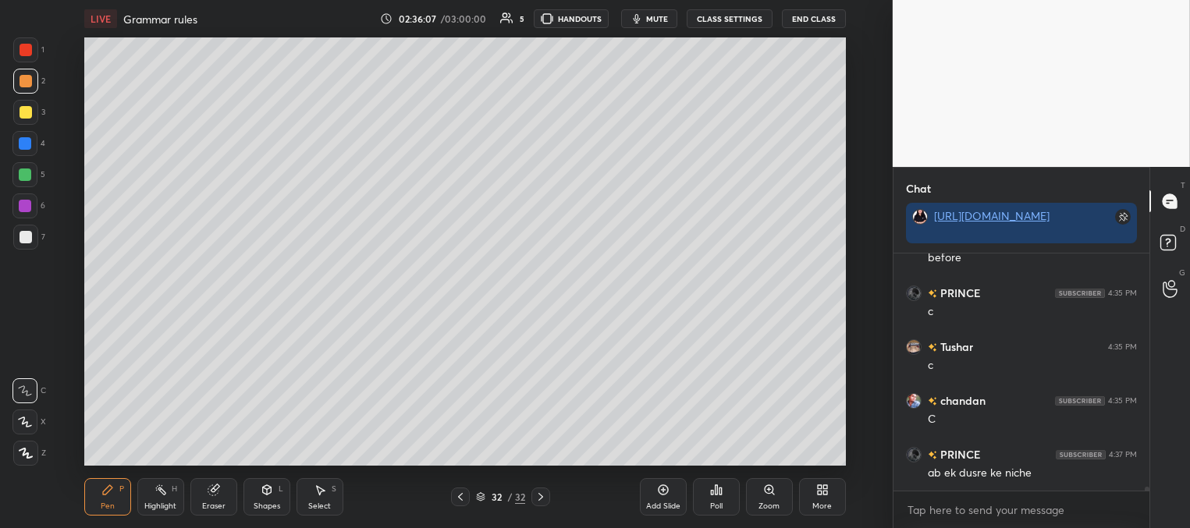
scroll to position [14594, 0]
click at [665, 499] on div "Add Slide" at bounding box center [663, 496] width 47 height 37
click at [24, 146] on div at bounding box center [25, 143] width 12 height 12
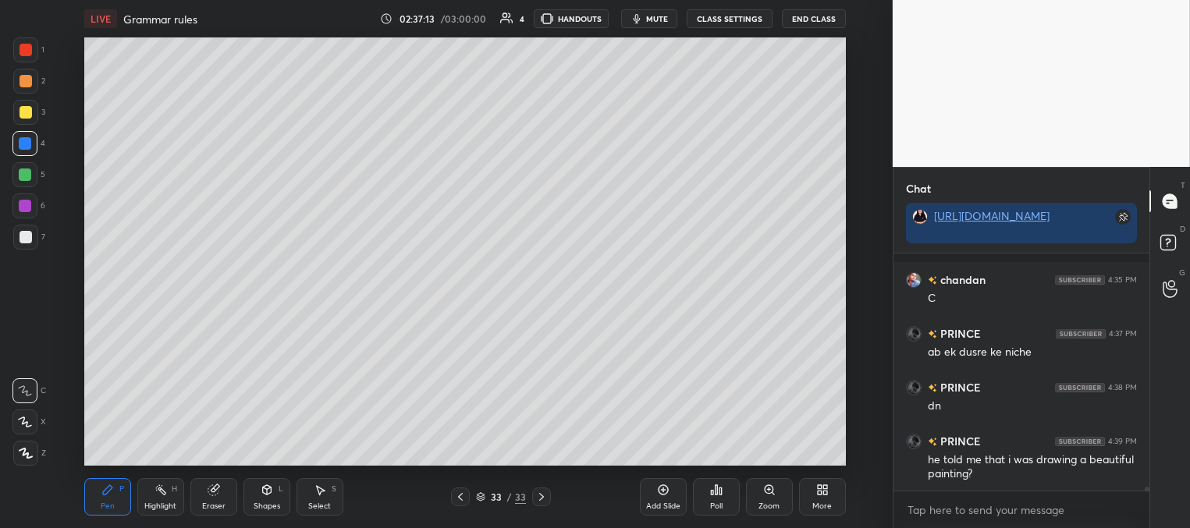
scroll to position [14730, 0]
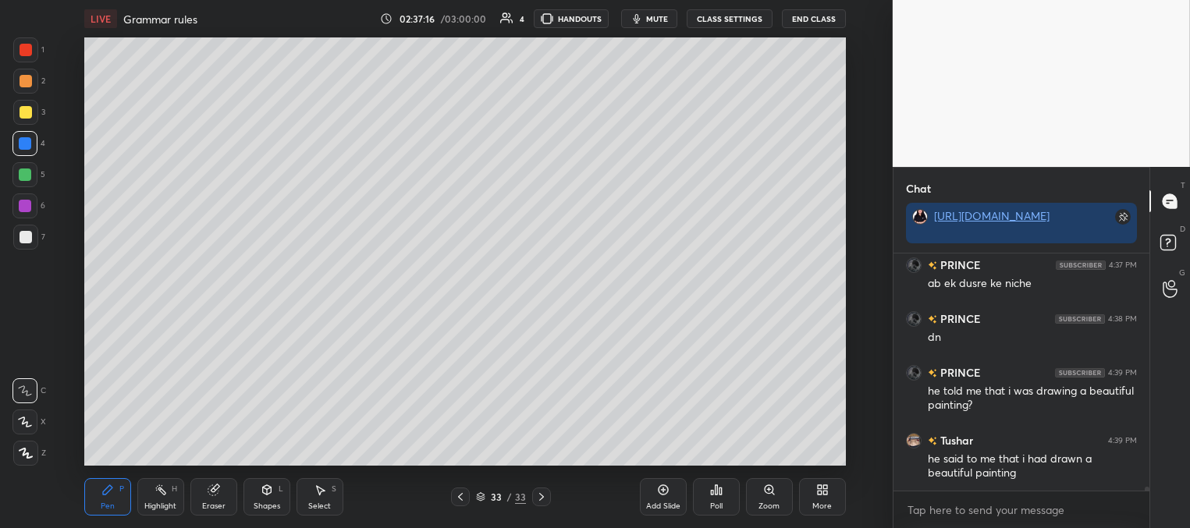
drag, startPoint x: 463, startPoint y: 495, endPoint x: 464, endPoint y: 484, distance: 10.9
click at [462, 494] on icon at bounding box center [460, 497] width 12 height 12
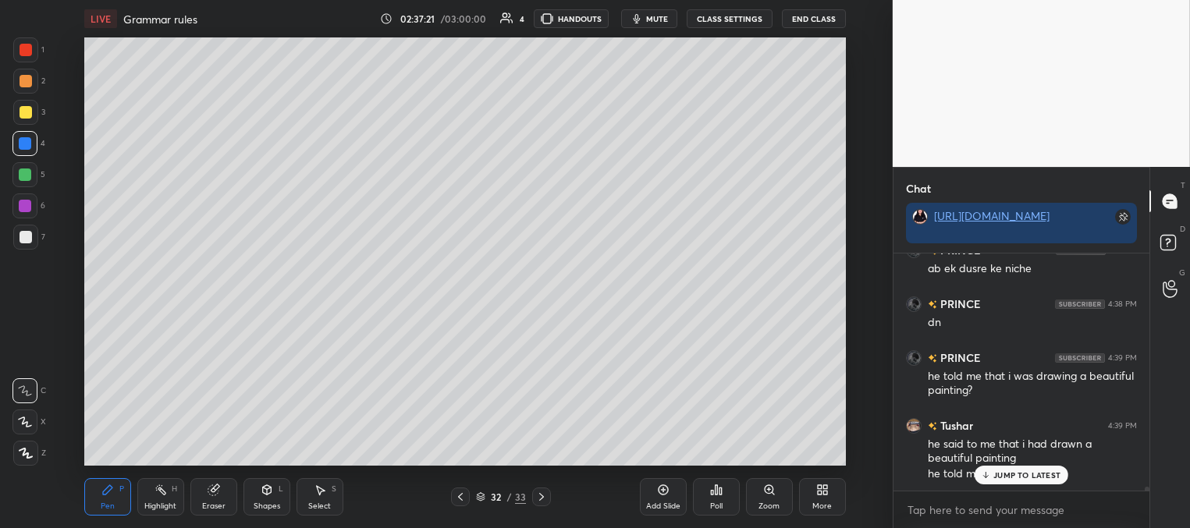
click at [539, 496] on icon at bounding box center [541, 497] width 12 height 12
click at [1009, 478] on p "JUMP TO LATEST" at bounding box center [1026, 474] width 67 height 9
click at [462, 488] on div at bounding box center [460, 497] width 19 height 19
drag, startPoint x: 540, startPoint y: 494, endPoint x: 550, endPoint y: 477, distance: 19.9
click at [541, 494] on icon at bounding box center [541, 497] width 12 height 12
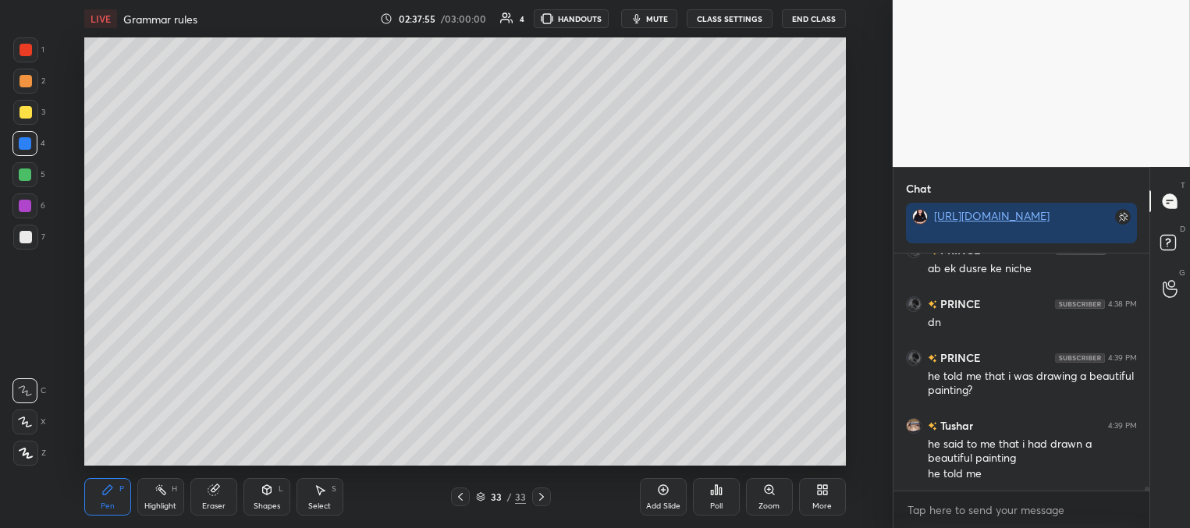
click at [465, 499] on icon at bounding box center [460, 497] width 12 height 12
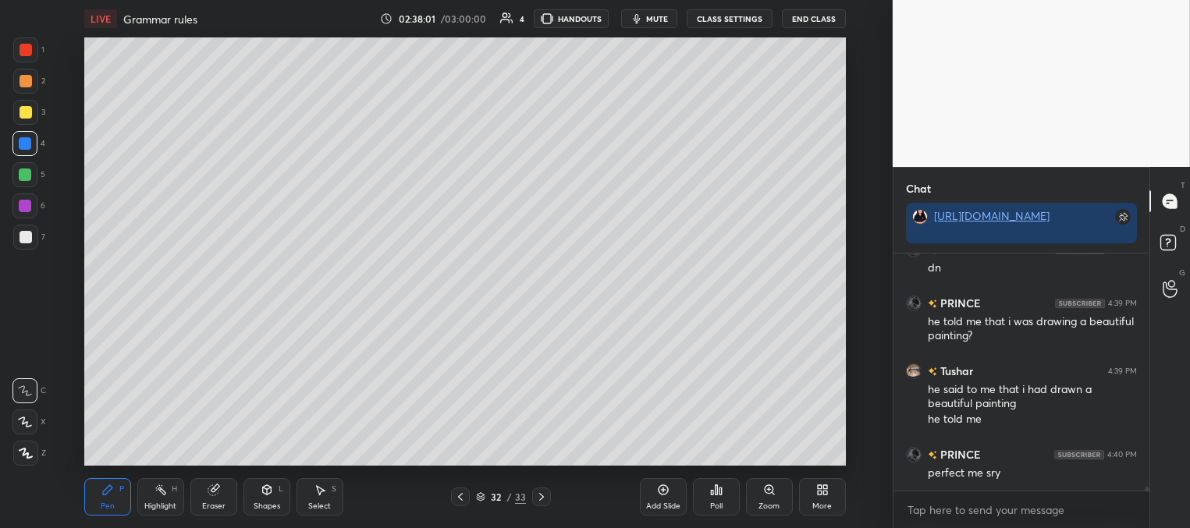
click at [541, 497] on icon at bounding box center [541, 497] width 12 height 12
click at [21, 176] on div at bounding box center [25, 174] width 12 height 12
click at [467, 491] on div at bounding box center [460, 497] width 19 height 19
click at [544, 494] on icon at bounding box center [541, 497] width 12 height 12
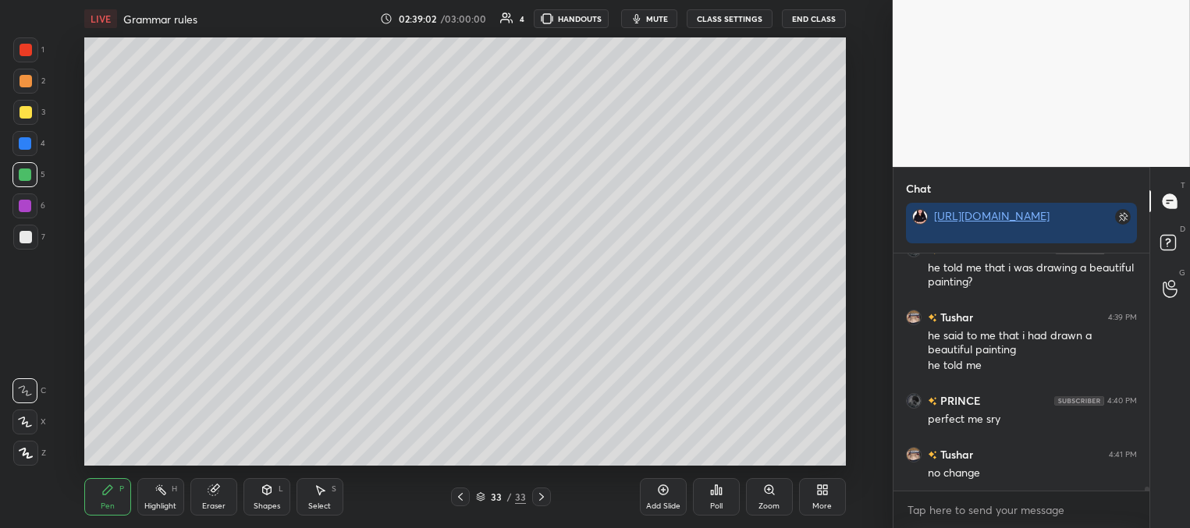
click at [459, 501] on icon at bounding box center [460, 497] width 12 height 12
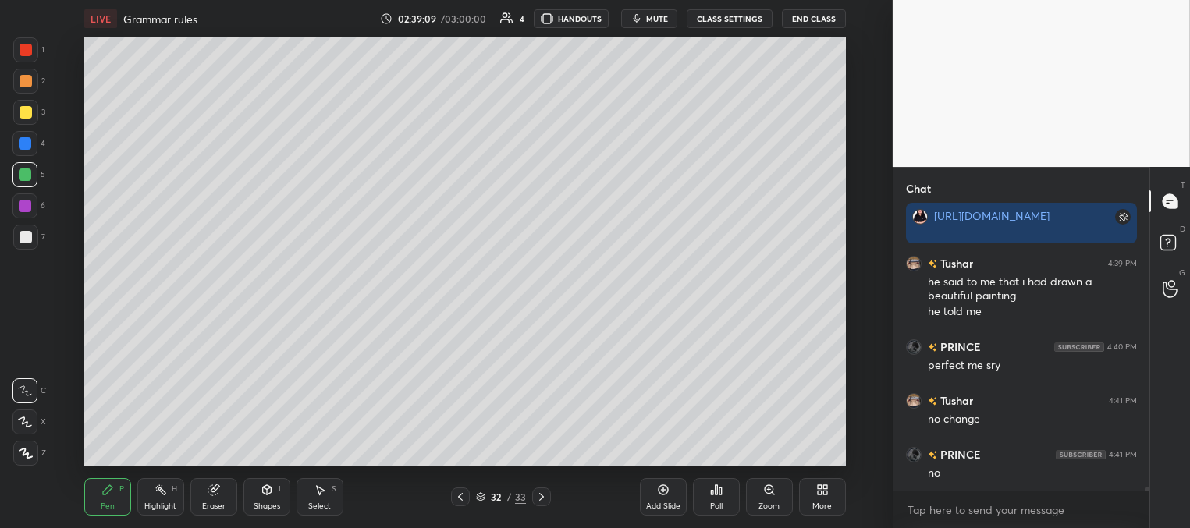
drag, startPoint x: 26, startPoint y: 48, endPoint x: 44, endPoint y: 58, distance: 21.3
click at [27, 48] on div at bounding box center [26, 50] width 12 height 12
drag, startPoint x: 542, startPoint y: 492, endPoint x: 535, endPoint y: 499, distance: 9.9
click at [540, 496] on icon at bounding box center [541, 497] width 12 height 12
click at [27, 173] on div at bounding box center [25, 174] width 12 height 12
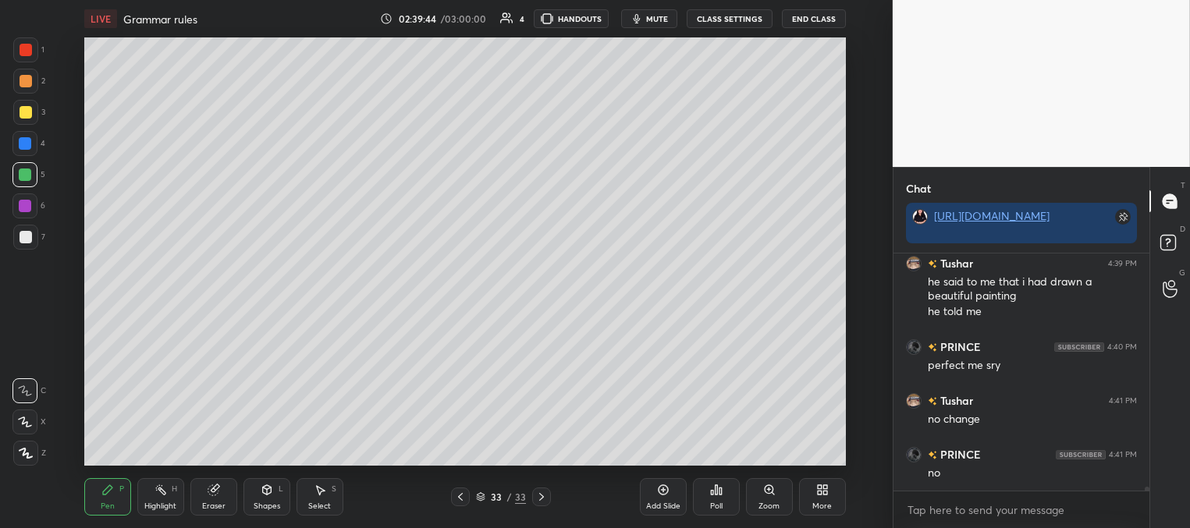
scroll to position [14961, 0]
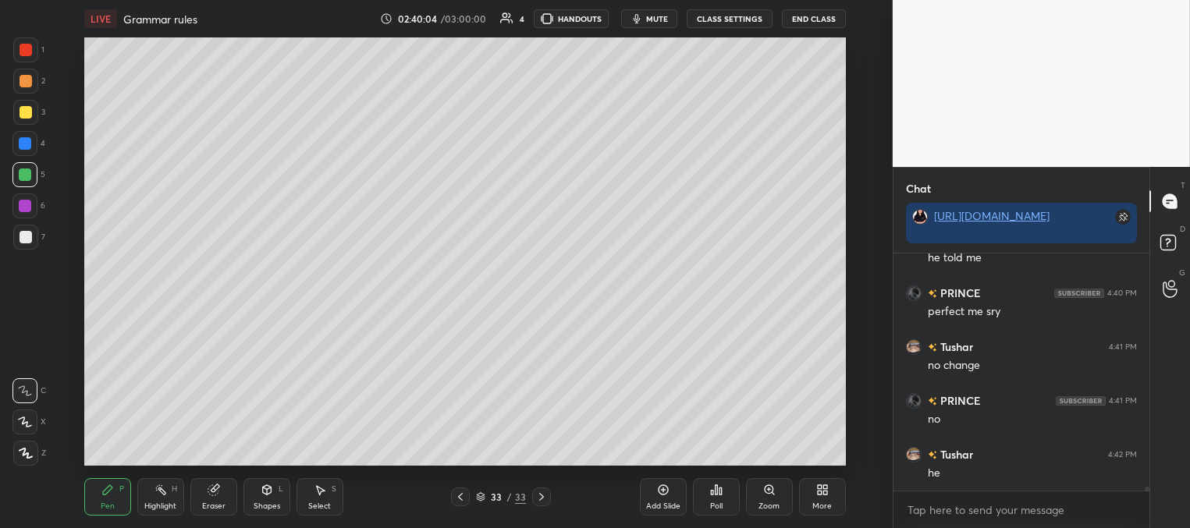
drag, startPoint x: 215, startPoint y: 501, endPoint x: 234, endPoint y: 492, distance: 20.6
click at [217, 503] on div "Eraser" at bounding box center [213, 506] width 23 height 8
click at [102, 499] on div "Pen P" at bounding box center [107, 496] width 47 height 37
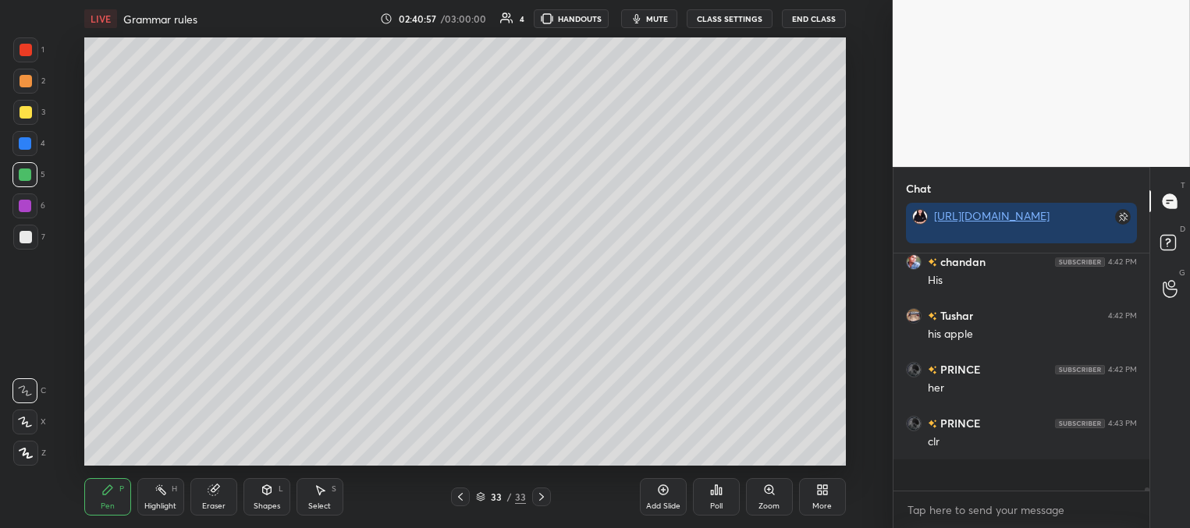
scroll to position [15230, 0]
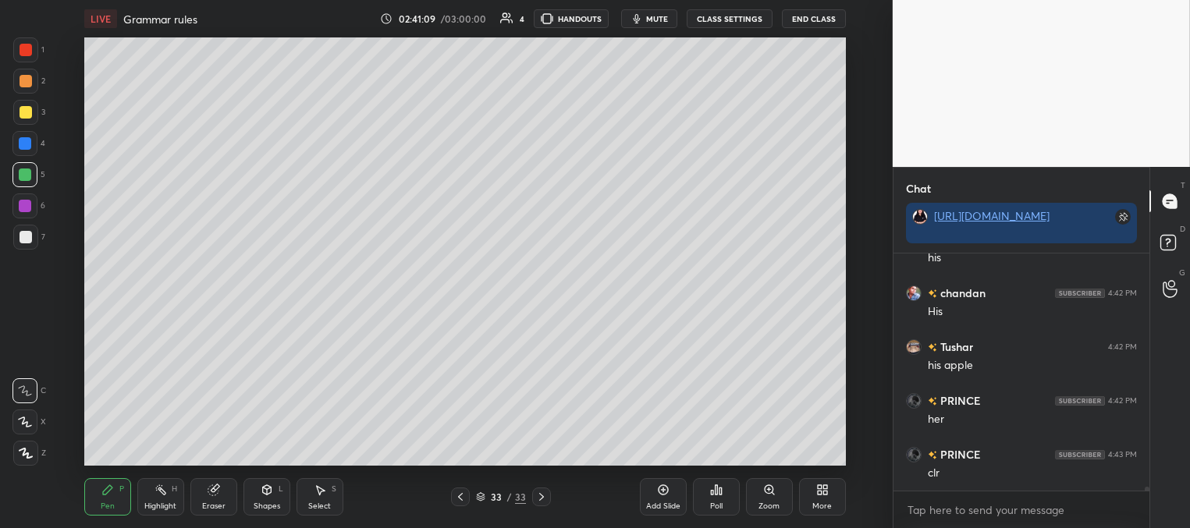
drag, startPoint x: 463, startPoint y: 502, endPoint x: 468, endPoint y: 494, distance: 10.2
click at [461, 504] on div at bounding box center [460, 497] width 19 height 19
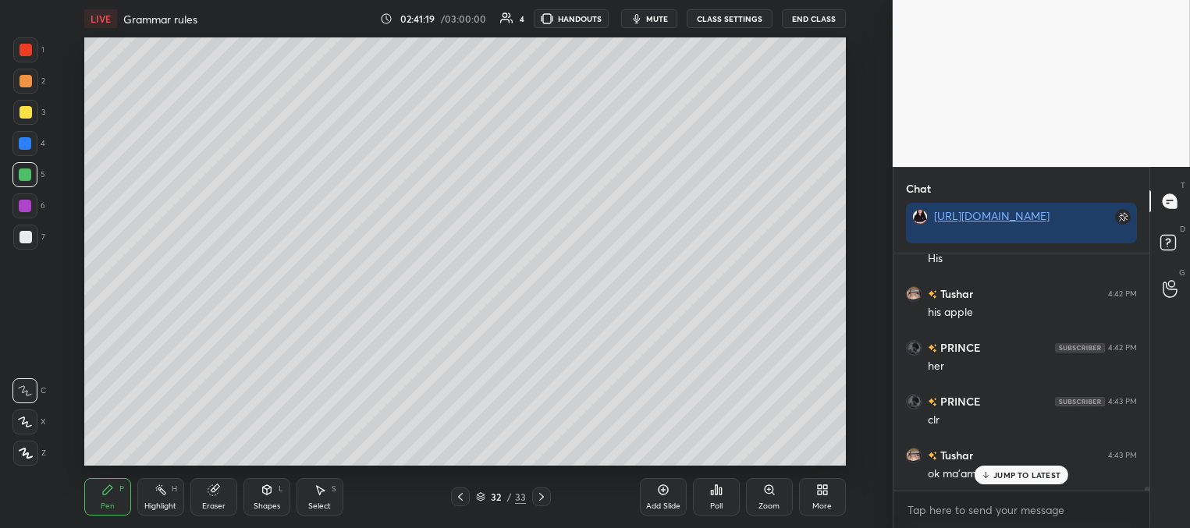
drag, startPoint x: 1012, startPoint y: 477, endPoint x: 996, endPoint y: 466, distance: 19.3
click at [1012, 477] on p "JUMP TO LATEST" at bounding box center [1026, 474] width 67 height 9
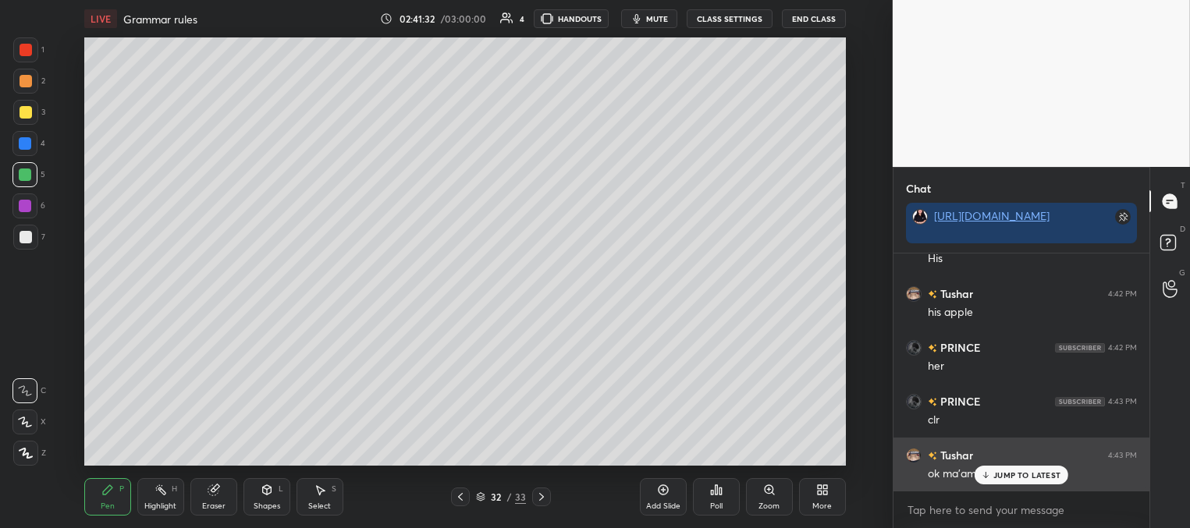
scroll to position [15337, 0]
click at [1005, 476] on p "JUMP TO LATEST" at bounding box center [1026, 474] width 67 height 9
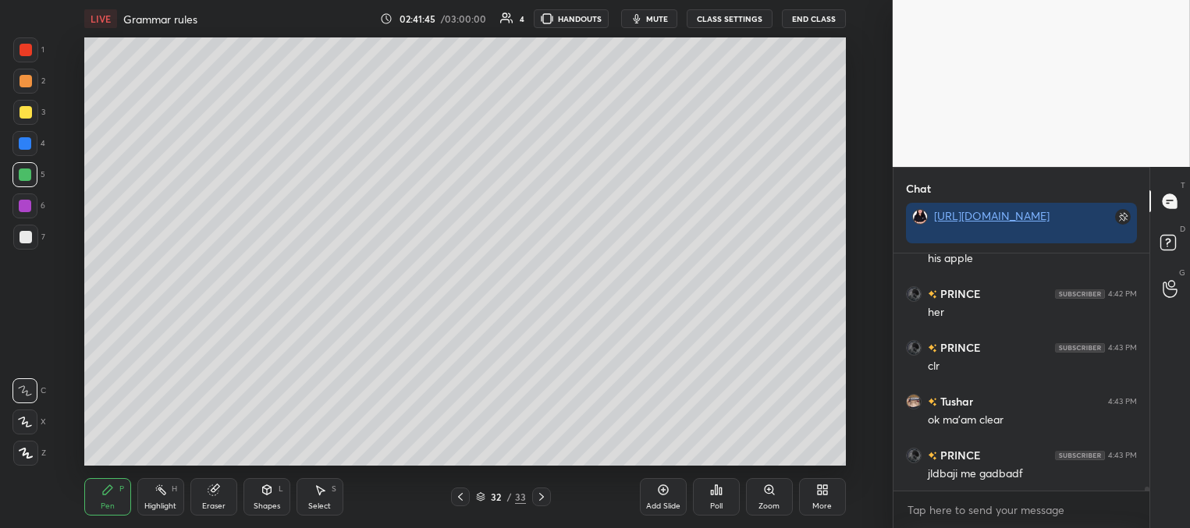
scroll to position [15391, 0]
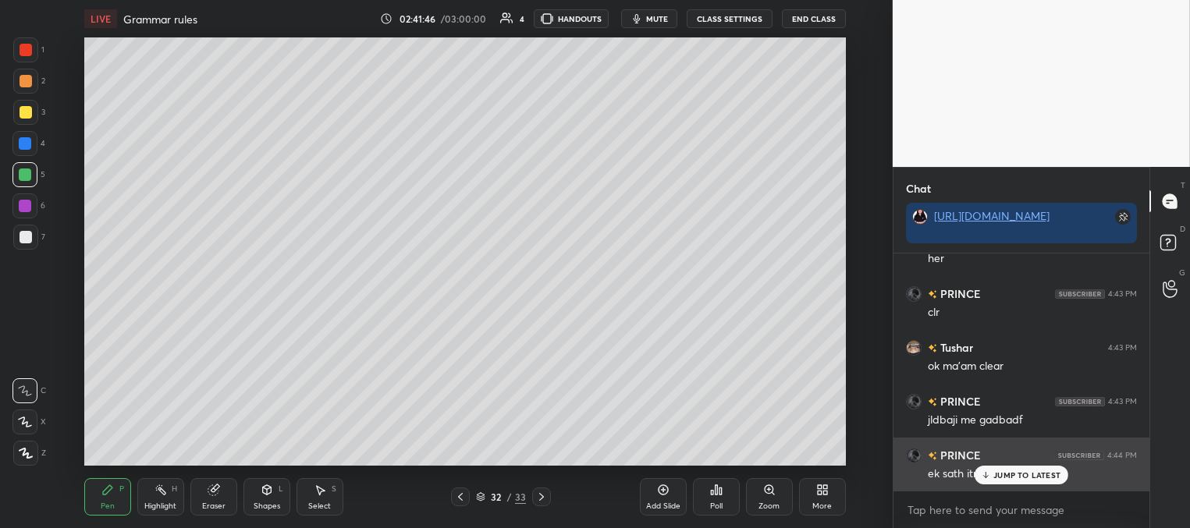
click at [997, 474] on p "JUMP TO LATEST" at bounding box center [1026, 474] width 67 height 9
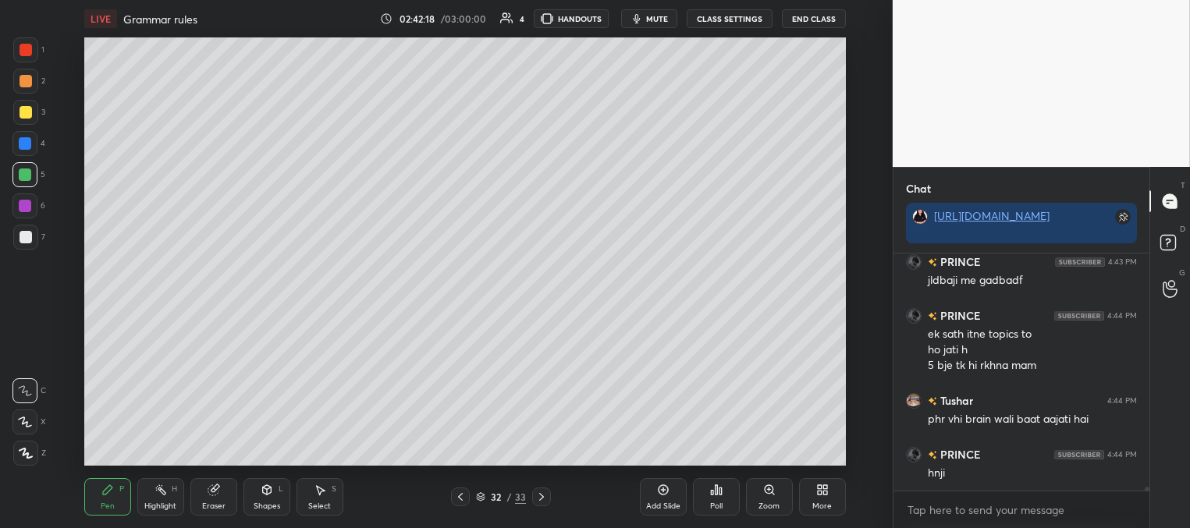
scroll to position [15584, 0]
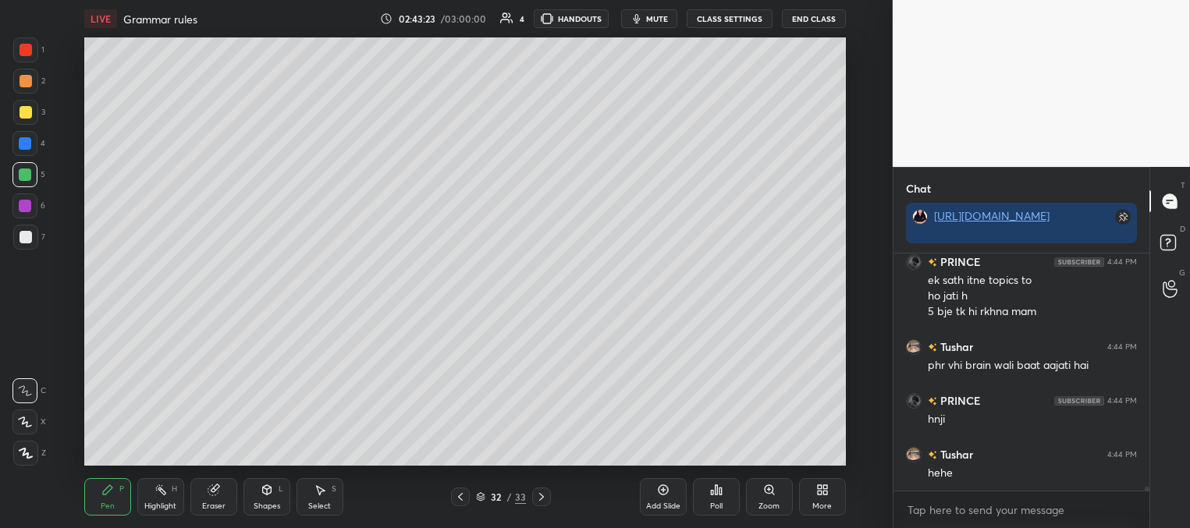
click at [30, 143] on div at bounding box center [24, 143] width 25 height 25
click at [257, 492] on div "Shapes L" at bounding box center [266, 496] width 47 height 37
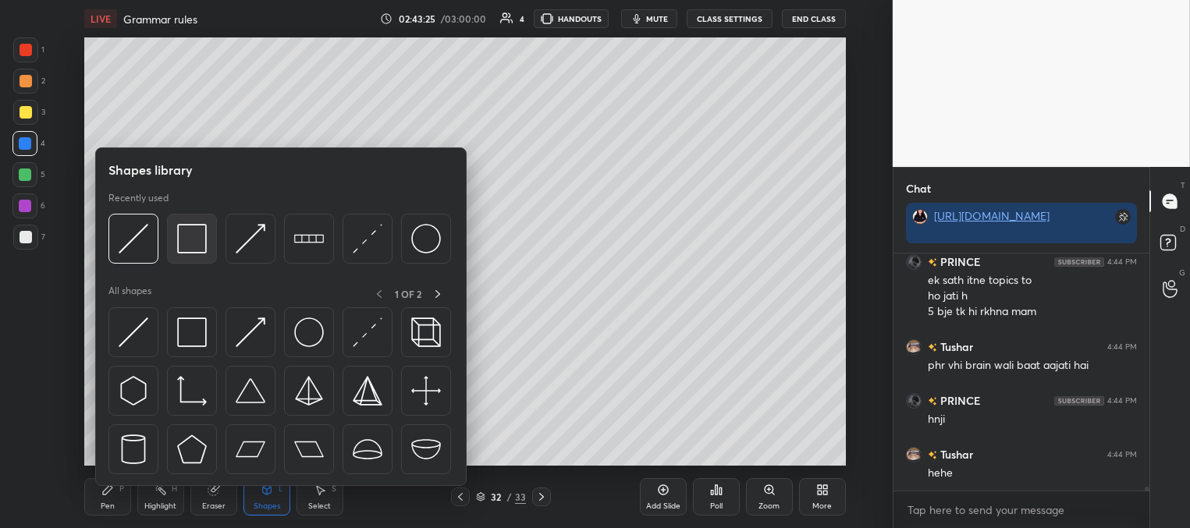
click at [197, 236] on img at bounding box center [192, 239] width 30 height 30
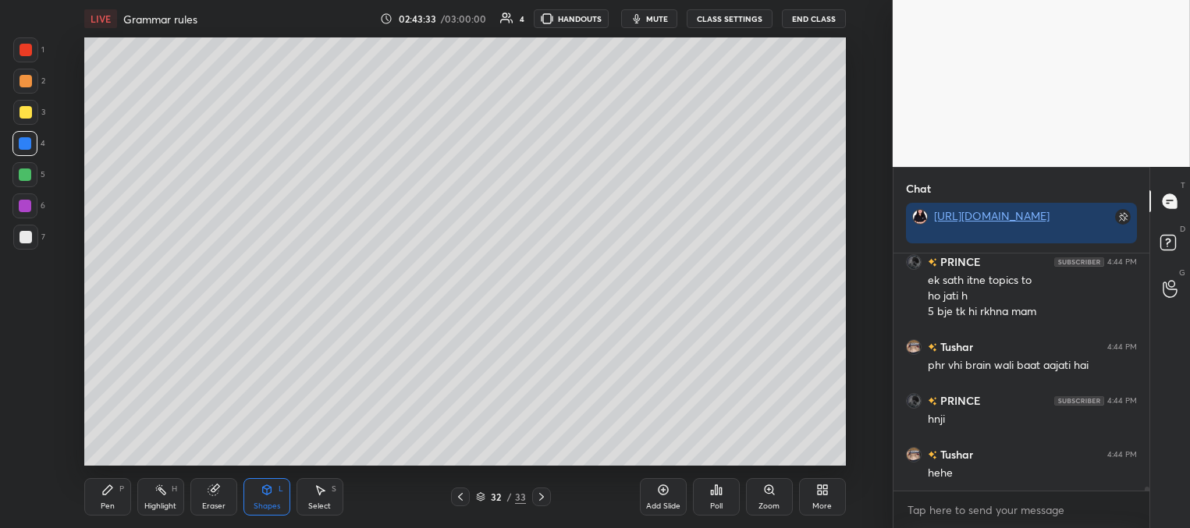
click at [21, 171] on div at bounding box center [25, 174] width 12 height 12
click at [98, 495] on div "Pen P" at bounding box center [107, 496] width 47 height 37
click at [101, 493] on icon at bounding box center [107, 490] width 12 height 12
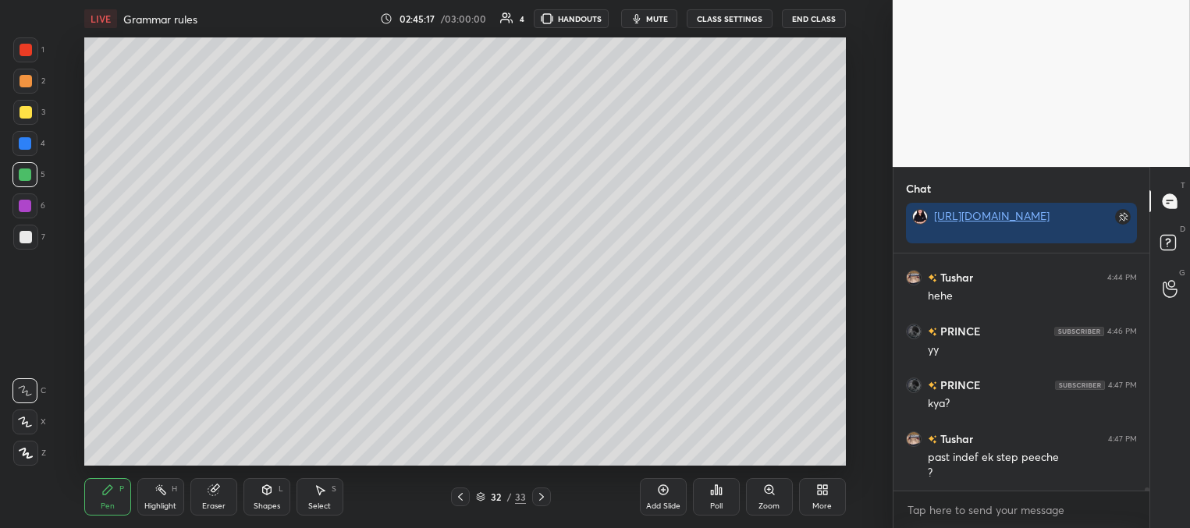
scroll to position [15815, 0]
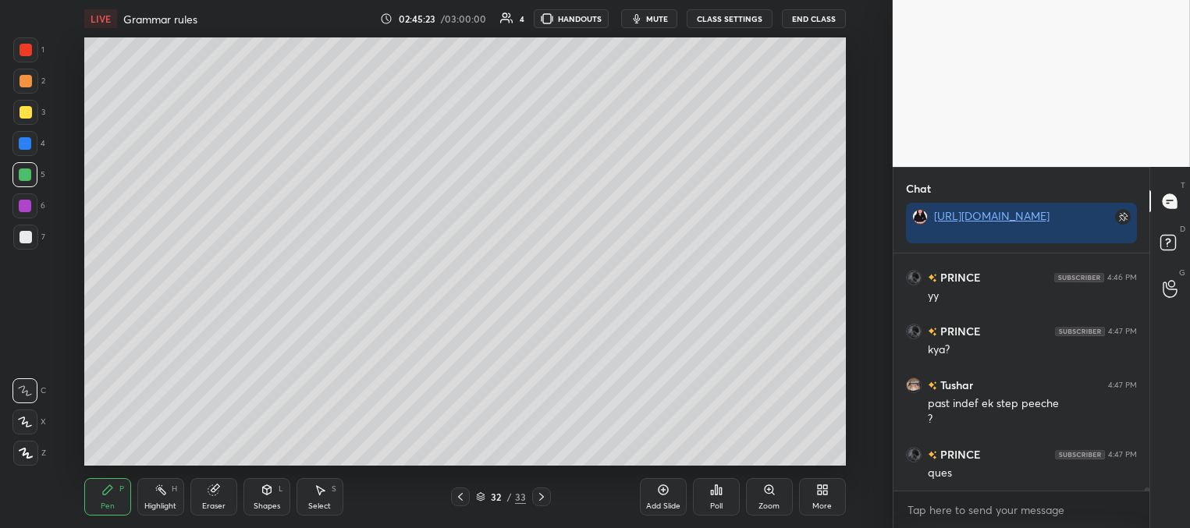
click at [667, 502] on div "Add Slide" at bounding box center [663, 506] width 34 height 8
drag, startPoint x: 27, startPoint y: 122, endPoint x: 29, endPoint y: 112, distance: 10.4
click at [27, 122] on div at bounding box center [25, 112] width 25 height 25
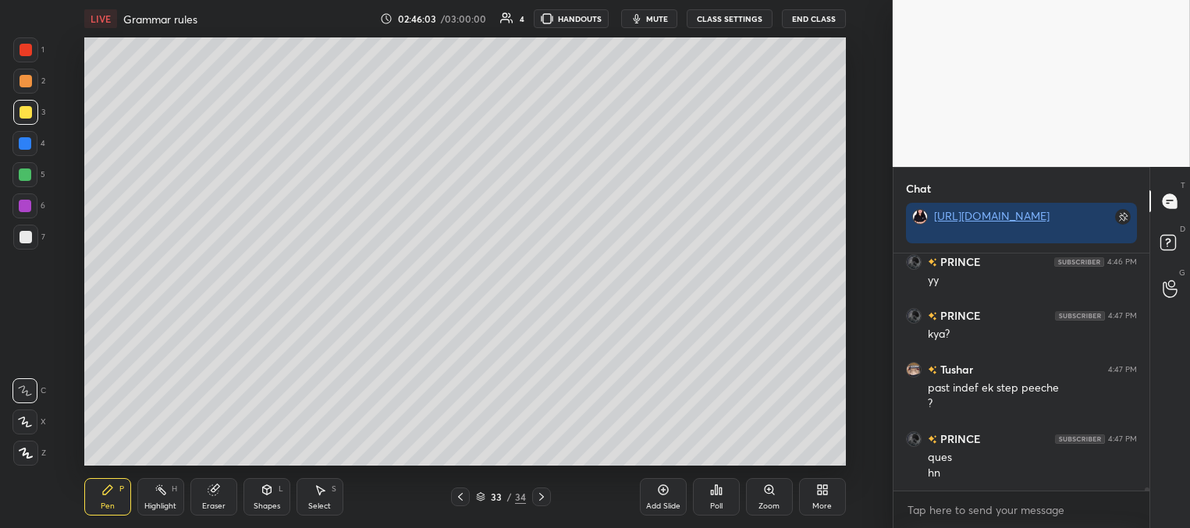
drag, startPoint x: 218, startPoint y: 498, endPoint x: 218, endPoint y: 469, distance: 28.9
click at [215, 493] on div "Eraser" at bounding box center [213, 496] width 47 height 37
drag, startPoint x: 108, startPoint y: 492, endPoint x: 112, endPoint y: 466, distance: 26.2
click at [108, 491] on div "Pen P" at bounding box center [107, 496] width 47 height 37
click at [25, 235] on div at bounding box center [26, 237] width 12 height 12
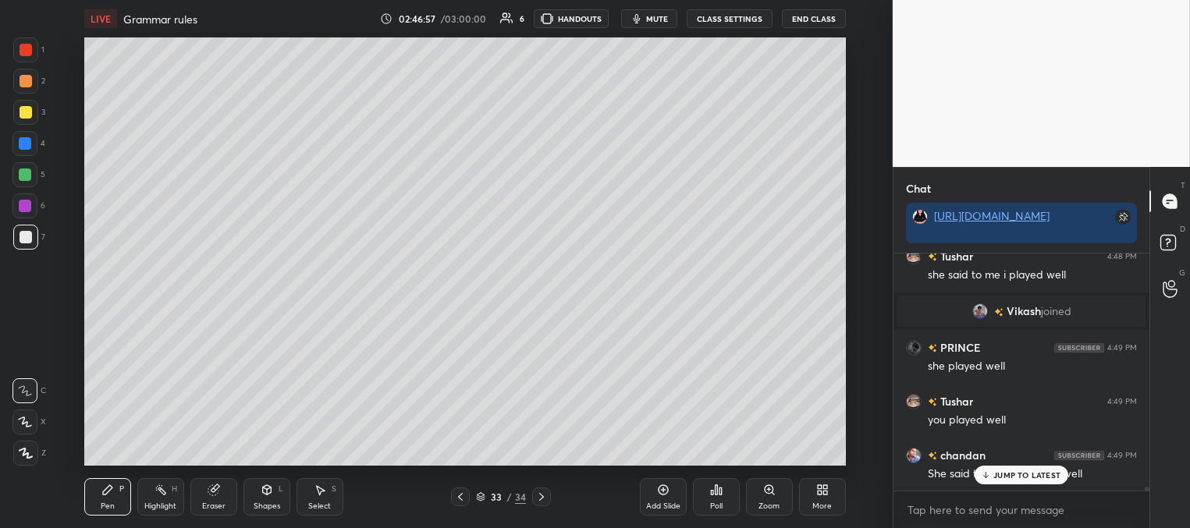
scroll to position [14169, 0]
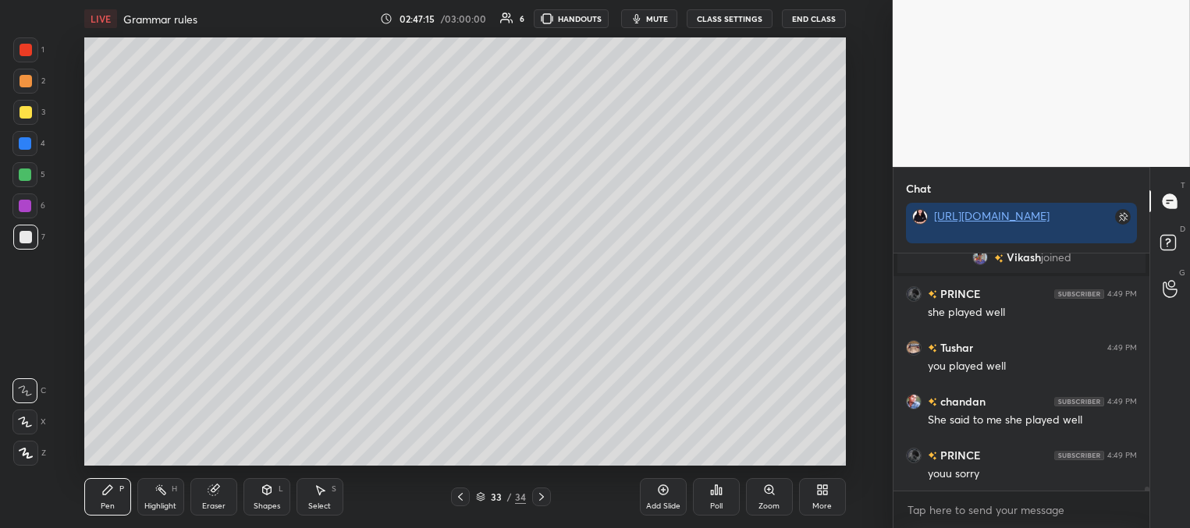
click at [462, 488] on div at bounding box center [460, 497] width 19 height 19
drag, startPoint x: 545, startPoint y: 488, endPoint x: 544, endPoint y: 472, distance: 15.7
click at [544, 488] on div at bounding box center [541, 497] width 19 height 19
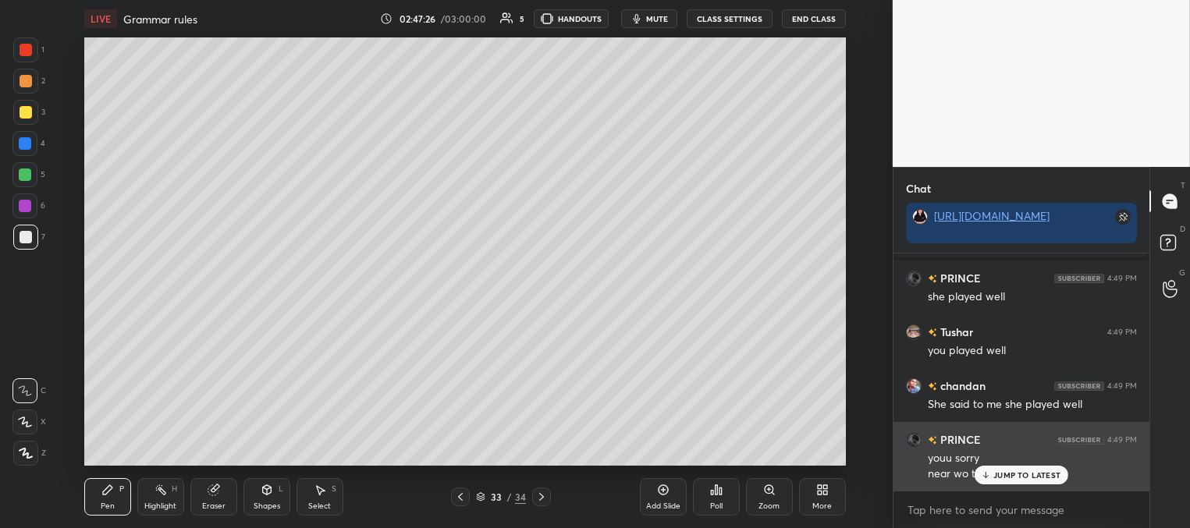
click at [1002, 470] on div "JUMP TO LATEST" at bounding box center [1021, 475] width 94 height 19
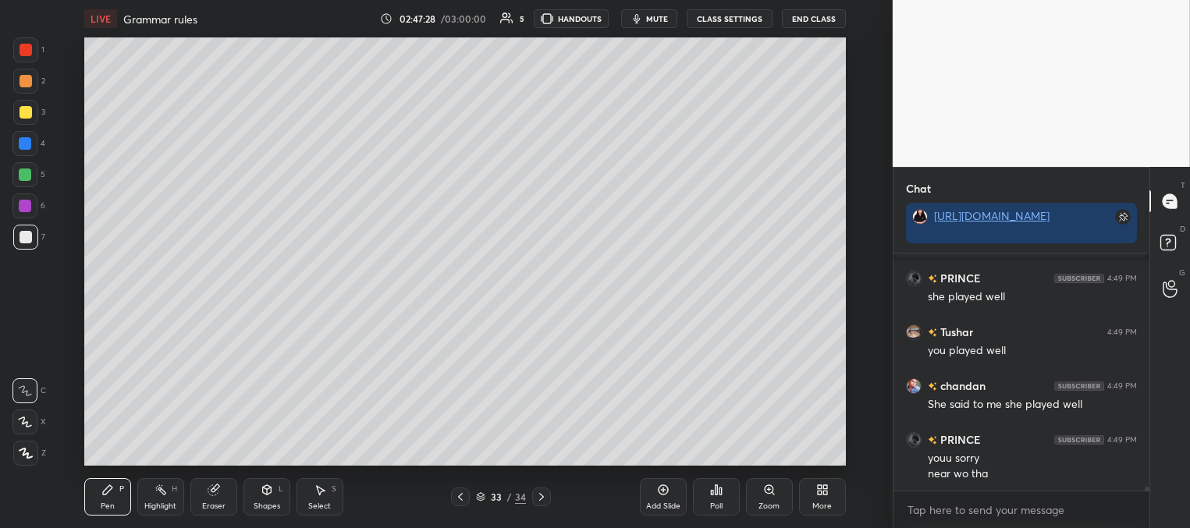
click at [538, 494] on icon at bounding box center [541, 497] width 12 height 12
click at [465, 498] on icon at bounding box center [460, 497] width 12 height 12
click at [462, 498] on icon at bounding box center [460, 497] width 12 height 12
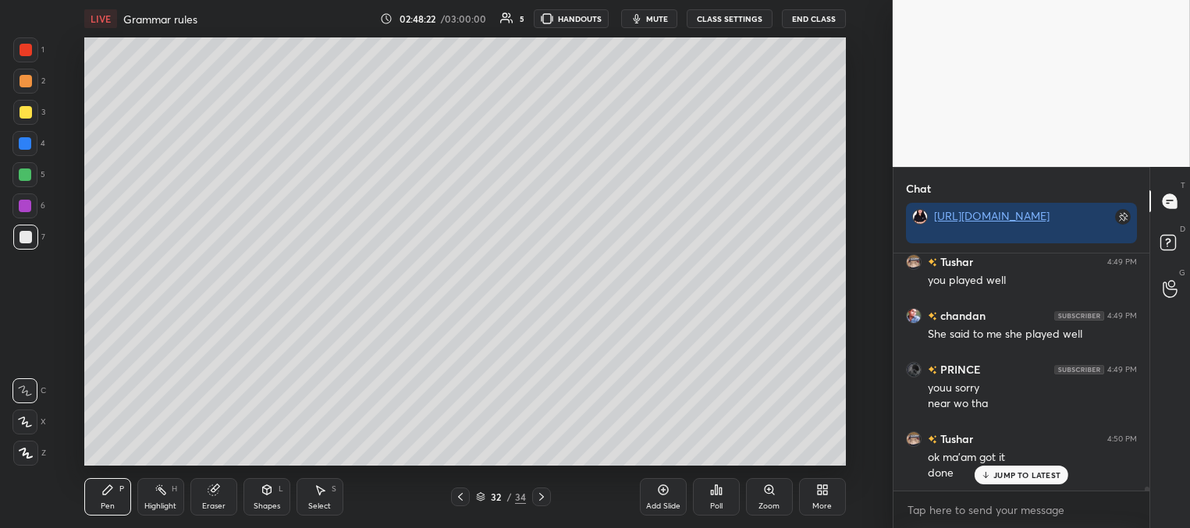
scroll to position [14308, 0]
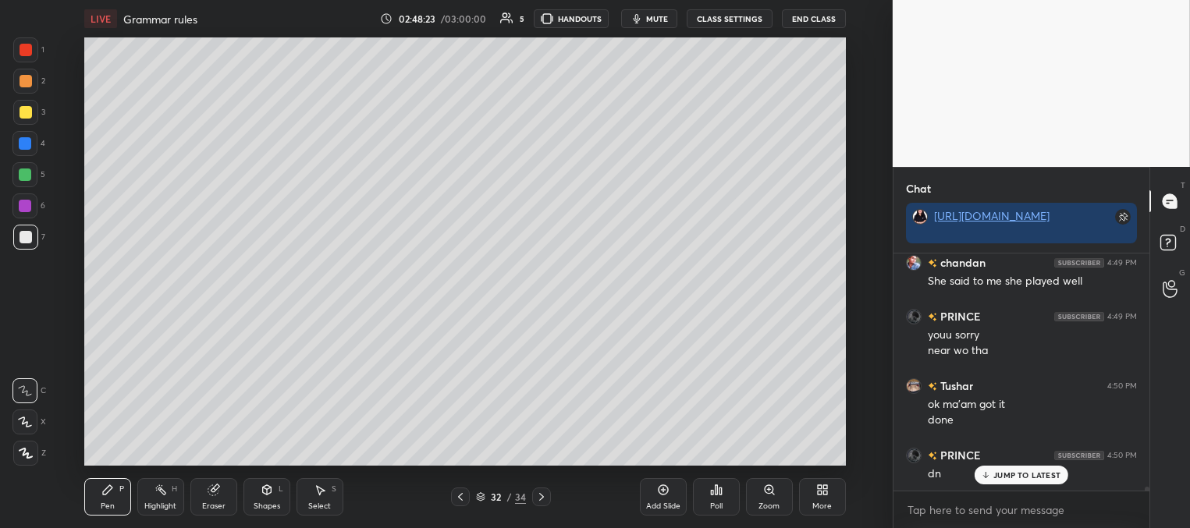
click at [541, 493] on icon at bounding box center [541, 497] width 12 height 12
click at [540, 500] on icon at bounding box center [541, 497] width 12 height 12
click at [463, 495] on icon at bounding box center [460, 497] width 12 height 12
click at [541, 496] on icon at bounding box center [541, 497] width 12 height 12
click at [543, 499] on icon at bounding box center [541, 497] width 12 height 12
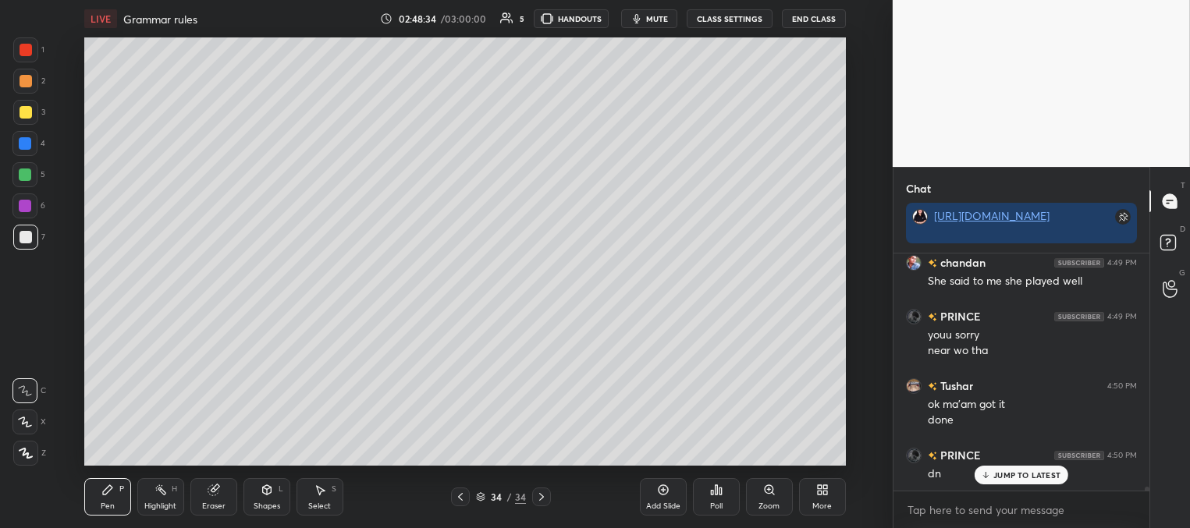
drag, startPoint x: 665, startPoint y: 494, endPoint x: 653, endPoint y: 485, distance: 14.5
click at [664, 494] on icon at bounding box center [663, 490] width 10 height 10
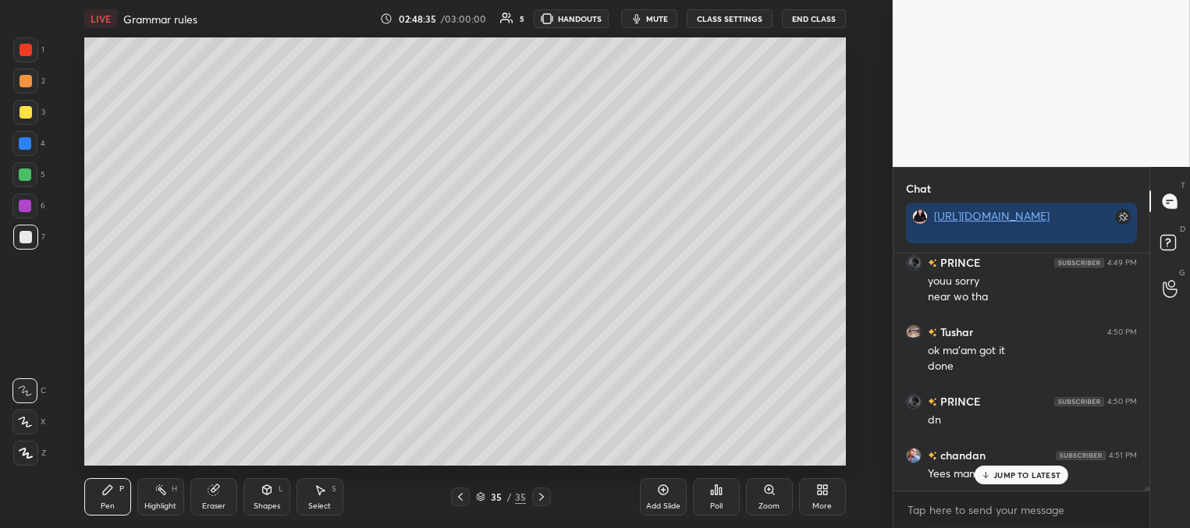
click at [25, 111] on div at bounding box center [26, 112] width 12 height 12
click at [27, 237] on div at bounding box center [26, 237] width 12 height 12
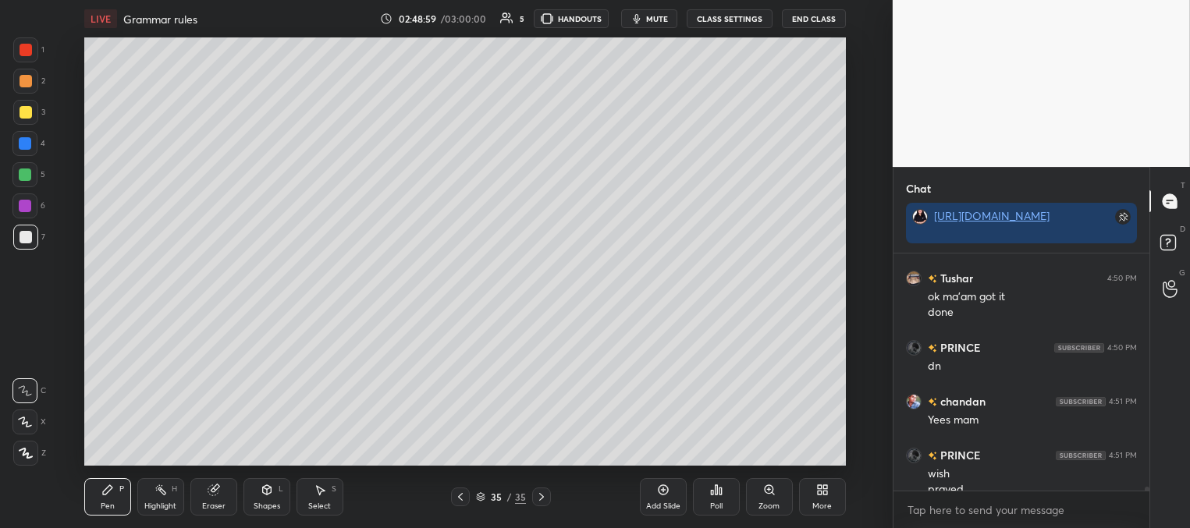
scroll to position [14432, 0]
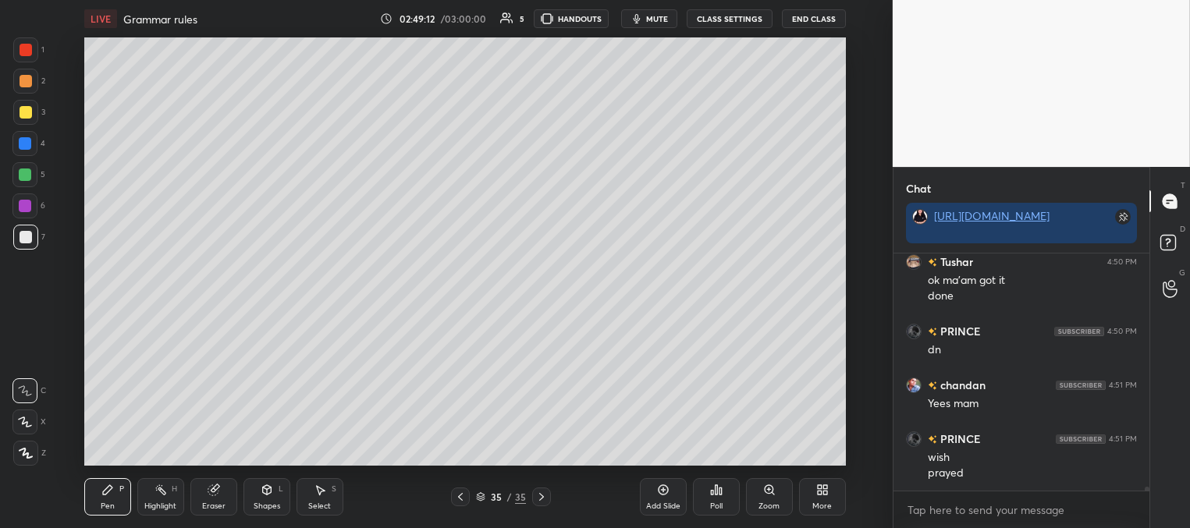
click at [30, 174] on div at bounding box center [25, 174] width 12 height 12
drag, startPoint x: 27, startPoint y: 143, endPoint x: 17, endPoint y: 151, distance: 13.3
click at [24, 147] on div at bounding box center [25, 143] width 12 height 12
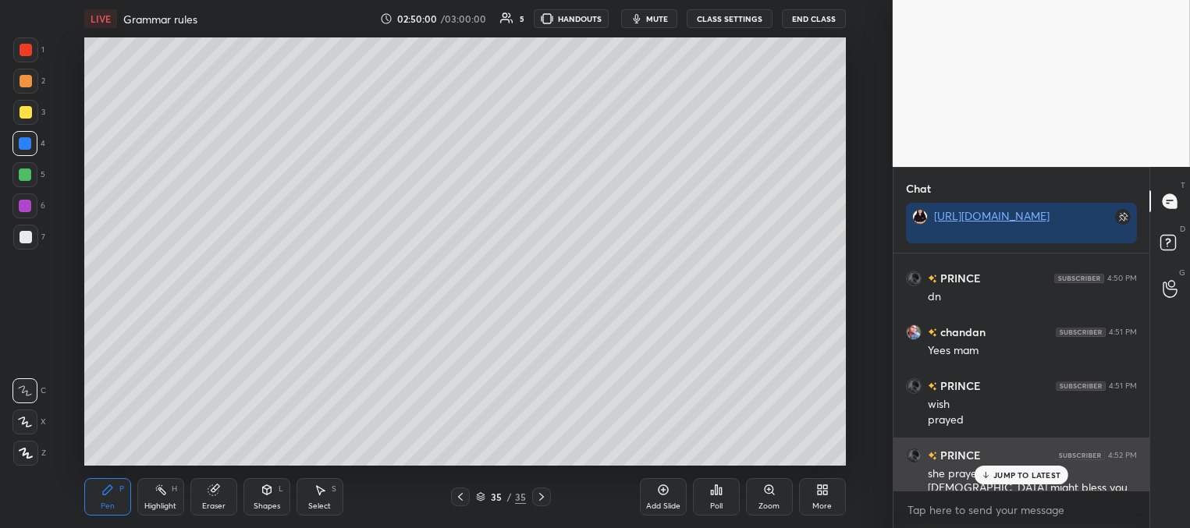
drag, startPoint x: 995, startPoint y: 477, endPoint x: 945, endPoint y: 463, distance: 51.1
click at [993, 477] on p "JUMP TO LATEST" at bounding box center [1026, 474] width 67 height 9
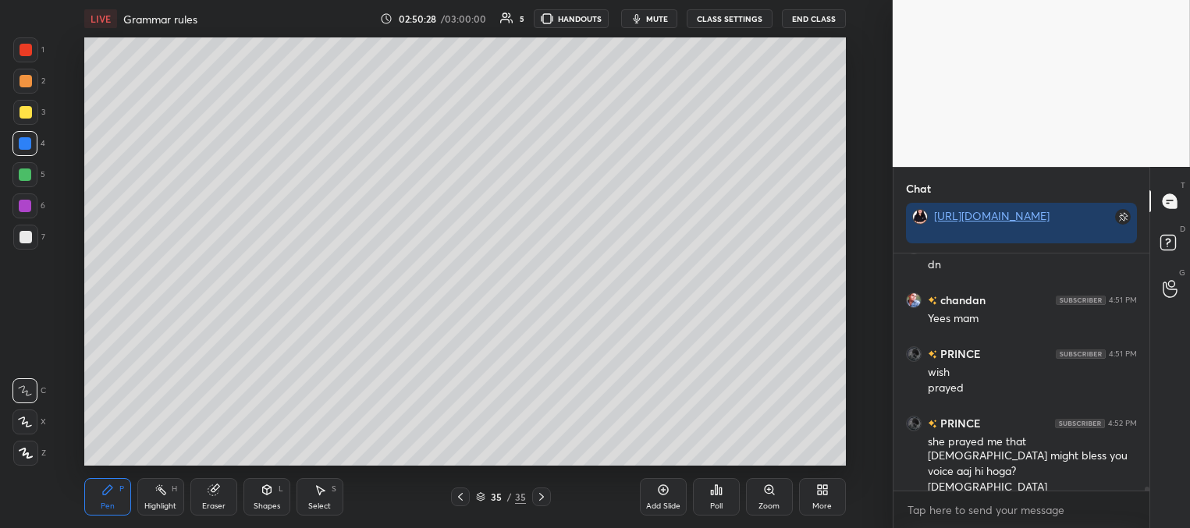
scroll to position [14532, 0]
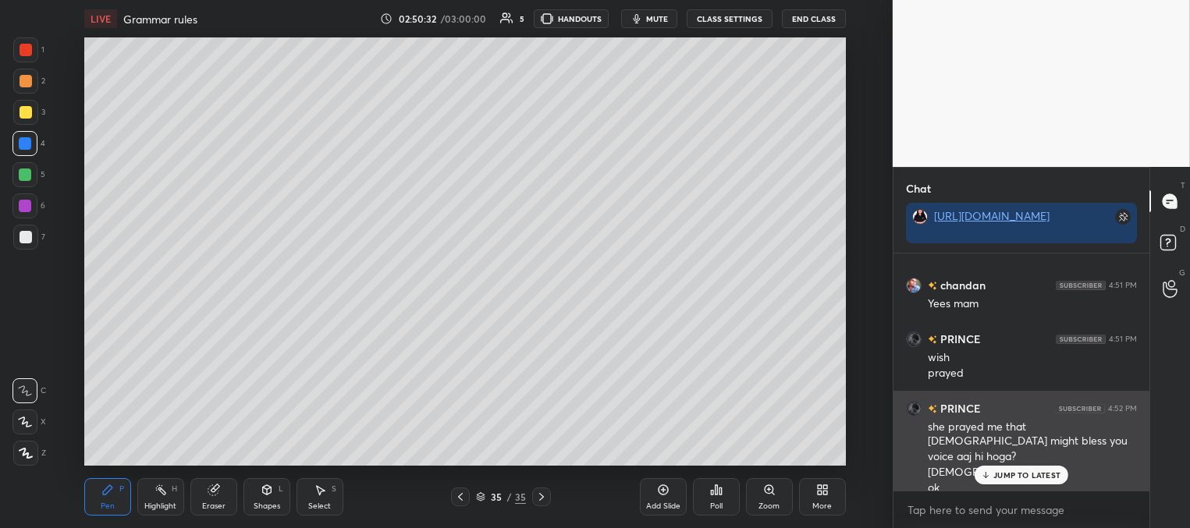
drag, startPoint x: 1009, startPoint y: 476, endPoint x: 974, endPoint y: 456, distance: 39.5
click at [1008, 477] on p "JUMP TO LATEST" at bounding box center [1026, 474] width 67 height 9
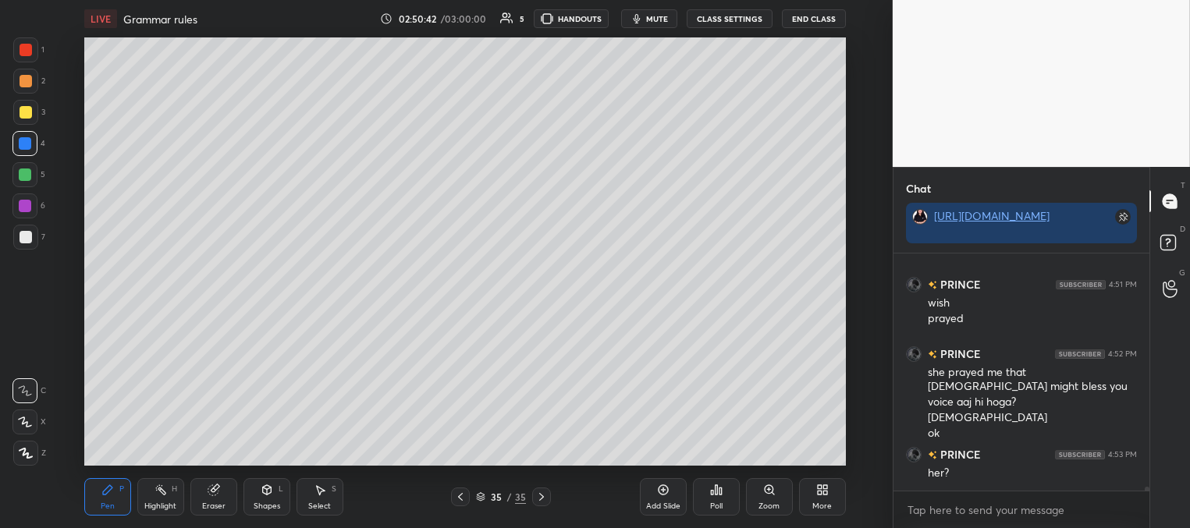
scroll to position [14640, 0]
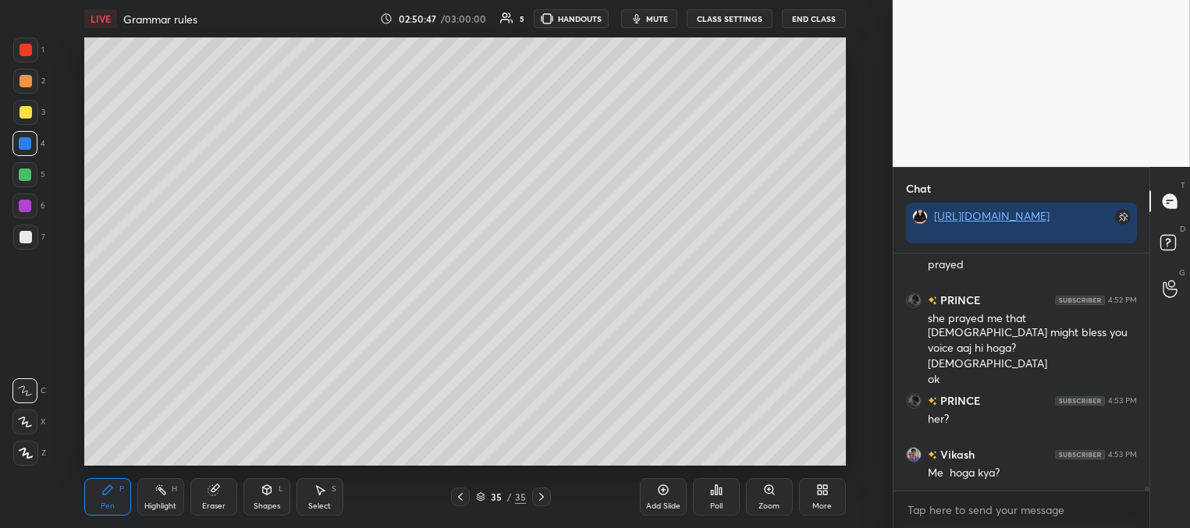
drag, startPoint x: 23, startPoint y: 47, endPoint x: 27, endPoint y: 85, distance: 38.4
click at [23, 49] on div at bounding box center [26, 50] width 12 height 12
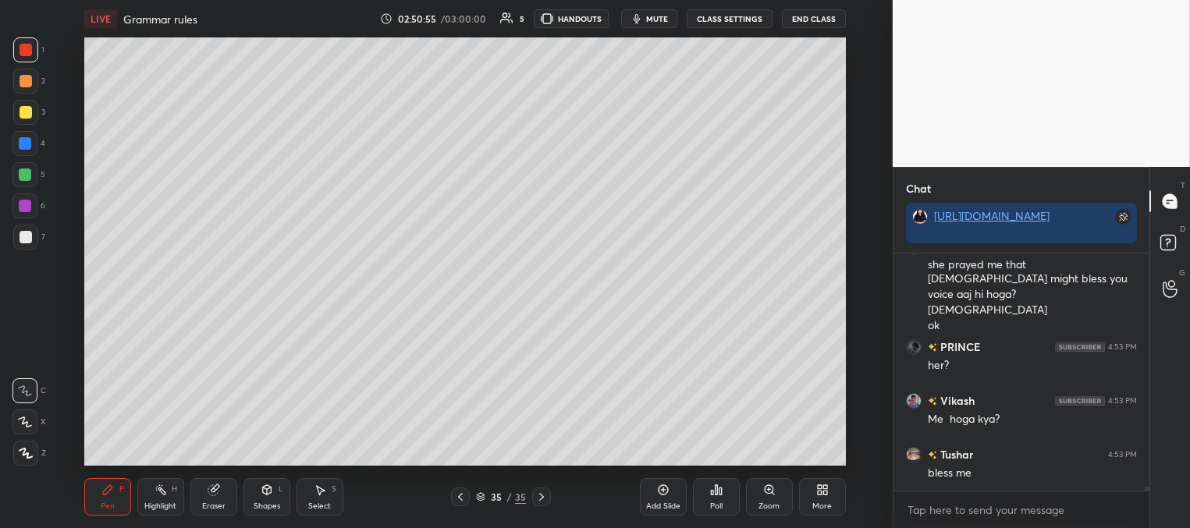
scroll to position [14748, 0]
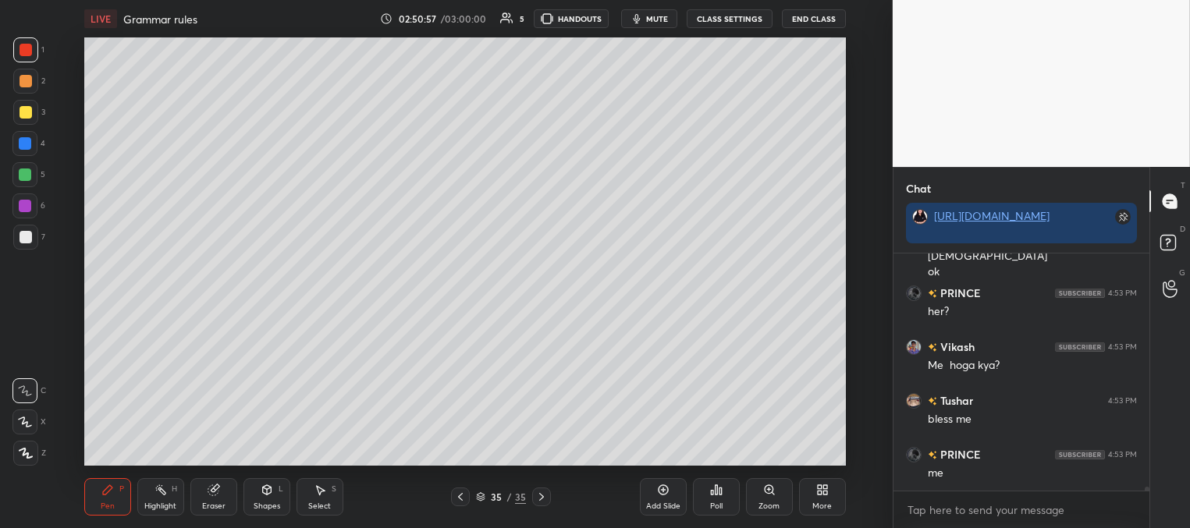
drag, startPoint x: 28, startPoint y: 203, endPoint x: 36, endPoint y: 216, distance: 15.4
click at [28, 204] on div at bounding box center [25, 206] width 12 height 12
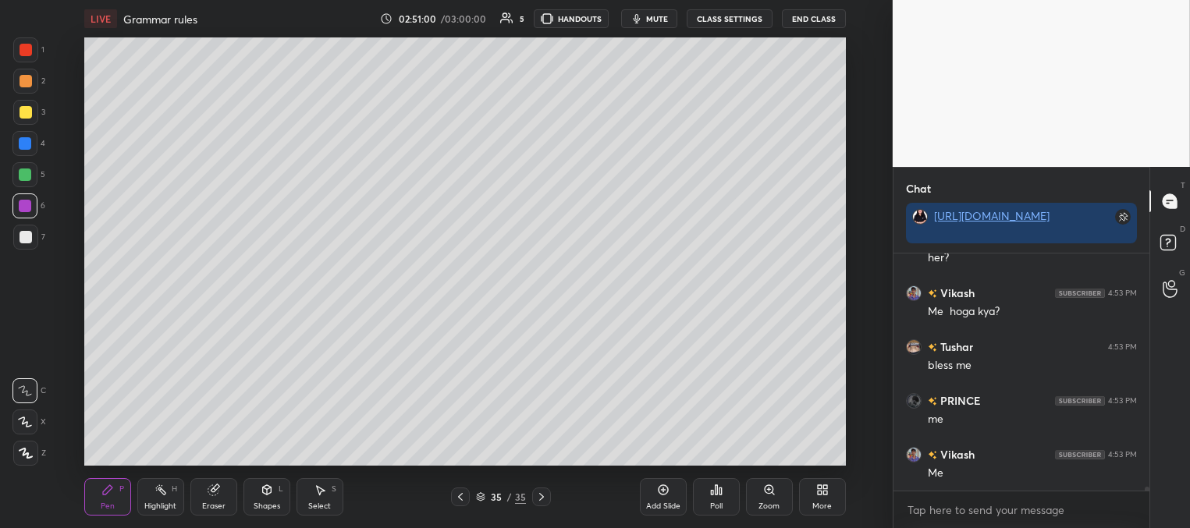
scroll to position [14856, 0]
click at [21, 142] on div at bounding box center [25, 143] width 12 height 12
click at [20, 239] on div at bounding box center [26, 237] width 12 height 12
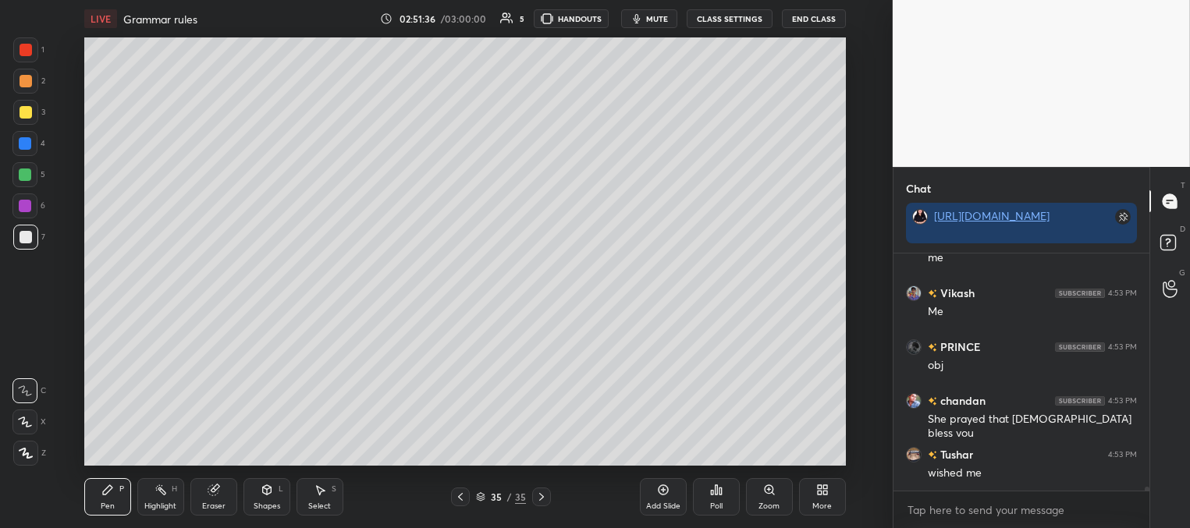
scroll to position [15017, 0]
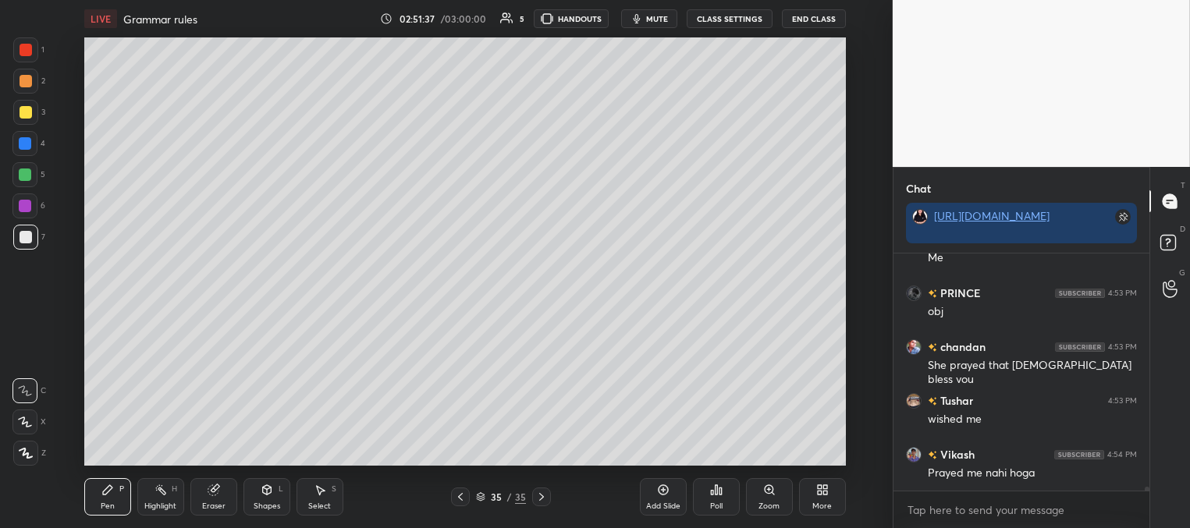
click at [28, 171] on div at bounding box center [25, 174] width 12 height 12
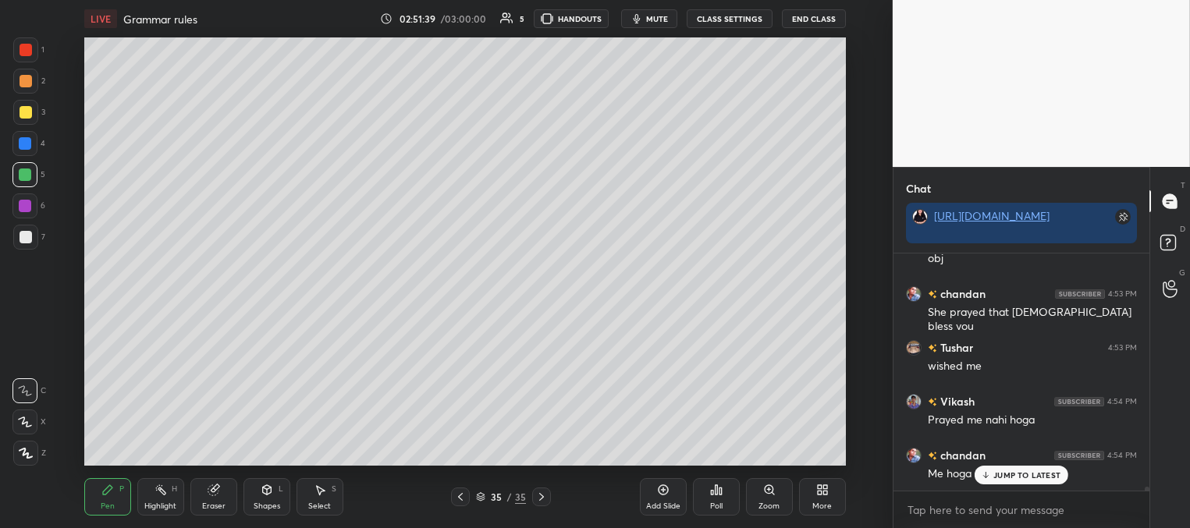
scroll to position [15124, 0]
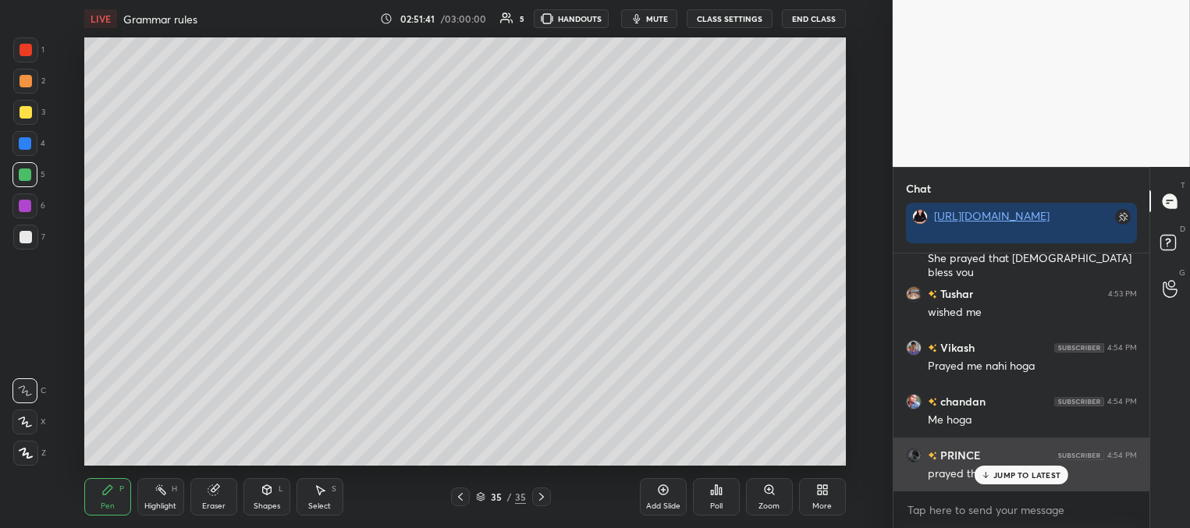
drag, startPoint x: 998, startPoint y: 479, endPoint x: 964, endPoint y: 466, distance: 36.5
click at [996, 478] on p "JUMP TO LATEST" at bounding box center [1026, 474] width 67 height 9
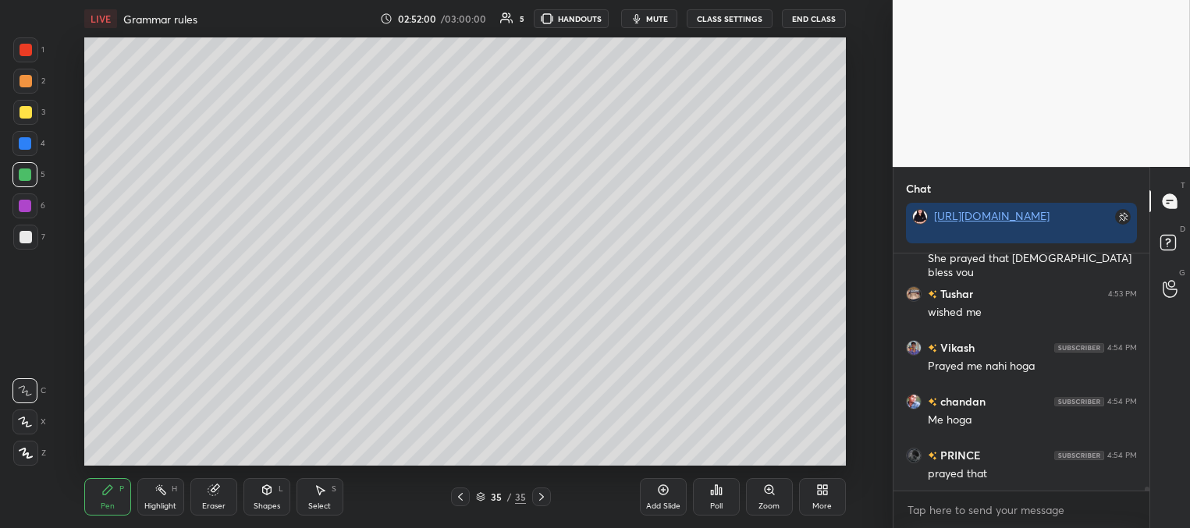
drag, startPoint x: 26, startPoint y: 142, endPoint x: 58, endPoint y: 229, distance: 93.0
click at [27, 143] on div at bounding box center [25, 143] width 12 height 12
click at [30, 48] on div at bounding box center [26, 50] width 12 height 12
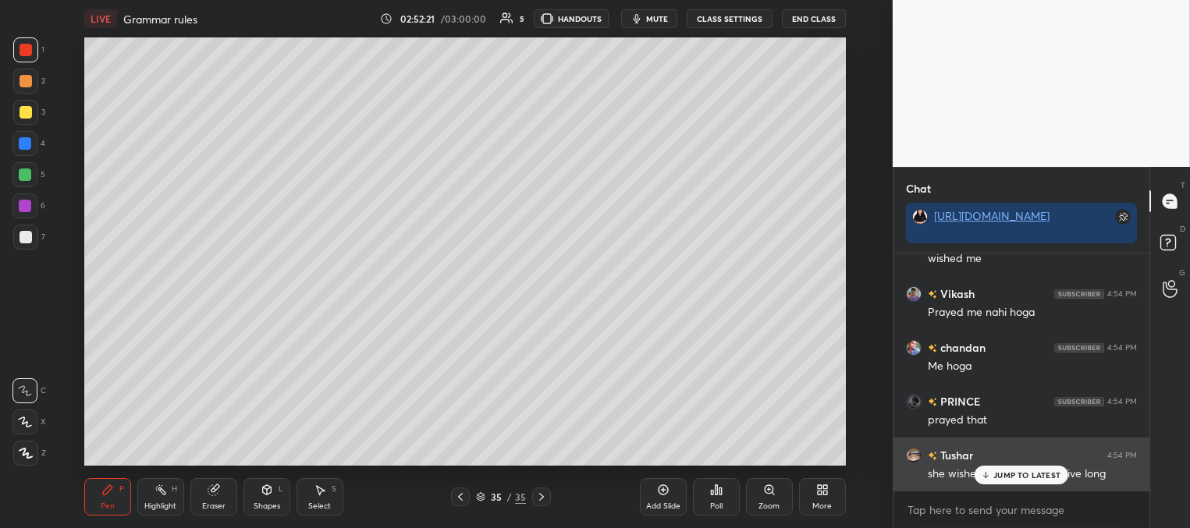
click at [1002, 484] on div "JUMP TO LATEST" at bounding box center [1021, 475] width 94 height 19
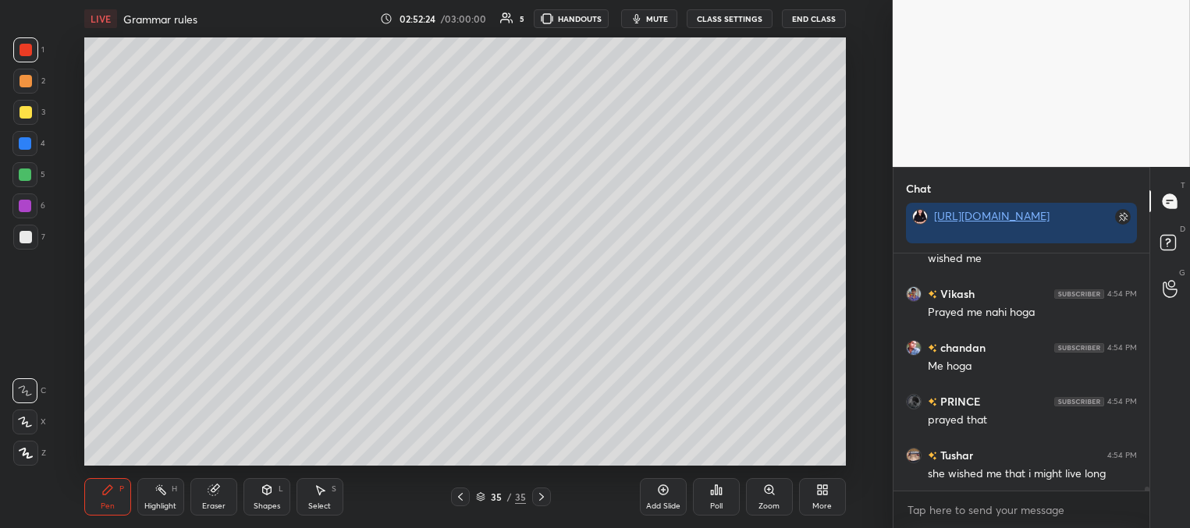
scroll to position [15232, 0]
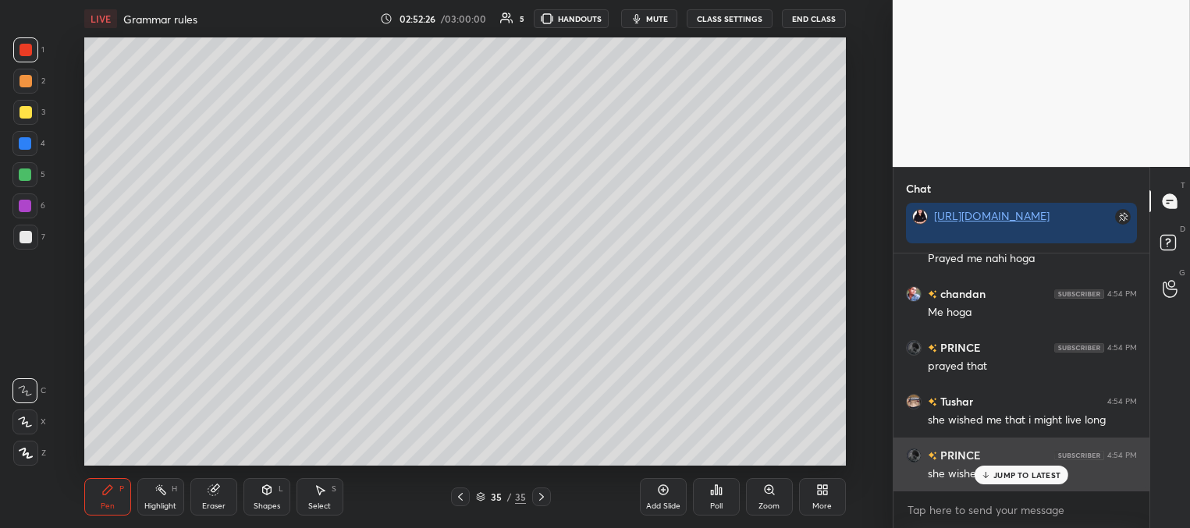
drag, startPoint x: 991, startPoint y: 471, endPoint x: 975, endPoint y: 467, distance: 16.8
click at [991, 473] on div "JUMP TO LATEST" at bounding box center [1021, 475] width 94 height 19
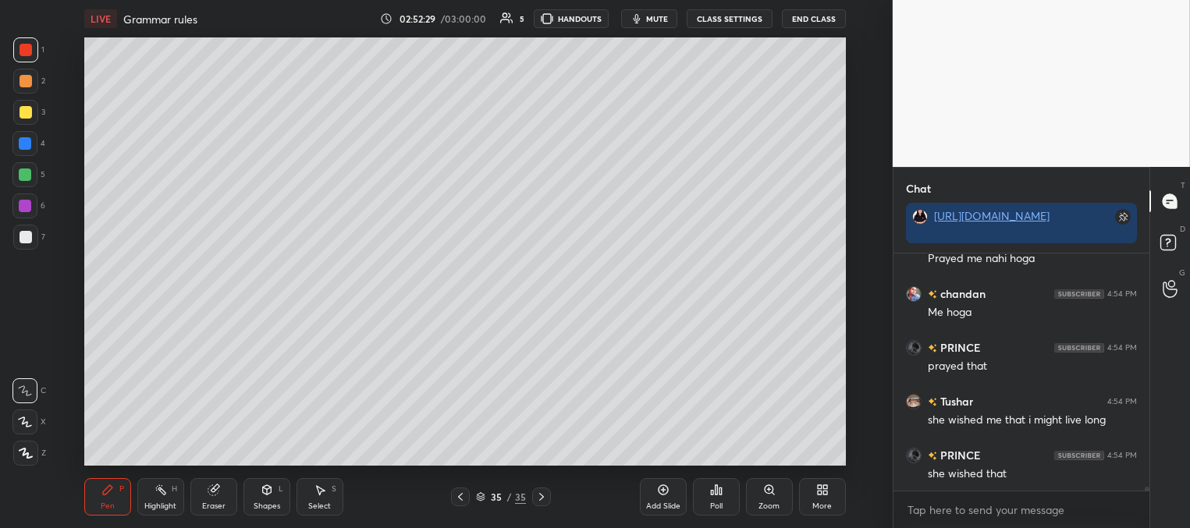
scroll to position [15247, 0]
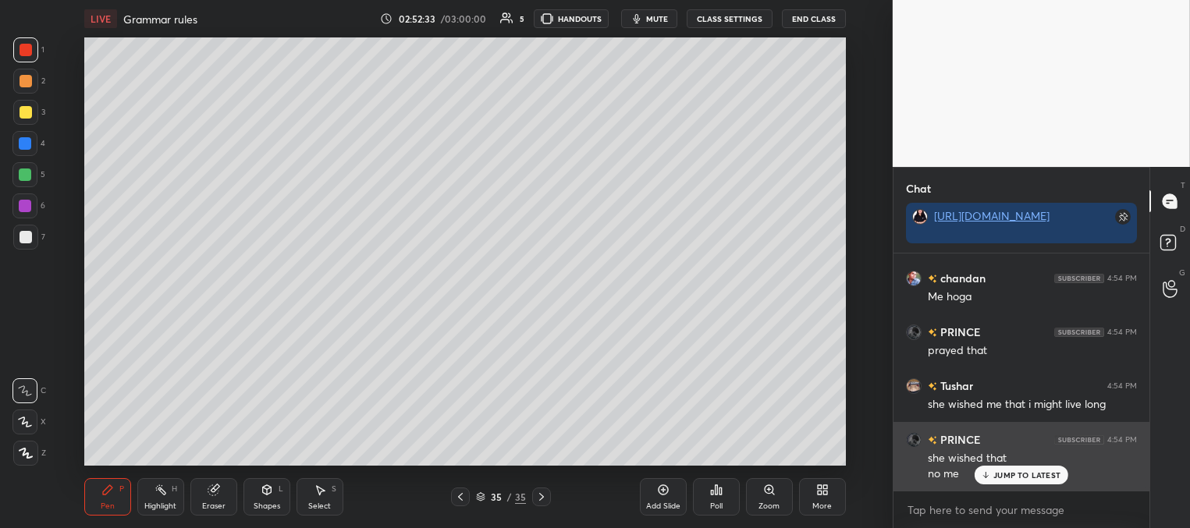
click at [990, 475] on div "JUMP TO LATEST" at bounding box center [1021, 475] width 94 height 19
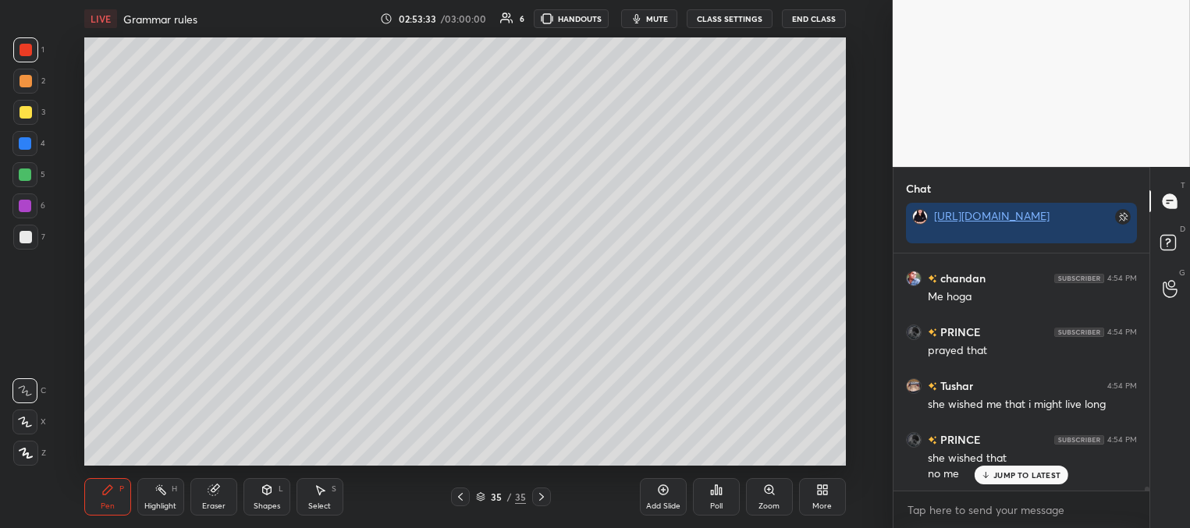
scroll to position [15301, 0]
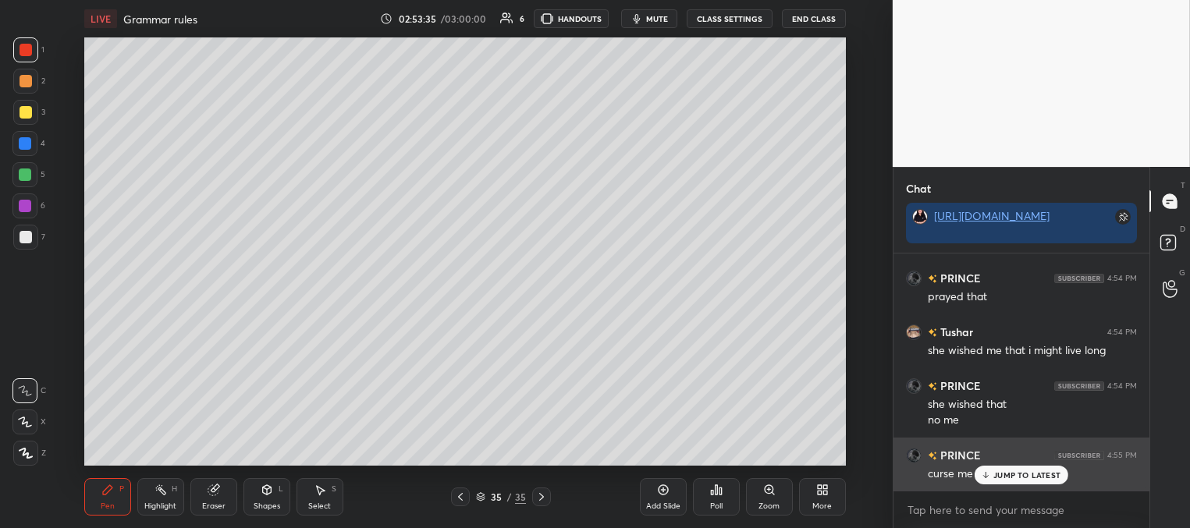
click at [992, 471] on div "JUMP TO LATEST" at bounding box center [1021, 475] width 94 height 19
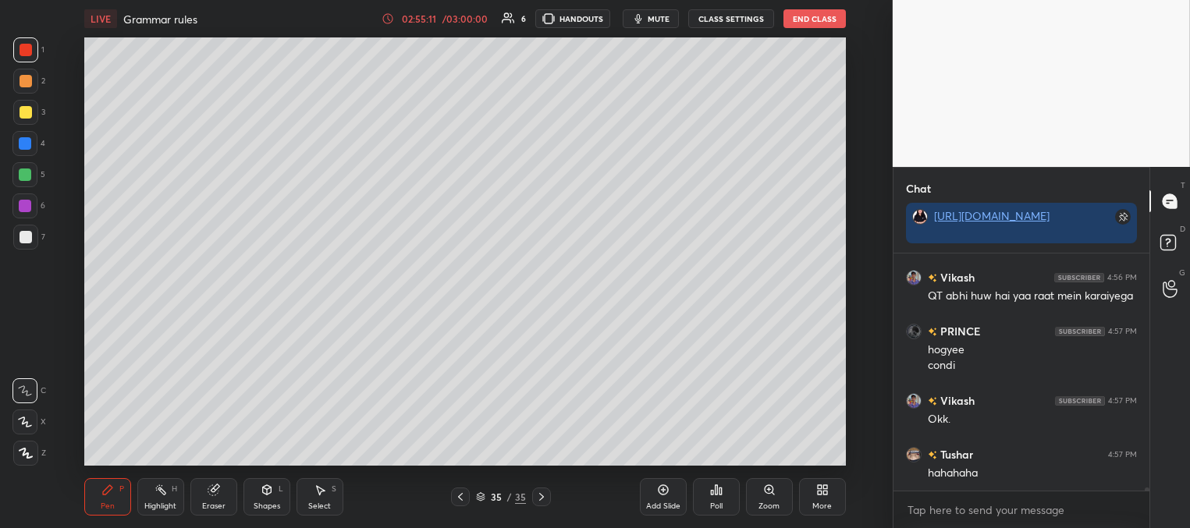
scroll to position [15870, 0]
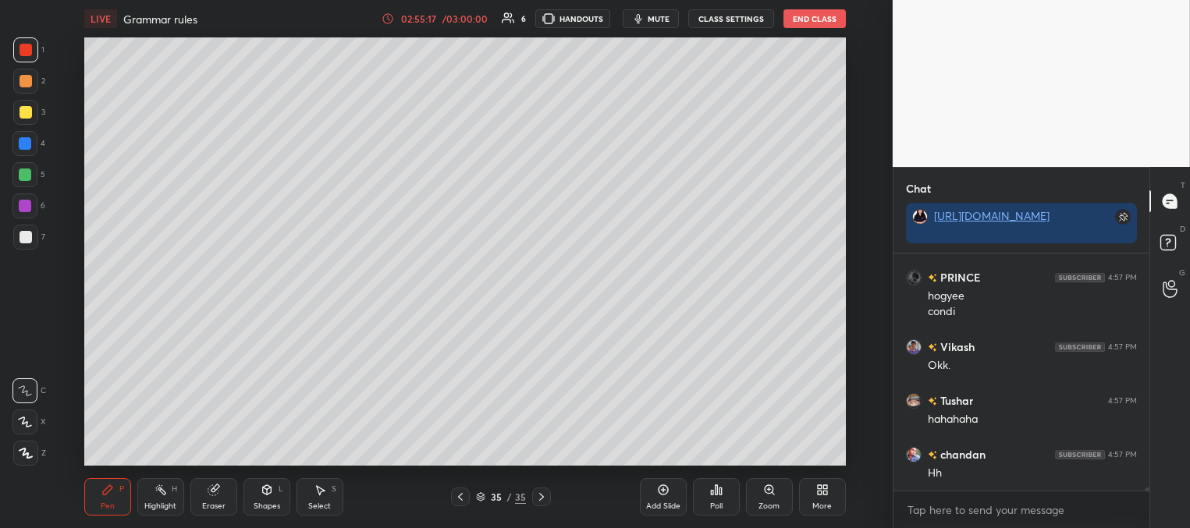
drag, startPoint x: 27, startPoint y: 173, endPoint x: 20, endPoint y: 180, distance: 9.4
click at [27, 176] on div at bounding box center [25, 174] width 12 height 12
click at [26, 140] on div at bounding box center [25, 143] width 12 height 12
drag, startPoint x: 223, startPoint y: 499, endPoint x: 236, endPoint y: 469, distance: 32.9
click at [222, 500] on div "Eraser" at bounding box center [213, 496] width 47 height 37
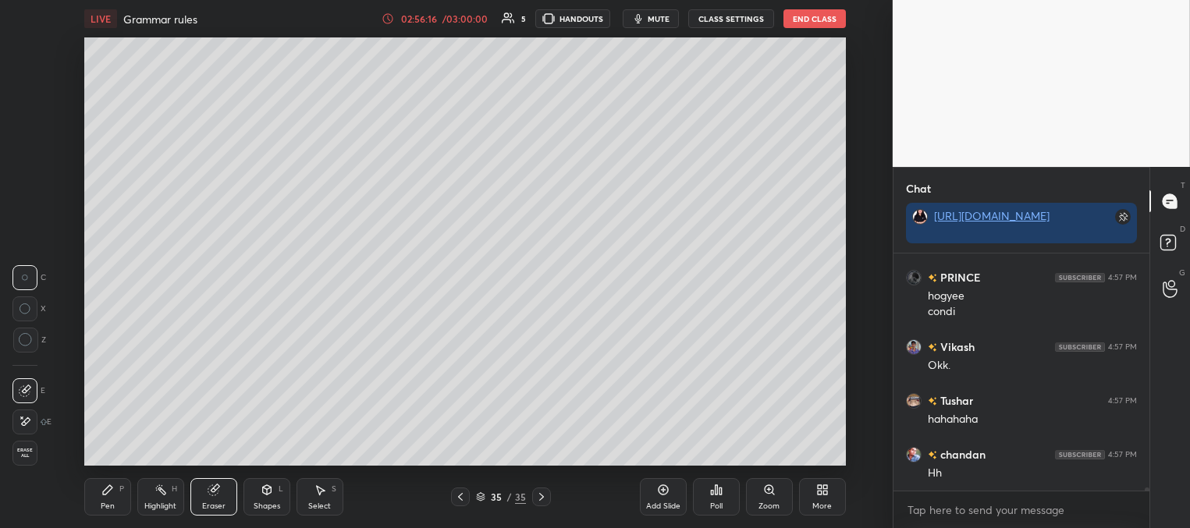
drag, startPoint x: 111, startPoint y: 496, endPoint x: 116, endPoint y: 479, distance: 18.0
click at [109, 502] on div "Pen P" at bounding box center [107, 496] width 47 height 37
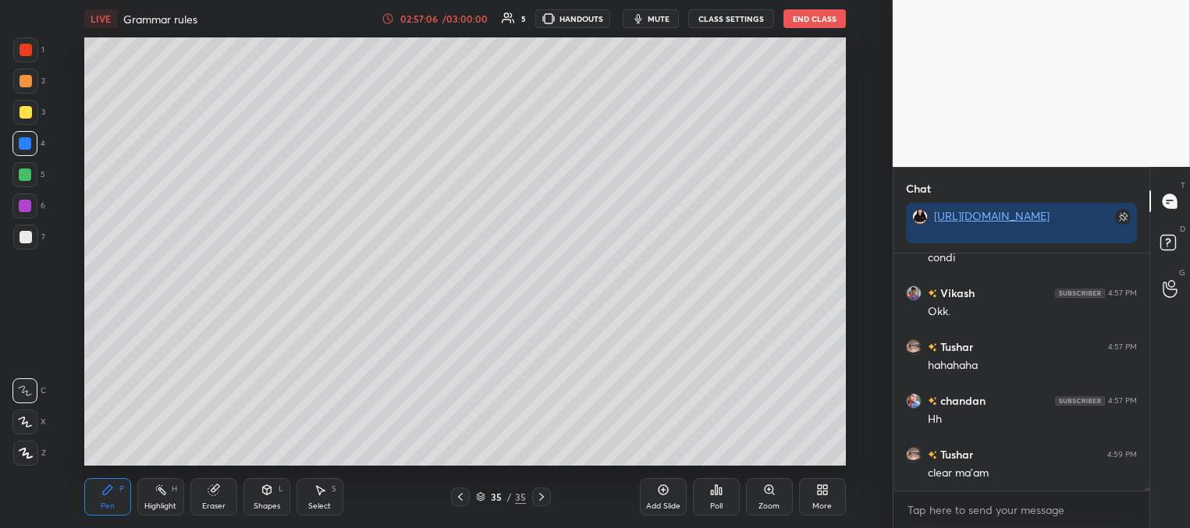
click at [664, 496] on div "Add Slide" at bounding box center [663, 496] width 47 height 37
drag, startPoint x: 23, startPoint y: 109, endPoint x: 31, endPoint y: 112, distance: 8.4
click at [28, 112] on div at bounding box center [26, 112] width 12 height 12
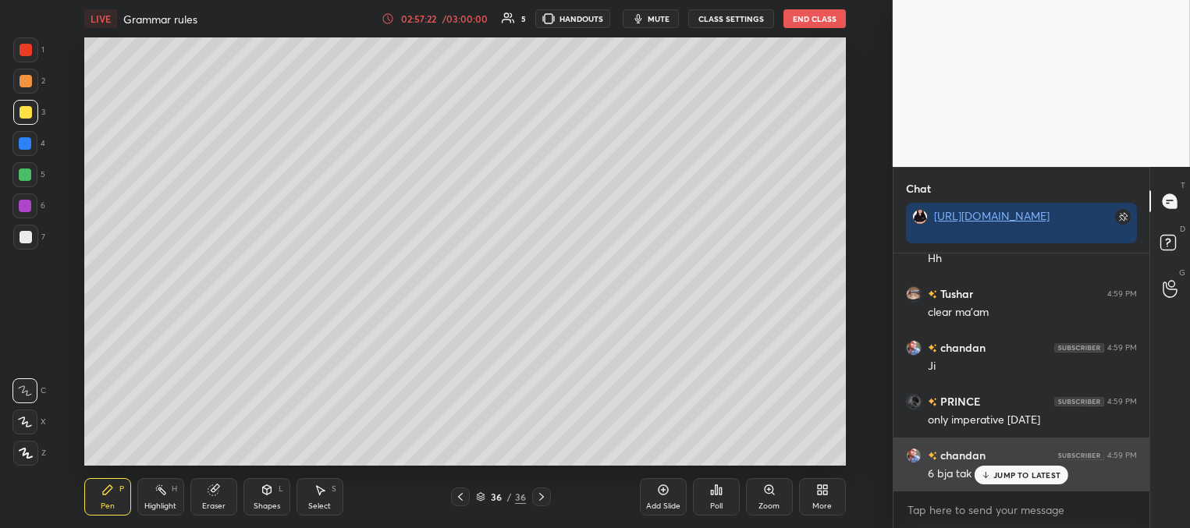
click at [997, 473] on p "JUMP TO LATEST" at bounding box center [1026, 474] width 67 height 9
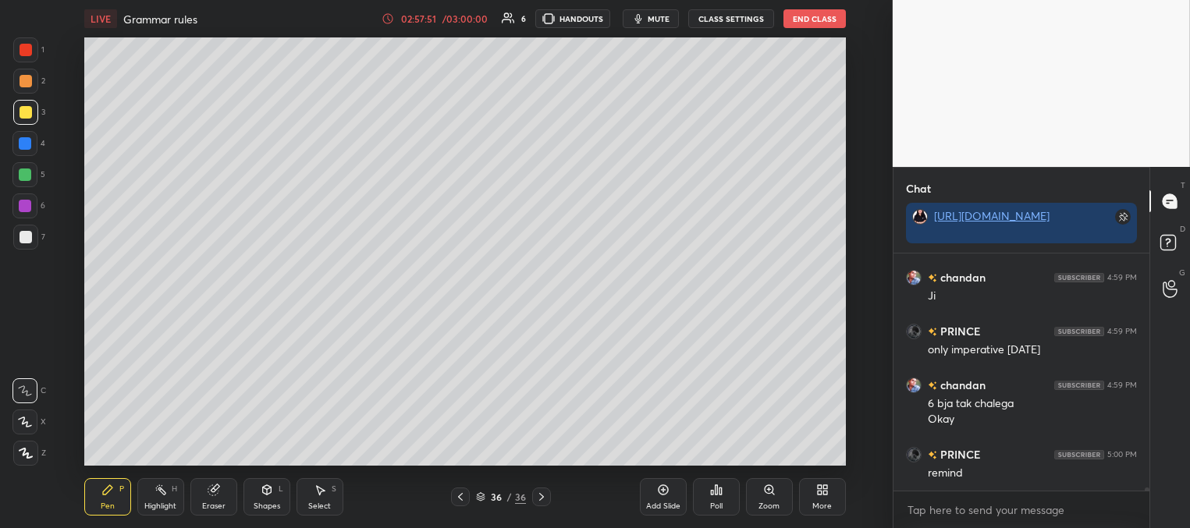
scroll to position [16208, 0]
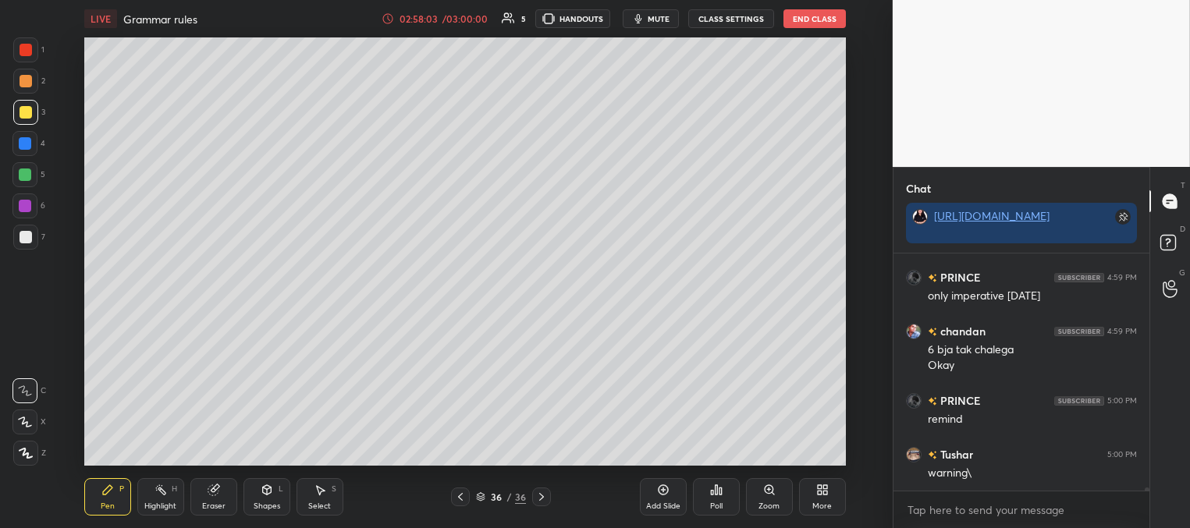
drag, startPoint x: 19, startPoint y: 172, endPoint x: 80, endPoint y: 158, distance: 63.0
click at [19, 172] on div at bounding box center [25, 174] width 12 height 12
click at [23, 142] on div at bounding box center [25, 143] width 12 height 12
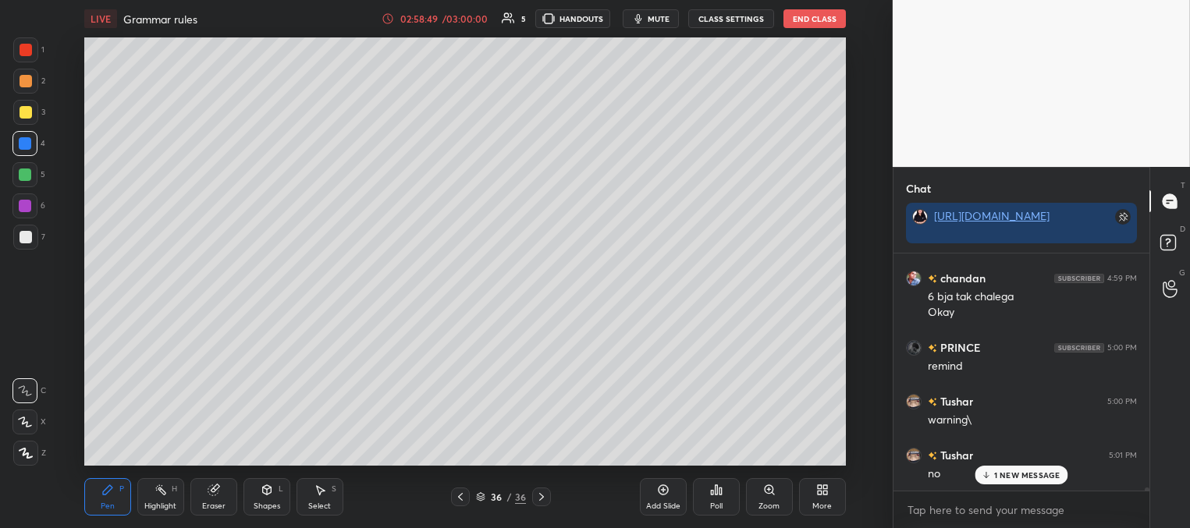
scroll to position [16315, 0]
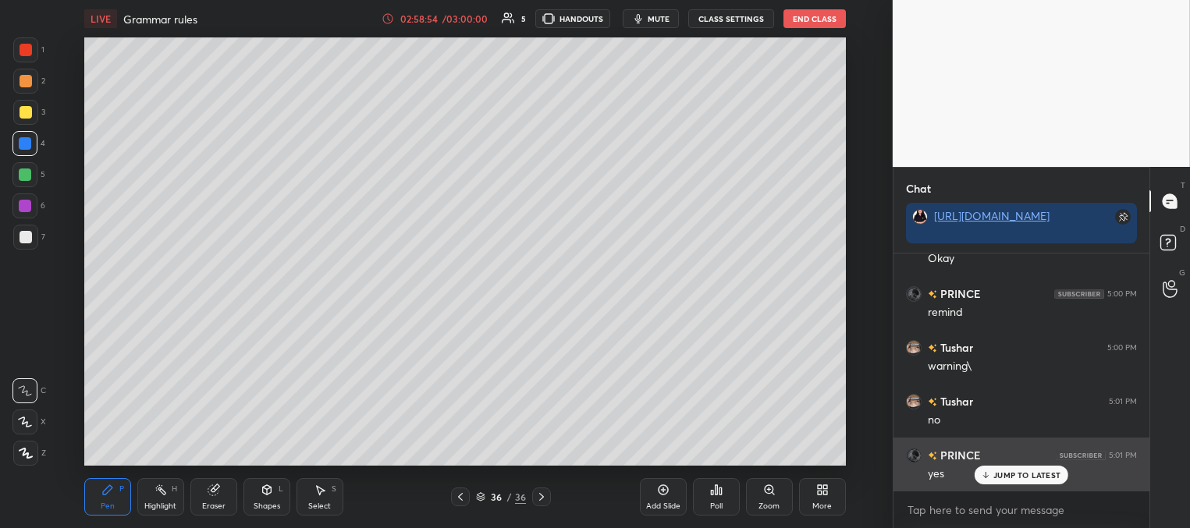
click at [1012, 475] on p "JUMP TO LATEST" at bounding box center [1026, 474] width 67 height 9
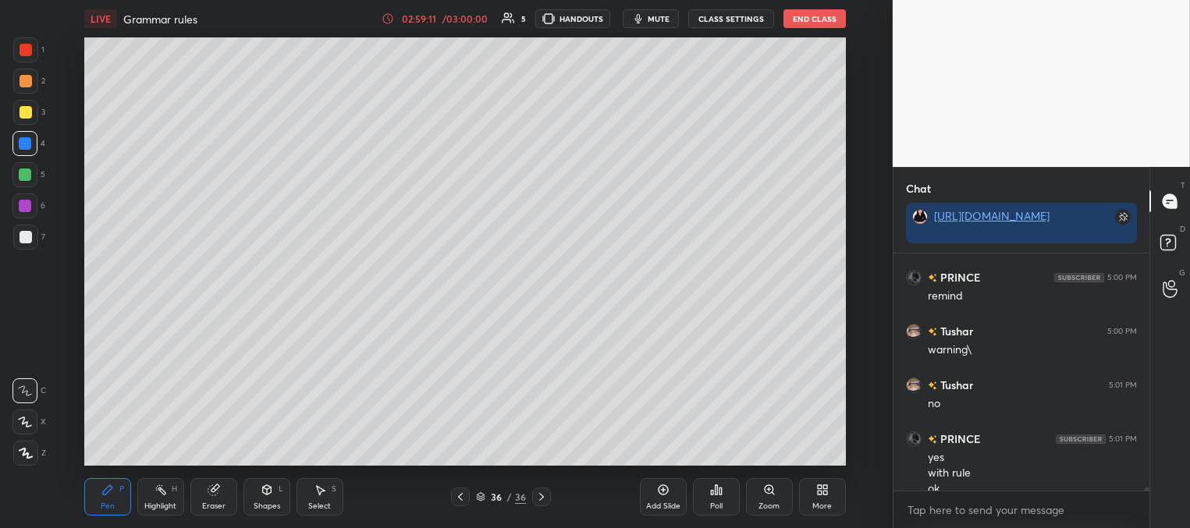
scroll to position [16347, 0]
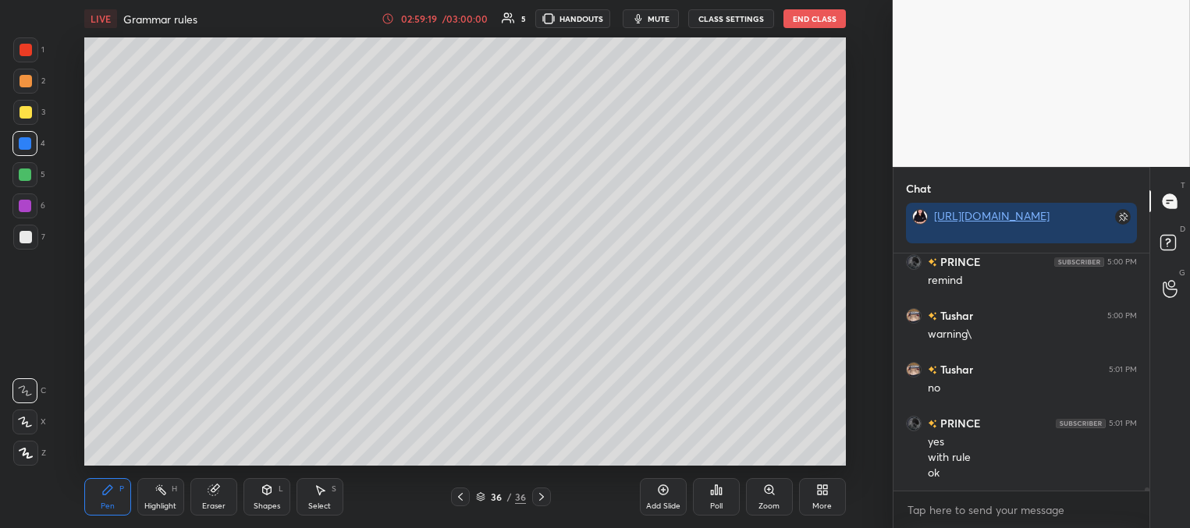
click at [25, 238] on div at bounding box center [26, 237] width 12 height 12
click at [26, 142] on div at bounding box center [25, 143] width 12 height 12
click at [23, 240] on div at bounding box center [26, 237] width 12 height 12
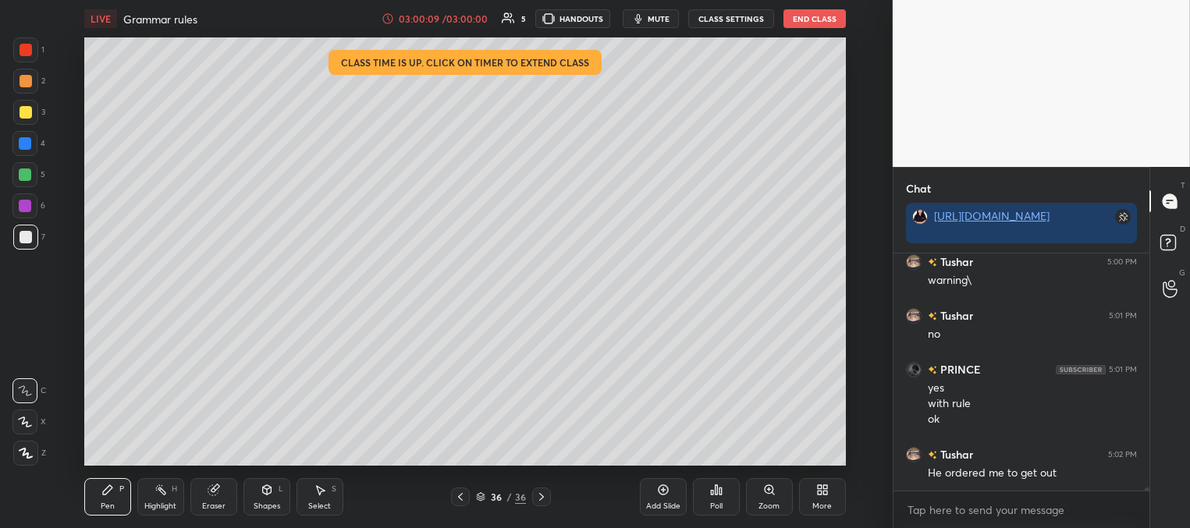
click at [24, 143] on div at bounding box center [25, 143] width 12 height 12
click at [389, 17] on icon at bounding box center [387, 18] width 12 height 12
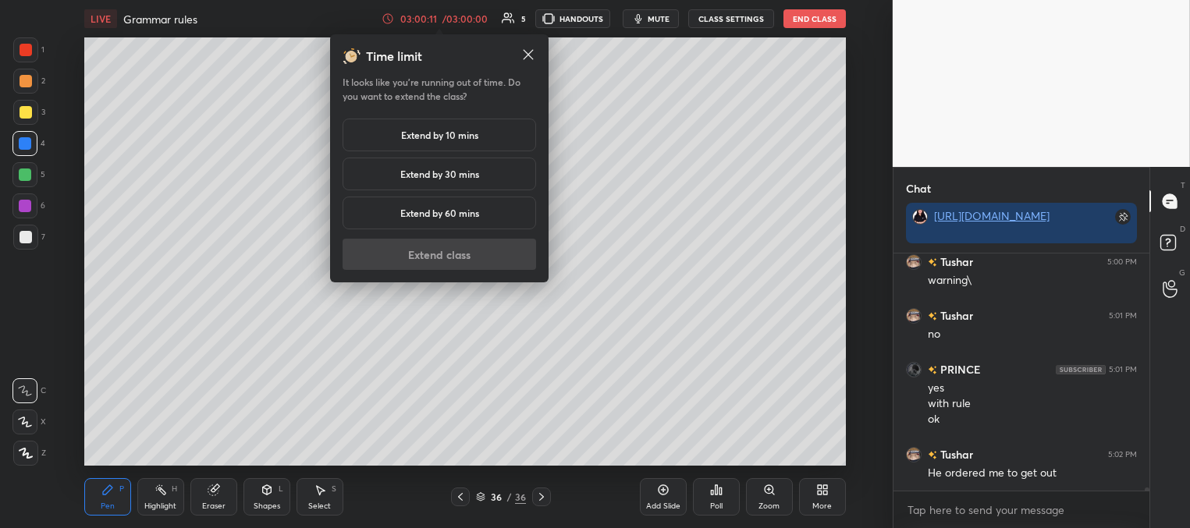
click at [412, 133] on h5 "Extend by 10 mins" at bounding box center [439, 135] width 77 height 14
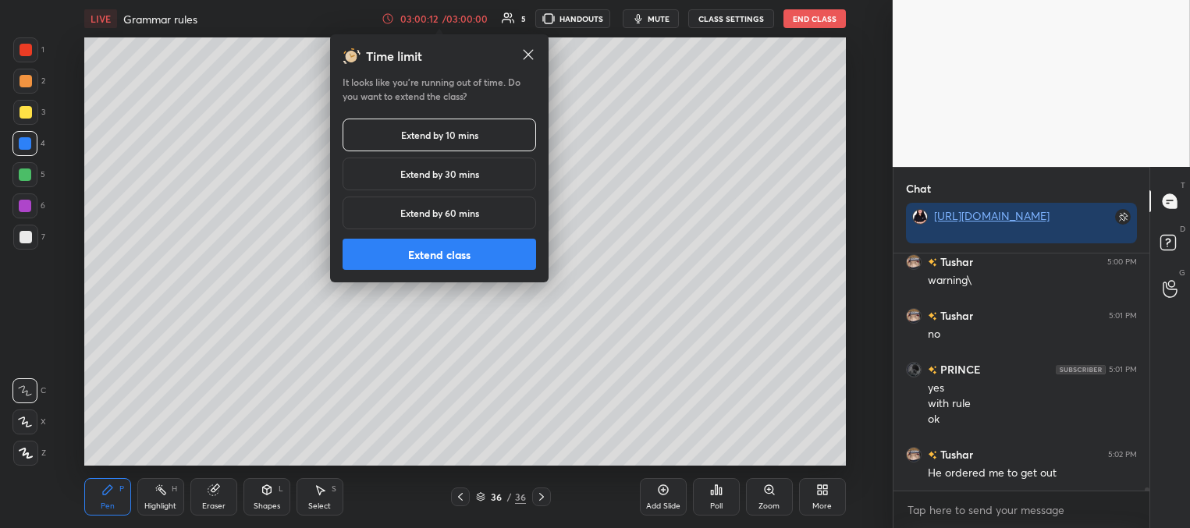
click at [424, 241] on button "Extend class" at bounding box center [438, 254] width 193 height 31
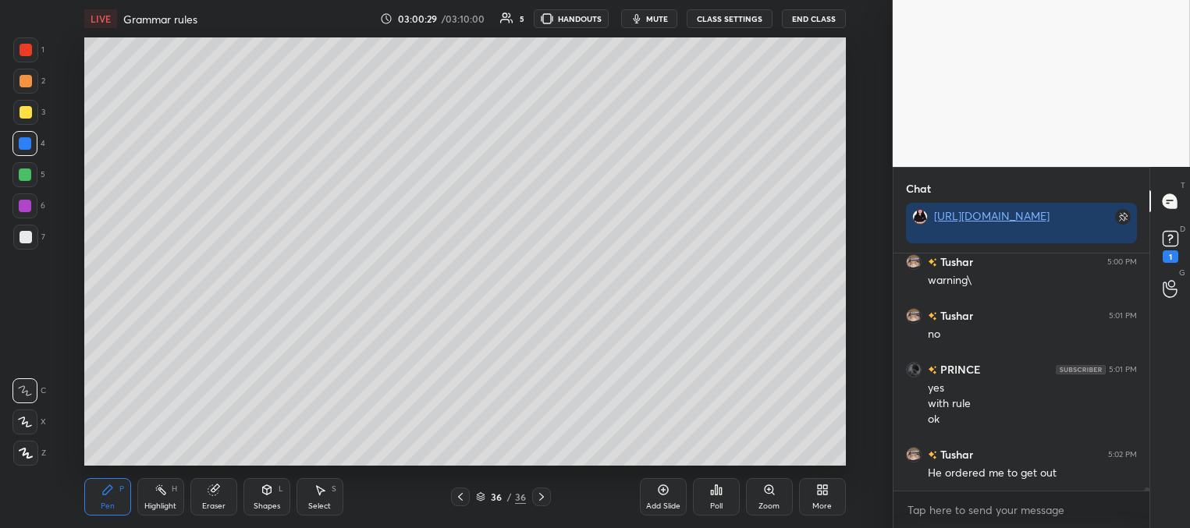
scroll to position [16467, 0]
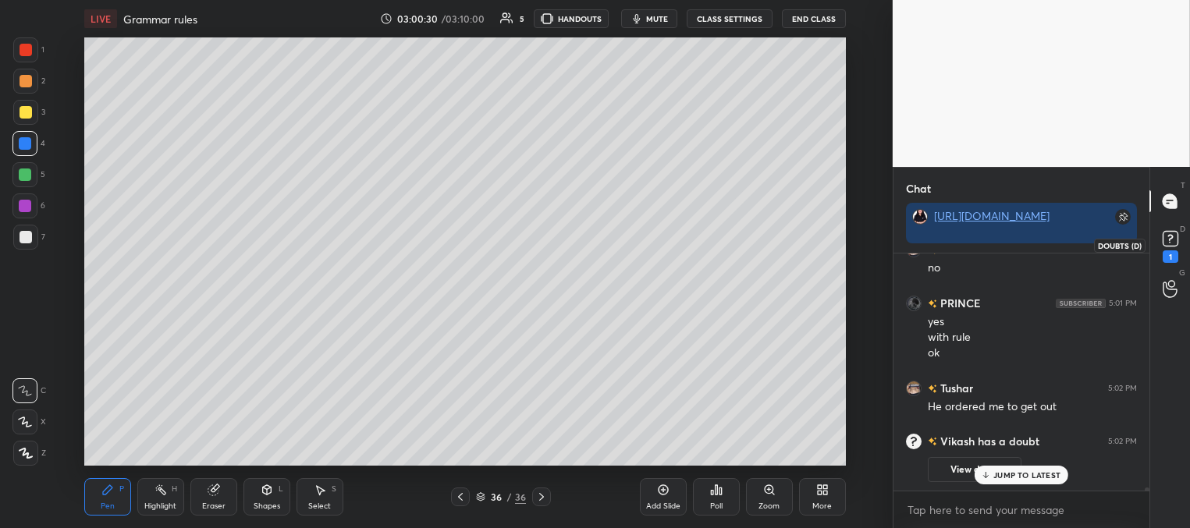
click at [1167, 242] on icon at bounding box center [1169, 238] width 23 height 23
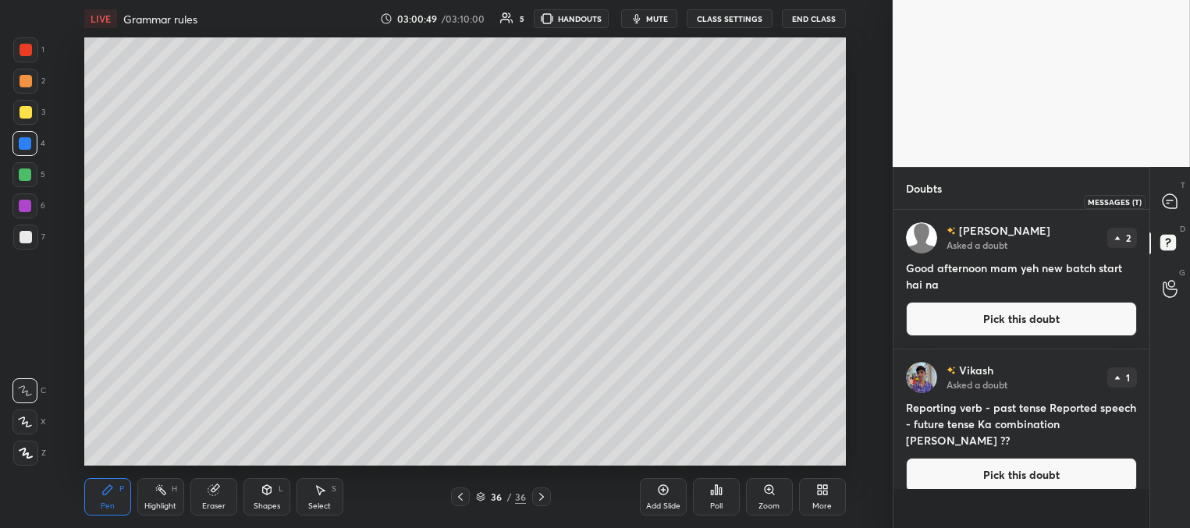
click at [1176, 193] on icon at bounding box center [1169, 201] width 16 height 16
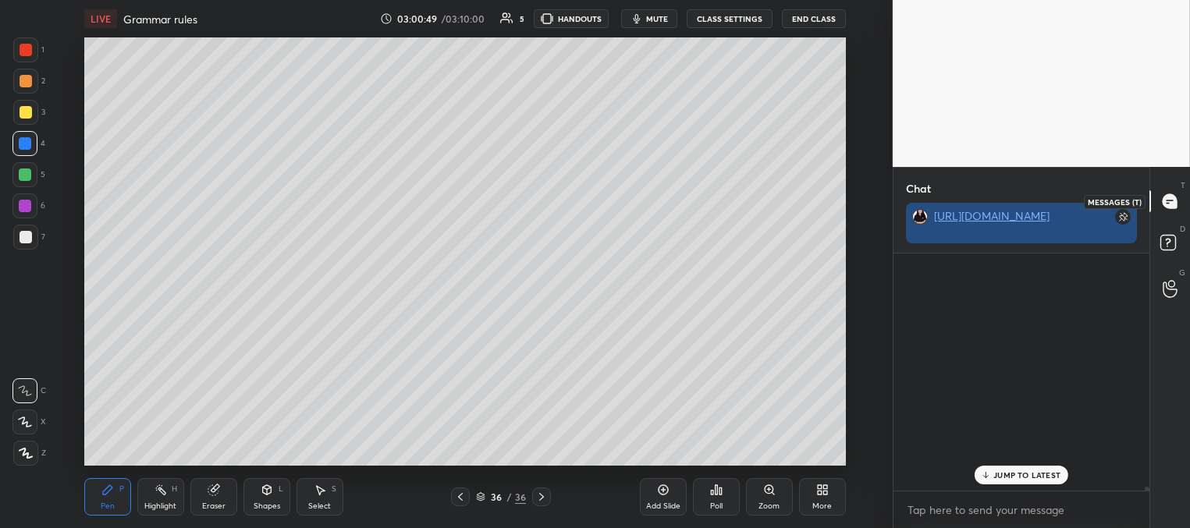
scroll to position [232, 251]
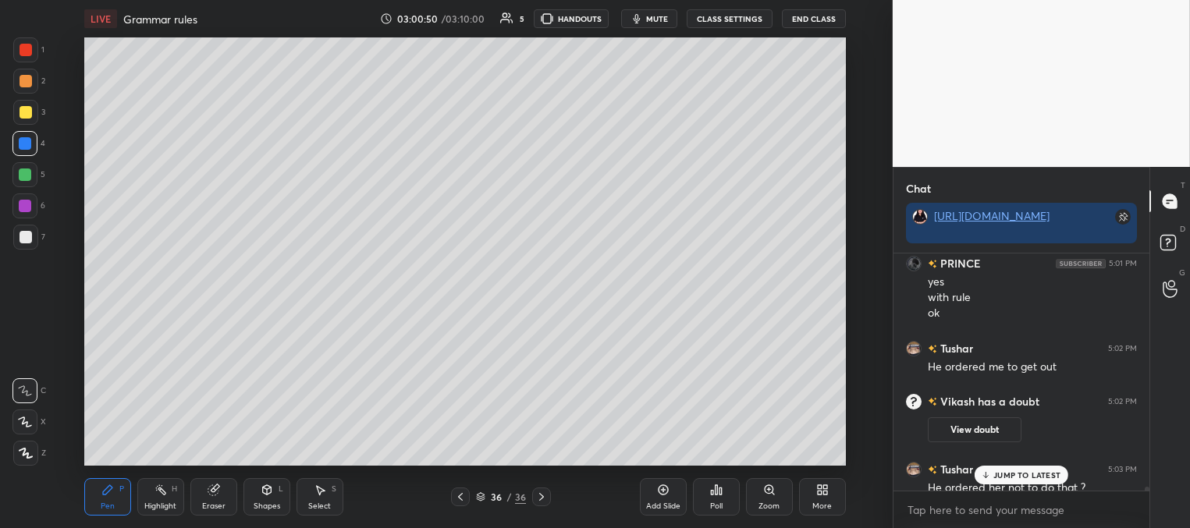
click at [1002, 473] on p "JUMP TO LATEST" at bounding box center [1026, 474] width 67 height 9
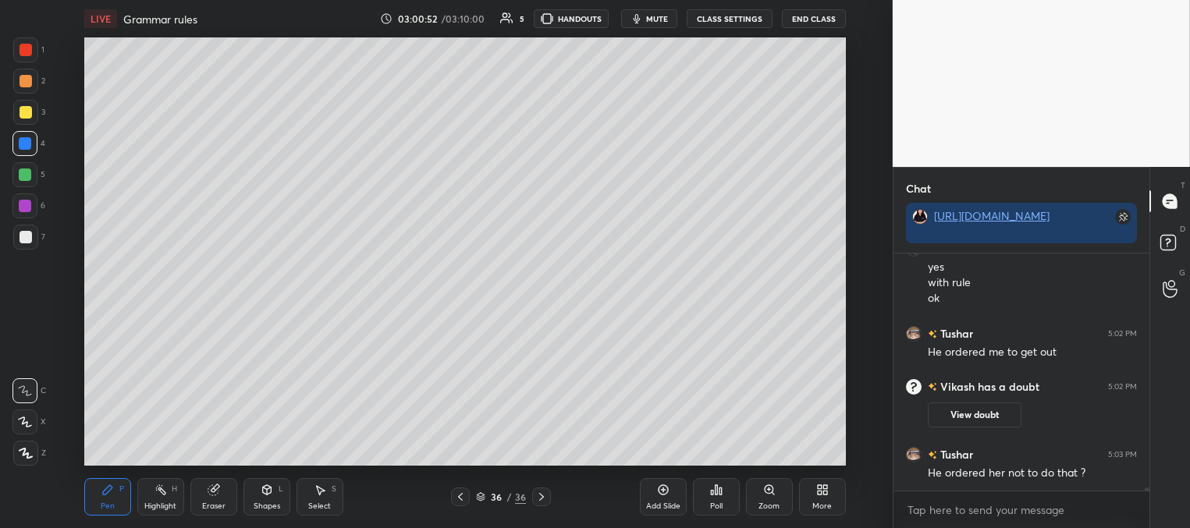
click at [457, 496] on icon at bounding box center [460, 497] width 12 height 12
click at [458, 497] on icon at bounding box center [460, 497] width 5 height 8
click at [459, 497] on icon at bounding box center [460, 497] width 12 height 12
click at [461, 497] on icon at bounding box center [460, 497] width 12 height 12
click at [541, 494] on icon at bounding box center [541, 497] width 12 height 12
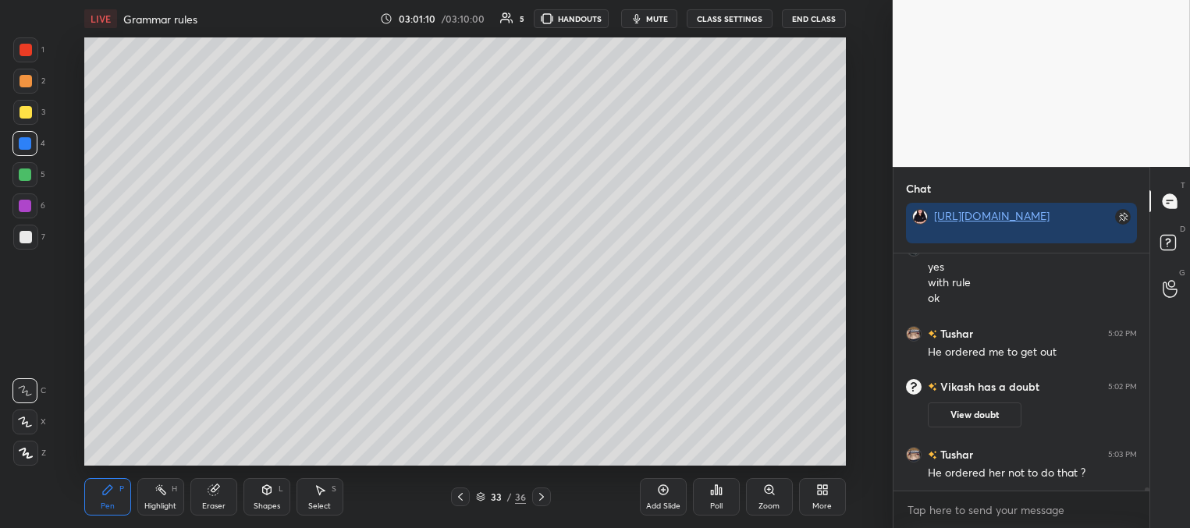
click at [541, 494] on icon at bounding box center [541, 497] width 12 height 12
click at [544, 496] on icon at bounding box center [541, 497] width 12 height 12
click at [544, 497] on icon at bounding box center [541, 497] width 12 height 12
click at [546, 496] on icon at bounding box center [541, 497] width 12 height 12
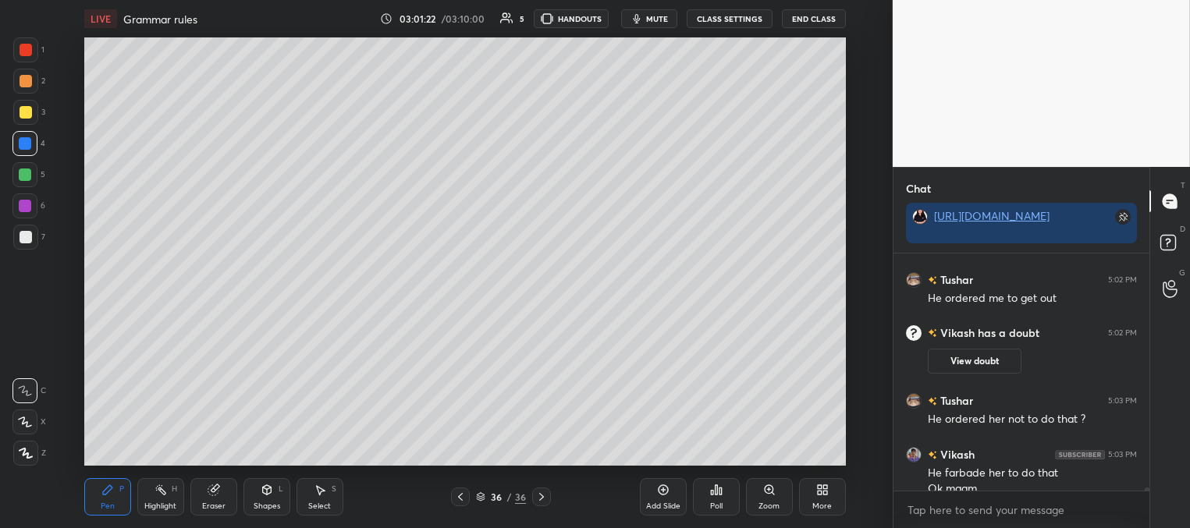
scroll to position [15954, 0]
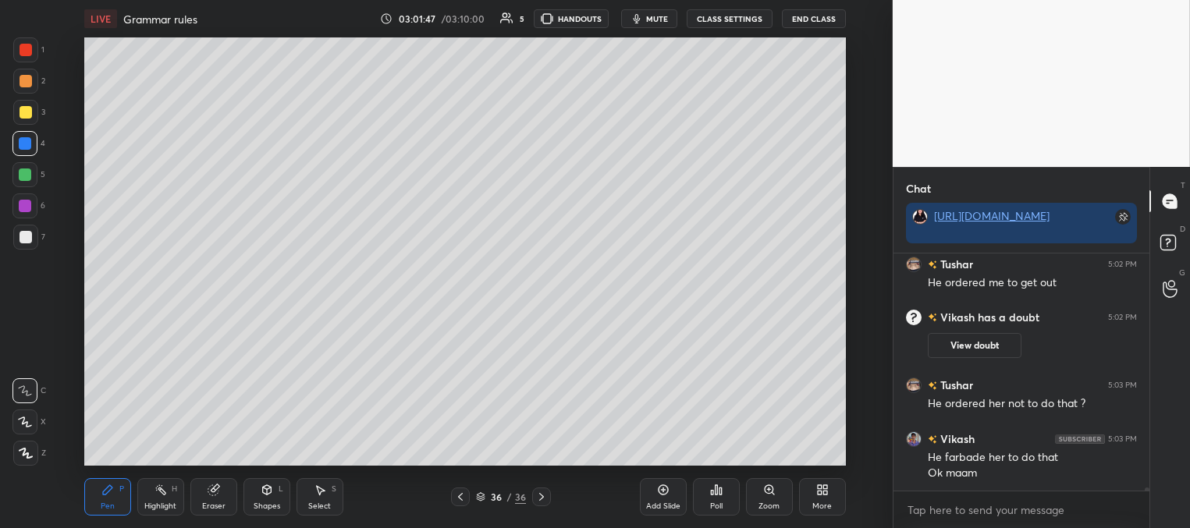
click at [225, 495] on div "Eraser" at bounding box center [213, 496] width 47 height 37
drag, startPoint x: 111, startPoint y: 488, endPoint x: 114, endPoint y: 479, distance: 9.1
click at [111, 488] on icon at bounding box center [107, 489] width 9 height 9
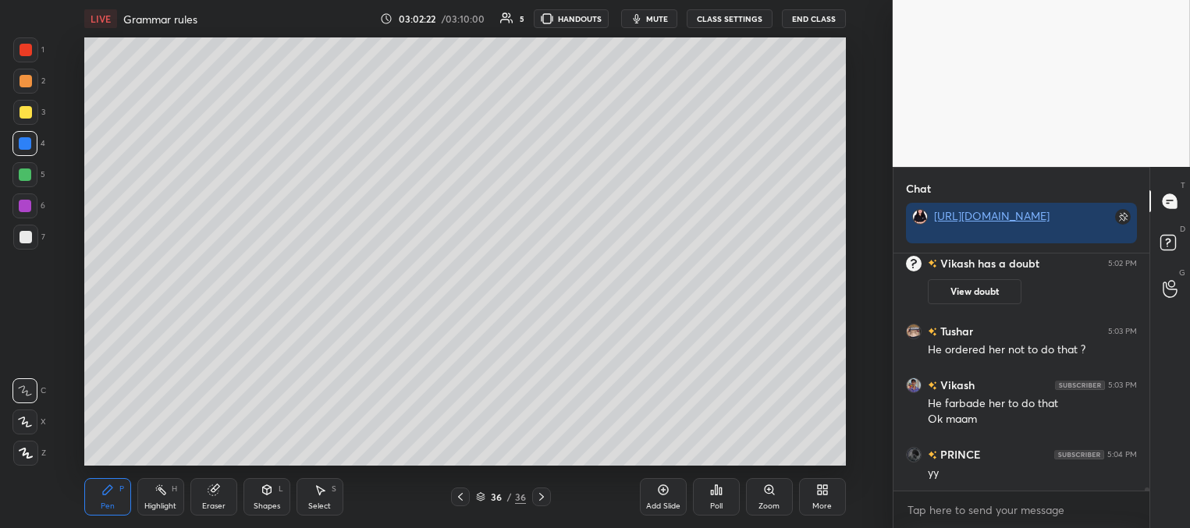
scroll to position [16062, 0]
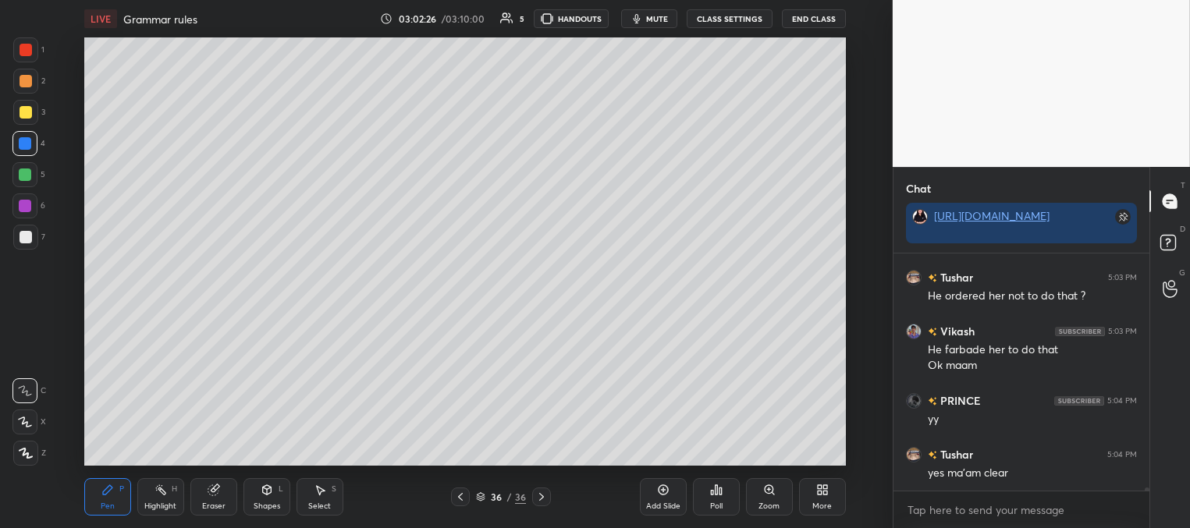
click at [665, 496] on div "Add Slide" at bounding box center [663, 496] width 47 height 37
click at [25, 112] on div at bounding box center [26, 112] width 12 height 12
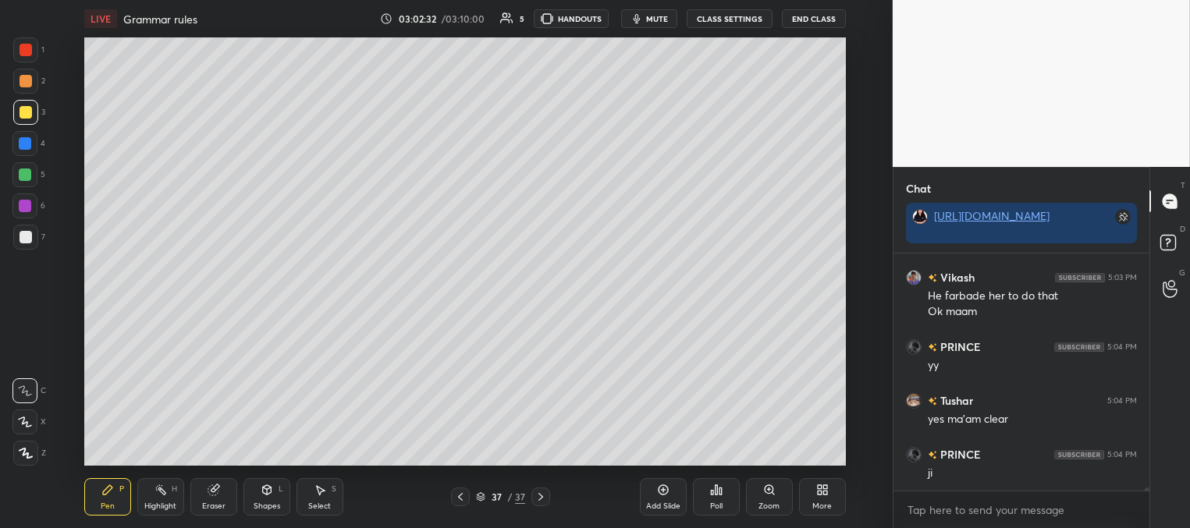
click at [26, 236] on div at bounding box center [26, 237] width 12 height 12
click at [29, 179] on div at bounding box center [25, 174] width 12 height 12
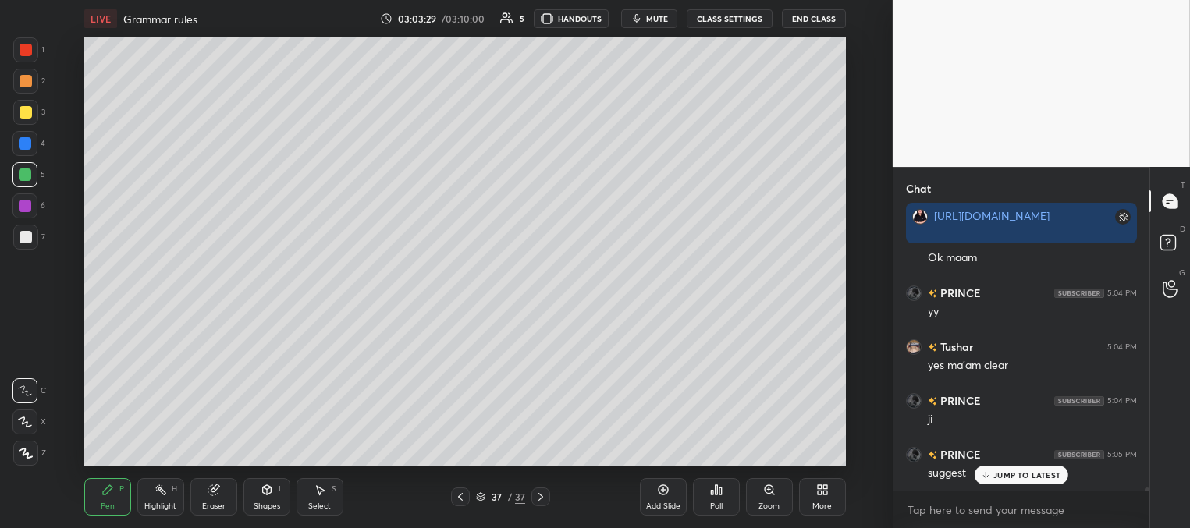
scroll to position [16236, 0]
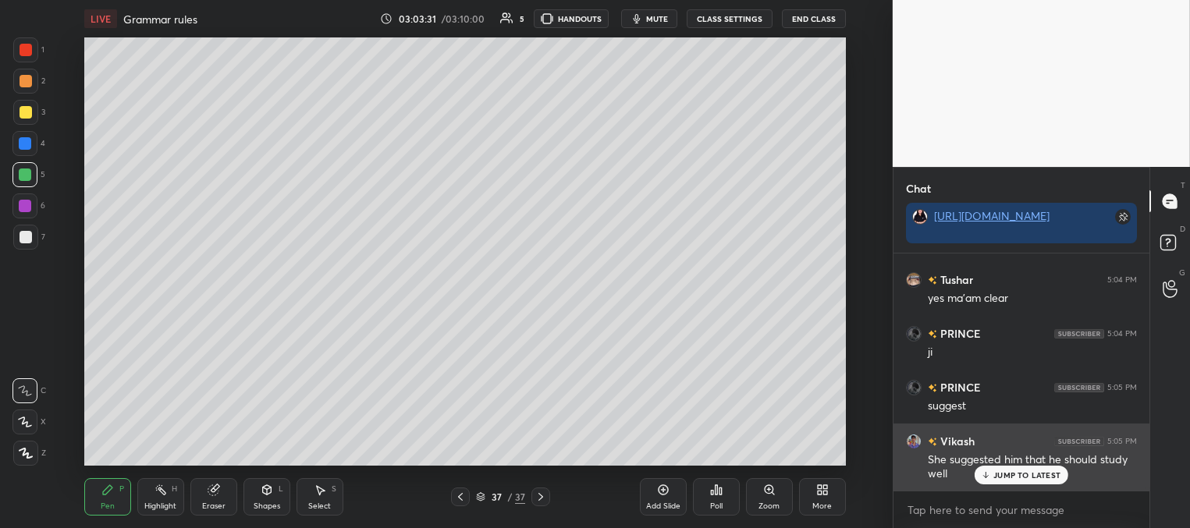
click at [1016, 475] on p "JUMP TO LATEST" at bounding box center [1026, 474] width 67 height 9
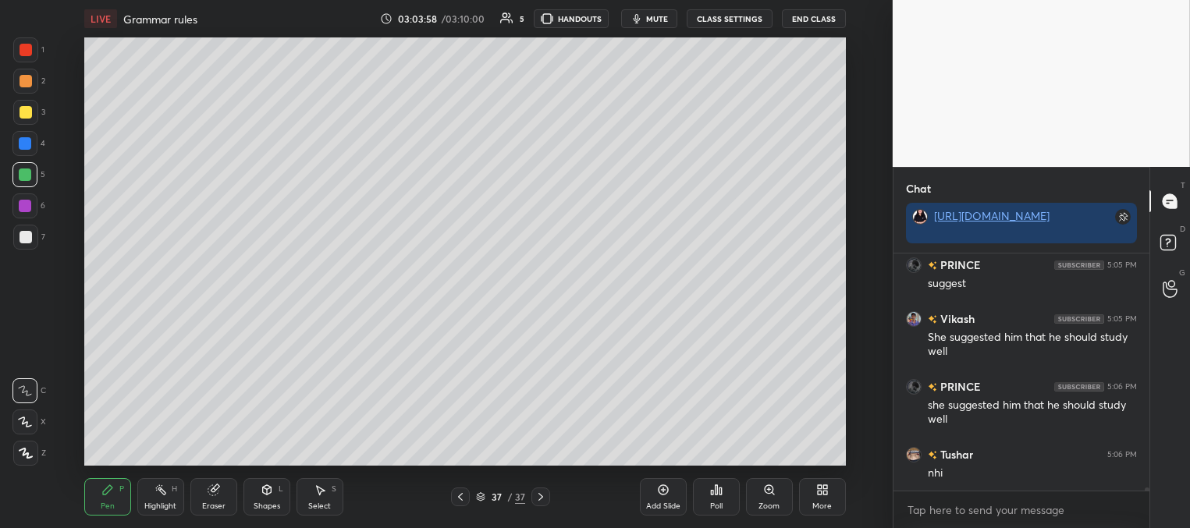
scroll to position [16374, 0]
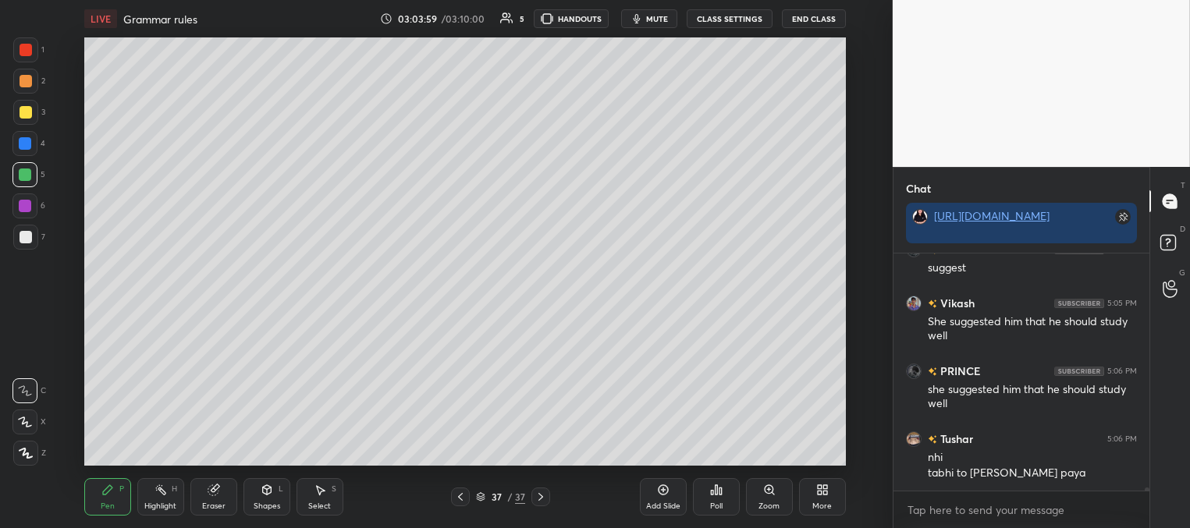
click at [24, 115] on div at bounding box center [26, 112] width 12 height 12
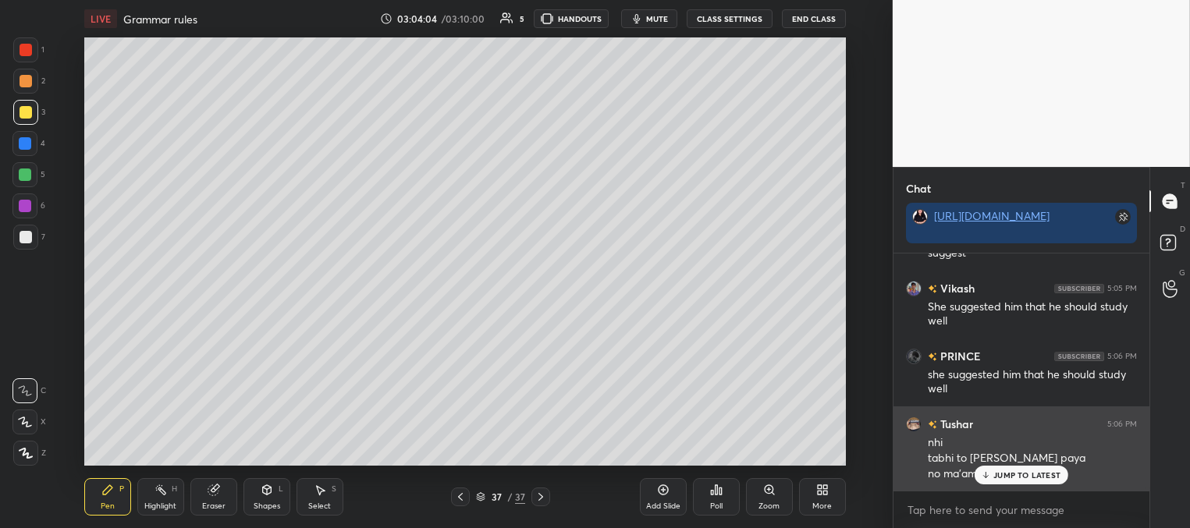
drag, startPoint x: 1005, startPoint y: 475, endPoint x: 973, endPoint y: 462, distance: 33.9
click at [1003, 475] on p "JUMP TO LATEST" at bounding box center [1026, 474] width 67 height 9
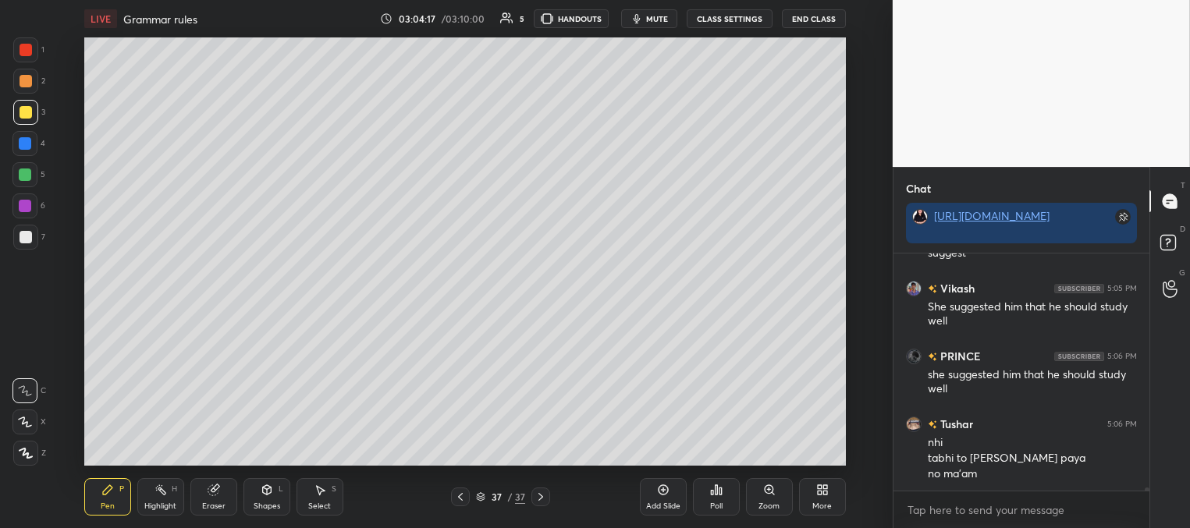
click at [466, 489] on div at bounding box center [460, 497] width 19 height 19
click at [542, 496] on icon at bounding box center [540, 497] width 12 height 12
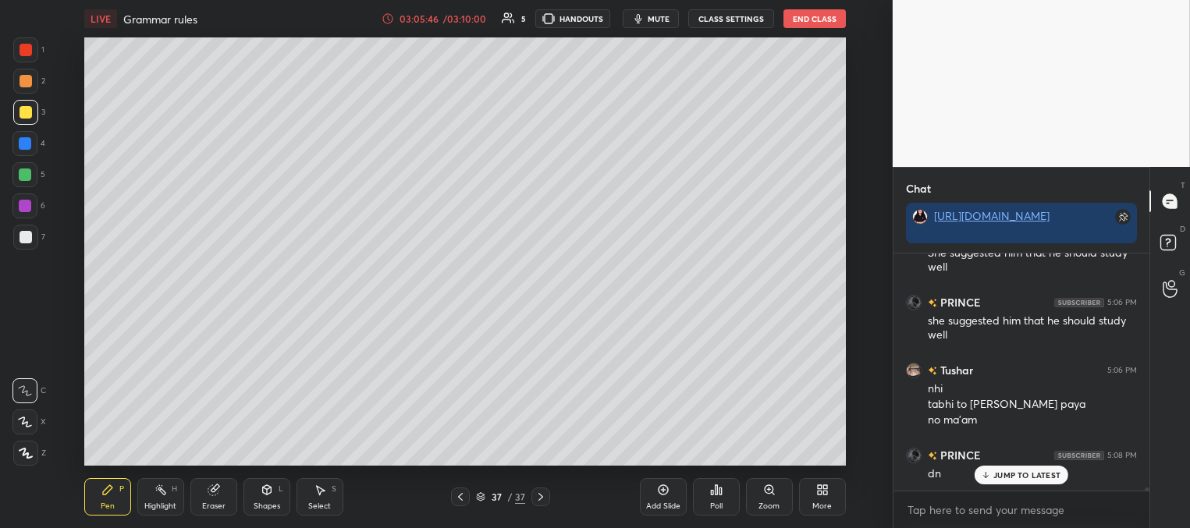
scroll to position [16498, 0]
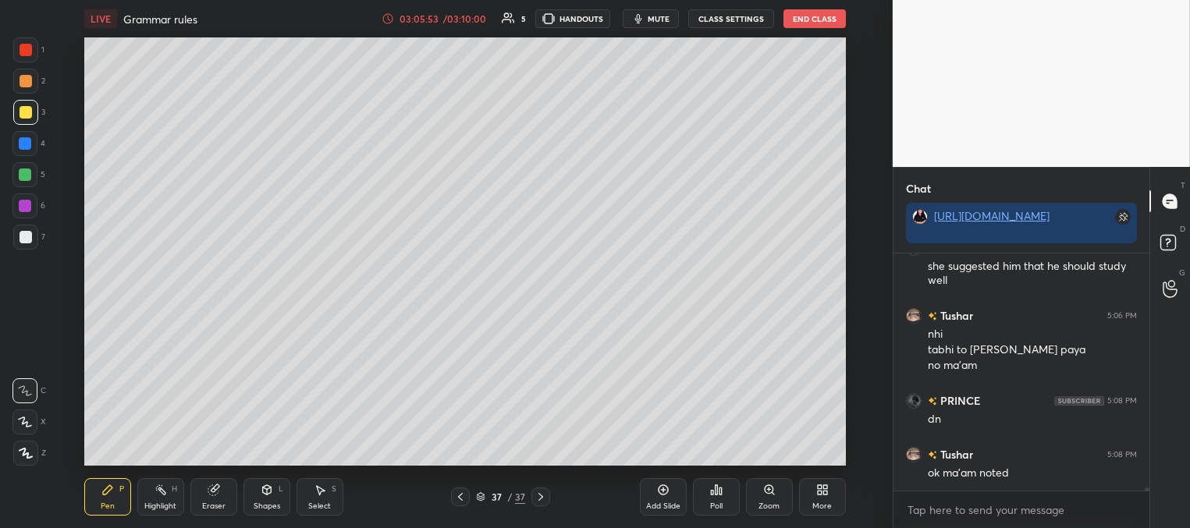
click at [30, 143] on div at bounding box center [25, 143] width 12 height 12
drag, startPoint x: 30, startPoint y: 232, endPoint x: 55, endPoint y: 251, distance: 30.6
click at [32, 236] on div at bounding box center [25, 237] width 25 height 25
drag, startPoint x: 27, startPoint y: 175, endPoint x: 0, endPoint y: 194, distance: 32.9
click at [25, 175] on div at bounding box center [25, 174] width 12 height 12
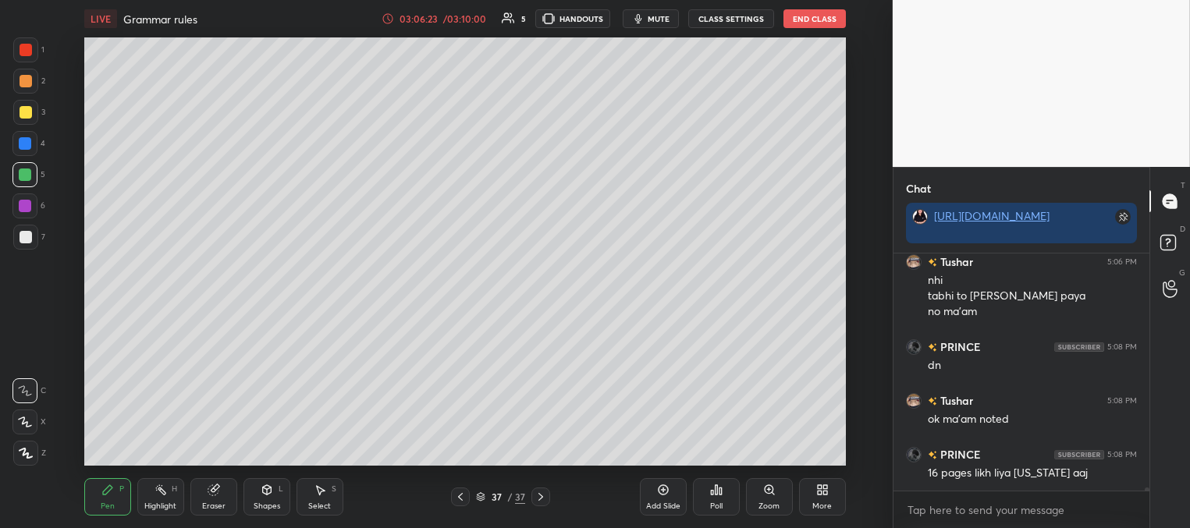
scroll to position [16566, 0]
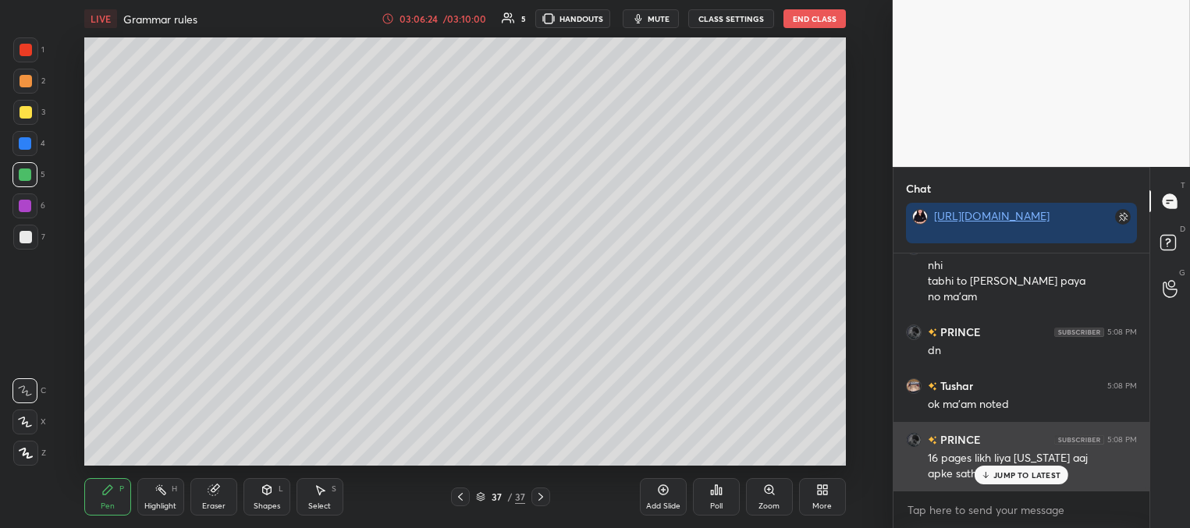
drag, startPoint x: 993, startPoint y: 481, endPoint x: 977, endPoint y: 478, distance: 15.8
click at [992, 480] on div "JUMP TO LATEST" at bounding box center [1021, 475] width 94 height 19
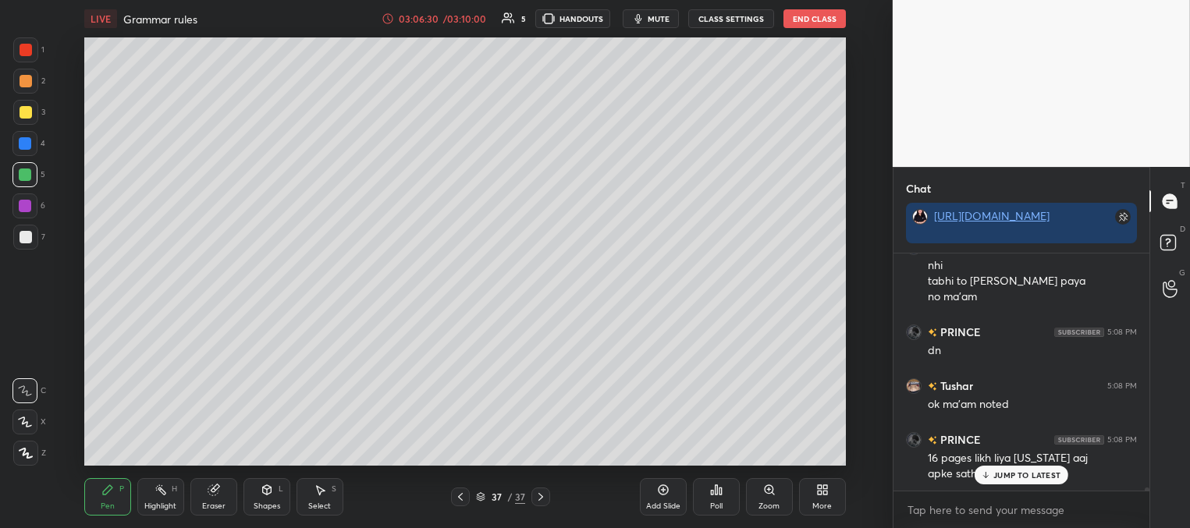
scroll to position [16620, 0]
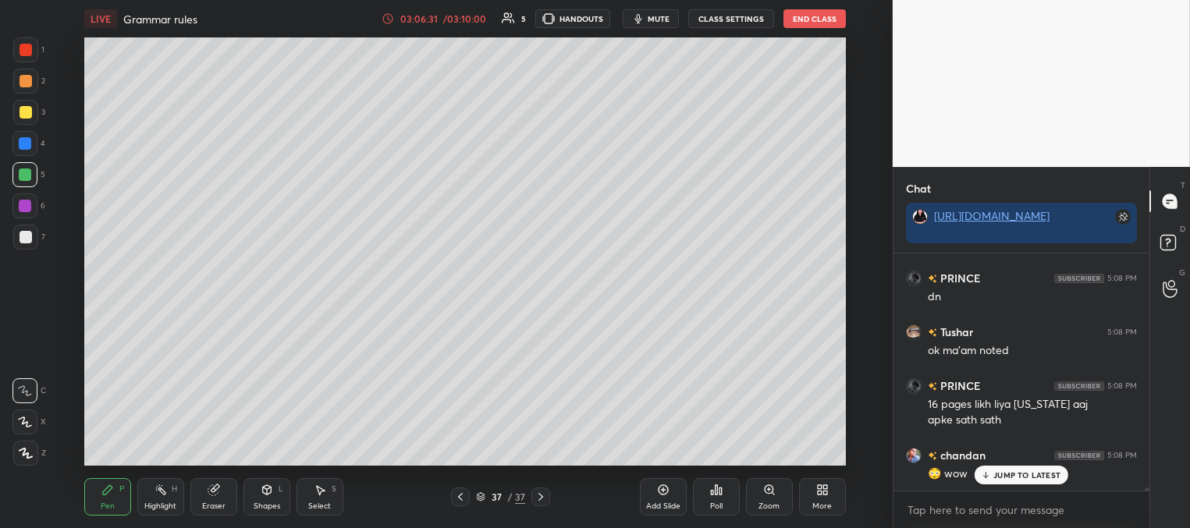
drag, startPoint x: 993, startPoint y: 475, endPoint x: 963, endPoint y: 470, distance: 30.9
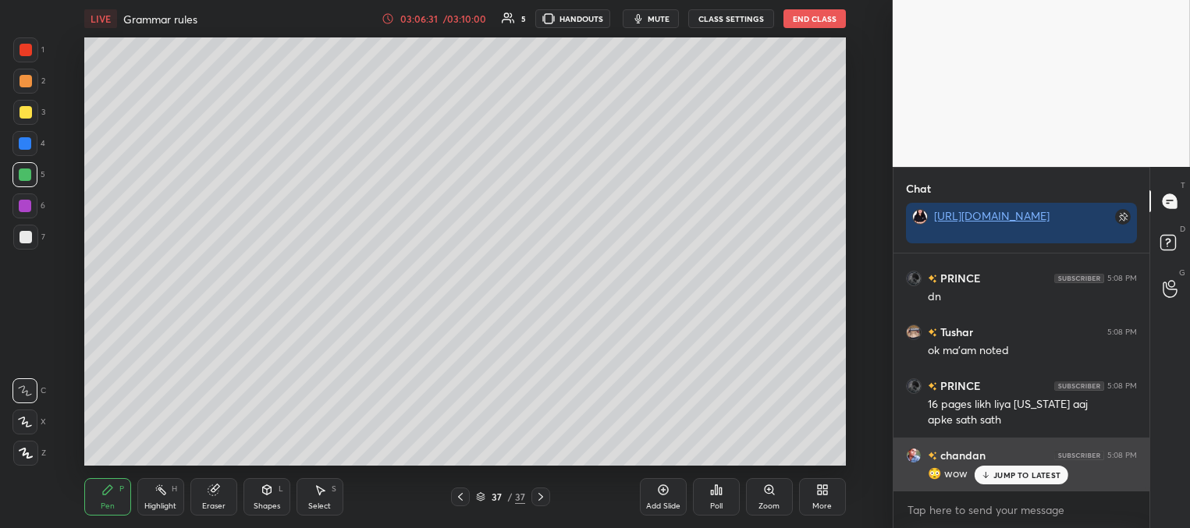
click at [992, 475] on div "JUMP TO LATEST" at bounding box center [1021, 475] width 94 height 19
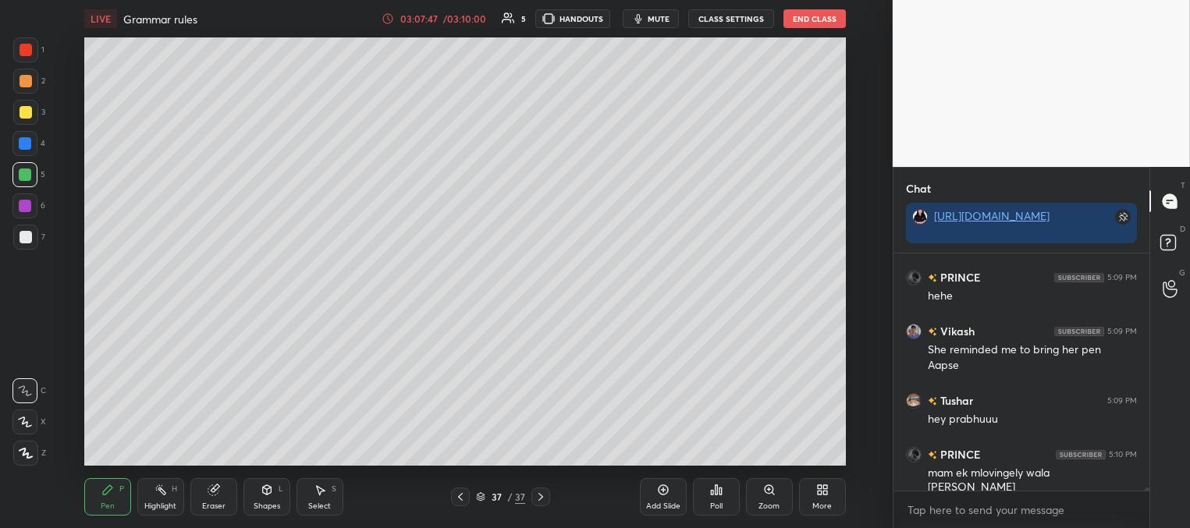
scroll to position [16974, 0]
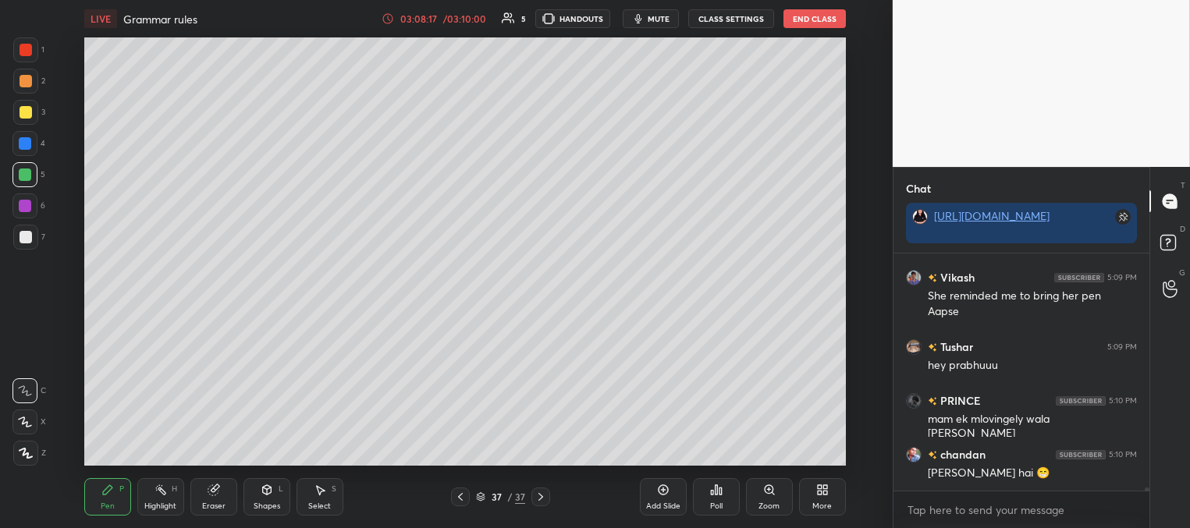
drag, startPoint x: 465, startPoint y: 496, endPoint x: 459, endPoint y: 491, distance: 8.3
click at [465, 496] on icon at bounding box center [460, 497] width 12 height 12
click at [543, 496] on icon at bounding box center [540, 497] width 12 height 12
click at [544, 498] on icon at bounding box center [540, 497] width 12 height 12
drag, startPoint x: 665, startPoint y: 493, endPoint x: 652, endPoint y: 470, distance: 26.9
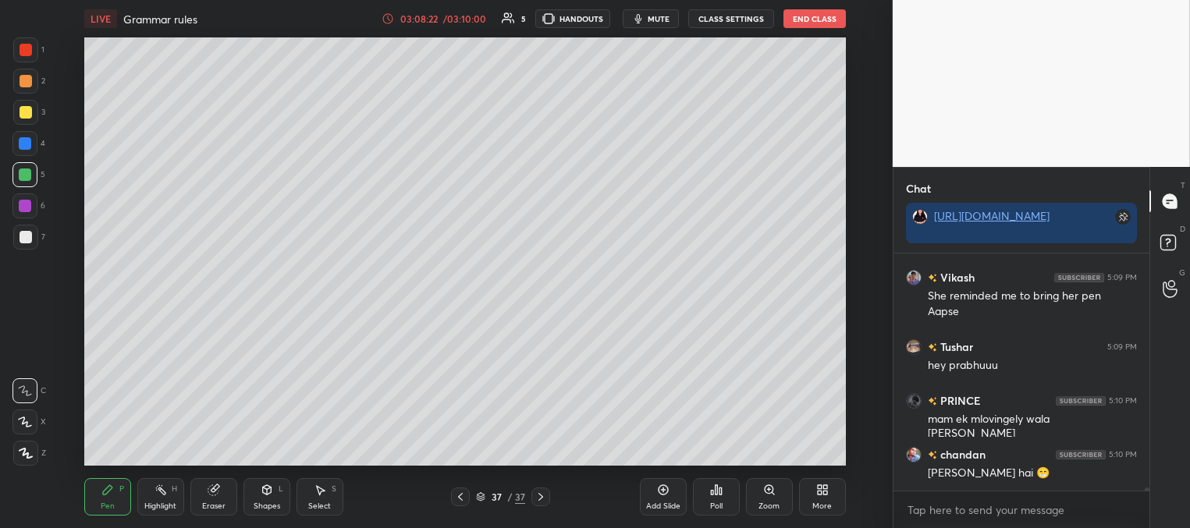
click at [663, 494] on icon at bounding box center [663, 490] width 12 height 12
click at [27, 232] on div at bounding box center [25, 237] width 25 height 25
click at [24, 144] on div at bounding box center [25, 143] width 12 height 12
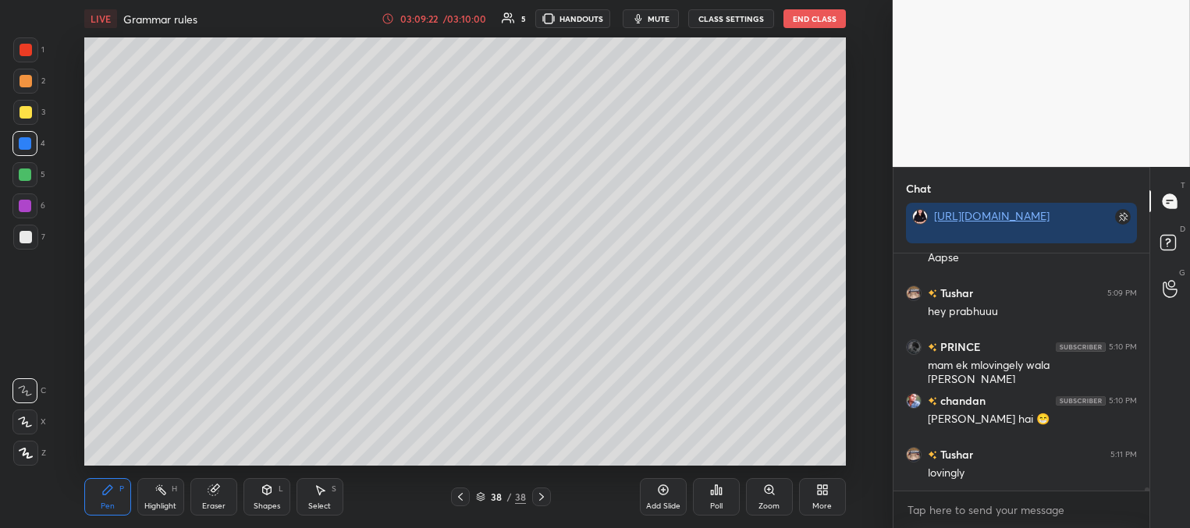
scroll to position [17080, 0]
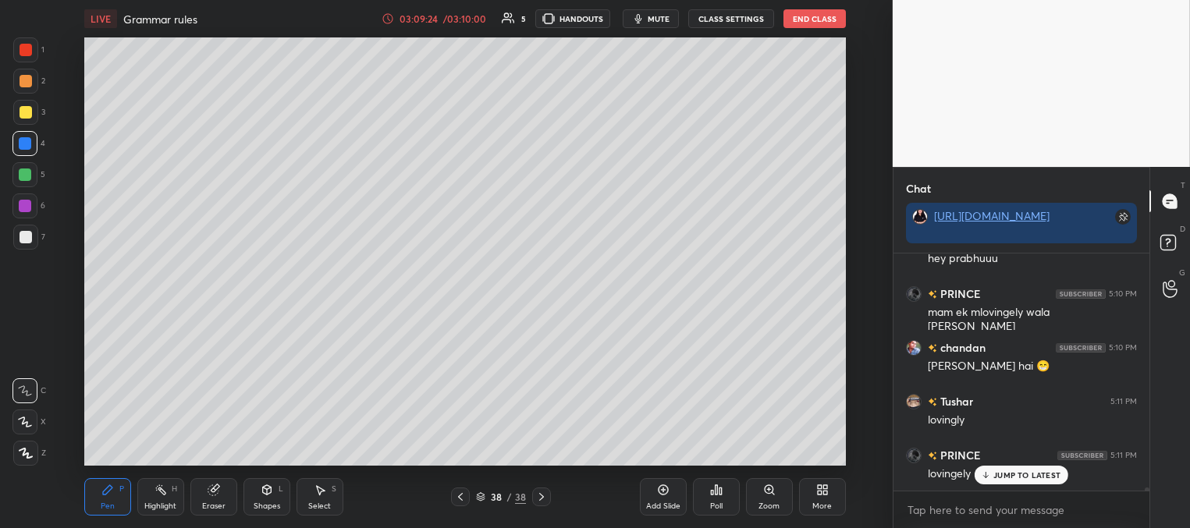
click at [1002, 470] on p "JUMP TO LATEST" at bounding box center [1026, 474] width 67 height 9
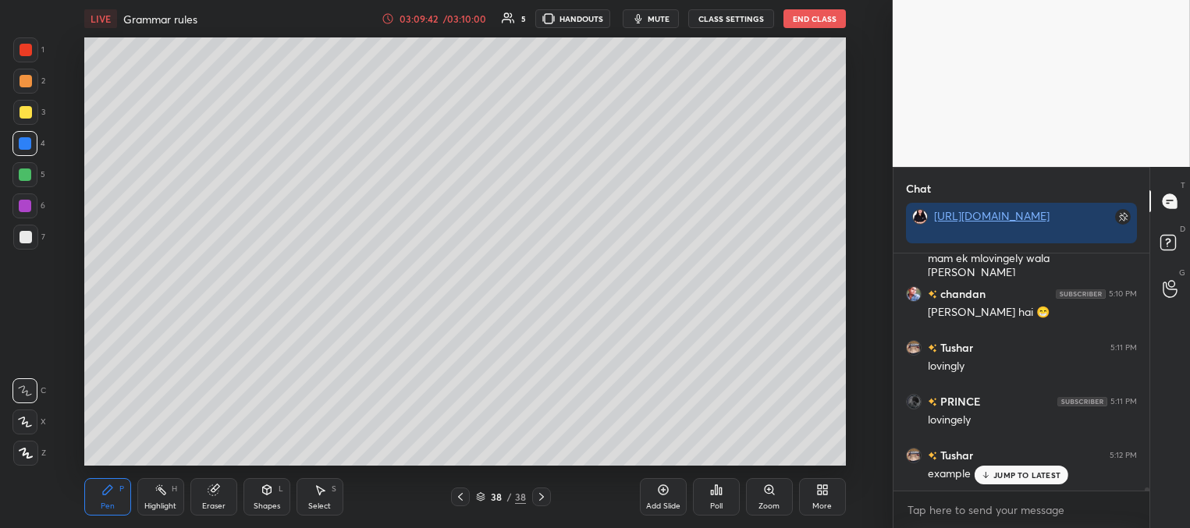
drag, startPoint x: 30, startPoint y: 239, endPoint x: 27, endPoint y: 224, distance: 15.0
click at [30, 239] on div at bounding box center [26, 237] width 12 height 12
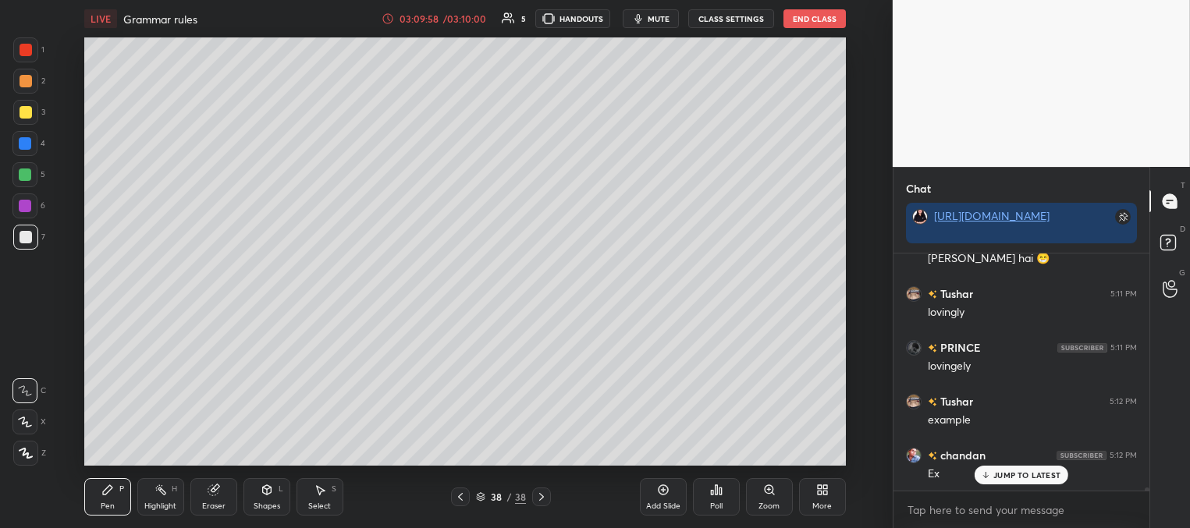
click at [36, 176] on div at bounding box center [24, 174] width 25 height 25
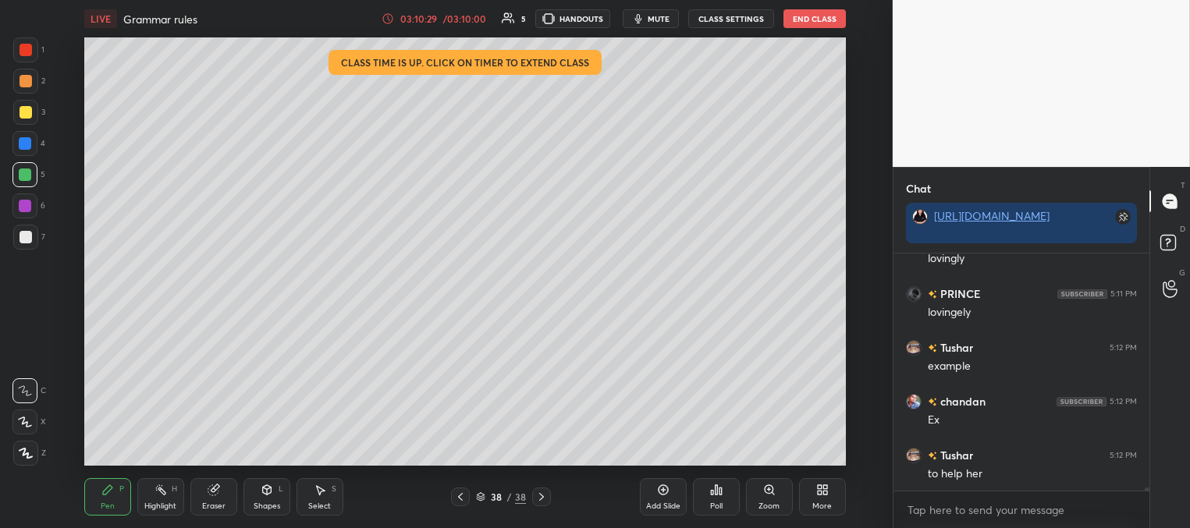
scroll to position [17258, 0]
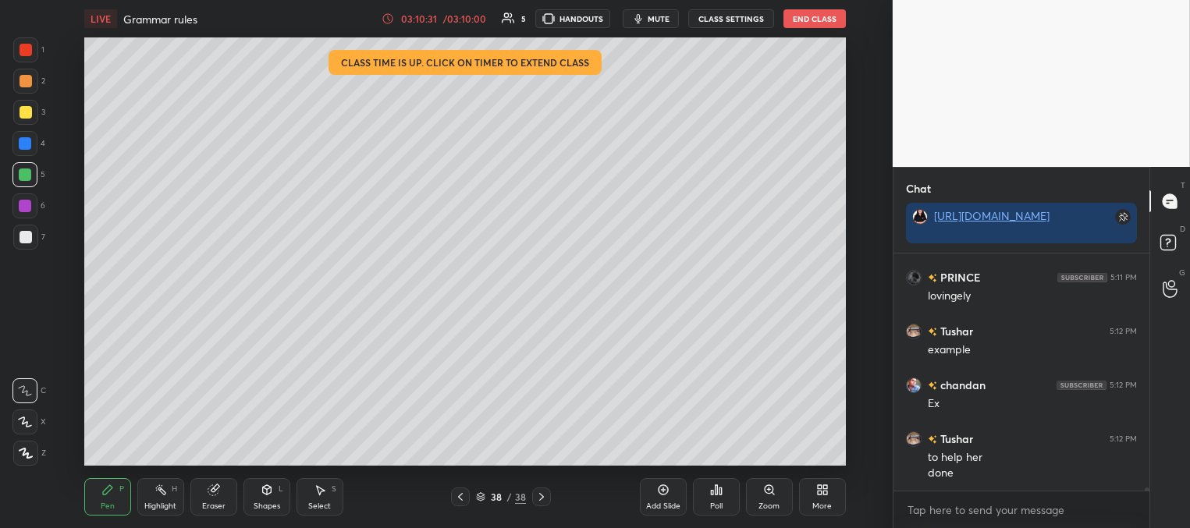
click at [24, 243] on div at bounding box center [25, 237] width 25 height 25
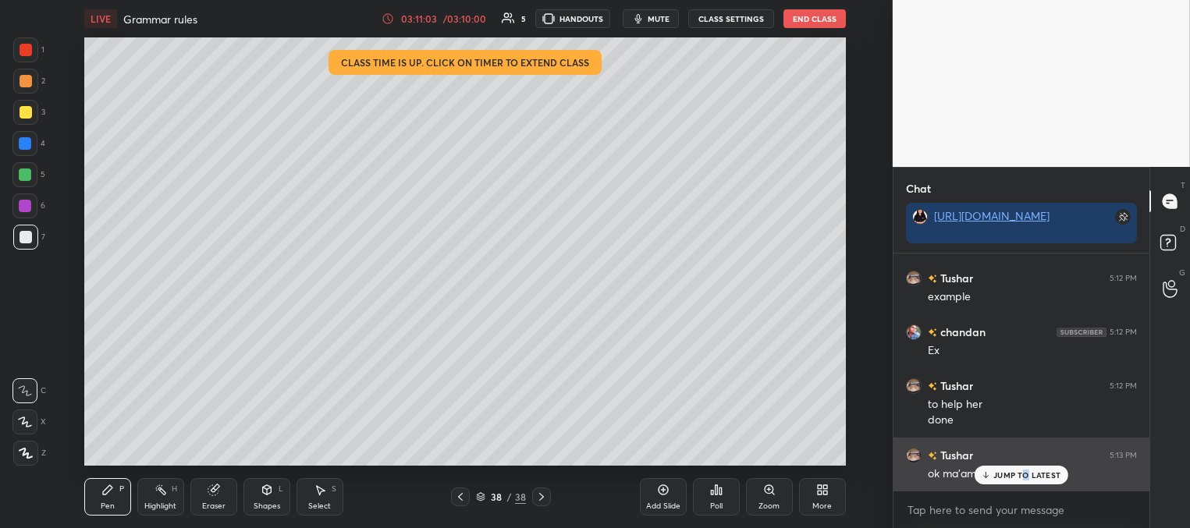
drag, startPoint x: 1025, startPoint y: 473, endPoint x: 974, endPoint y: 452, distance: 54.6
click at [1023, 472] on p "JUMP TO LATEST" at bounding box center [1026, 474] width 67 height 9
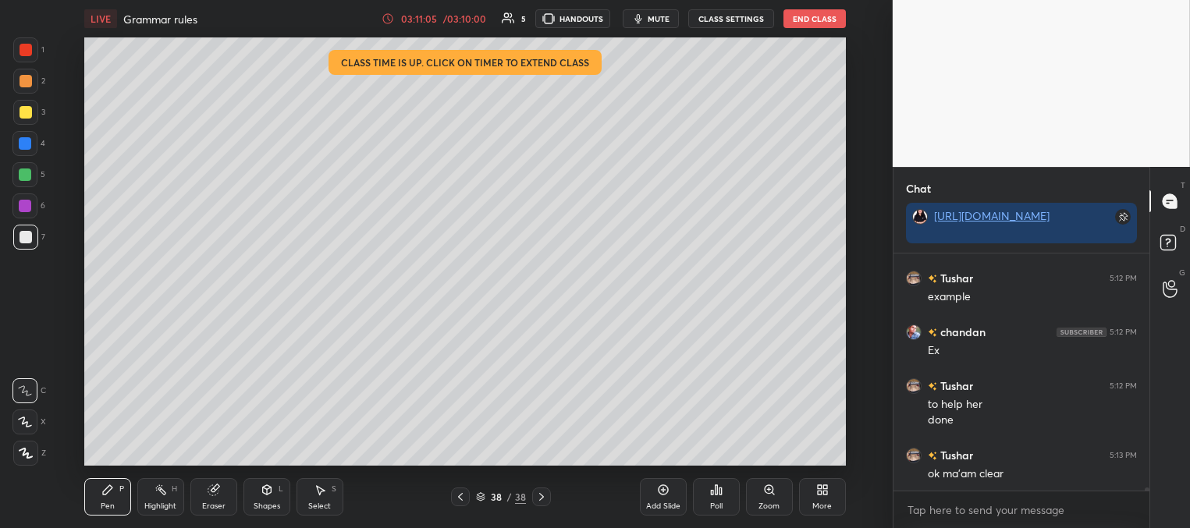
scroll to position [17365, 0]
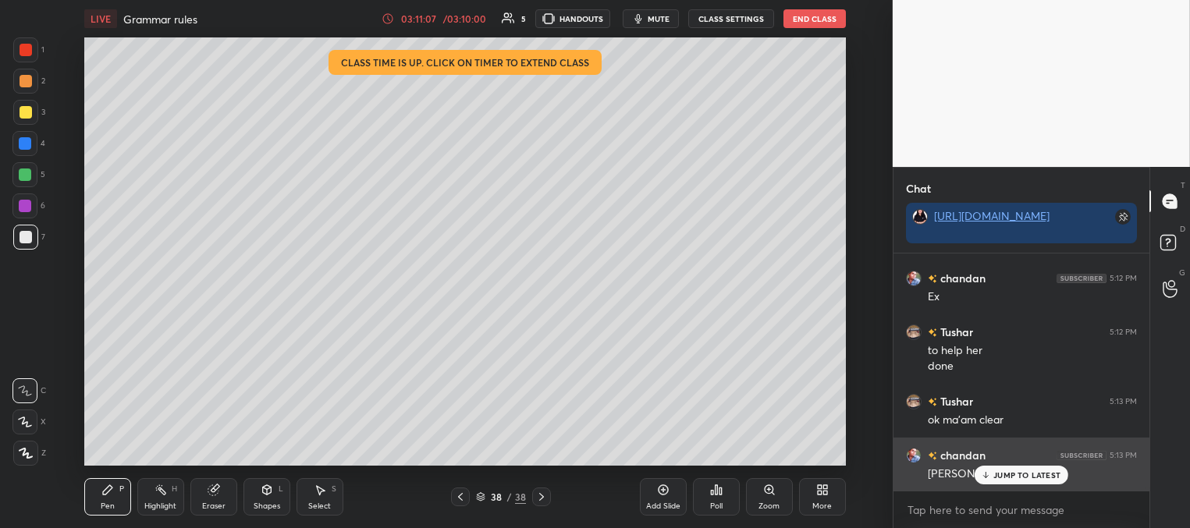
click at [1002, 477] on p "JUMP TO LATEST" at bounding box center [1026, 474] width 67 height 9
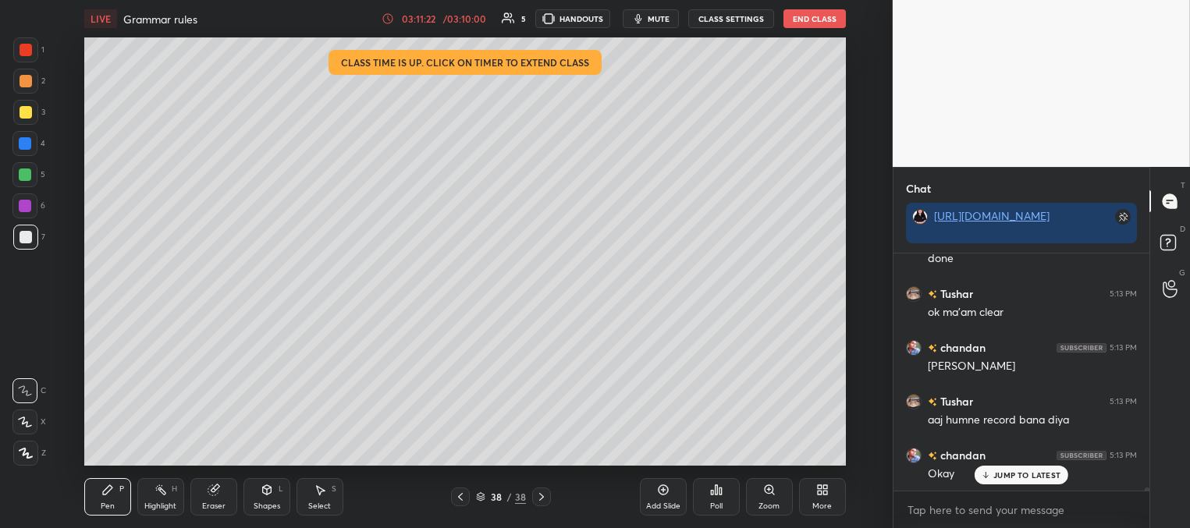
scroll to position [17527, 0]
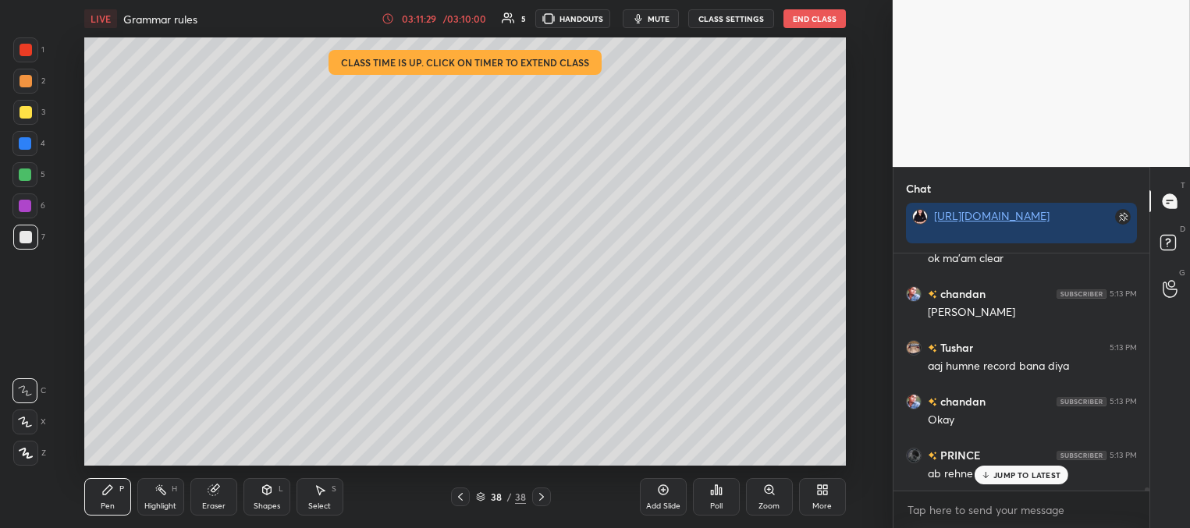
click at [1013, 474] on p "JUMP TO LATEST" at bounding box center [1026, 474] width 67 height 9
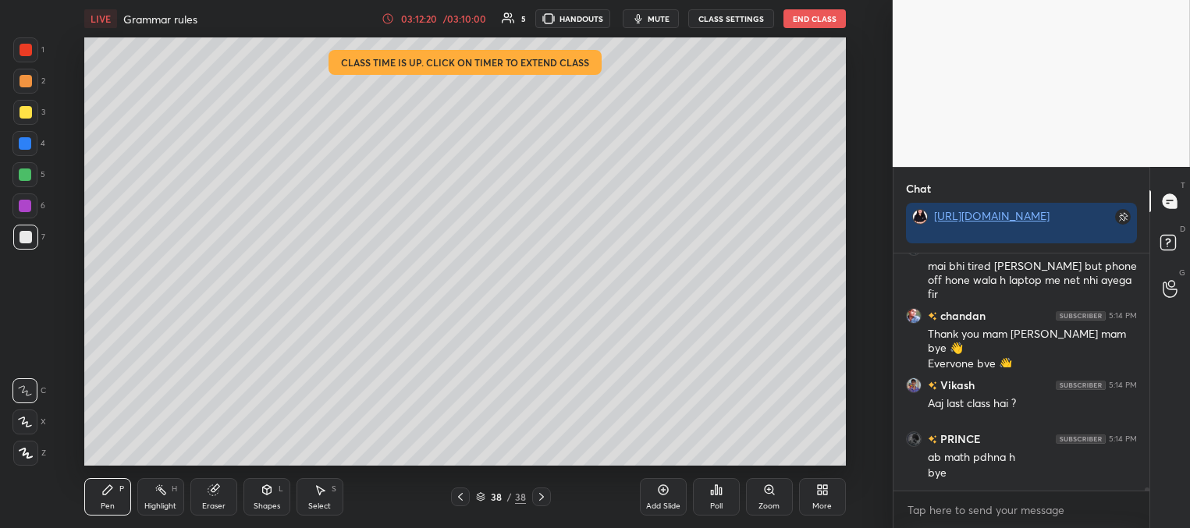
scroll to position [18016, 0]
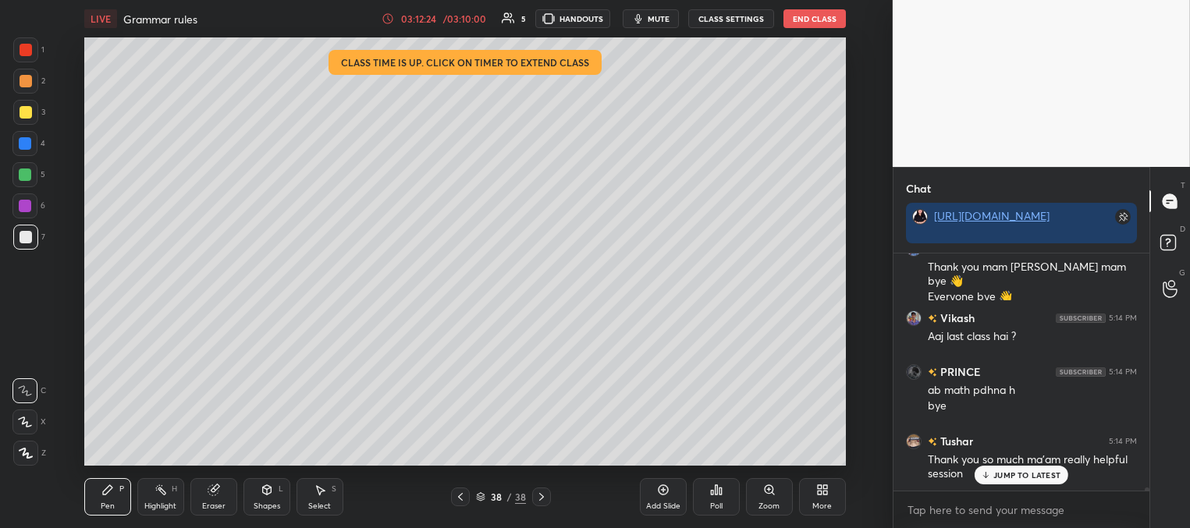
click at [1006, 473] on p "JUMP TO LATEST" at bounding box center [1026, 474] width 67 height 9
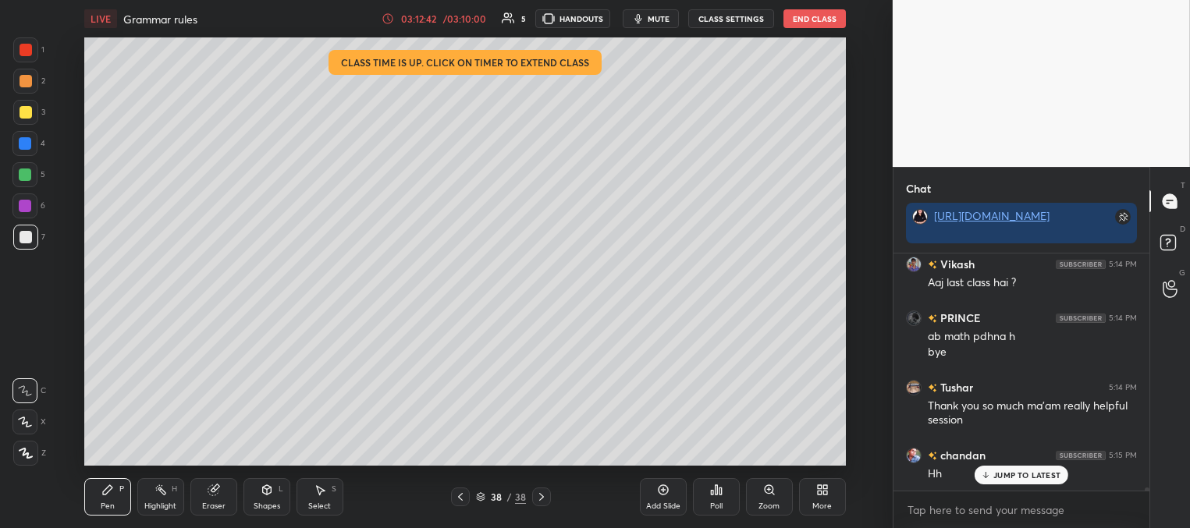
scroll to position [18124, 0]
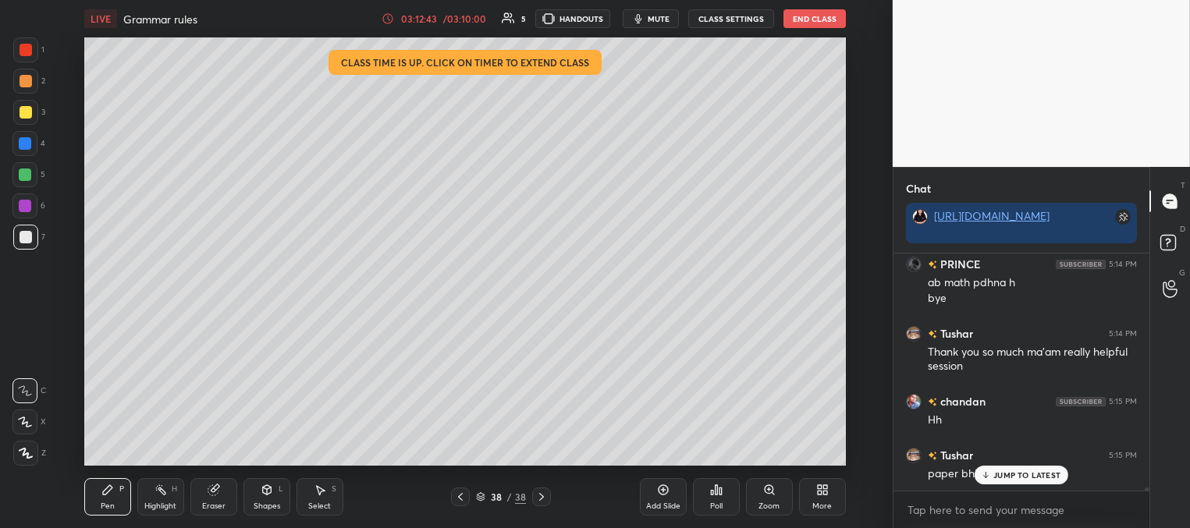
click at [1026, 475] on p "JUMP TO LATEST" at bounding box center [1026, 474] width 67 height 9
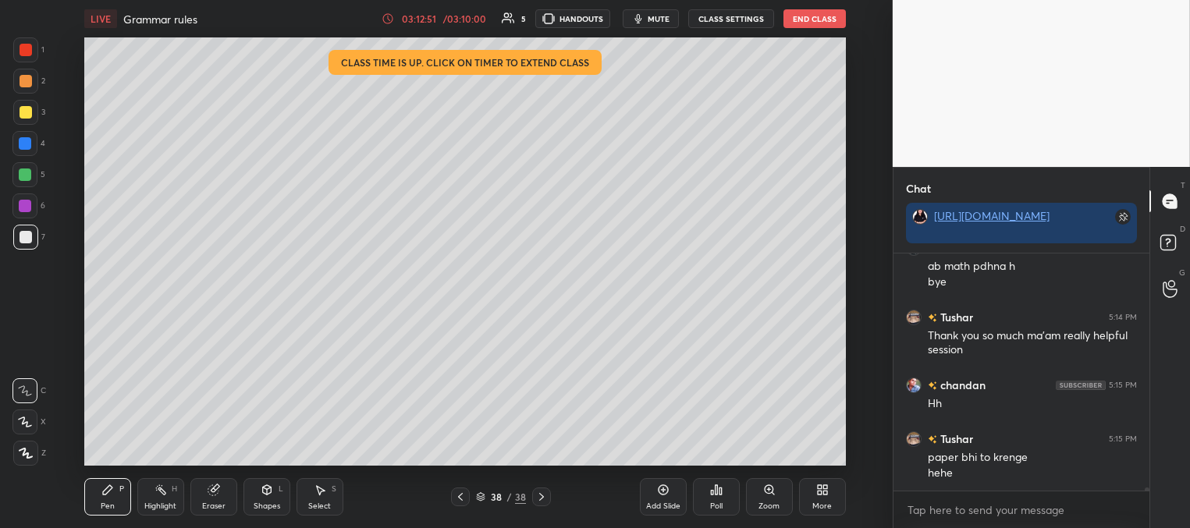
scroll to position [18208, 0]
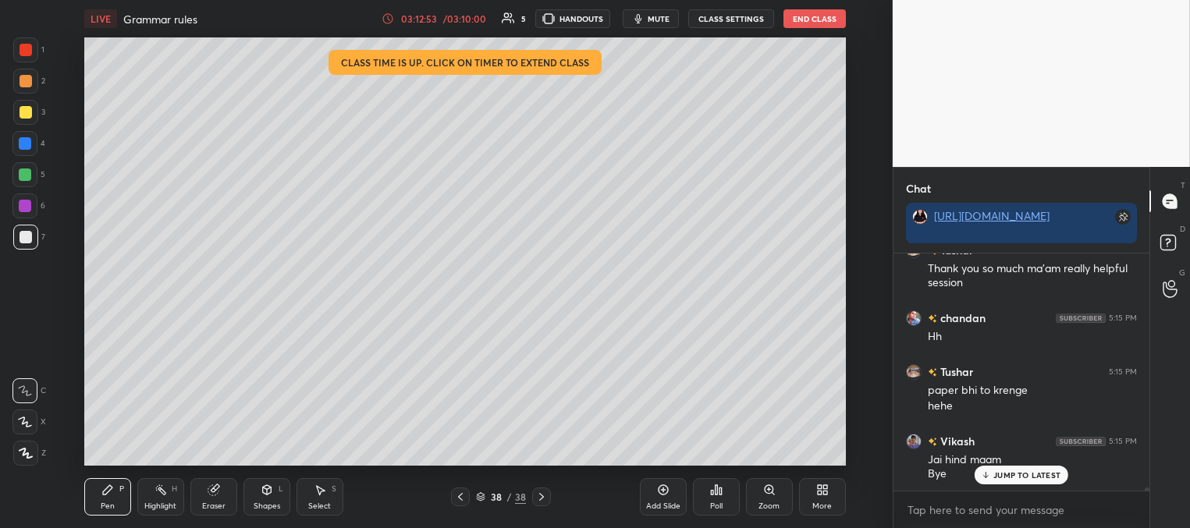
click at [1000, 474] on p "JUMP TO LATEST" at bounding box center [1026, 474] width 67 height 9
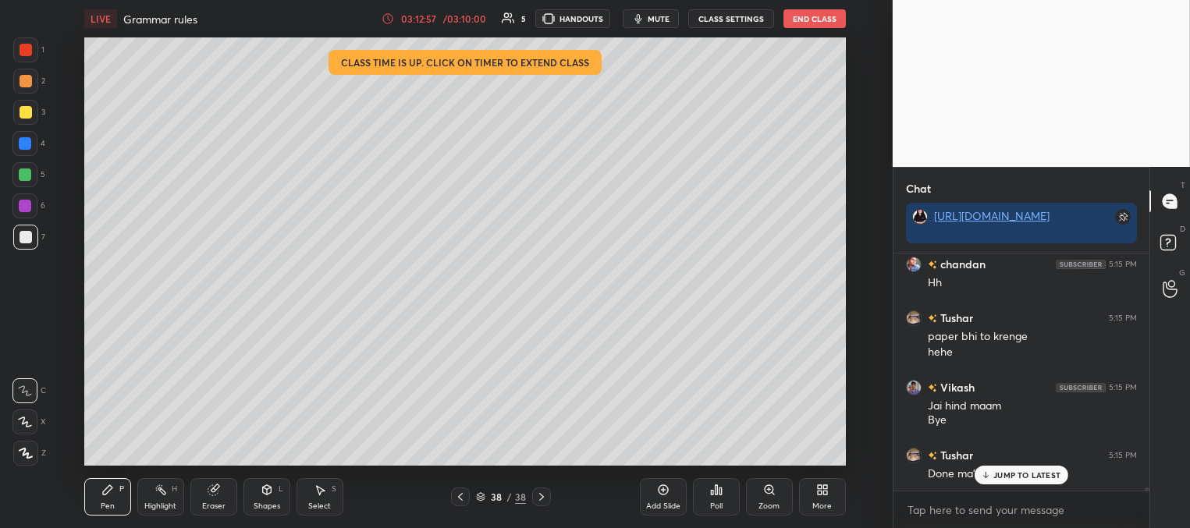
click at [798, 20] on button "End Class" at bounding box center [814, 18] width 62 height 19
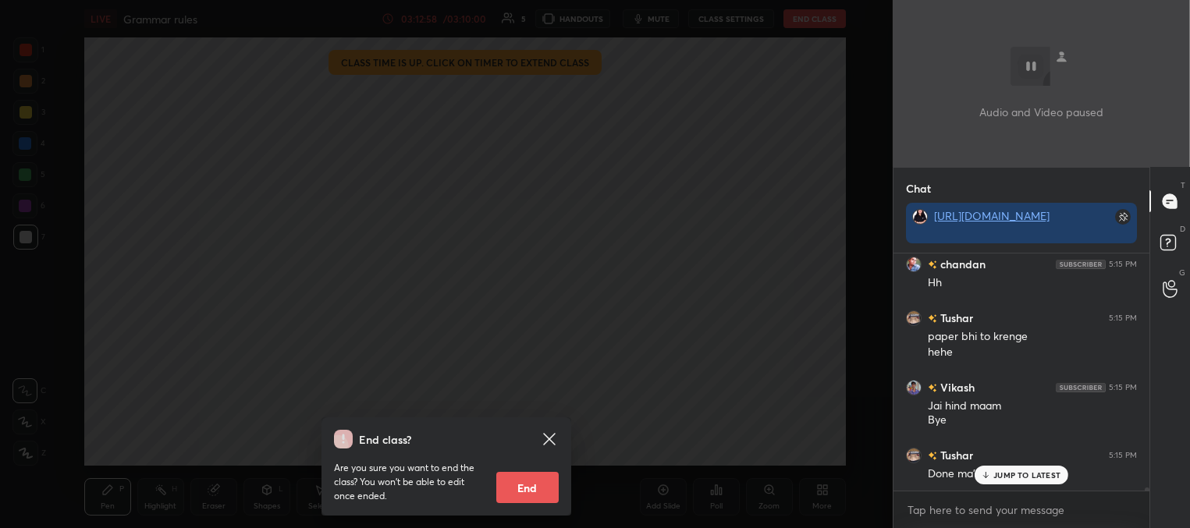
click at [538, 484] on button "End" at bounding box center [527, 487] width 62 height 31
type textarea "x"
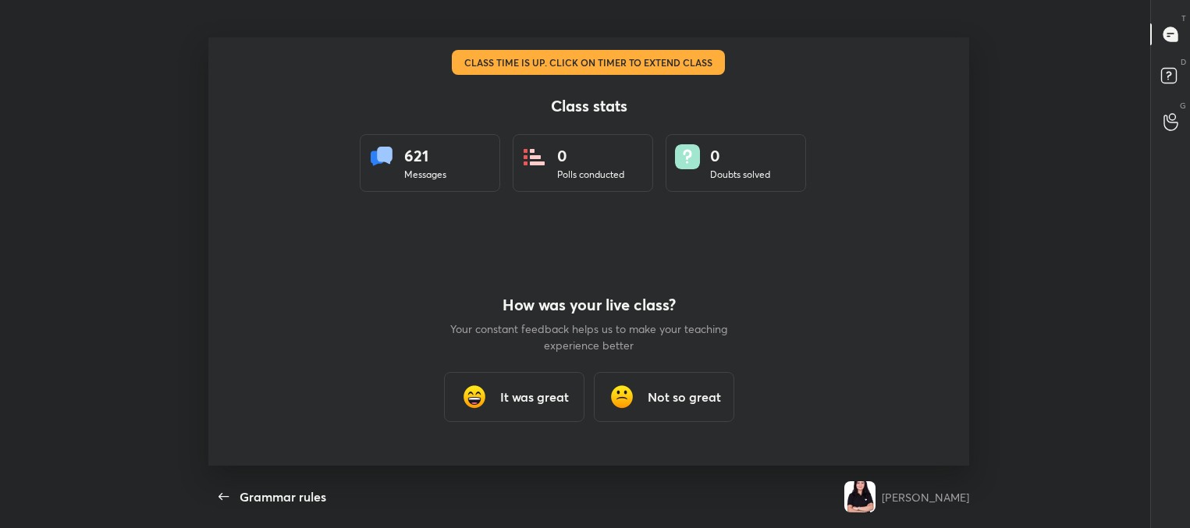
scroll to position [0, 0]
click at [225, 492] on icon "button" at bounding box center [224, 497] width 19 height 19
